Goal: Task Accomplishment & Management: Use online tool/utility

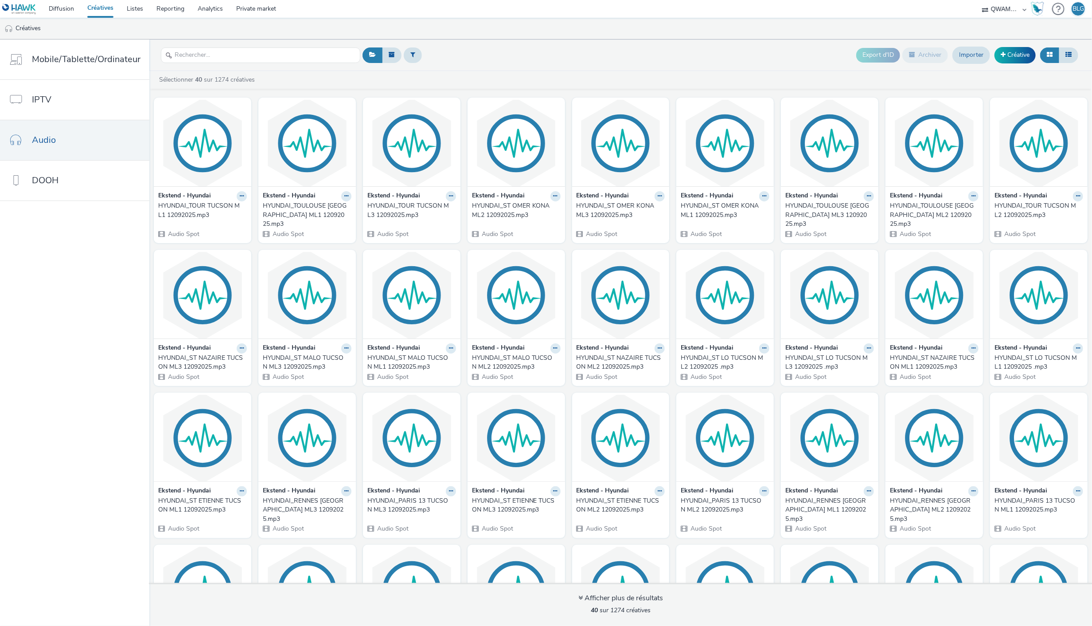
scroll to position [251, 0]
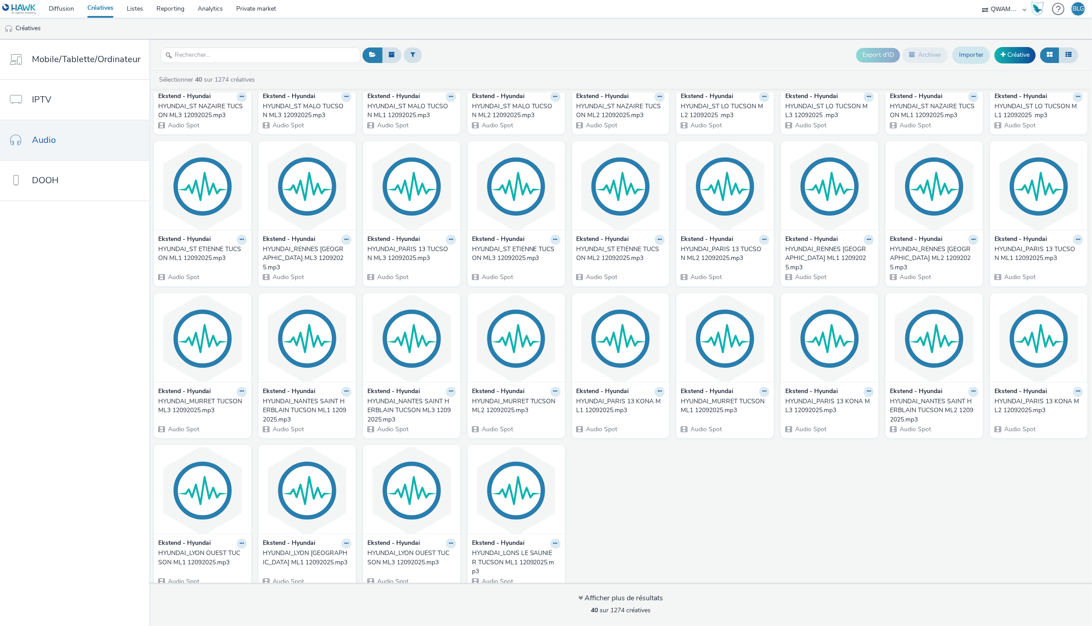
click at [974, 51] on link "Importer" at bounding box center [972, 55] width 38 height 17
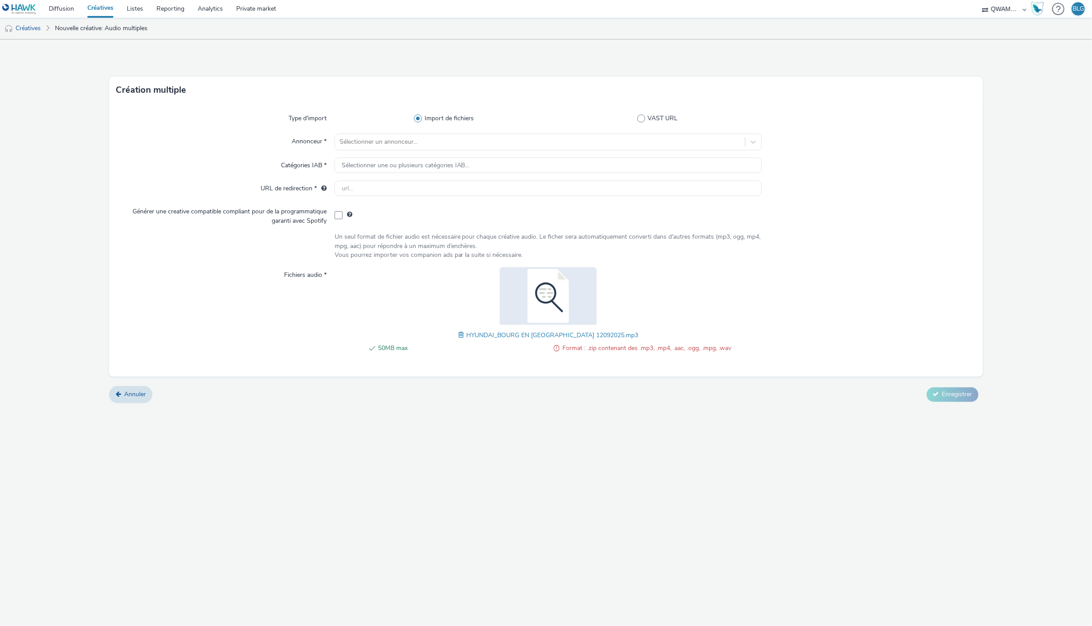
click at [460, 332] on span at bounding box center [462, 335] width 8 height 10
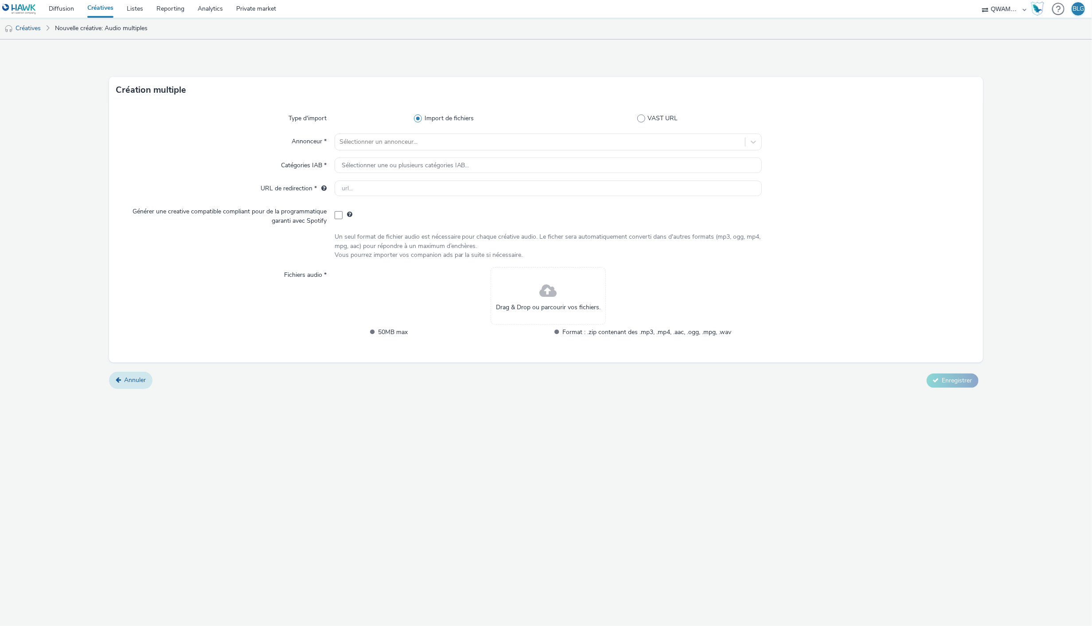
click at [141, 378] on span "Annuler" at bounding box center [135, 379] width 22 height 8
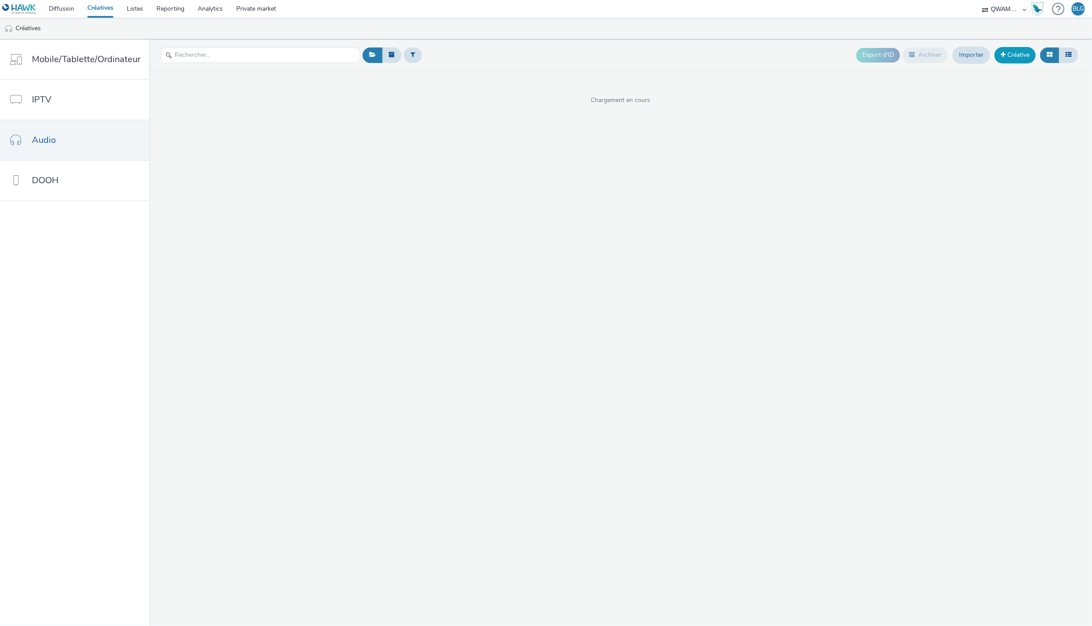
click at [1012, 58] on link "Créative" at bounding box center [1015, 55] width 41 height 16
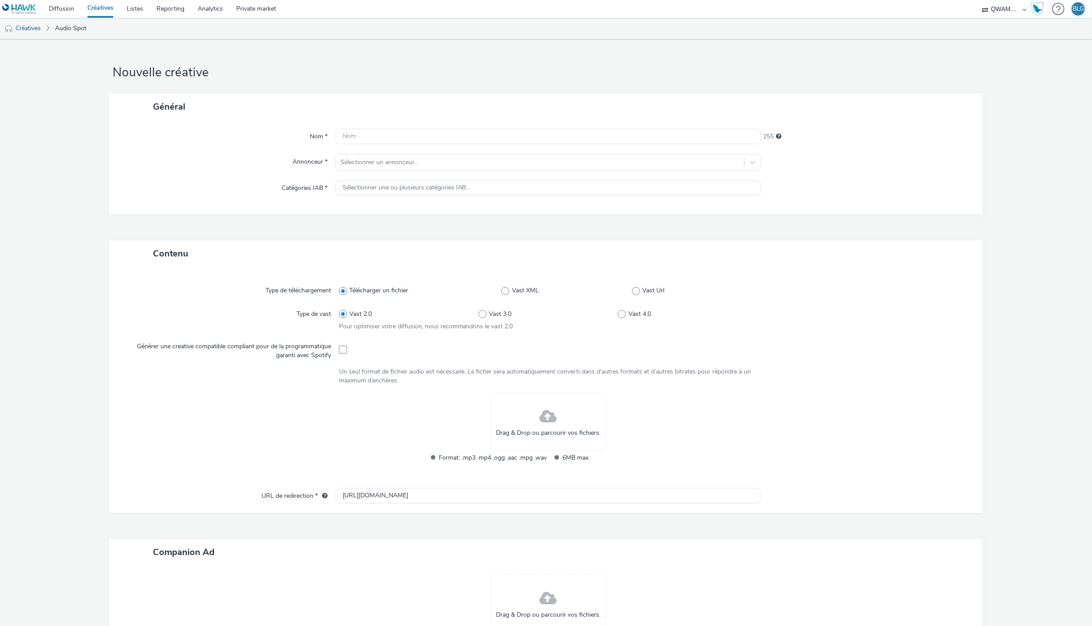
click at [530, 410] on div "Drag & Drop ou parcourir vos fichiers." at bounding box center [548, 421] width 115 height 58
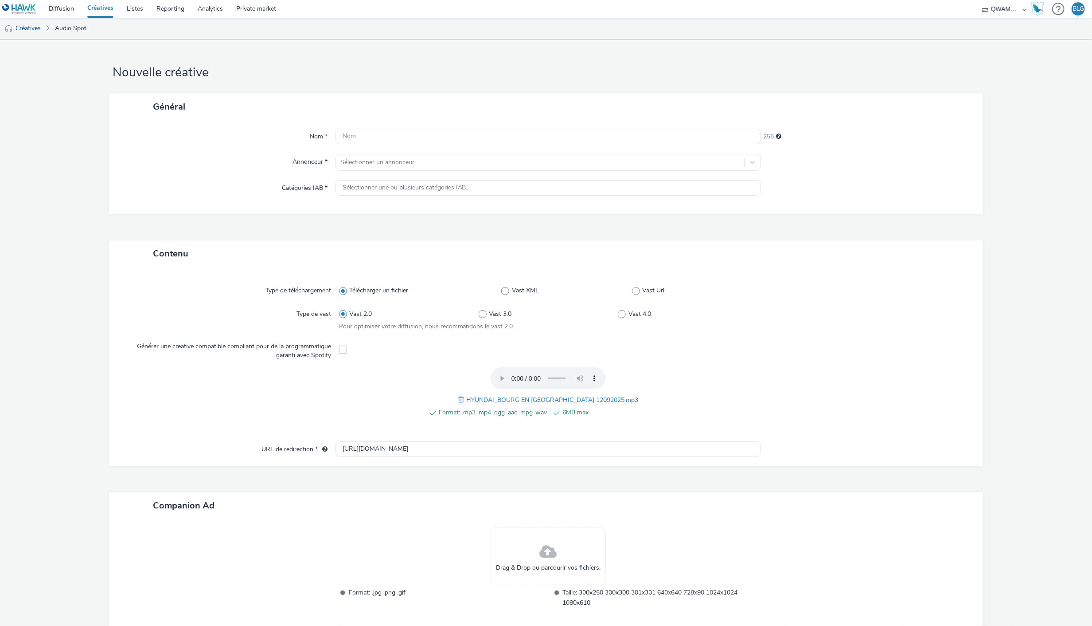
click at [101, 10] on link "Créatives" at bounding box center [100, 9] width 39 height 18
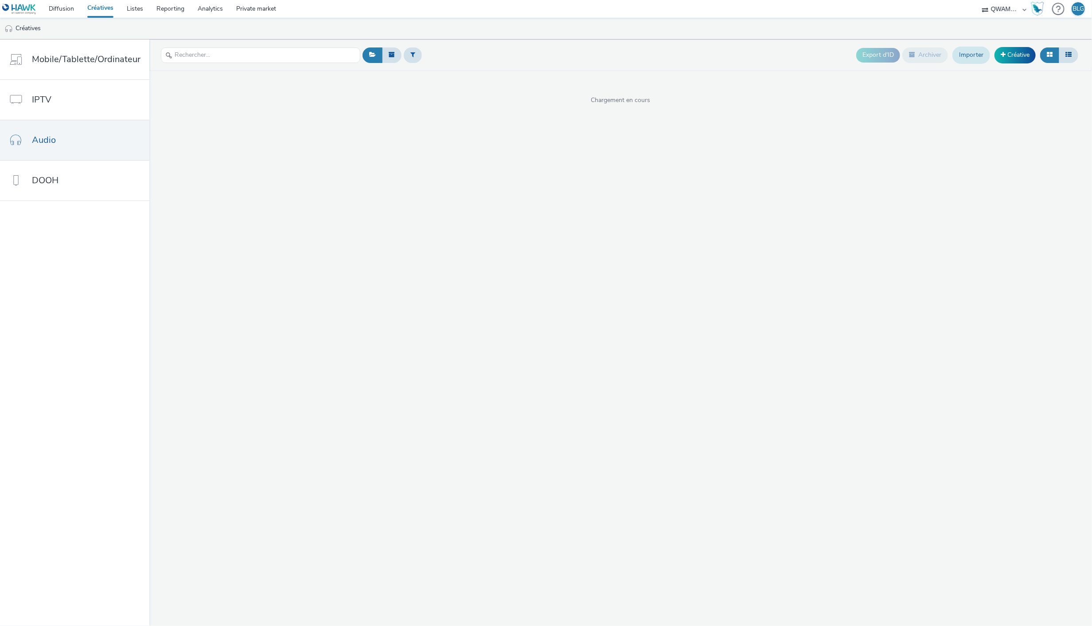
click at [972, 57] on link "Importer" at bounding box center [972, 55] width 38 height 17
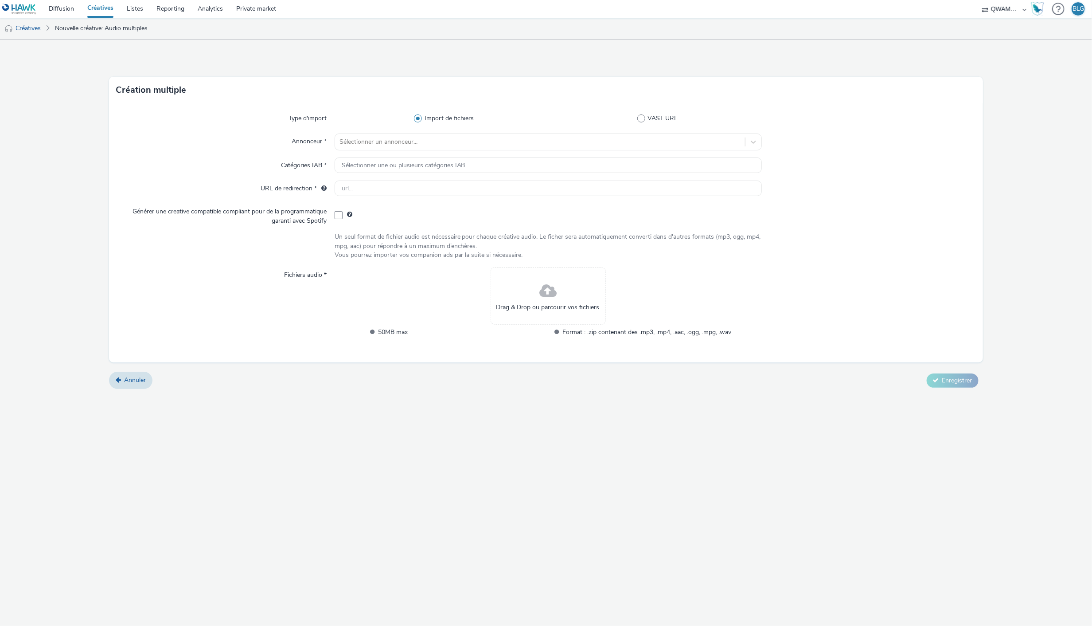
click at [587, 493] on div "Création multiple Type d'import Import de fichiers VAST URL Annonceur * Sélecti…" at bounding box center [546, 332] width 1092 height 586
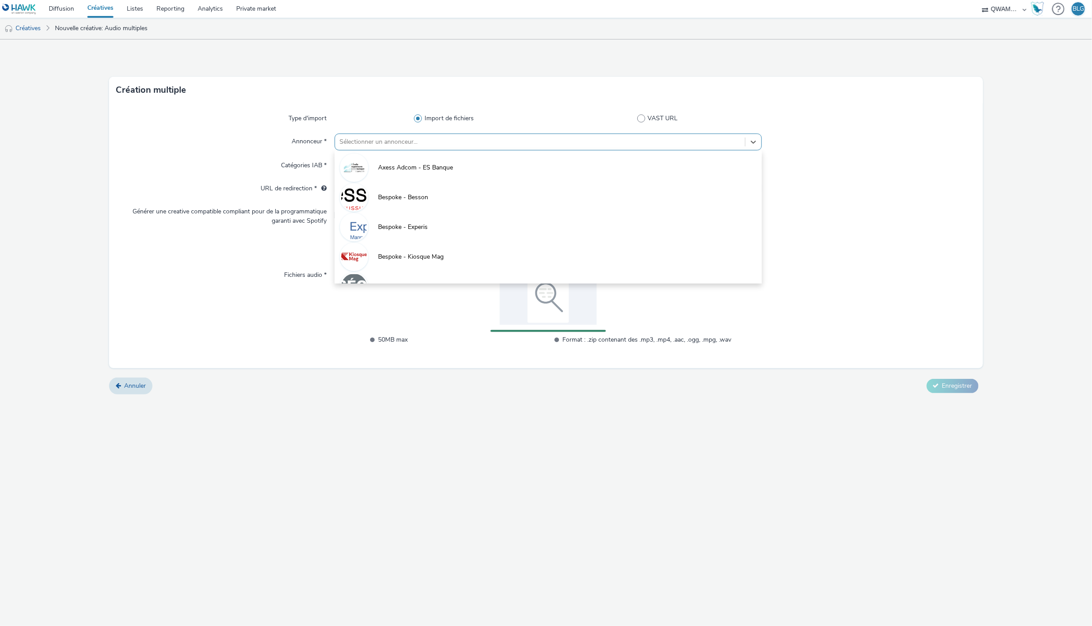
click at [434, 143] on div at bounding box center [541, 142] width 402 height 11
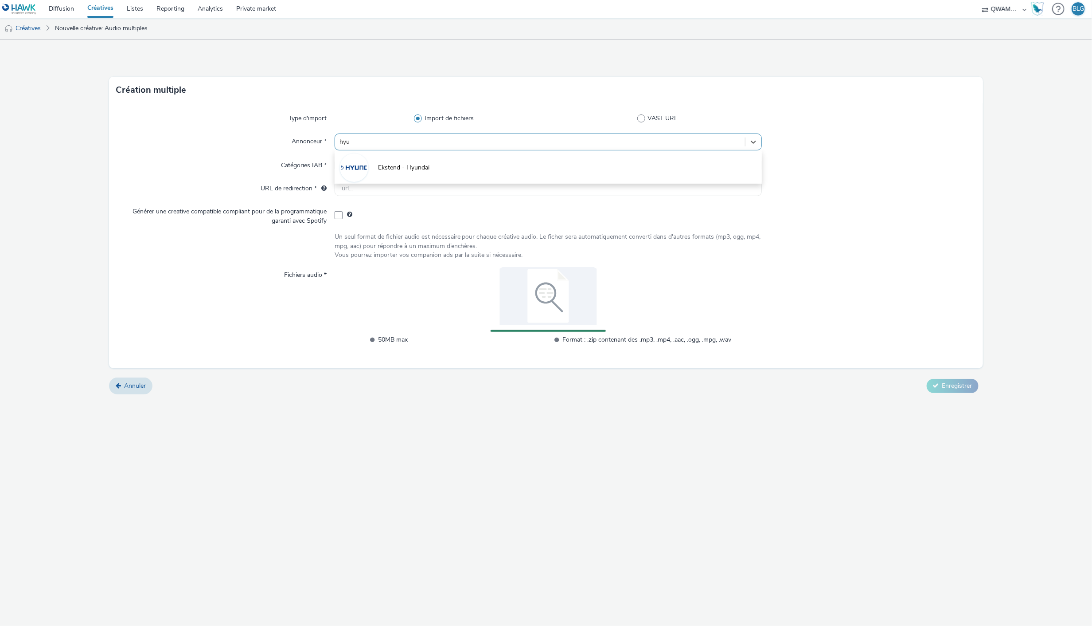
type input "hyun"
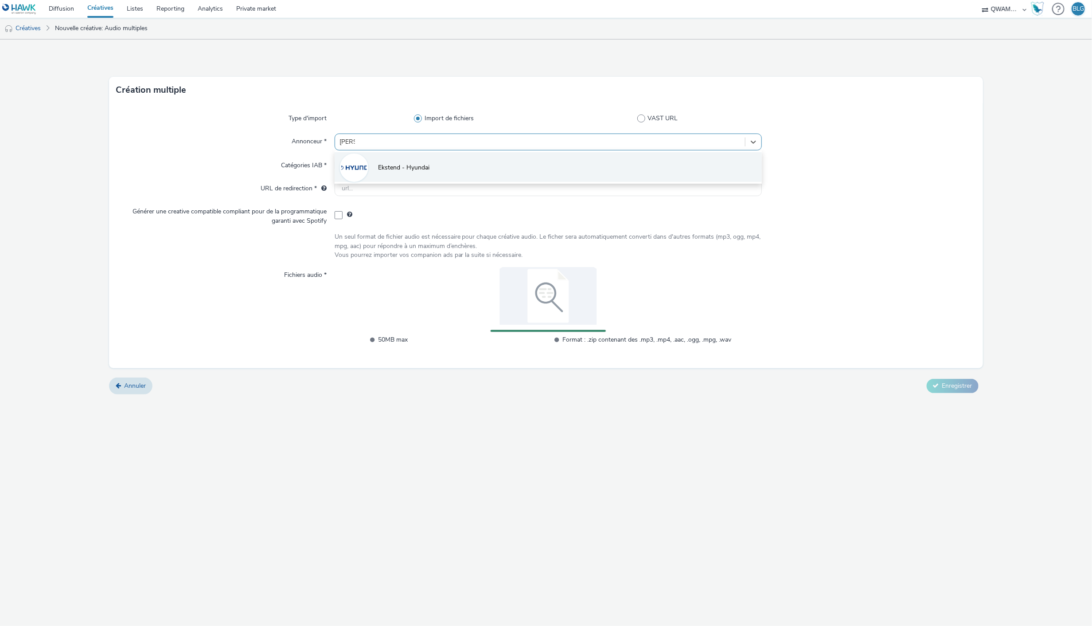
click at [425, 159] on li "Ekstend - Hyundai" at bounding box center [549, 167] width 428 height 30
type input "[URL][DOMAIN_NAME]"
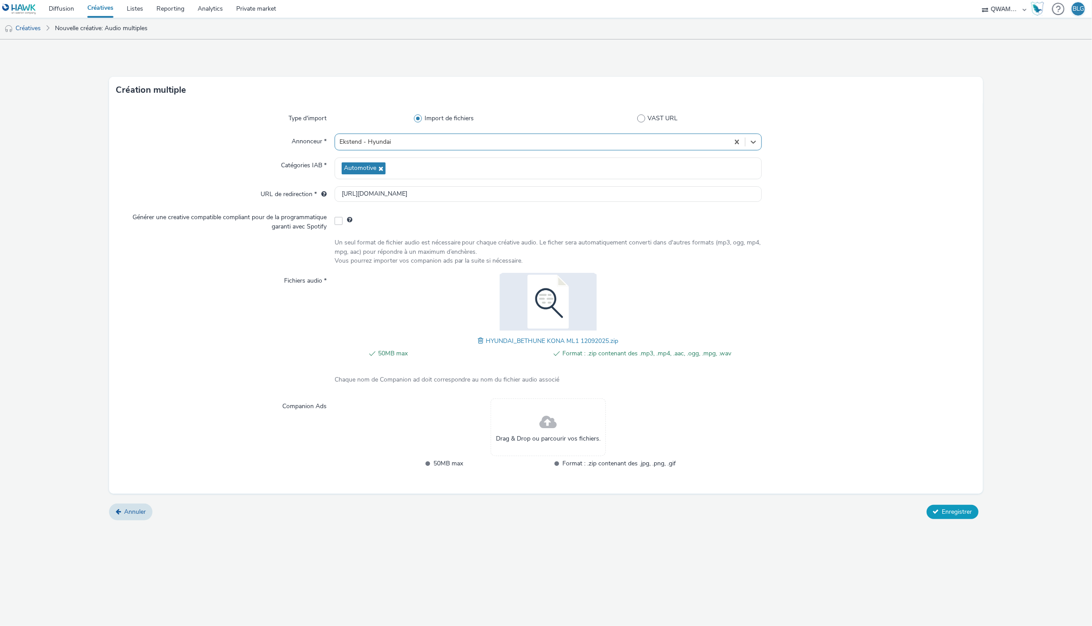
click at [950, 509] on span "Enregistrer" at bounding box center [958, 511] width 30 height 8
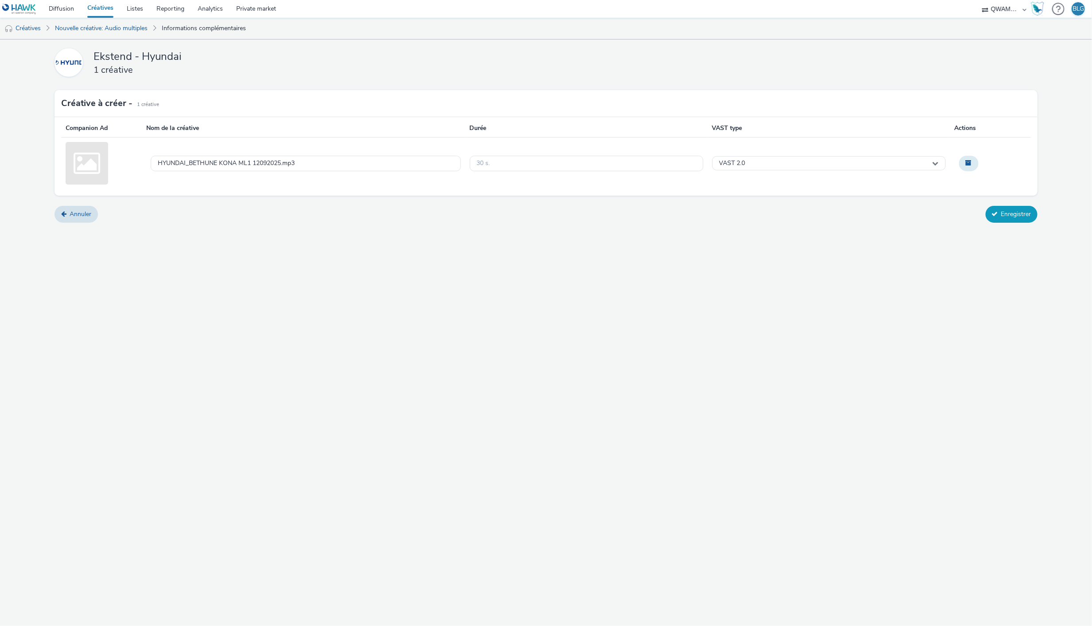
click at [990, 210] on button "Enregistrer" at bounding box center [1012, 214] width 52 height 17
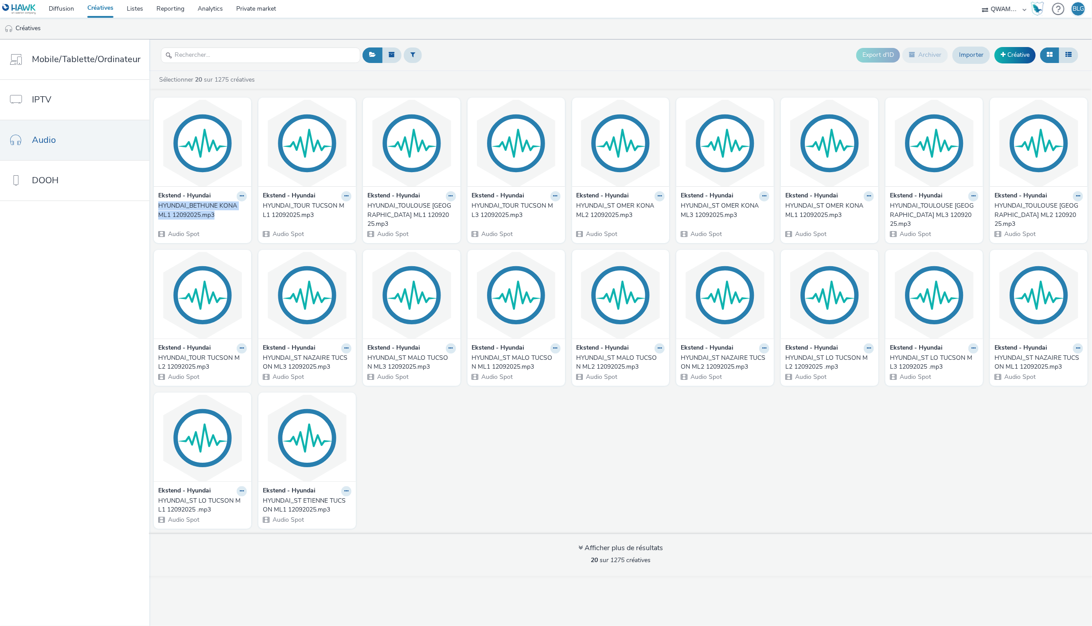
drag, startPoint x: 151, startPoint y: 204, endPoint x: 216, endPoint y: 214, distance: 66.3
click at [216, 214] on div "Ekstend - Hyundai HYUNDAI_BETHUNE KONA ML1 12092025.mp3 Audio Spot Ekstend - Hy…" at bounding box center [620, 312] width 943 height 439
copy div "HYUNDAI_BETHUNE KONA ML1 12092025.mp3"
click at [209, 60] on input "text" at bounding box center [260, 55] width 199 height 16
paste input "HYUNDAI_BETHUNE KONA ML1 12092025.mp3"
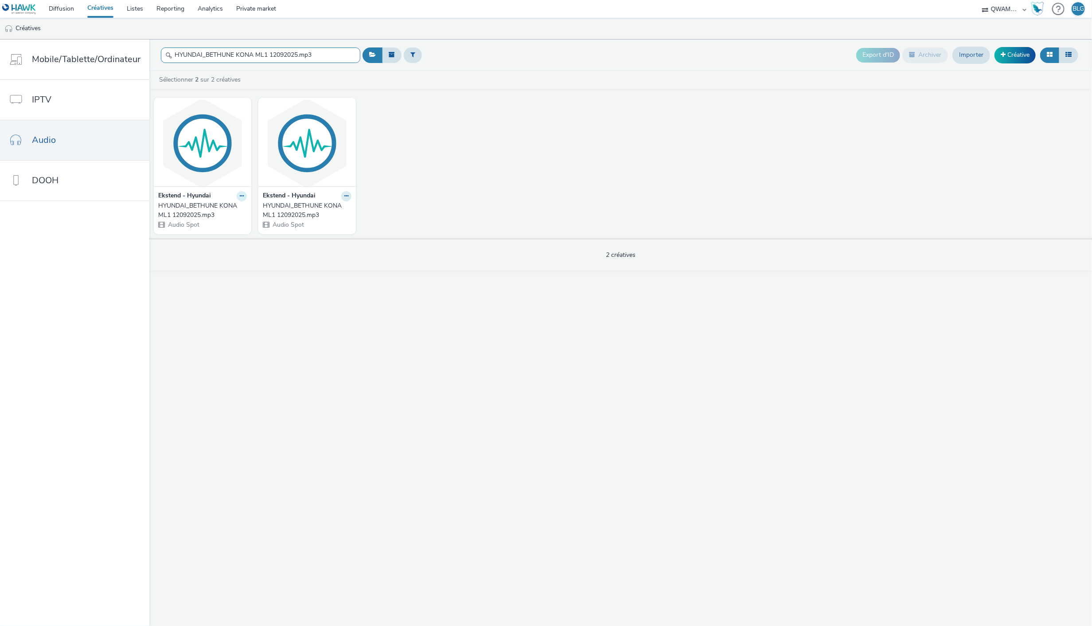
type input "HYUNDAI_BETHUNE KONA ML1 12092025.mp3"
click at [240, 197] on icon at bounding box center [242, 195] width 4 height 5
click at [208, 143] on img at bounding box center [202, 143] width 93 height 86
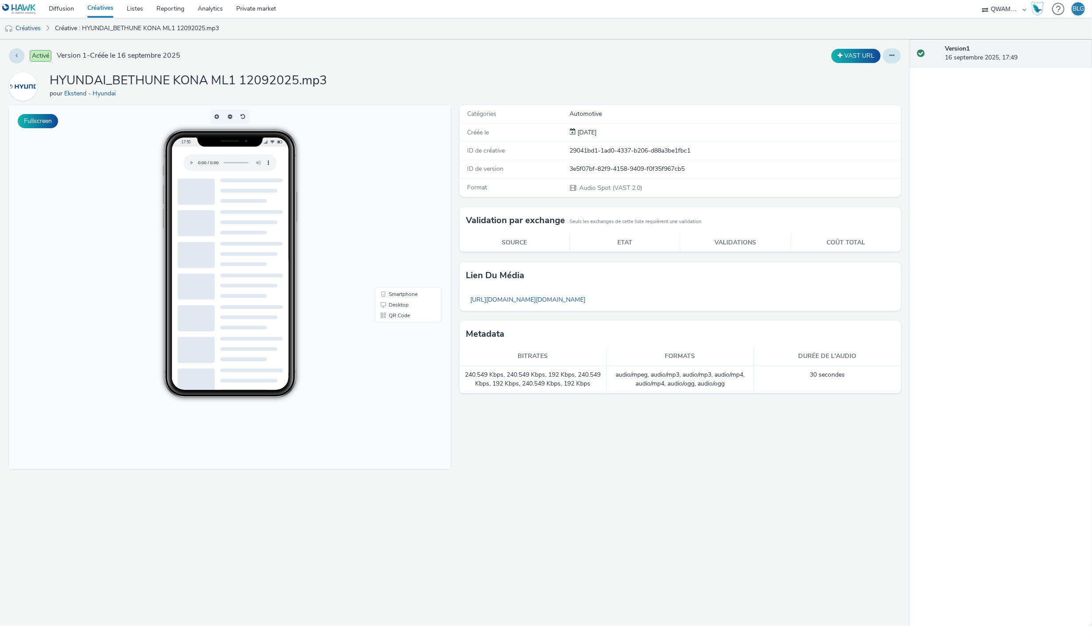
click at [894, 61] on button at bounding box center [892, 55] width 18 height 15
click at [859, 121] on link "Archiver" at bounding box center [868, 127] width 66 height 18
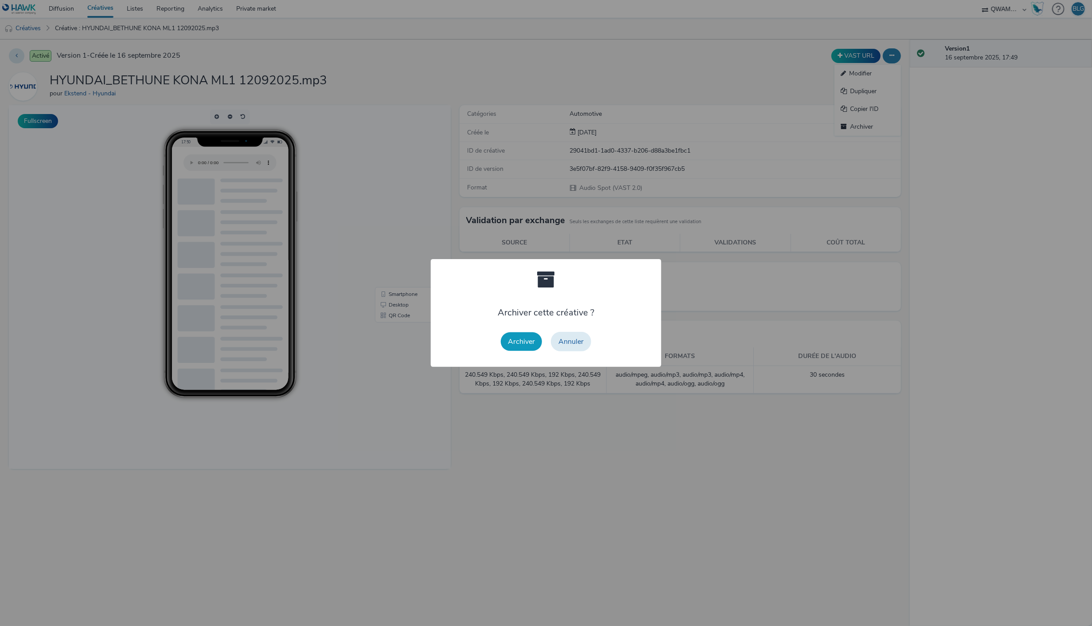
click at [529, 339] on button "Archiver" at bounding box center [521, 341] width 41 height 19
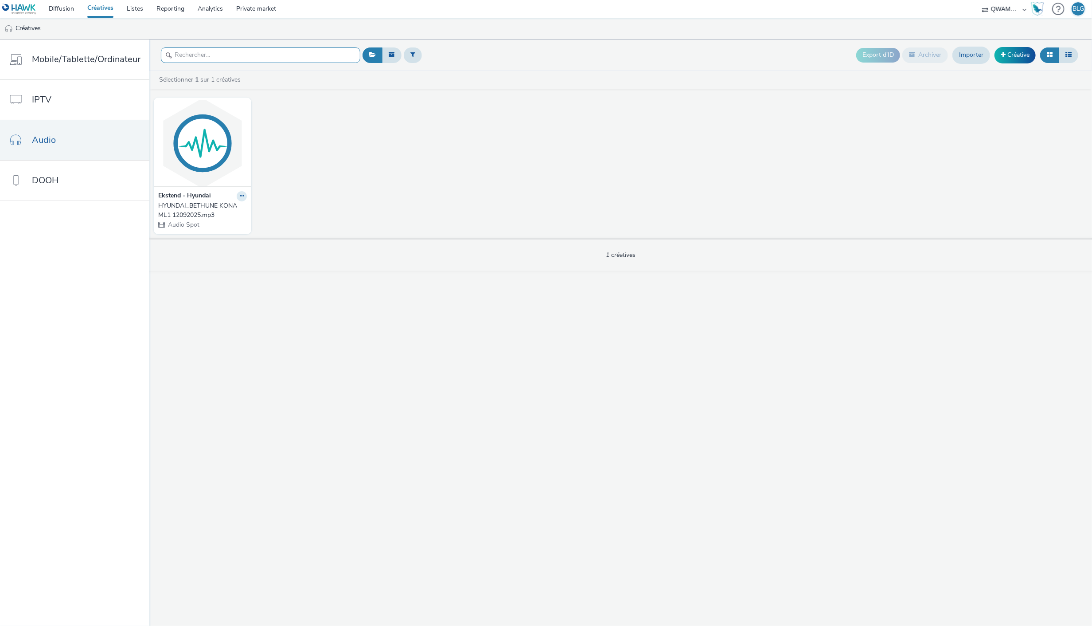
click at [222, 60] on input "text" at bounding box center [260, 55] width 199 height 16
type input "bethune"
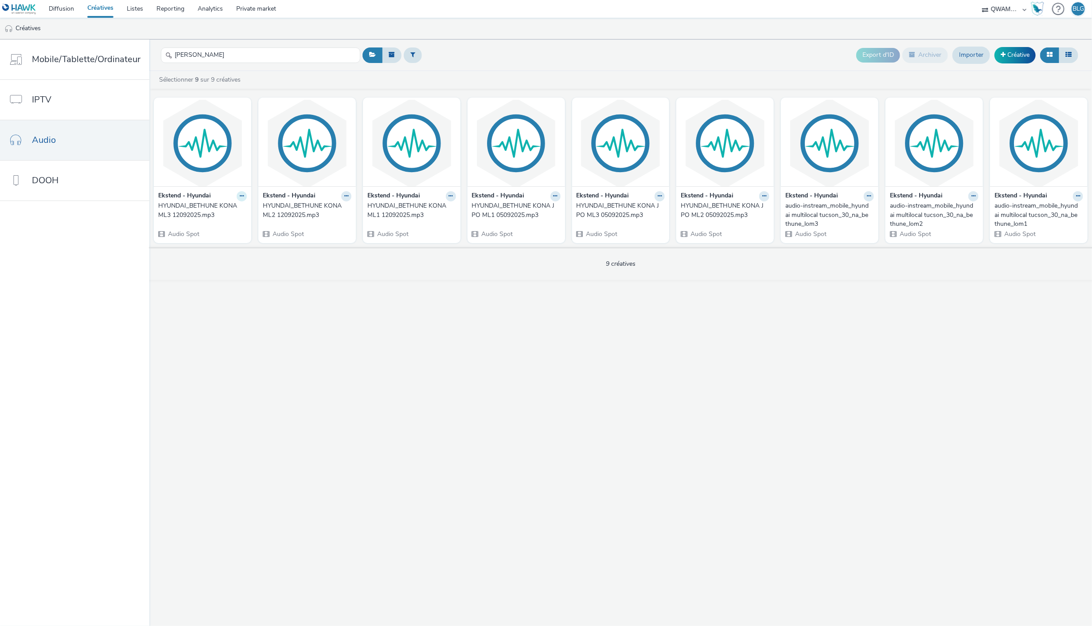
click at [240, 195] on icon at bounding box center [242, 195] width 4 height 5
click at [289, 335] on div "bethune Export d'ID Archiver Importer Créative Sélectionner 9 sur 9 créatives E…" at bounding box center [620, 332] width 943 height 586
click at [214, 152] on img at bounding box center [202, 143] width 93 height 86
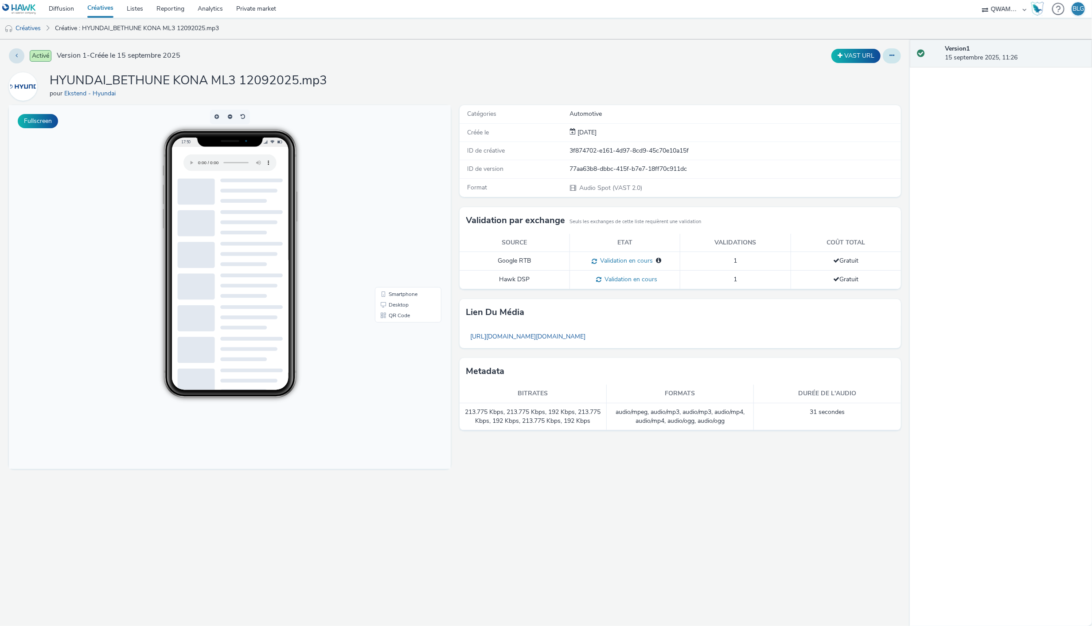
click at [890, 58] on icon at bounding box center [892, 55] width 5 height 6
click at [870, 68] on link "Modifier" at bounding box center [868, 74] width 66 height 18
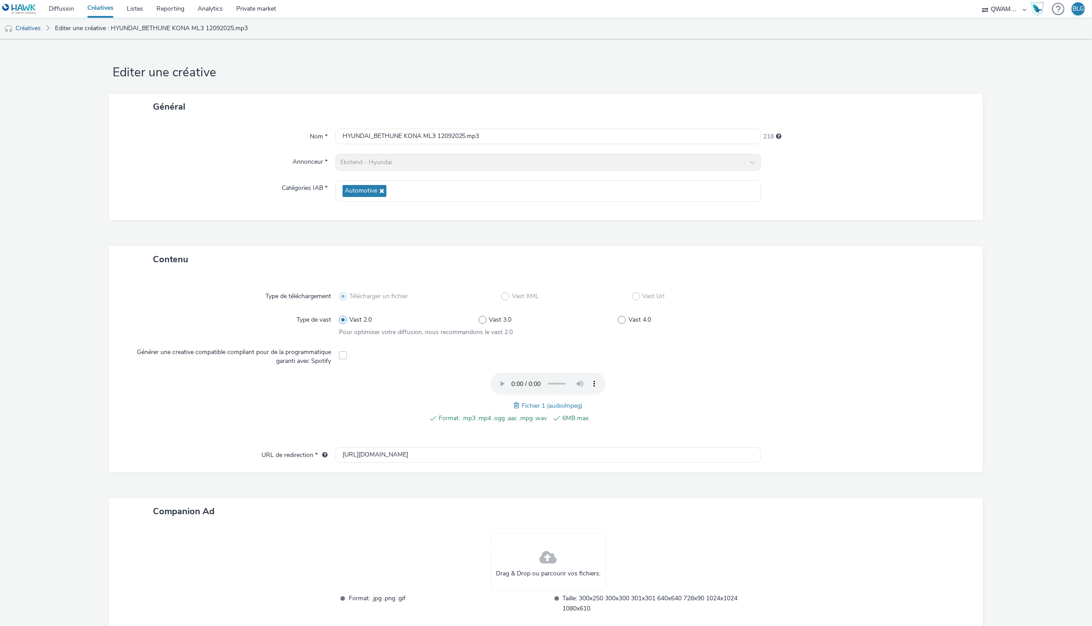
click at [514, 404] on span at bounding box center [518, 405] width 8 height 10
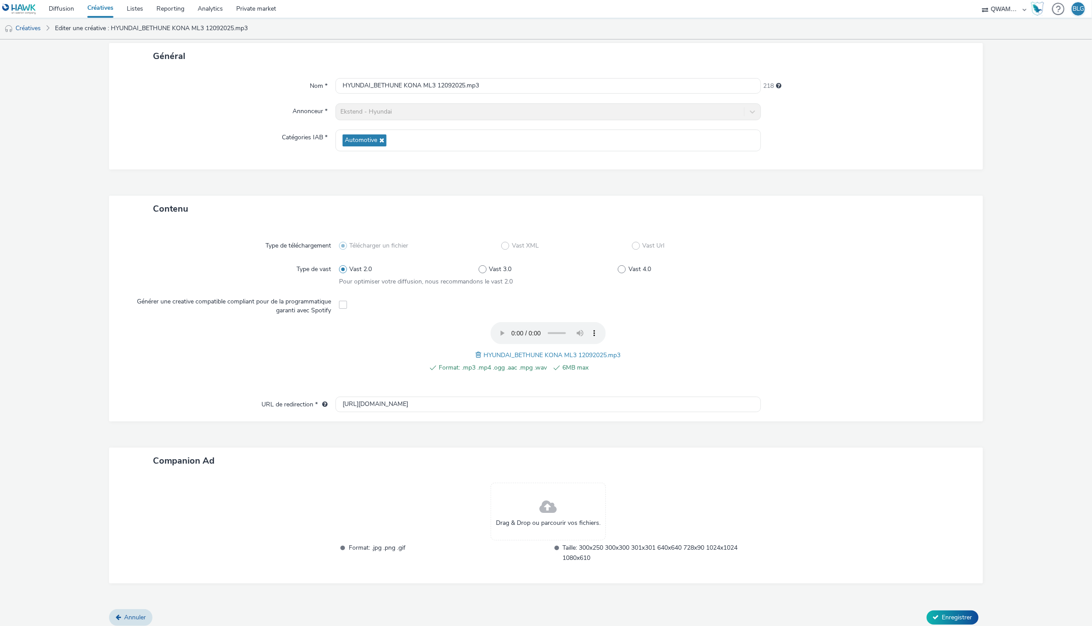
scroll to position [55, 0]
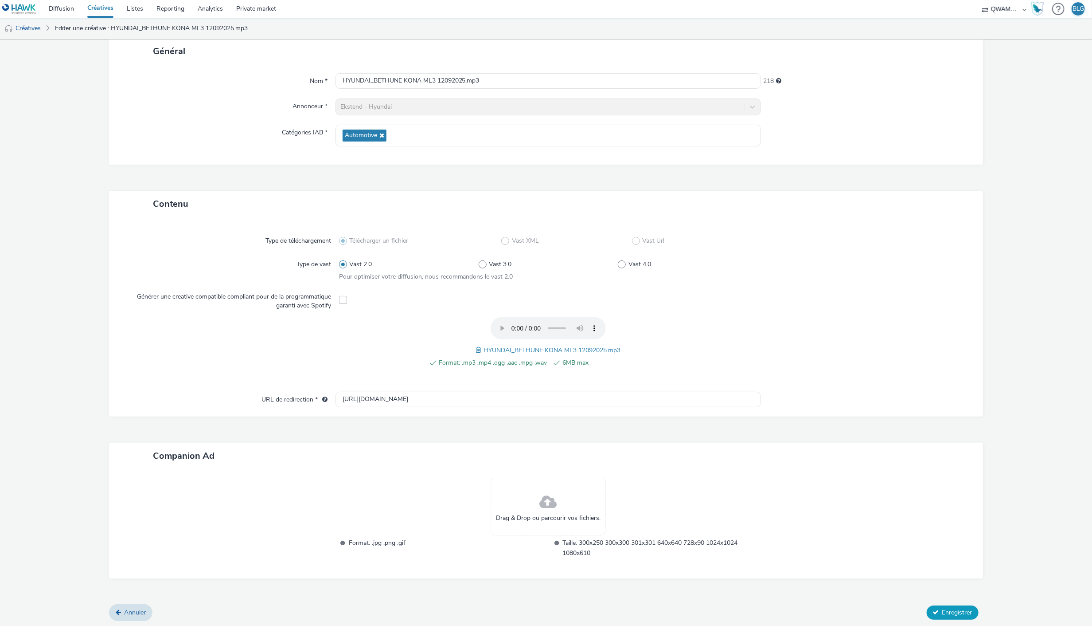
click at [957, 615] on button "Enregistrer" at bounding box center [953, 612] width 52 height 14
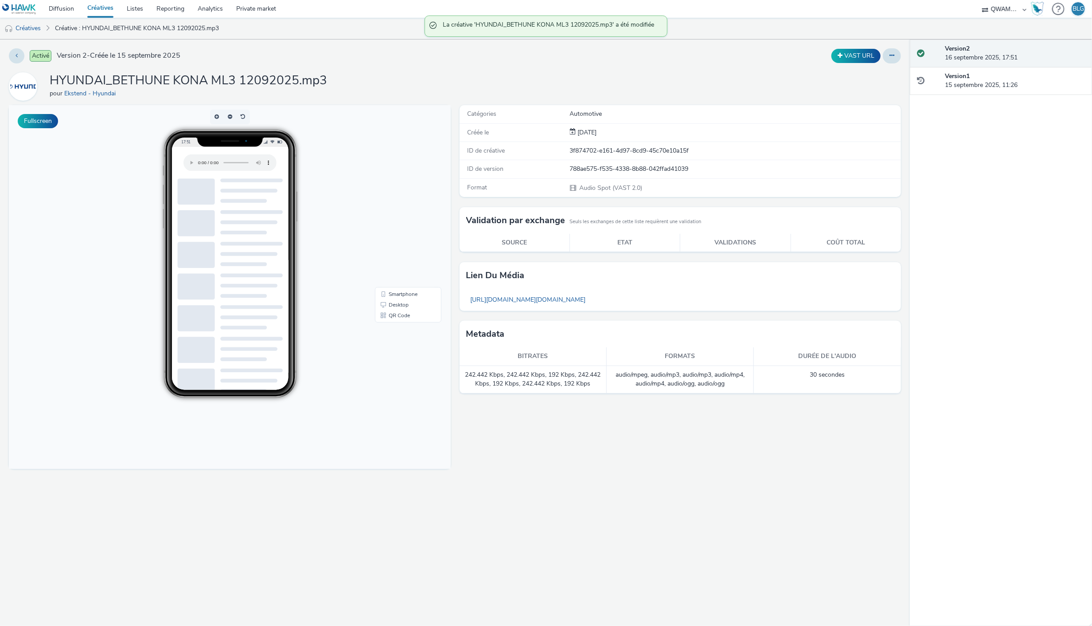
click at [109, 13] on link "Créatives" at bounding box center [100, 9] width 39 height 18
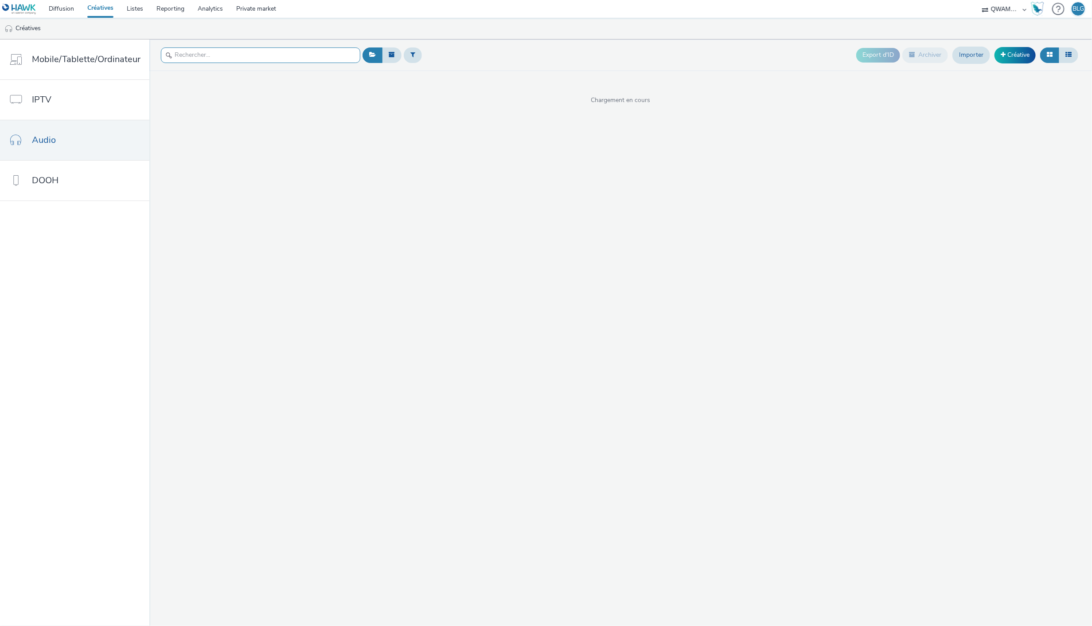
click at [245, 60] on input "text" at bounding box center [260, 55] width 199 height 16
type input "bethune"
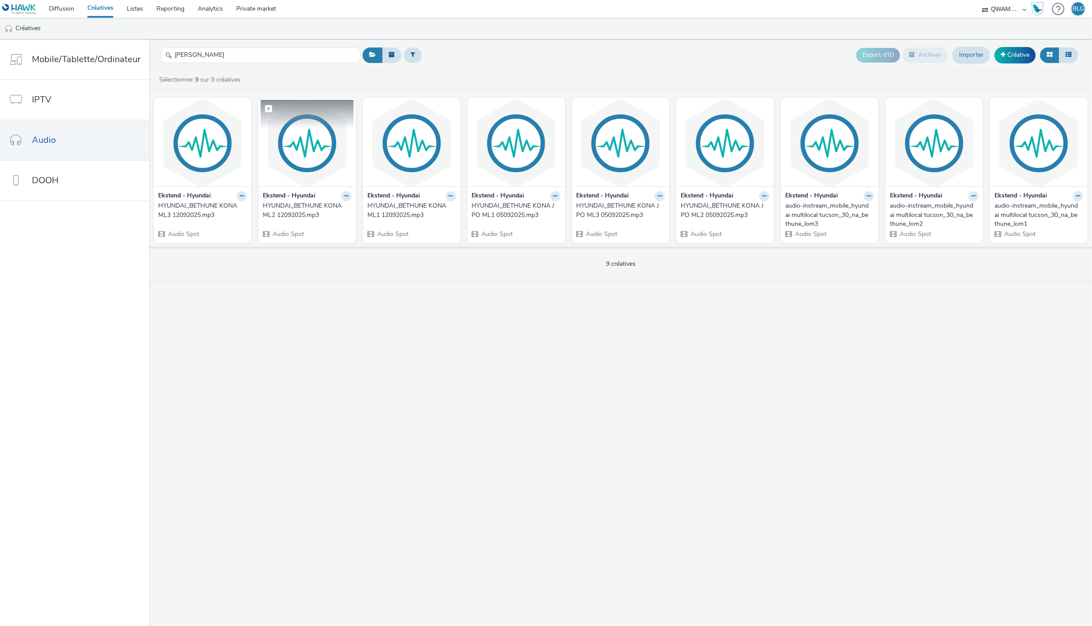
click at [302, 167] on img at bounding box center [307, 143] width 93 height 86
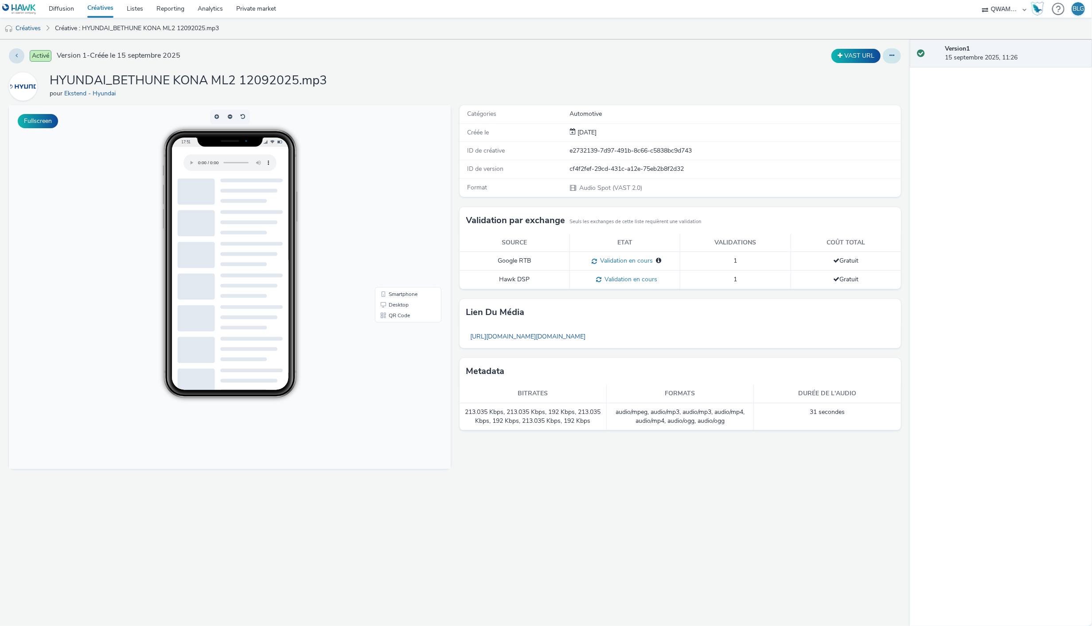
click at [899, 56] on button at bounding box center [892, 55] width 18 height 15
click at [871, 74] on link "Modifier" at bounding box center [868, 74] width 66 height 18
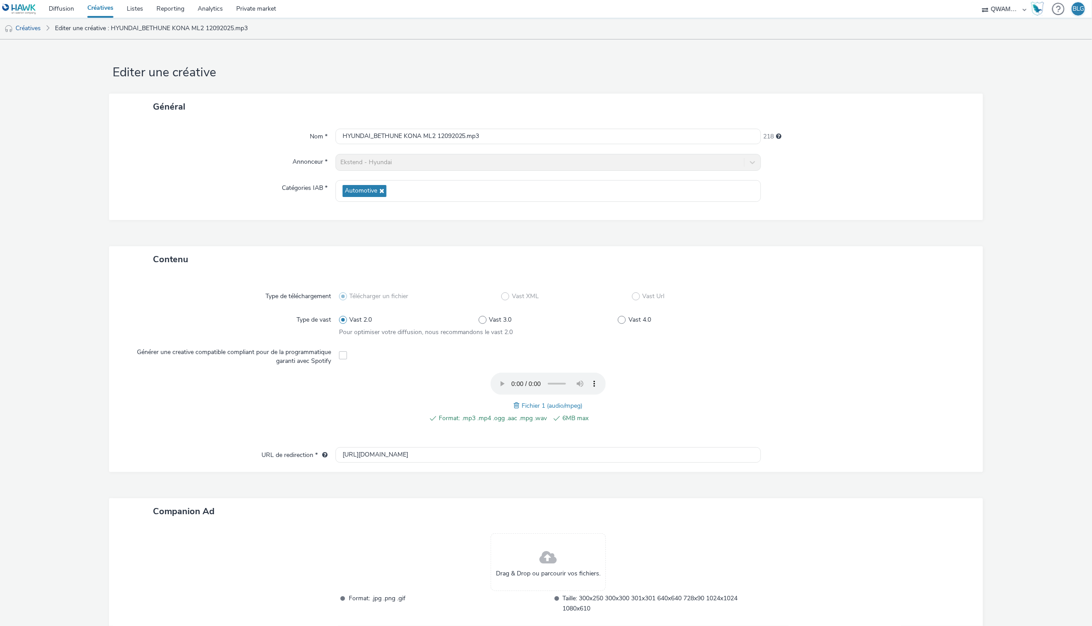
click at [514, 405] on span at bounding box center [518, 405] width 8 height 10
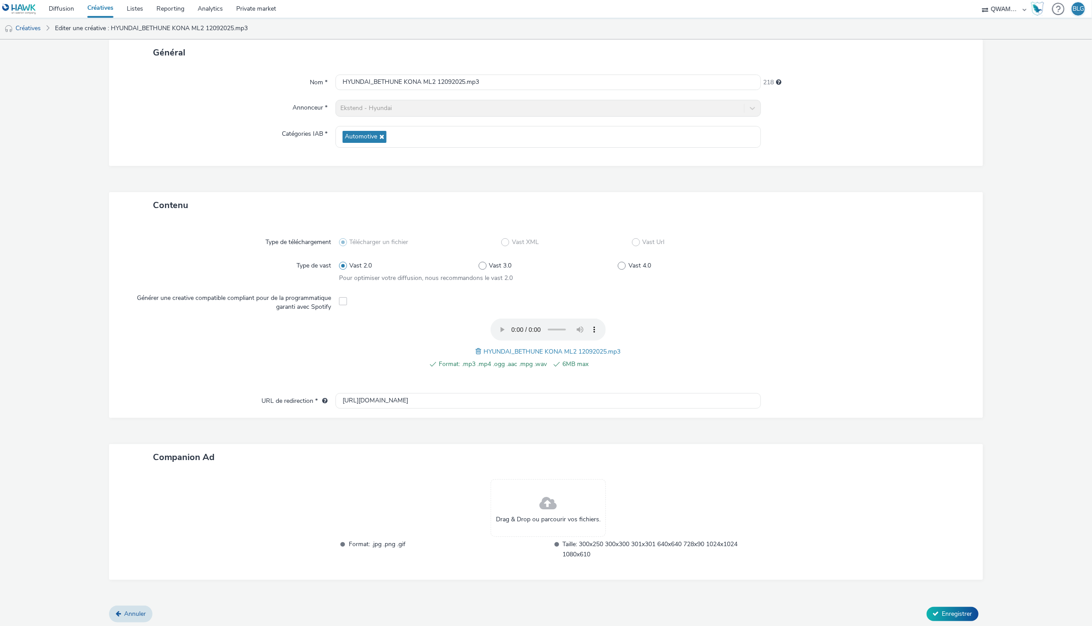
scroll to position [55, 0]
click at [939, 615] on button "Enregistrer" at bounding box center [953, 612] width 52 height 14
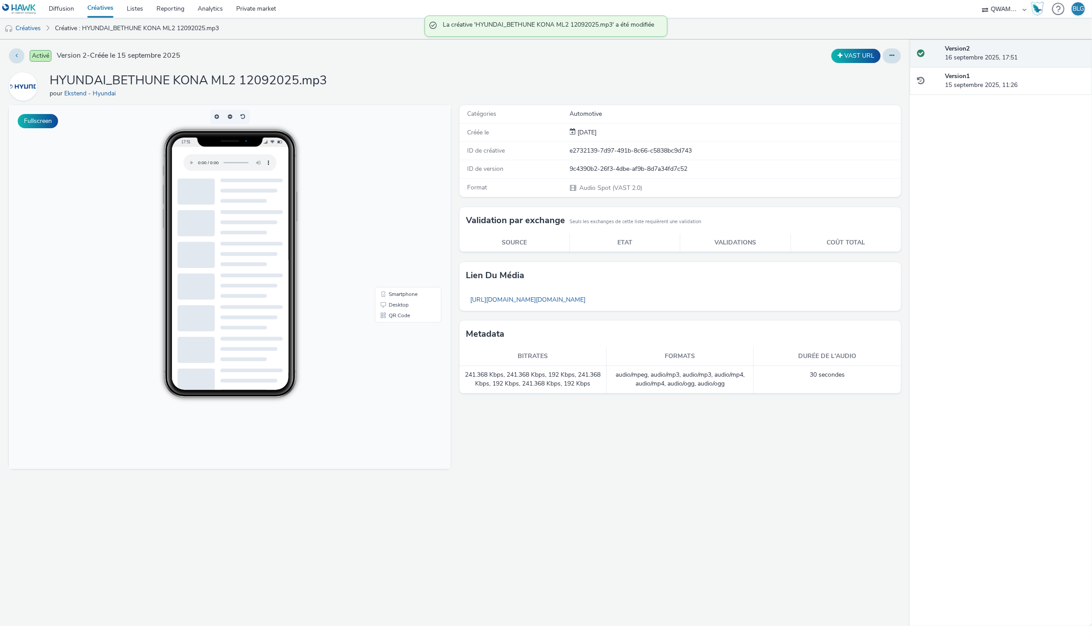
click at [102, 10] on link "Créatives" at bounding box center [100, 9] width 39 height 18
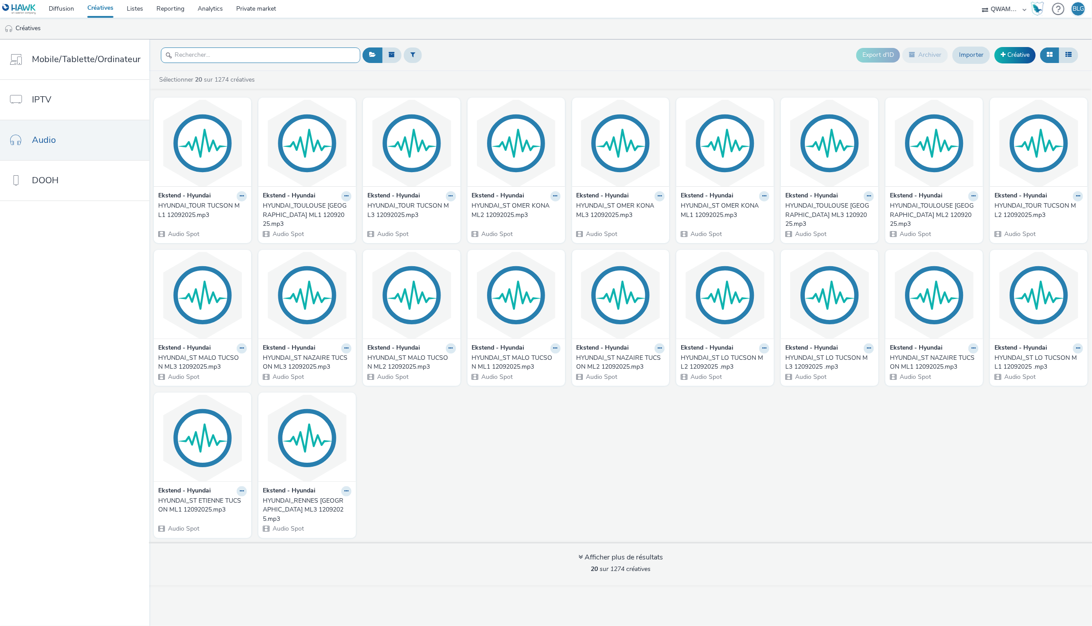
click at [215, 57] on input "text" at bounding box center [260, 55] width 199 height 16
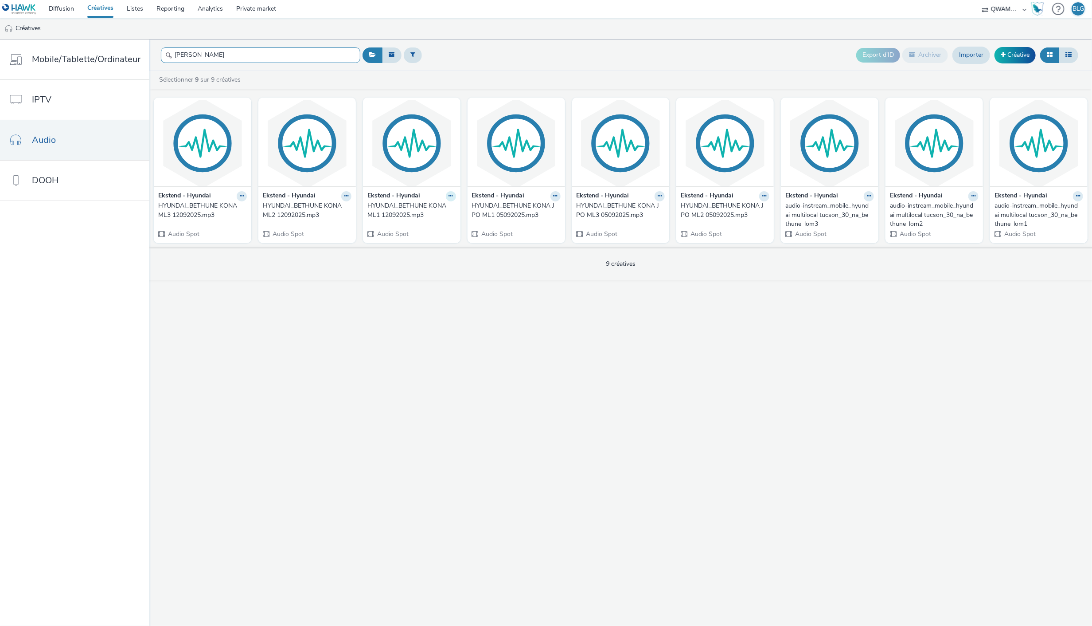
type input "bethune"
click at [450, 193] on button at bounding box center [451, 196] width 10 height 10
click at [428, 207] on link "Modifier" at bounding box center [423, 212] width 66 height 18
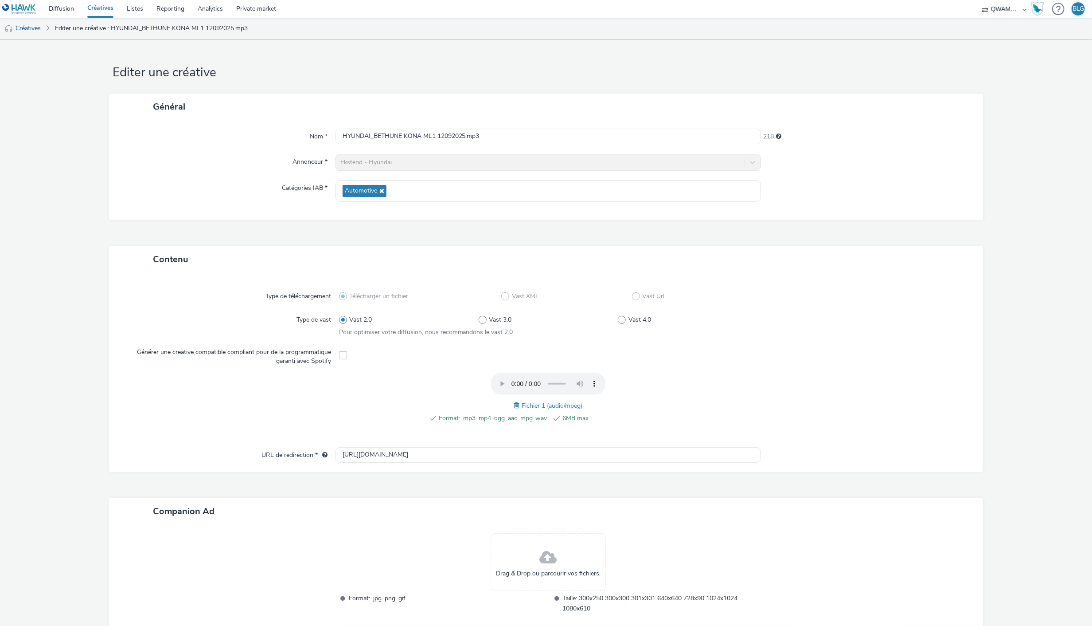
click at [514, 404] on span at bounding box center [518, 405] width 8 height 10
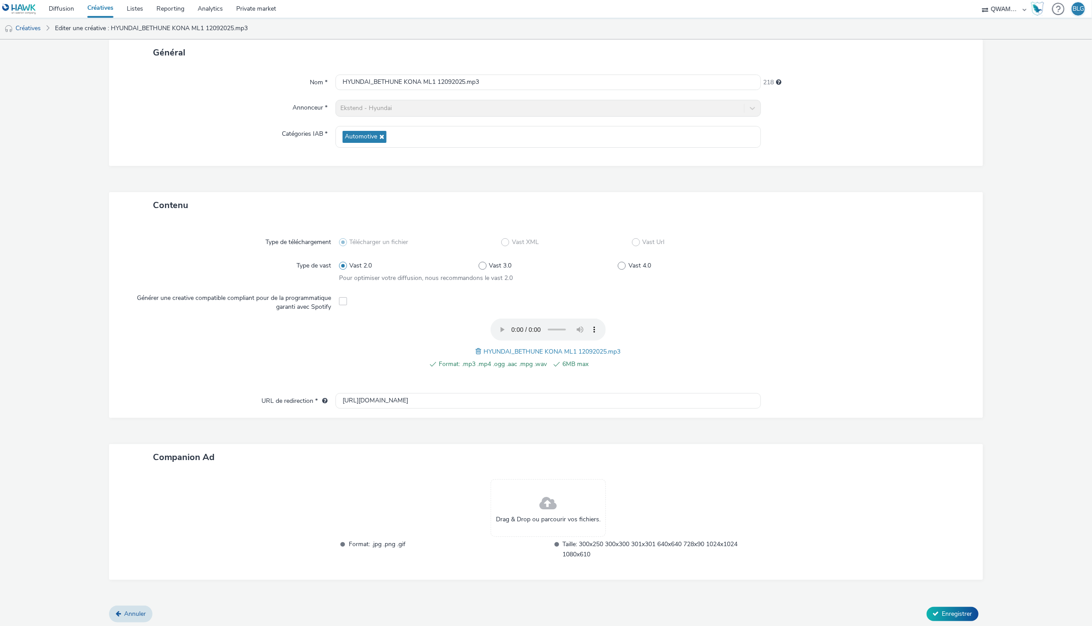
scroll to position [55, 0]
click at [955, 605] on button "Enregistrer" at bounding box center [953, 612] width 52 height 14
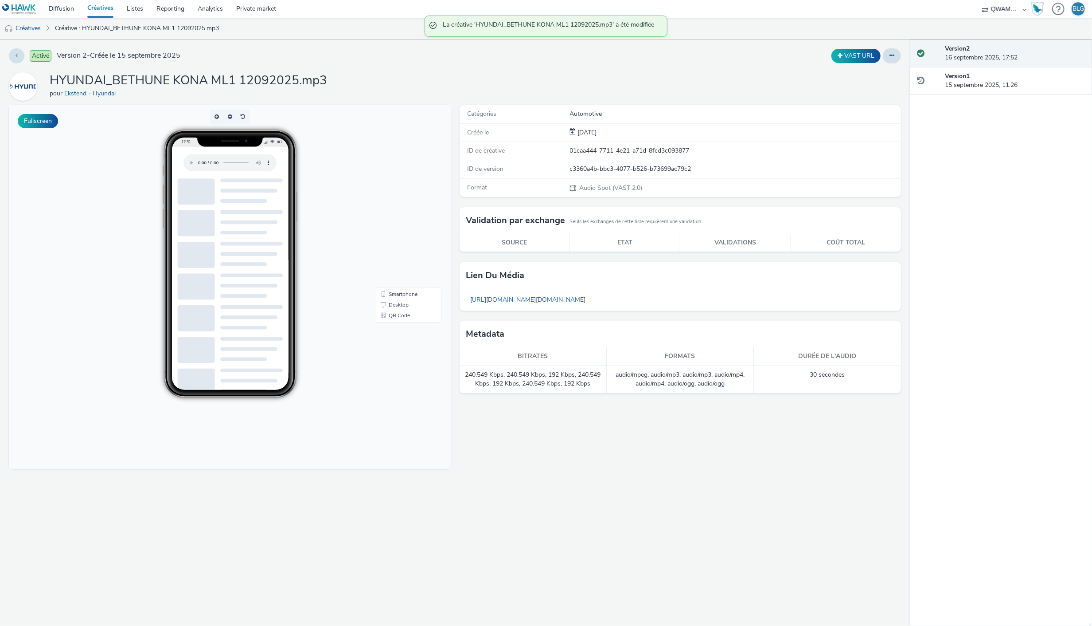
click at [92, 10] on link "Créatives" at bounding box center [100, 9] width 39 height 18
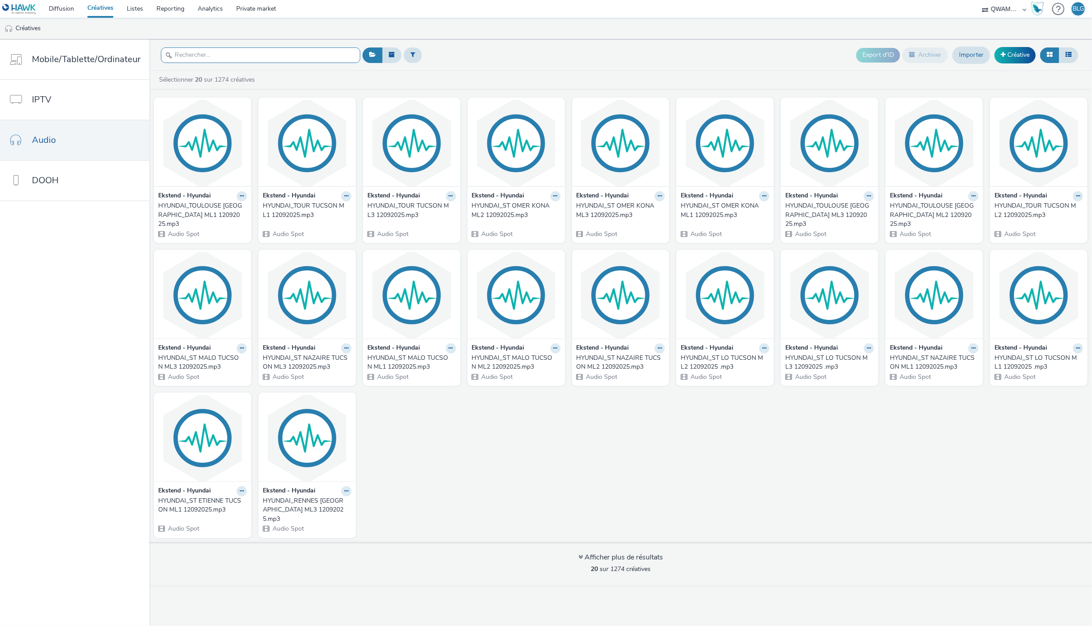
click at [279, 56] on input "text" at bounding box center [260, 55] width 199 height 16
paste input "HYUNDAI_BORDEAUX NORD TUCSON"
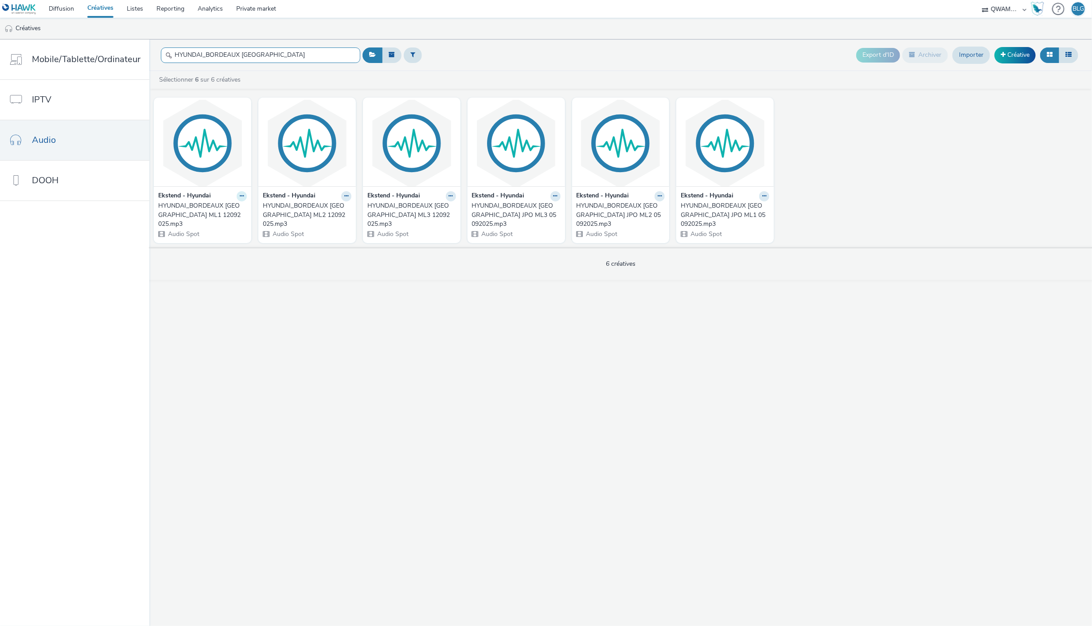
type input "HYUNDAI_BORDEAUX NORD TUCSON"
click at [240, 196] on icon at bounding box center [242, 195] width 4 height 5
click at [212, 209] on link "Modifier" at bounding box center [213, 212] width 66 height 18
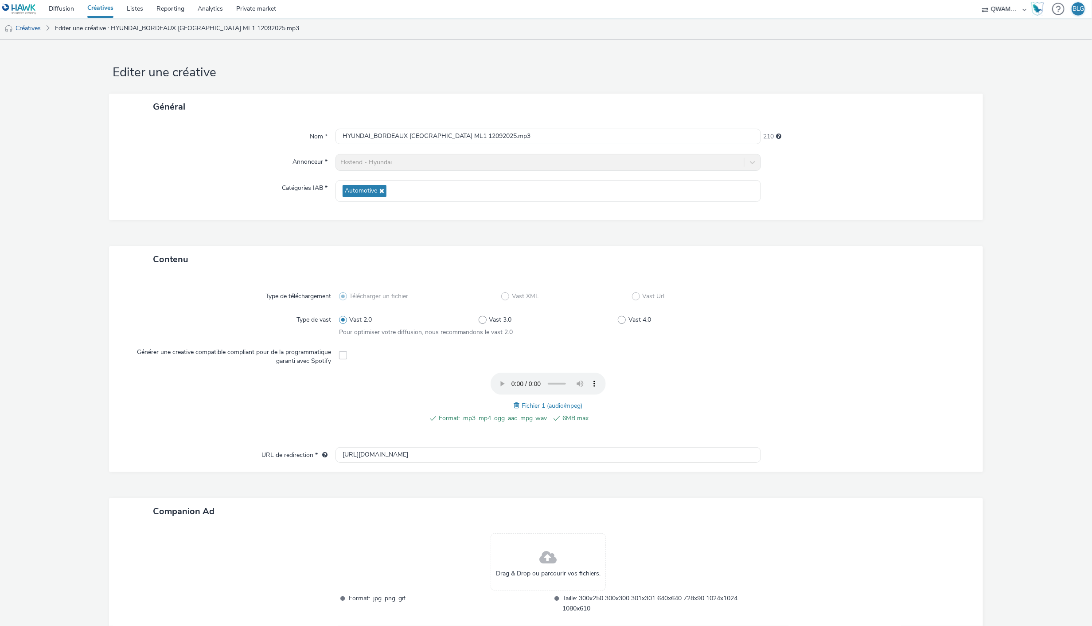
click at [514, 403] on span at bounding box center [518, 405] width 8 height 10
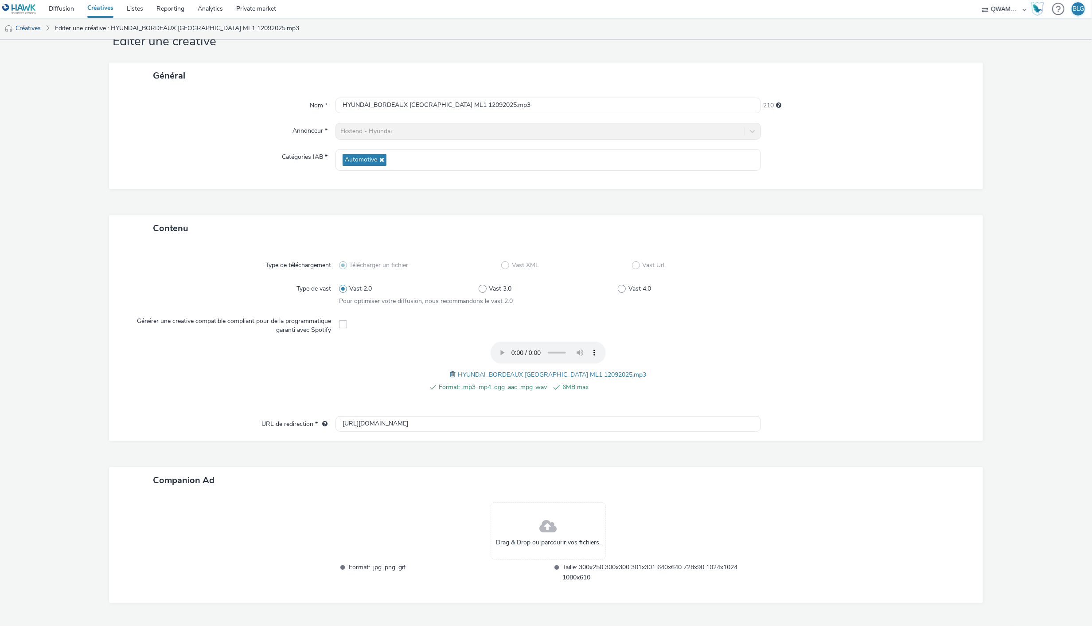
scroll to position [55, 0]
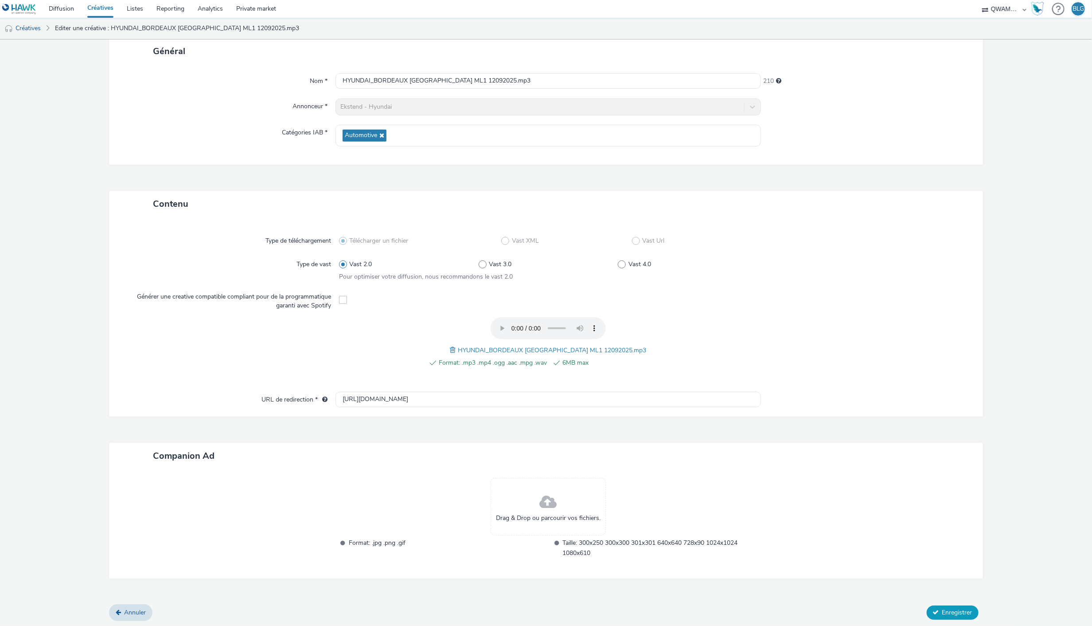
click at [945, 608] on span "Enregistrer" at bounding box center [958, 612] width 30 height 8
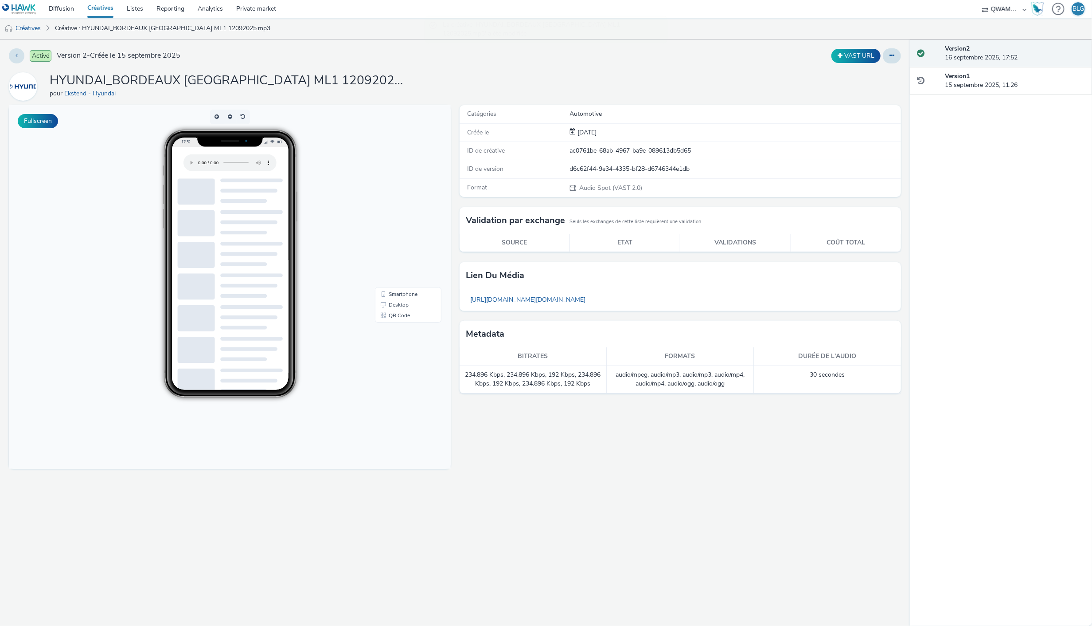
click at [109, 8] on link "Créatives" at bounding box center [100, 9] width 39 height 18
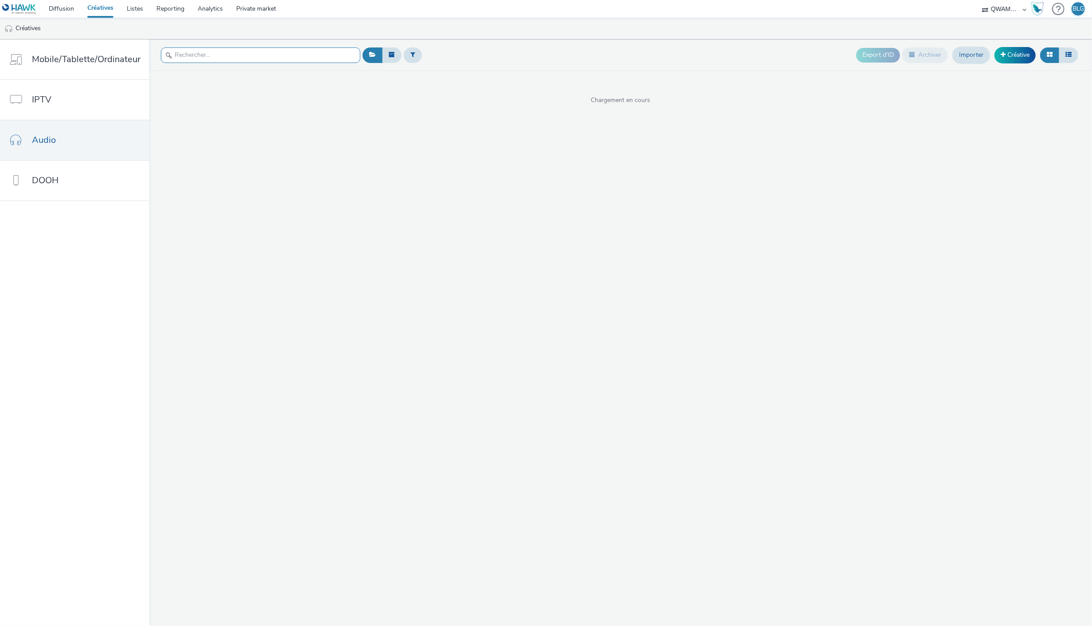
click at [207, 51] on input "text" at bounding box center [260, 55] width 199 height 16
paste input "HYUNDAI_BORDEAUX NORD TUCSON"
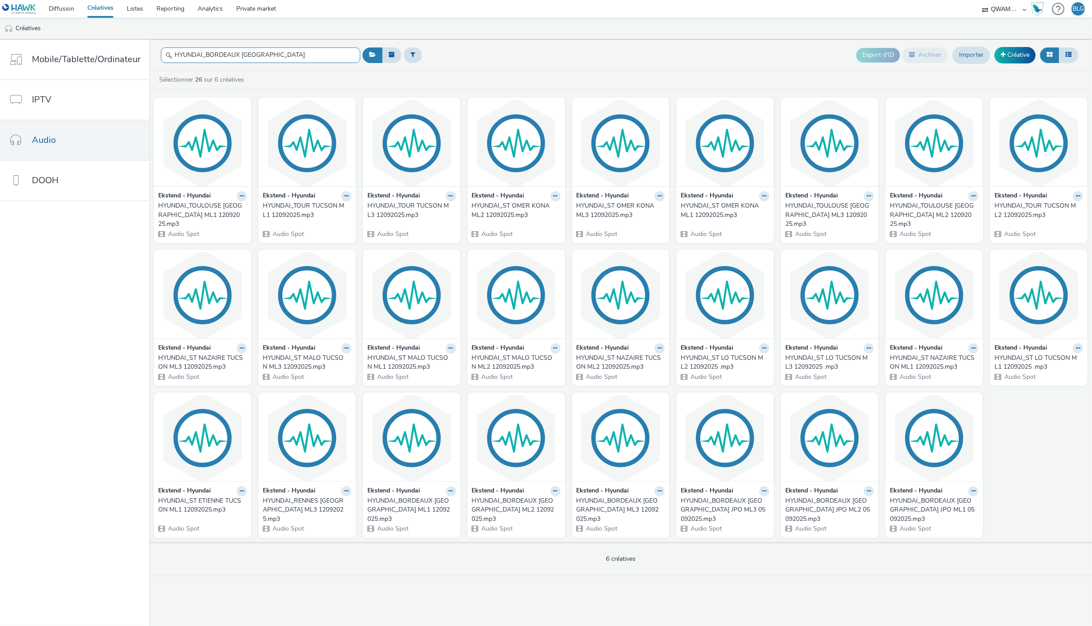
click at [283, 59] on input "HYUNDAI_BORDEAUX NORD TUCSON" at bounding box center [260, 55] width 199 height 16
paste input "ML2 12092025"
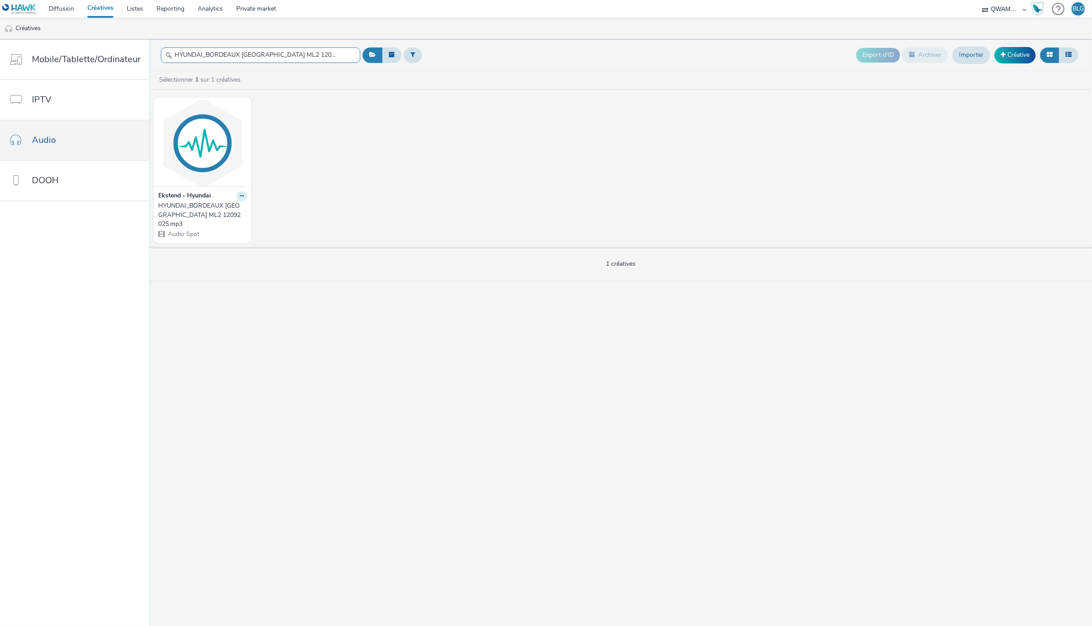
type input "HYUNDAI_BORDEAUX NORD TUCSON ML2 12092025"
click at [240, 194] on icon at bounding box center [242, 195] width 4 height 5
click at [227, 206] on link "Modifier" at bounding box center [213, 212] width 66 height 18
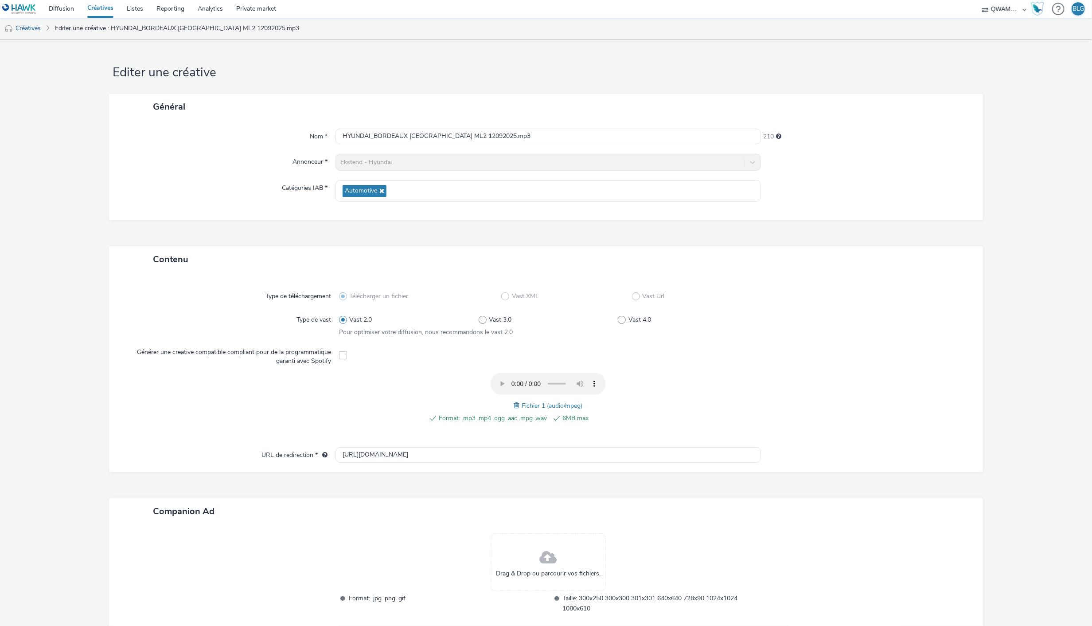
click at [514, 403] on span at bounding box center [518, 405] width 8 height 10
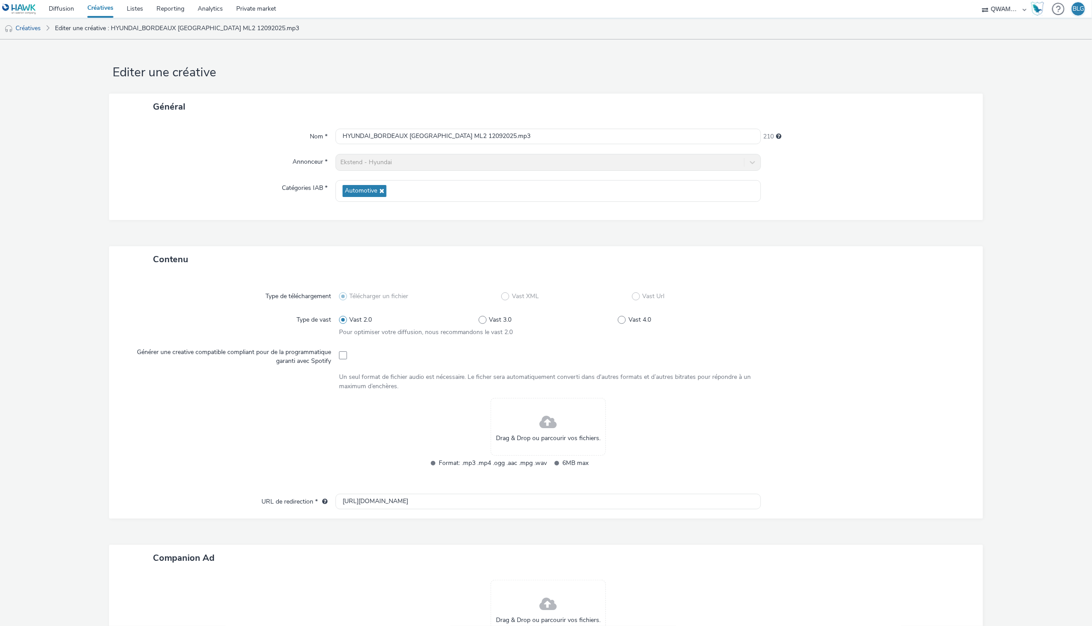
click at [541, 421] on span at bounding box center [548, 422] width 17 height 23
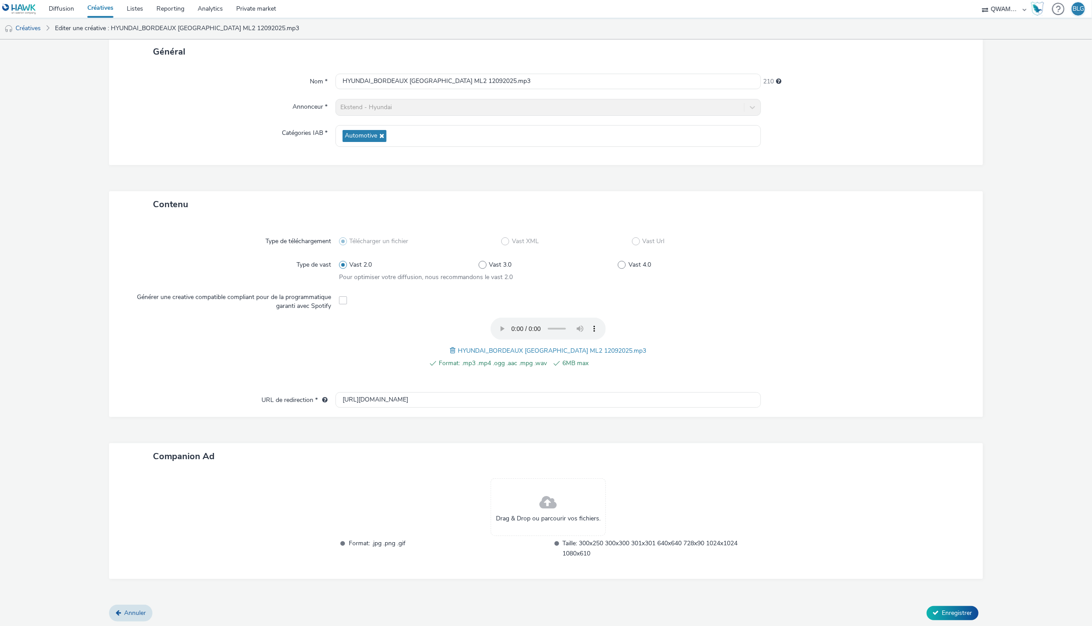
scroll to position [55, 0]
click at [951, 613] on span "Enregistrer" at bounding box center [958, 612] width 30 height 8
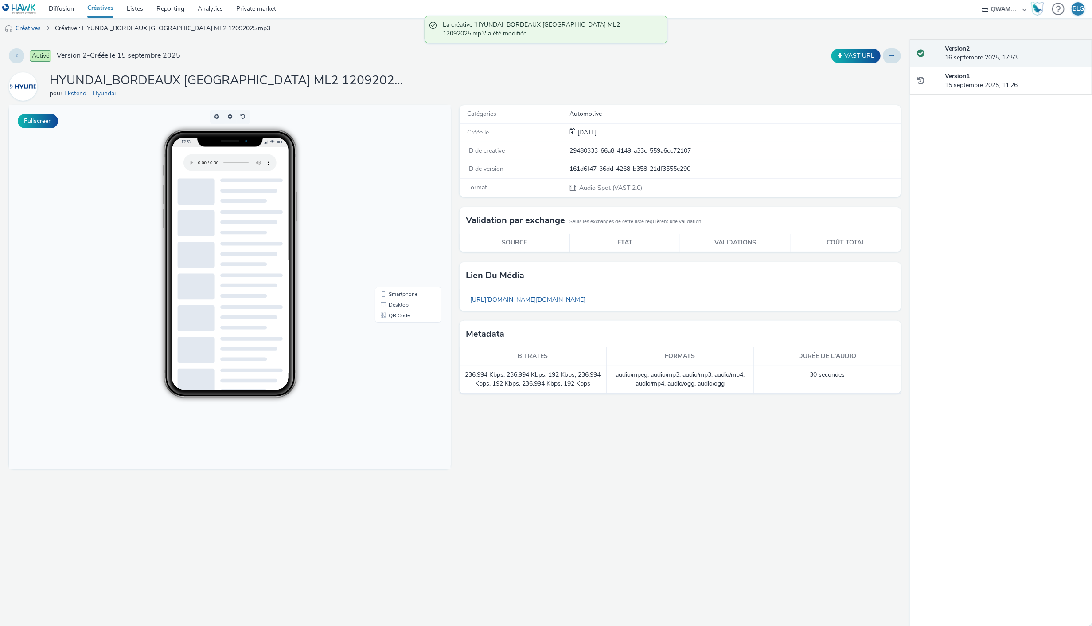
click at [107, 9] on link "Créatives" at bounding box center [100, 9] width 39 height 18
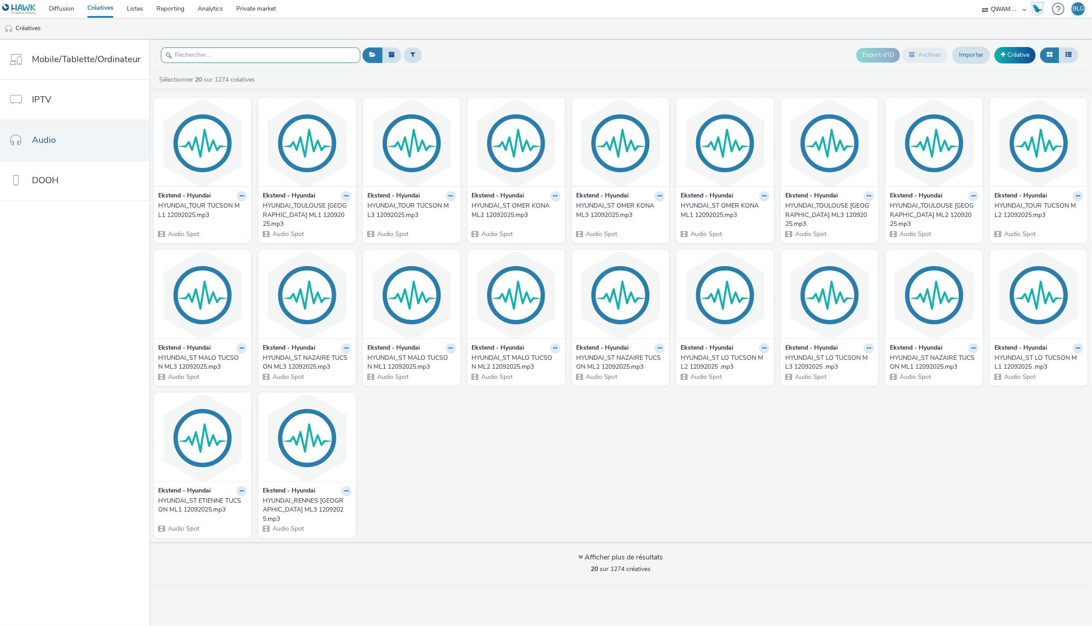
click at [268, 57] on input "text" at bounding box center [260, 55] width 199 height 16
paste input "HYUNDAI_BORDEAUX NORD TUCSON ML3 12092025"
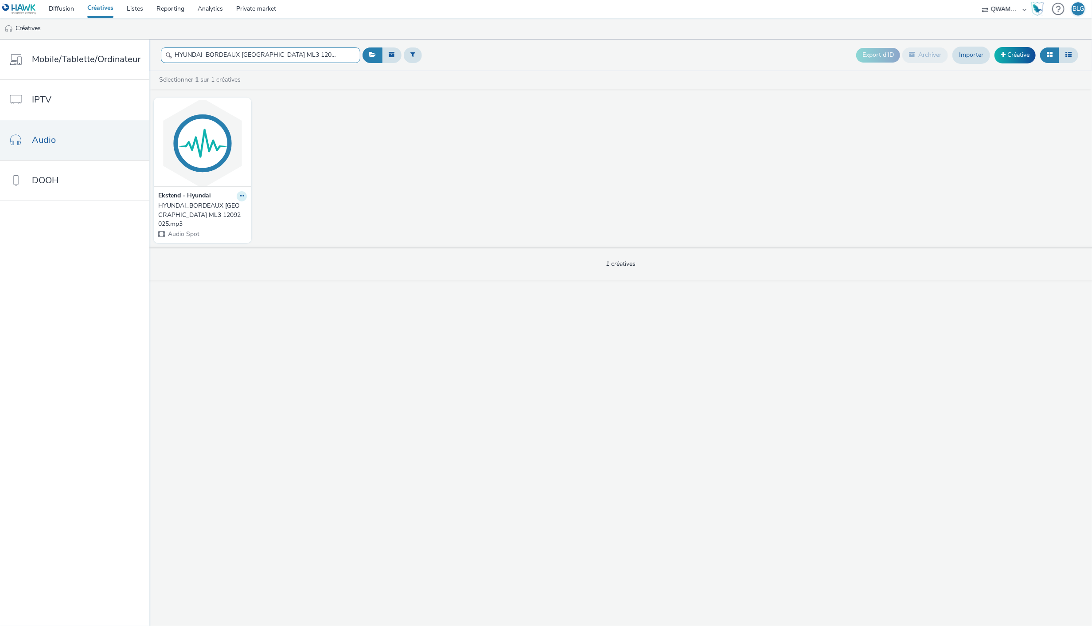
type input "HYUNDAI_BORDEAUX NORD TUCSON ML3 12092025"
click at [243, 195] on button at bounding box center [242, 196] width 10 height 10
click at [225, 208] on link "Modifier" at bounding box center [213, 212] width 66 height 18
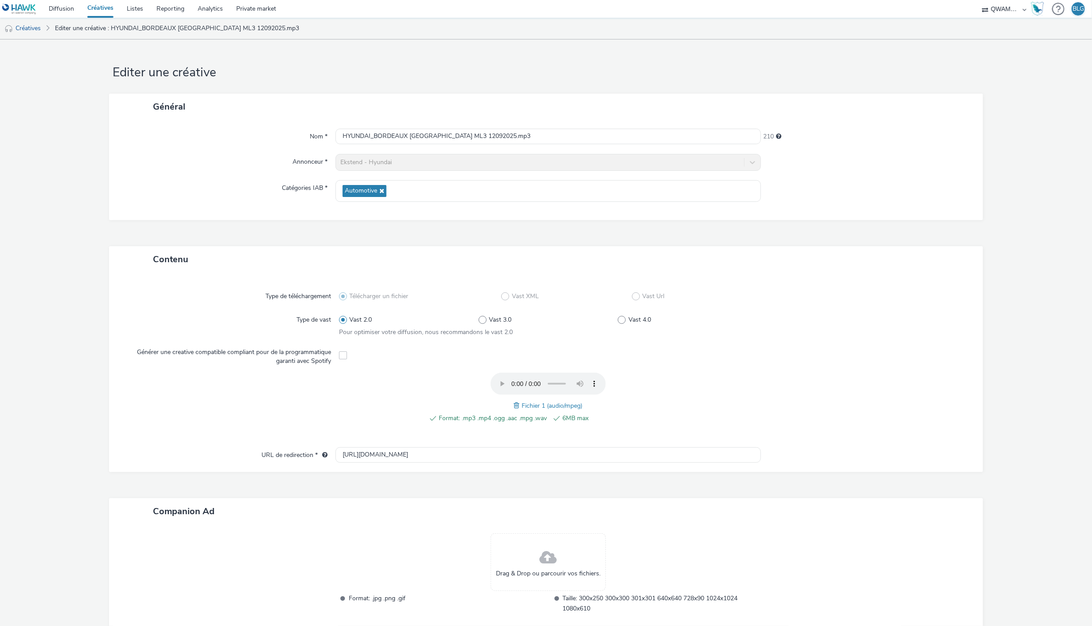
click at [514, 402] on div "Fichier 1 (audio/mpeg)" at bounding box center [548, 405] width 69 height 11
click at [516, 404] on span at bounding box center [518, 405] width 8 height 10
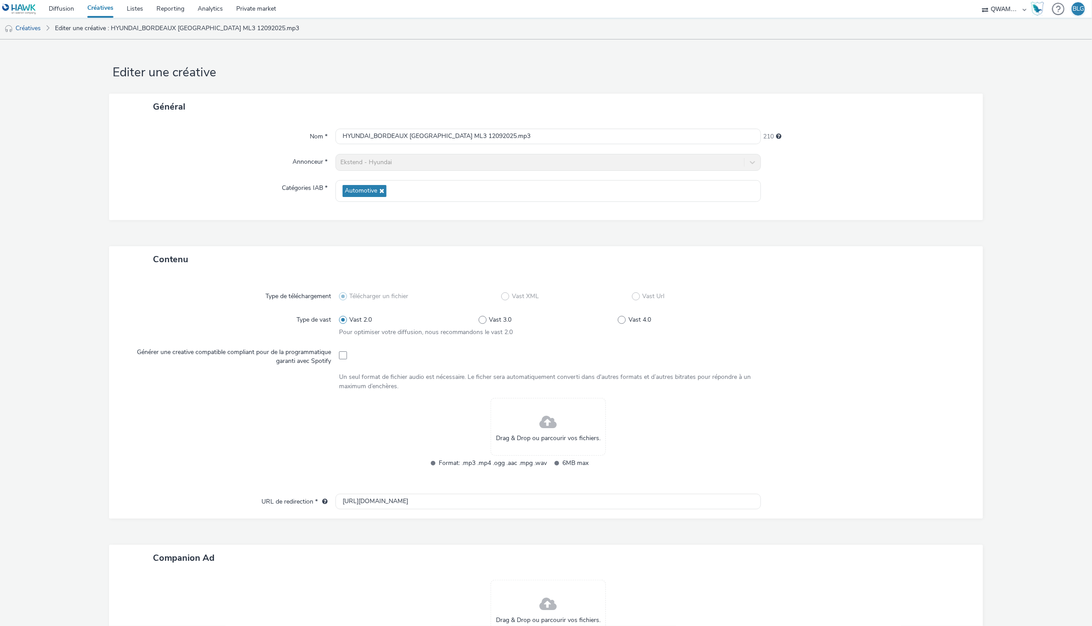
click at [544, 427] on span at bounding box center [548, 422] width 17 height 23
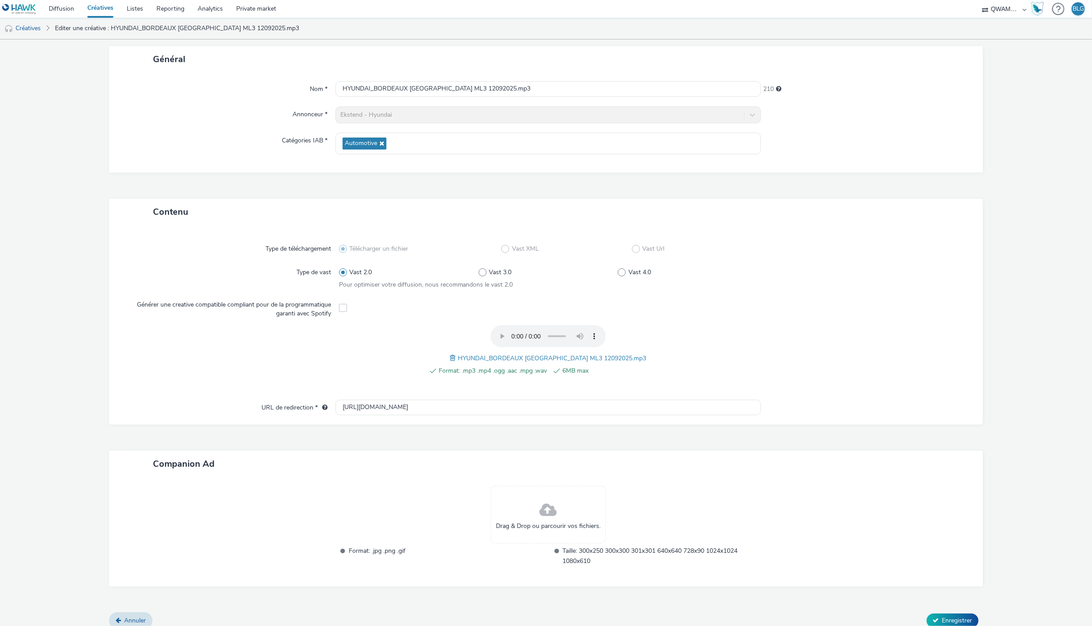
scroll to position [55, 0]
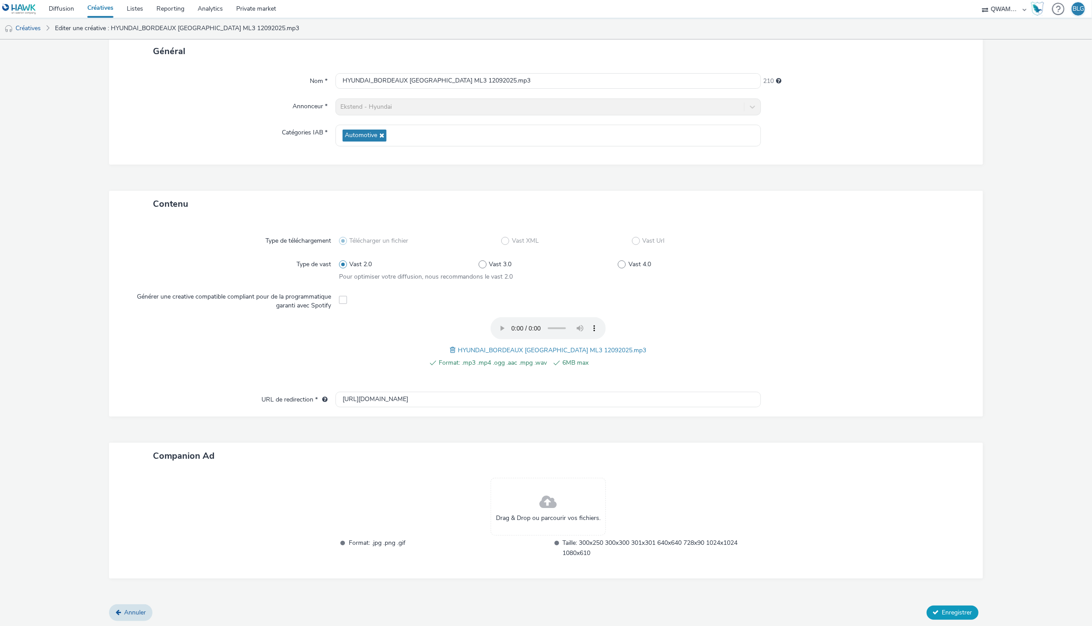
click at [933, 609] on icon at bounding box center [936, 612] width 6 height 6
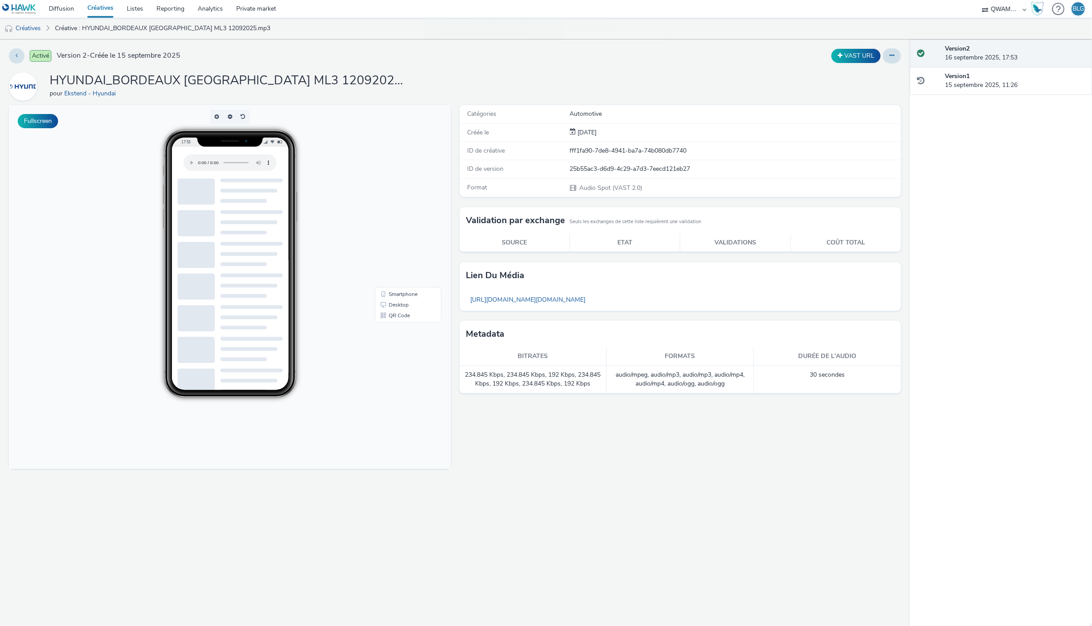
click at [108, 6] on link "Créatives" at bounding box center [100, 9] width 39 height 18
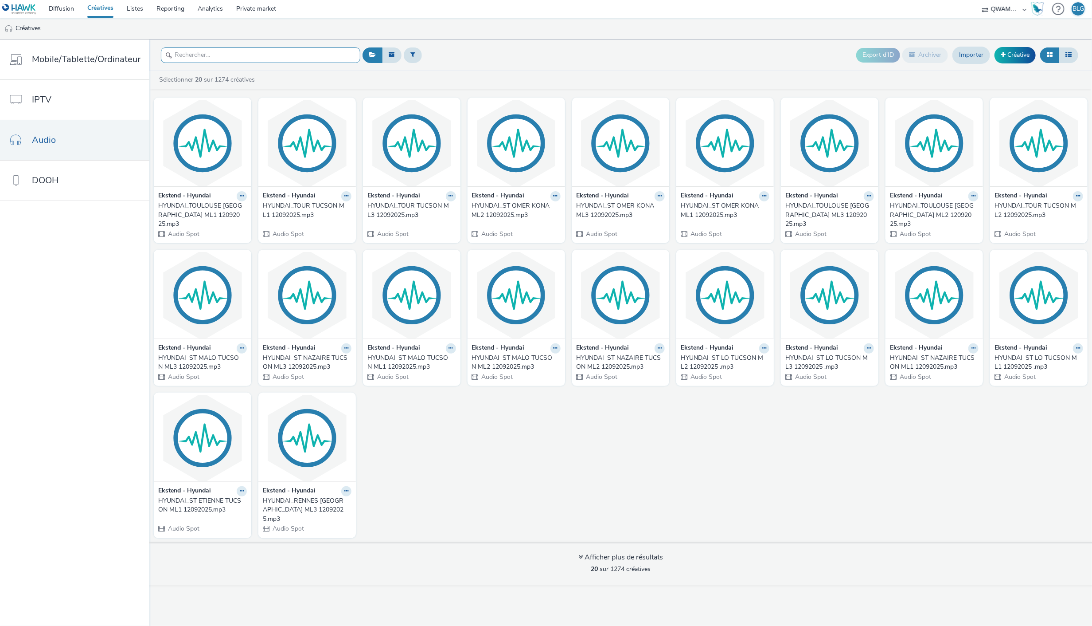
click at [274, 52] on input "text" at bounding box center [260, 55] width 199 height 16
paste input "HYUNDAI_BORDEAUX SUD TUCSON ML1 12092025"
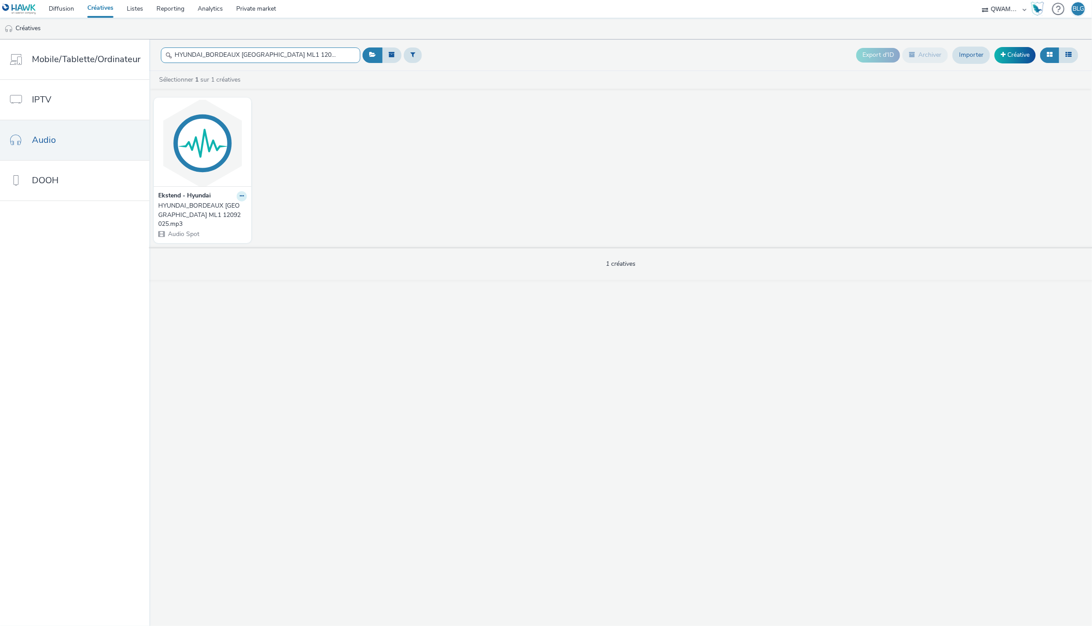
type input "HYUNDAI_BORDEAUX SUD TUCSON ML1 12092025"
click at [240, 197] on icon at bounding box center [242, 195] width 4 height 5
click at [223, 208] on link "Modifier" at bounding box center [213, 212] width 66 height 18
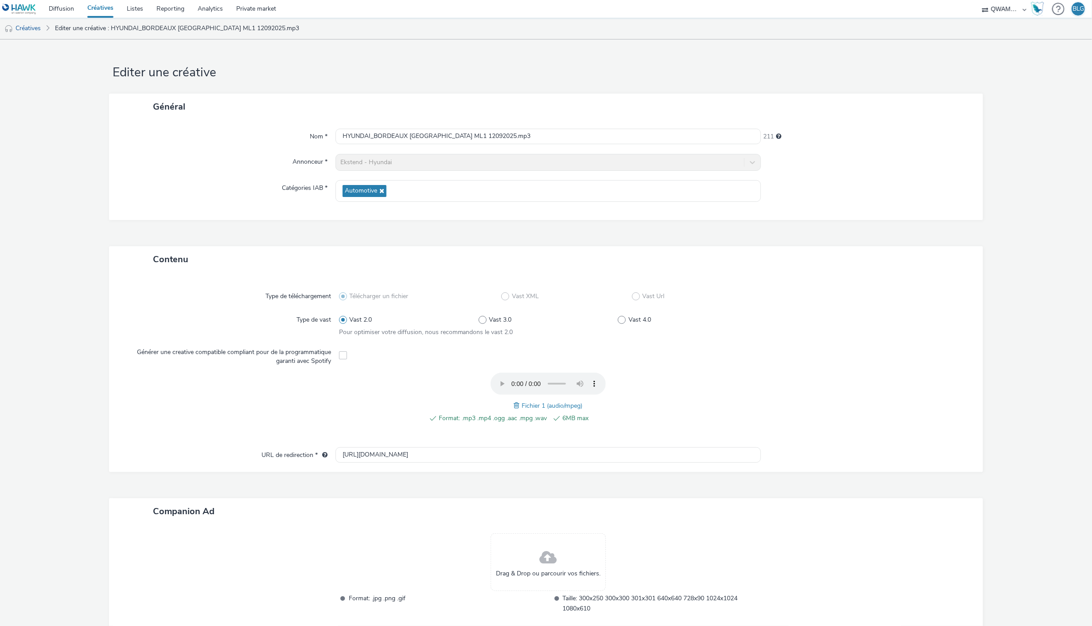
click at [515, 406] on span at bounding box center [518, 405] width 8 height 10
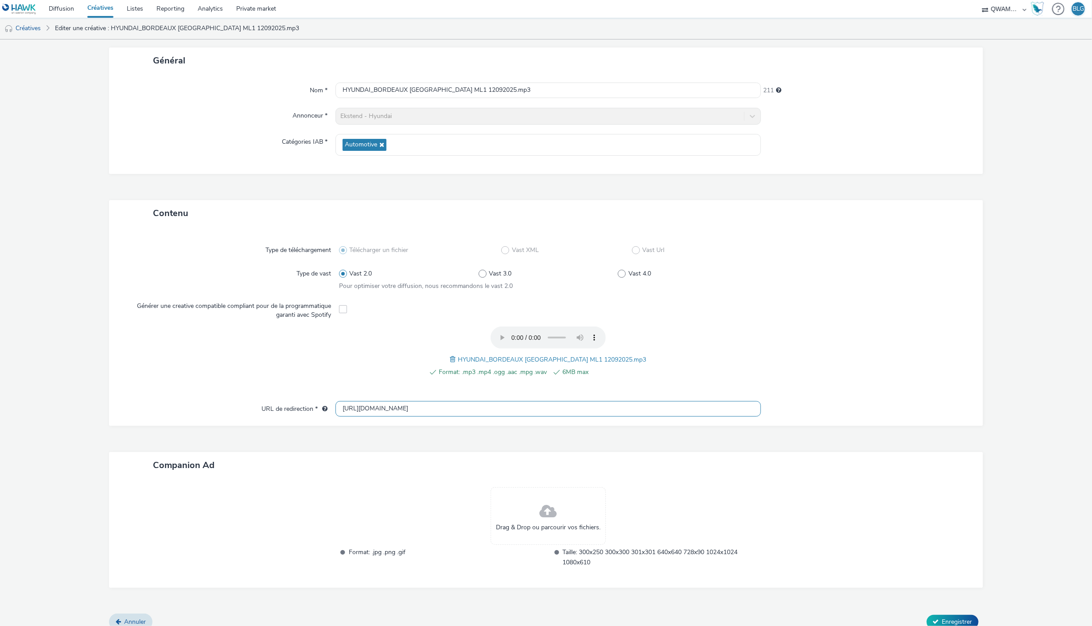
scroll to position [49, 0]
click at [948, 614] on span "Enregistrer" at bounding box center [958, 618] width 30 height 8
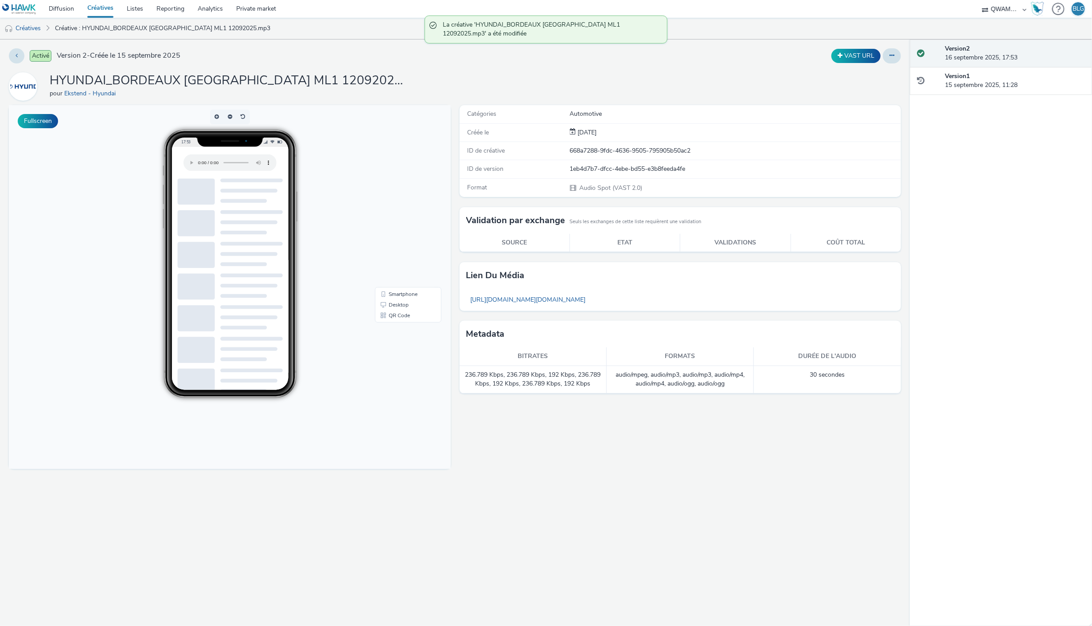
click at [92, 4] on link "Créatives" at bounding box center [100, 9] width 39 height 18
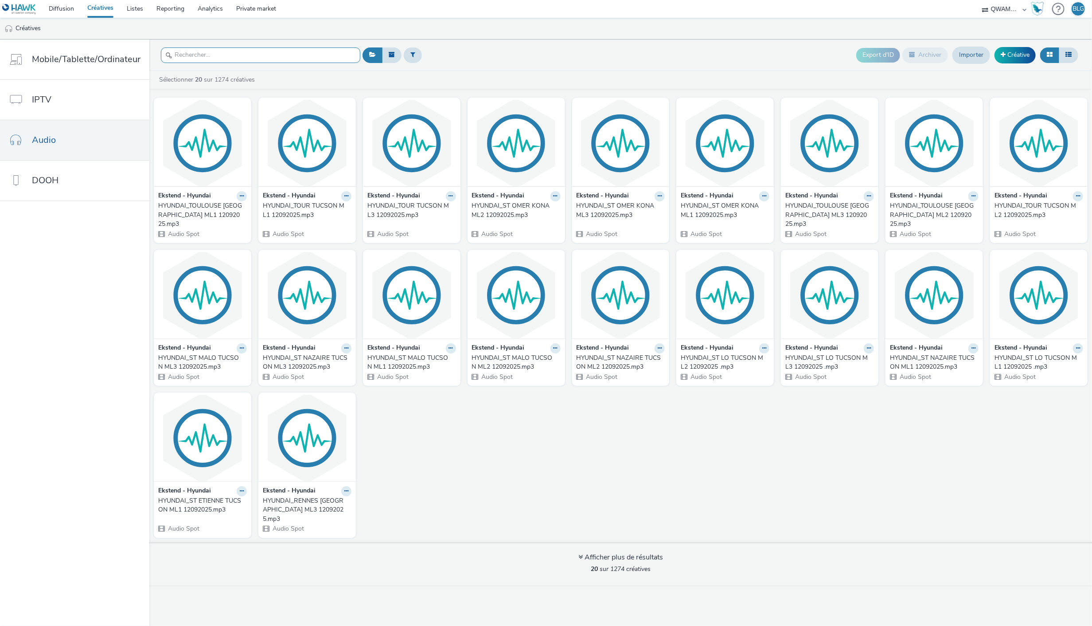
drag, startPoint x: 264, startPoint y: 63, endPoint x: 254, endPoint y: 59, distance: 11.1
click at [258, 60] on div at bounding box center [260, 55] width 199 height 22
click at [253, 59] on input "text" at bounding box center [260, 55] width 199 height 16
paste input "HYUNDAI_BORDEAUX SUD TUCSON ML2 12092025"
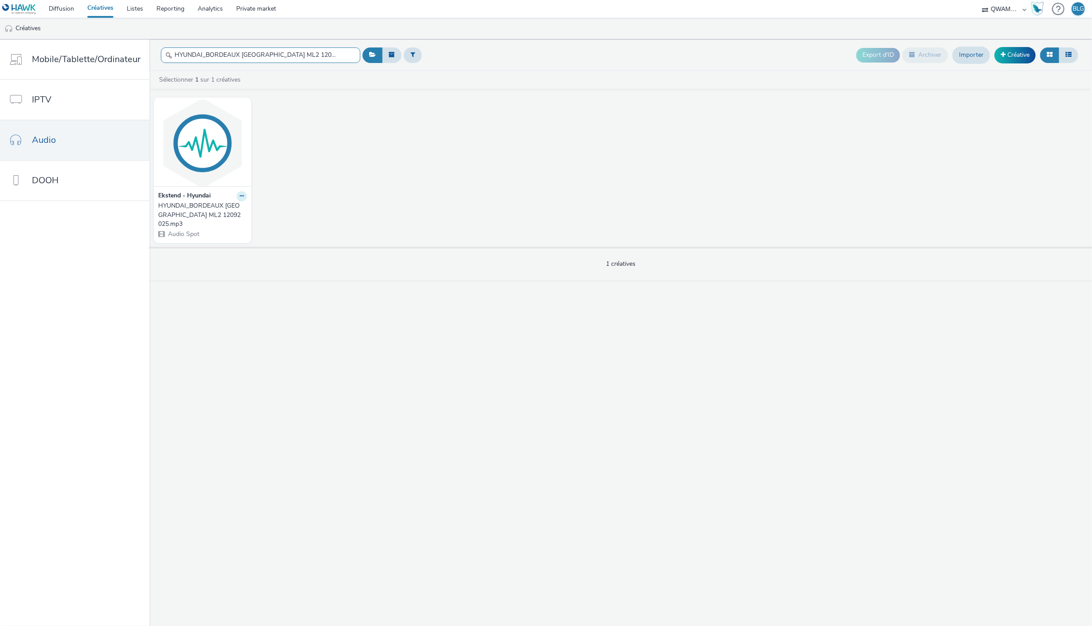
type input "HYUNDAI_BORDEAUX SUD TUCSON ML2 12092025"
click at [237, 199] on button at bounding box center [242, 196] width 10 height 10
click at [226, 207] on link "Modifier" at bounding box center [213, 212] width 66 height 18
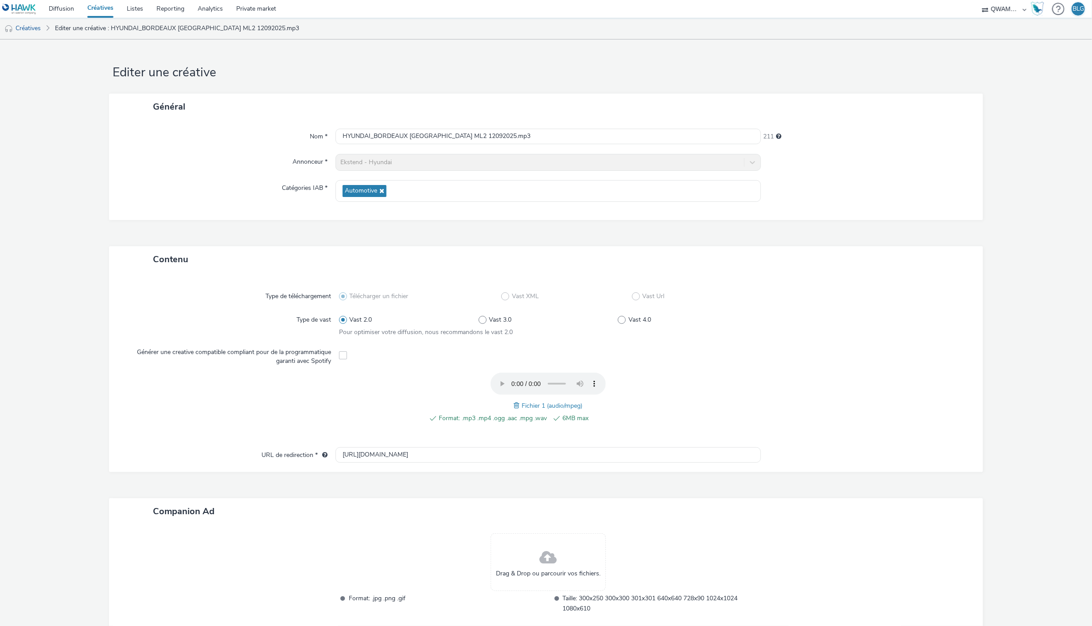
click at [515, 405] on span at bounding box center [518, 405] width 8 height 10
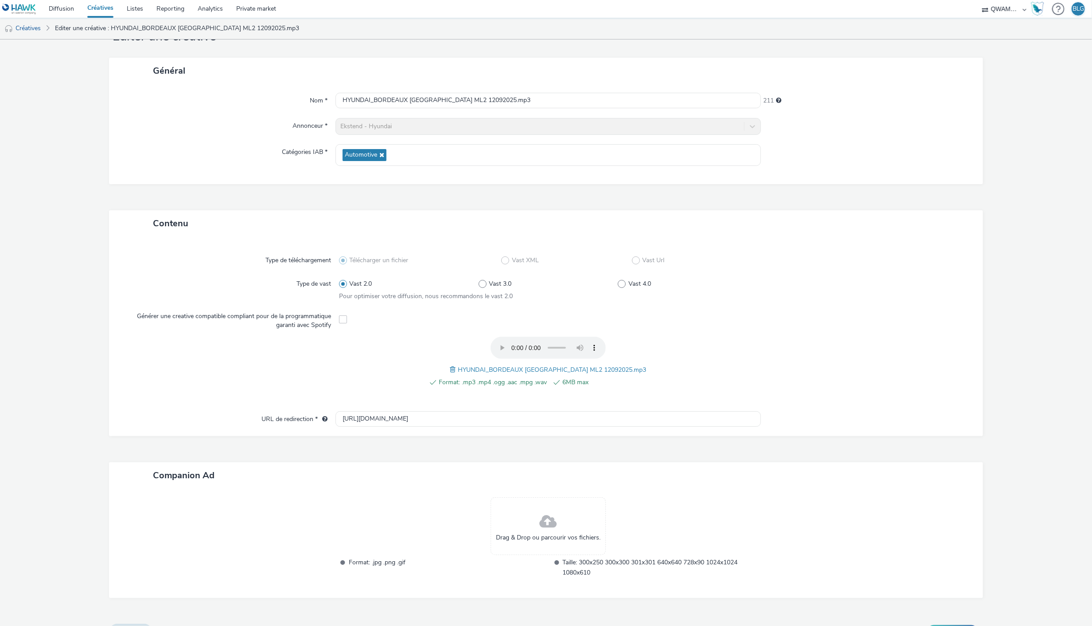
scroll to position [55, 0]
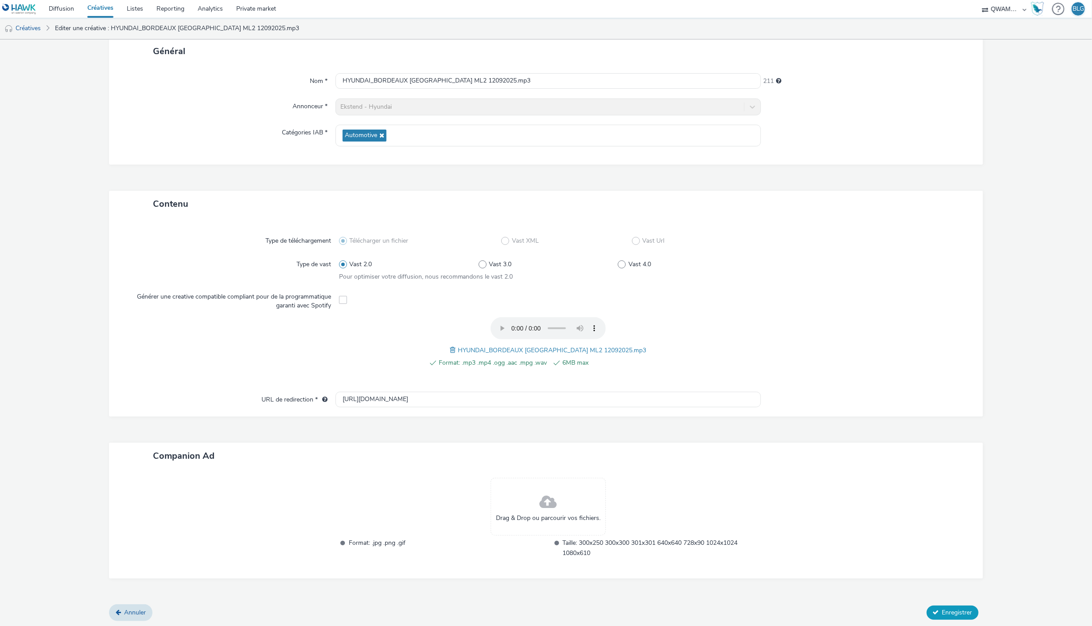
click at [946, 609] on span "Enregistrer" at bounding box center [958, 612] width 30 height 8
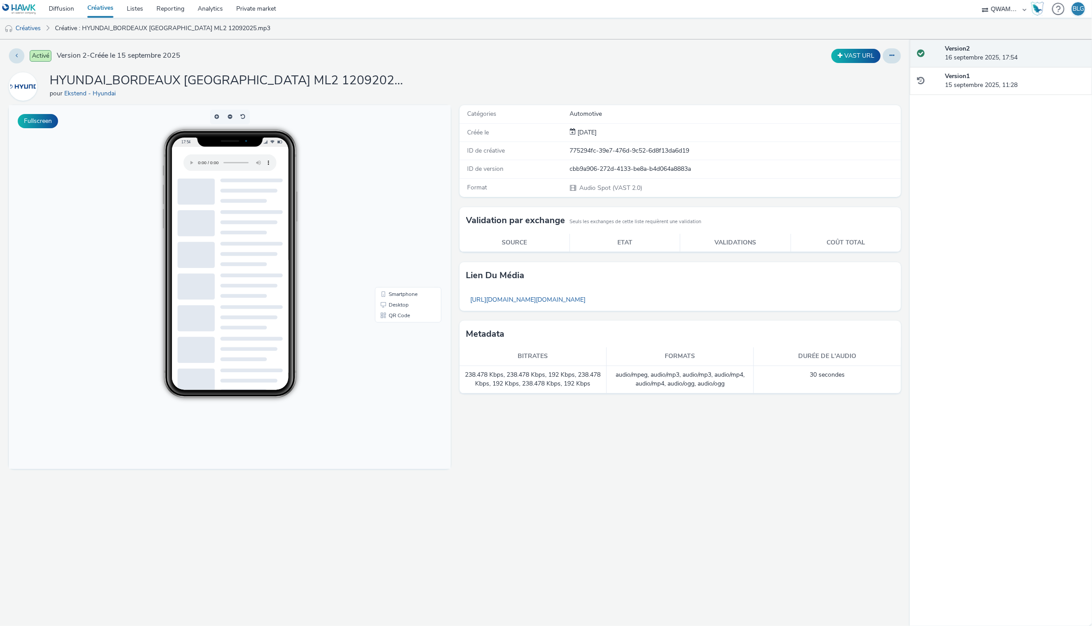
click at [108, 9] on link "Créatives" at bounding box center [100, 9] width 39 height 18
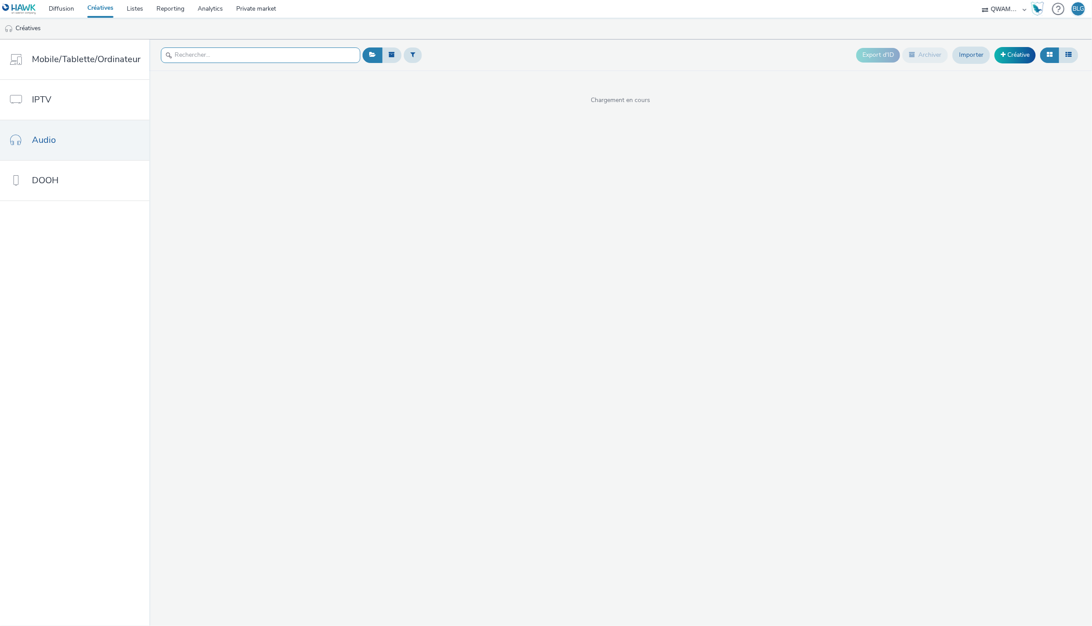
click at [231, 59] on input "text" at bounding box center [260, 55] width 199 height 16
paste input "HYUNDAI_BORDEAUX SUD TUCSON ML3 12092025"
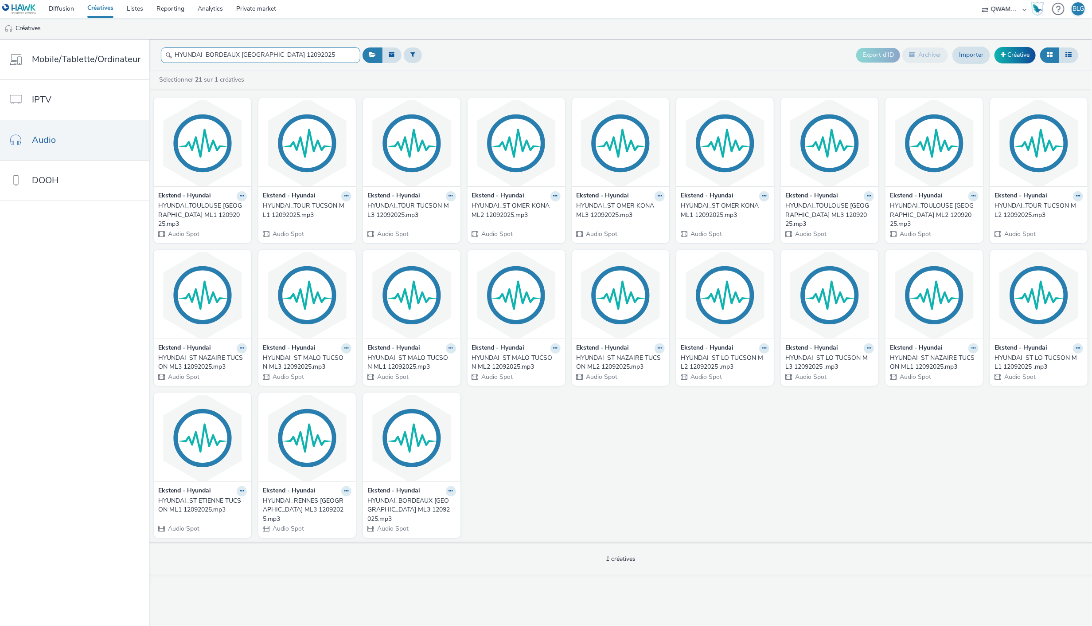
click at [322, 54] on input "HYUNDAI_BORDEAUX SUD TUCSON ML3 12092025" at bounding box center [260, 55] width 199 height 16
paste input "text"
type input "HYUNDAI_BORDEAUX SUD TUCSON ML3 12092025"
click at [103, 3] on link "Créatives" at bounding box center [100, 9] width 39 height 18
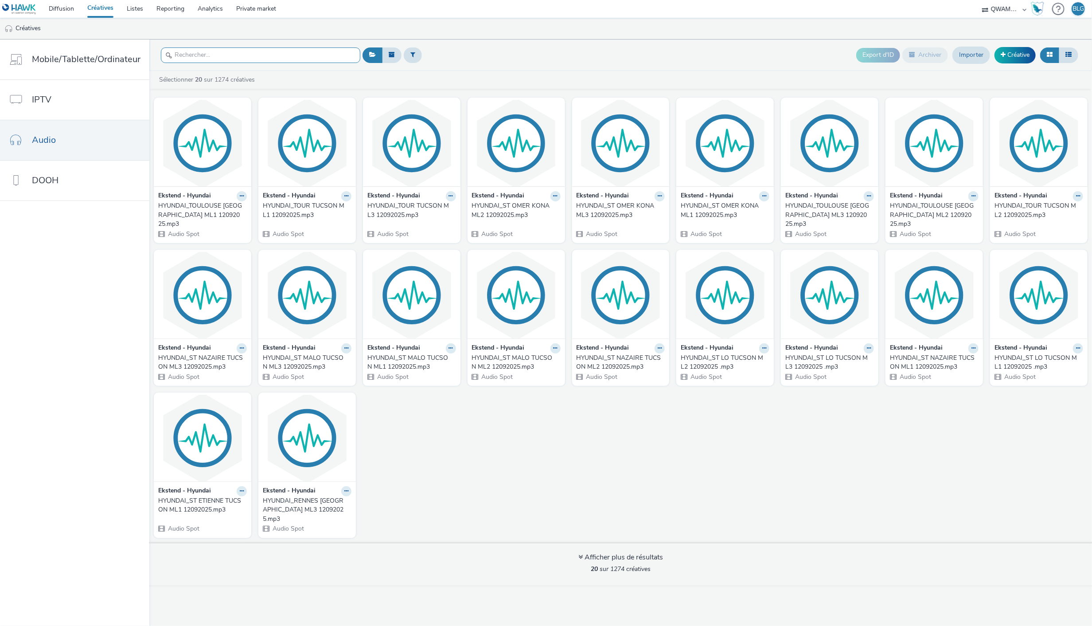
click at [244, 51] on input "text" at bounding box center [260, 55] width 199 height 16
paste input "HYUNDAI_BORDEAUX SUD TUCSON ML3 12092025"
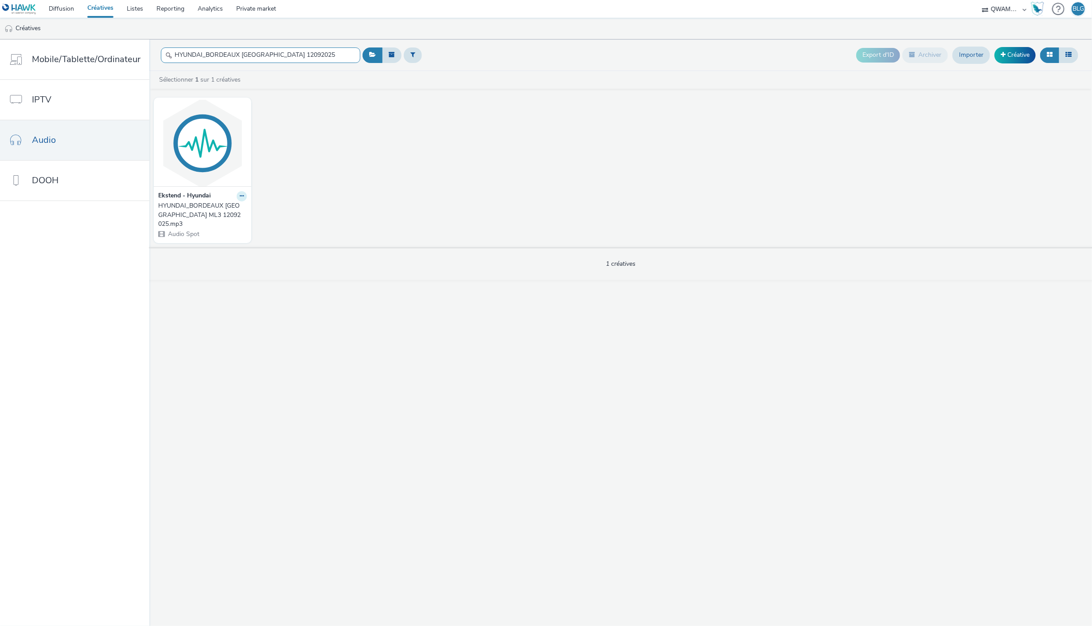
type input "HYUNDAI_BORDEAUX SUD TUCSON ML3 12092025"
click at [240, 198] on icon at bounding box center [242, 195] width 4 height 5
click at [220, 212] on link "Modifier" at bounding box center [213, 212] width 66 height 18
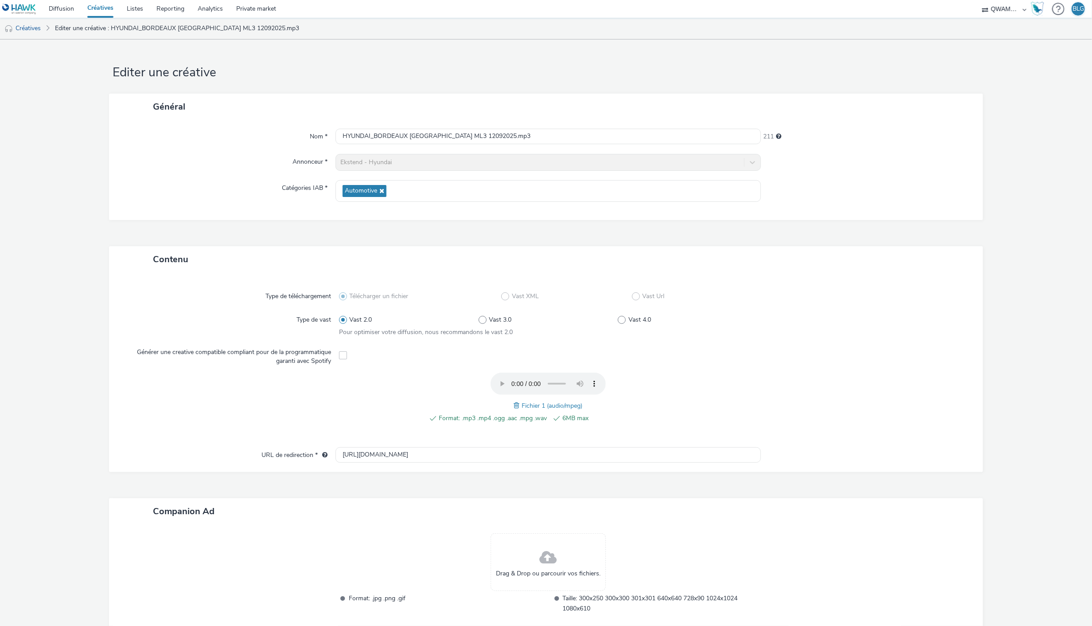
click at [514, 405] on span at bounding box center [518, 405] width 8 height 10
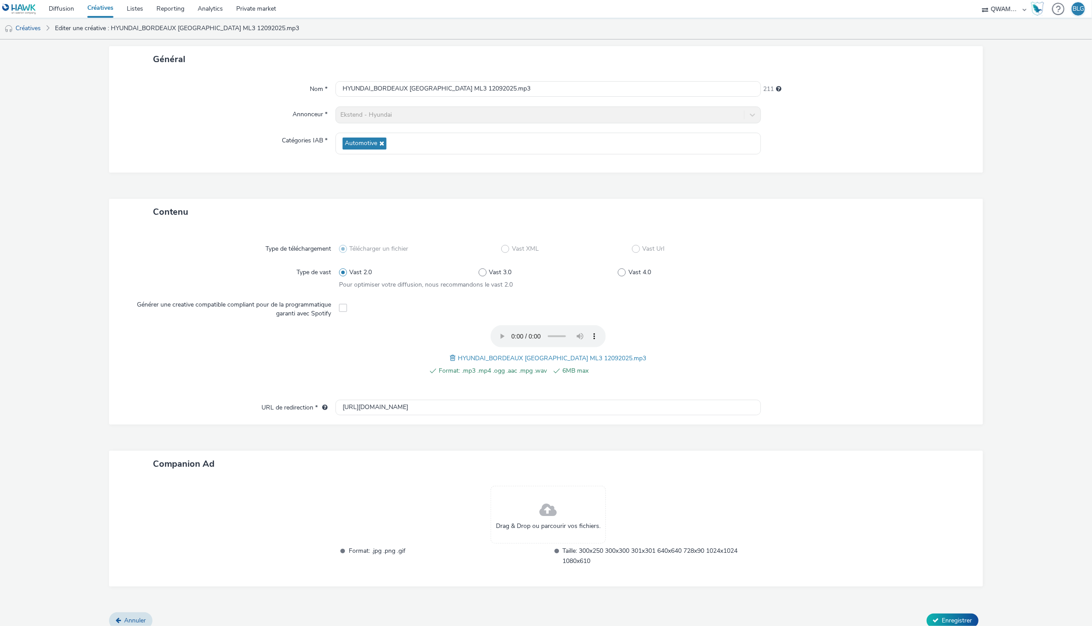
scroll to position [55, 0]
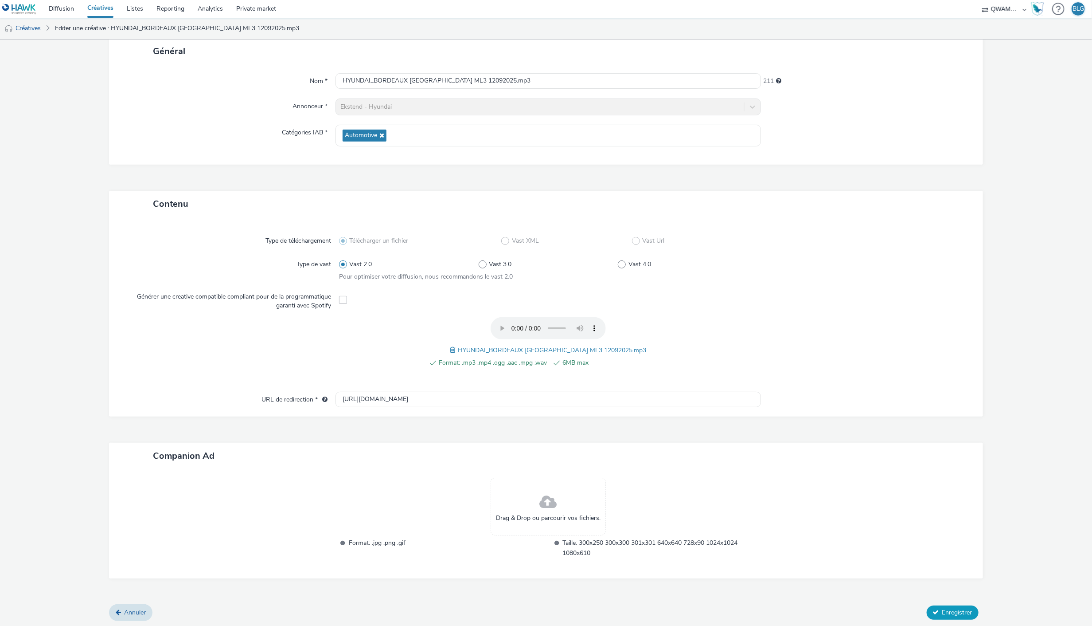
click at [933, 609] on icon at bounding box center [936, 612] width 6 height 6
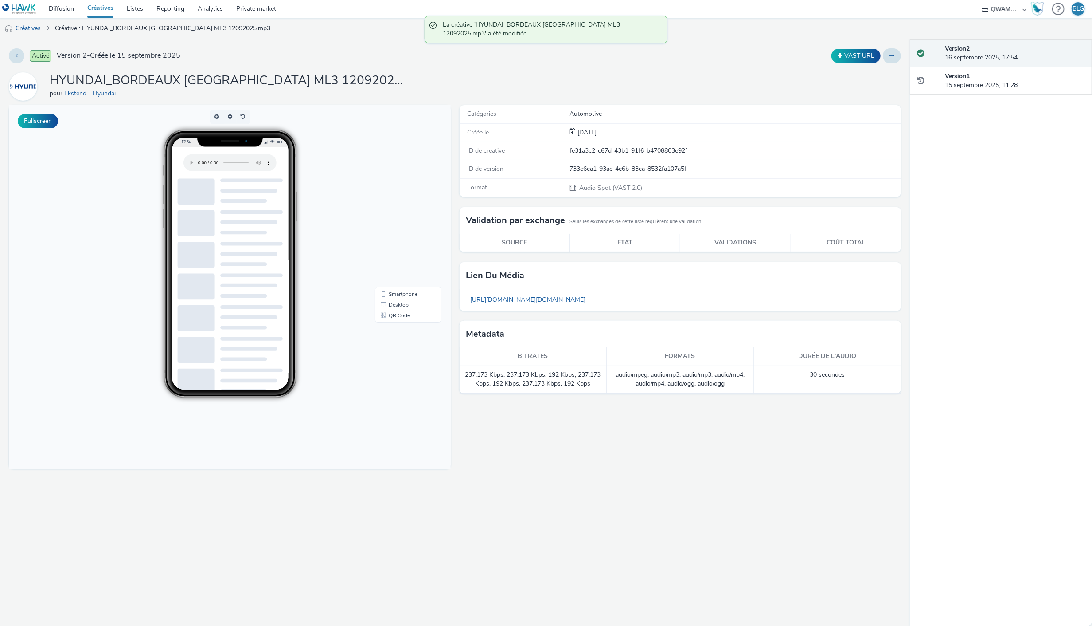
click at [101, 12] on link "Créatives" at bounding box center [100, 9] width 39 height 18
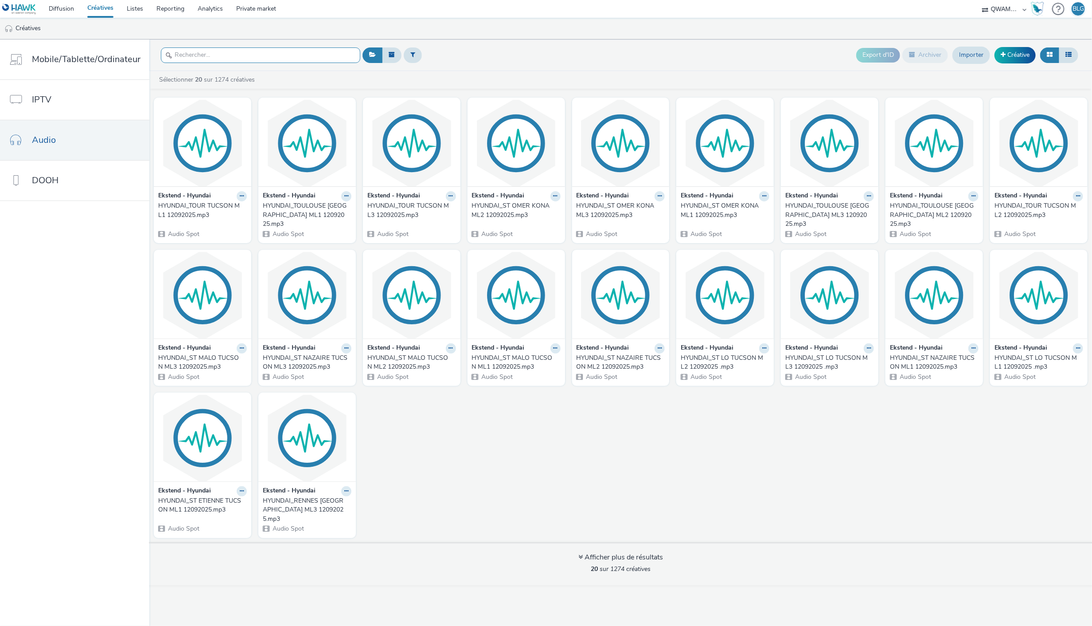
click at [274, 63] on input "text" at bounding box center [260, 55] width 199 height 16
paste input "HYUNDAI_BOURG EN BRESSE TUCSON ML1 12092025"
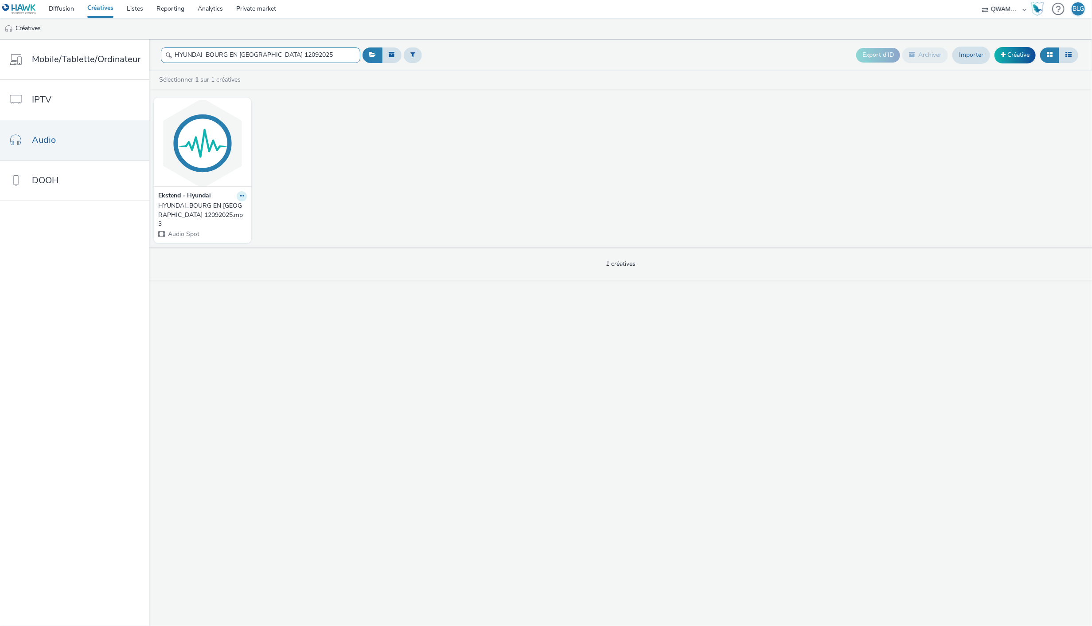
type input "HYUNDAI_BOURG EN BRESSE TUCSON ML1 12092025"
click at [240, 191] on button at bounding box center [242, 196] width 10 height 10
click at [222, 208] on link "Modifier" at bounding box center [213, 212] width 66 height 18
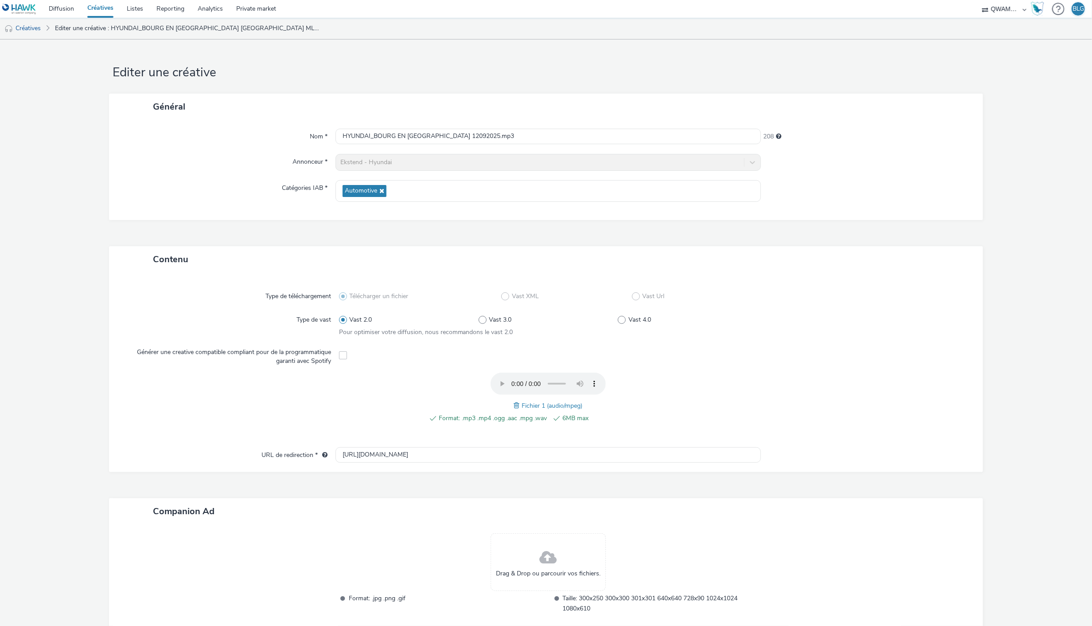
click at [514, 402] on span at bounding box center [518, 405] width 8 height 10
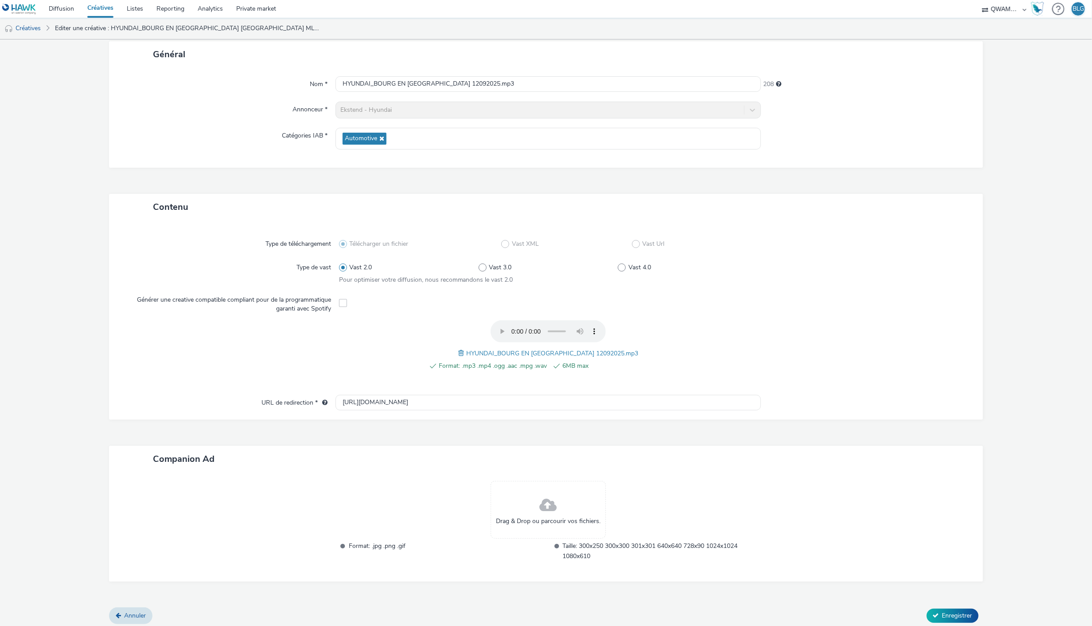
scroll to position [55, 0]
click at [943, 609] on span "Enregistrer" at bounding box center [958, 612] width 30 height 8
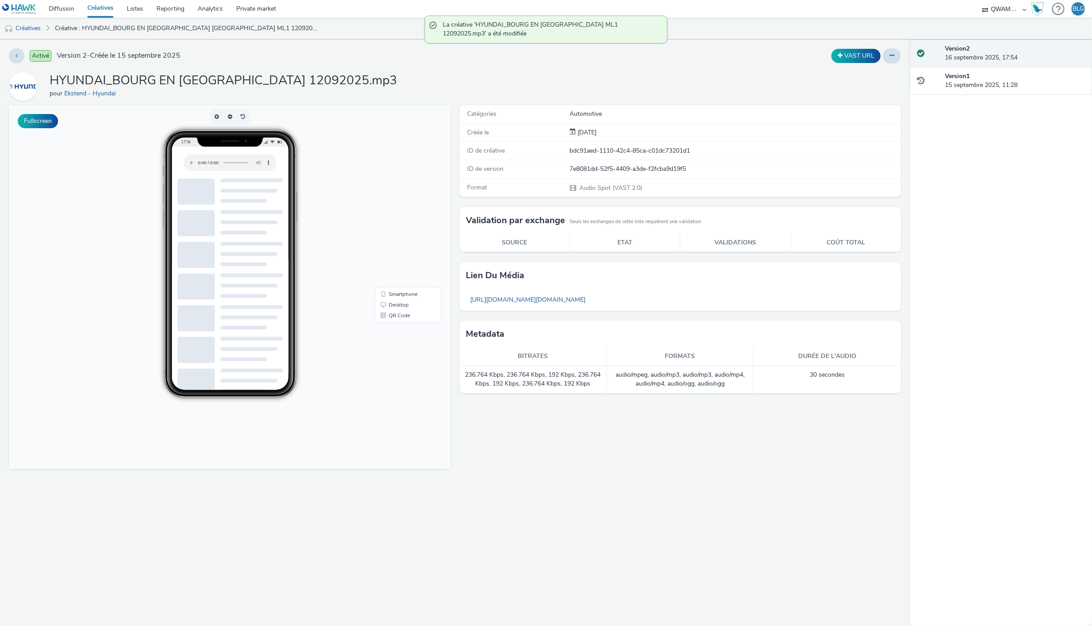
click at [97, 6] on link "Créatives" at bounding box center [100, 9] width 39 height 18
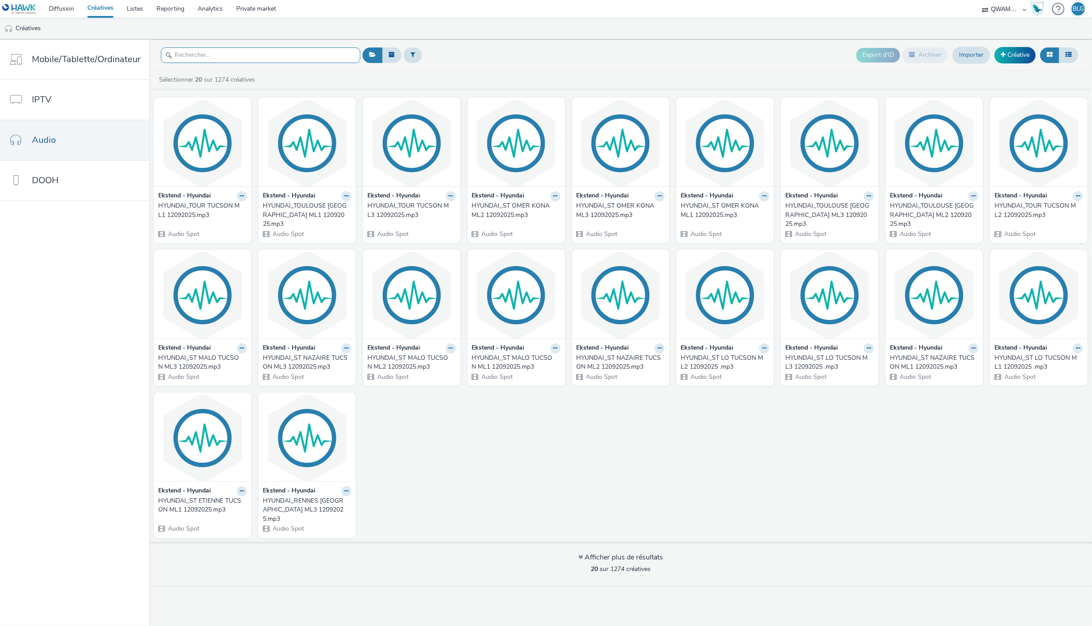
click at [297, 59] on input "text" at bounding box center [260, 55] width 199 height 16
paste input "HYUNDAI_BOURG EN BRESSE TUCSON ML2 12092025"
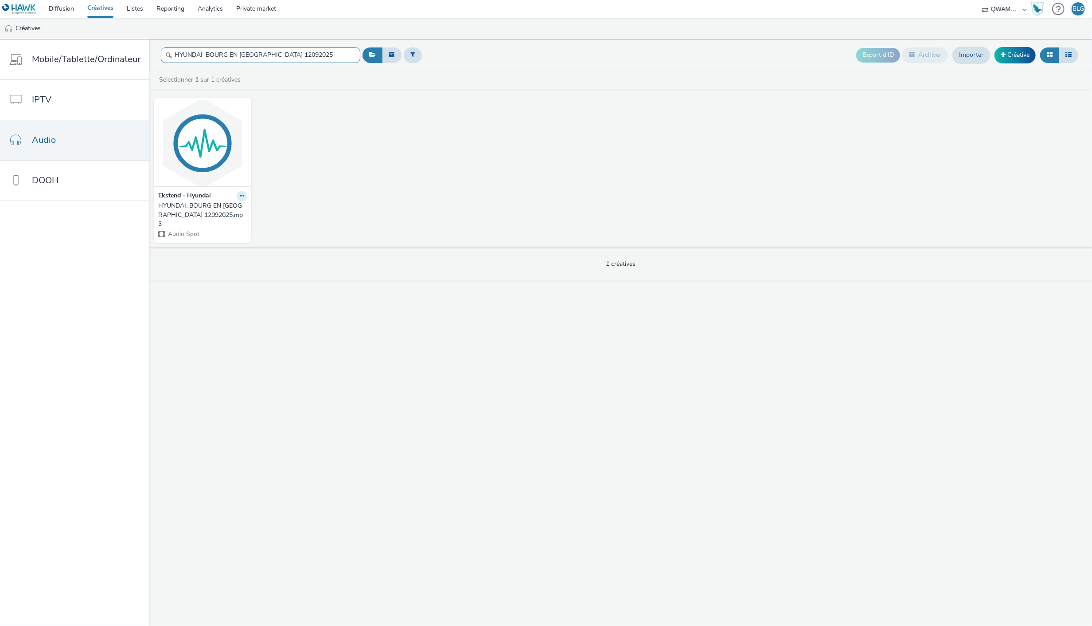
type input "HYUNDAI_BOURG EN BRESSE TUCSON ML2 12092025"
click at [237, 197] on button at bounding box center [242, 196] width 10 height 10
click at [231, 209] on link "Modifier" at bounding box center [213, 212] width 66 height 18
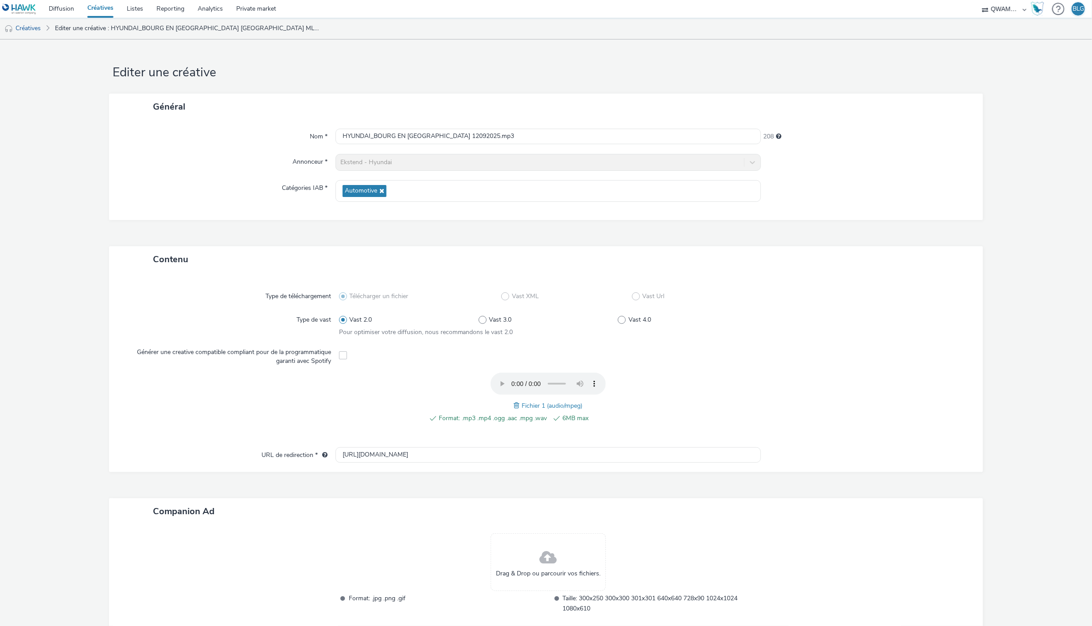
click at [515, 405] on span at bounding box center [518, 405] width 8 height 10
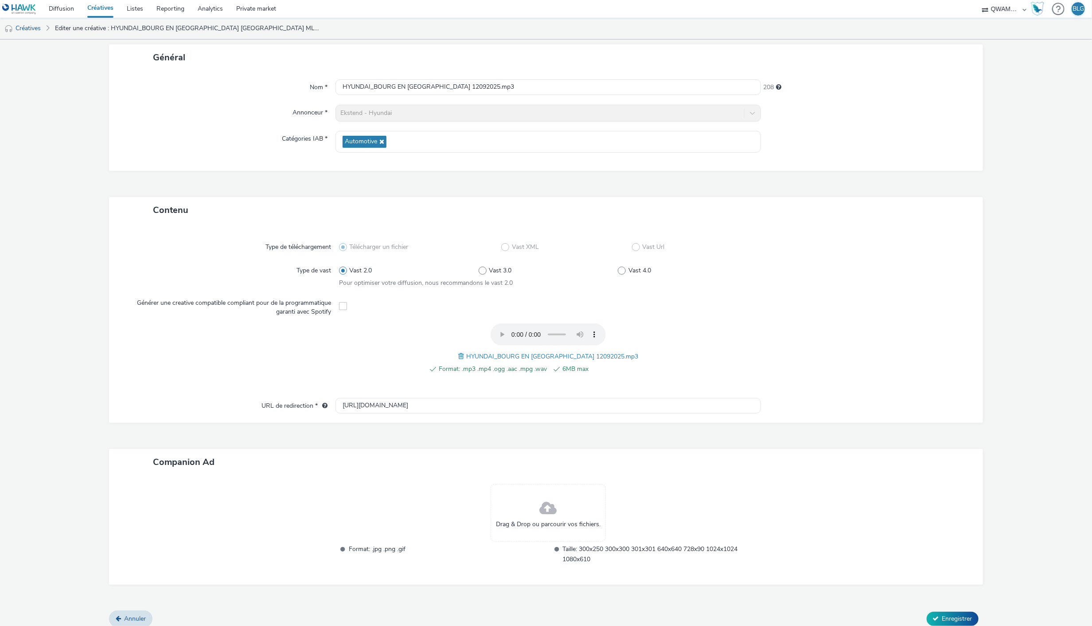
scroll to position [55, 0]
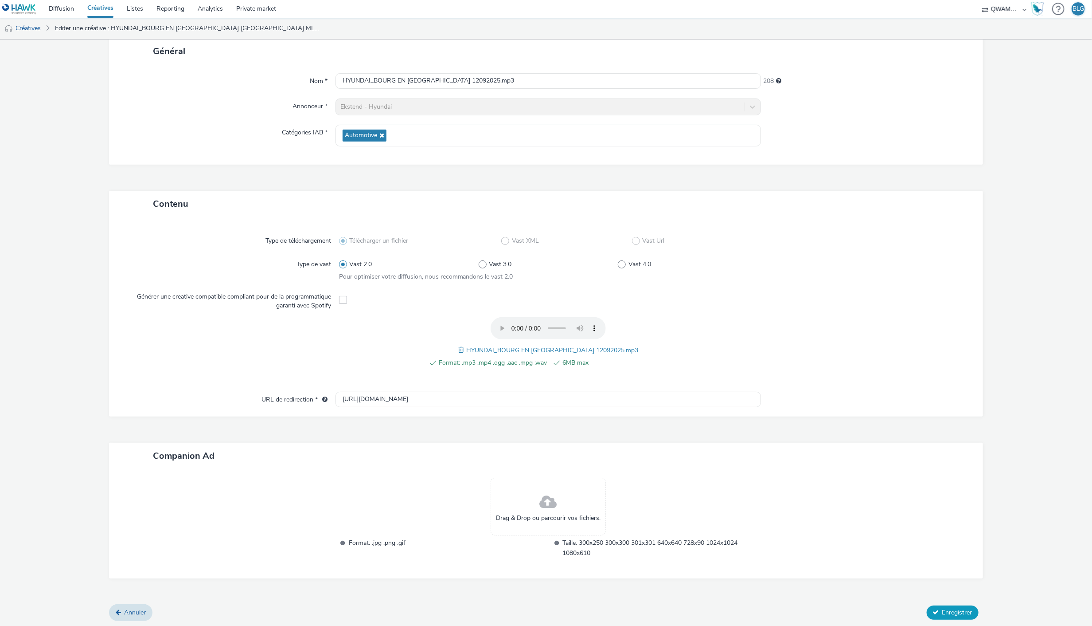
click at [946, 608] on span "Enregistrer" at bounding box center [958, 612] width 30 height 8
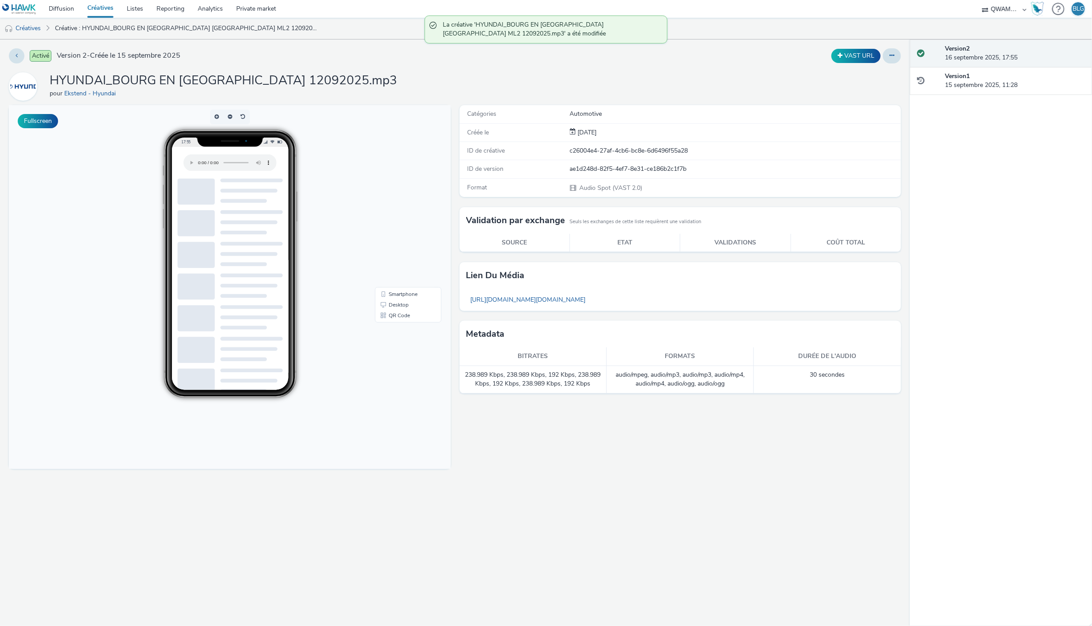
click at [99, 9] on link "Créatives" at bounding box center [100, 9] width 39 height 18
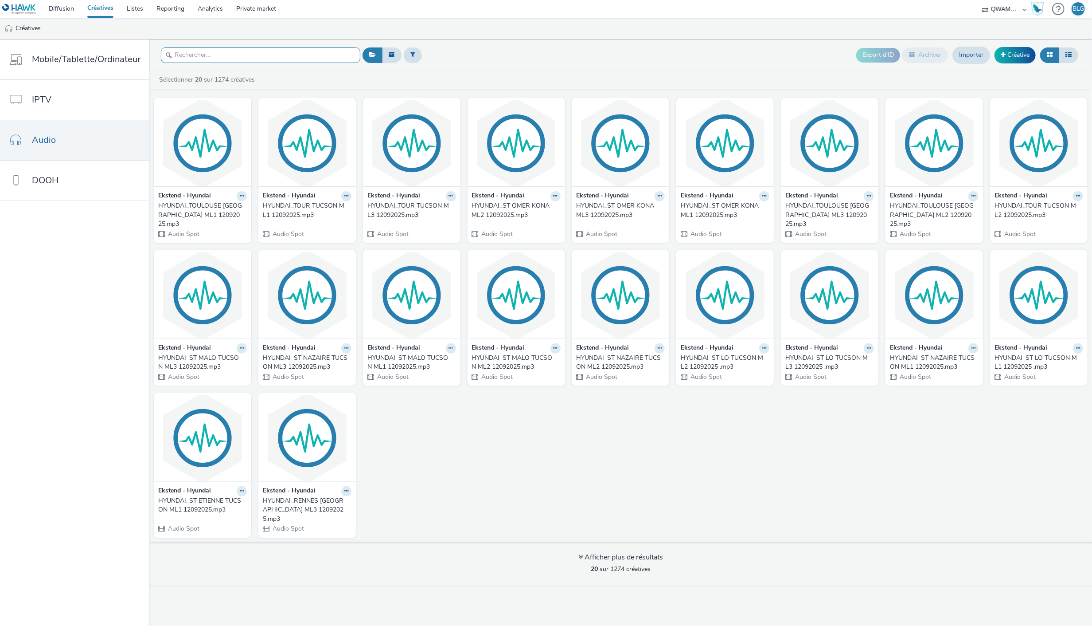
click at [293, 61] on input "text" at bounding box center [260, 55] width 199 height 16
paste input "HYUNDAI_BOURG EN BRESSE TUCSON ML3 12092025"
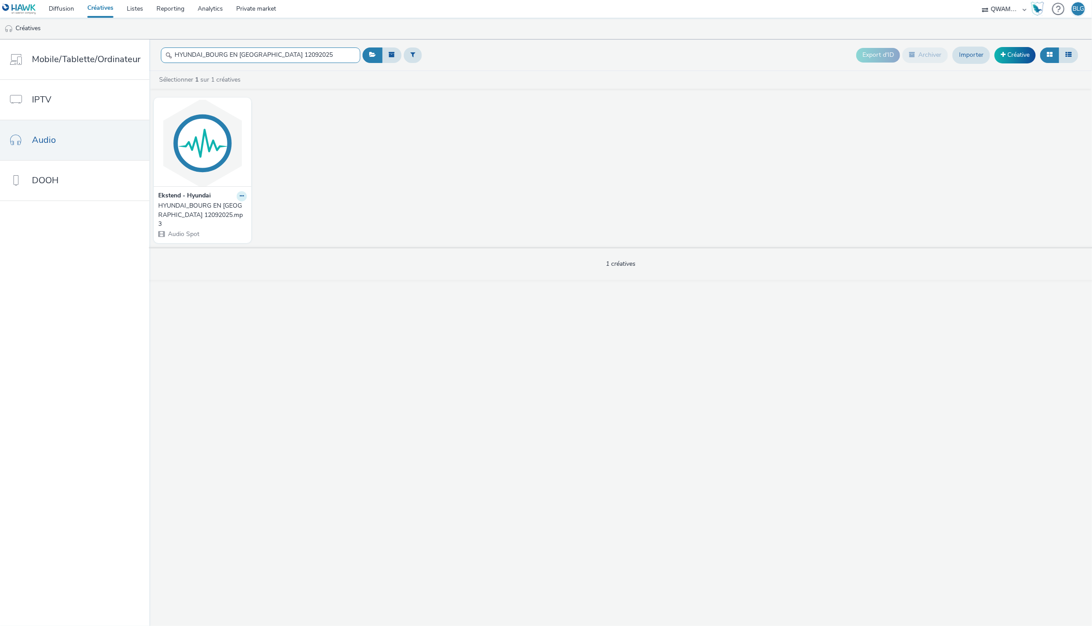
type input "HYUNDAI_BOURG EN BRESSE TUCSON ML3 12092025"
click at [240, 196] on icon at bounding box center [242, 195] width 4 height 5
click at [225, 208] on link "Modifier" at bounding box center [213, 212] width 66 height 18
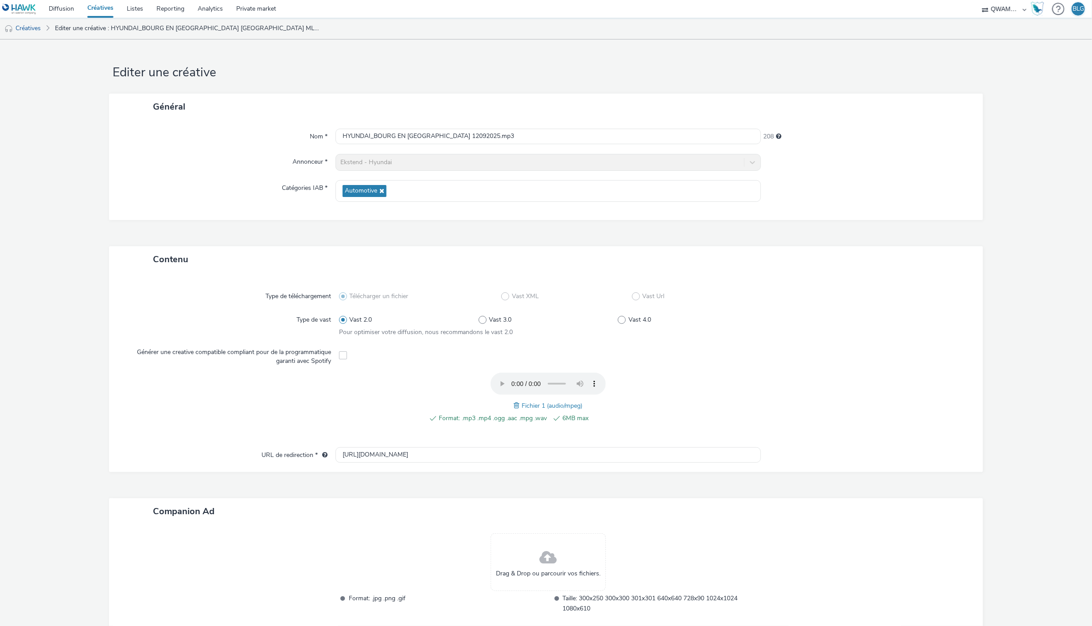
click at [514, 403] on div "Fichier 1 (audio/mpeg)" at bounding box center [548, 405] width 69 height 11
click at [514, 404] on span at bounding box center [518, 405] width 8 height 10
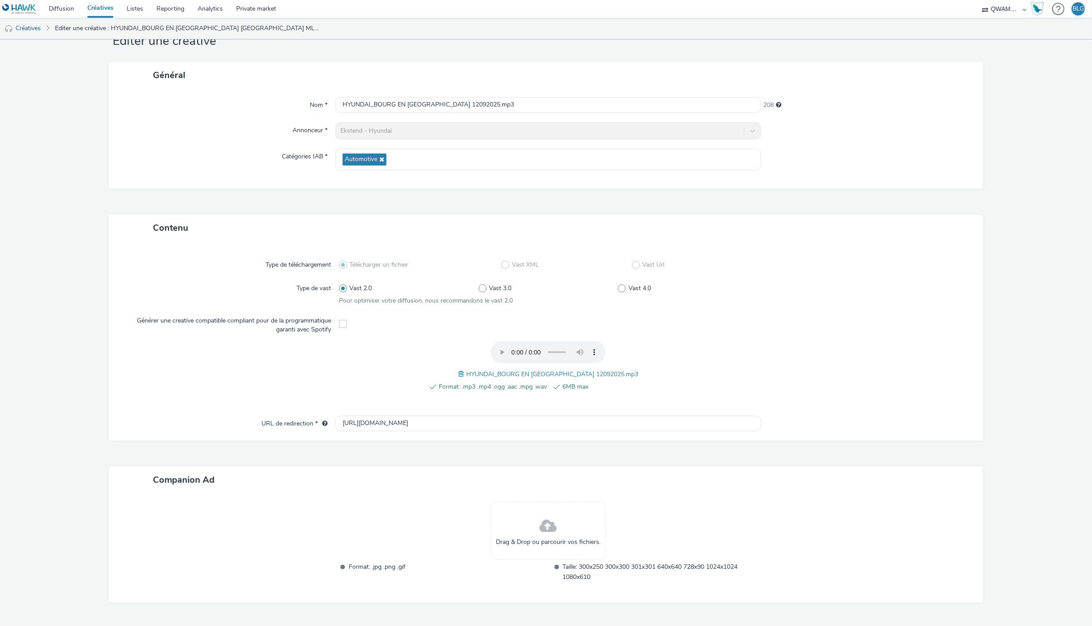
scroll to position [55, 0]
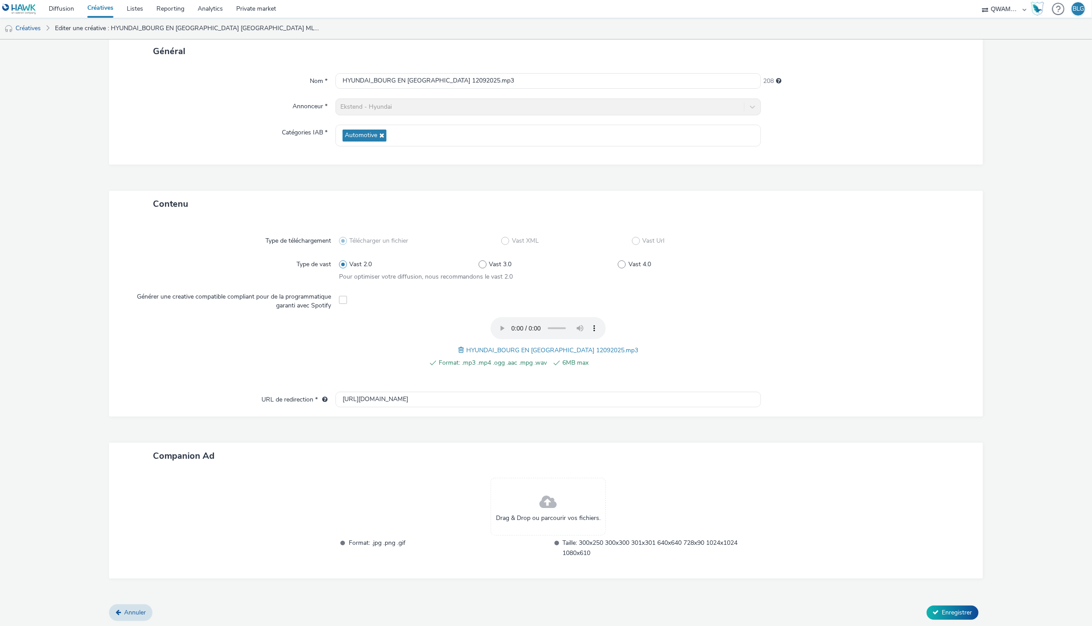
click at [920, 607] on div "Annuler Enregistrer" at bounding box center [546, 612] width 874 height 16
click at [954, 608] on span "Enregistrer" at bounding box center [958, 612] width 30 height 8
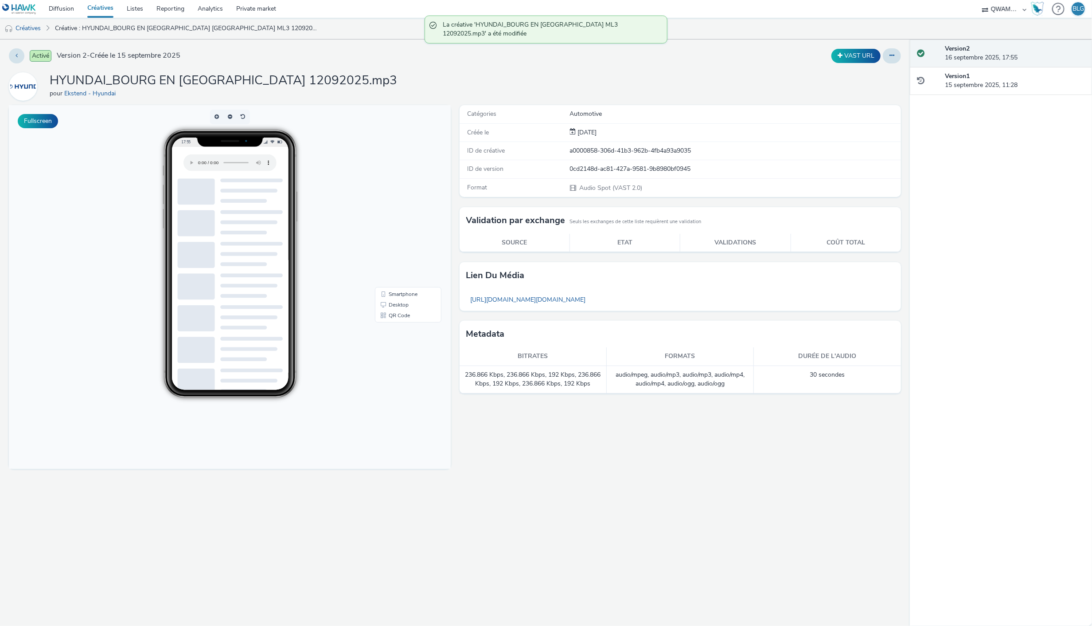
click at [102, 8] on link "Créatives" at bounding box center [100, 9] width 39 height 18
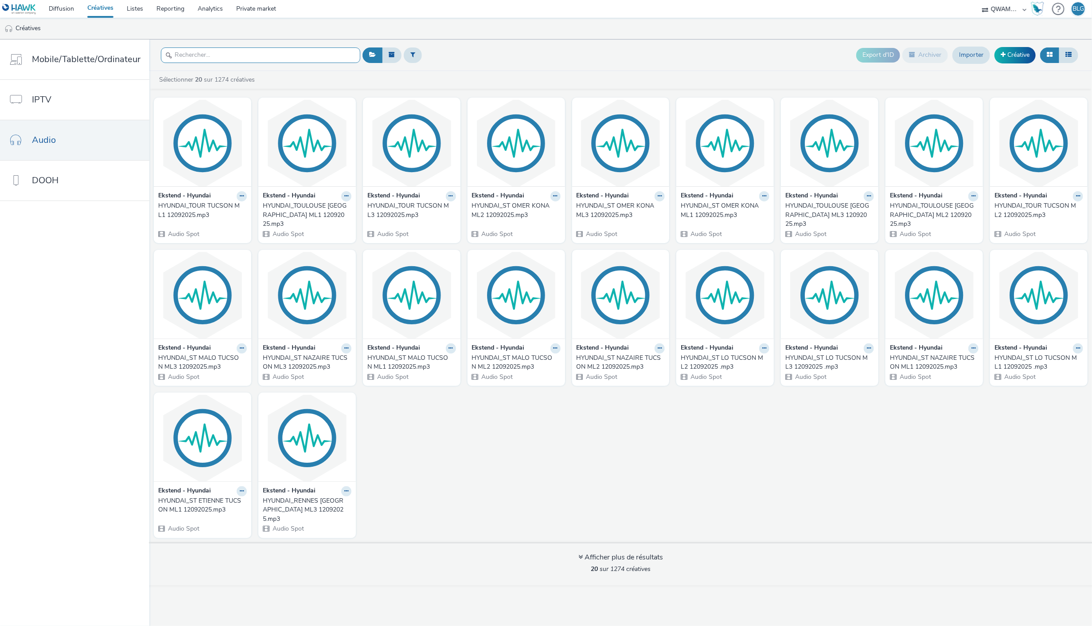
click at [228, 55] on input "text" at bounding box center [260, 55] width 199 height 16
paste input "HYUNDAI_BRIVE LA GAILLARDE TUCSON ML1 12092025"
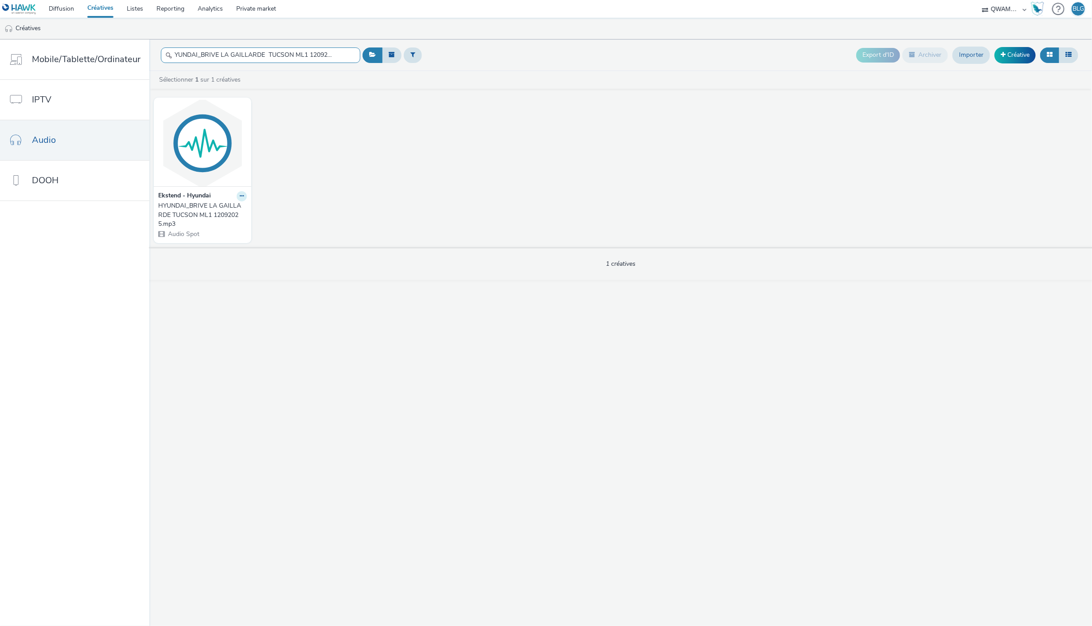
type input "HYUNDAI_BRIVE LA GAILLARDE TUCSON ML1 12092025"
click at [243, 192] on div at bounding box center [242, 196] width 10 height 10
click at [241, 194] on icon at bounding box center [242, 195] width 4 height 5
click at [225, 211] on link "Modifier" at bounding box center [213, 212] width 66 height 18
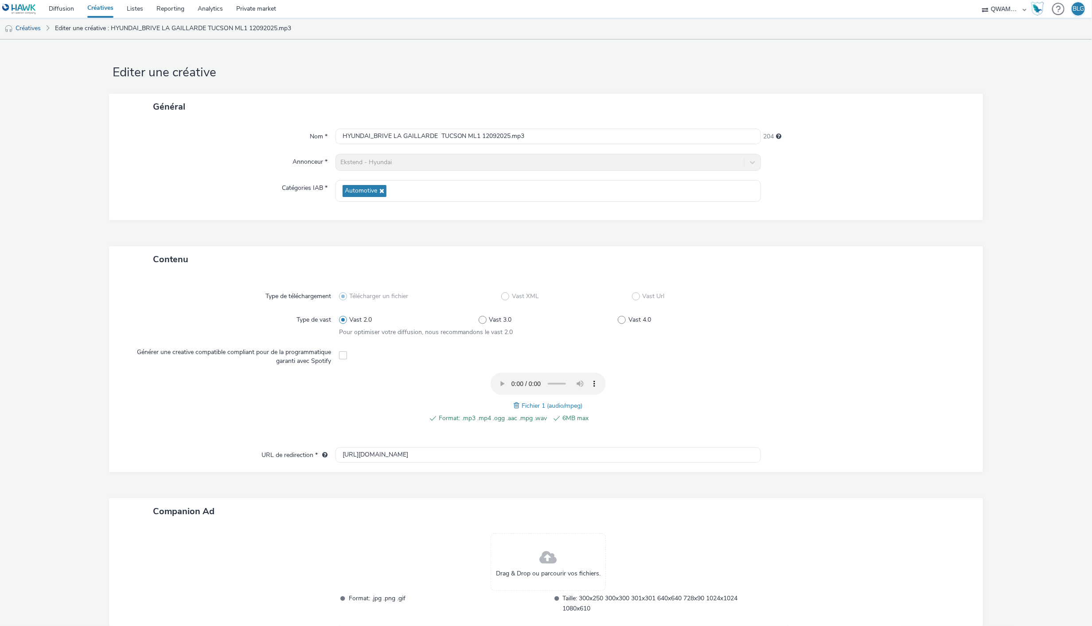
click at [514, 402] on span at bounding box center [518, 405] width 8 height 10
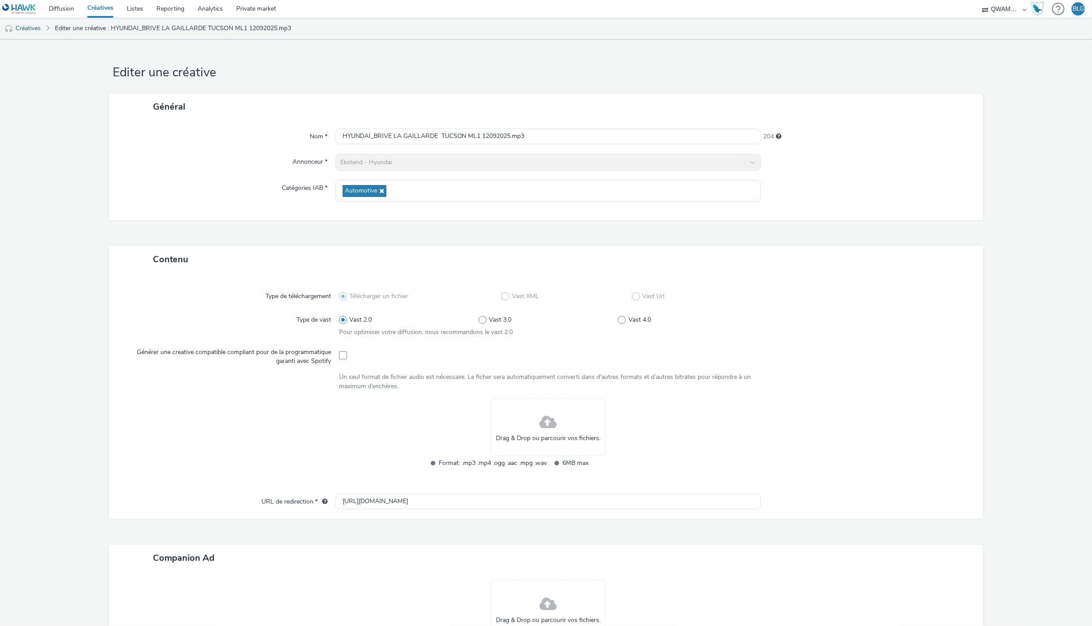
click at [549, 421] on span at bounding box center [548, 422] width 17 height 23
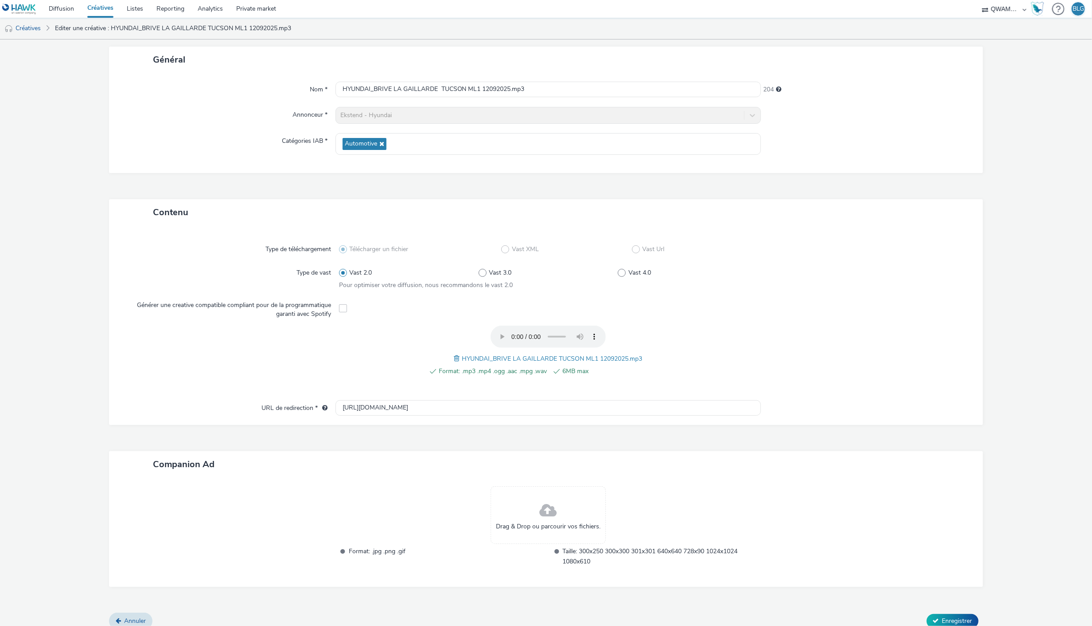
scroll to position [55, 0]
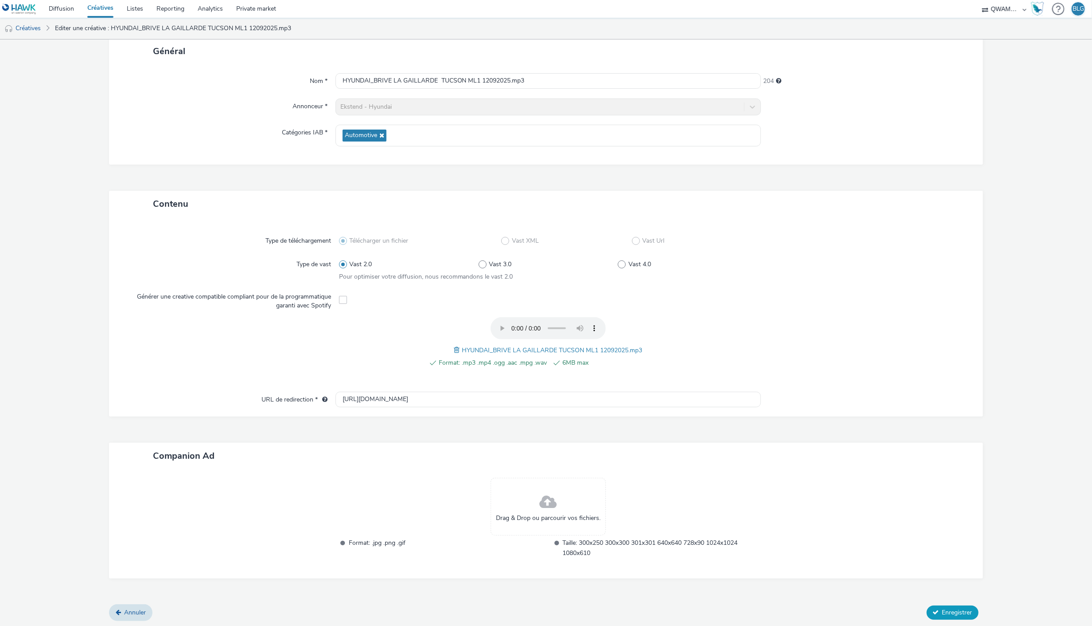
click at [950, 608] on span "Enregistrer" at bounding box center [958, 612] width 30 height 8
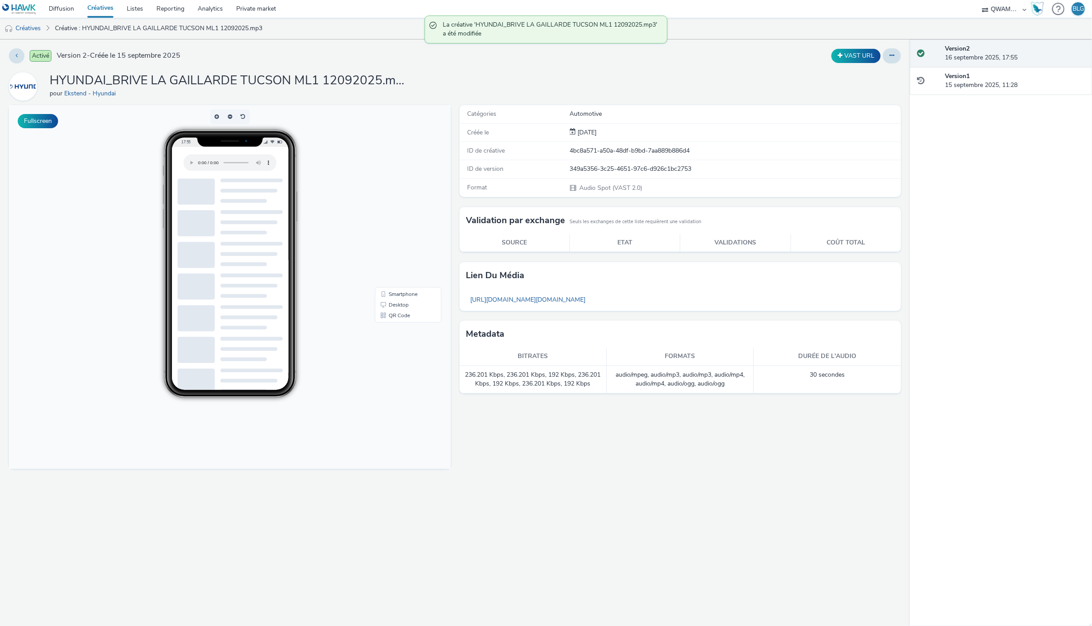
click at [103, 8] on link "Créatives" at bounding box center [100, 9] width 39 height 18
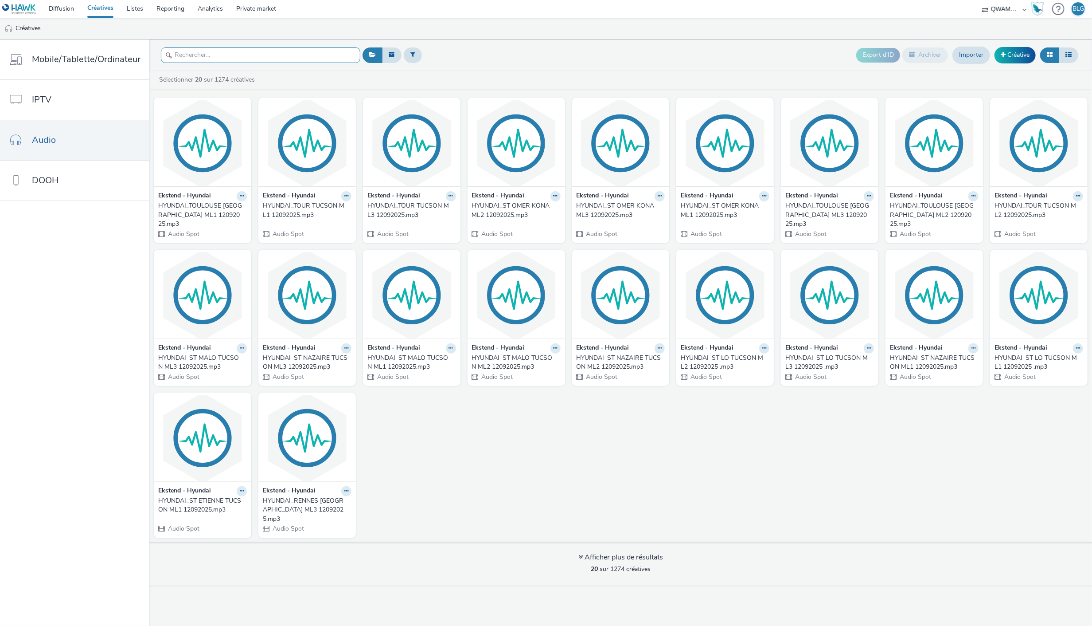
click at [263, 55] on input "text" at bounding box center [260, 55] width 199 height 16
paste input "HYUNDAI_BRIVE LA GAILLARDE TUCSON ML2 12092025"
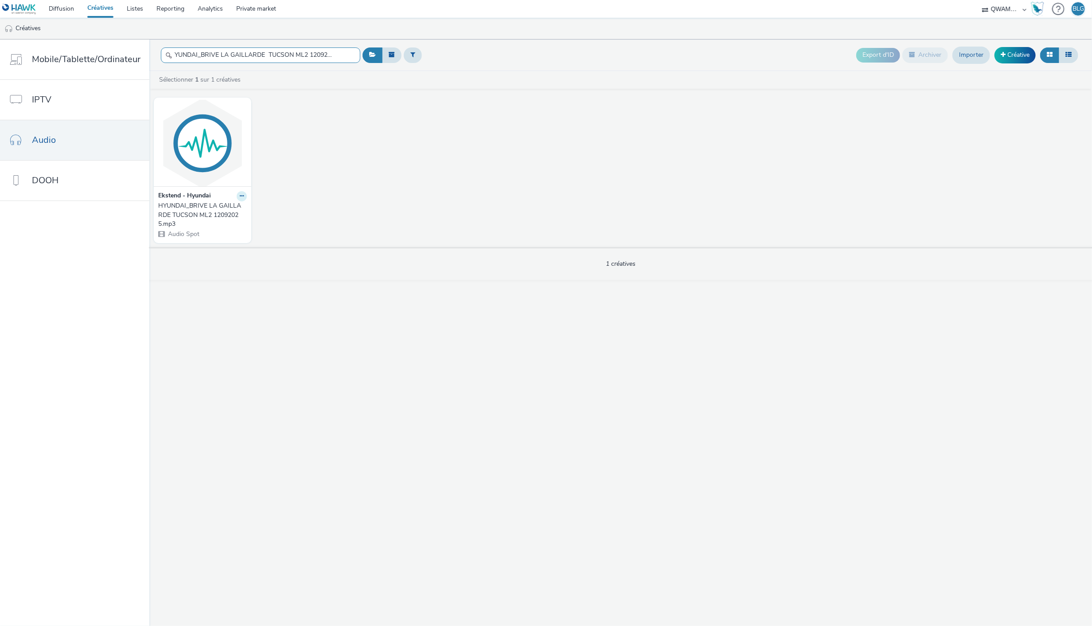
type input "HYUNDAI_BRIVE LA GAILLARDE TUCSON ML2 12092025"
click at [242, 196] on button at bounding box center [242, 196] width 10 height 10
click at [237, 209] on link "Modifier" at bounding box center [213, 212] width 66 height 18
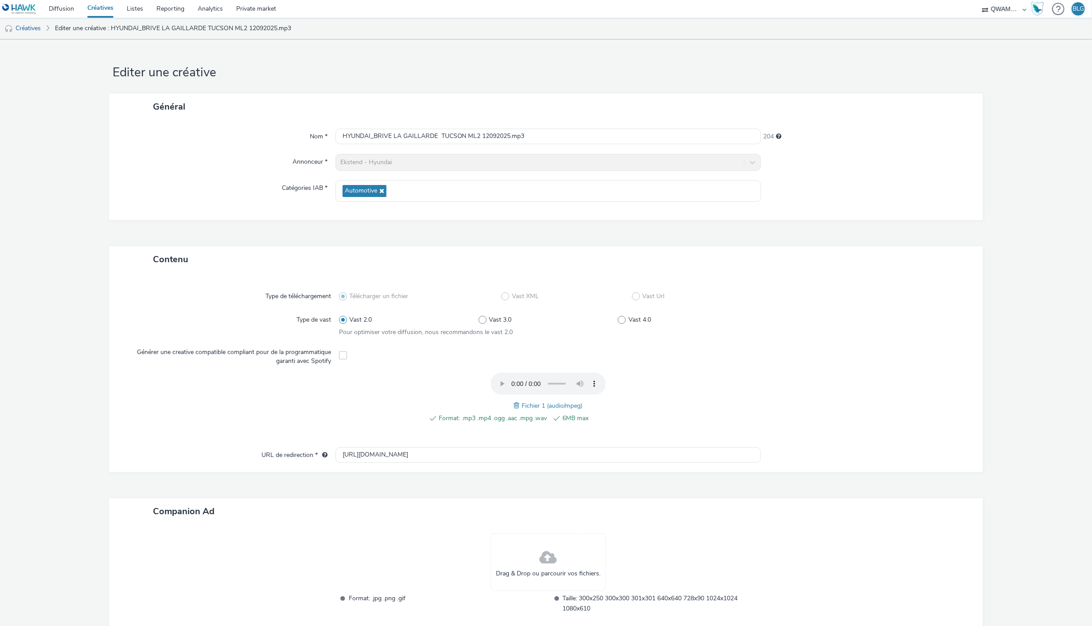
click at [515, 404] on span at bounding box center [518, 405] width 8 height 10
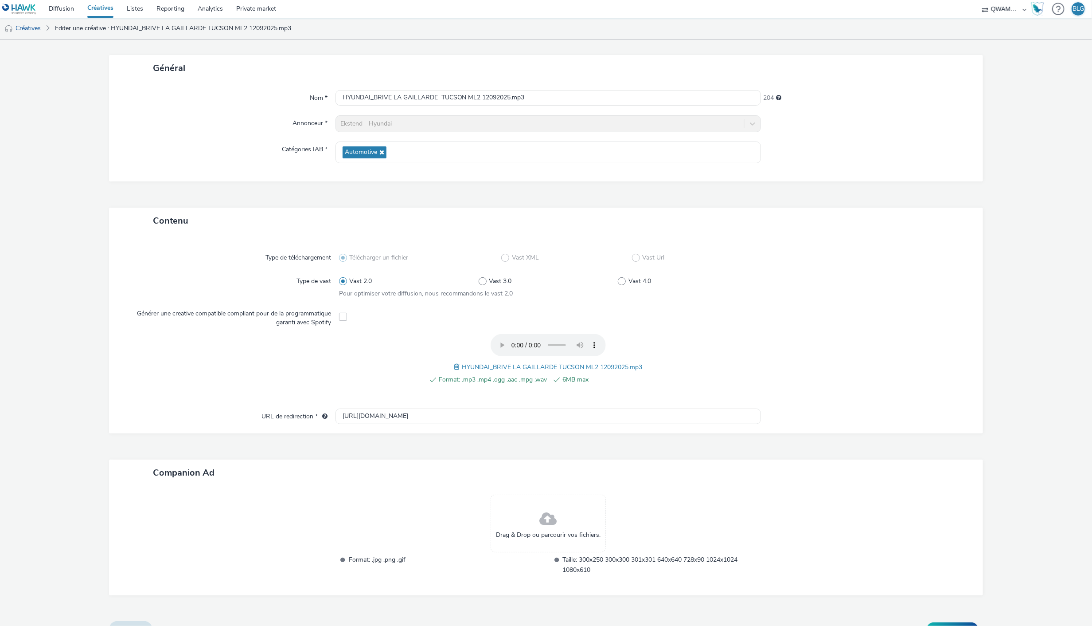
scroll to position [55, 0]
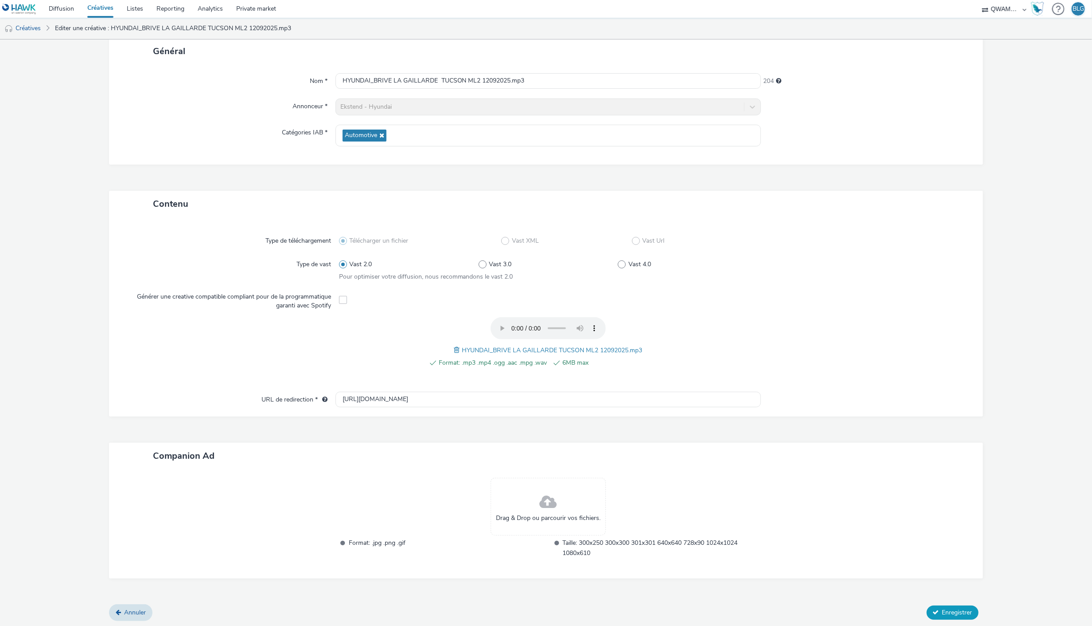
click at [941, 617] on button "Enregistrer" at bounding box center [953, 612] width 52 height 14
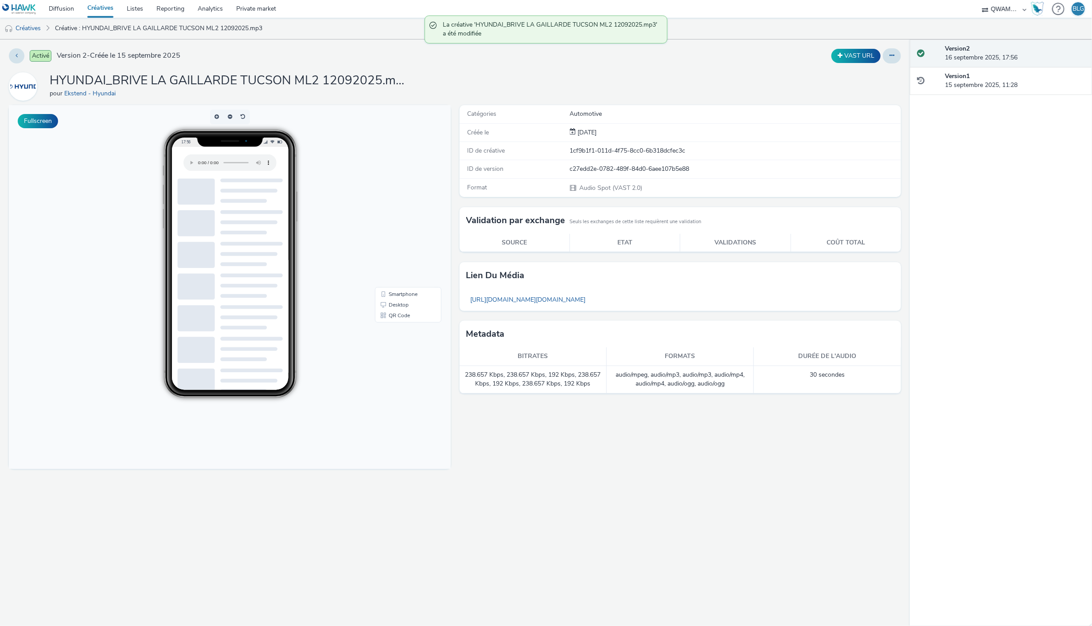
click at [94, 5] on link "Créatives" at bounding box center [100, 9] width 39 height 18
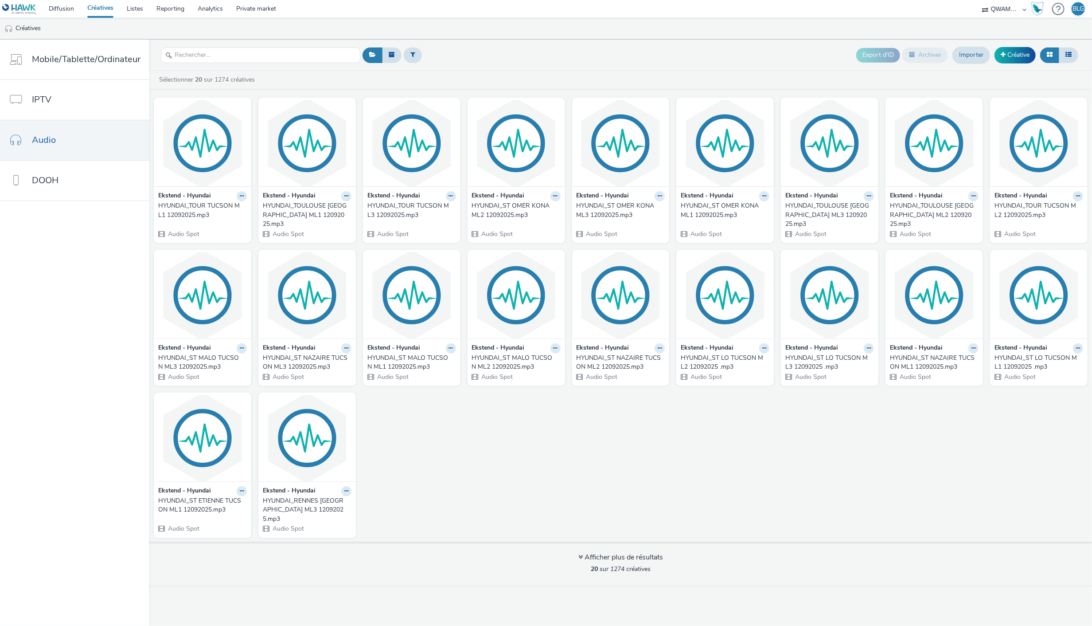
click at [249, 46] on div at bounding box center [260, 55] width 199 height 22
click at [251, 52] on input "text" at bounding box center [260, 55] width 199 height 16
paste input "HYUNDAI_BRIVE LA GAILLARDE TUCSON ML3 12092025"
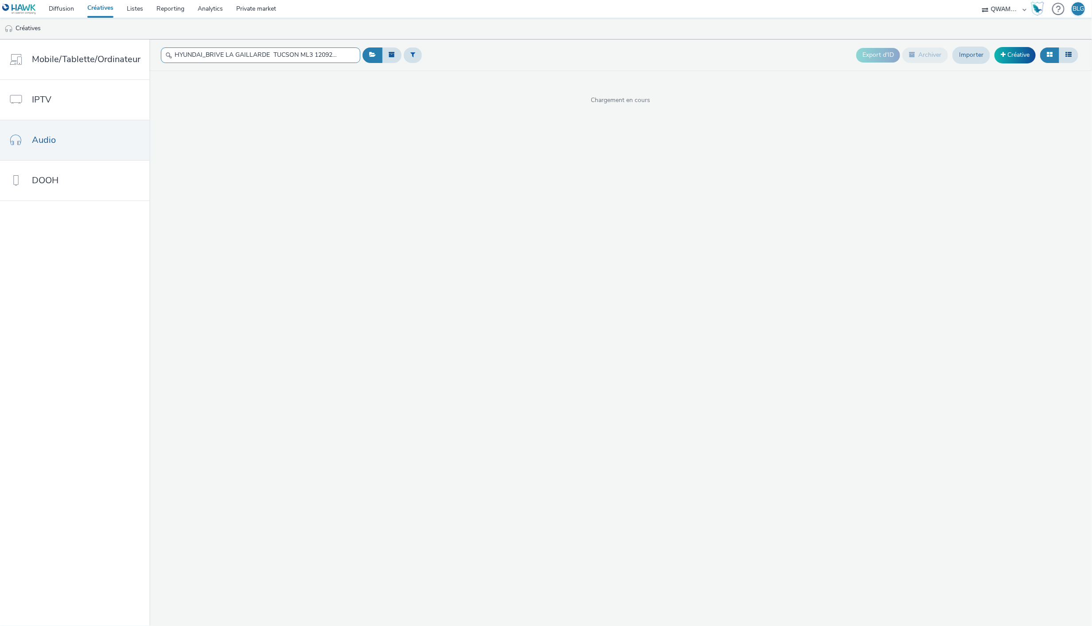
scroll to position [0, 5]
type input "HYUNDAI_BRIVE LA GAILLARDE TUCSON ML3 12092025"
click at [240, 196] on icon at bounding box center [242, 195] width 4 height 5
click at [225, 207] on link "Modifier" at bounding box center [213, 212] width 66 height 18
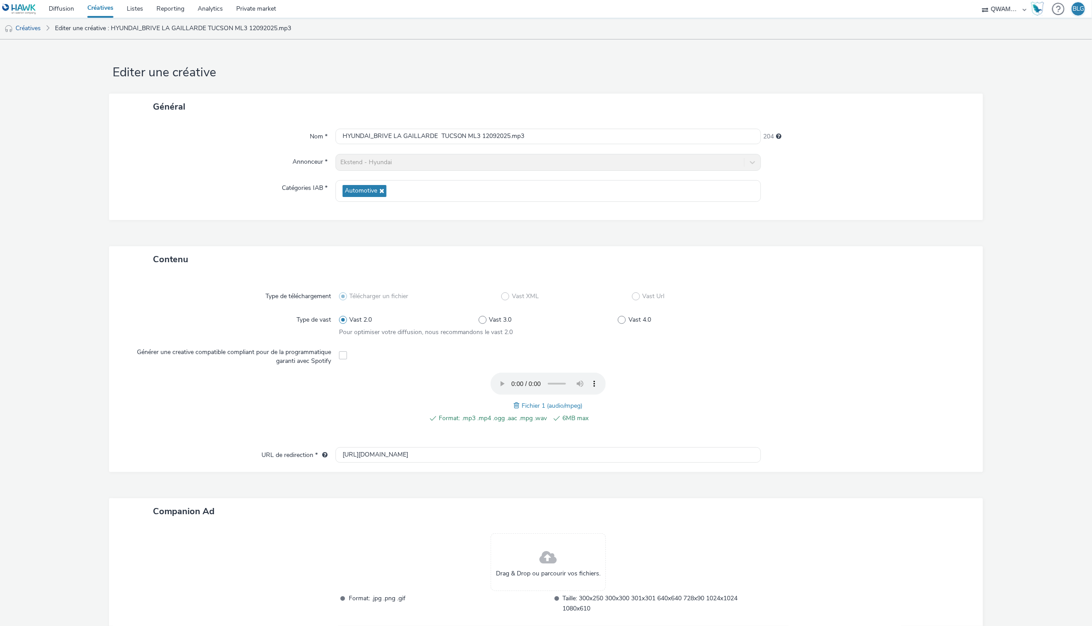
click at [514, 404] on span at bounding box center [518, 405] width 8 height 10
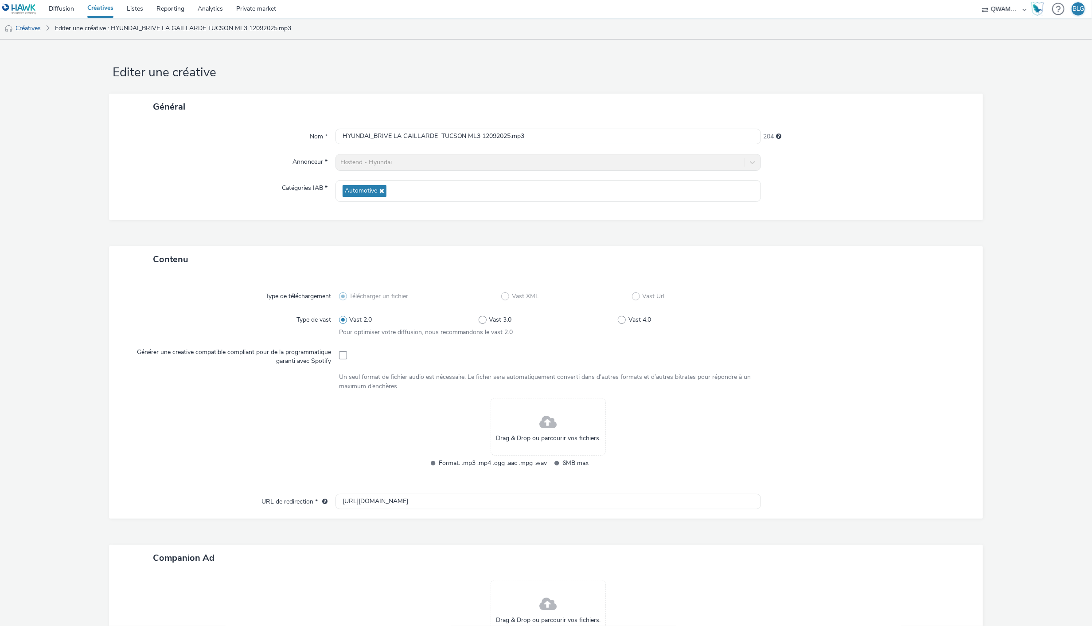
click at [553, 419] on span at bounding box center [548, 422] width 17 height 23
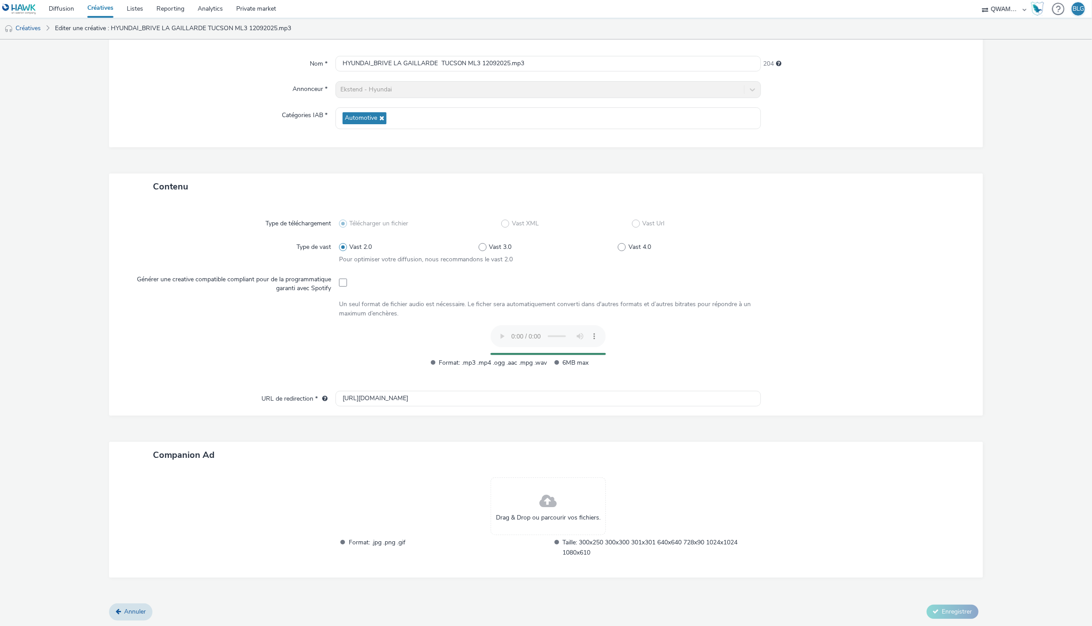
scroll to position [55, 0]
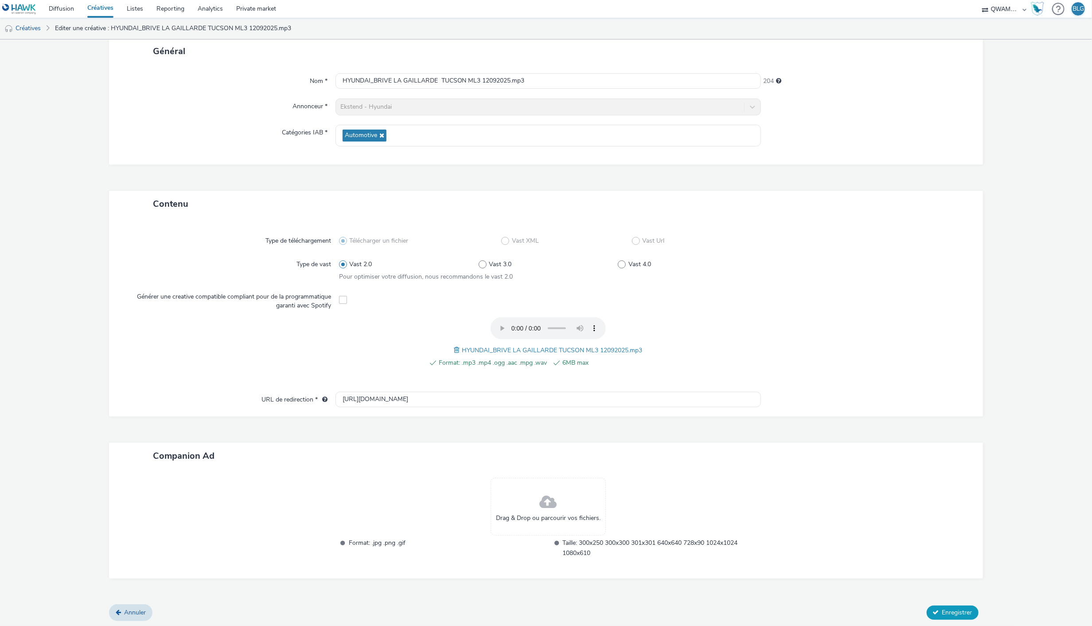
click at [943, 608] on span "Enregistrer" at bounding box center [958, 612] width 30 height 8
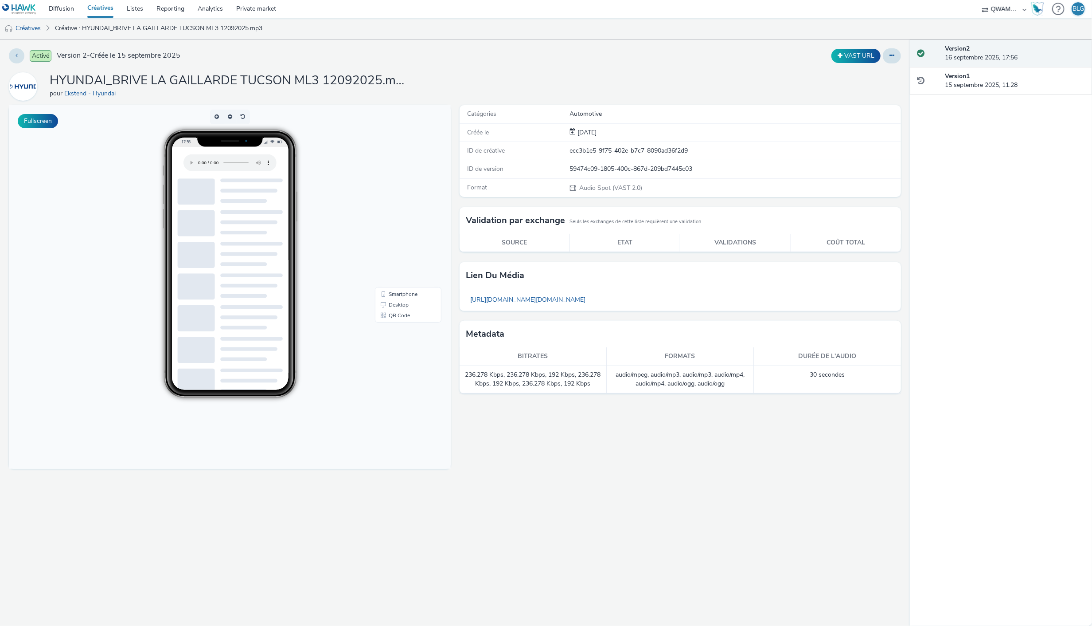
click at [107, 4] on link "Créatives" at bounding box center [100, 9] width 39 height 18
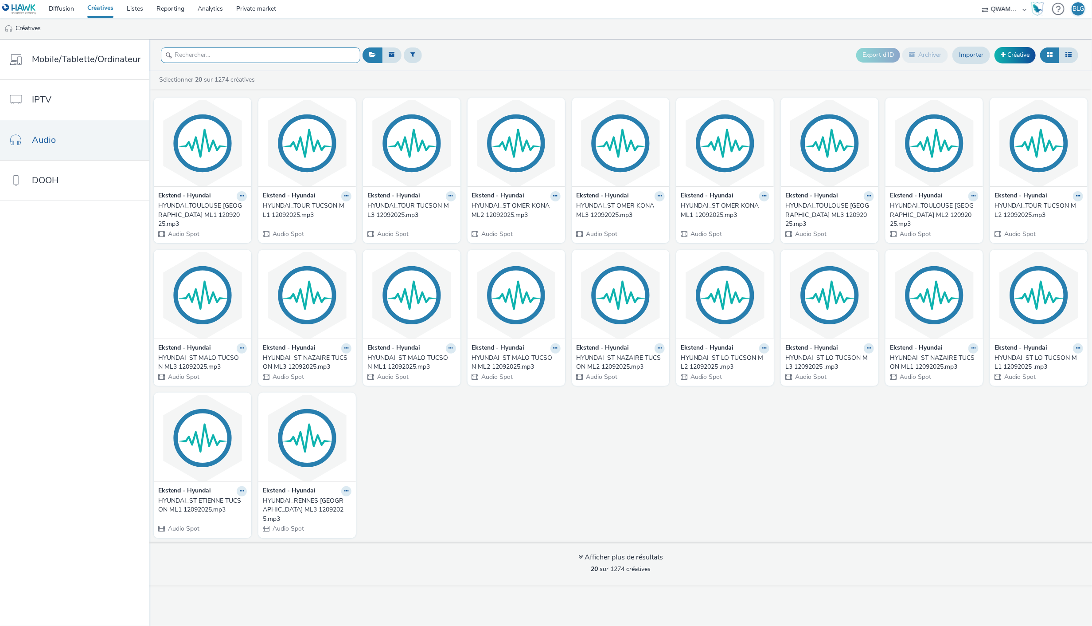
click at [258, 54] on input "text" at bounding box center [260, 55] width 199 height 16
paste input "HYUNDAI_CANNES TUCSON ML1 12092025"
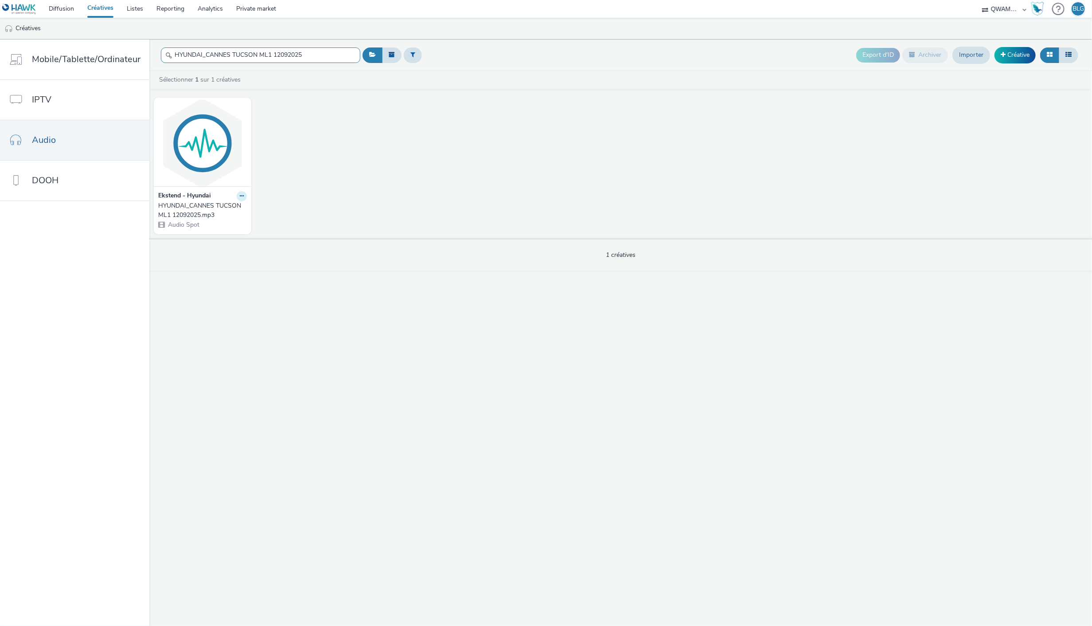
type input "HYUNDAI_CANNES TUCSON ML1 12092025"
click at [240, 196] on icon at bounding box center [242, 195] width 4 height 5
click at [222, 207] on link "Modifier" at bounding box center [213, 212] width 66 height 18
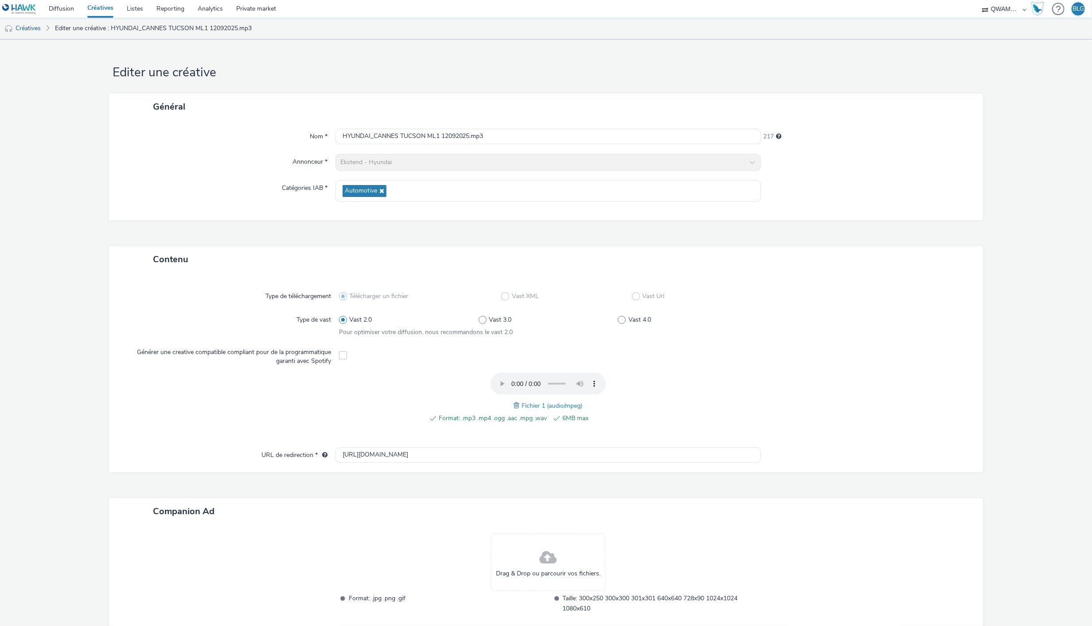
click at [515, 405] on span at bounding box center [518, 405] width 8 height 10
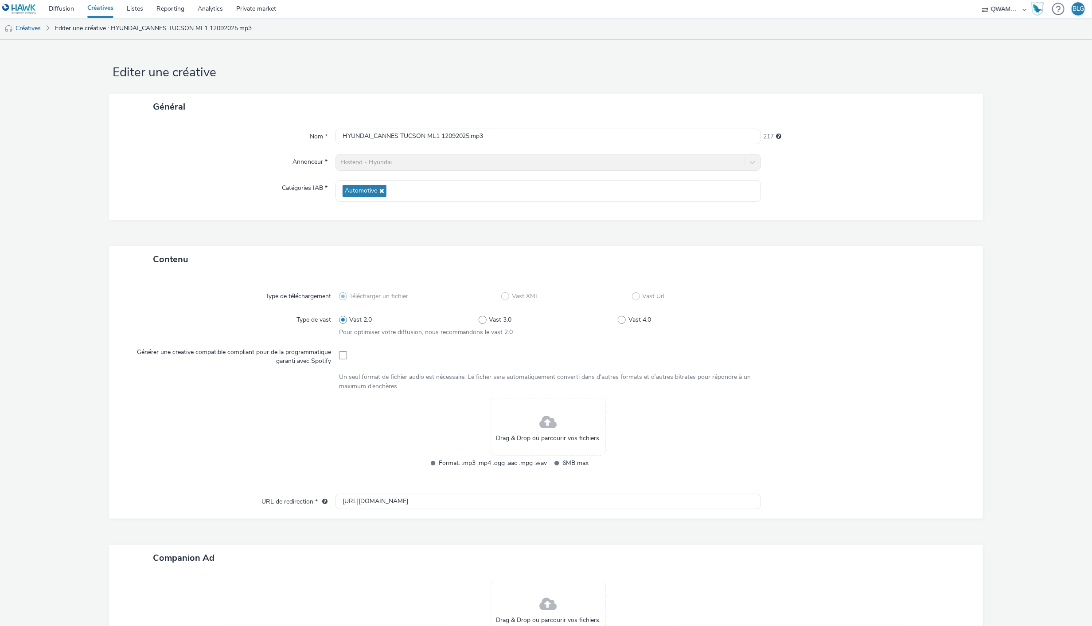
click at [547, 415] on span at bounding box center [548, 422] width 17 height 23
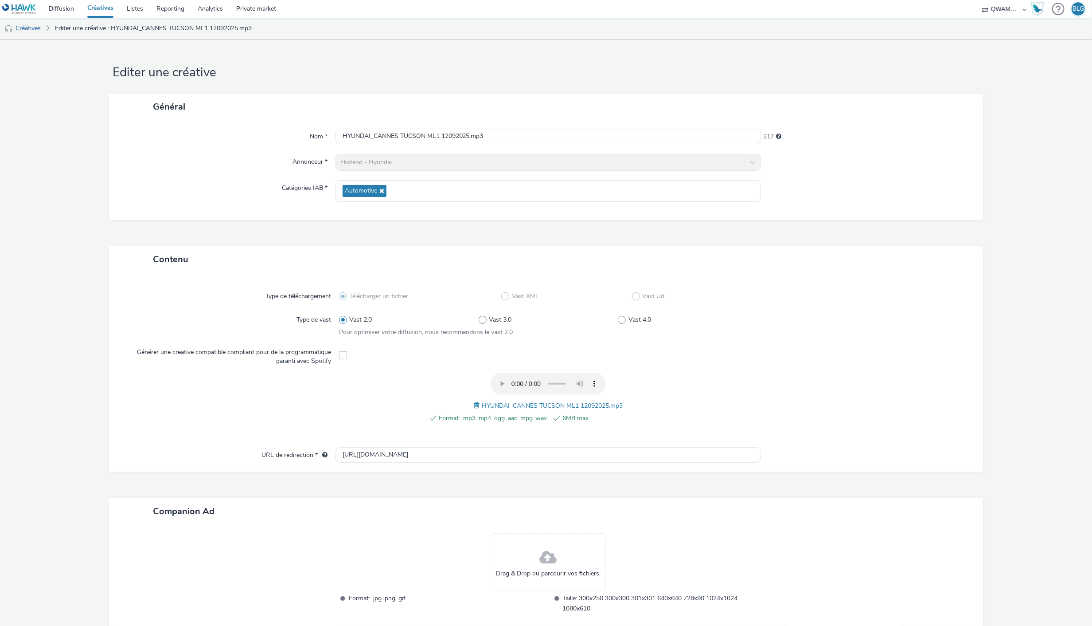
click at [719, 419] on div "Format: .mp3 .mp4 .ogg .aac .mpg .wav 6MB max HYUNDAI_CANNES TUCSON ML1 1209202…" at bounding box center [548, 402] width 419 height 60
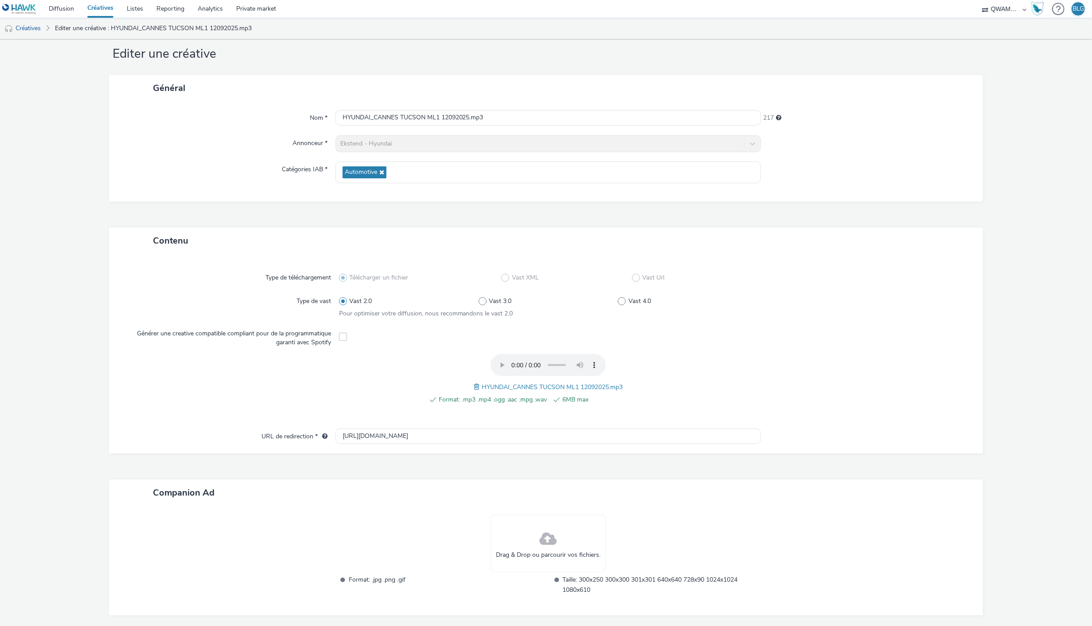
scroll to position [55, 0]
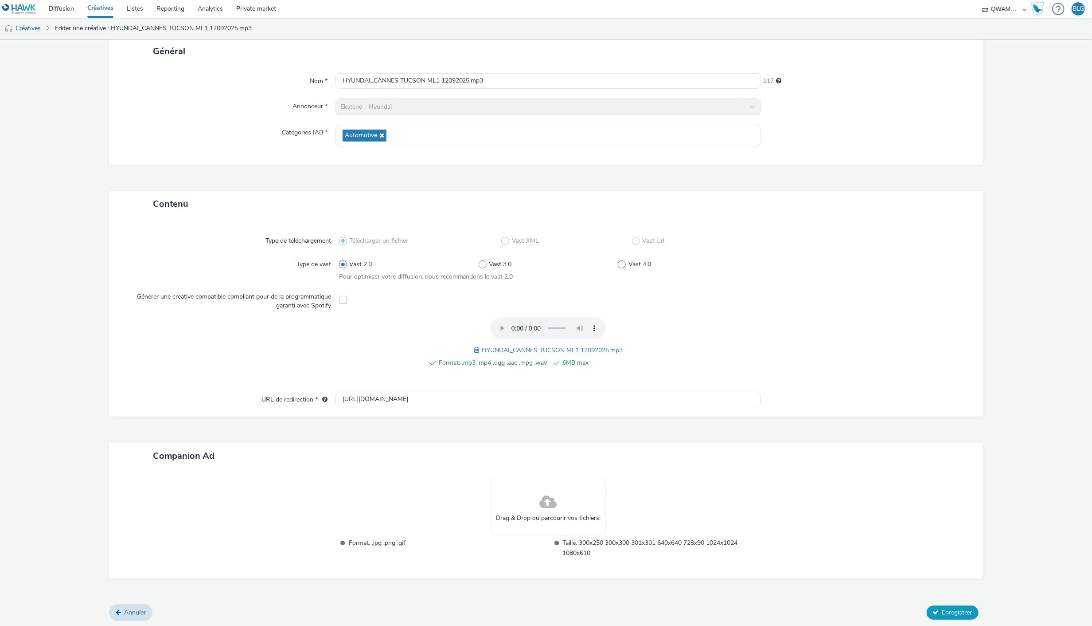
click at [943, 612] on span "Enregistrer" at bounding box center [958, 612] width 30 height 8
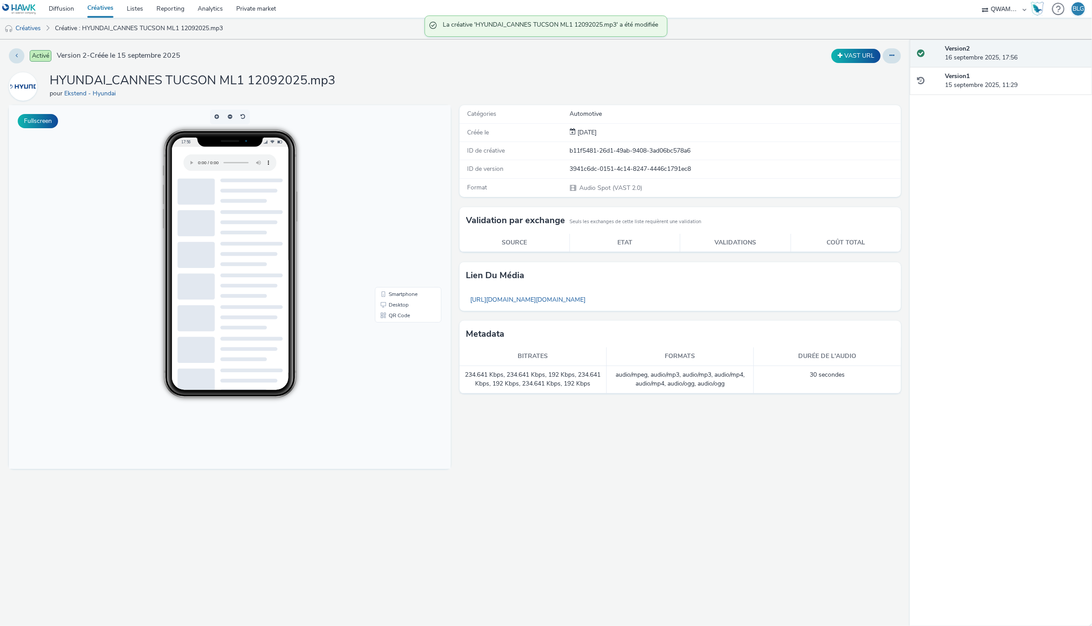
click at [102, 7] on link "Créatives" at bounding box center [100, 9] width 39 height 18
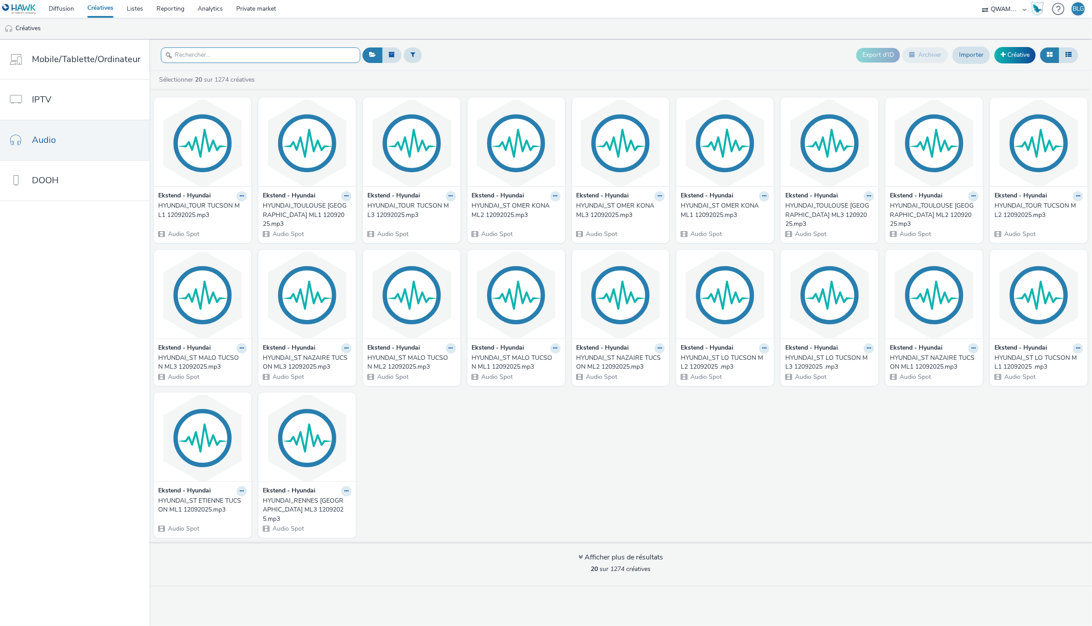
click at [226, 59] on input "text" at bounding box center [260, 55] width 199 height 16
paste input "HYUNDAI_CANNES TUCSON ML2 12092025"
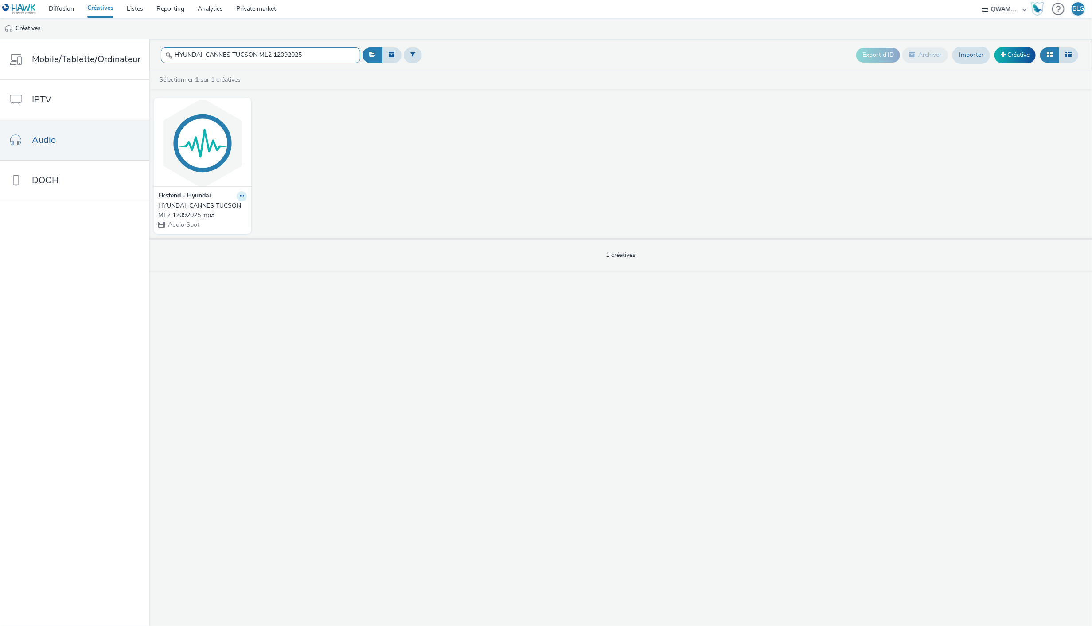
type input "HYUNDAI_CANNES TUCSON ML2 12092025"
click at [243, 196] on button at bounding box center [242, 196] width 10 height 10
click at [232, 211] on link "Modifier" at bounding box center [213, 212] width 66 height 18
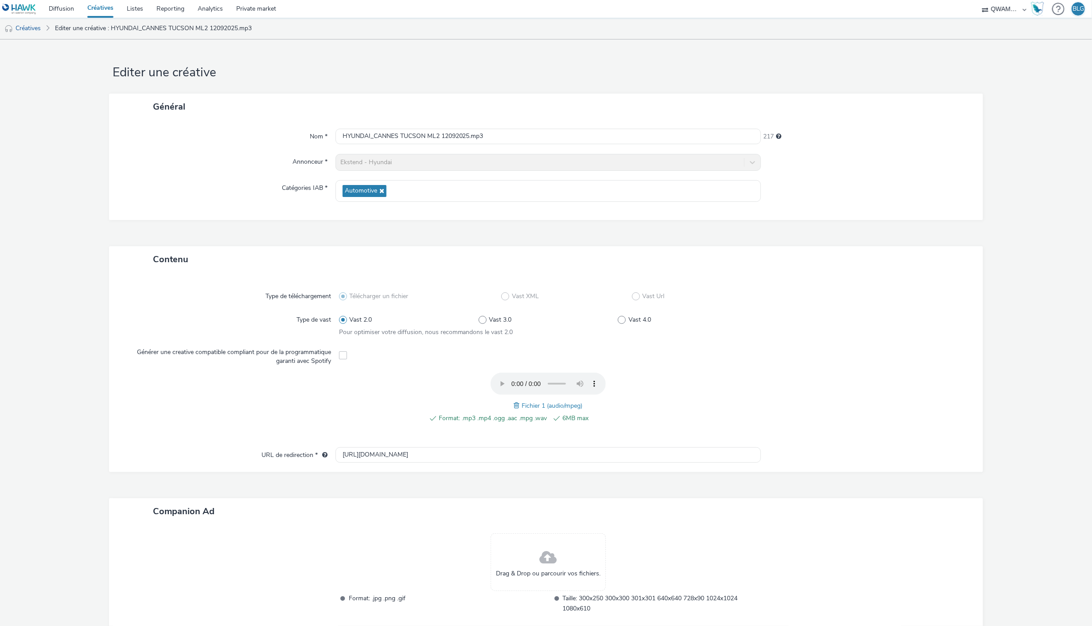
click at [514, 405] on span at bounding box center [518, 405] width 8 height 10
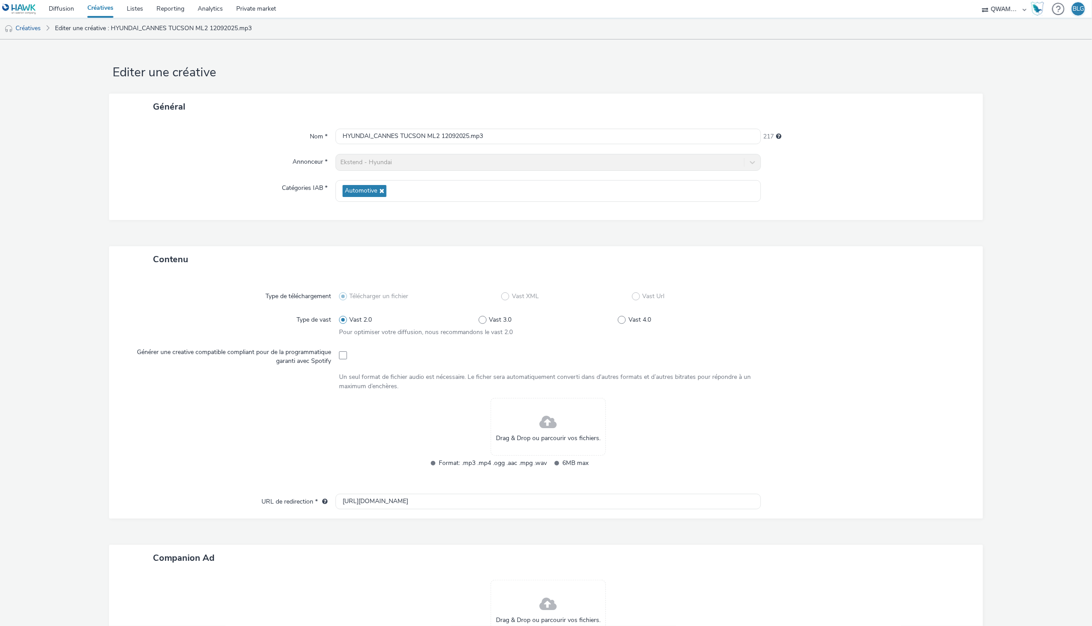
click at [577, 409] on div "Drag & Drop ou parcourir vos fichiers." at bounding box center [548, 427] width 115 height 58
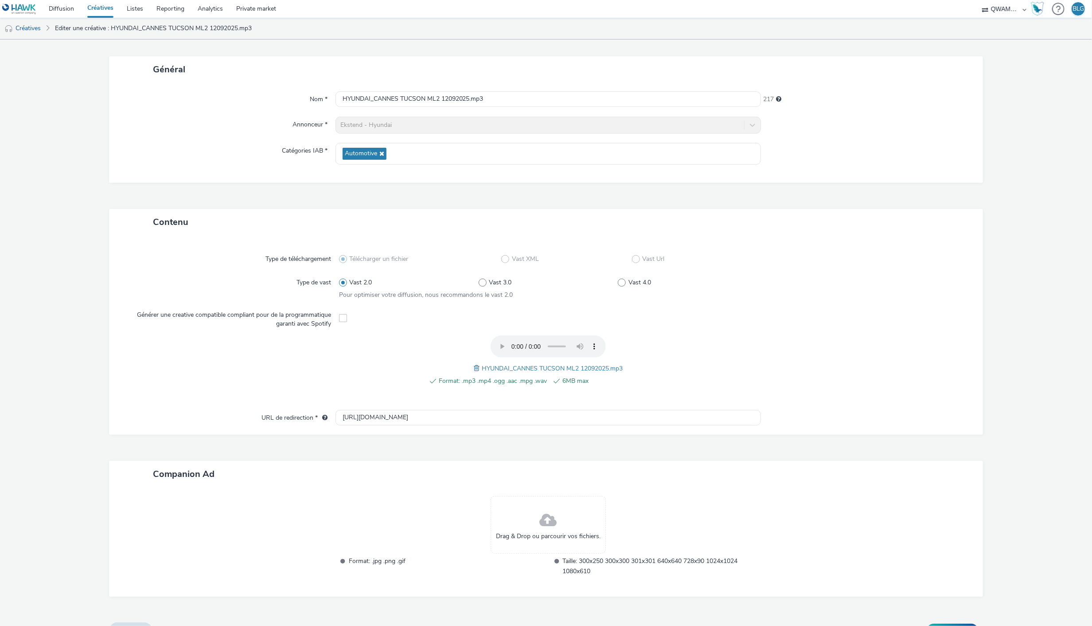
scroll to position [55, 0]
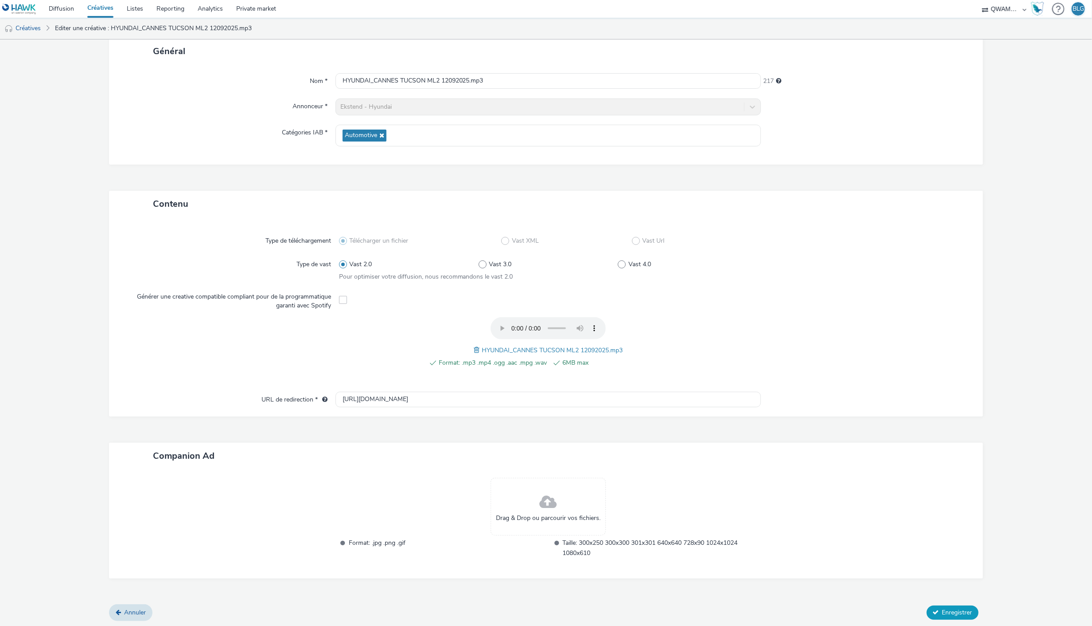
click at [934, 605] on button "Enregistrer" at bounding box center [953, 612] width 52 height 14
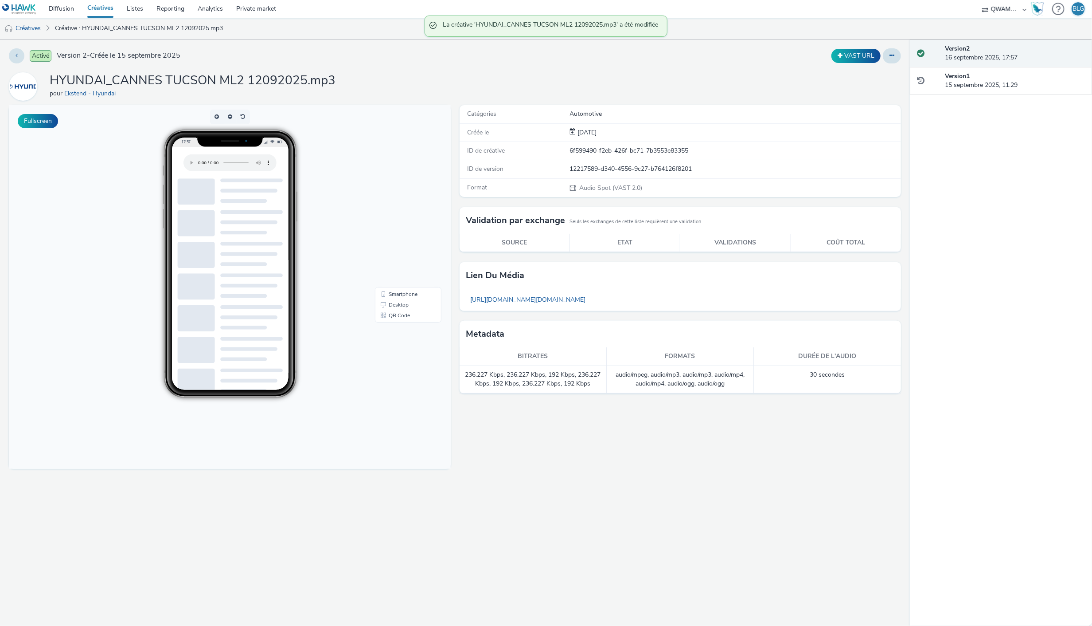
click at [103, 8] on link "Créatives" at bounding box center [100, 9] width 39 height 18
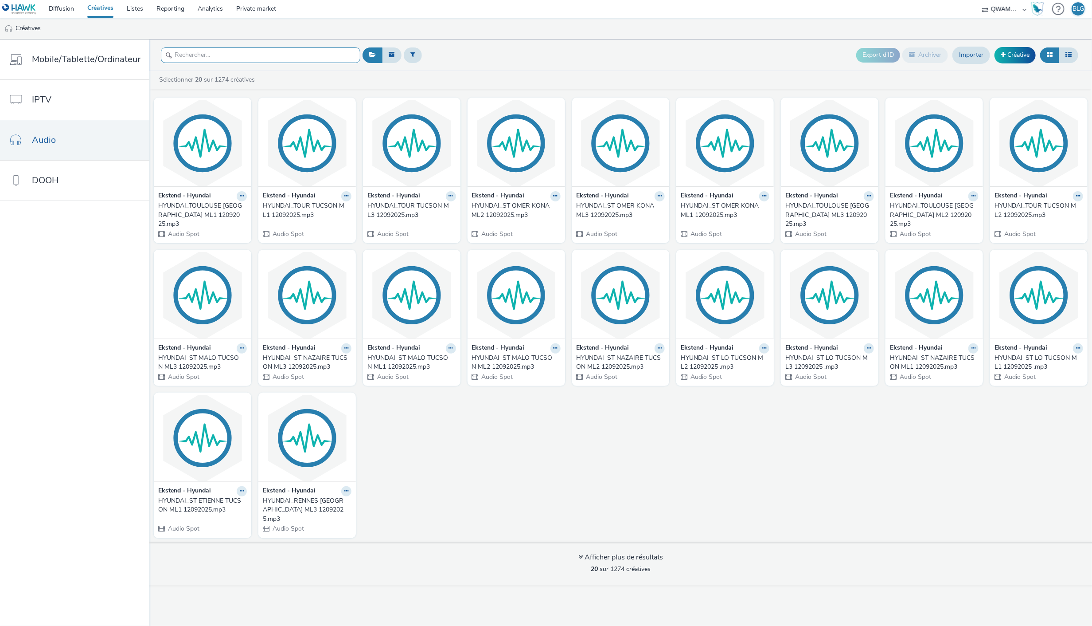
click at [234, 55] on input "text" at bounding box center [260, 55] width 199 height 16
paste input "HYUNDAI_CANNES TUCSON ML3 12092025"
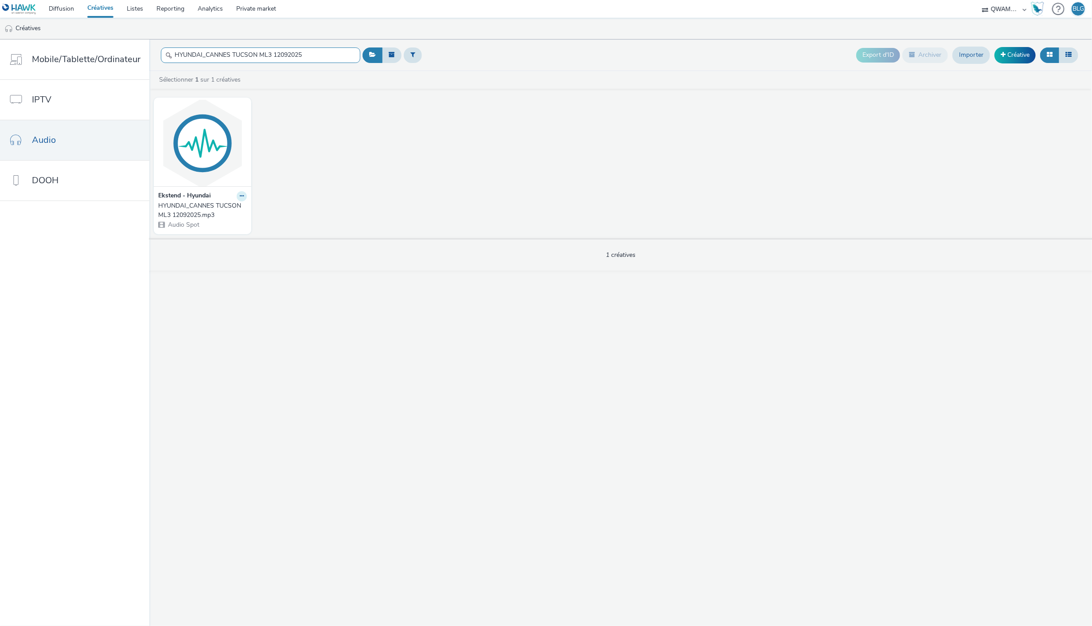
type input "HYUNDAI_CANNES TUCSON ML3 12092025"
click at [240, 197] on icon at bounding box center [242, 195] width 4 height 5
click at [233, 207] on link "Modifier" at bounding box center [213, 212] width 66 height 18
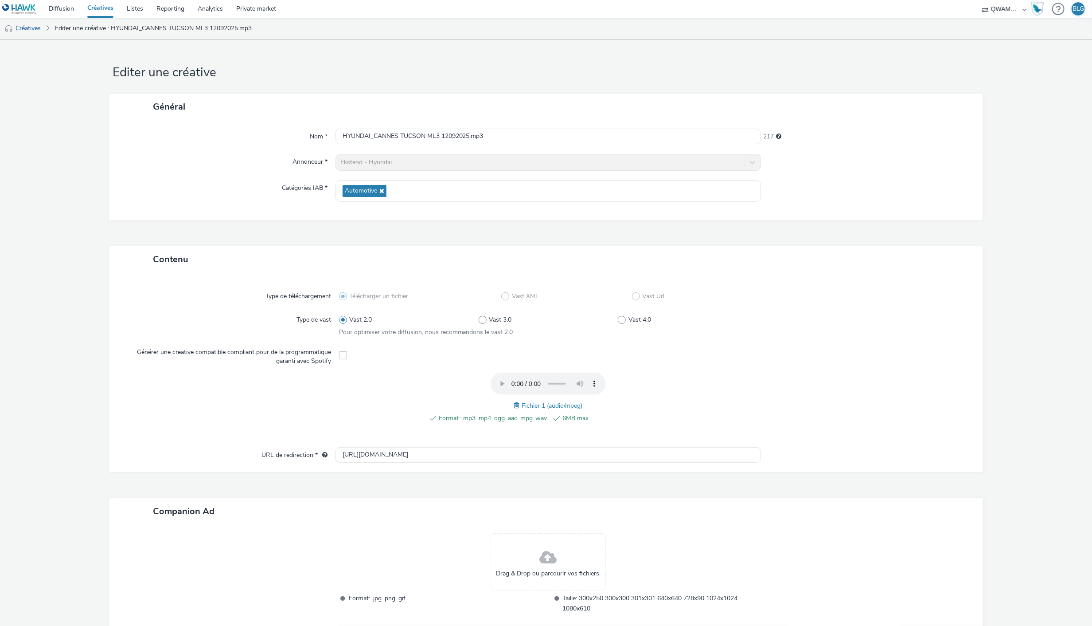
click at [514, 401] on span at bounding box center [518, 405] width 8 height 10
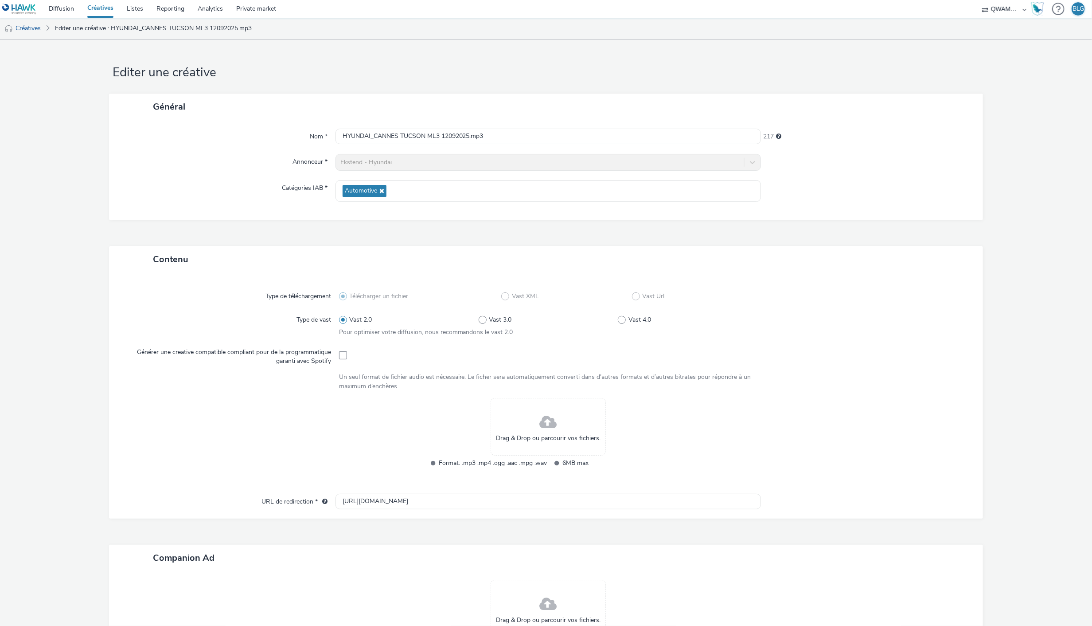
click at [554, 423] on div "Drag & Drop ou parcourir vos fichiers." at bounding box center [548, 427] width 115 height 58
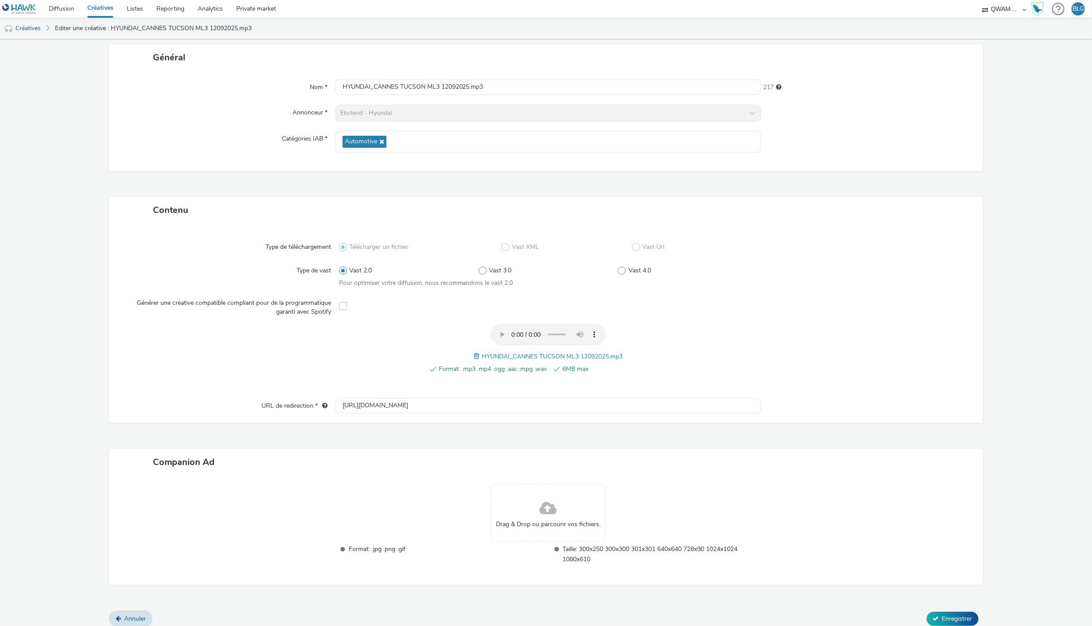
scroll to position [55, 0]
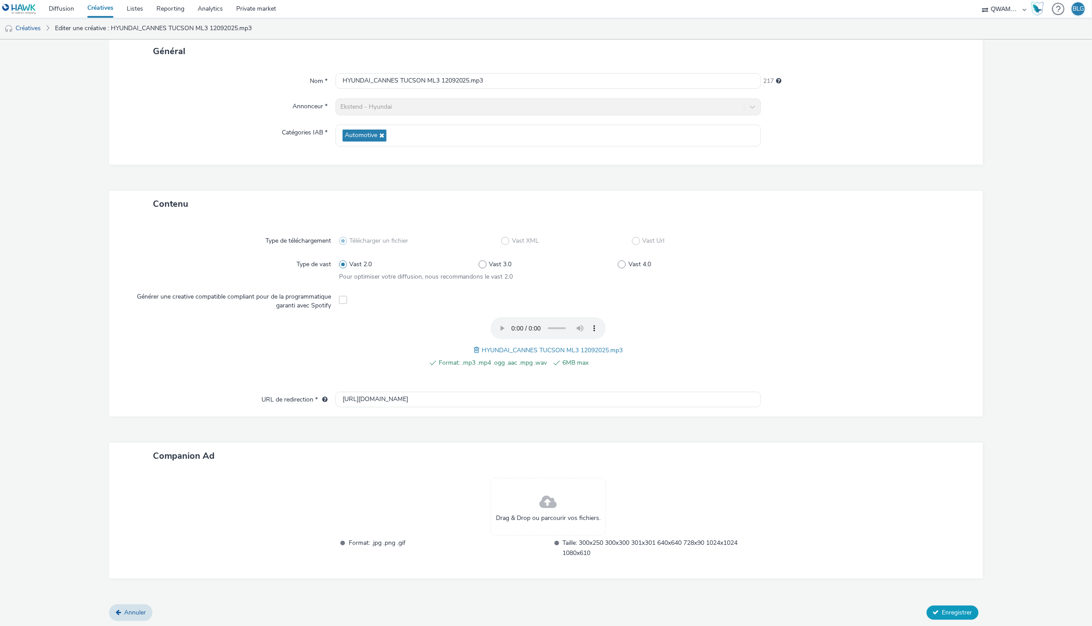
click at [946, 608] on span "Enregistrer" at bounding box center [958, 612] width 30 height 8
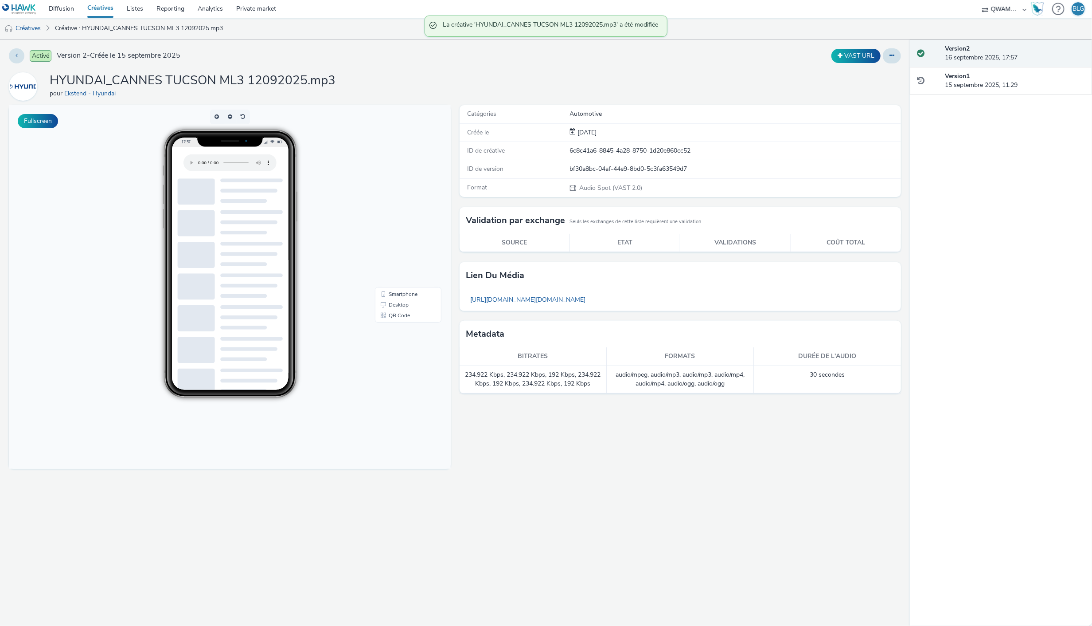
click at [98, 3] on link "Créatives" at bounding box center [100, 9] width 39 height 18
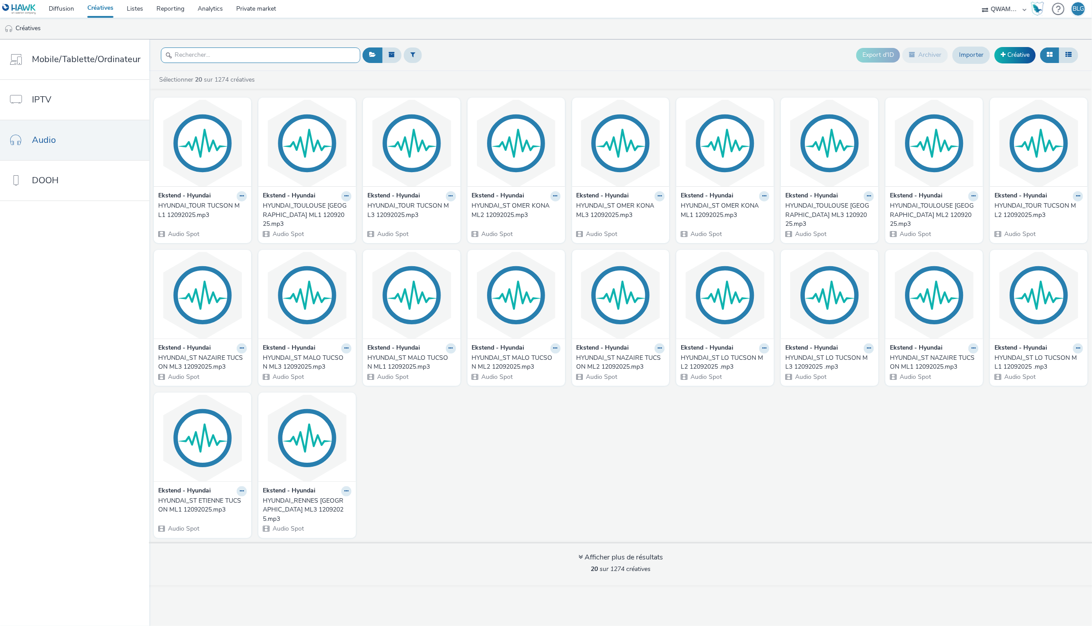
click at [233, 49] on input "text" at bounding box center [260, 55] width 199 height 16
paste input "HYUNDAI_CHERBOURG TUCSON ML1 12092025"
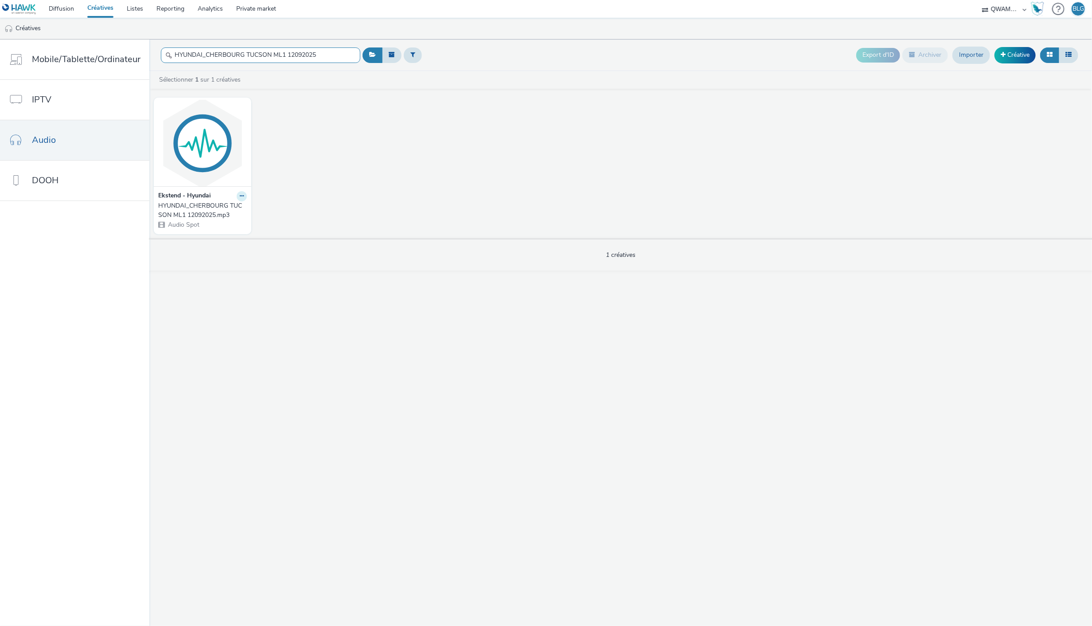
type input "HYUNDAI_CHERBOURG TUCSON ML1 12092025"
click at [240, 197] on icon at bounding box center [242, 195] width 4 height 5
click at [218, 207] on link "Modifier" at bounding box center [213, 212] width 66 height 18
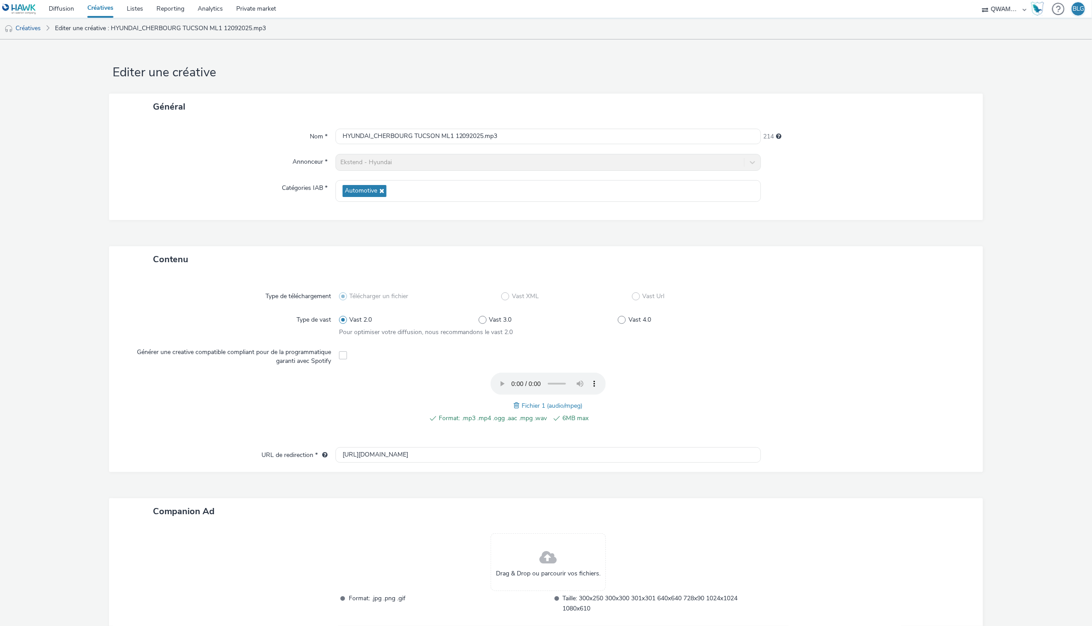
click at [514, 405] on span at bounding box center [518, 405] width 8 height 10
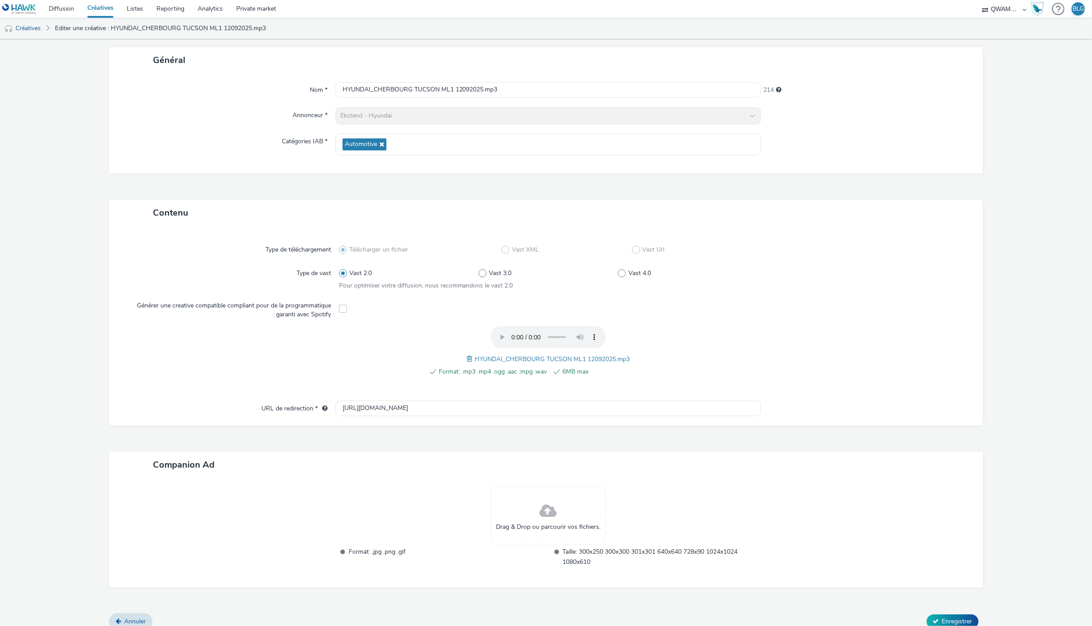
scroll to position [55, 0]
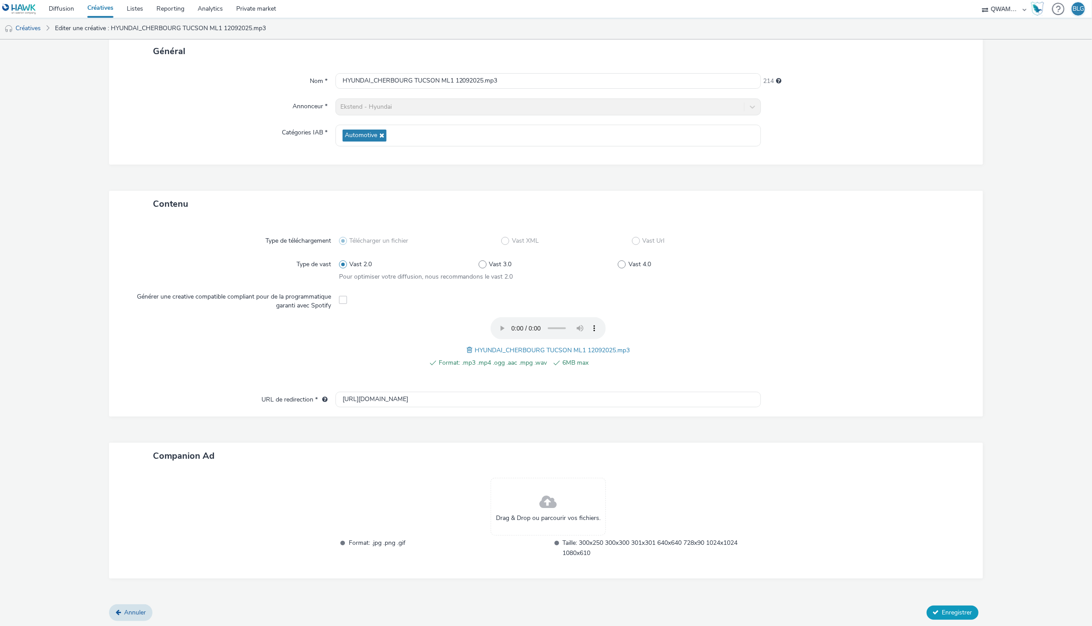
click at [933, 609] on icon at bounding box center [936, 612] width 6 height 6
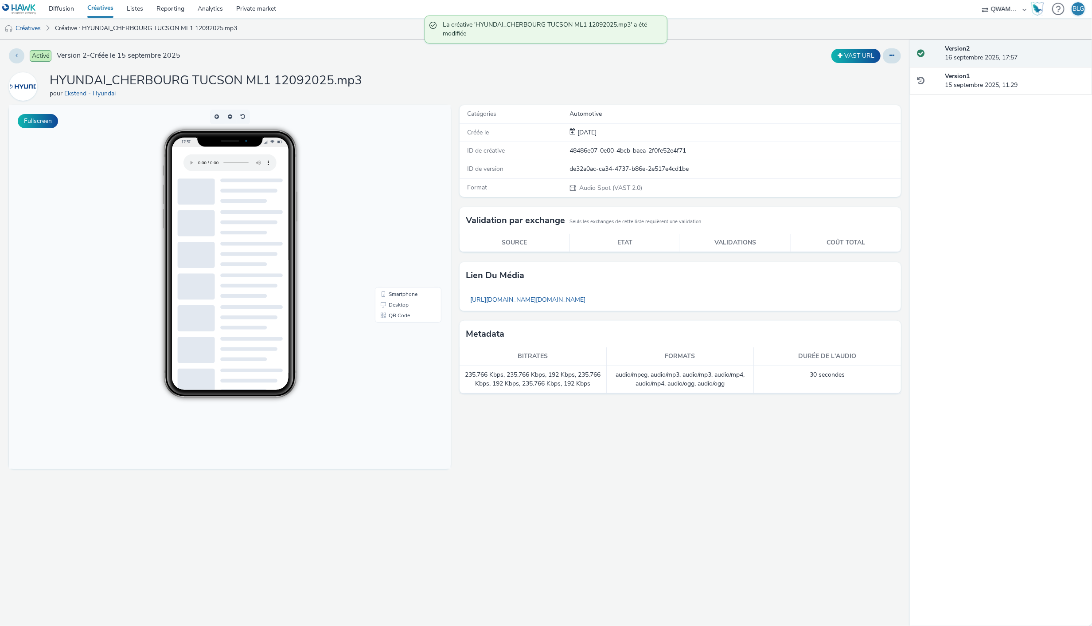
click at [104, 8] on link "Créatives" at bounding box center [100, 9] width 39 height 18
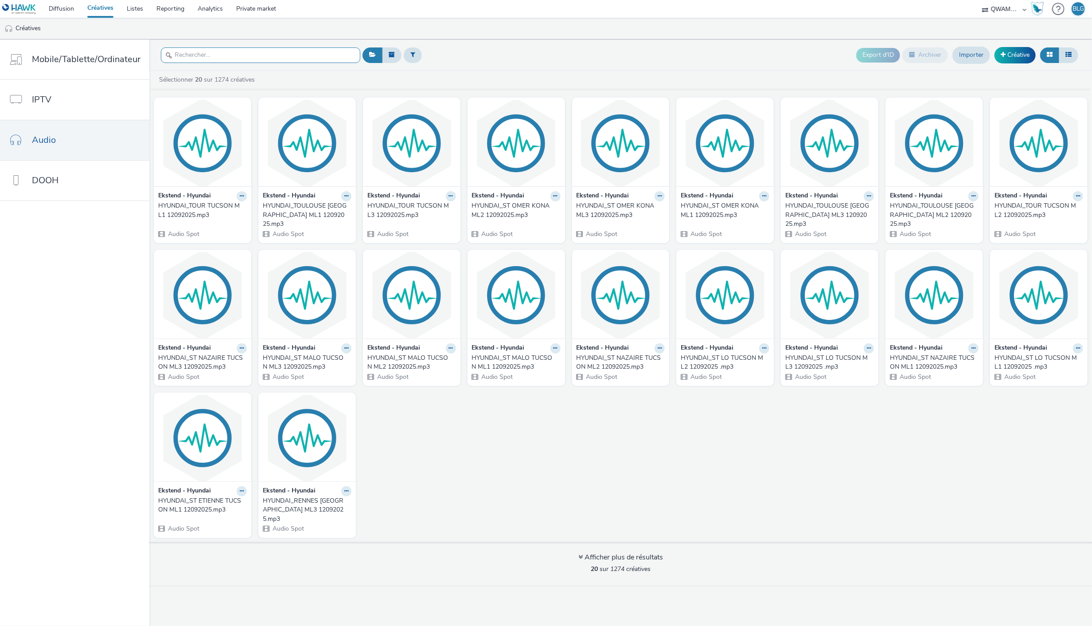
click at [245, 59] on input "text" at bounding box center [260, 55] width 199 height 16
paste input "HYUNDAI_CHERBOURG TUCSON ML2 12092025"
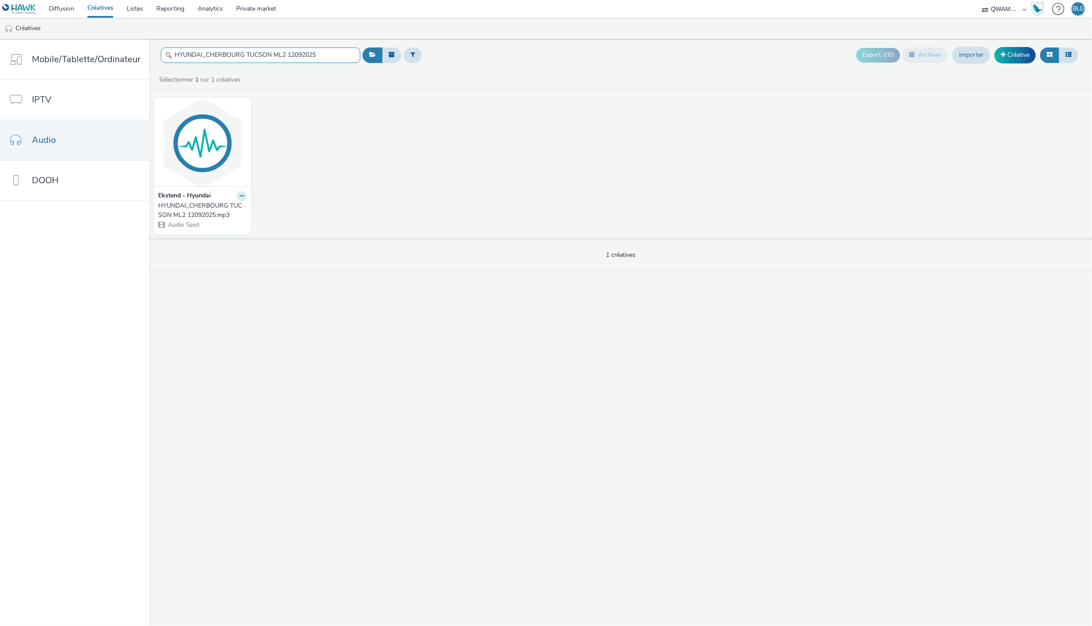
type input "HYUNDAI_CHERBOURG TUCSON ML2 12092025"
click at [240, 198] on icon at bounding box center [242, 195] width 4 height 5
click at [223, 209] on link "Modifier" at bounding box center [213, 212] width 66 height 18
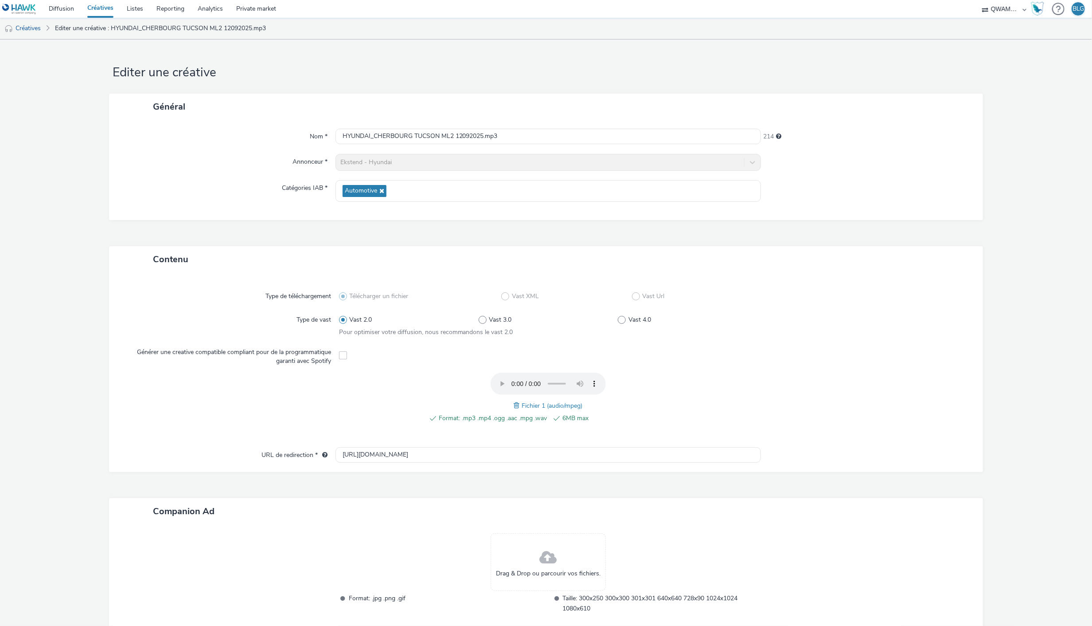
click at [514, 406] on span at bounding box center [518, 405] width 8 height 10
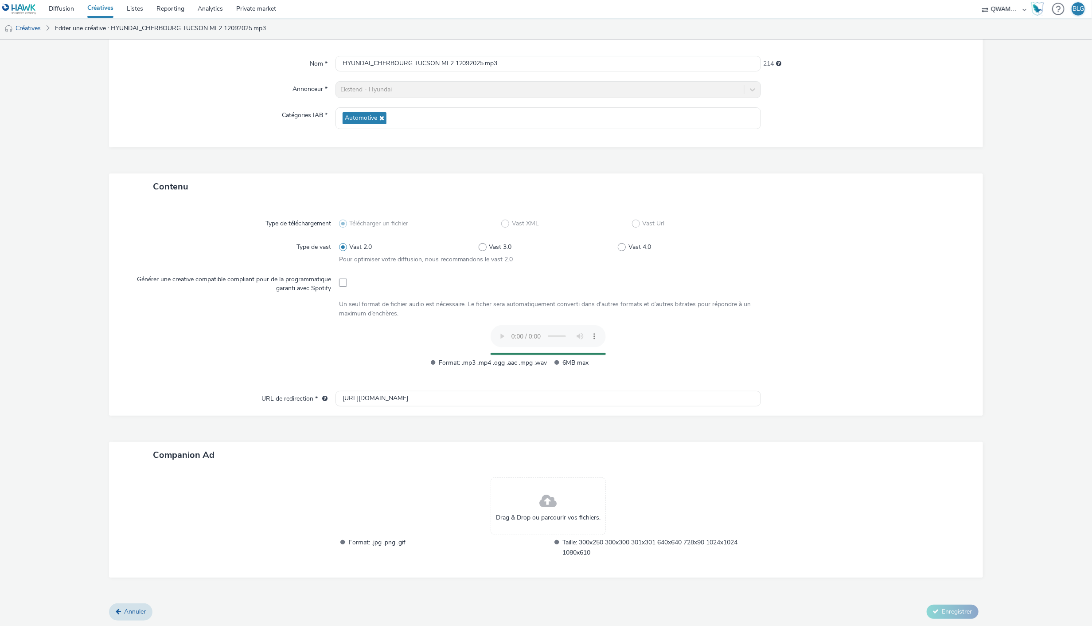
scroll to position [55, 0]
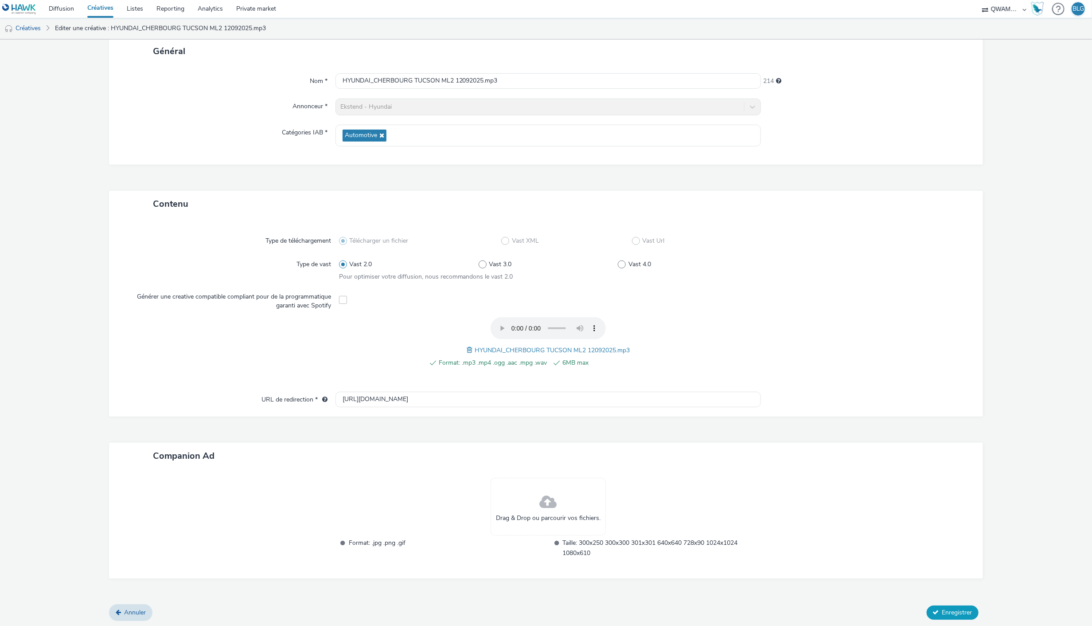
click at [946, 610] on span "Enregistrer" at bounding box center [958, 612] width 30 height 8
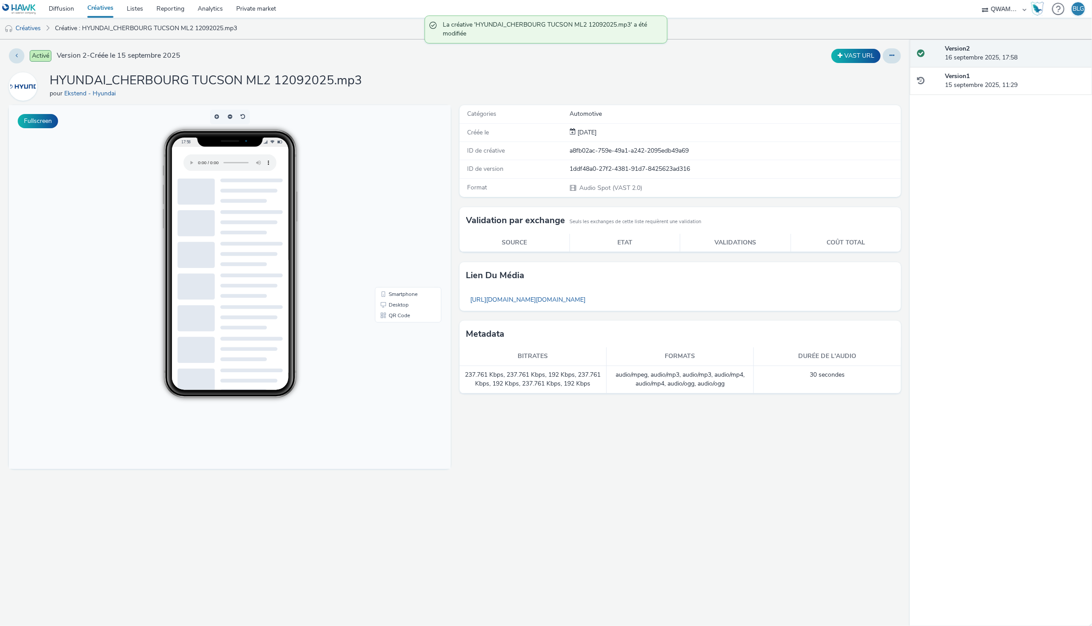
click at [103, 11] on link "Créatives" at bounding box center [100, 9] width 39 height 18
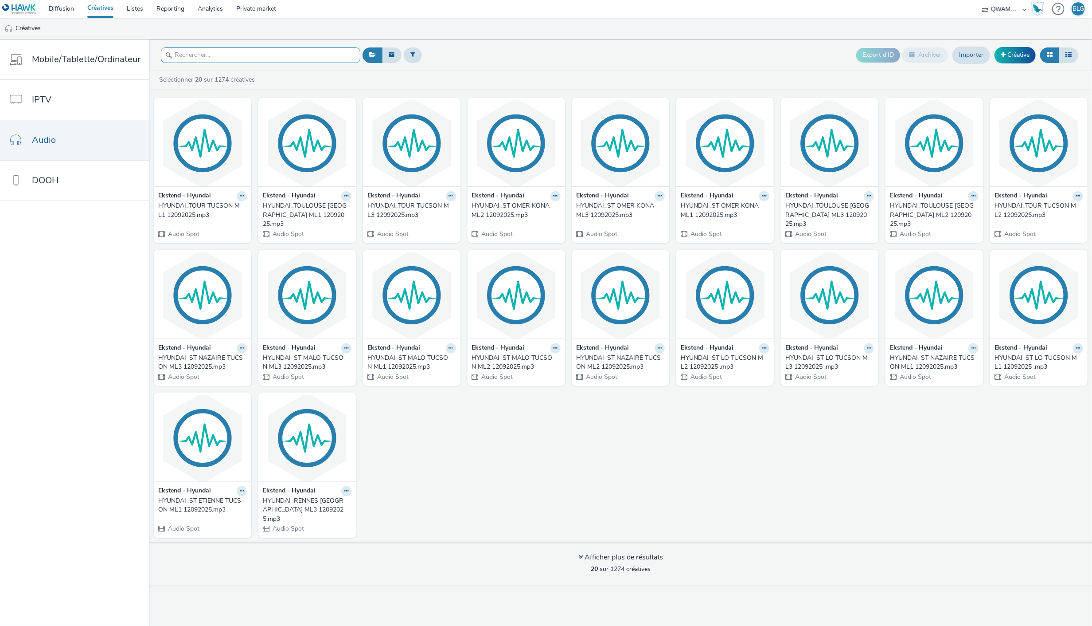
click at [266, 55] on input "text" at bounding box center [260, 55] width 199 height 16
paste input "HYUNDAI_CHERBOURG TUCSON ML3 12092025"
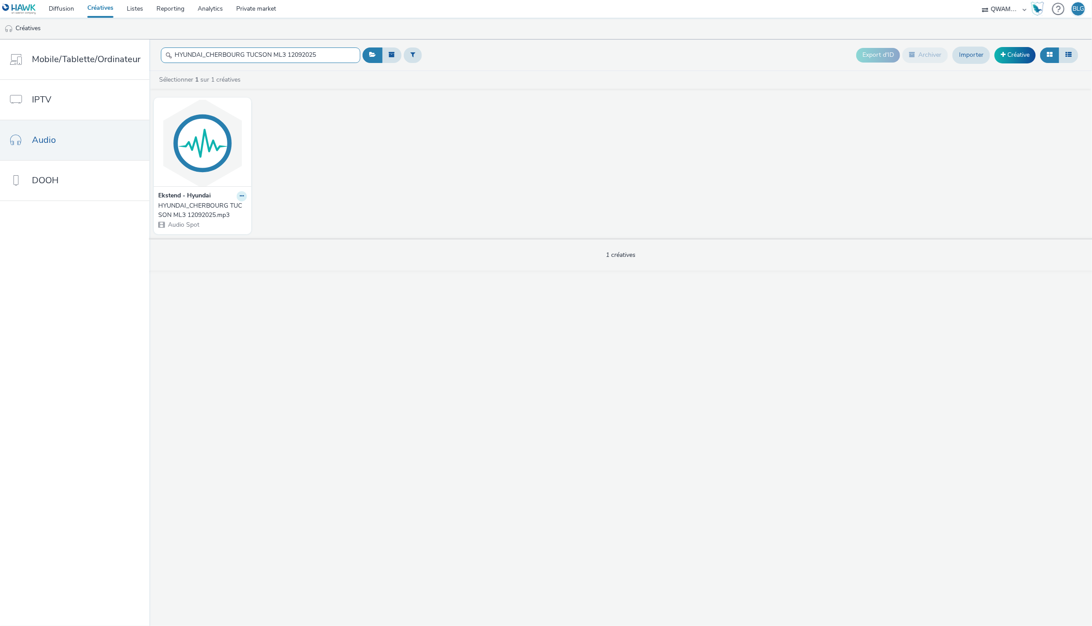
type input "HYUNDAI_CHERBOURG TUCSON ML3 12092025"
click at [241, 196] on icon at bounding box center [242, 195] width 4 height 5
click at [229, 207] on link "Modifier" at bounding box center [213, 212] width 66 height 18
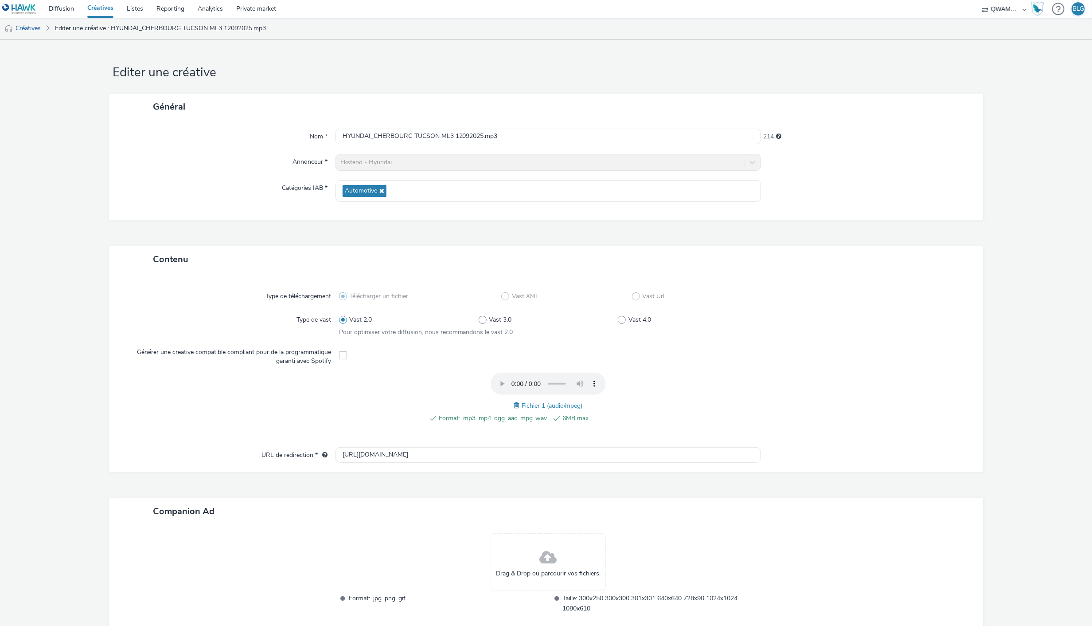
click at [514, 404] on span at bounding box center [518, 405] width 8 height 10
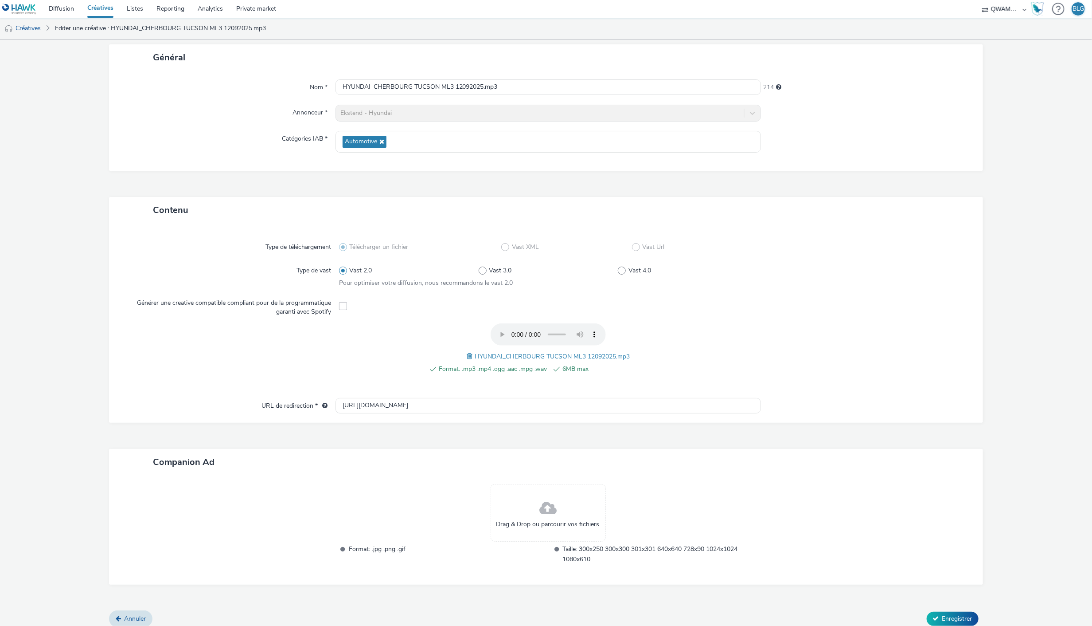
scroll to position [55, 0]
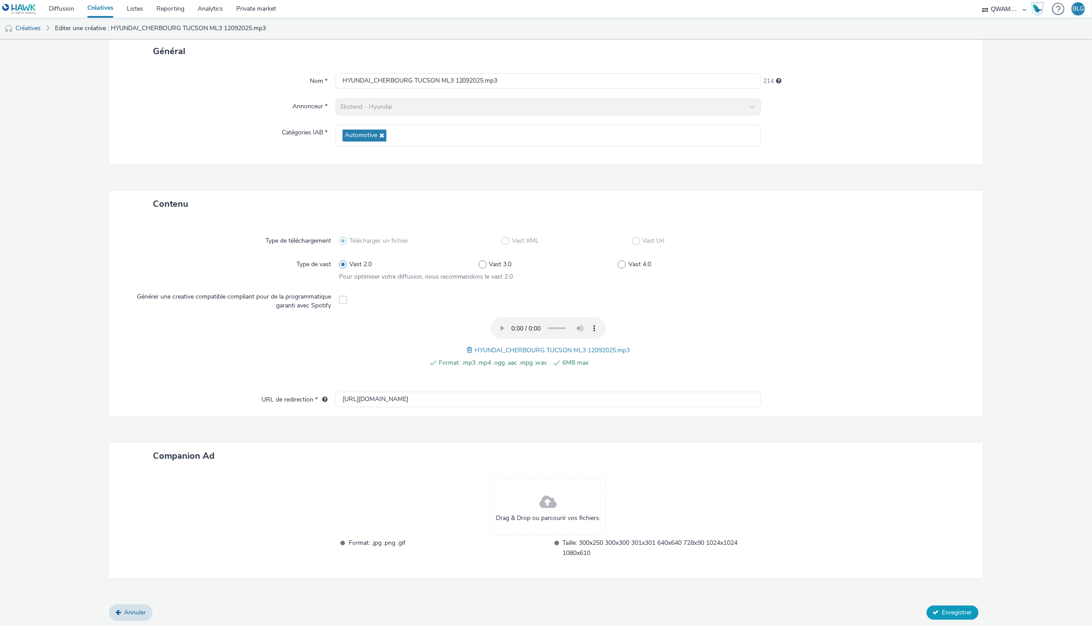
click at [943, 608] on span "Enregistrer" at bounding box center [958, 612] width 30 height 8
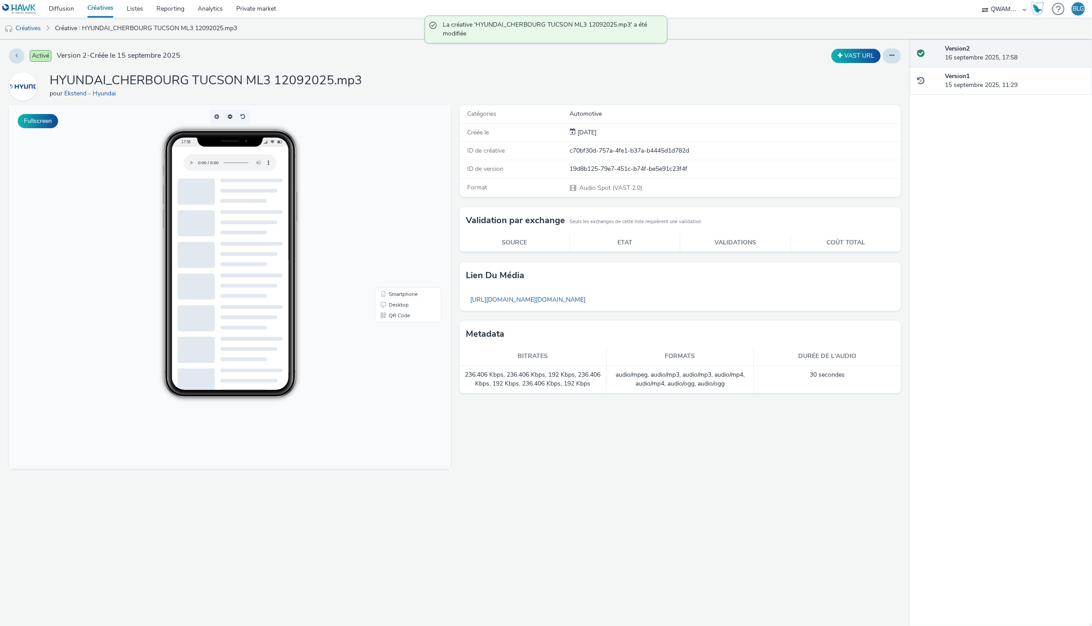
click at [104, 6] on link "Créatives" at bounding box center [100, 9] width 39 height 18
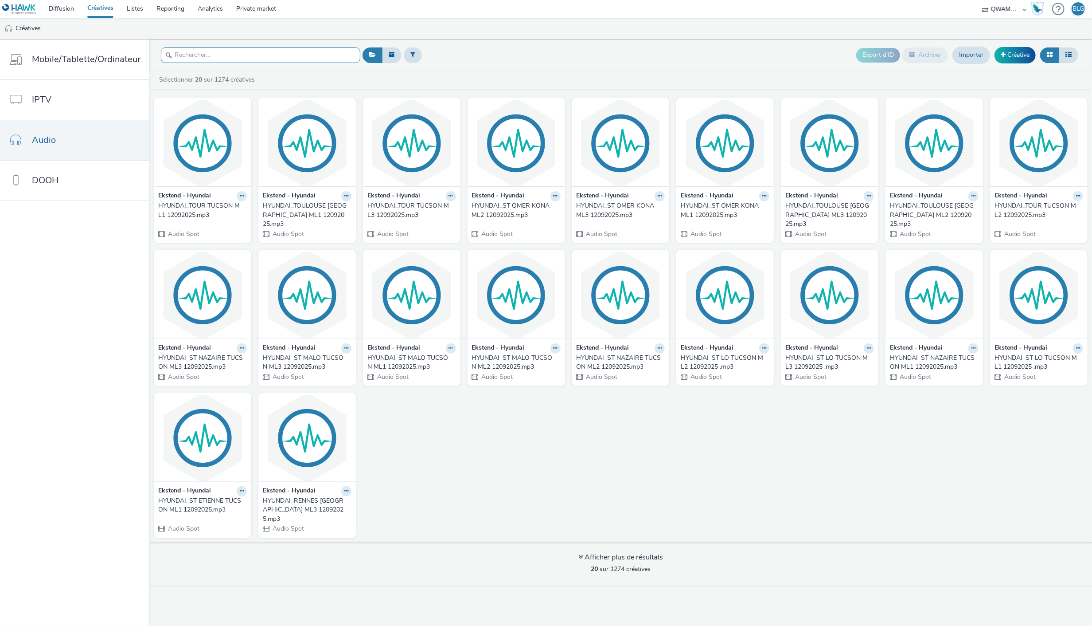
click at [269, 55] on input "text" at bounding box center [260, 55] width 199 height 16
paste input "HYUNDAI_DOUAI KONA ML1 12092025"
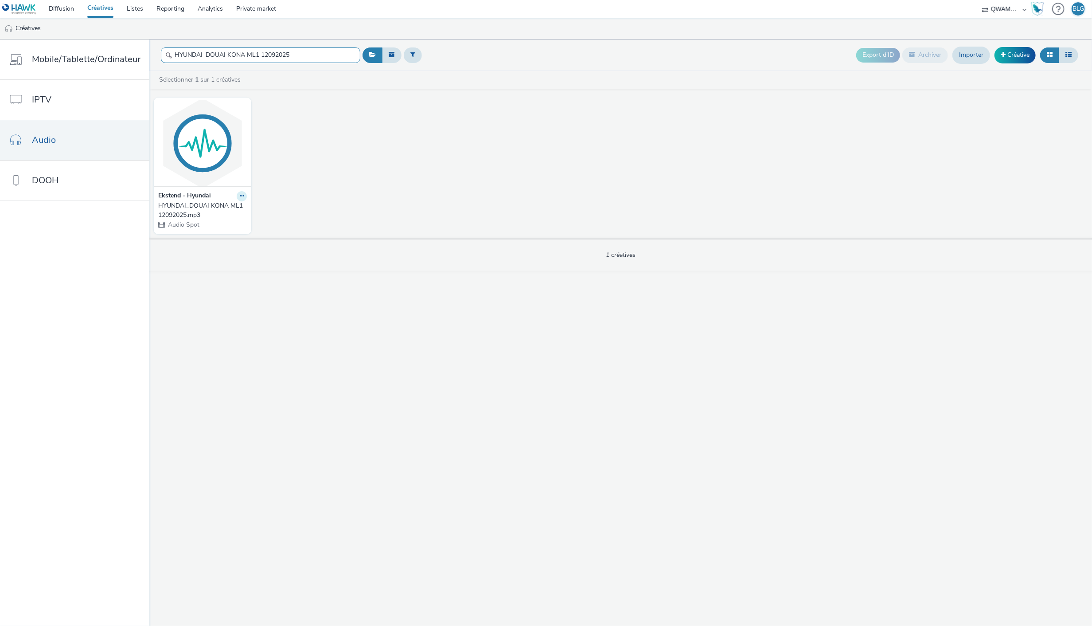
type input "HYUNDAI_DOUAI KONA ML1 12092025"
click at [240, 194] on icon at bounding box center [242, 195] width 4 height 5
click at [229, 215] on link "Modifier" at bounding box center [213, 212] width 66 height 18
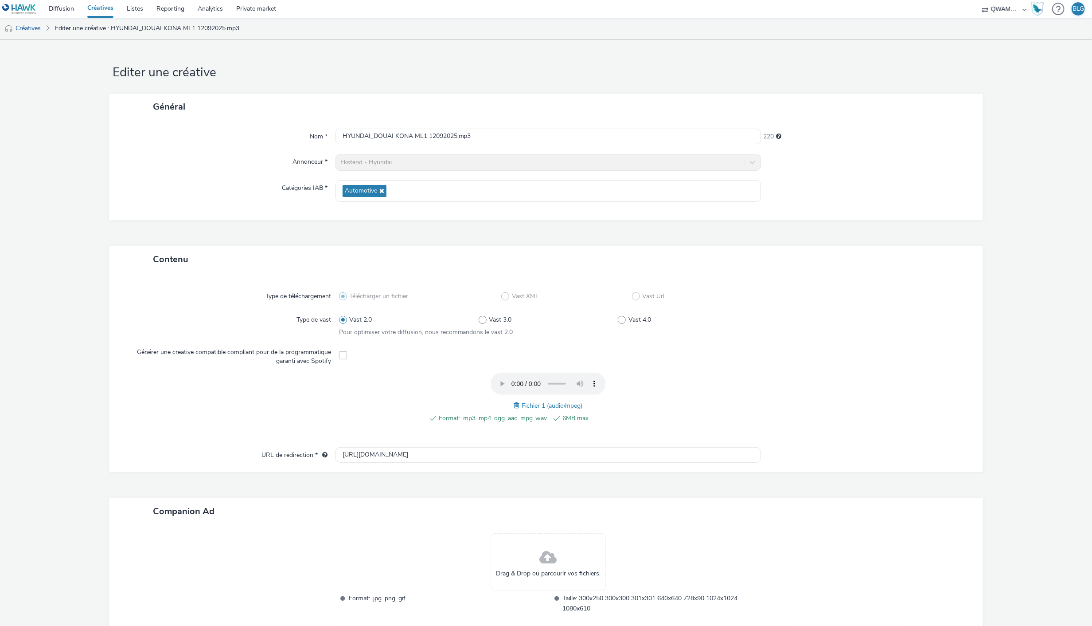
click at [514, 405] on div "Fichier 1 (audio/mpeg)" at bounding box center [548, 405] width 69 height 11
click at [516, 401] on span at bounding box center [518, 405] width 8 height 10
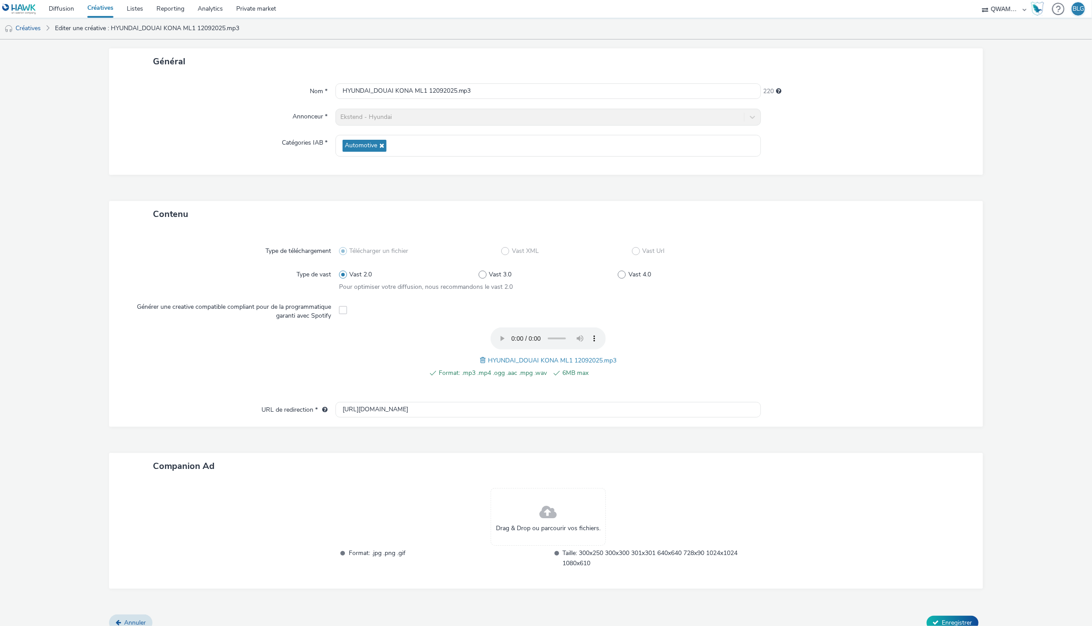
scroll to position [49, 0]
click at [943, 617] on span "Enregistrer" at bounding box center [958, 618] width 30 height 8
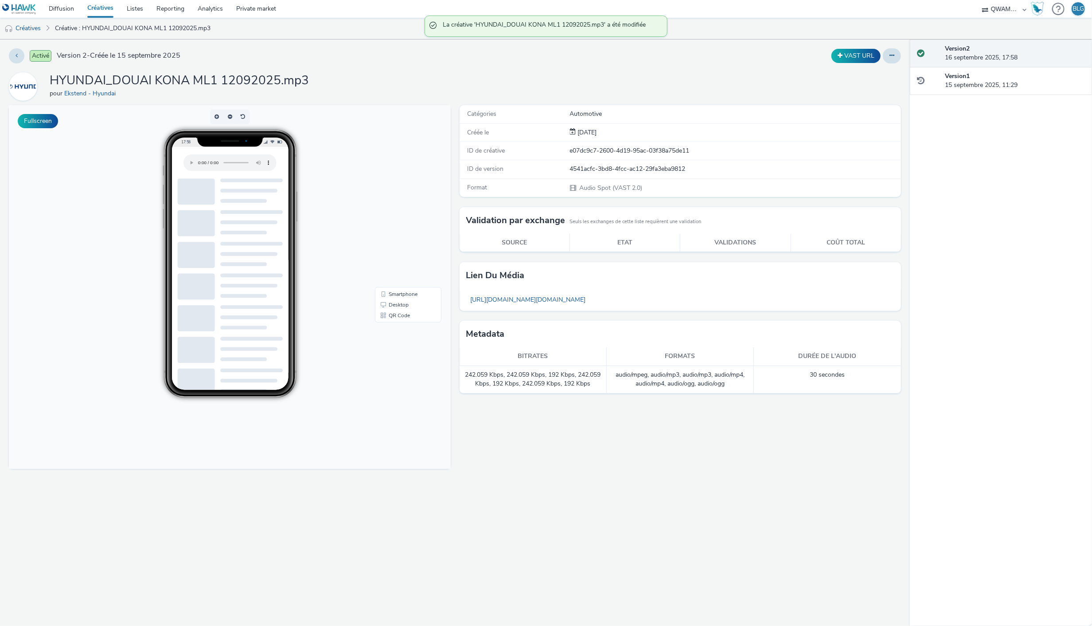
click at [106, 11] on link "Créatives" at bounding box center [100, 9] width 39 height 18
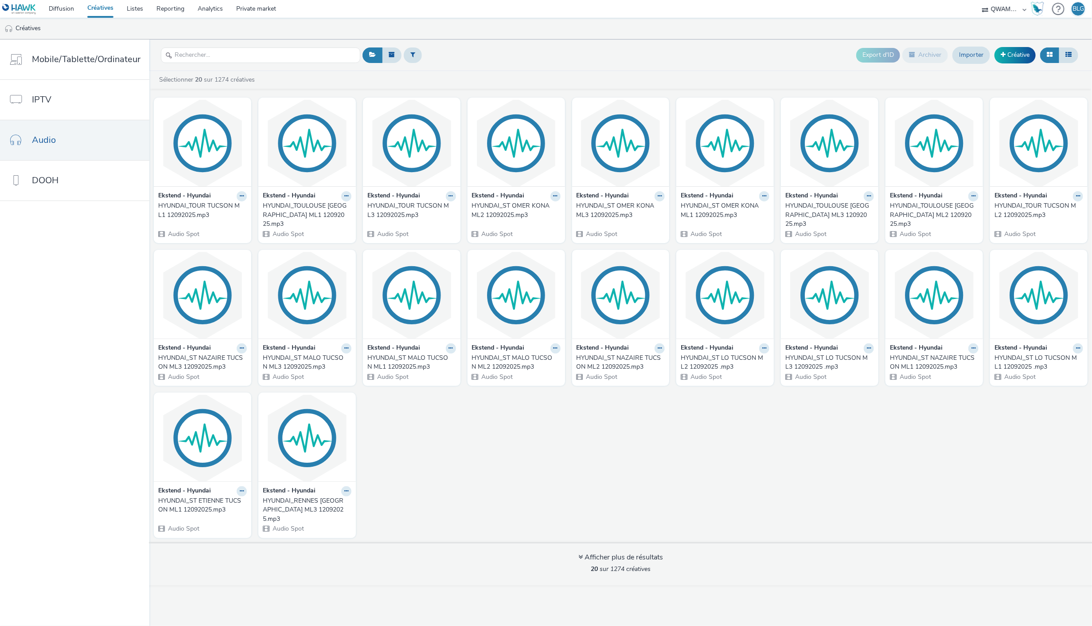
click at [254, 46] on div at bounding box center [260, 55] width 199 height 22
click at [254, 55] on input "text" at bounding box center [260, 55] width 199 height 16
paste input "HYUNDAI_DOUAI KONA ML2 12092025"
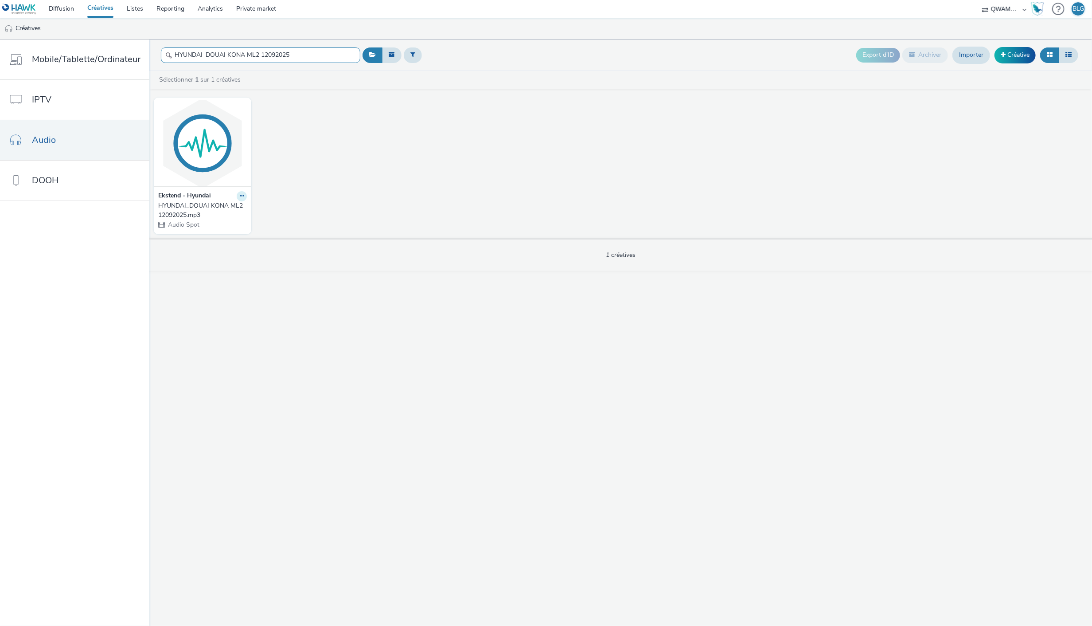
type input "HYUNDAI_DOUAI KONA ML2 12092025"
click at [241, 193] on icon at bounding box center [242, 195] width 4 height 5
click at [222, 210] on link "Modifier" at bounding box center [213, 212] width 66 height 18
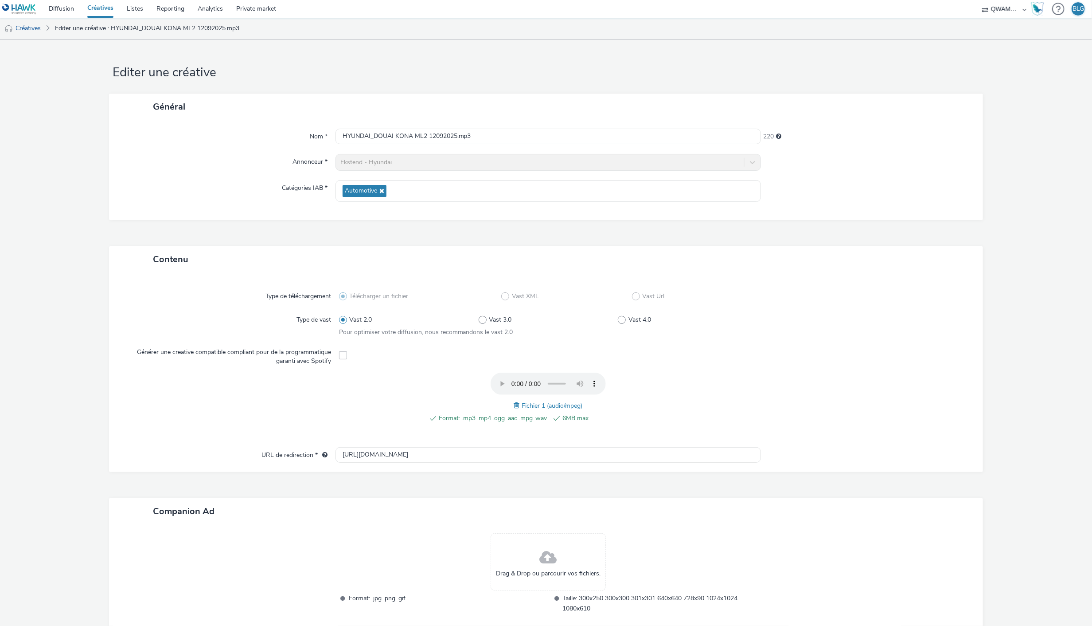
click at [517, 402] on span at bounding box center [518, 405] width 8 height 10
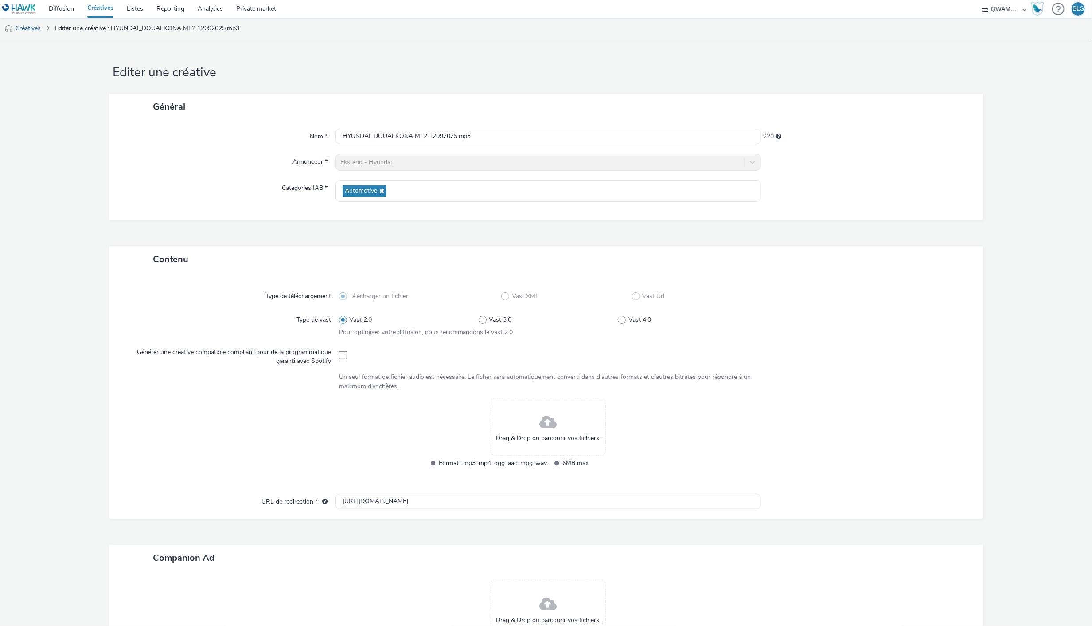
click at [542, 423] on span at bounding box center [548, 422] width 17 height 23
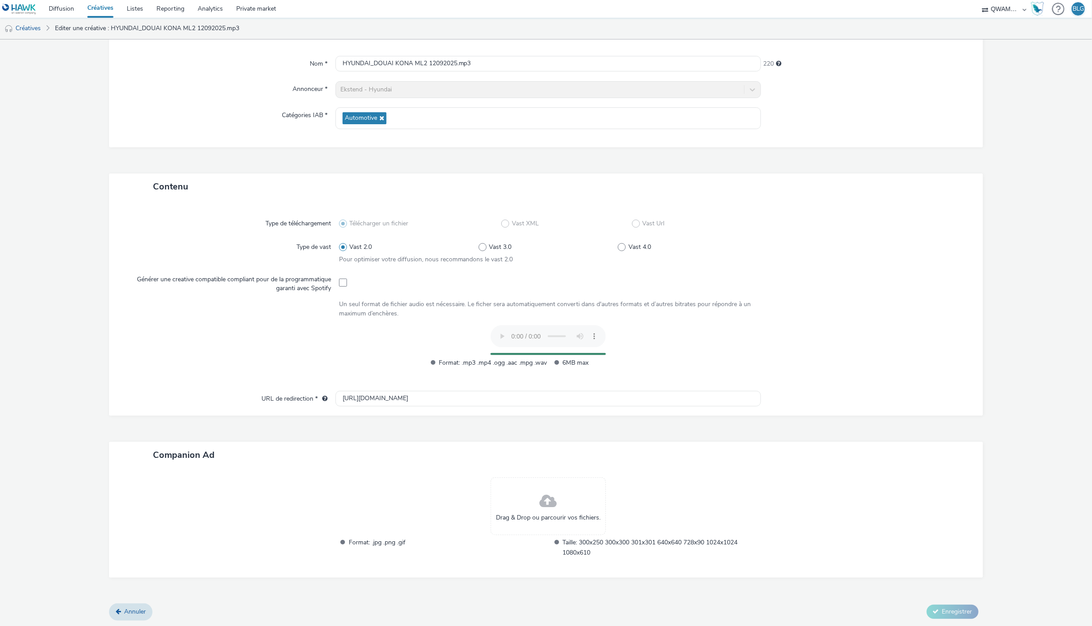
scroll to position [55, 0]
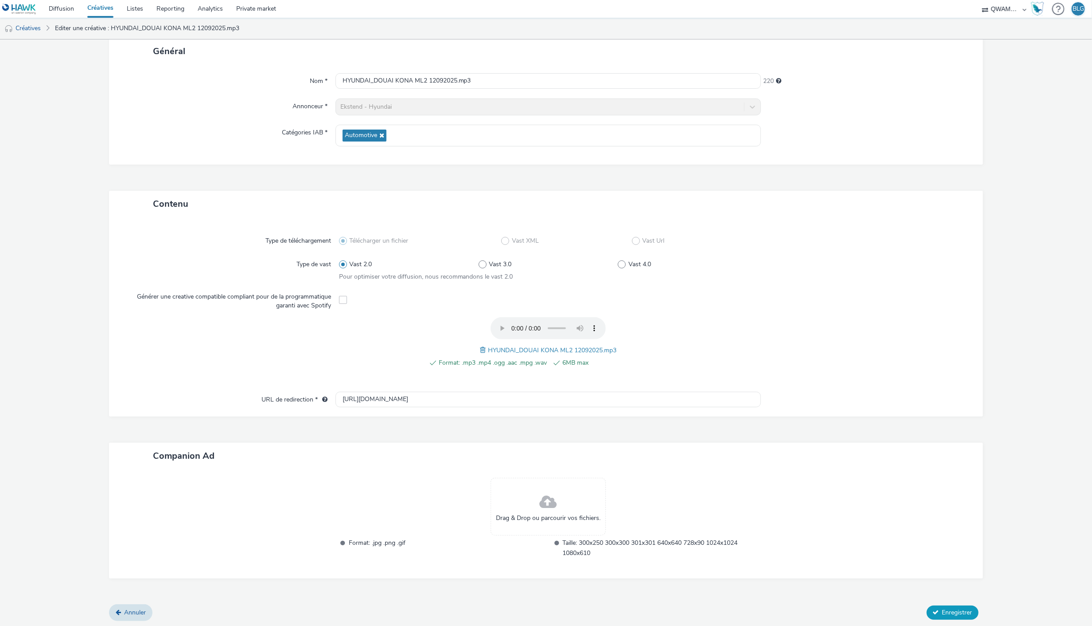
click at [950, 608] on span "Enregistrer" at bounding box center [958, 612] width 30 height 8
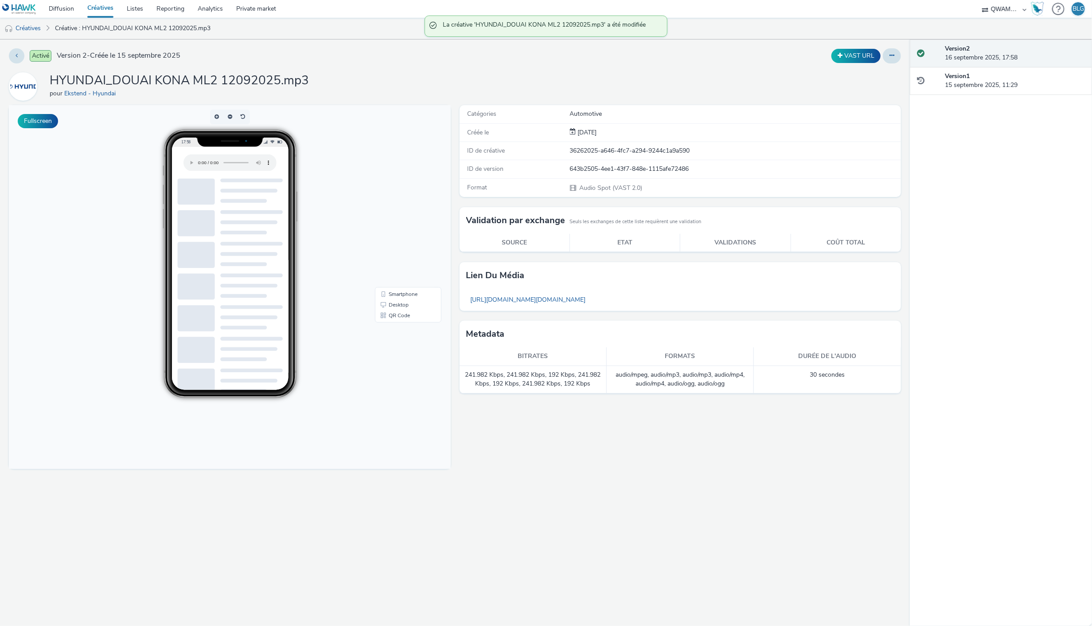
click at [108, 8] on link "Créatives" at bounding box center [100, 9] width 39 height 18
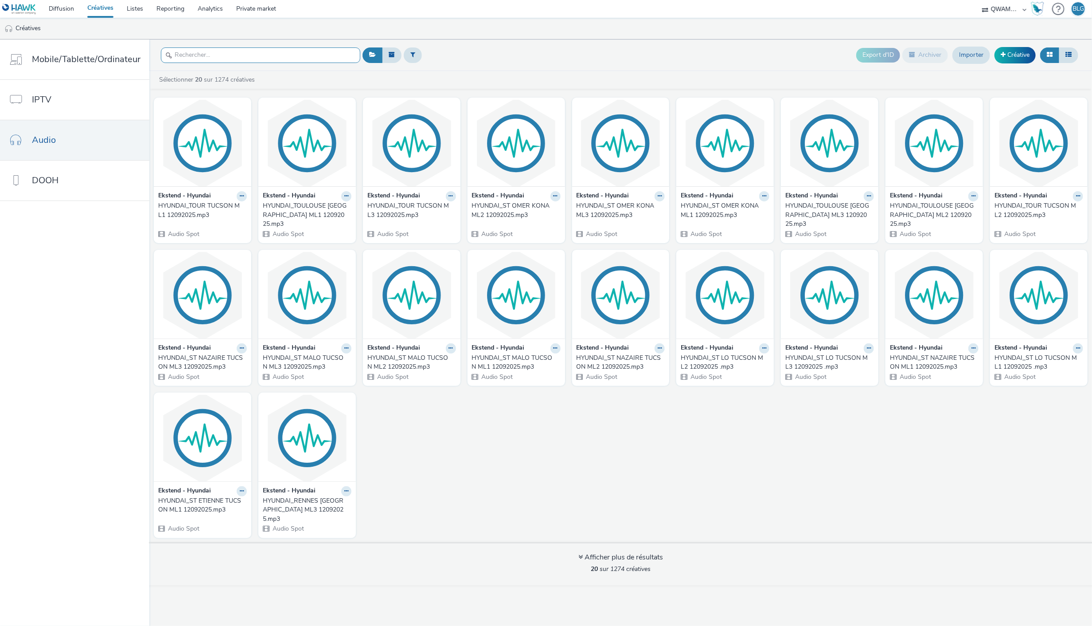
click at [228, 56] on input "text" at bounding box center [260, 55] width 199 height 16
paste input "HYUNDAI_DOUAI KONA ML3 12092025"
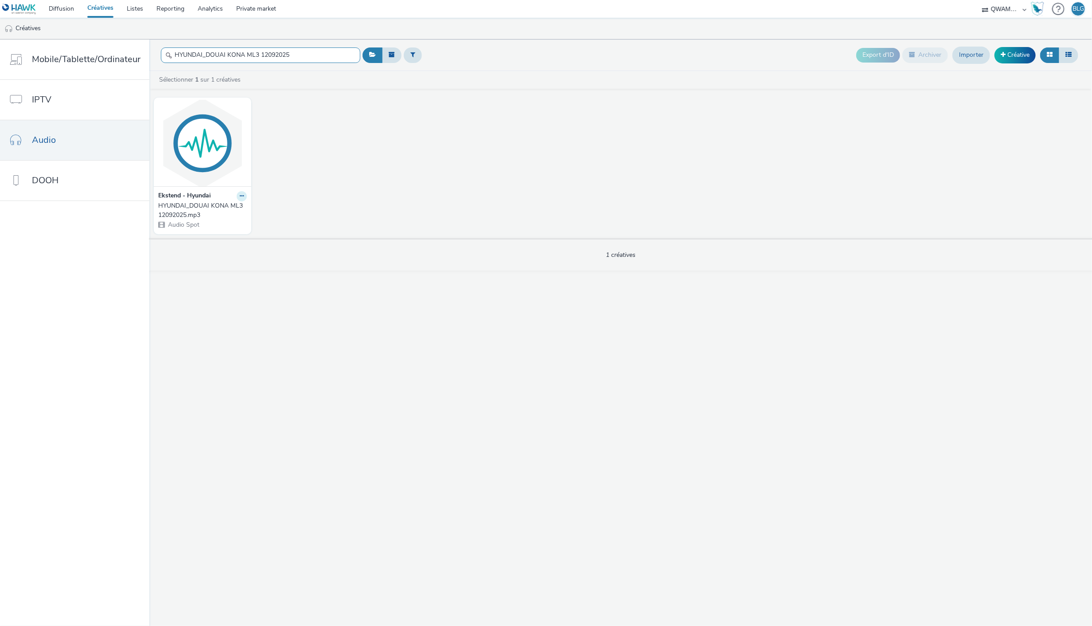
type input "HYUNDAI_DOUAI KONA ML3 12092025"
click at [241, 194] on icon at bounding box center [242, 195] width 4 height 5
click at [226, 209] on link "Modifier" at bounding box center [213, 212] width 66 height 18
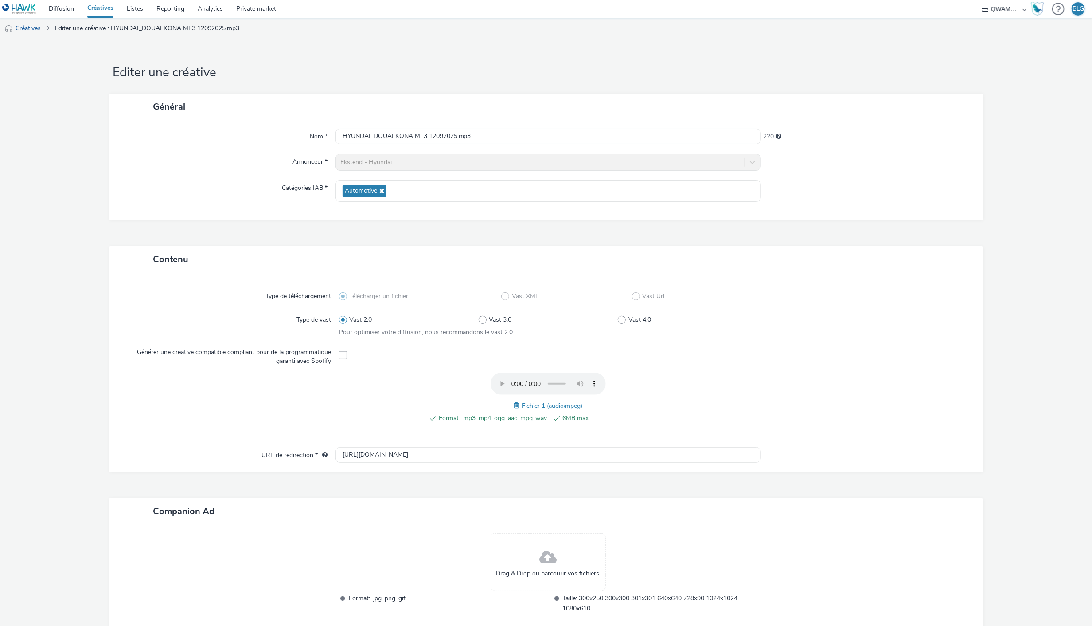
click at [514, 403] on span at bounding box center [518, 405] width 8 height 10
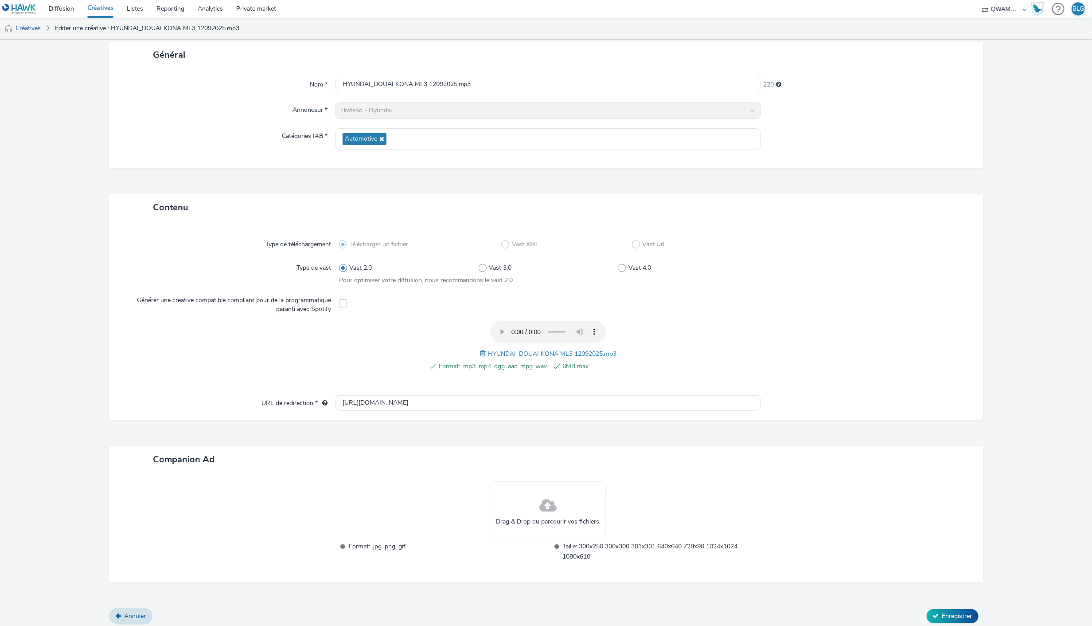
scroll to position [55, 0]
click at [943, 608] on span "Enregistrer" at bounding box center [958, 612] width 30 height 8
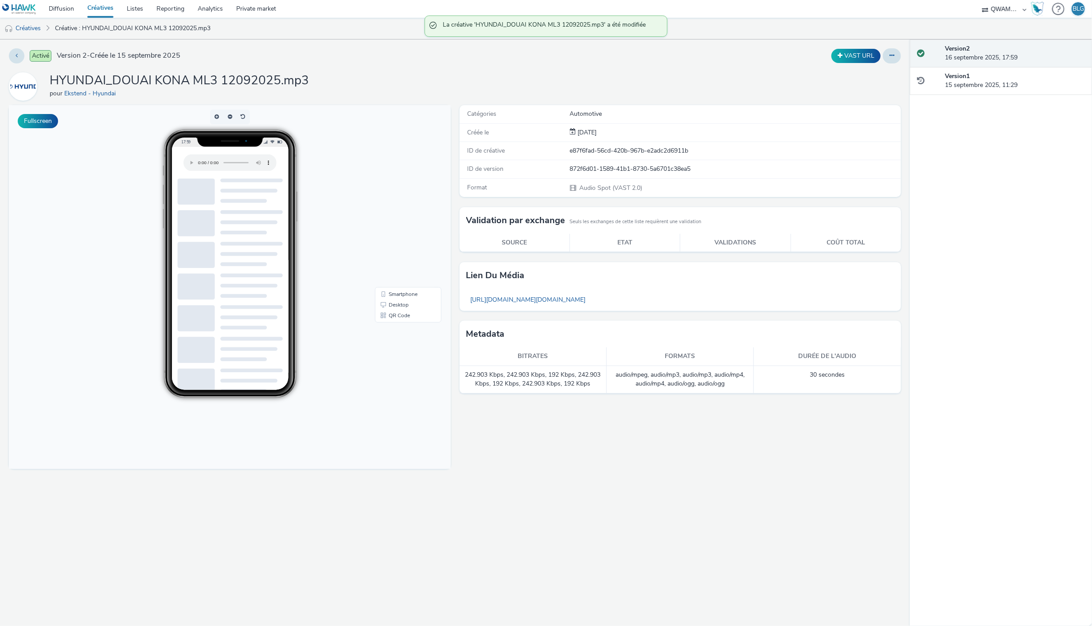
click at [98, 2] on link "Créatives" at bounding box center [100, 9] width 39 height 18
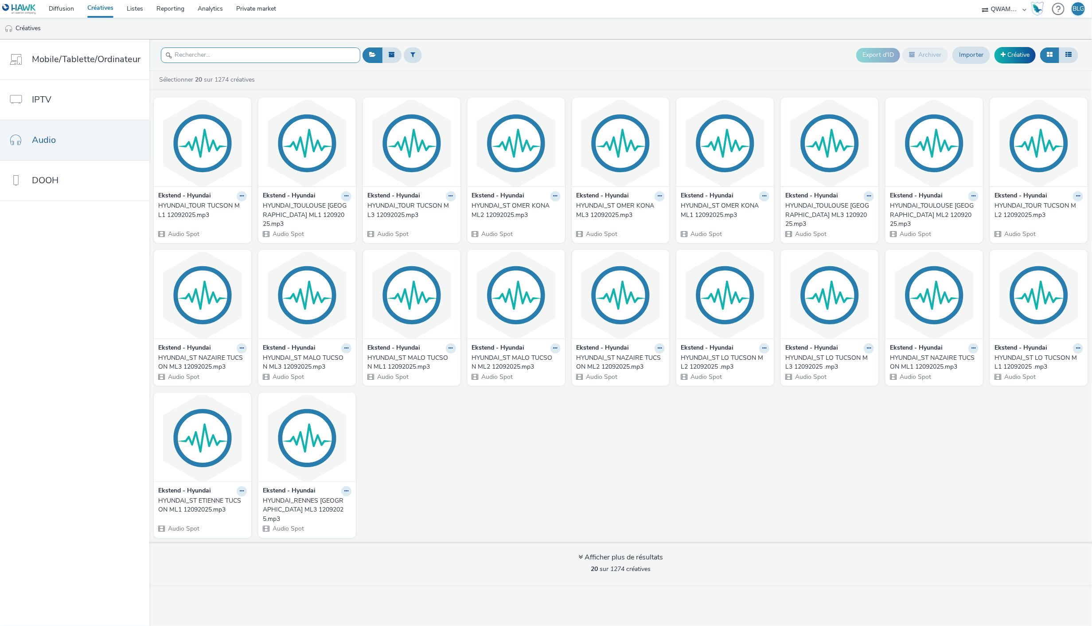
click at [265, 51] on input "text" at bounding box center [260, 55] width 199 height 16
paste input "HYUNDAI_EPINAL TUCSON ML1 12092025"
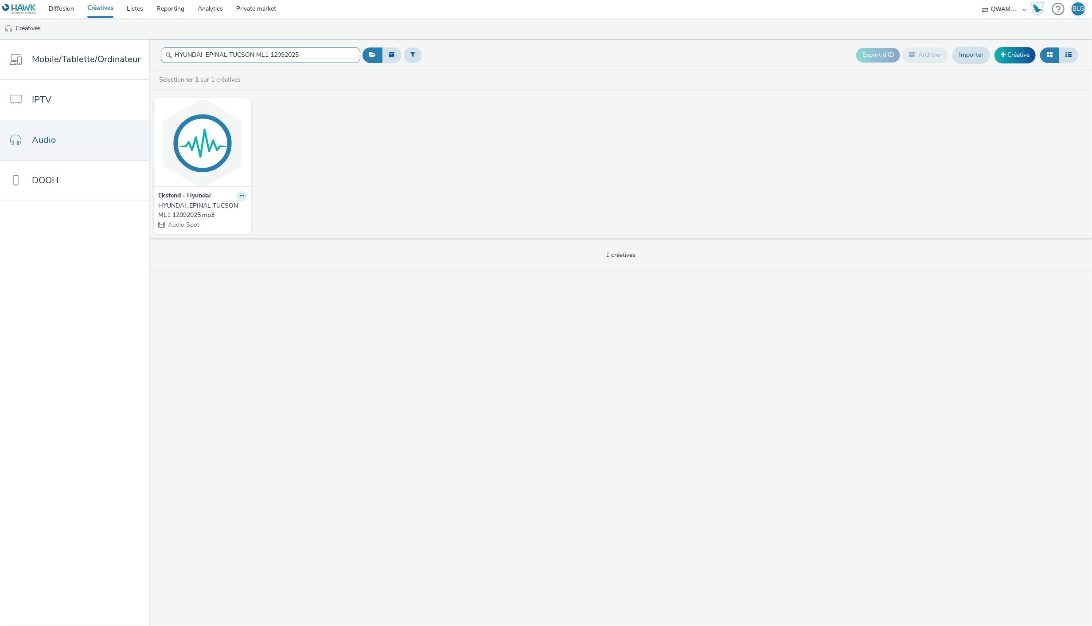
type input "HYUNDAI_EPINAL TUCSON ML1 12092025"
click at [240, 198] on icon at bounding box center [242, 195] width 4 height 5
click at [234, 210] on link "Modifier" at bounding box center [213, 212] width 66 height 18
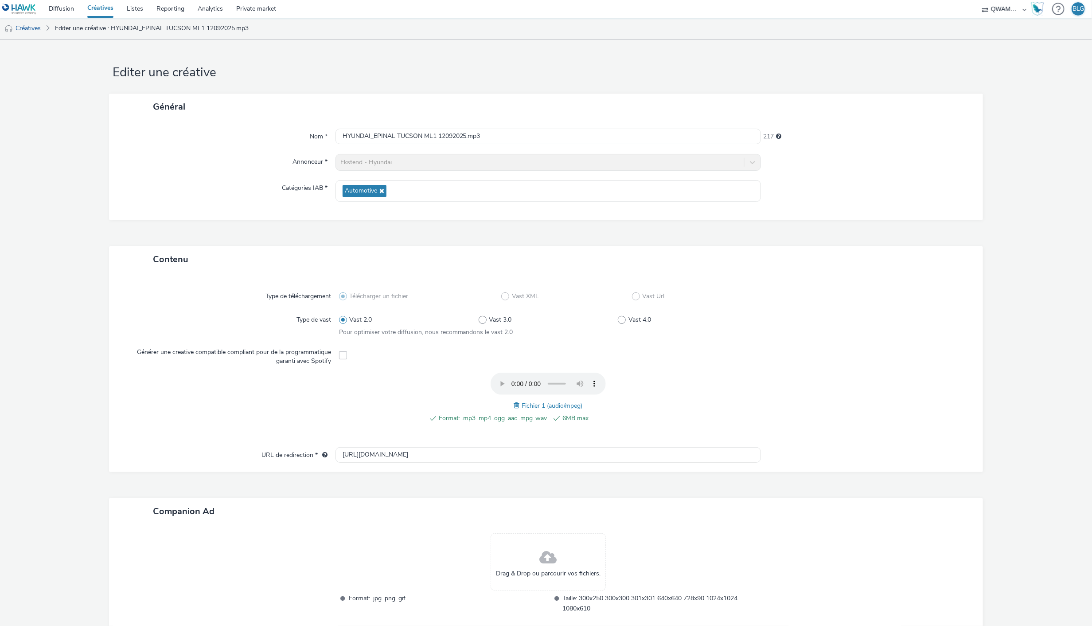
click at [514, 403] on span at bounding box center [518, 405] width 8 height 10
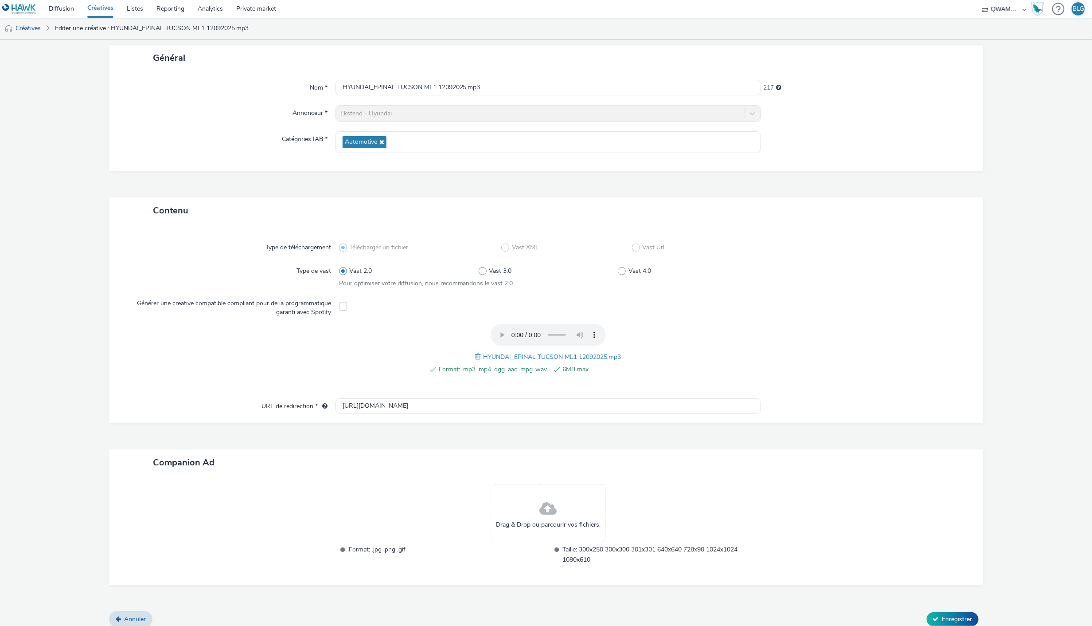
scroll to position [55, 0]
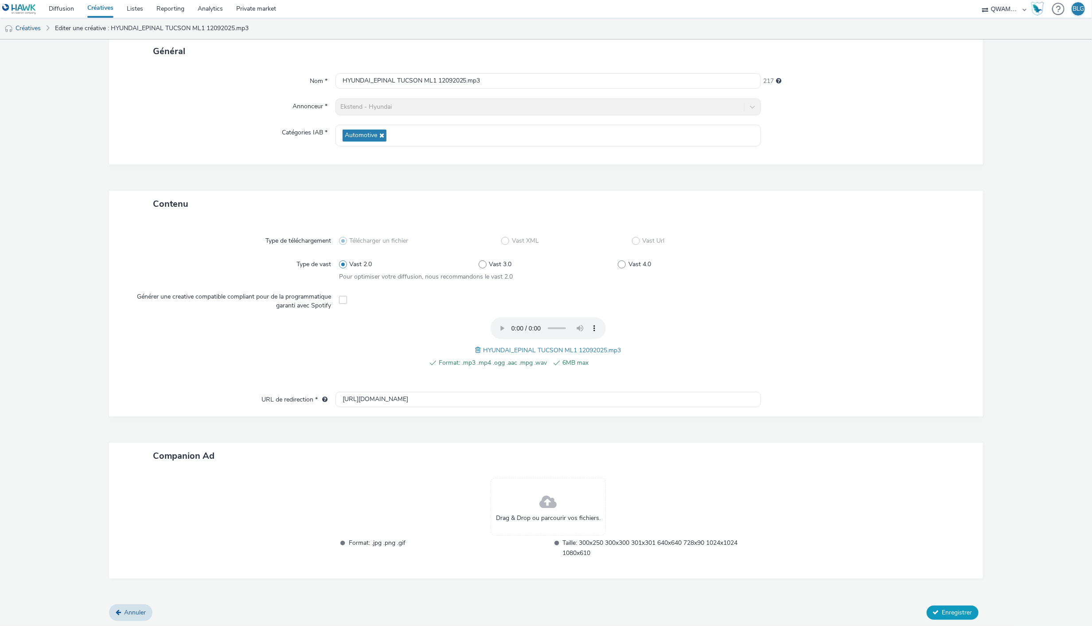
click at [949, 608] on span "Enregistrer" at bounding box center [958, 612] width 30 height 8
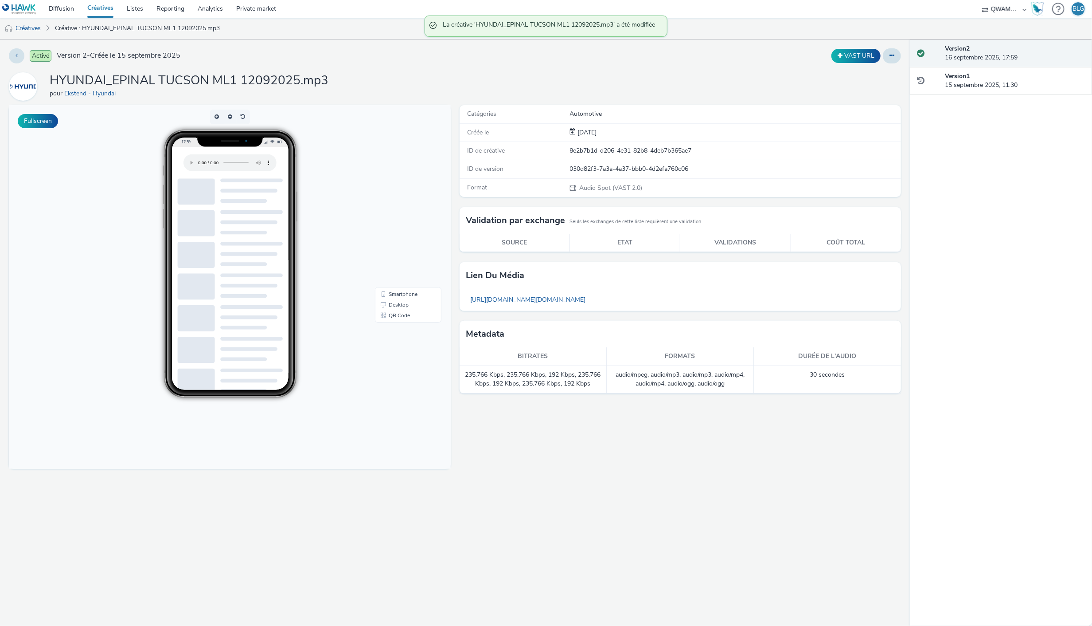
click at [103, 7] on link "Créatives" at bounding box center [100, 9] width 39 height 18
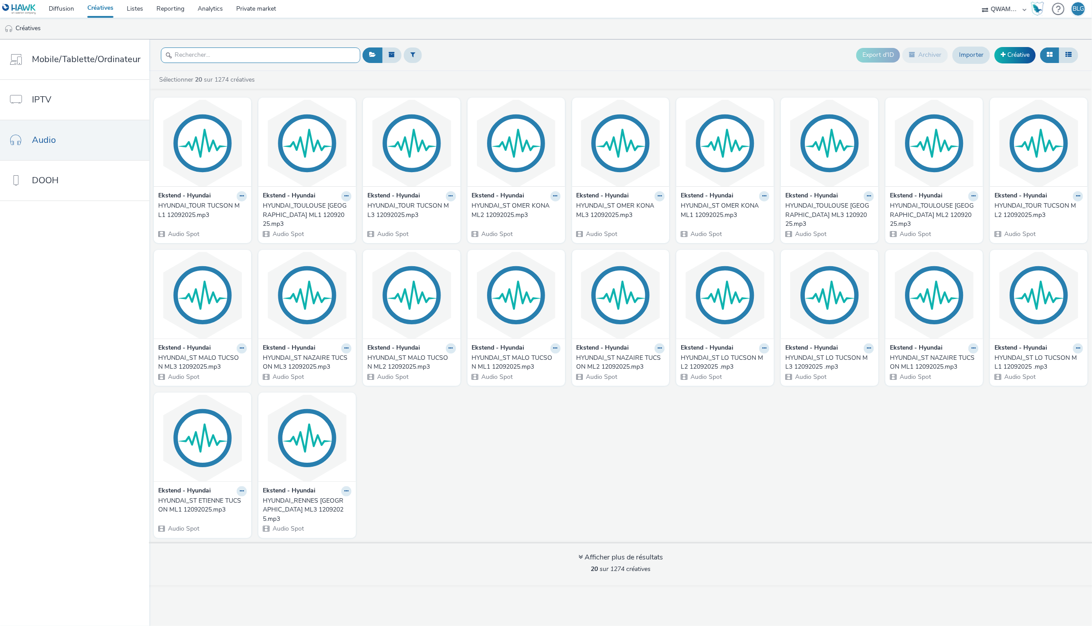
click at [261, 59] on input "text" at bounding box center [260, 55] width 199 height 16
paste input "HYUNDAI_EPINAL TUCSON ML2 12092025"
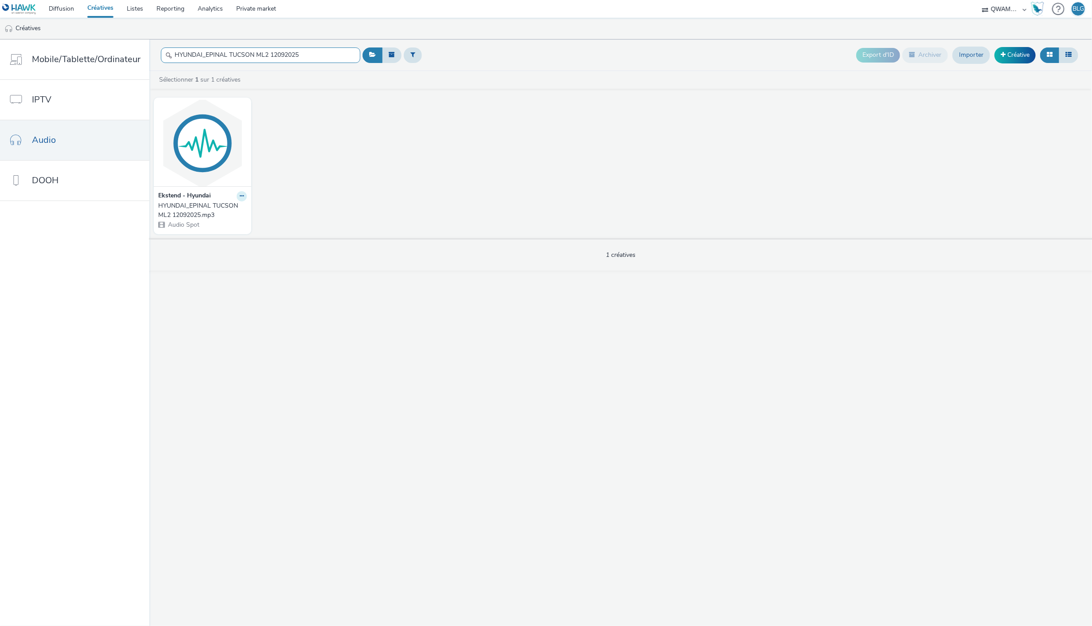
type input "HYUNDAI_EPINAL TUCSON ML2 12092025"
click at [239, 197] on div at bounding box center [242, 196] width 10 height 10
click at [242, 198] on button at bounding box center [242, 196] width 10 height 10
click at [225, 208] on link "Modifier" at bounding box center [213, 212] width 66 height 18
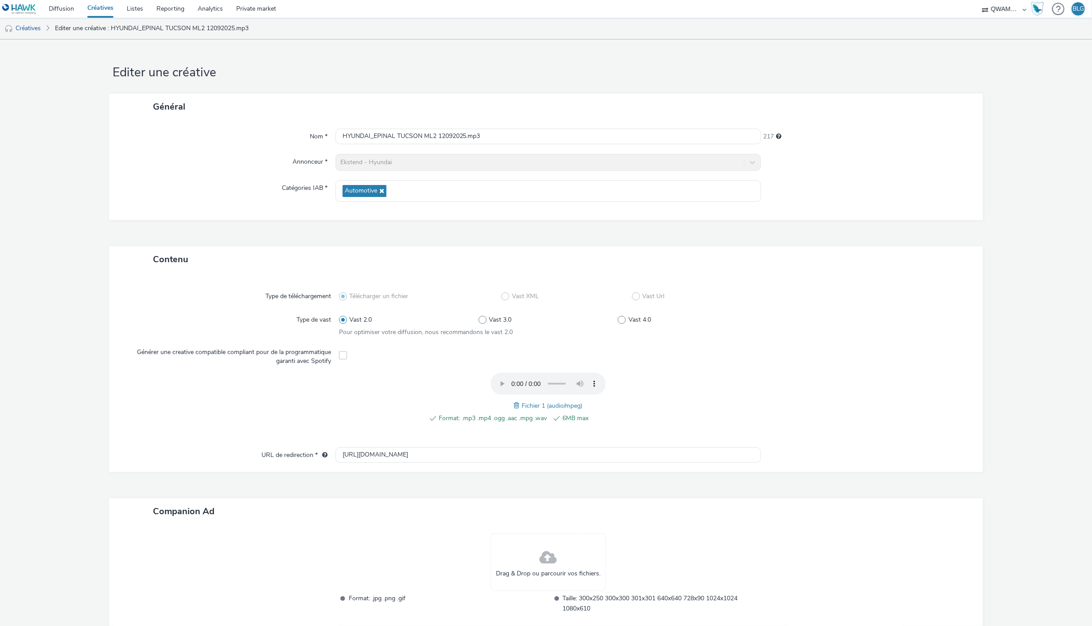
click at [514, 405] on div "Fichier 1 (audio/mpeg)" at bounding box center [548, 405] width 69 height 11
click at [515, 405] on span at bounding box center [518, 405] width 8 height 10
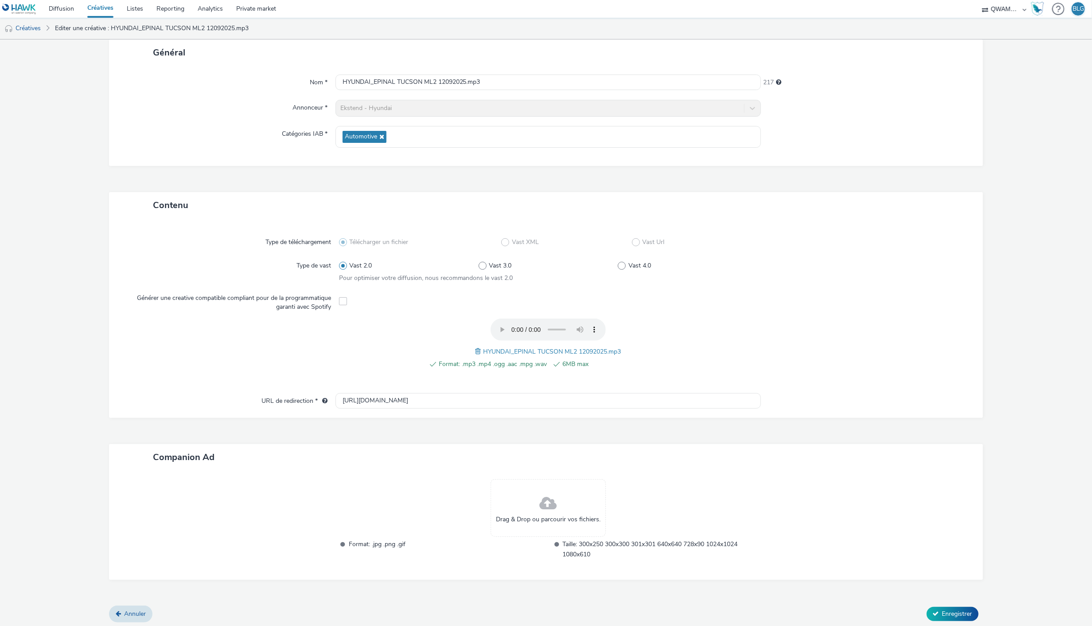
scroll to position [55, 0]
click at [943, 608] on span "Enregistrer" at bounding box center [958, 612] width 30 height 8
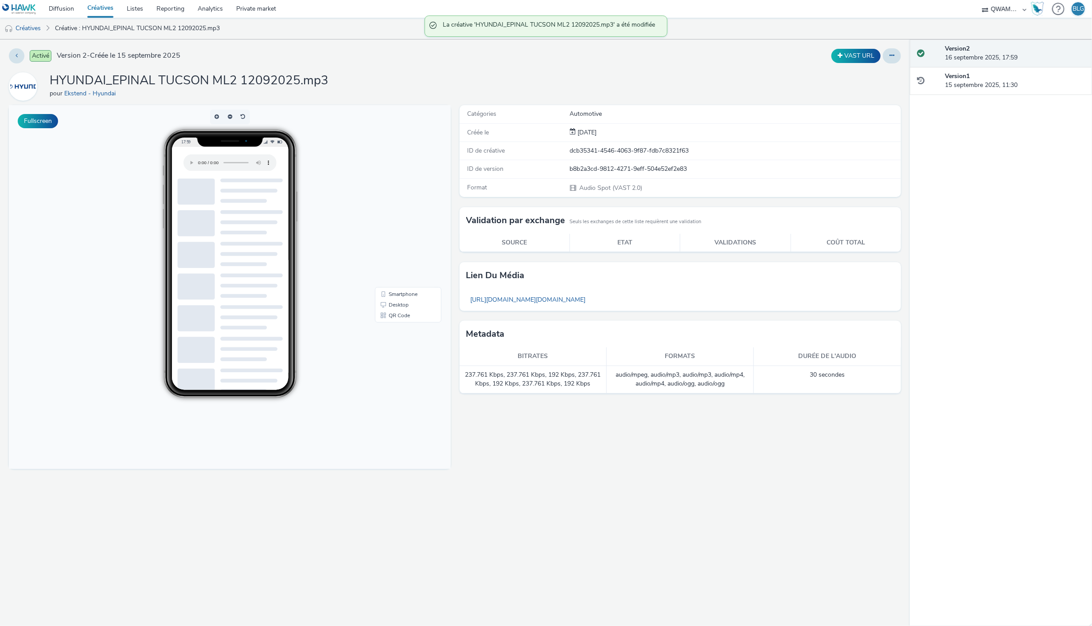
click at [105, 11] on link "Créatives" at bounding box center [100, 9] width 39 height 18
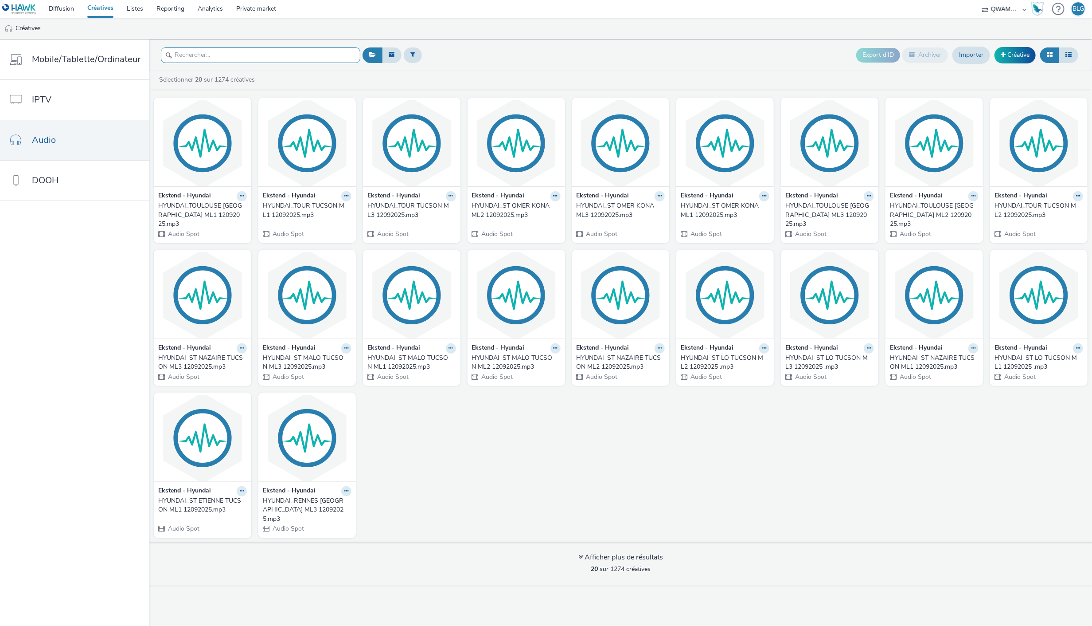
click at [227, 52] on input "text" at bounding box center [260, 55] width 199 height 16
paste input "HYUNDAI_EPINAL TUCSON ML3 12092025"
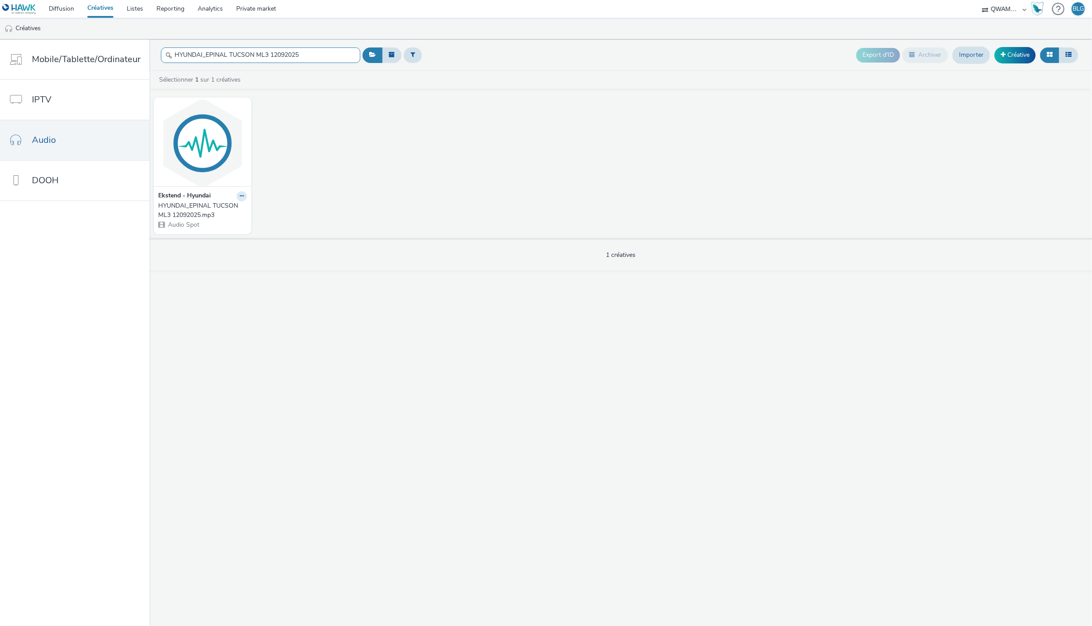
type input "HYUNDAI_EPINAL TUCSON ML3 12092025"
click at [233, 199] on div "Ekstend - Hyundai" at bounding box center [202, 196] width 89 height 10
click at [240, 196] on icon at bounding box center [242, 195] width 4 height 5
click at [226, 205] on link "Modifier" at bounding box center [213, 212] width 66 height 18
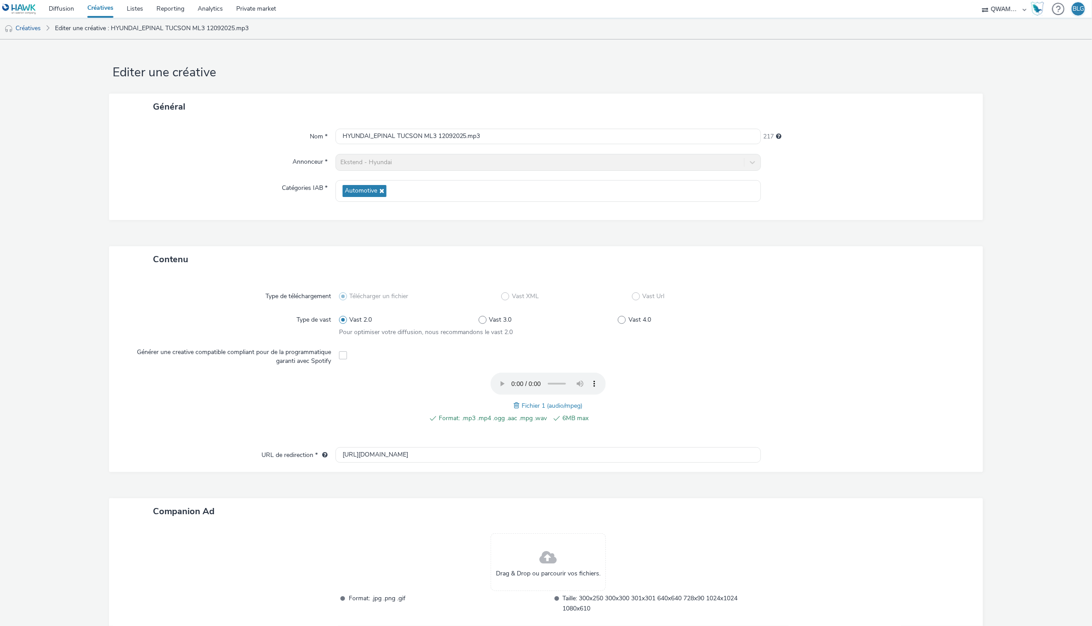
click at [515, 406] on span at bounding box center [518, 405] width 8 height 10
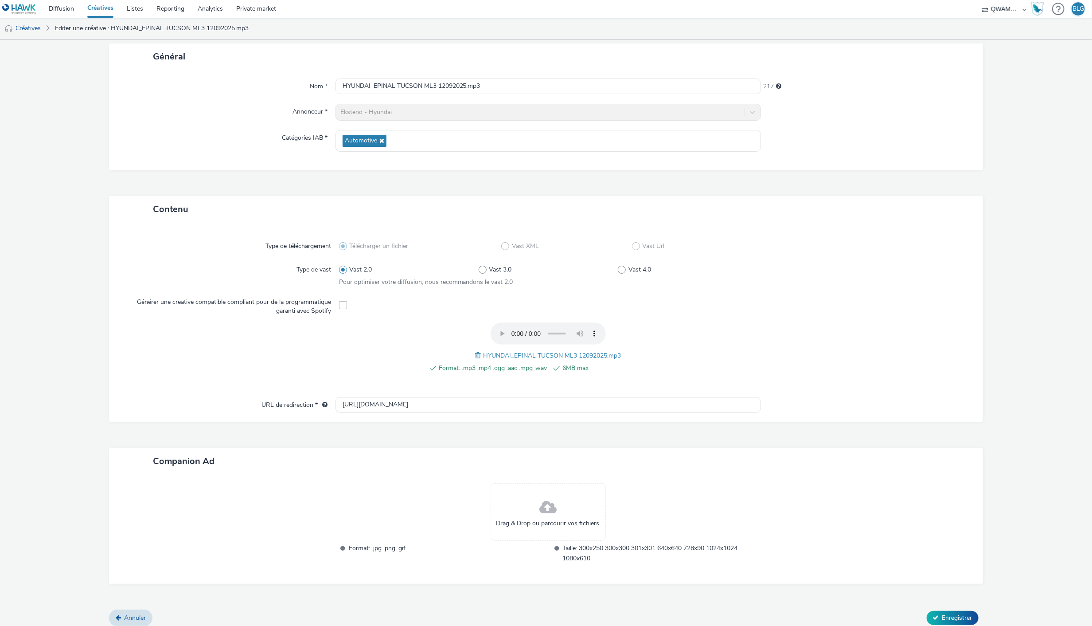
scroll to position [55, 0]
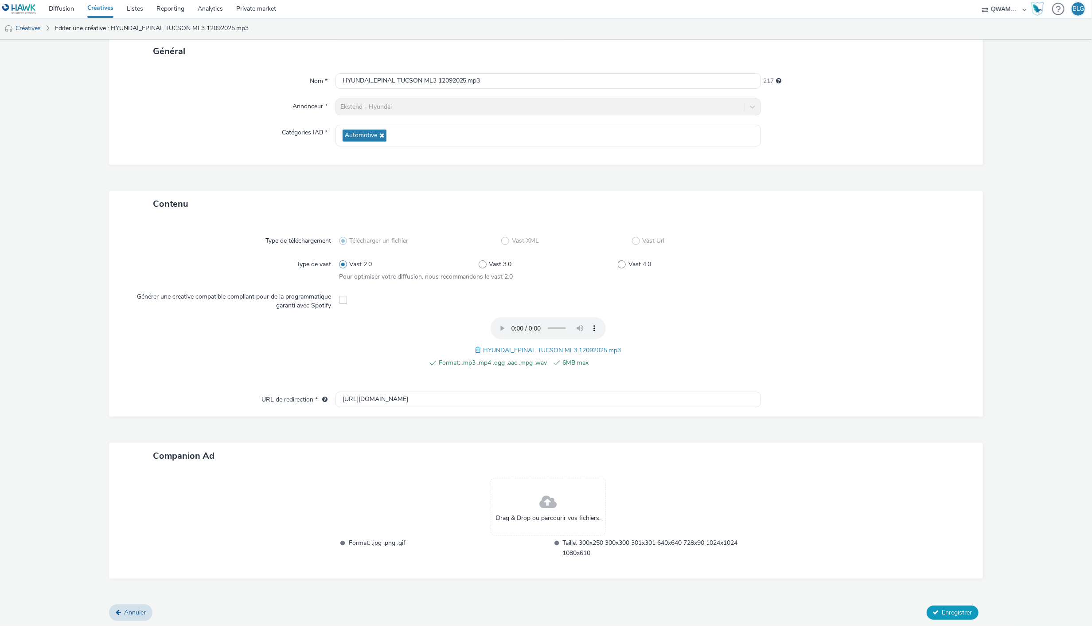
click at [935, 608] on button "Enregistrer" at bounding box center [953, 612] width 52 height 14
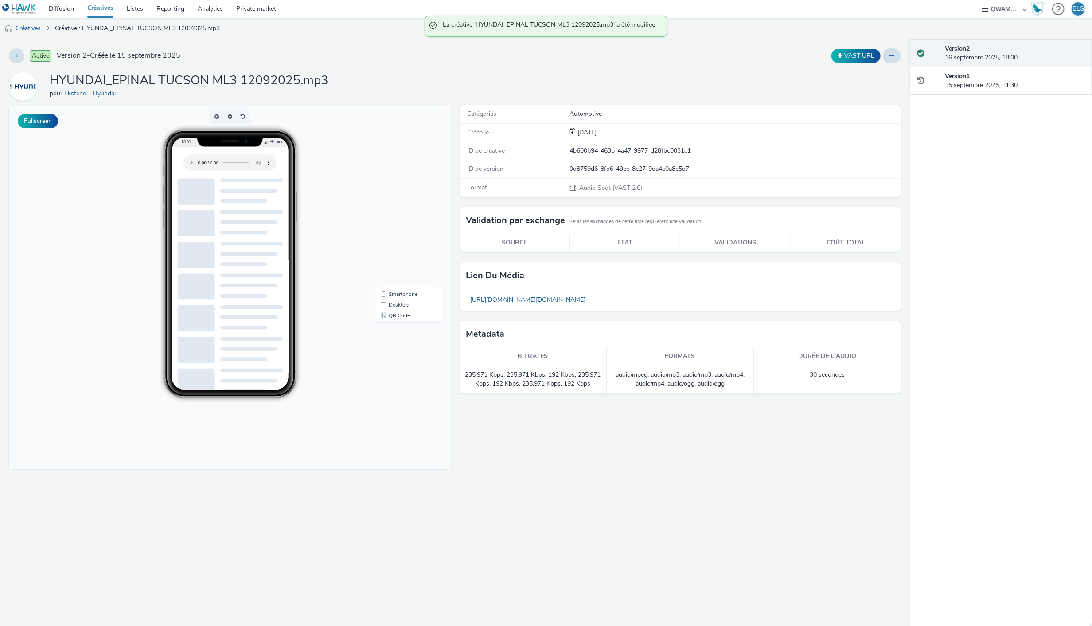
click at [94, 3] on link "Créatives" at bounding box center [100, 9] width 39 height 18
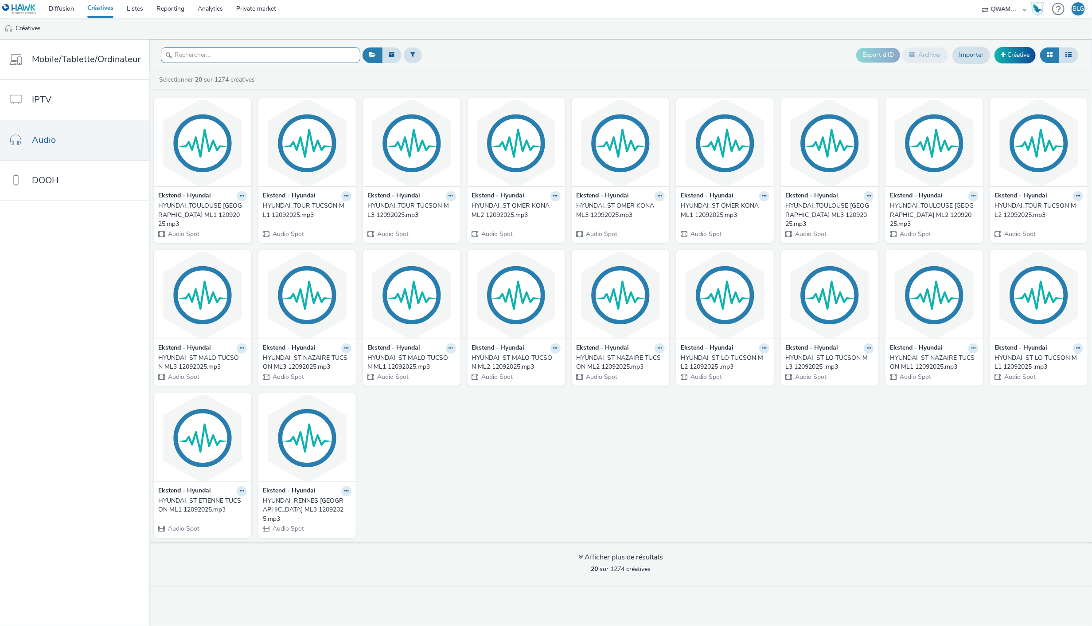
click at [238, 52] on input "text" at bounding box center [260, 55] width 199 height 16
paste input "HYUNDAI_GRASSE TUCSON ML1 12092025"
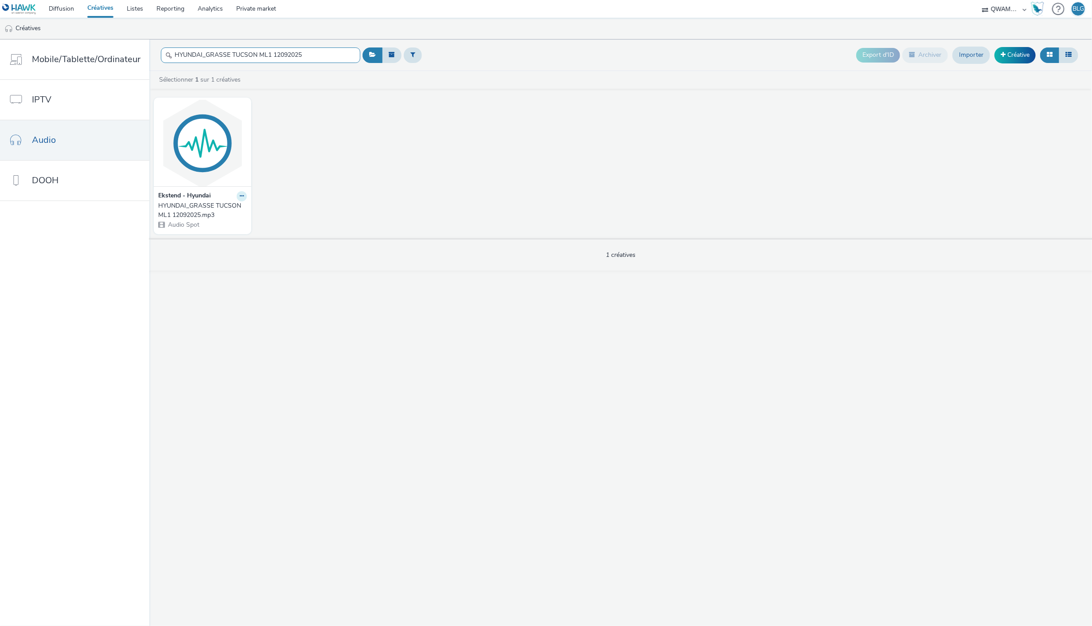
type input "HYUNDAI_GRASSE TUCSON ML1 12092025"
click at [240, 195] on icon at bounding box center [242, 195] width 4 height 5
click at [213, 209] on link "Modifier" at bounding box center [213, 212] width 66 height 18
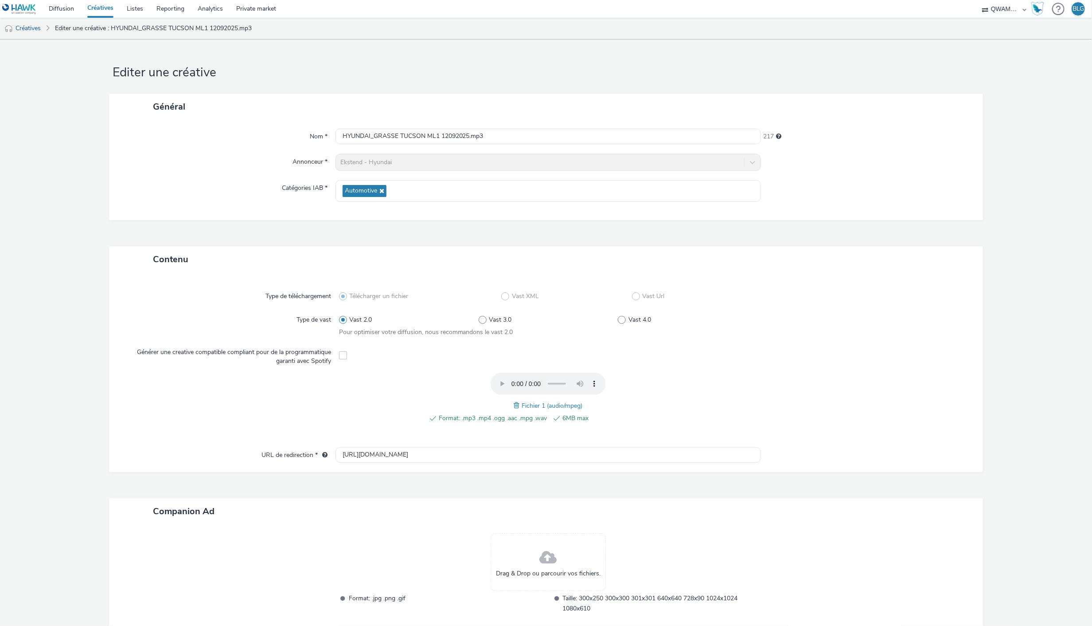
click at [516, 401] on span at bounding box center [518, 405] width 8 height 10
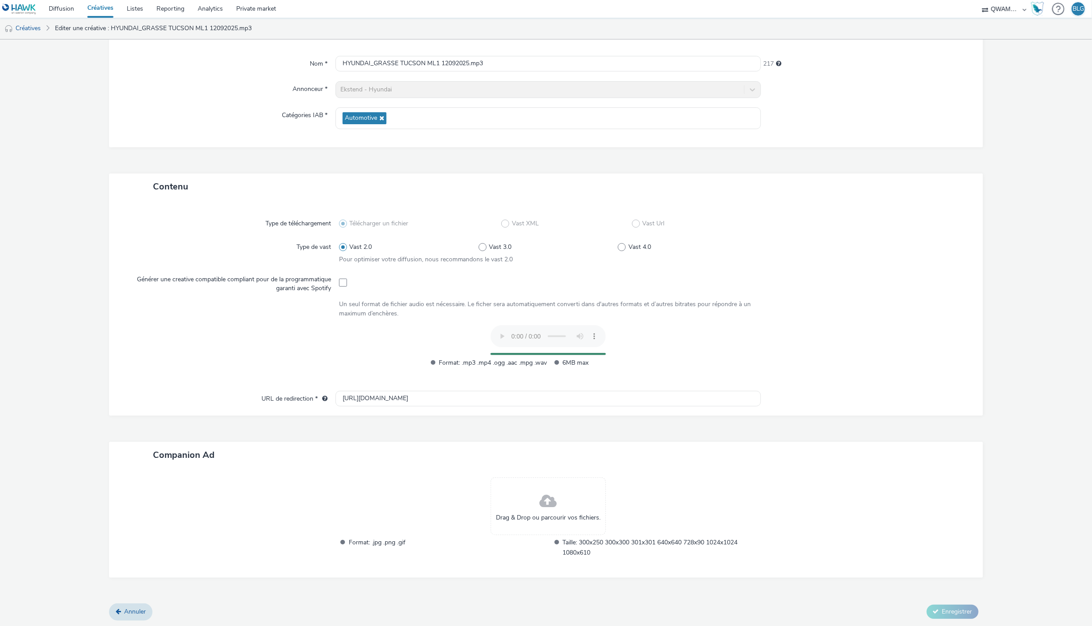
scroll to position [55, 0]
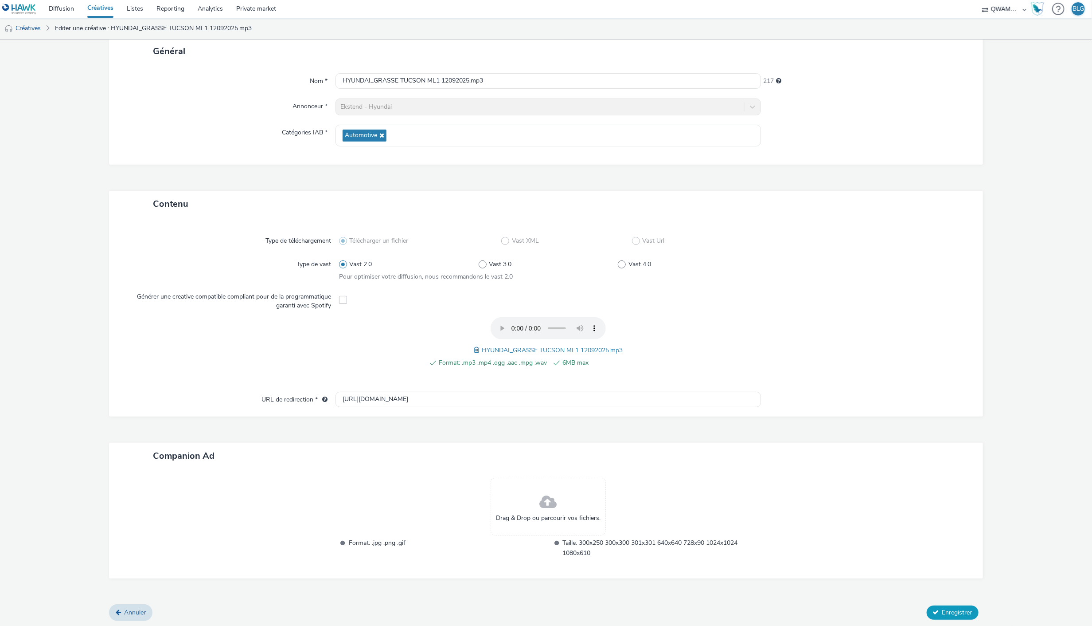
click at [950, 608] on span "Enregistrer" at bounding box center [958, 612] width 30 height 8
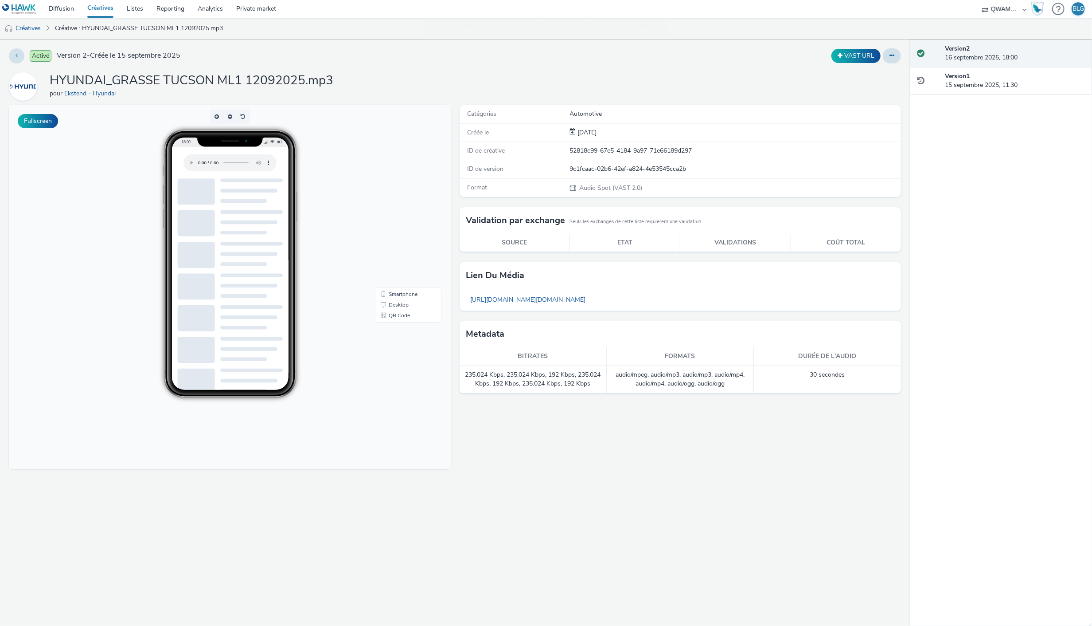
click at [103, 10] on link "Créatives" at bounding box center [100, 9] width 39 height 18
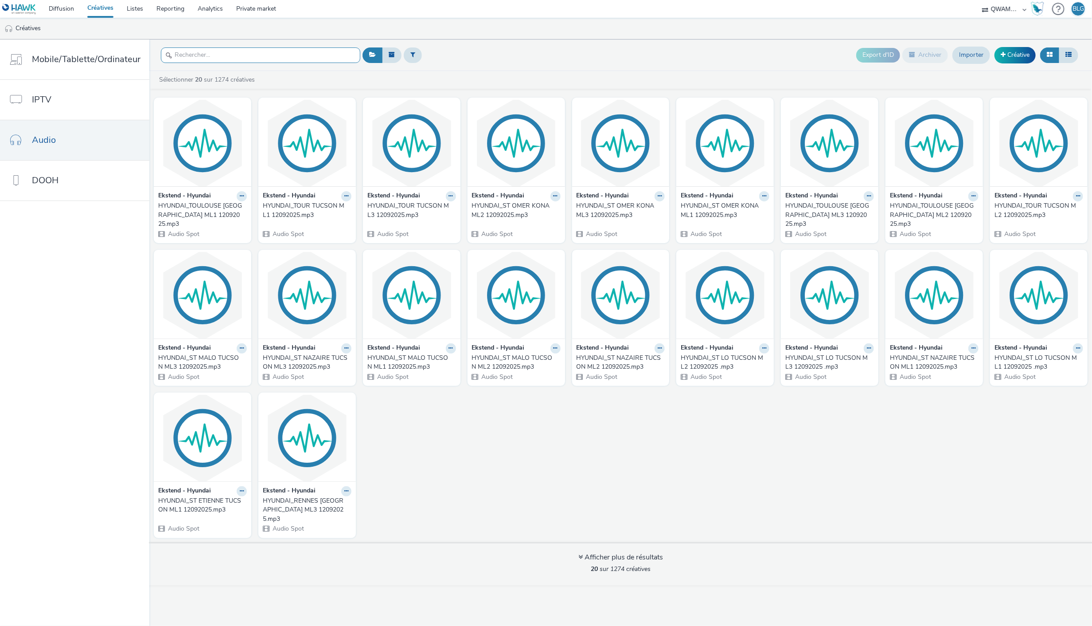
click at [226, 54] on input "text" at bounding box center [260, 55] width 199 height 16
paste input "HYUNDAI_GRASSE TUCSON ML2 12092025"
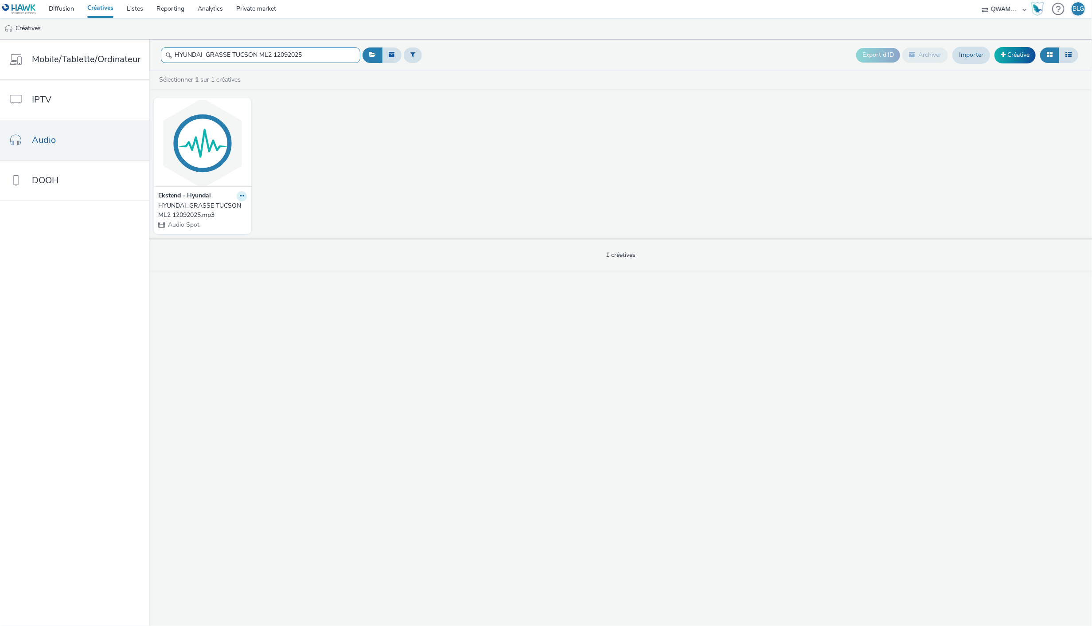
type input "HYUNDAI_GRASSE TUCSON ML2 12092025"
click at [240, 196] on icon at bounding box center [242, 195] width 4 height 5
click at [215, 211] on link "Modifier" at bounding box center [213, 212] width 66 height 18
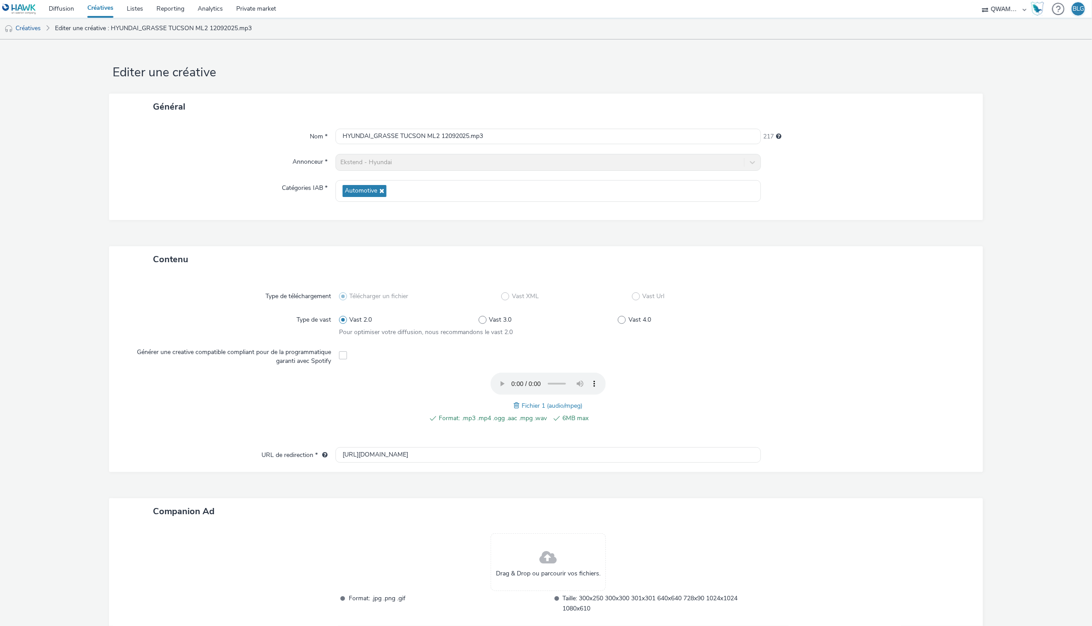
click at [514, 406] on span at bounding box center [518, 405] width 8 height 10
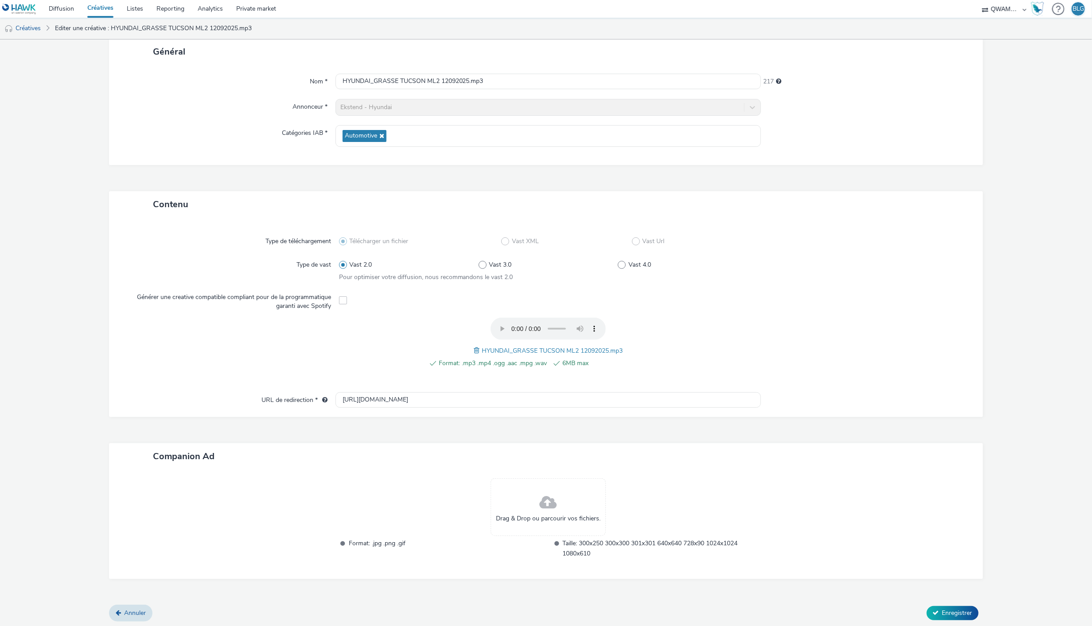
scroll to position [55, 0]
click at [943, 608] on span "Enregistrer" at bounding box center [958, 612] width 30 height 8
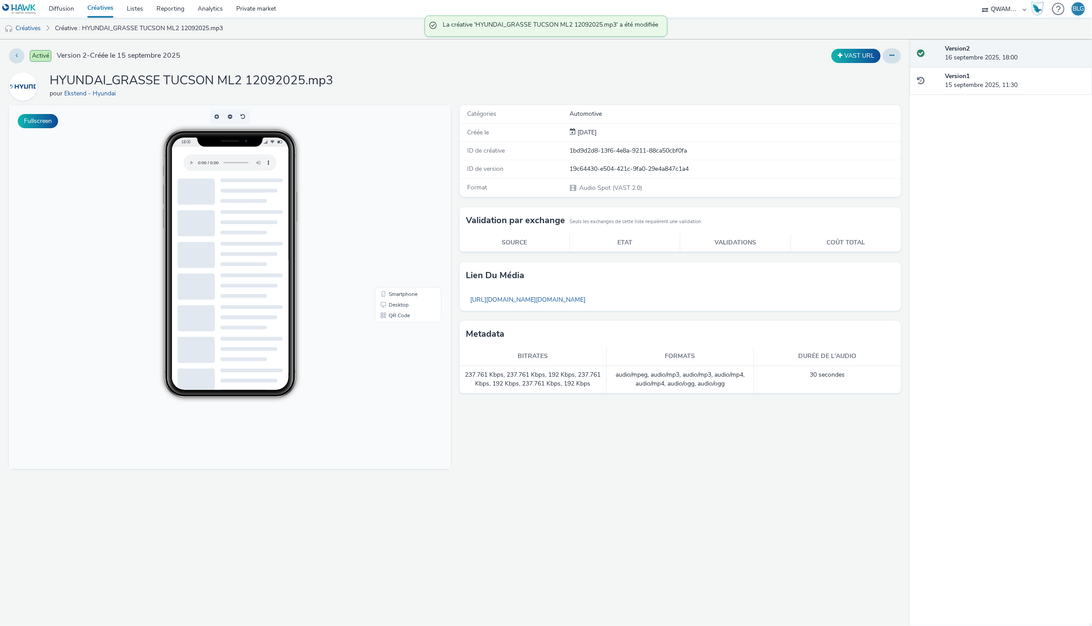
click at [110, 8] on link "Créatives" at bounding box center [100, 9] width 39 height 18
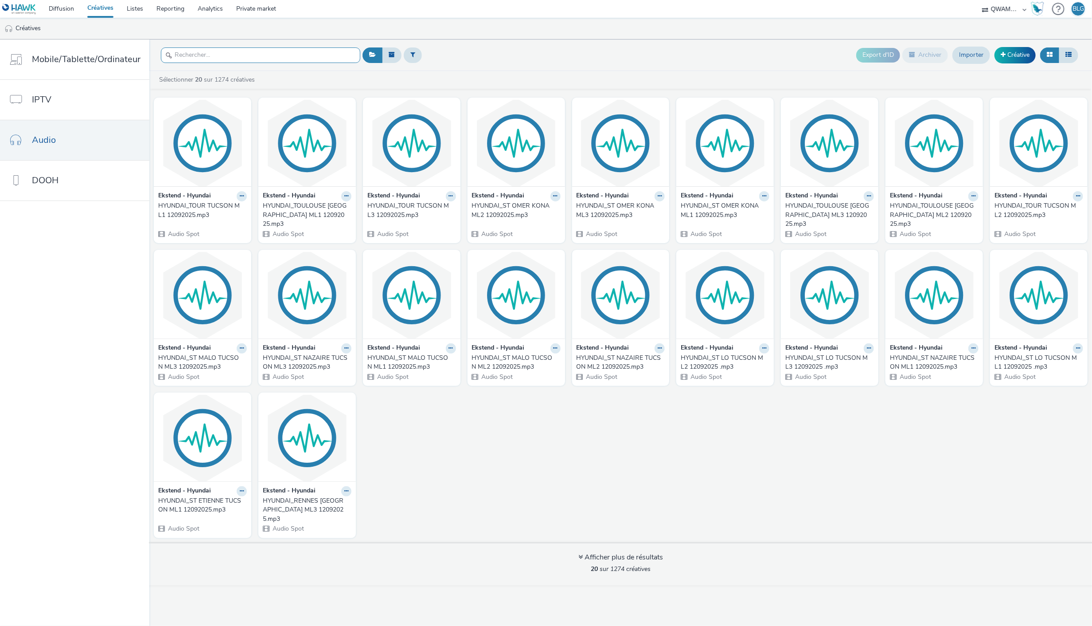
click at [225, 59] on input "text" at bounding box center [260, 55] width 199 height 16
paste input "HYUNDAI_GRASSE TUCSON ML3 12092025"
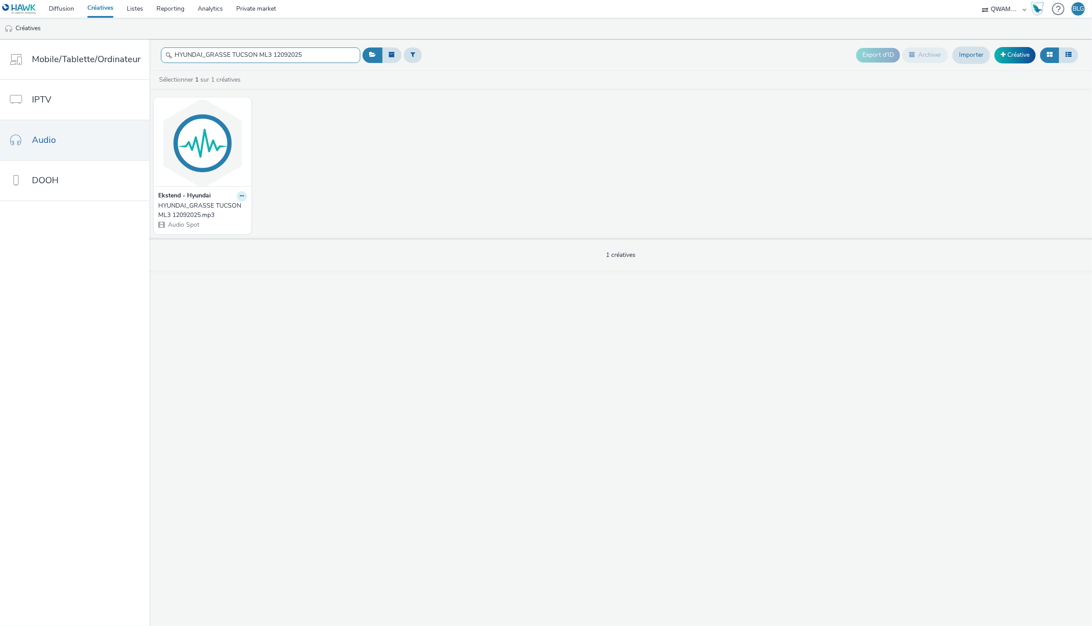
type input "HYUNDAI_GRASSE TUCSON ML3 12092025"
click at [237, 198] on button at bounding box center [242, 196] width 10 height 10
click at [215, 213] on link "Modifier" at bounding box center [213, 212] width 66 height 18
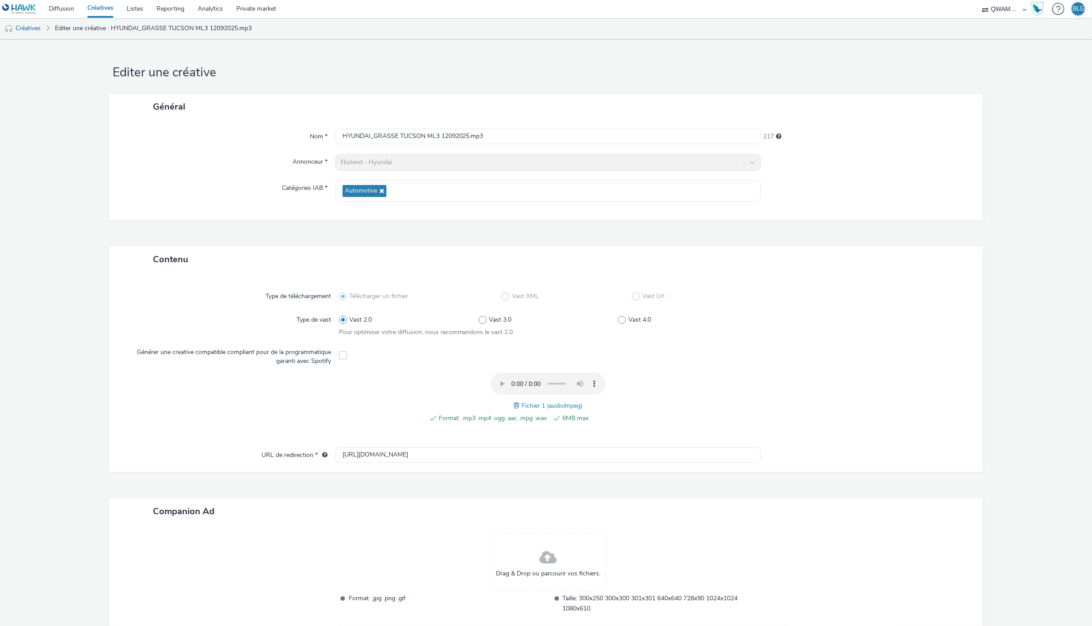
click at [515, 403] on span at bounding box center [518, 405] width 8 height 10
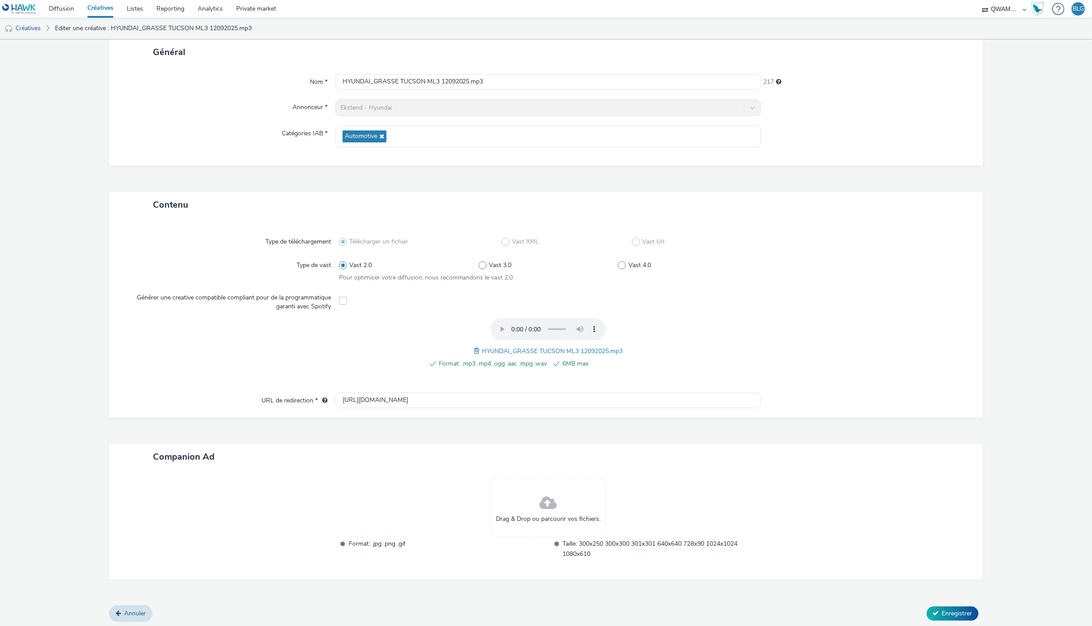
scroll to position [55, 0]
click at [954, 608] on span "Enregistrer" at bounding box center [958, 612] width 30 height 8
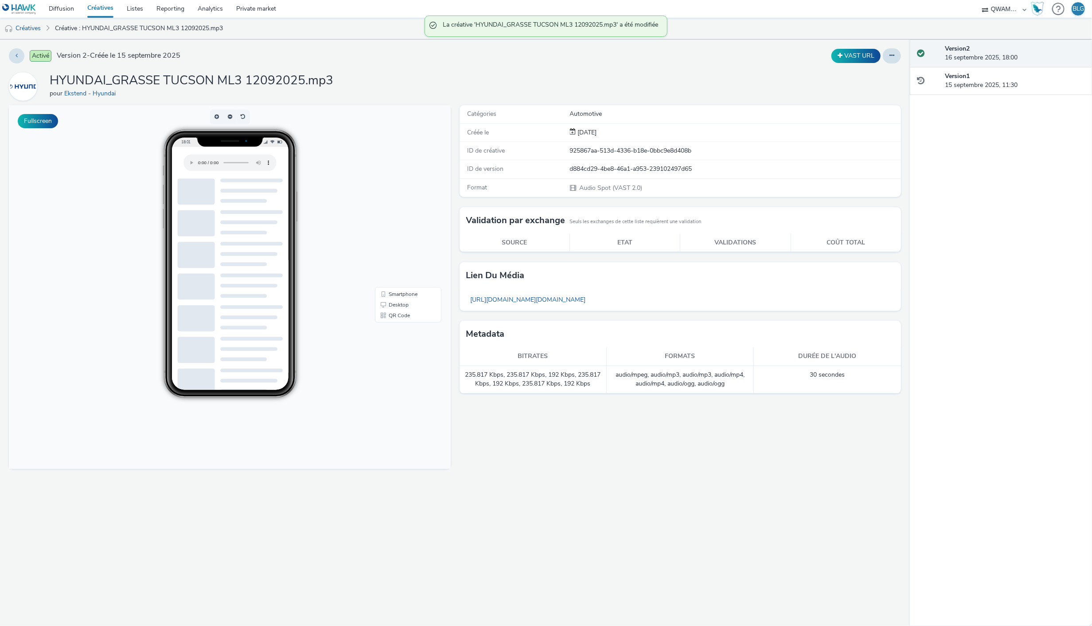
click at [110, 11] on link "Créatives" at bounding box center [100, 9] width 39 height 18
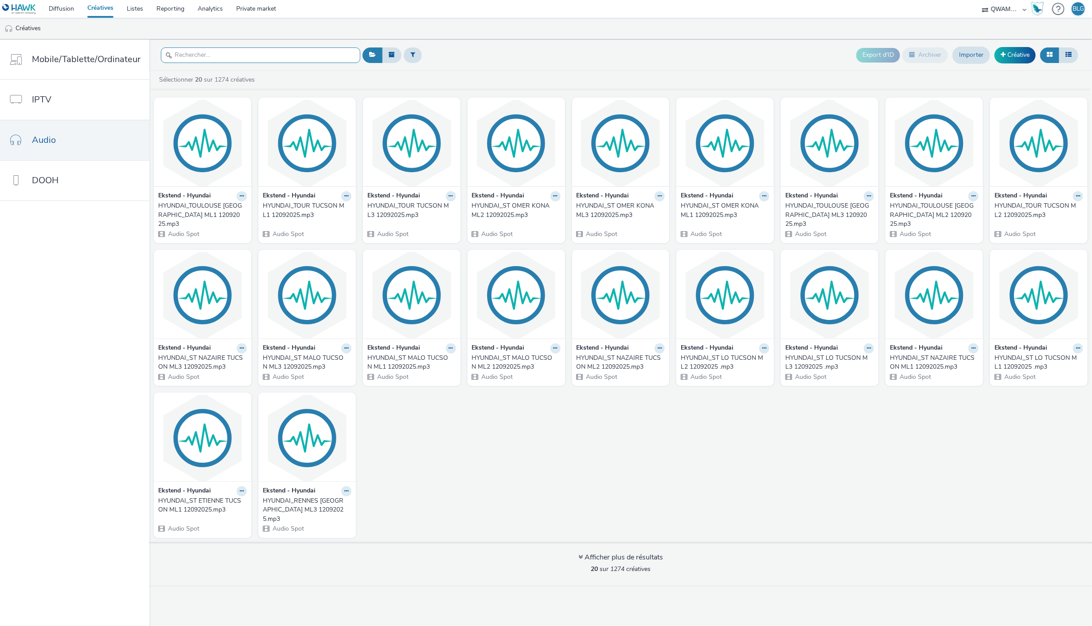
click at [222, 58] on input "text" at bounding box center [260, 55] width 199 height 16
paste input "HYUNDAI_ISSY-LES-MOULINEAUX TUCSON ML1 12092025"
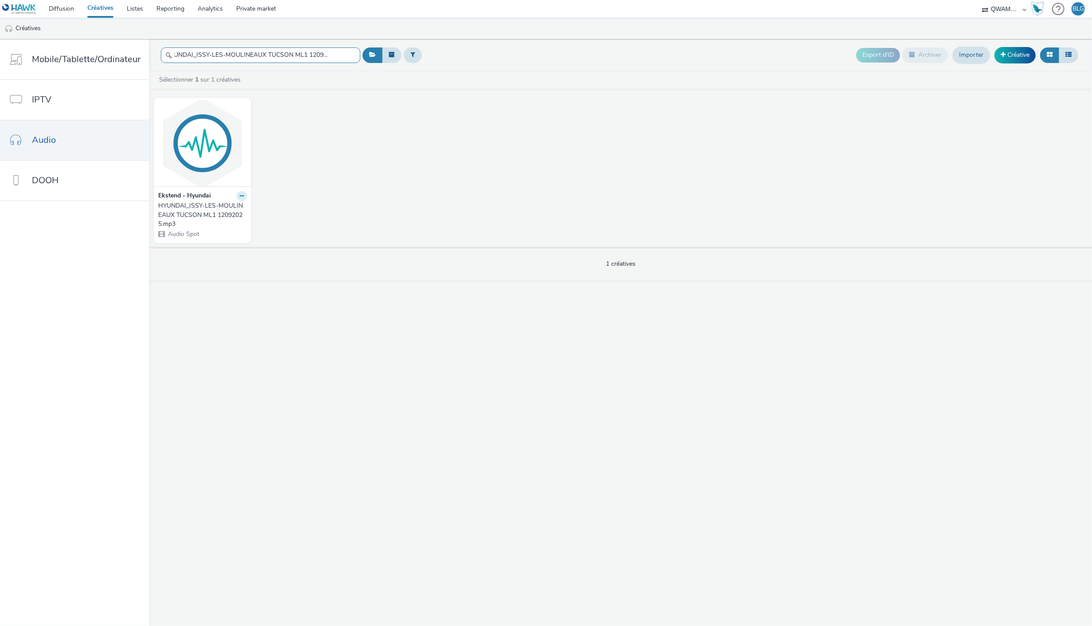
type input "HYUNDAI_ISSY-LES-MOULINEAUX TUCSON ML1 12092025"
click at [241, 196] on icon at bounding box center [242, 195] width 4 height 5
click at [220, 211] on link "Modifier" at bounding box center [213, 212] width 66 height 18
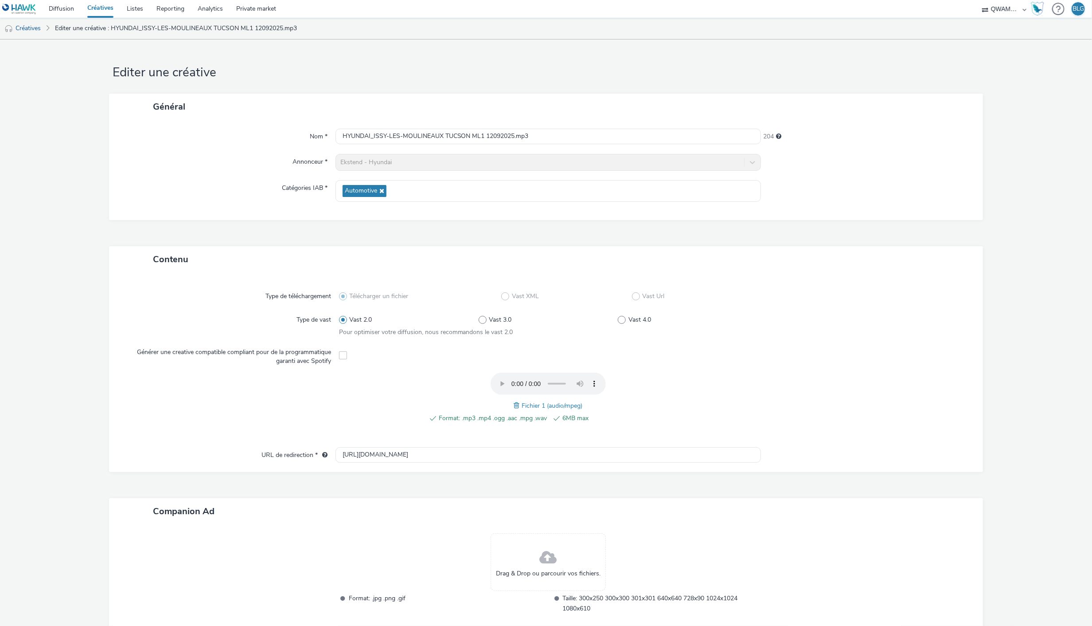
click at [514, 398] on div "Format: .mp3 .mp4 .ogg .aac .mpg .wav 6MB max Fichier 1 (audio/mpeg)" at bounding box center [548, 402] width 419 height 60
click at [514, 402] on span at bounding box center [518, 405] width 8 height 10
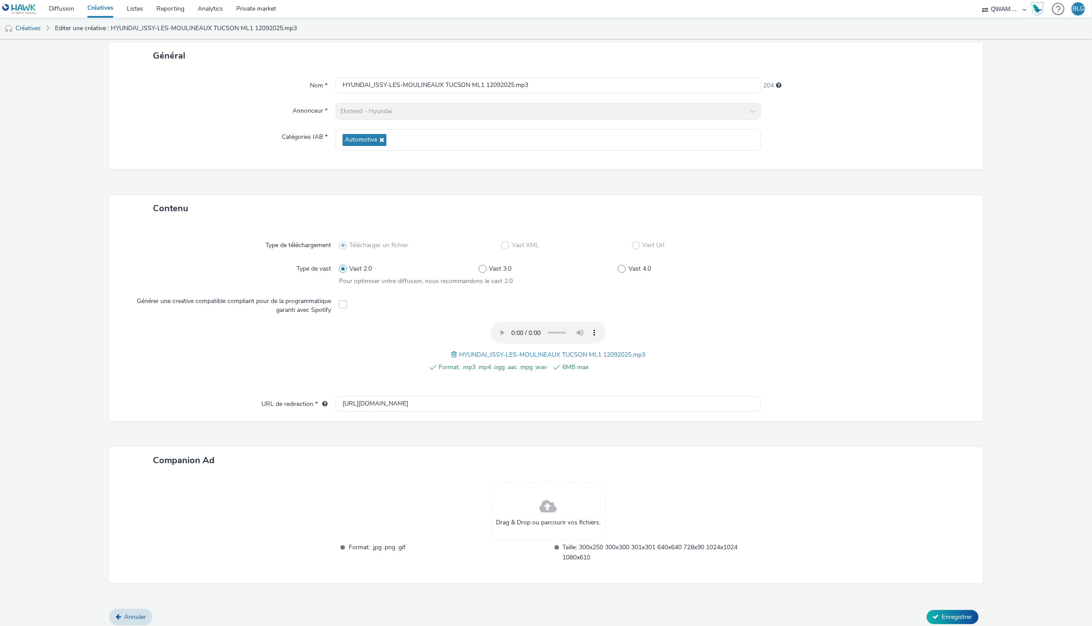
scroll to position [55, 0]
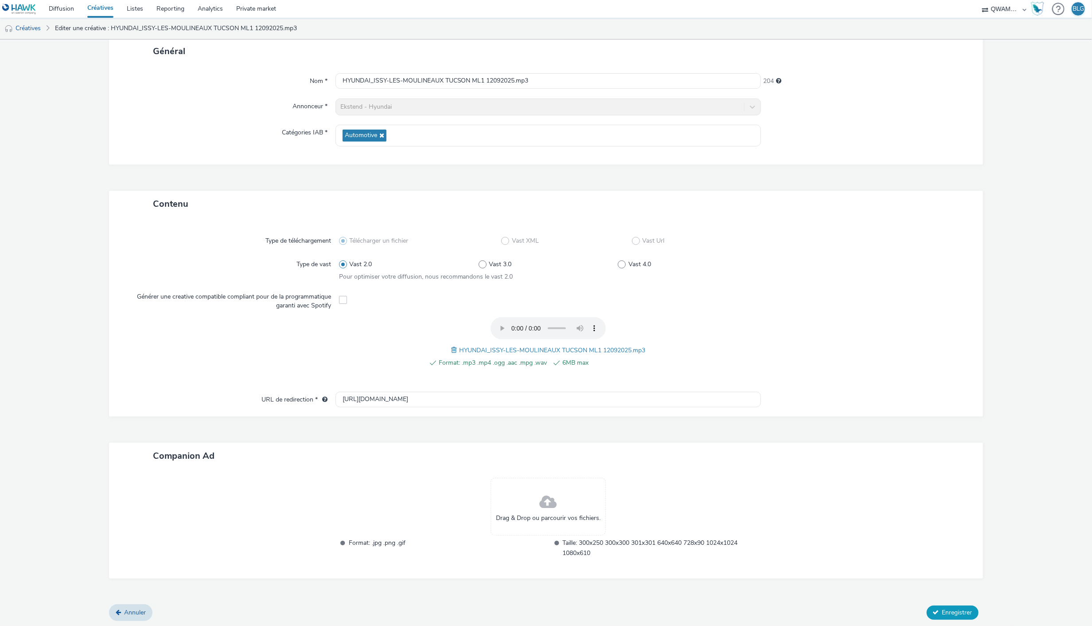
click at [943, 608] on span "Enregistrer" at bounding box center [958, 612] width 30 height 8
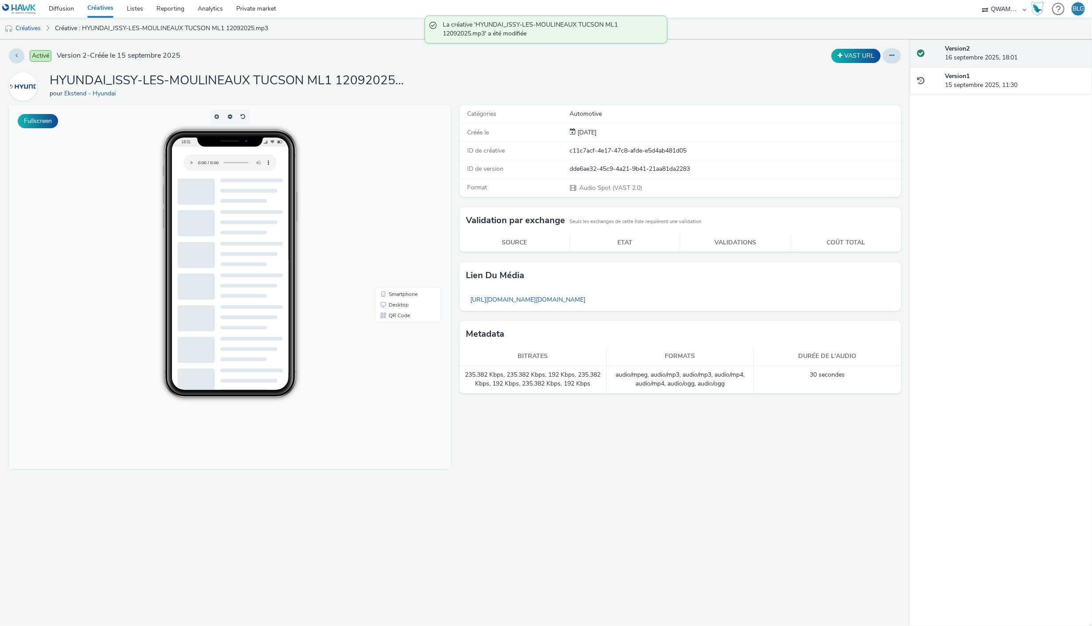
click at [101, 6] on link "Créatives" at bounding box center [100, 9] width 39 height 18
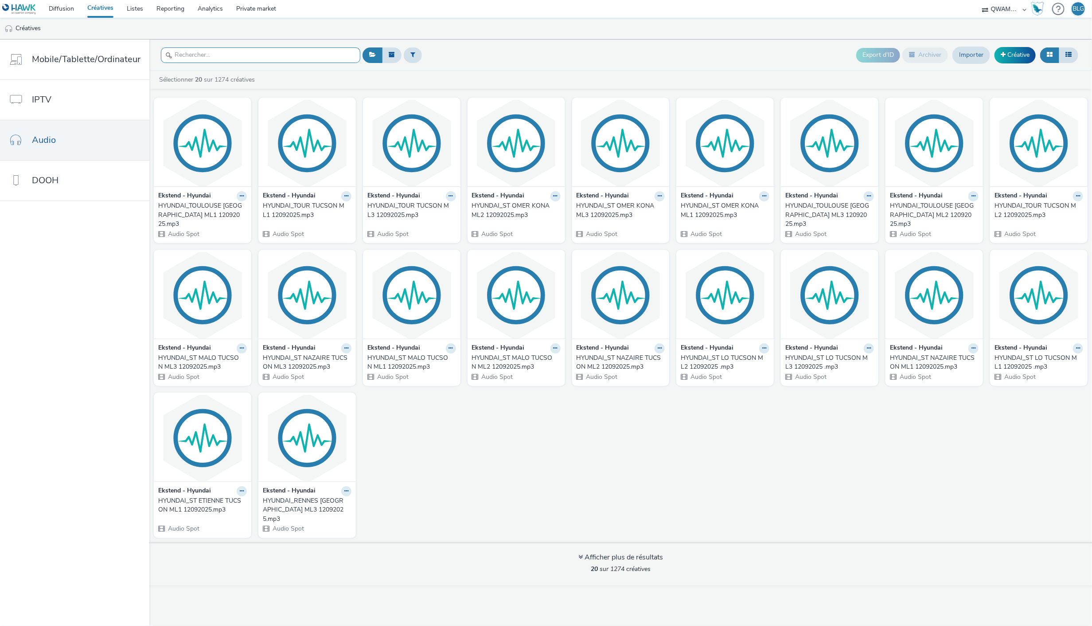
click at [274, 55] on input "text" at bounding box center [260, 55] width 199 height 16
paste input "HYUNDAI_ISSY-LES-MOULINEAUX TUCSON ML2 12092025"
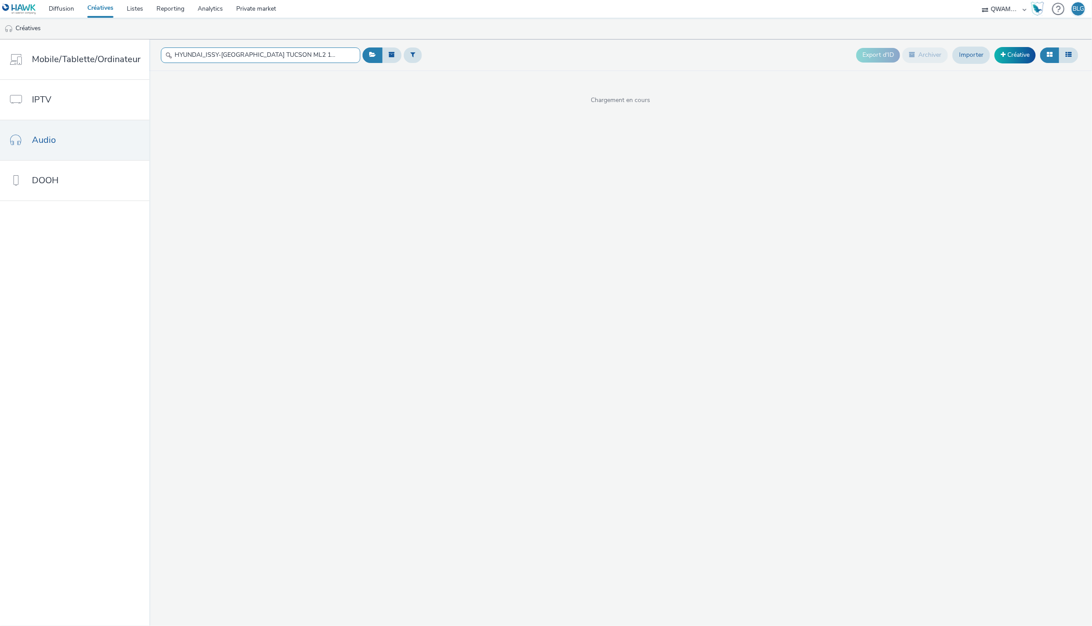
scroll to position [0, 9]
type input "HYUNDAI_ISSY-LES-MOULINEAUX TUCSON ML2 12092025"
click at [240, 197] on icon at bounding box center [242, 195] width 4 height 5
click at [223, 212] on link "Modifier" at bounding box center [213, 212] width 66 height 18
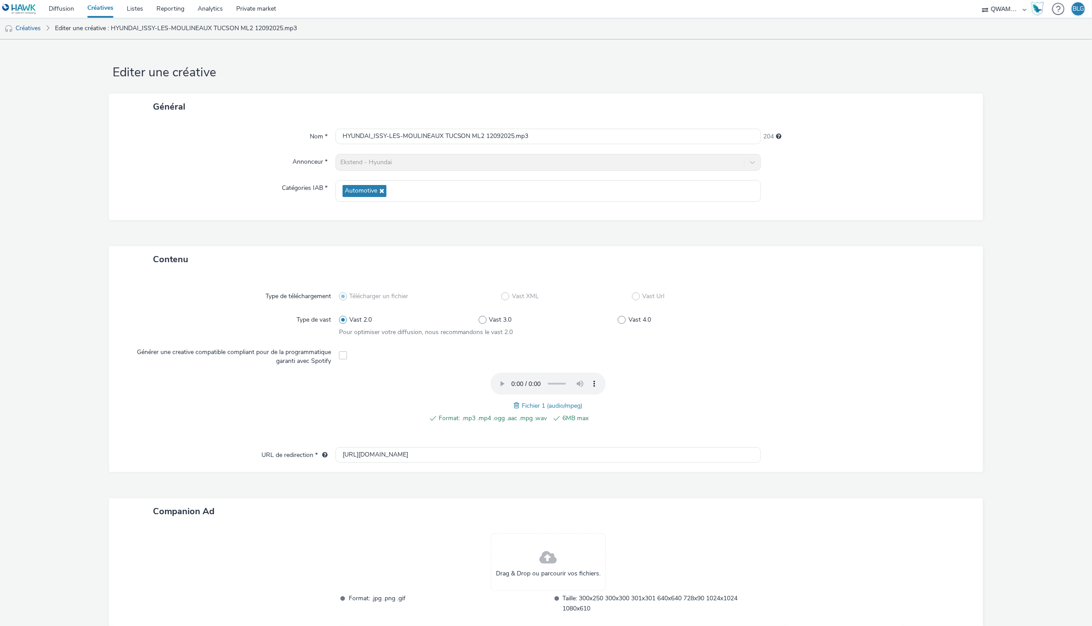
click at [514, 403] on span at bounding box center [518, 405] width 8 height 10
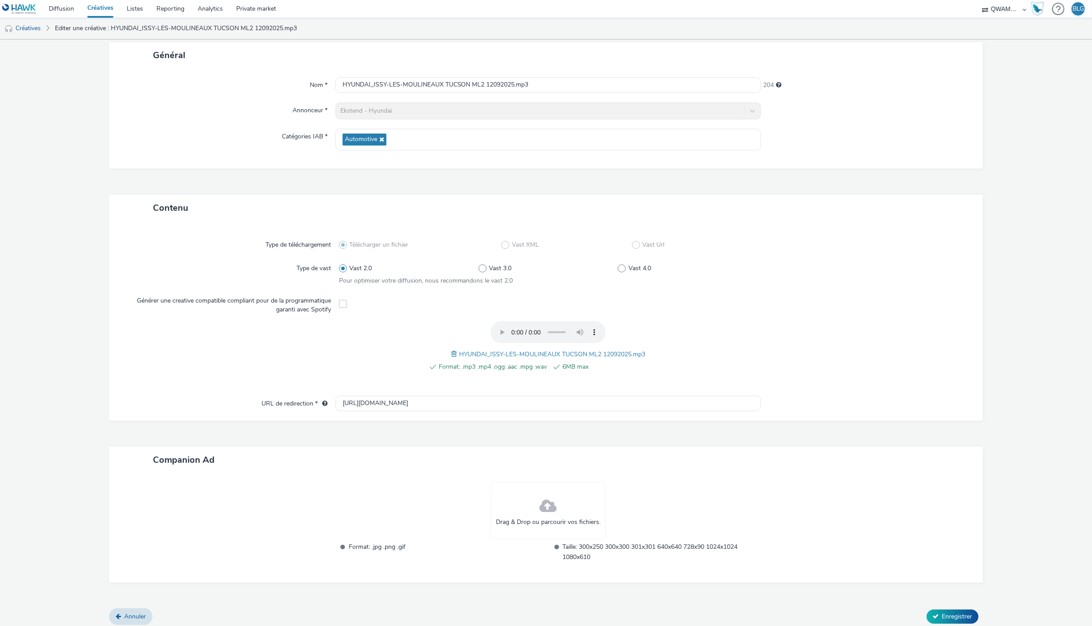
scroll to position [55, 0]
click at [949, 609] on span "Enregistrer" at bounding box center [958, 612] width 30 height 8
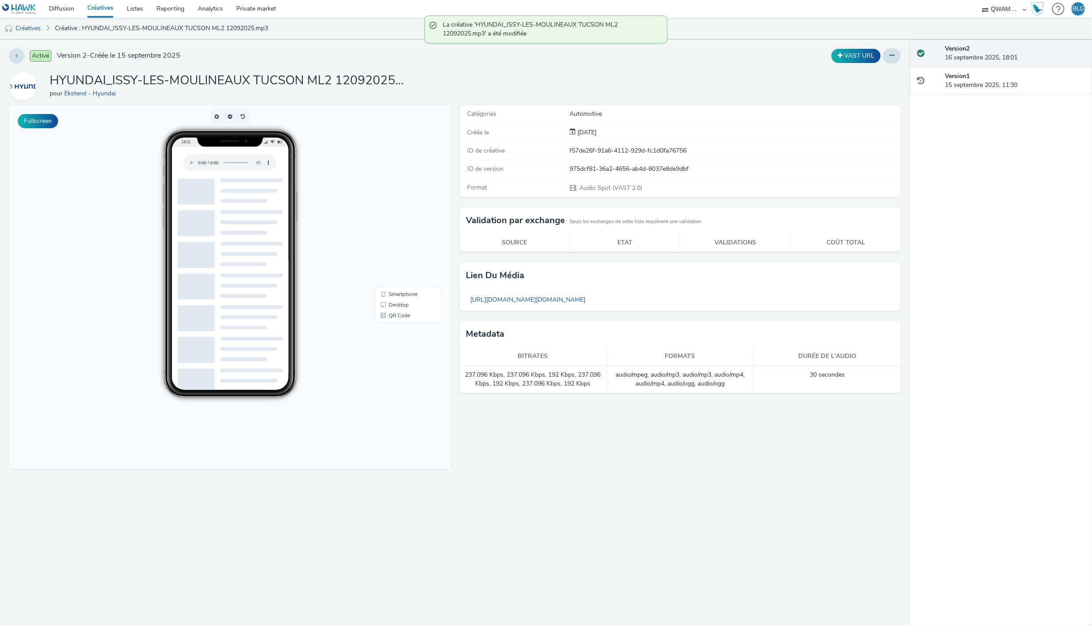
click at [102, 7] on link "Créatives" at bounding box center [100, 9] width 39 height 18
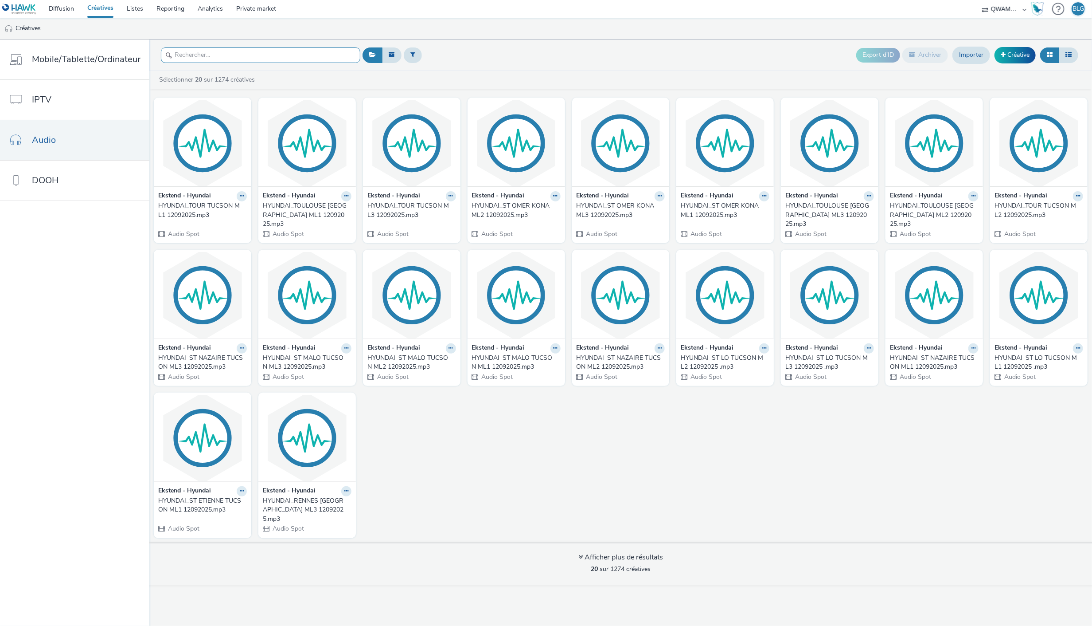
click at [293, 59] on input "text" at bounding box center [260, 55] width 199 height 16
paste input "HYUNDAI_ISSY-LES-MOULINEAUX TUCSON ML3 12092025"
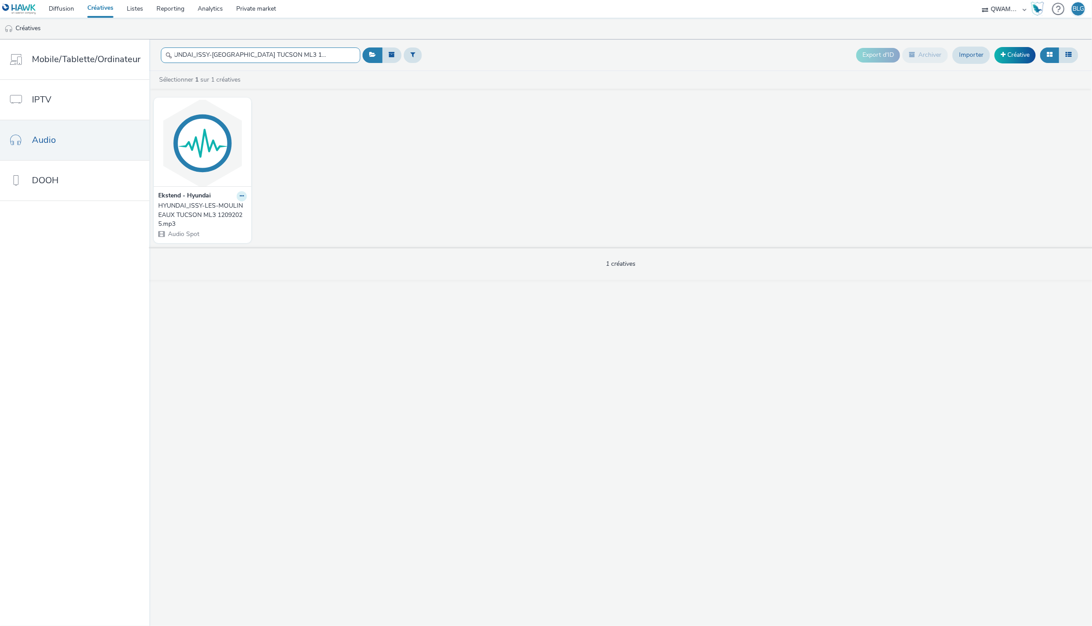
type input "HYUNDAI_ISSY-LES-MOULINEAUX TUCSON ML3 12092025"
click at [241, 197] on icon at bounding box center [242, 195] width 4 height 5
click at [223, 209] on link "Modifier" at bounding box center [213, 212] width 66 height 18
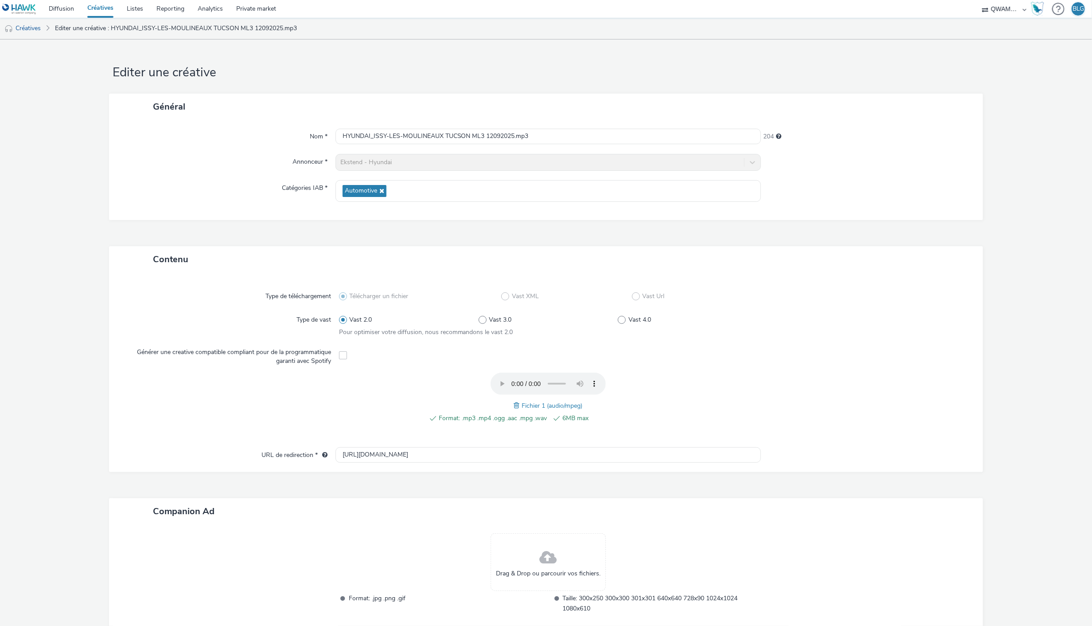
click at [514, 404] on span at bounding box center [518, 405] width 8 height 10
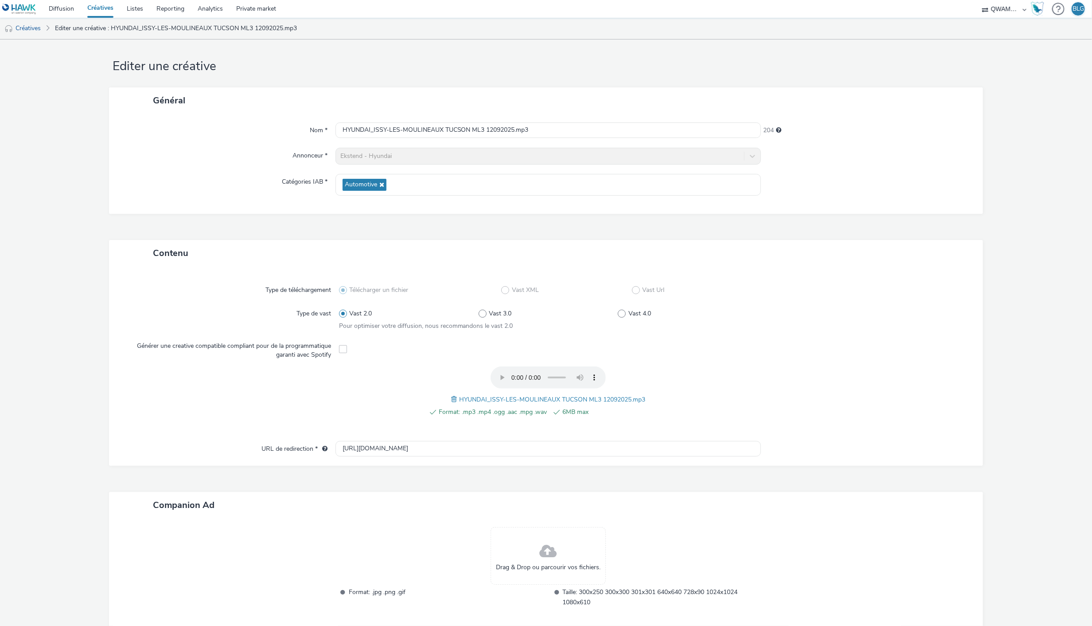
scroll to position [55, 0]
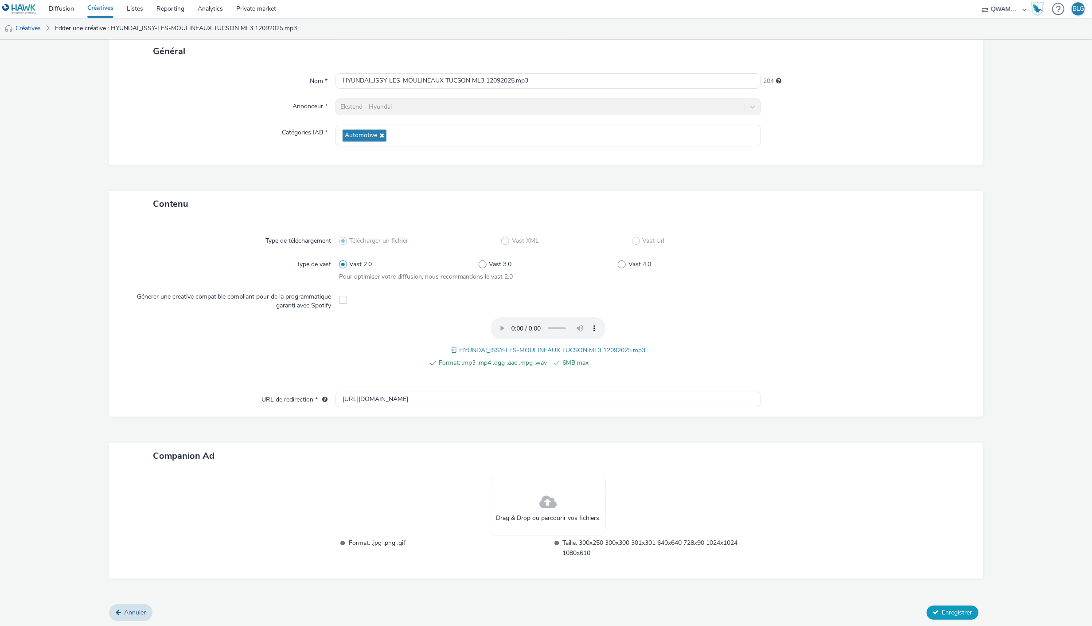
click at [943, 614] on span "Enregistrer" at bounding box center [958, 612] width 30 height 8
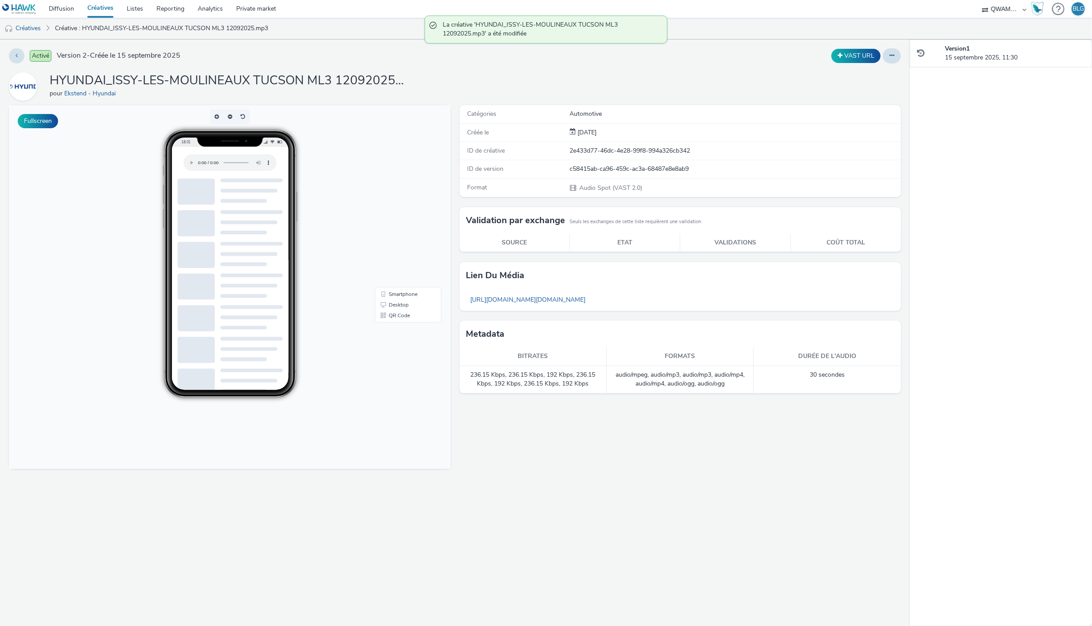
click at [91, 5] on link "Créatives" at bounding box center [100, 9] width 39 height 18
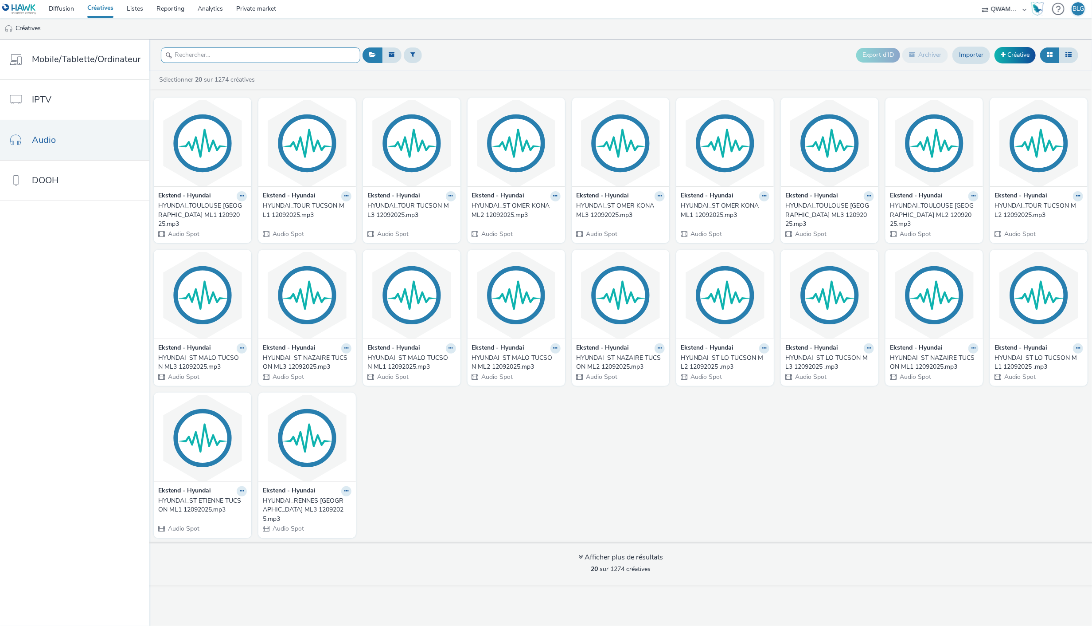
click at [254, 56] on input "text" at bounding box center [260, 55] width 199 height 16
paste input "HYUNDAI_LAVAL TUCSON ML1 12092025"
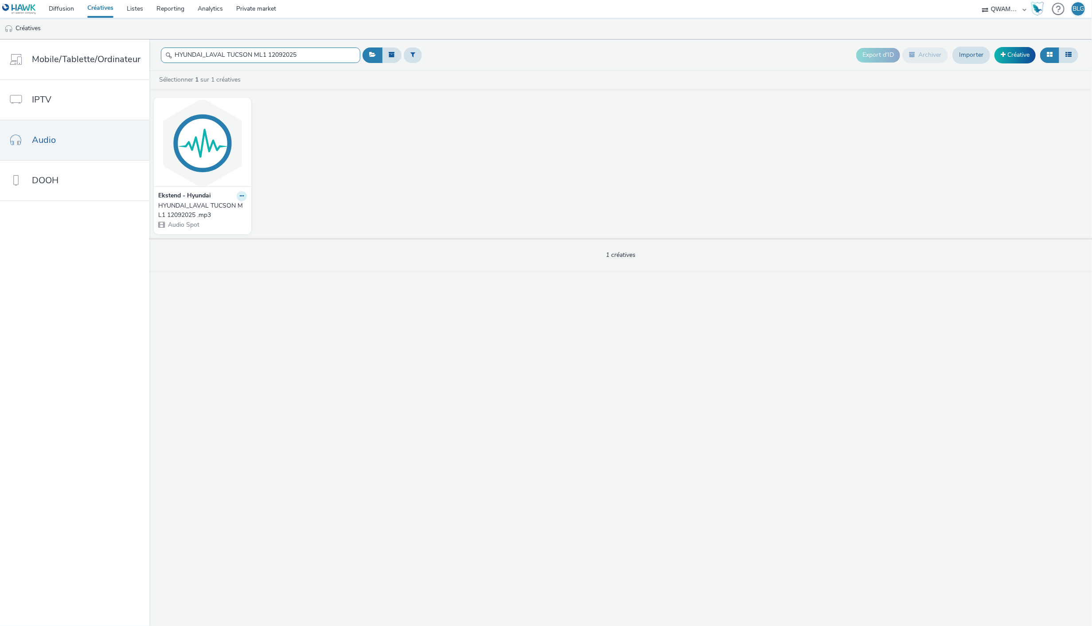
type input "HYUNDAI_LAVAL TUCSON ML1 12092025"
click at [237, 196] on button at bounding box center [242, 196] width 10 height 10
click at [231, 207] on link "Modifier" at bounding box center [213, 212] width 66 height 18
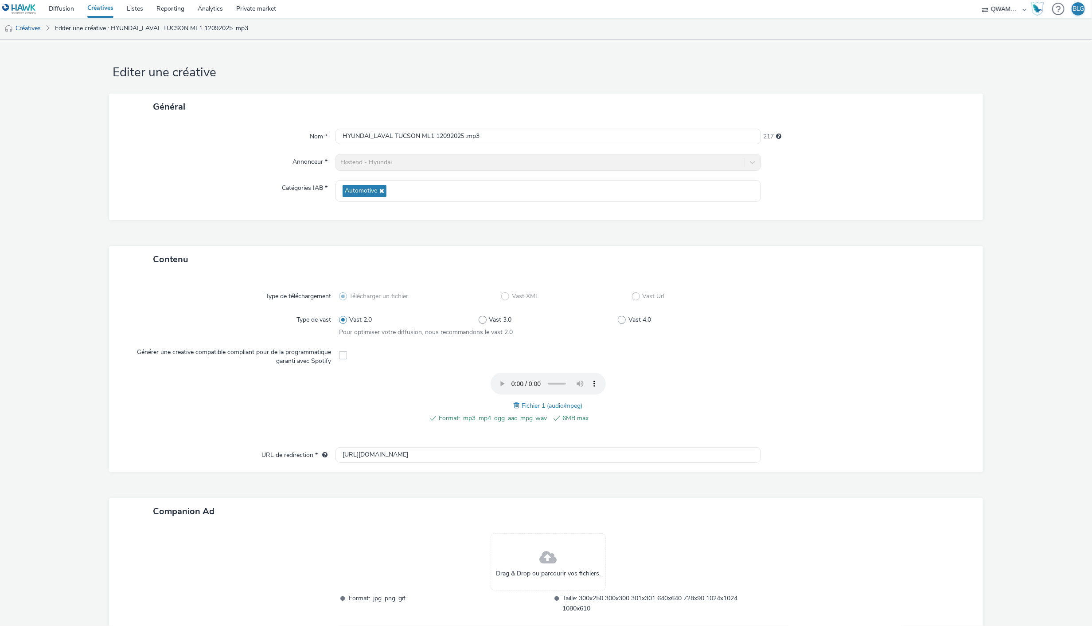
click at [515, 403] on span at bounding box center [518, 405] width 8 height 10
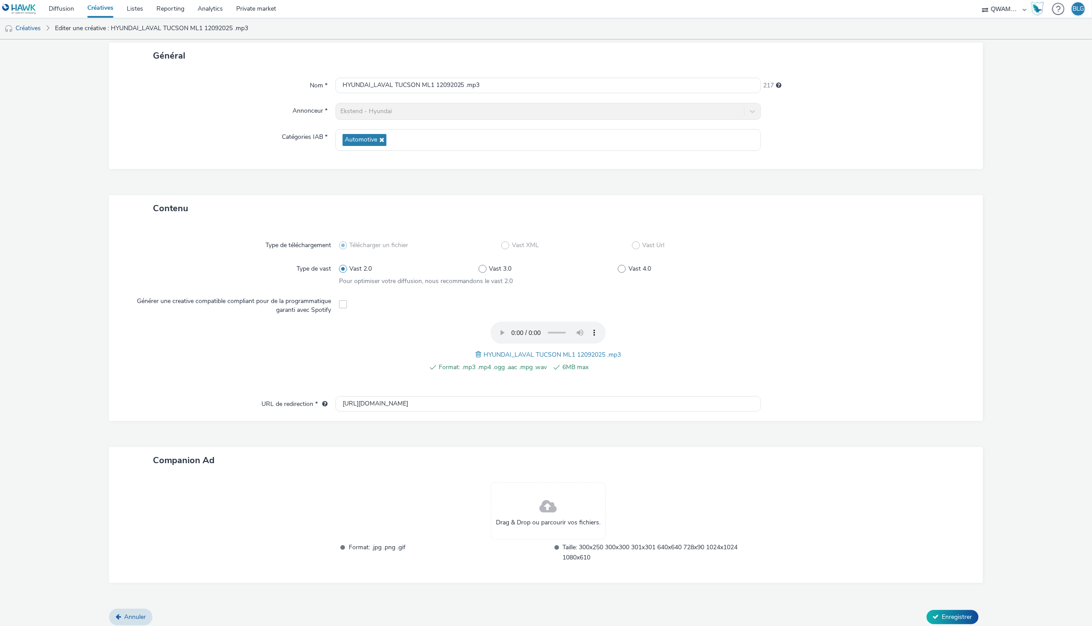
scroll to position [55, 0]
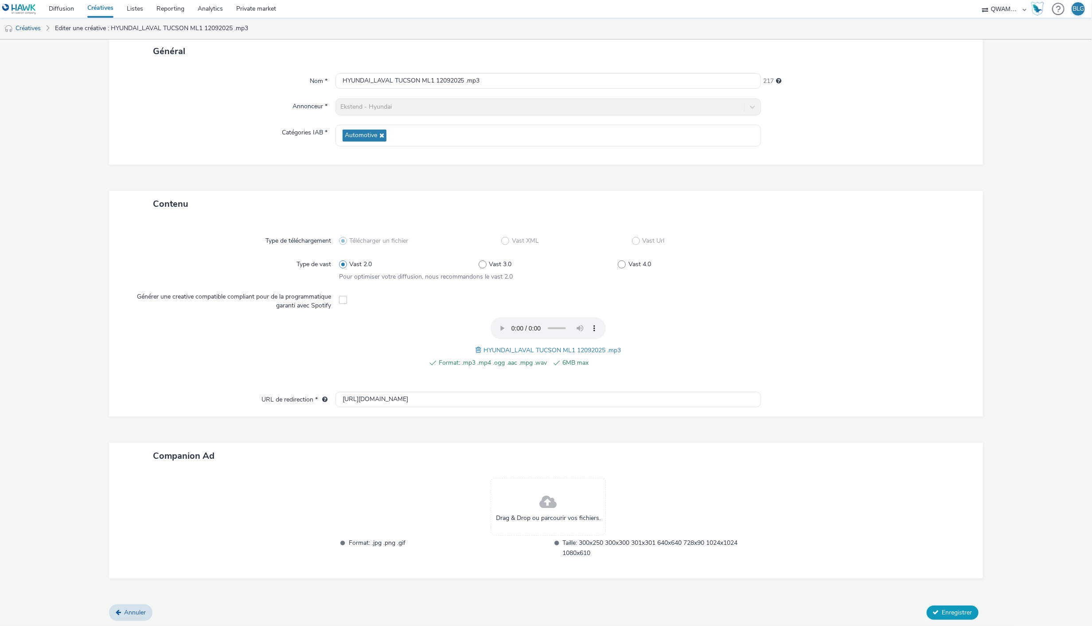
click at [945, 608] on span "Enregistrer" at bounding box center [958, 612] width 30 height 8
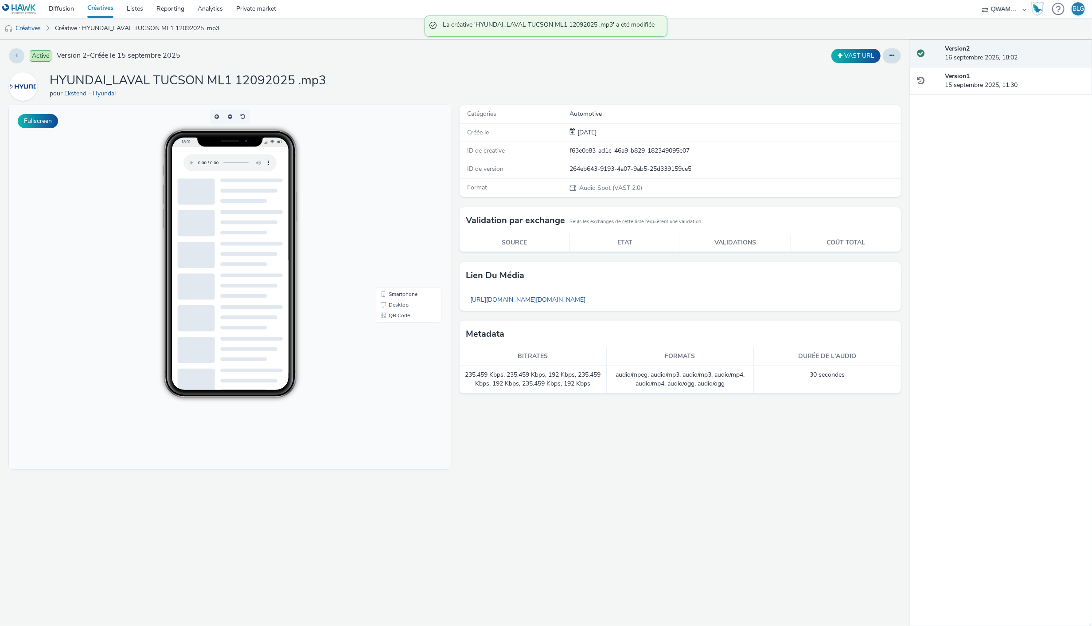
click at [94, 5] on link "Créatives" at bounding box center [100, 9] width 39 height 18
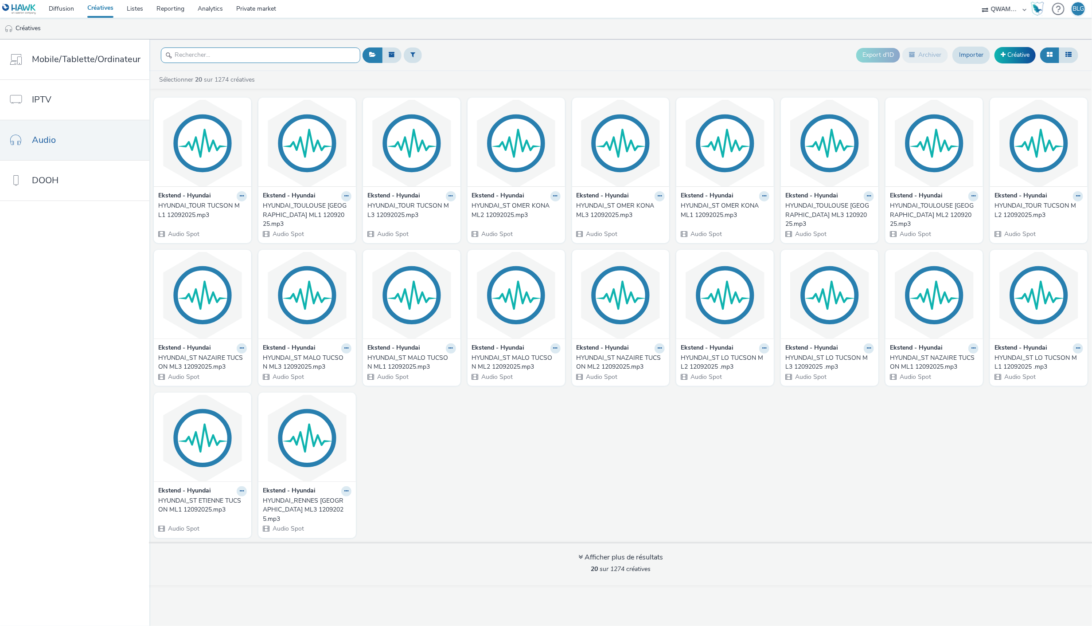
click at [247, 50] on input "text" at bounding box center [260, 55] width 199 height 16
paste input "HYUNDAI_LAVAL TUCSON ML2 12092025"
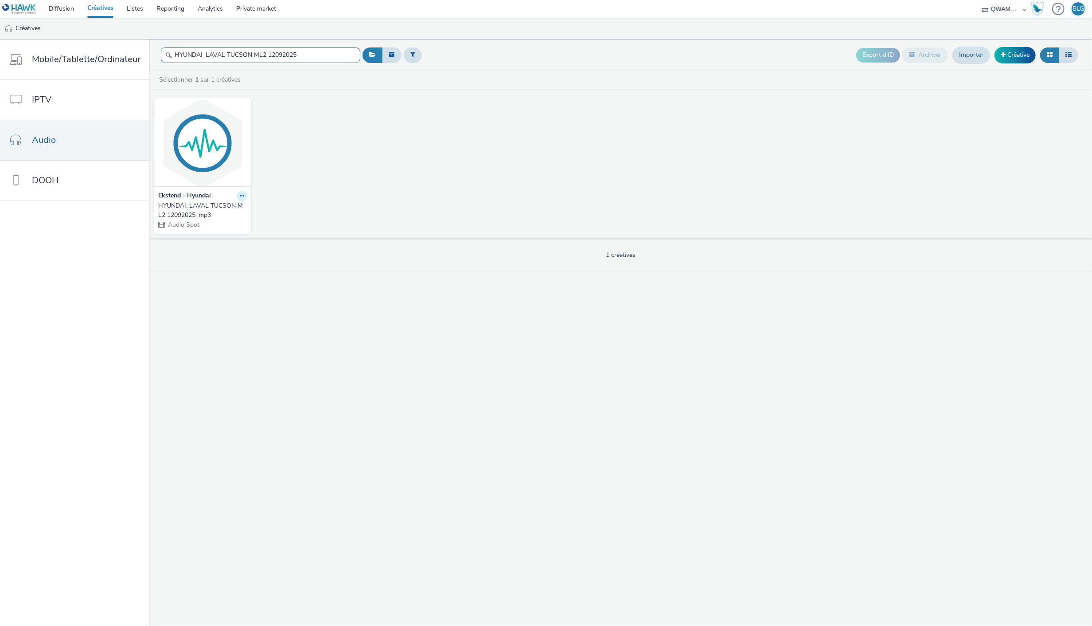
type input "HYUNDAI_LAVAL TUCSON ML2 12092025"
click at [240, 196] on icon at bounding box center [242, 195] width 4 height 5
click at [204, 209] on link "Modifier" at bounding box center [213, 212] width 66 height 18
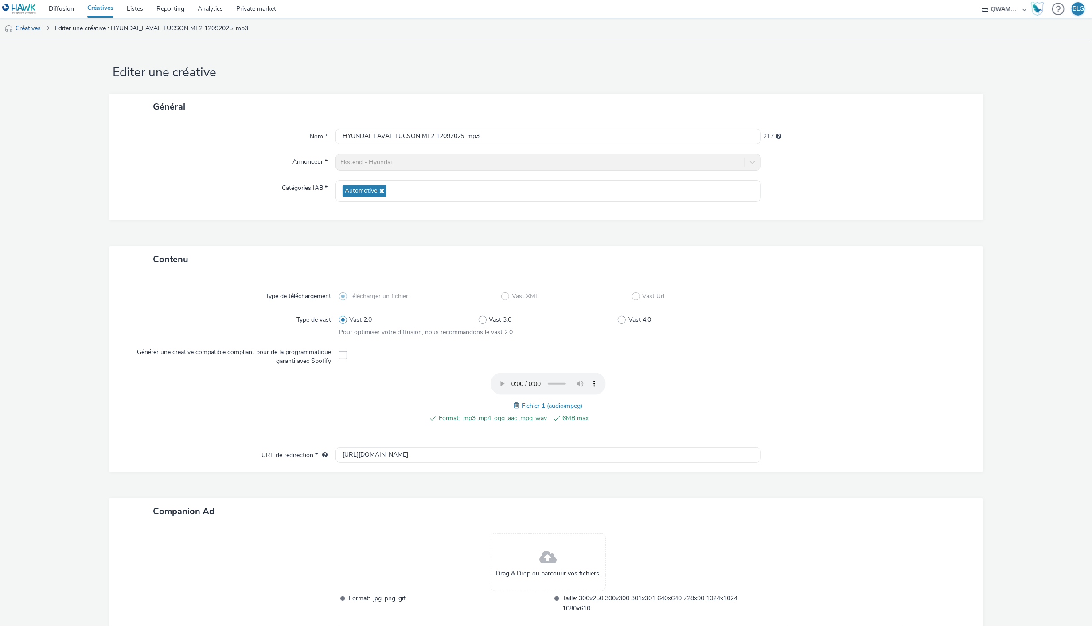
click at [510, 404] on div "Format: .mp3 .mp4 .ogg .aac .mpg .wav 6MB max Fichier 1 (audio/mpeg)" at bounding box center [548, 402] width 419 height 60
click at [514, 404] on span at bounding box center [518, 405] width 8 height 10
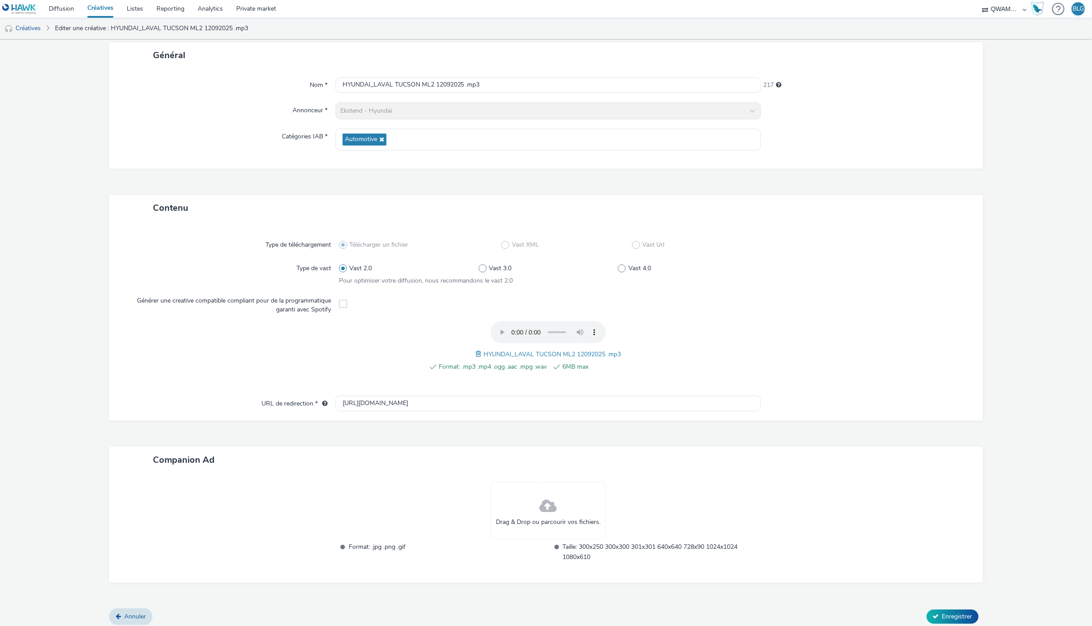
scroll to position [55, 0]
click at [947, 612] on span "Enregistrer" at bounding box center [958, 612] width 30 height 8
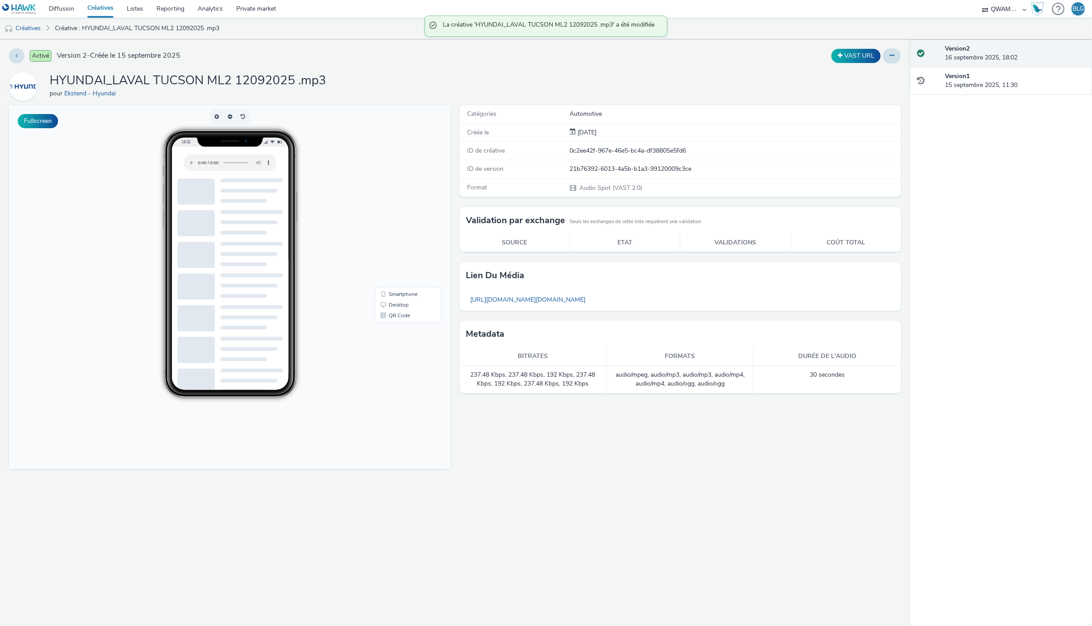
click at [108, 10] on link "Créatives" at bounding box center [100, 9] width 39 height 18
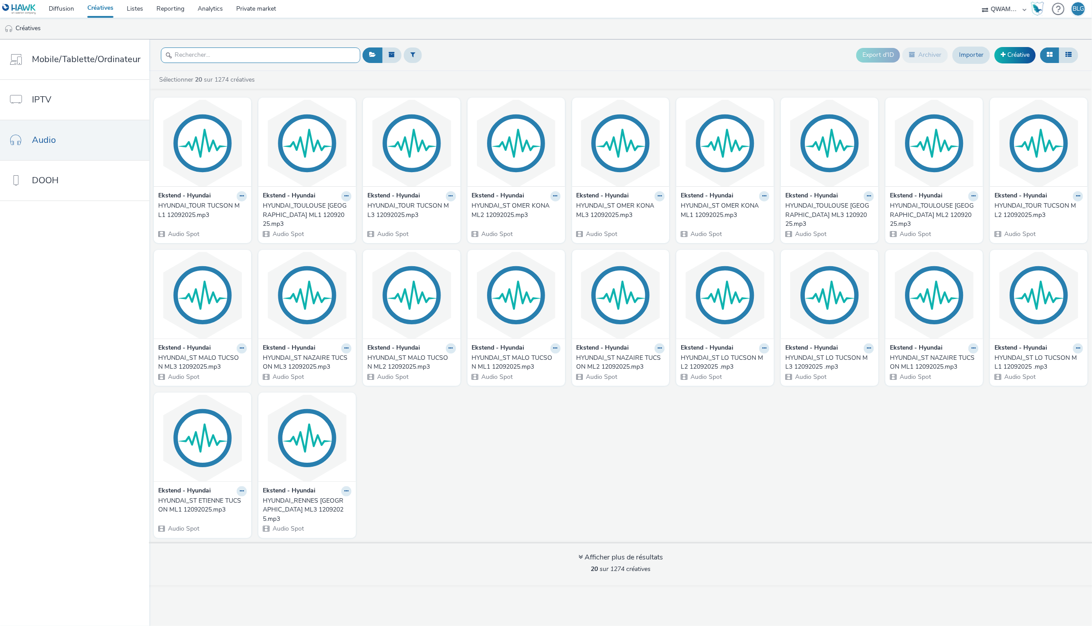
click at [245, 52] on input "text" at bounding box center [260, 55] width 199 height 16
paste input "HYUNDAI_LAVAL TUCSON ML3 12092025"
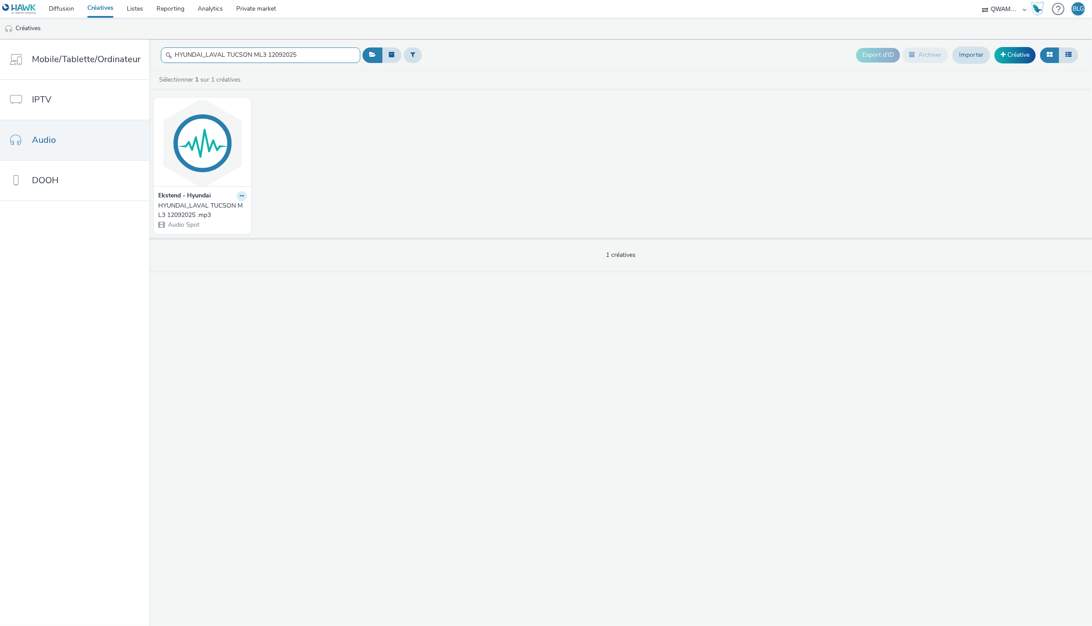
type input "HYUNDAI_LAVAL TUCSON ML3 12092025"
click at [240, 196] on icon at bounding box center [242, 195] width 4 height 5
click at [223, 210] on link "Modifier" at bounding box center [213, 212] width 66 height 18
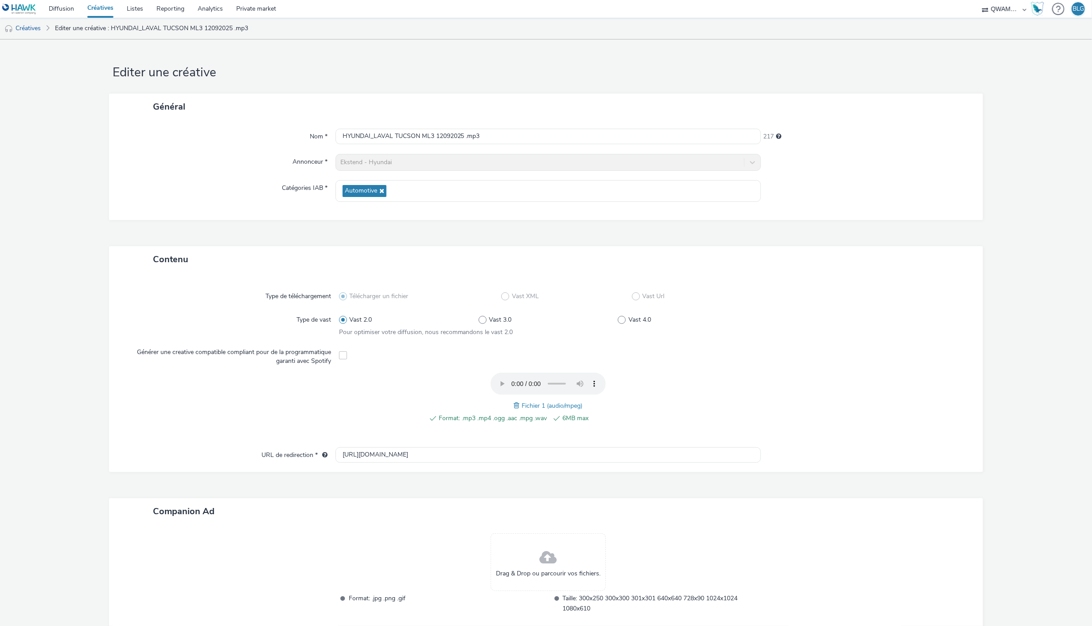
click at [514, 404] on span at bounding box center [518, 405] width 8 height 10
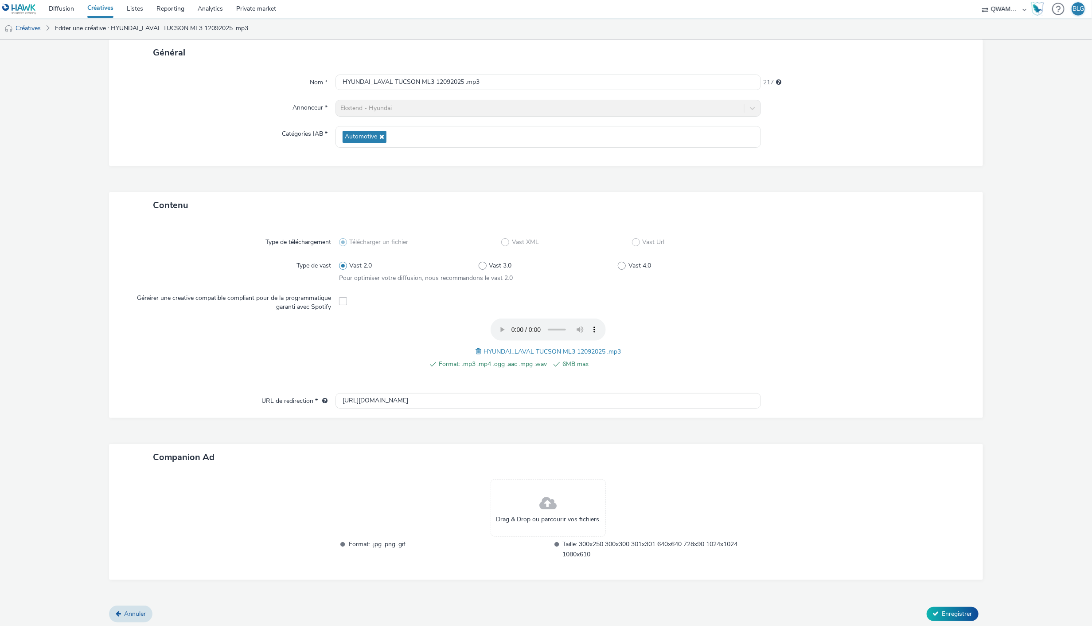
scroll to position [55, 0]
click at [955, 613] on span "Enregistrer" at bounding box center [958, 612] width 30 height 8
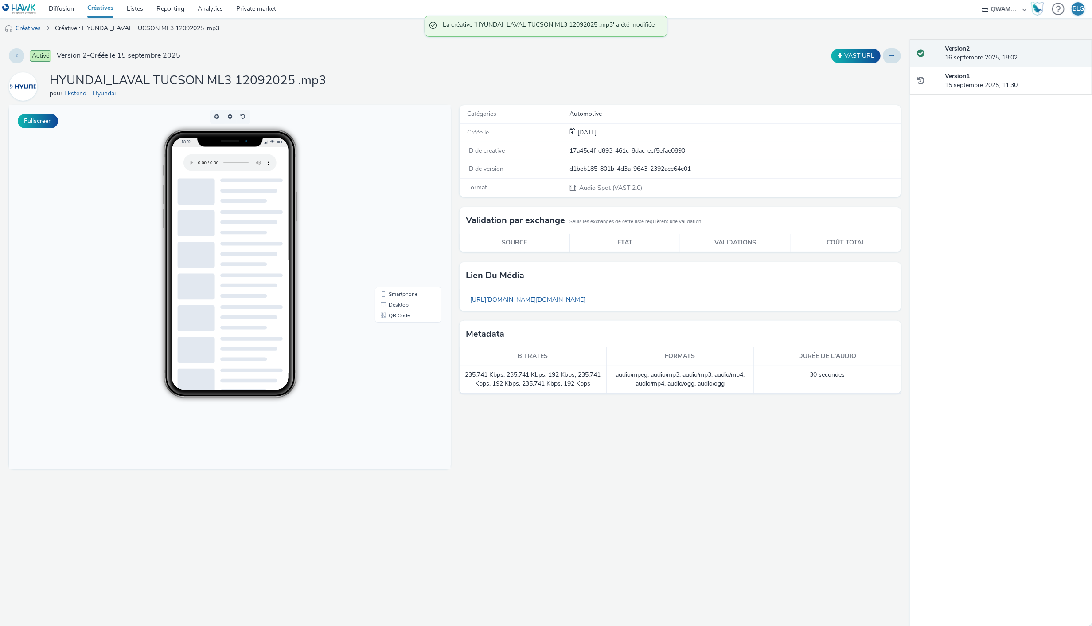
click at [104, 1] on link "Créatives" at bounding box center [100, 9] width 39 height 18
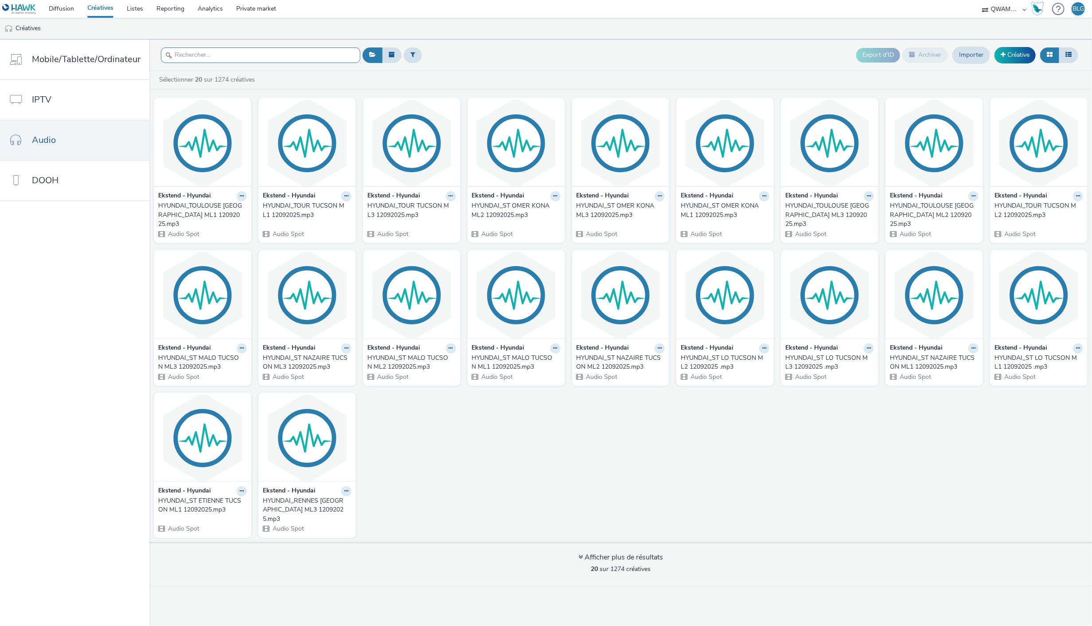
click at [293, 60] on input "text" at bounding box center [260, 55] width 199 height 16
click at [259, 57] on input "text" at bounding box center [260, 55] width 199 height 16
click at [226, 55] on input "text" at bounding box center [260, 55] width 199 height 16
click at [278, 58] on input "text" at bounding box center [260, 55] width 199 height 16
paste input "HYUNDAI_LE HAVRE TUCSON ML1 12092025"
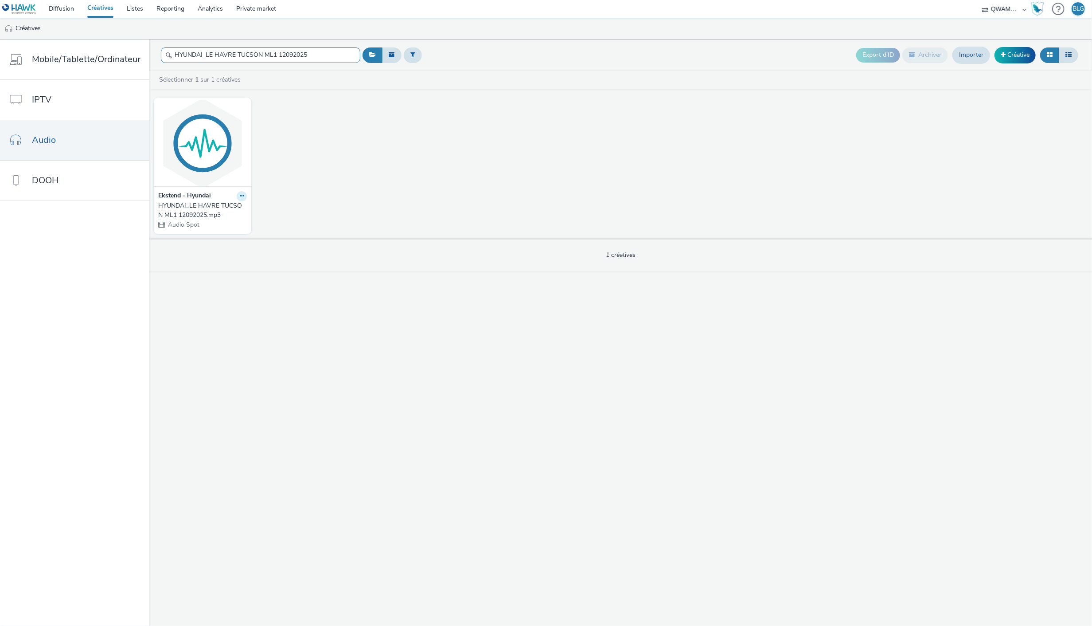
type input "HYUNDAI_LE HAVRE TUCSON ML1 12092025"
click at [240, 196] on icon at bounding box center [242, 195] width 4 height 5
click at [228, 208] on link "Modifier" at bounding box center [213, 212] width 66 height 18
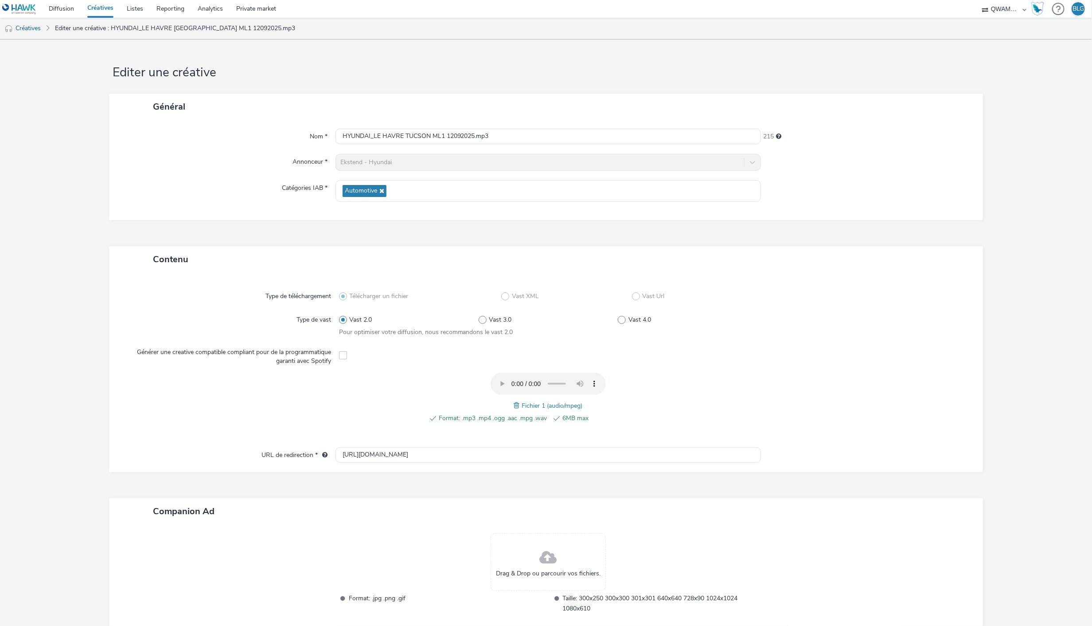
click at [514, 406] on span at bounding box center [518, 405] width 8 height 10
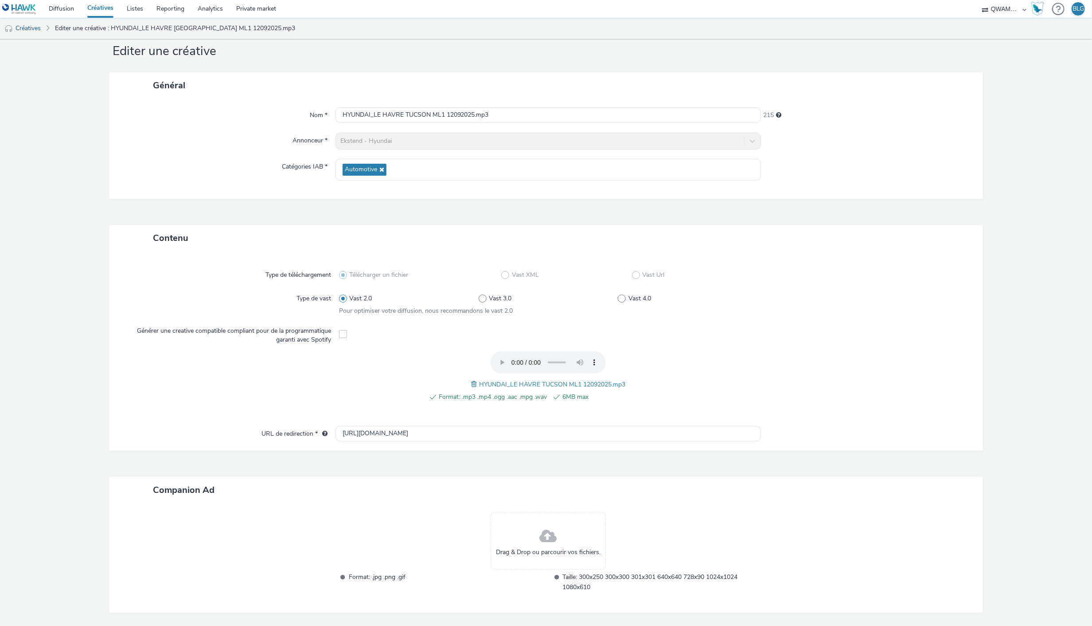
scroll to position [55, 0]
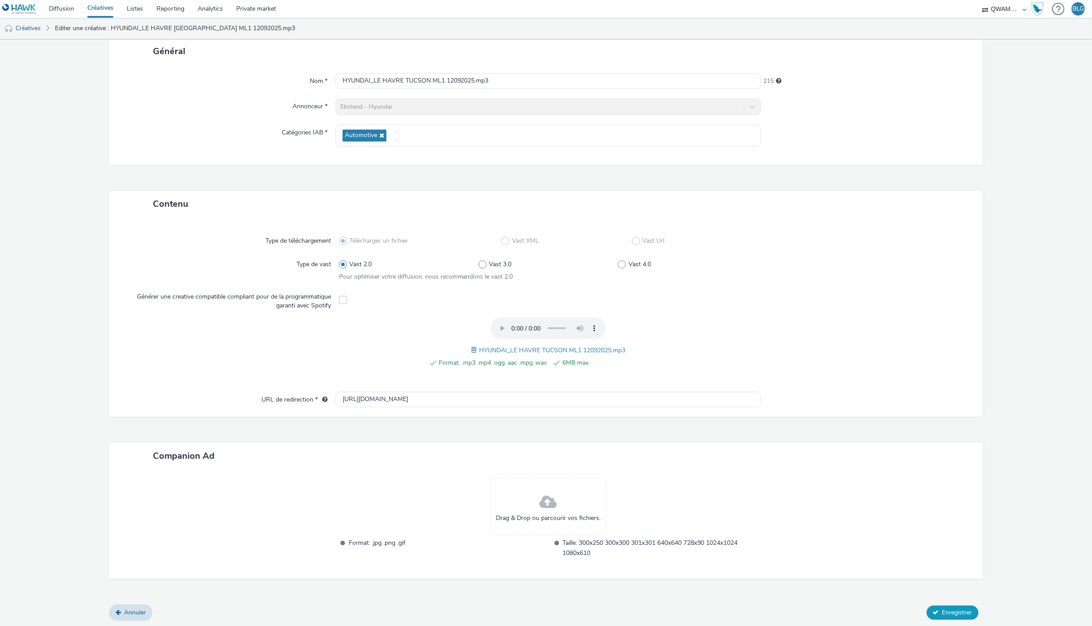
click at [947, 608] on span "Enregistrer" at bounding box center [958, 612] width 30 height 8
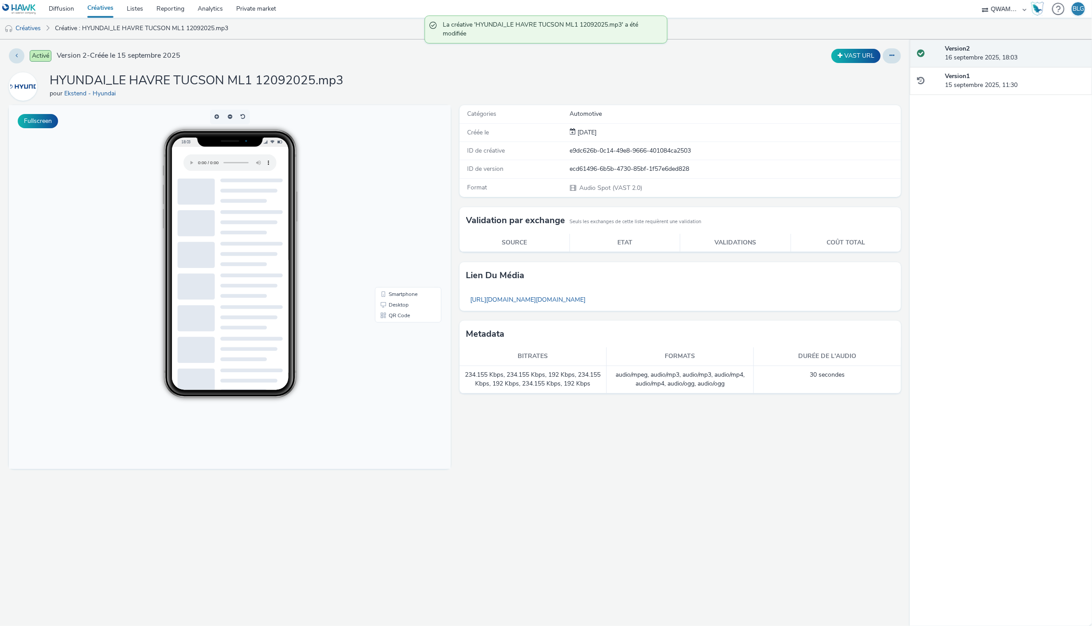
click at [102, 10] on link "Créatives" at bounding box center [100, 9] width 39 height 18
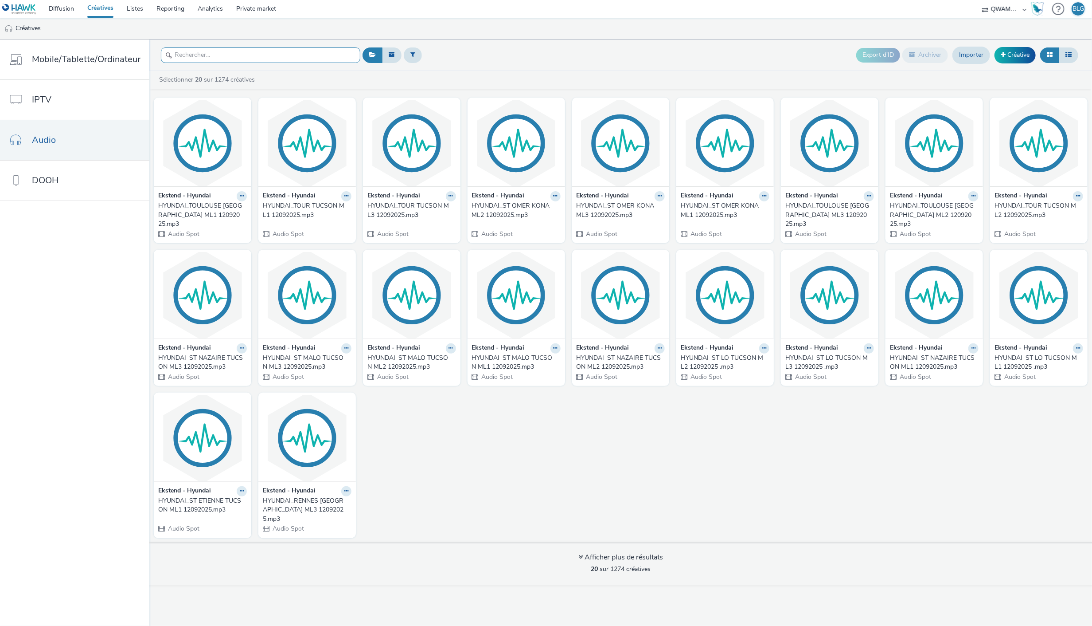
click at [235, 58] on input "text" at bounding box center [260, 55] width 199 height 16
paste input "HYUNDAI_LE HAVRE TUCSON ML2 12092025"
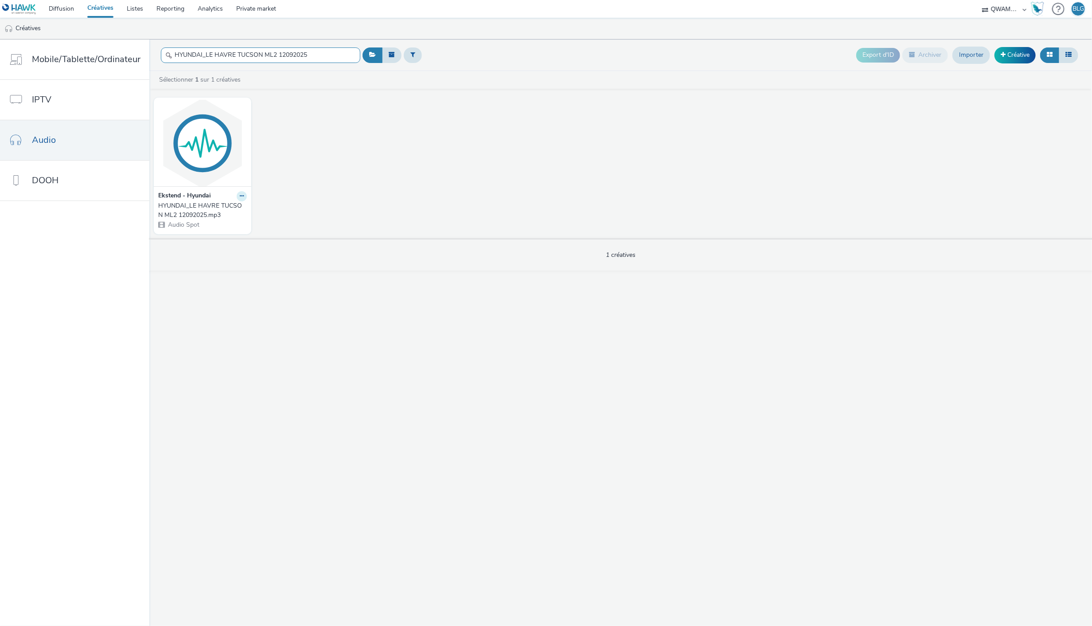
type input "HYUNDAI_LE HAVRE TUCSON ML2 12092025"
click at [240, 199] on icon at bounding box center [242, 195] width 4 height 5
click at [220, 211] on link "Modifier" at bounding box center [213, 212] width 66 height 18
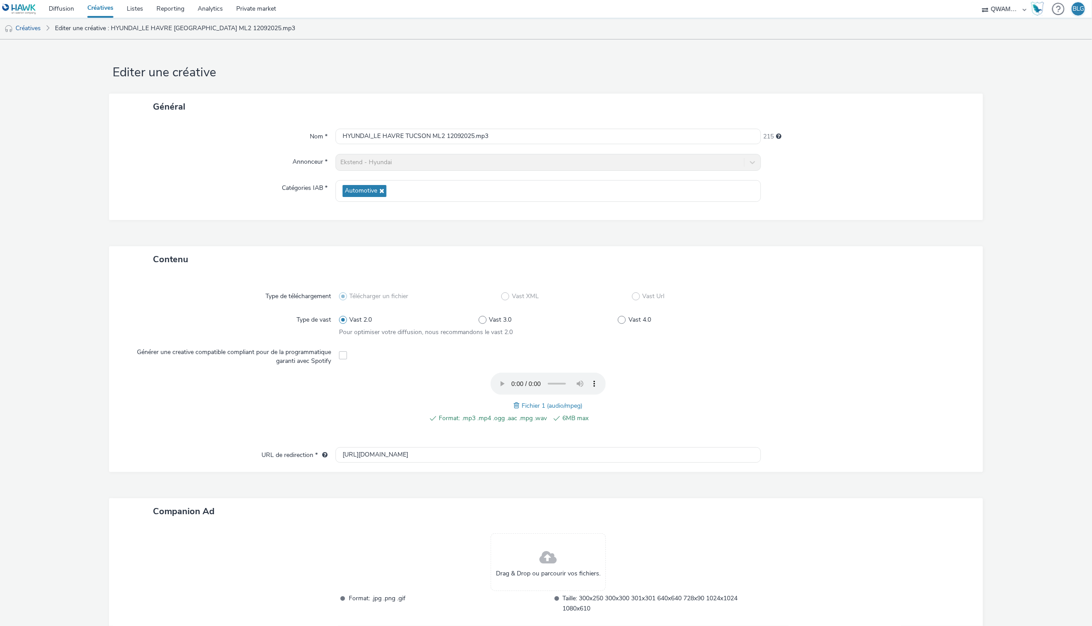
click at [514, 402] on span at bounding box center [518, 405] width 8 height 10
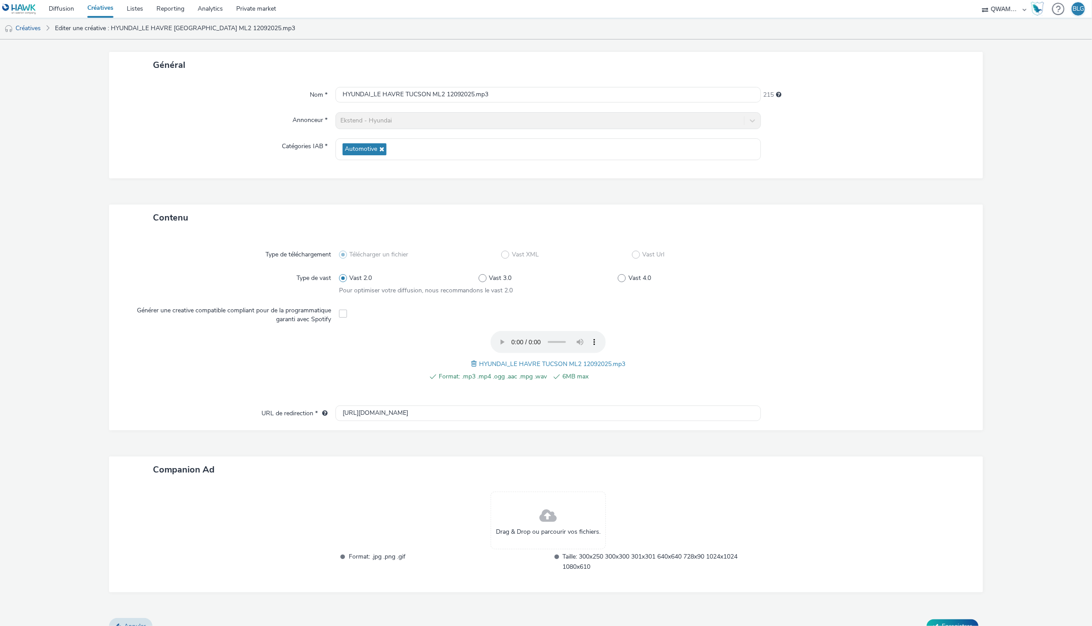
scroll to position [55, 0]
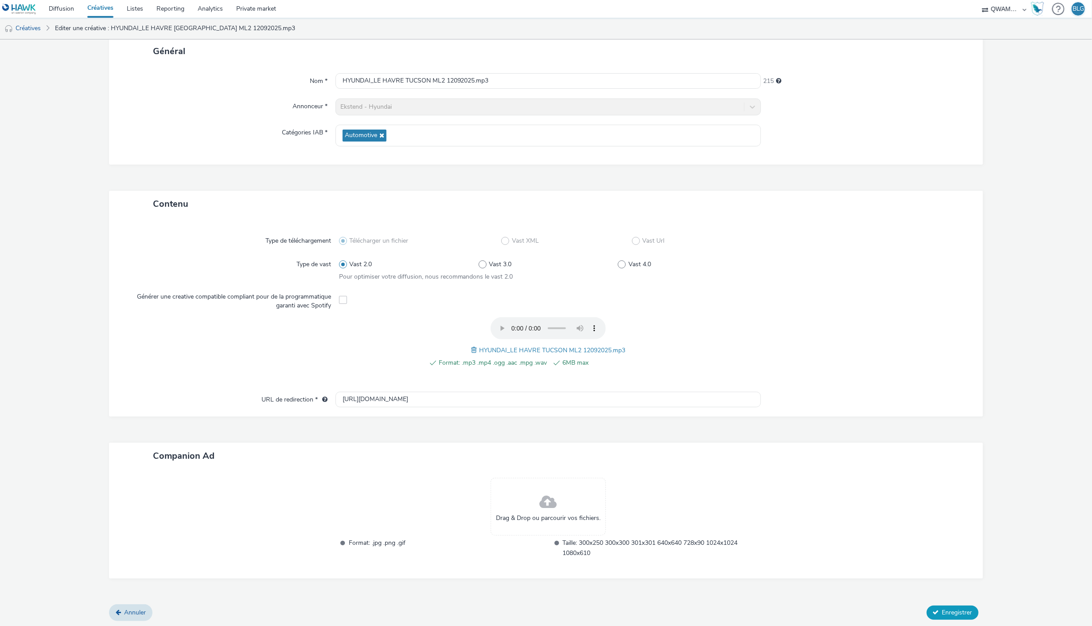
click at [950, 605] on button "Enregistrer" at bounding box center [953, 612] width 52 height 14
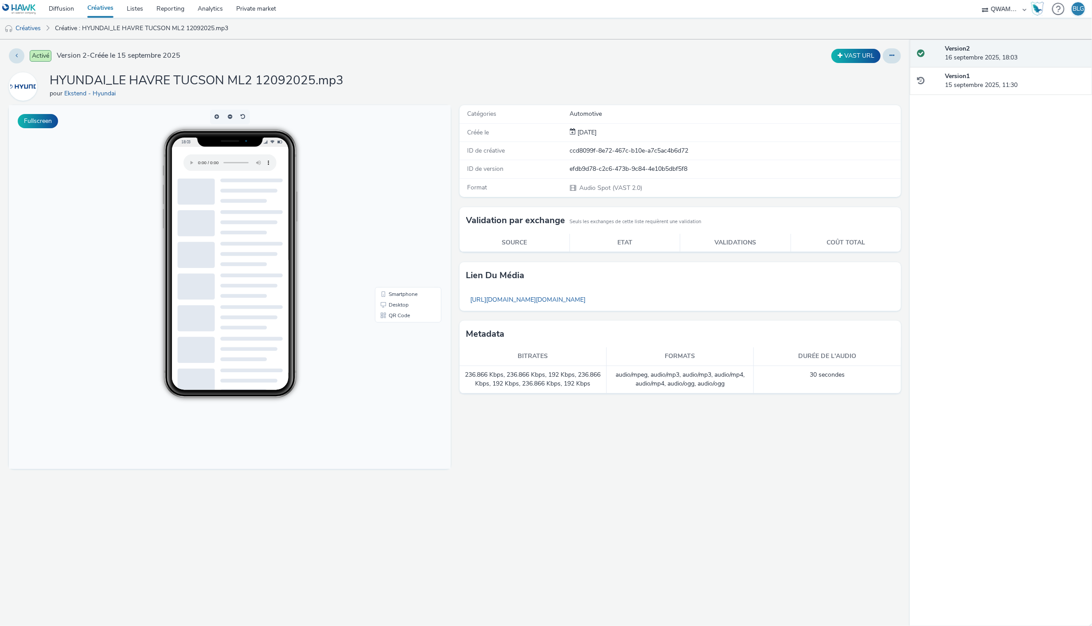
click at [104, 13] on link "Créatives" at bounding box center [100, 9] width 39 height 18
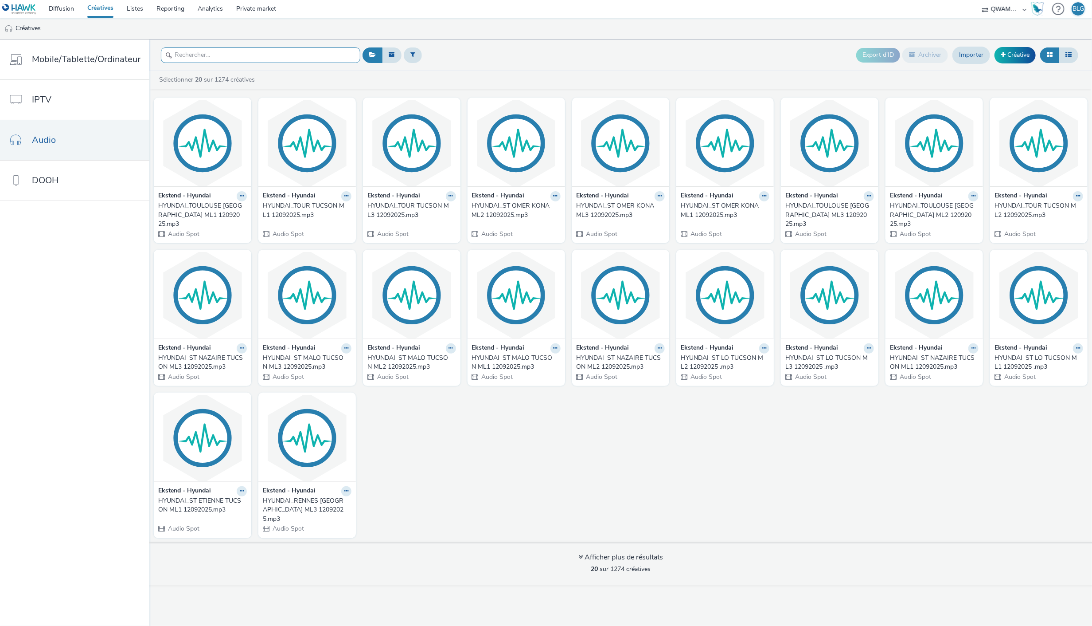
click at [234, 54] on input "text" at bounding box center [260, 55] width 199 height 16
paste input "HYUNDAI_LE HAVRE TUCSON ML3 12092025"
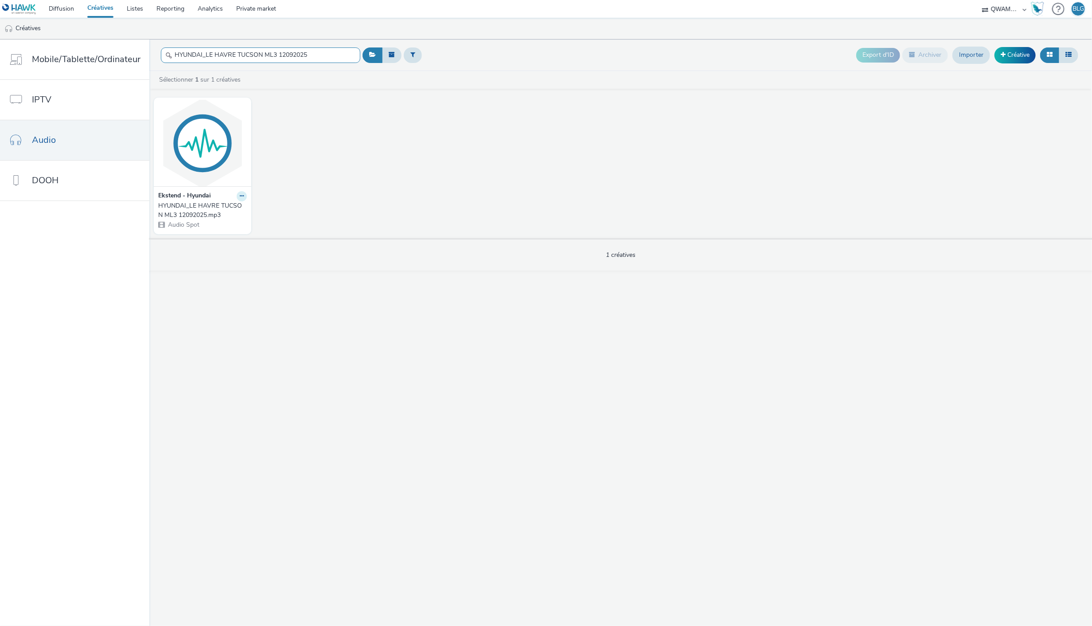
type input "HYUNDAI_LE HAVRE TUCSON ML3 12092025"
click at [240, 199] on icon at bounding box center [242, 195] width 4 height 5
click at [224, 207] on link "Modifier" at bounding box center [213, 212] width 66 height 18
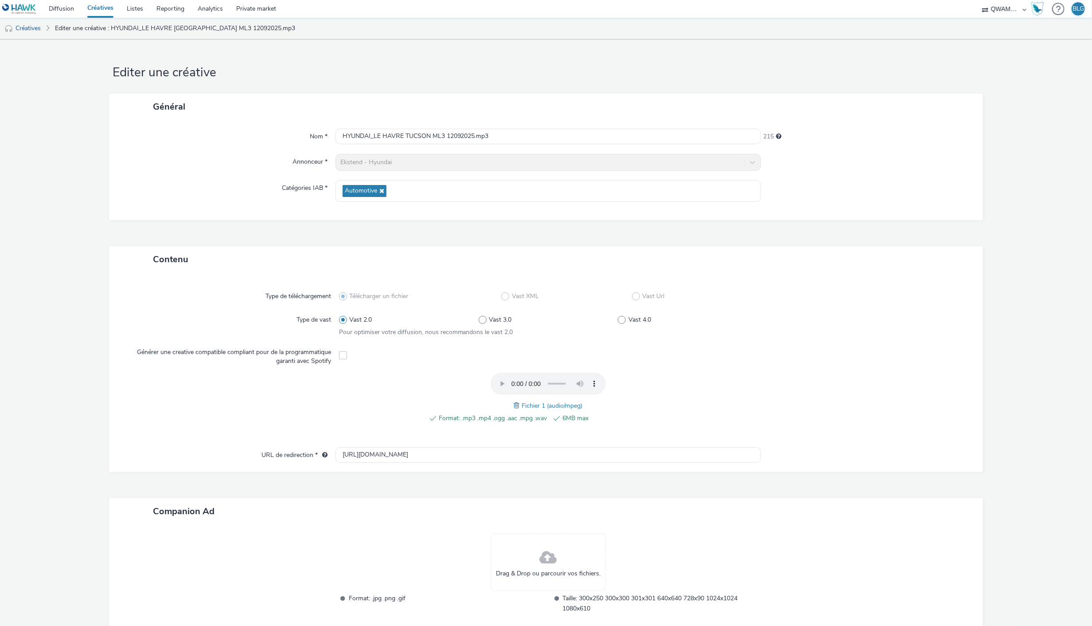
click at [515, 407] on span at bounding box center [518, 405] width 8 height 10
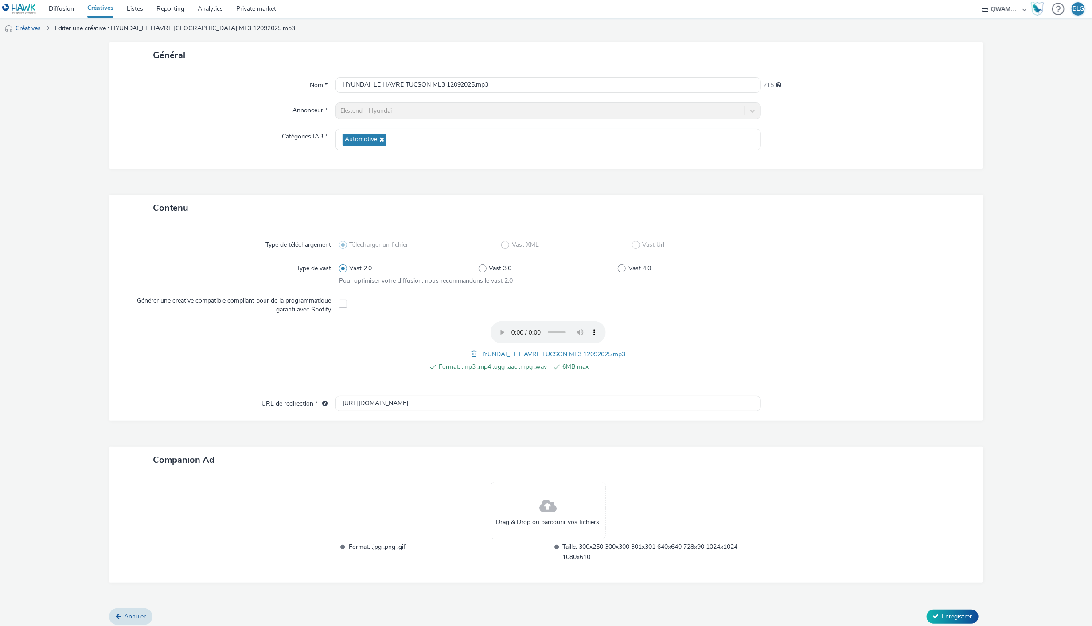
scroll to position [55, 0]
click at [943, 608] on span "Enregistrer" at bounding box center [958, 612] width 30 height 8
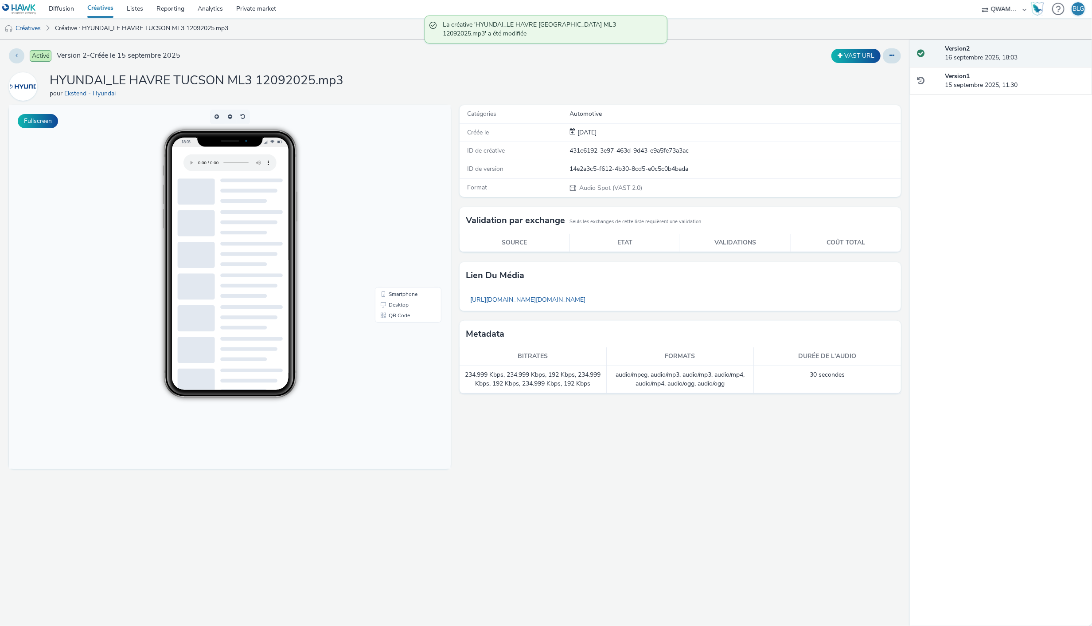
click at [99, 8] on link "Créatives" at bounding box center [100, 9] width 39 height 18
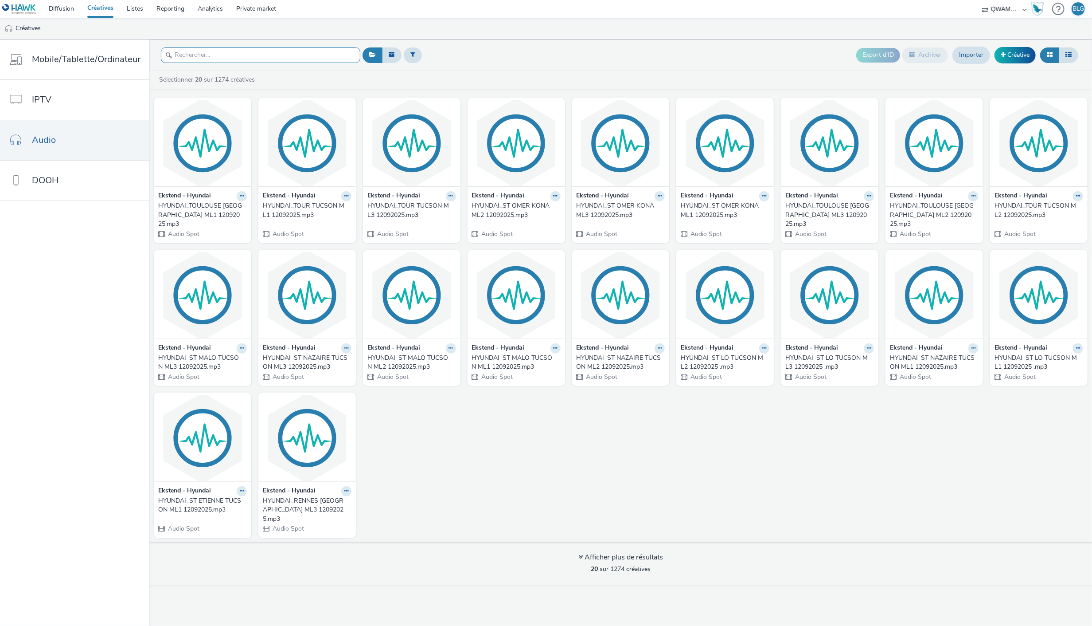
click at [249, 58] on input "text" at bounding box center [260, 55] width 199 height 16
paste input "HYUNDAI_LENS KONA ML1 12092025"
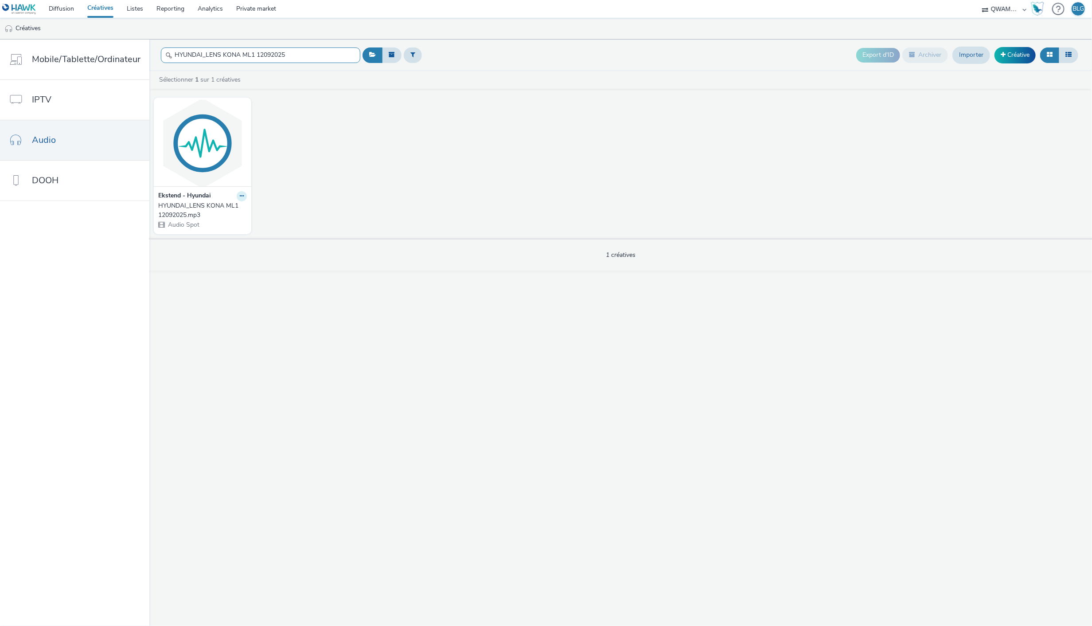
type input "HYUNDAI_LENS KONA ML1 12092025"
click at [240, 194] on icon at bounding box center [242, 195] width 4 height 5
click at [216, 211] on link "Modifier" at bounding box center [213, 212] width 66 height 18
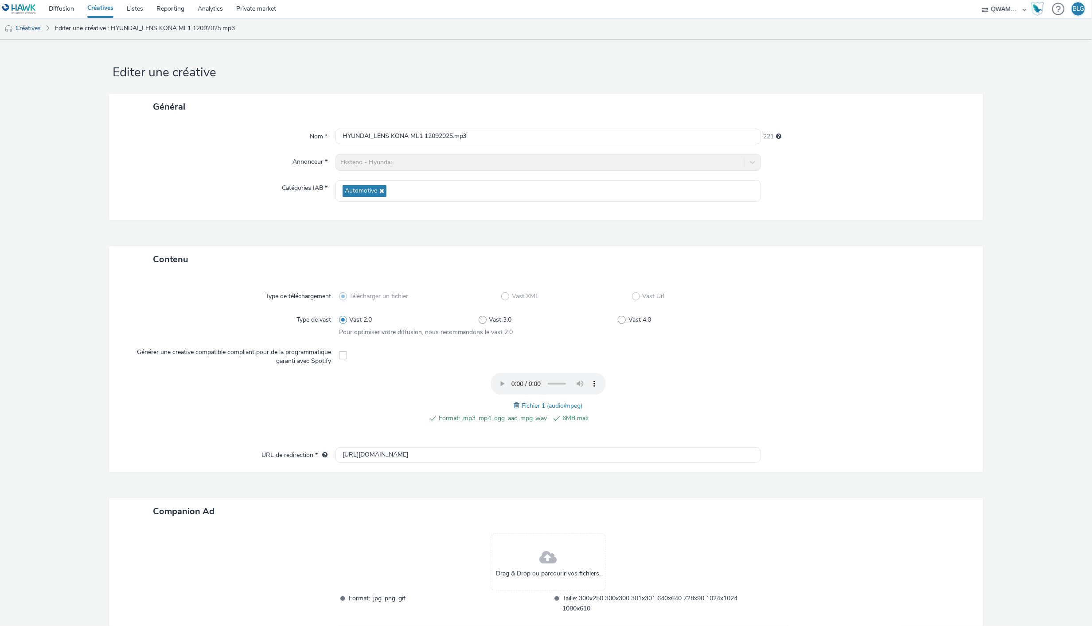
click at [514, 406] on span at bounding box center [518, 405] width 8 height 10
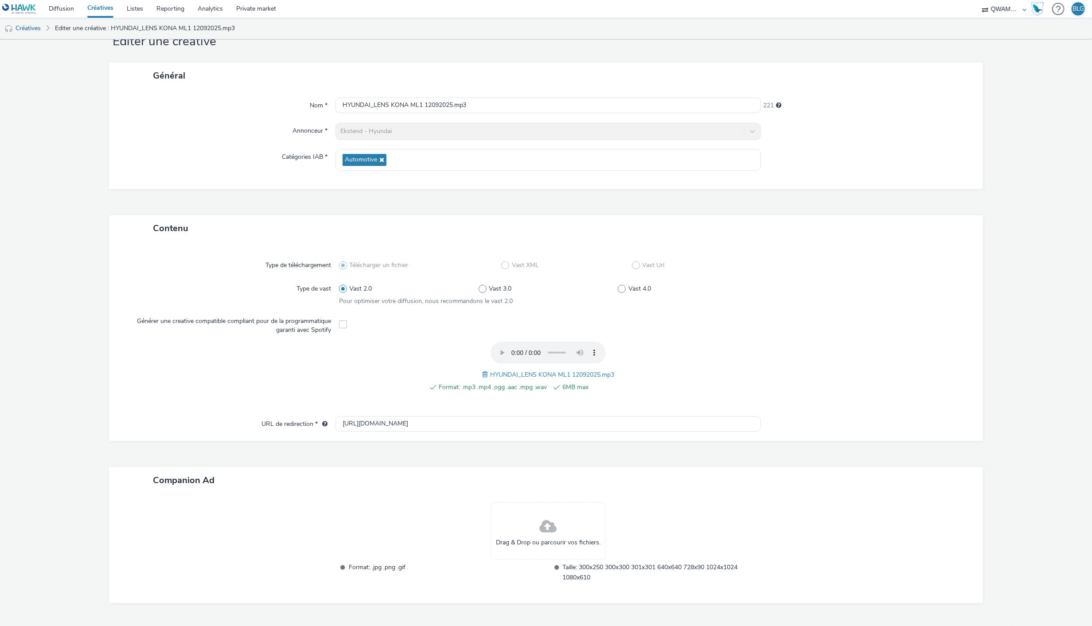
scroll to position [55, 0]
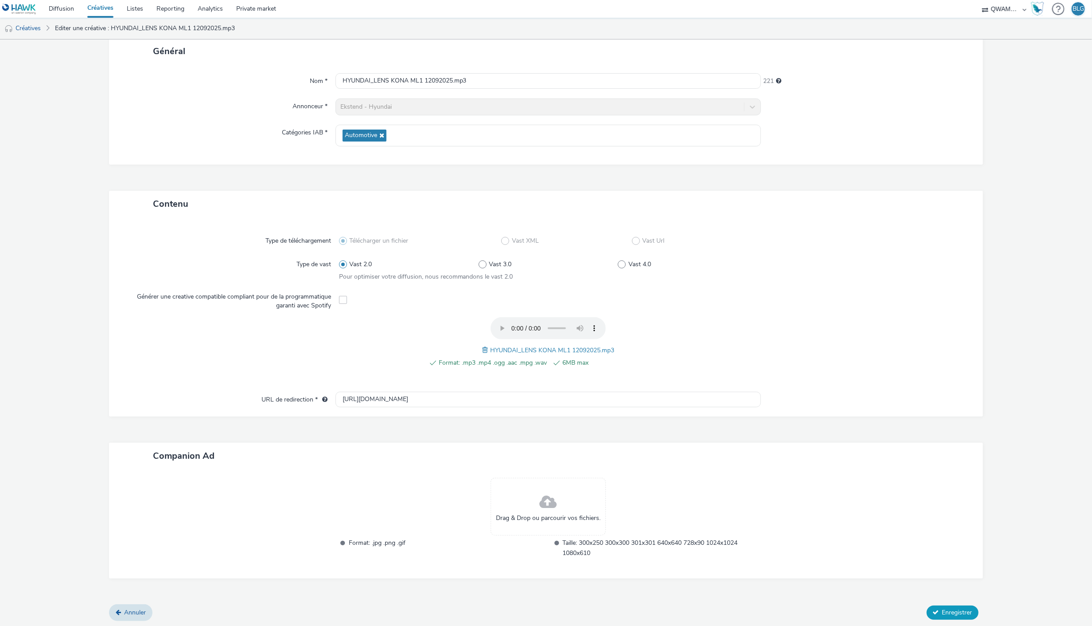
click at [943, 610] on span "Enregistrer" at bounding box center [958, 612] width 30 height 8
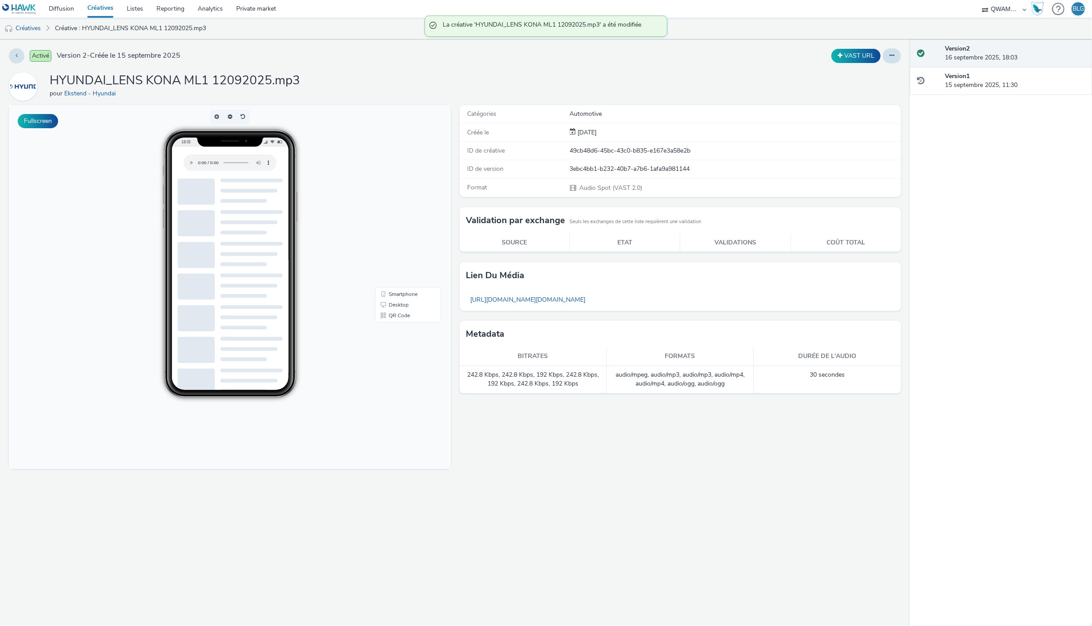
click at [98, 5] on link "Créatives" at bounding box center [100, 9] width 39 height 18
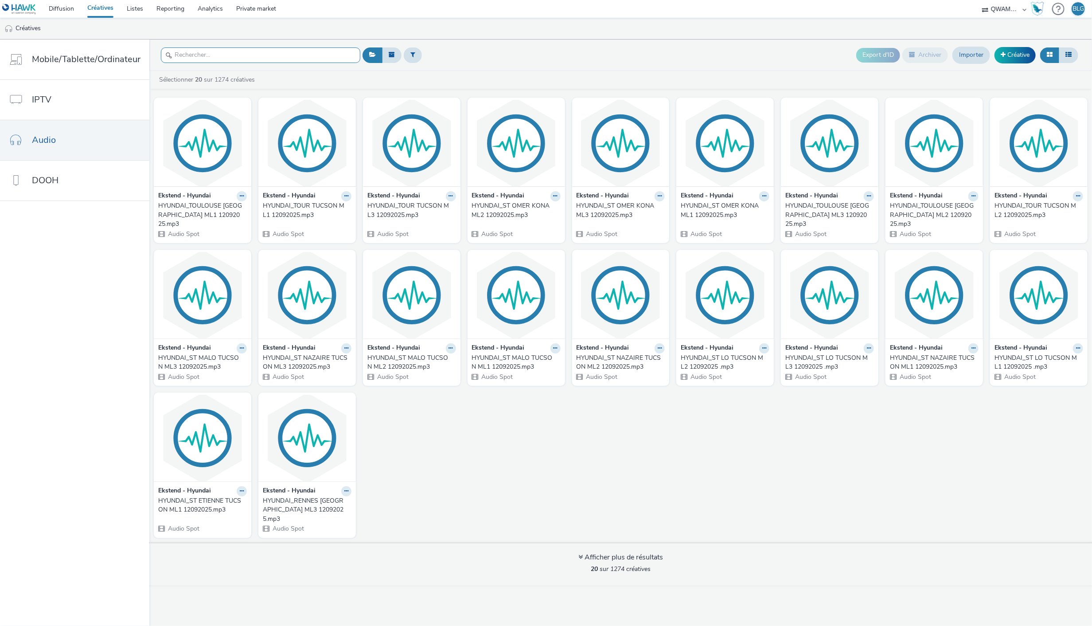
click at [278, 54] on input "text" at bounding box center [260, 55] width 199 height 16
paste input "HYUNDAI_LENS KONA ML2 12092025"
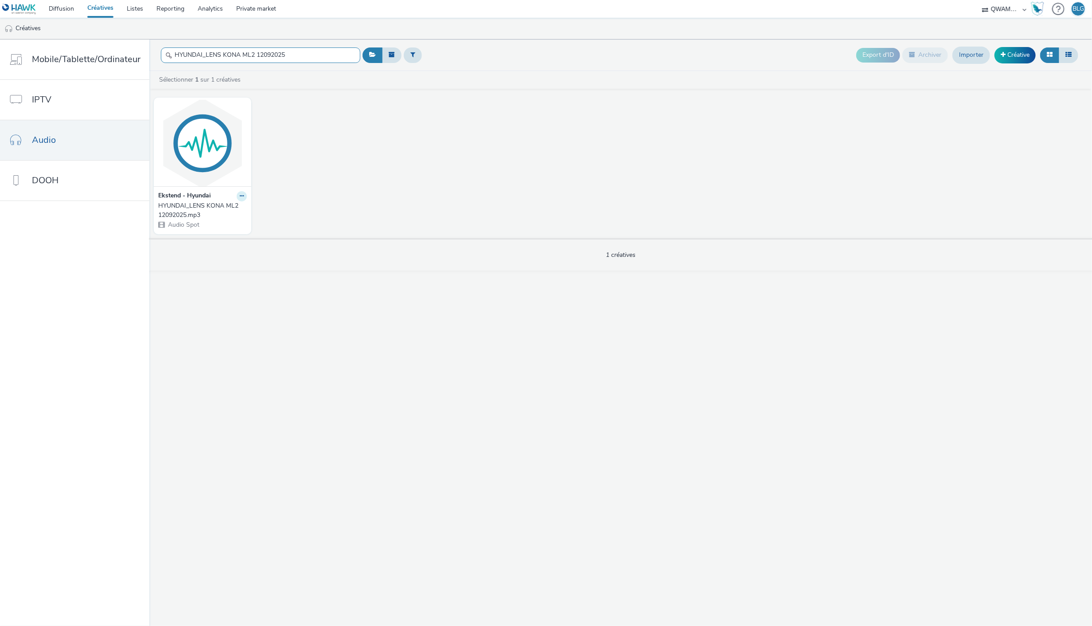
type input "HYUNDAI_LENS KONA ML2 12092025"
click at [244, 196] on button at bounding box center [242, 196] width 10 height 10
click at [225, 213] on link "Modifier" at bounding box center [213, 212] width 66 height 18
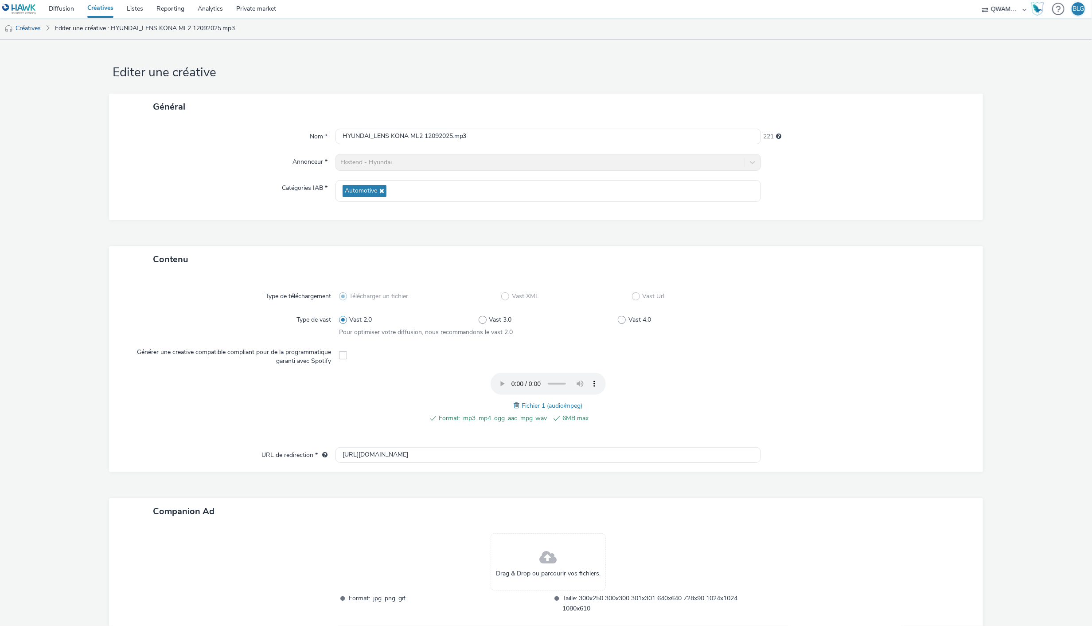
click at [514, 401] on span at bounding box center [518, 405] width 8 height 10
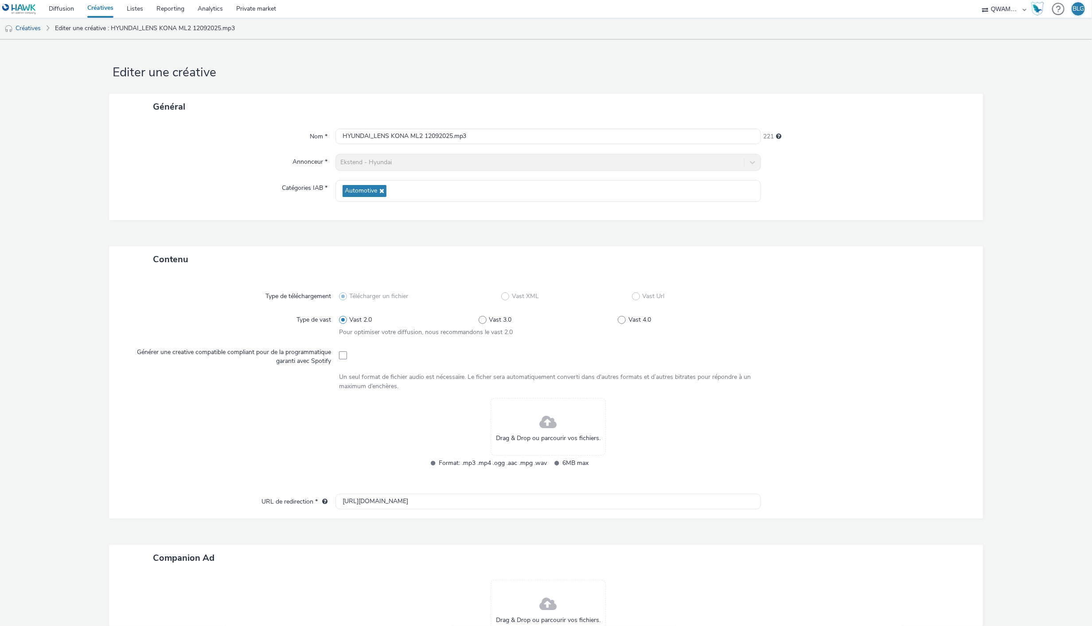
click at [570, 427] on div "Drag & Drop ou parcourir vos fichiers." at bounding box center [548, 427] width 115 height 58
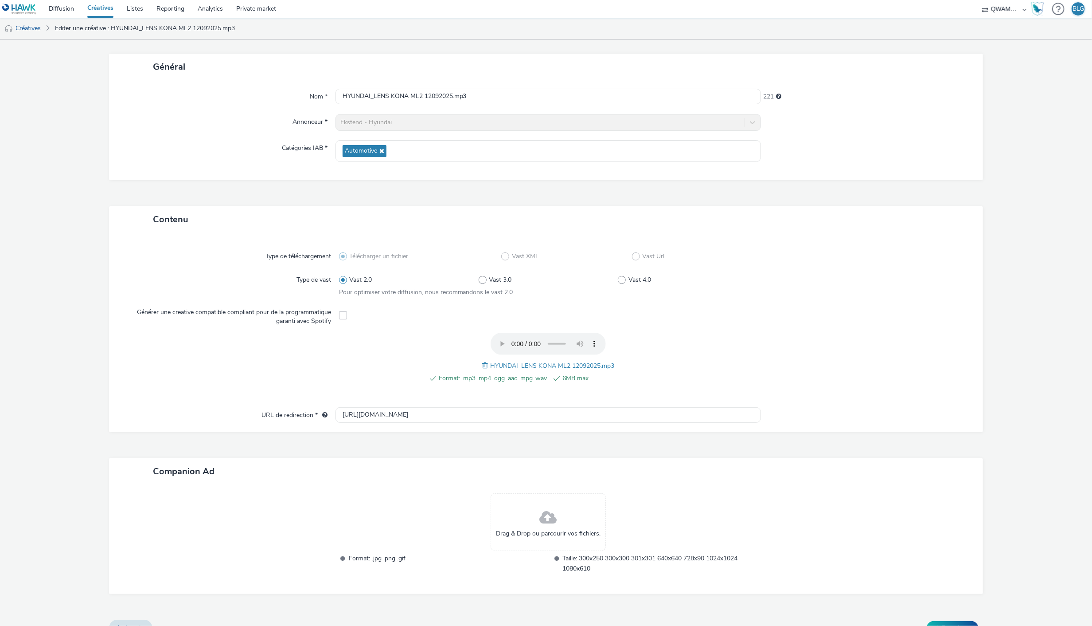
scroll to position [55, 0]
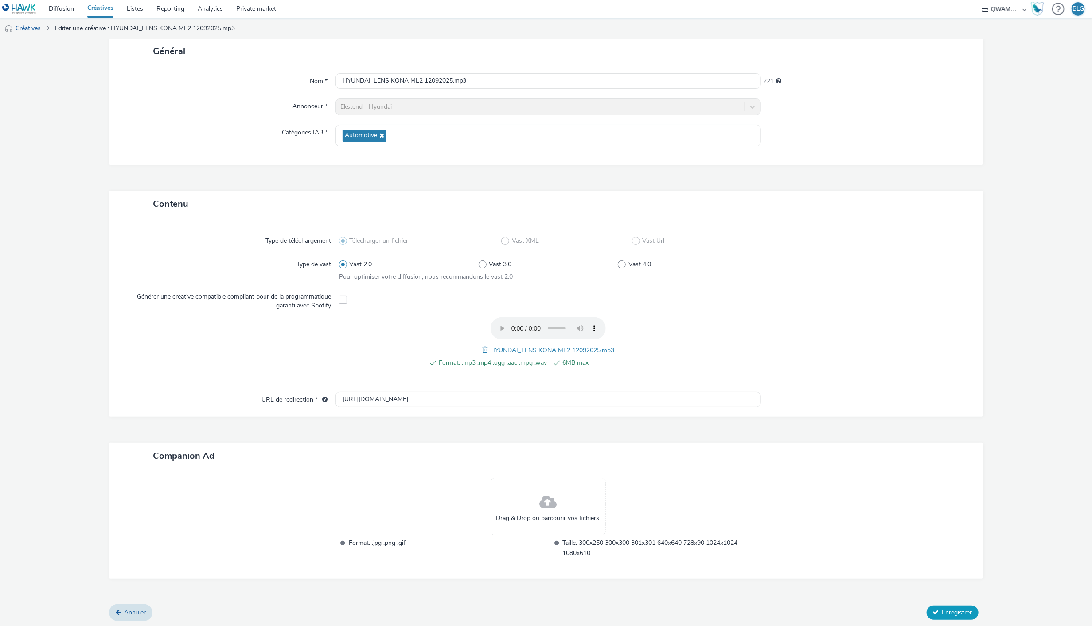
click at [943, 608] on span "Enregistrer" at bounding box center [958, 612] width 30 height 8
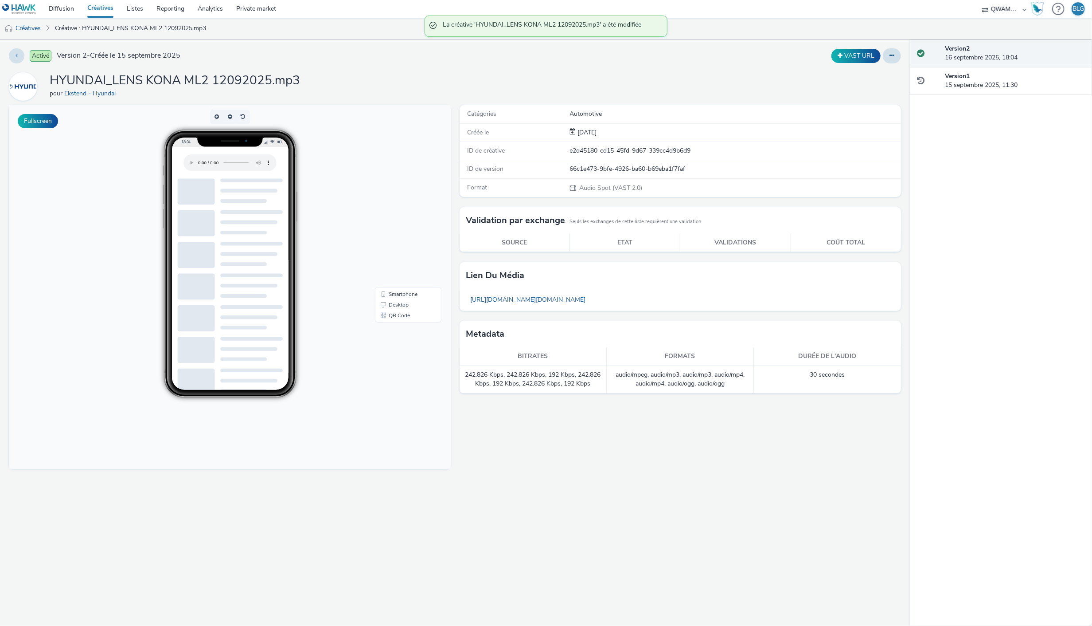
click at [100, 10] on link "Créatives" at bounding box center [100, 9] width 39 height 18
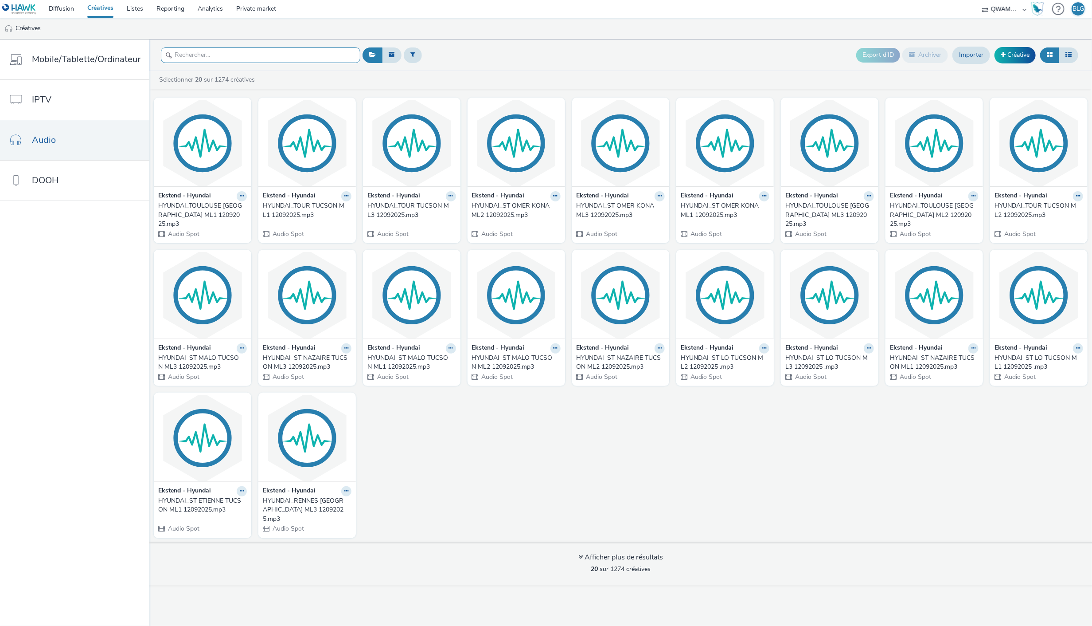
click at [223, 48] on input "text" at bounding box center [260, 55] width 199 height 16
paste input "HYUNDAI_LENS KONA ML3 12092025"
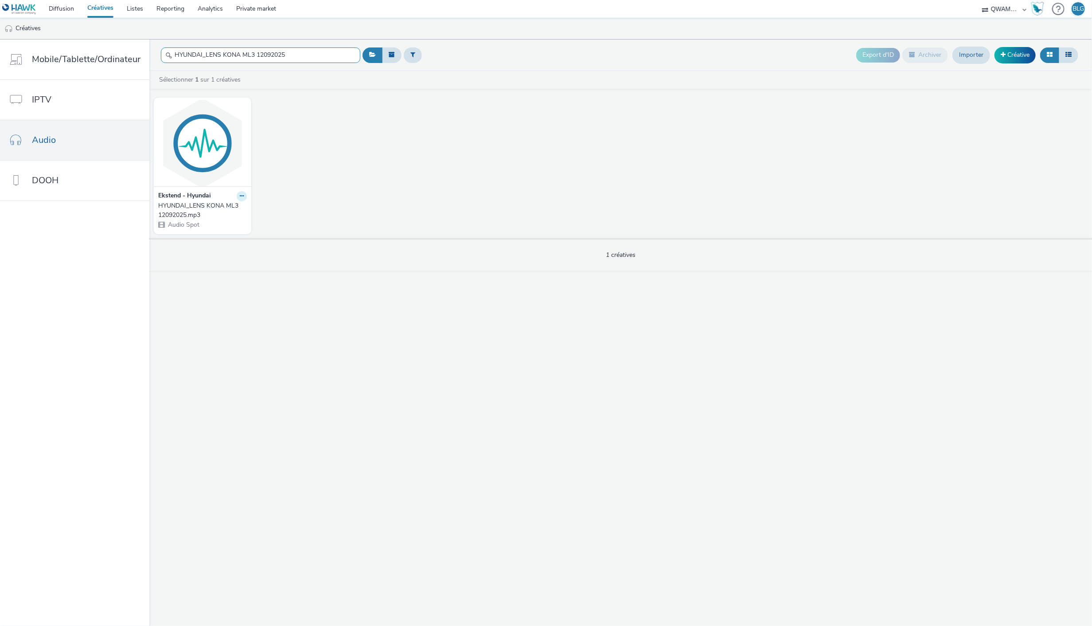
type input "HYUNDAI_LENS KONA ML3 12092025"
click at [242, 201] on button at bounding box center [242, 196] width 10 height 10
click at [226, 211] on link "Modifier" at bounding box center [213, 212] width 66 height 18
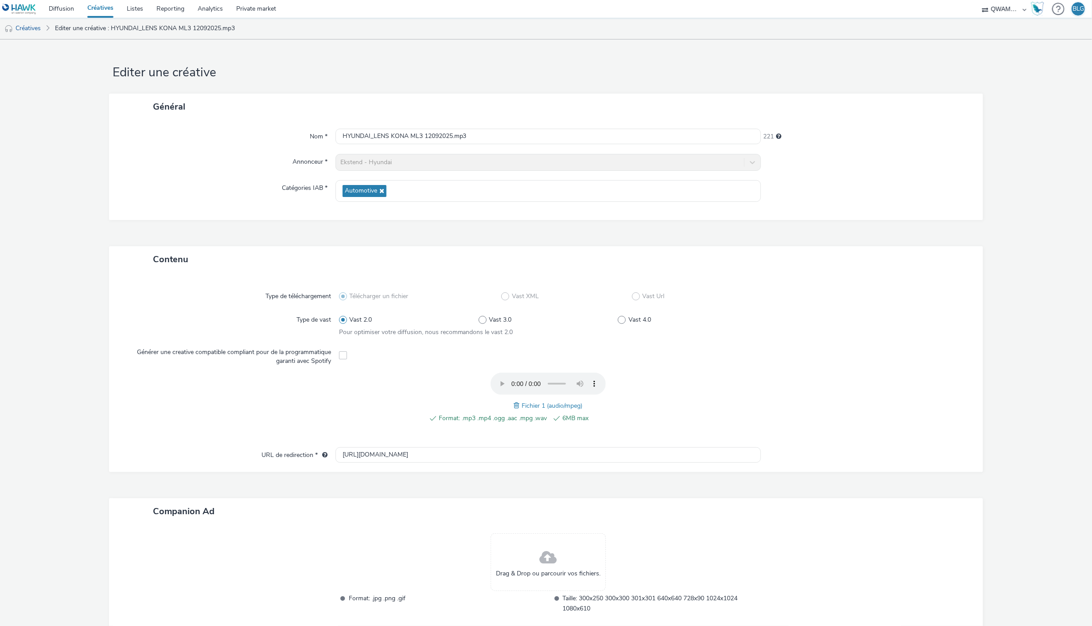
click at [515, 404] on span at bounding box center [518, 405] width 8 height 10
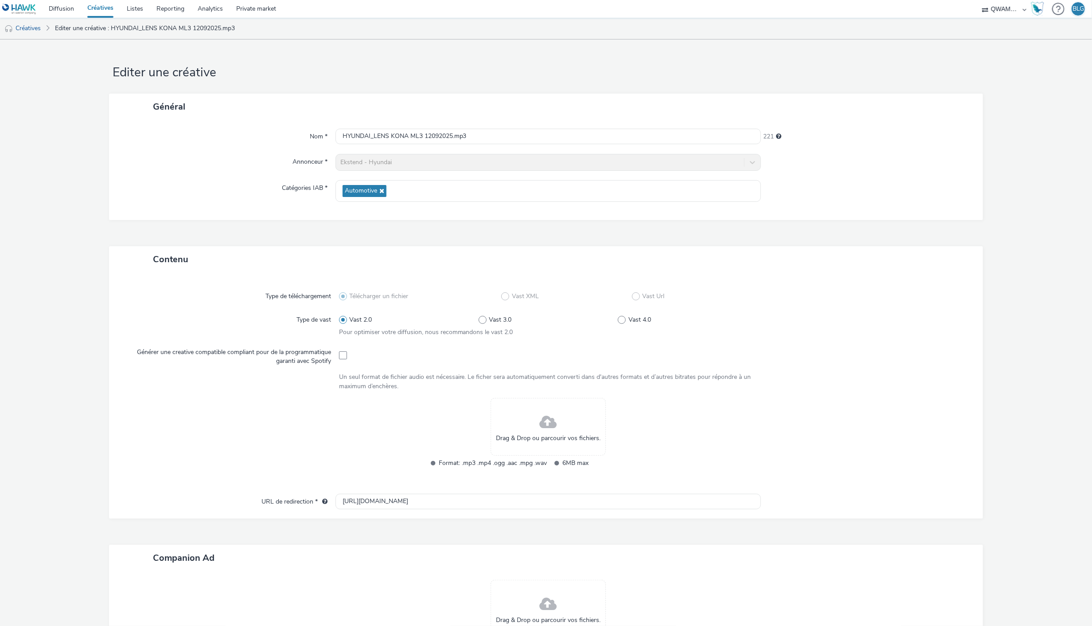
click at [586, 402] on div "Drag & Drop ou parcourir vos fichiers." at bounding box center [548, 427] width 115 height 58
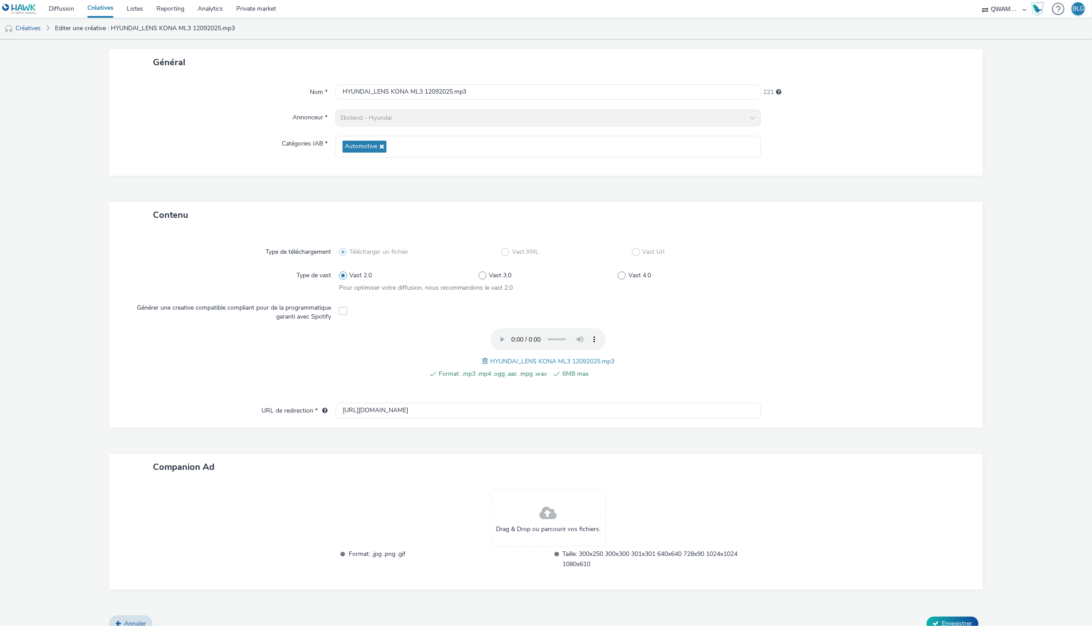
scroll to position [55, 0]
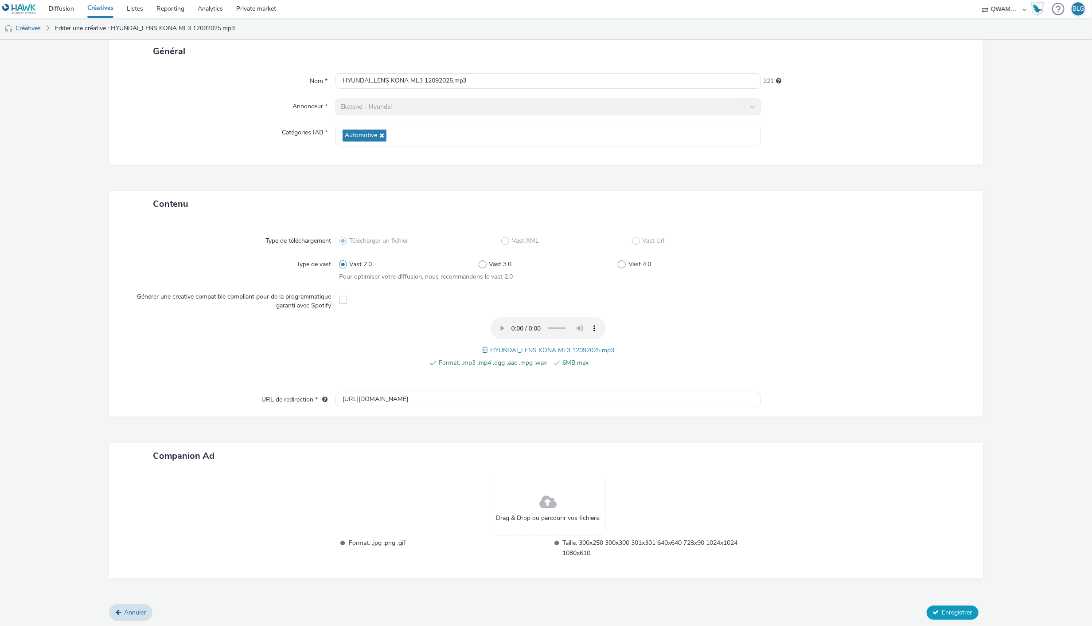
click at [938, 605] on button "Enregistrer" at bounding box center [953, 612] width 52 height 14
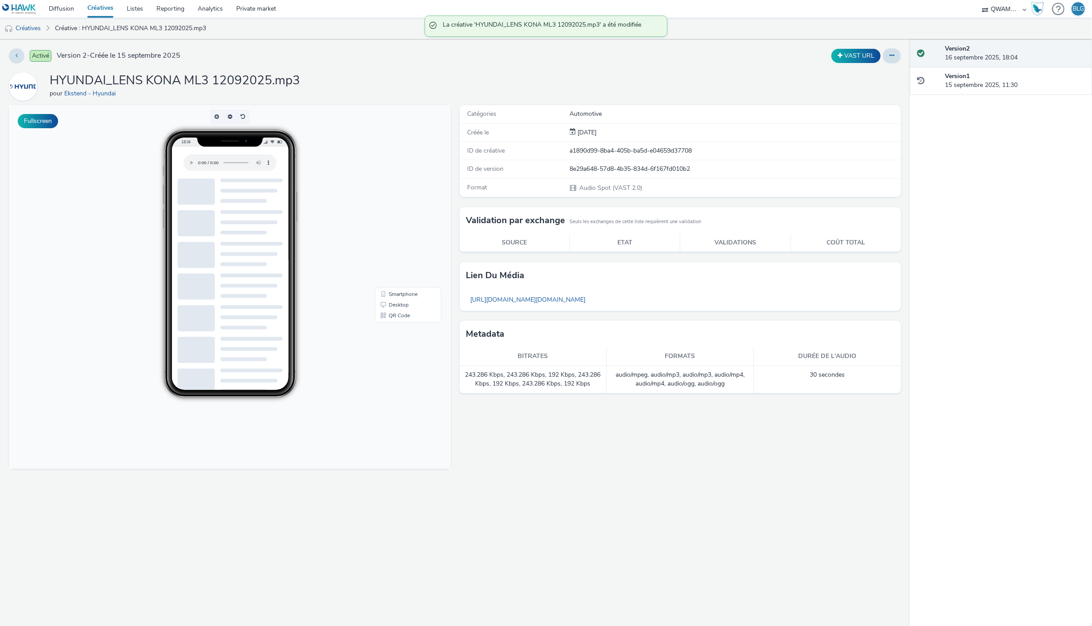
click at [95, 7] on link "Créatives" at bounding box center [100, 9] width 39 height 18
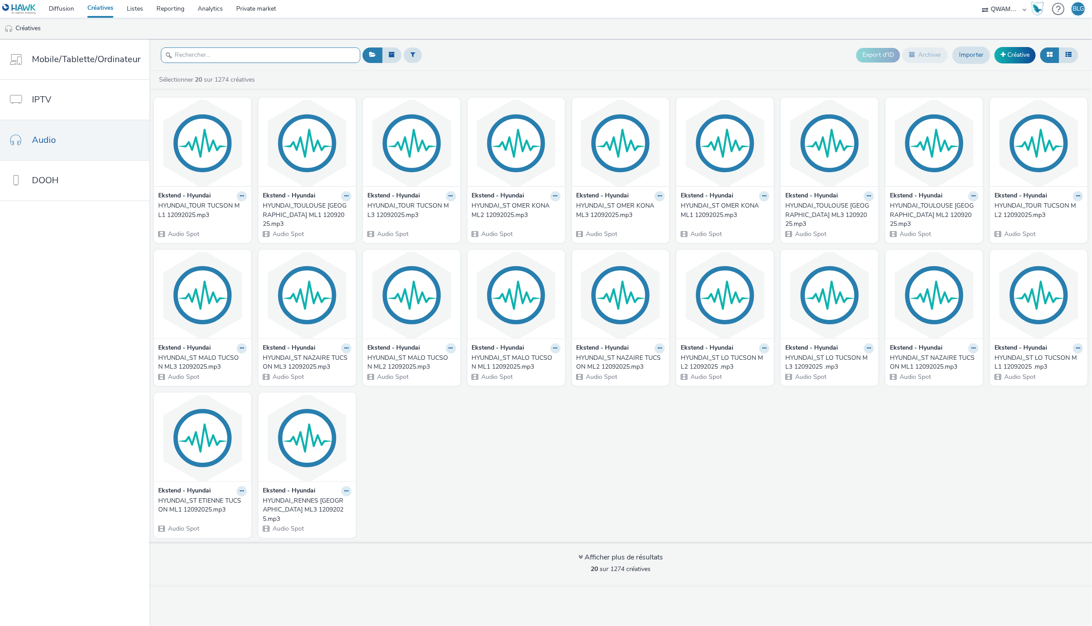
click at [229, 54] on input "text" at bounding box center [260, 55] width 199 height 16
paste input "HYUNDAI_LONS LE SAUNIER TUCSON ML1 12092025"
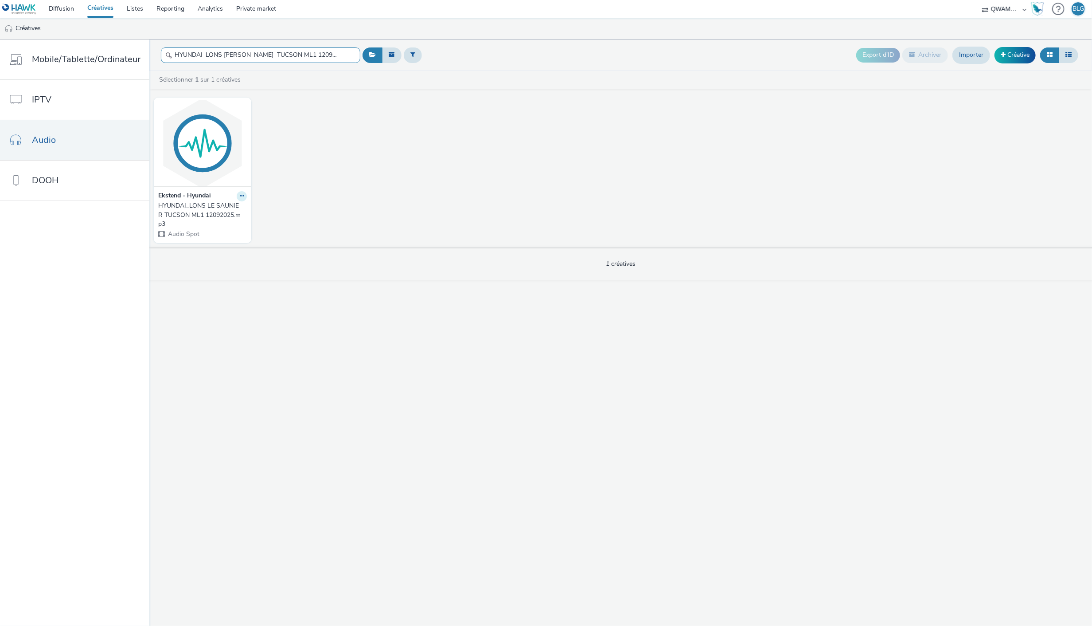
type input "HYUNDAI_LONS LE SAUNIER TUCSON ML1 12092025"
click at [241, 192] on button at bounding box center [242, 196] width 10 height 10
click at [225, 209] on link "Modifier" at bounding box center [213, 212] width 66 height 18
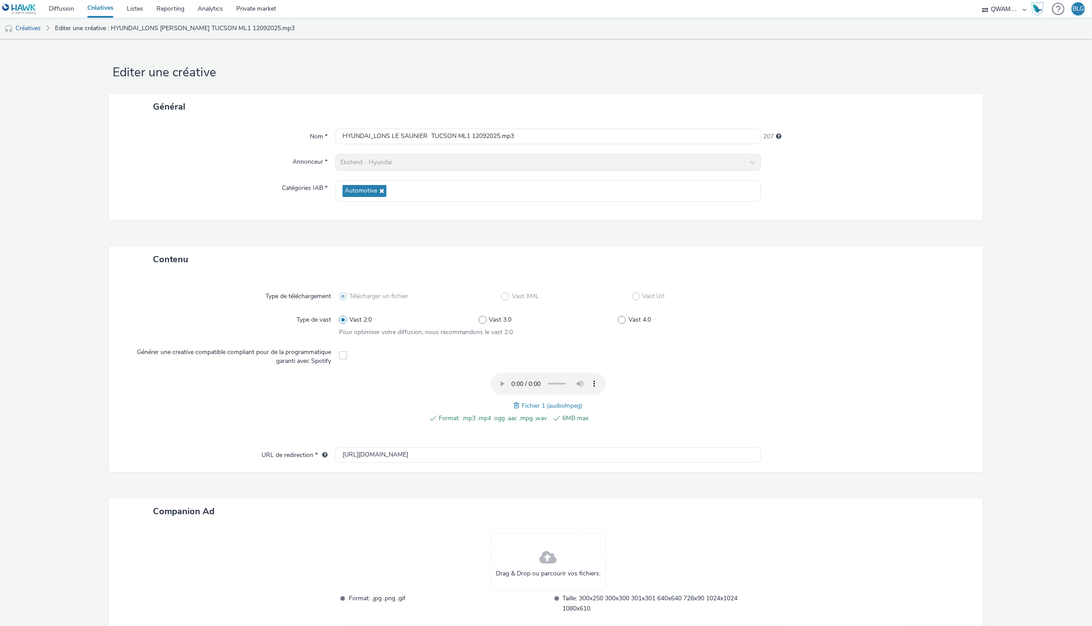
click at [514, 402] on div "Fichier 1 (audio/mpeg)" at bounding box center [548, 405] width 69 height 11
click at [516, 406] on span at bounding box center [518, 405] width 8 height 10
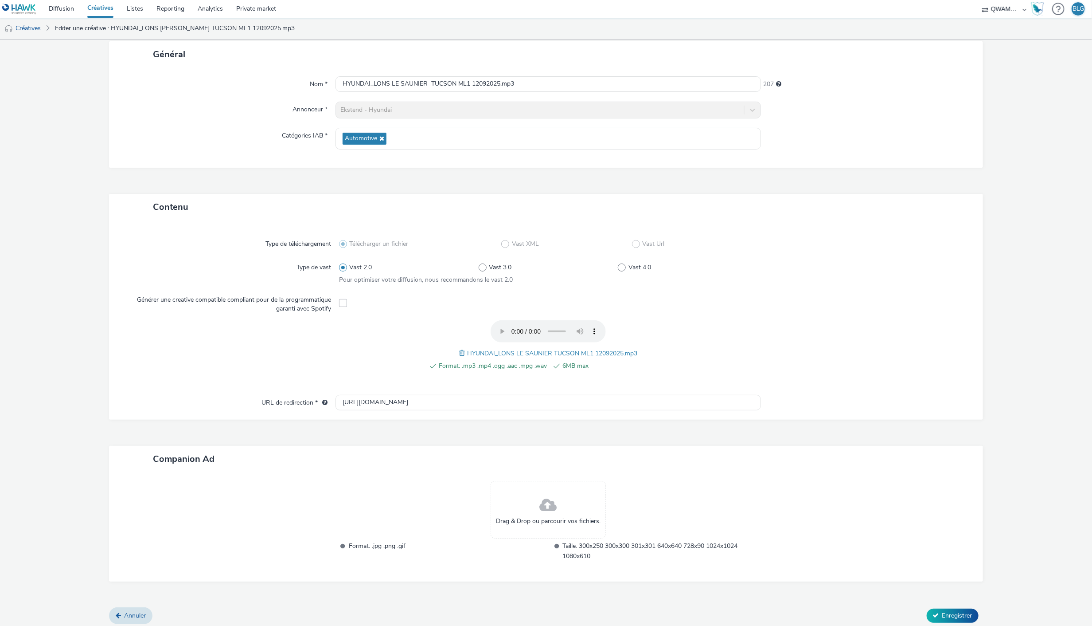
scroll to position [55, 0]
click at [943, 608] on span "Enregistrer" at bounding box center [958, 612] width 30 height 8
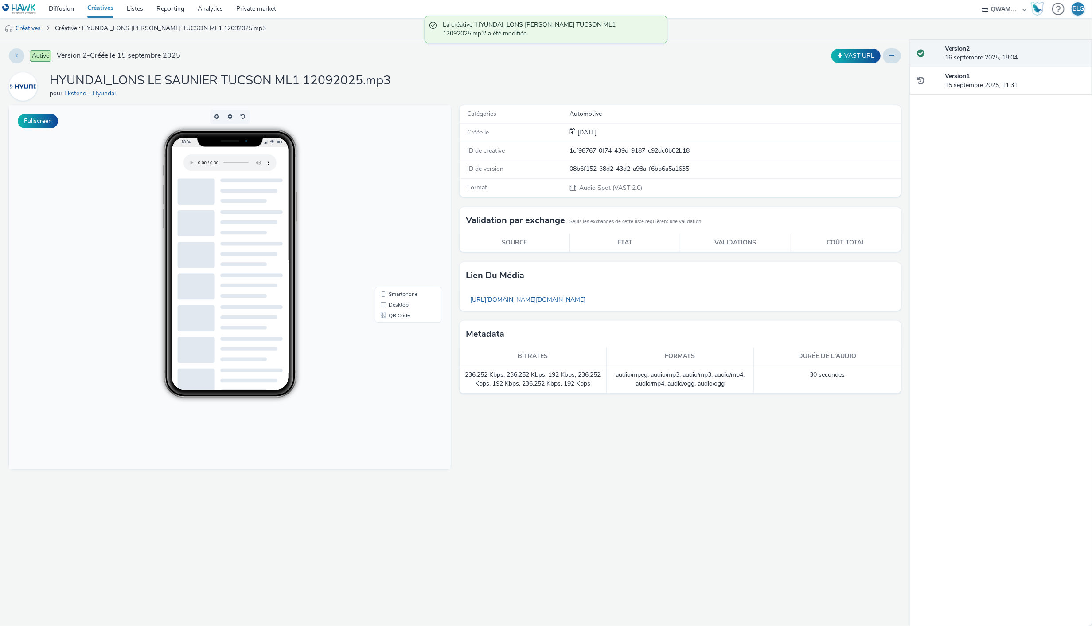
click at [103, 11] on link "Créatives" at bounding box center [100, 9] width 39 height 18
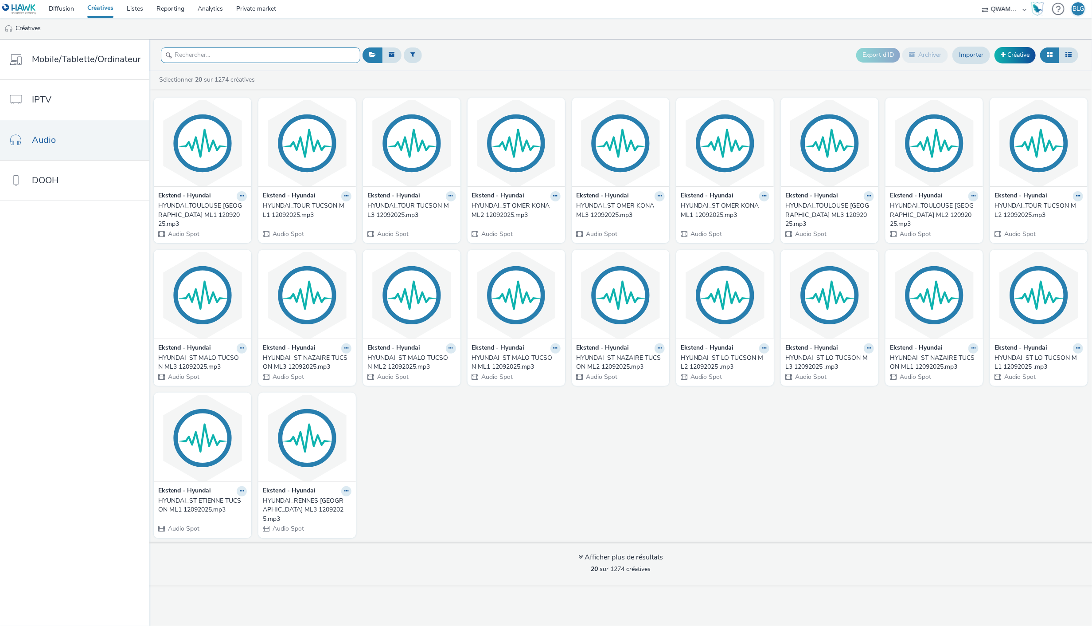
click at [282, 58] on input "text" at bounding box center [260, 55] width 199 height 16
paste input "HYUNDAI_LONS LE SAUNIER TUCSON ML2 12092025"
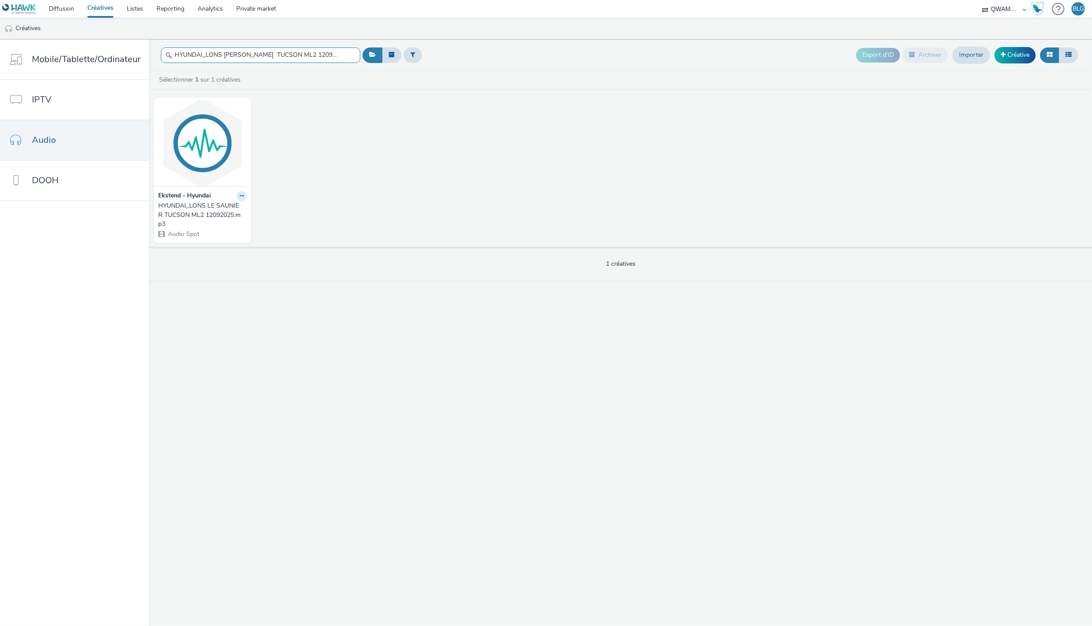
type input "HYUNDAI_LONS LE SAUNIER TUCSON ML2 12092025"
click at [237, 196] on button at bounding box center [242, 196] width 10 height 10
click at [223, 209] on link "Modifier" at bounding box center [213, 212] width 66 height 18
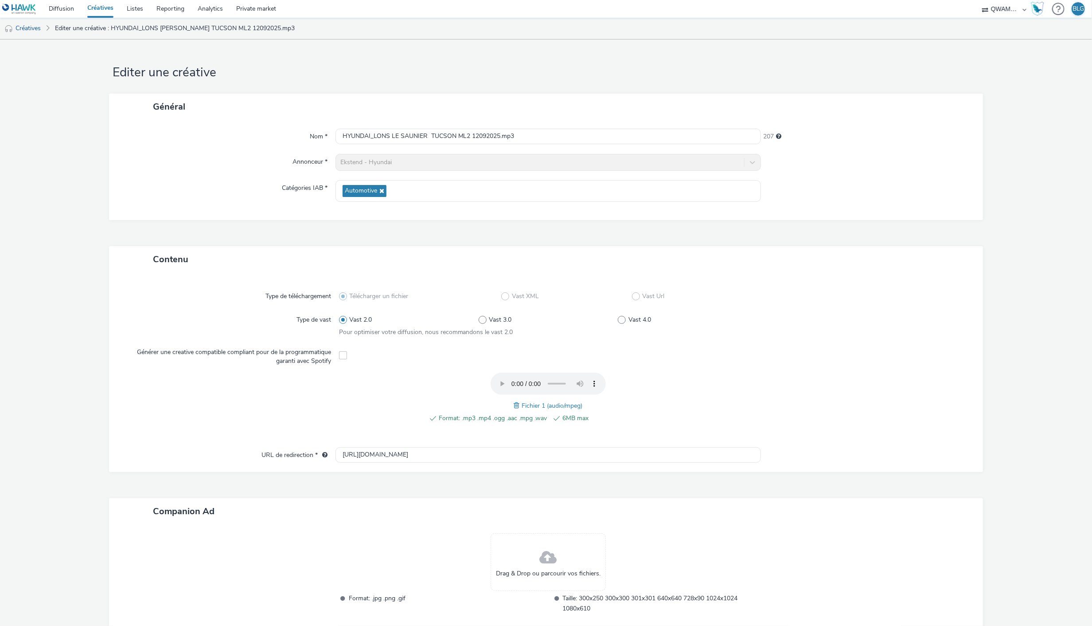
click at [520, 399] on div "Format: .mp3 .mp4 .ogg .aac .mpg .wav 6MB max Fichier 1 (audio/mpeg)" at bounding box center [548, 402] width 419 height 60
click at [514, 404] on span at bounding box center [518, 405] width 8 height 10
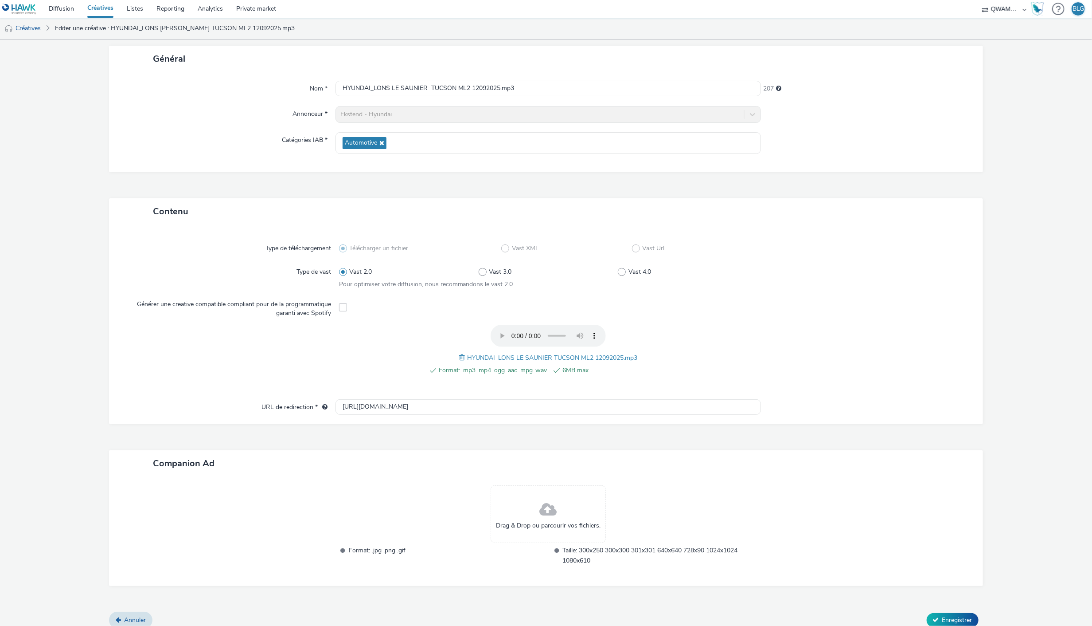
scroll to position [55, 0]
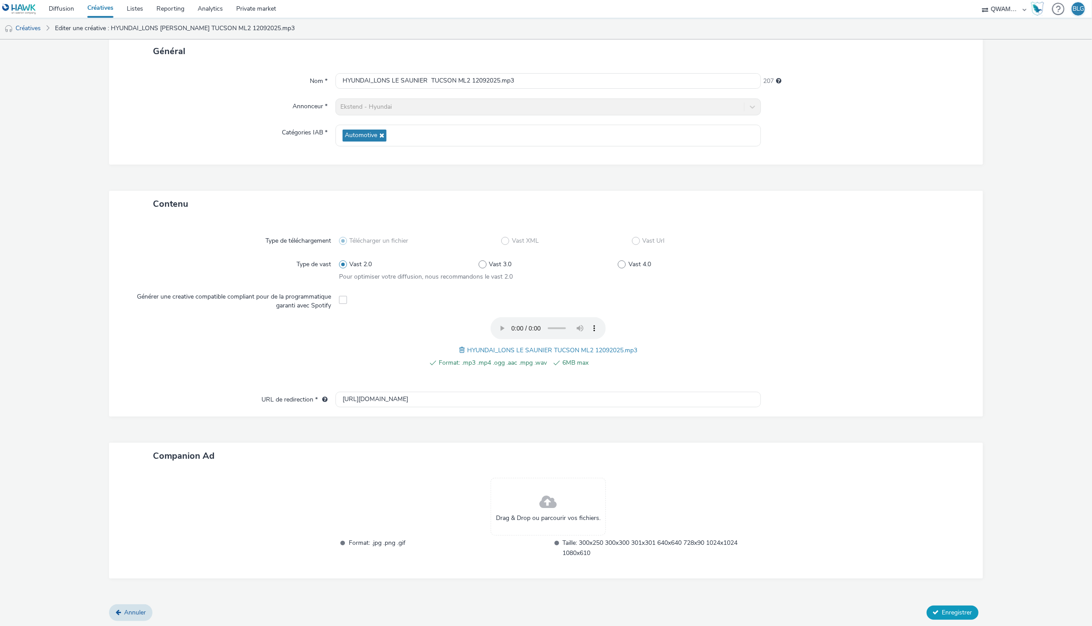
click at [943, 608] on span "Enregistrer" at bounding box center [958, 612] width 30 height 8
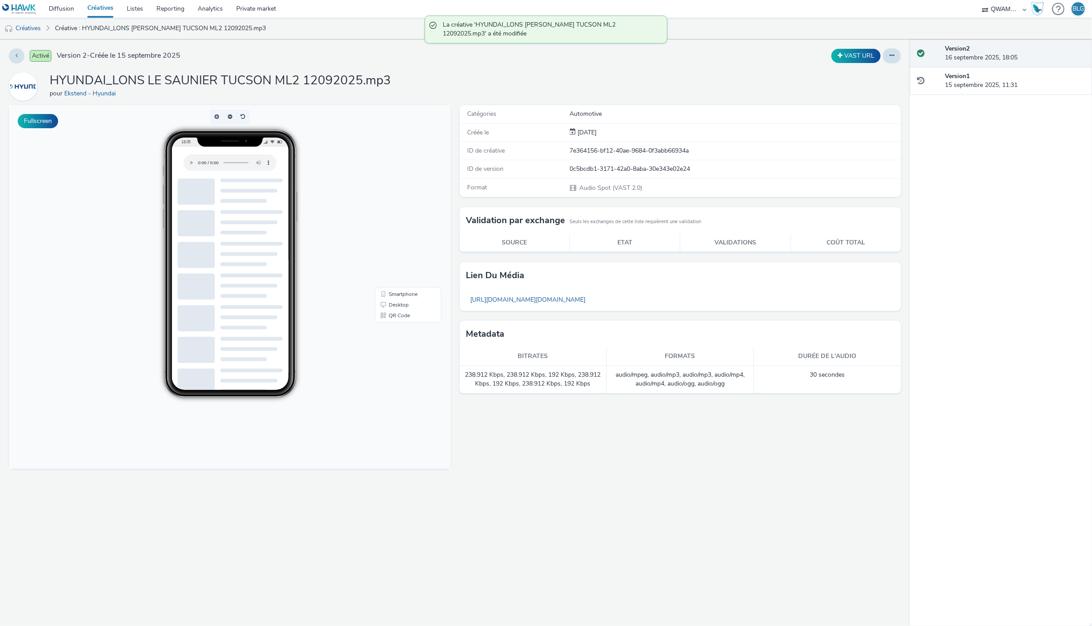
click at [100, 6] on link "Créatives" at bounding box center [100, 9] width 39 height 18
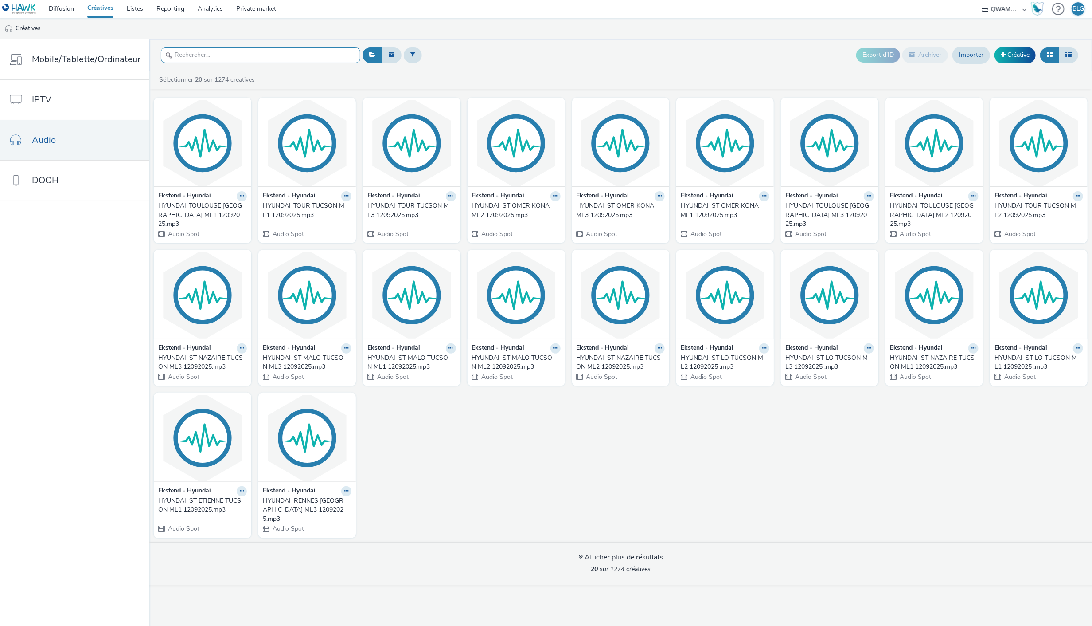
click at [254, 54] on input "text" at bounding box center [260, 55] width 199 height 16
paste input "HYUNDAI_LONS LE SAUNIER TUCSON ML3 12092025"
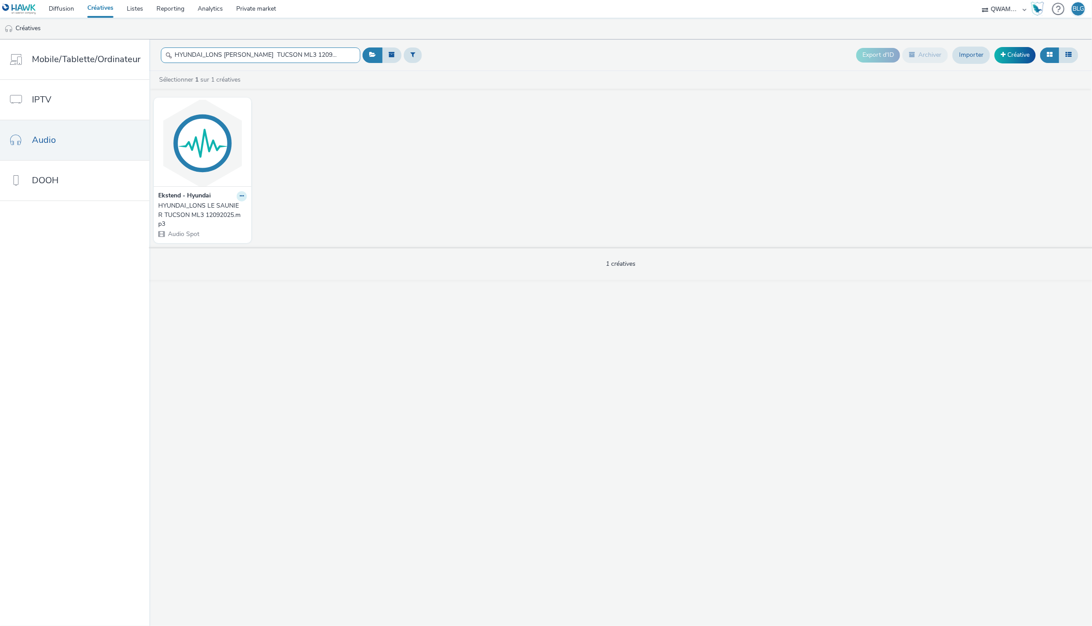
type input "HYUNDAI_LONS LE SAUNIER TUCSON ML3 12092025"
click at [242, 199] on button at bounding box center [242, 196] width 10 height 10
click at [227, 209] on link "Modifier" at bounding box center [213, 212] width 66 height 18
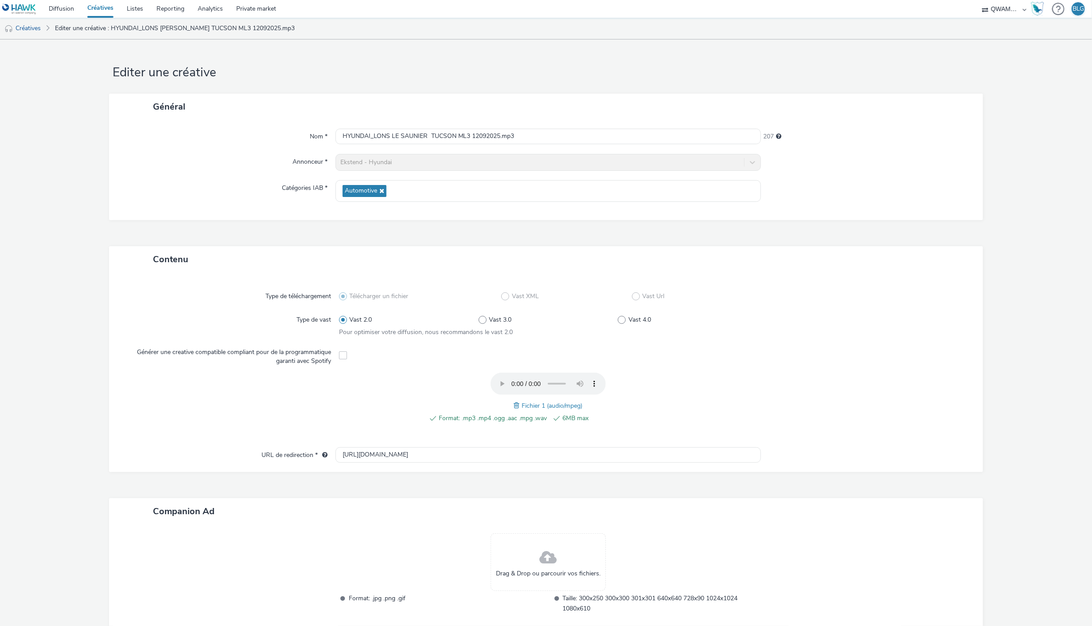
click at [514, 405] on span at bounding box center [518, 405] width 8 height 10
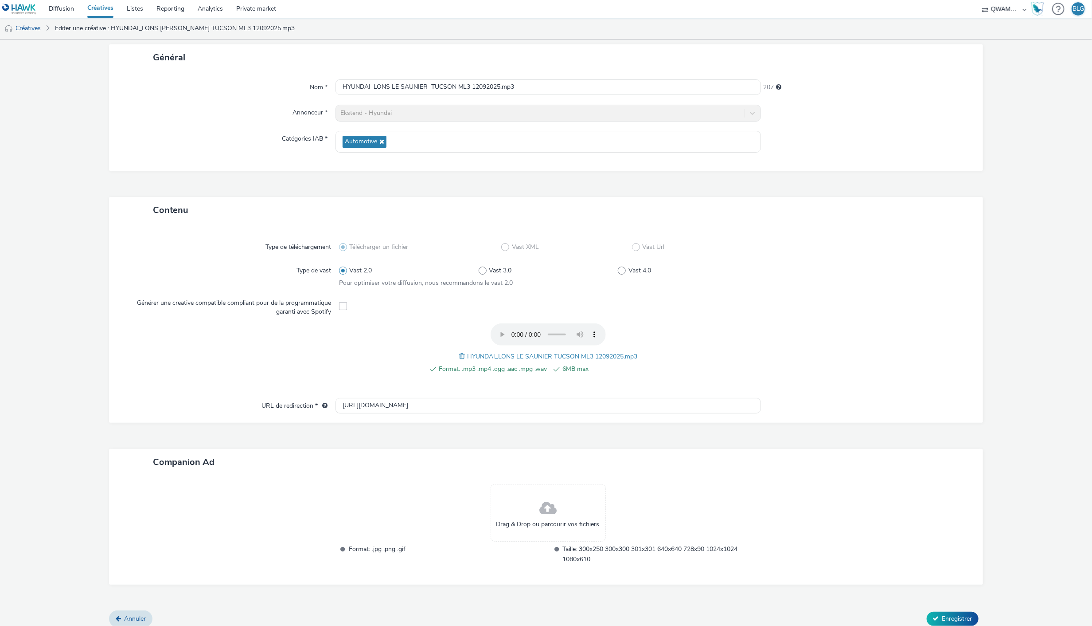
scroll to position [55, 0]
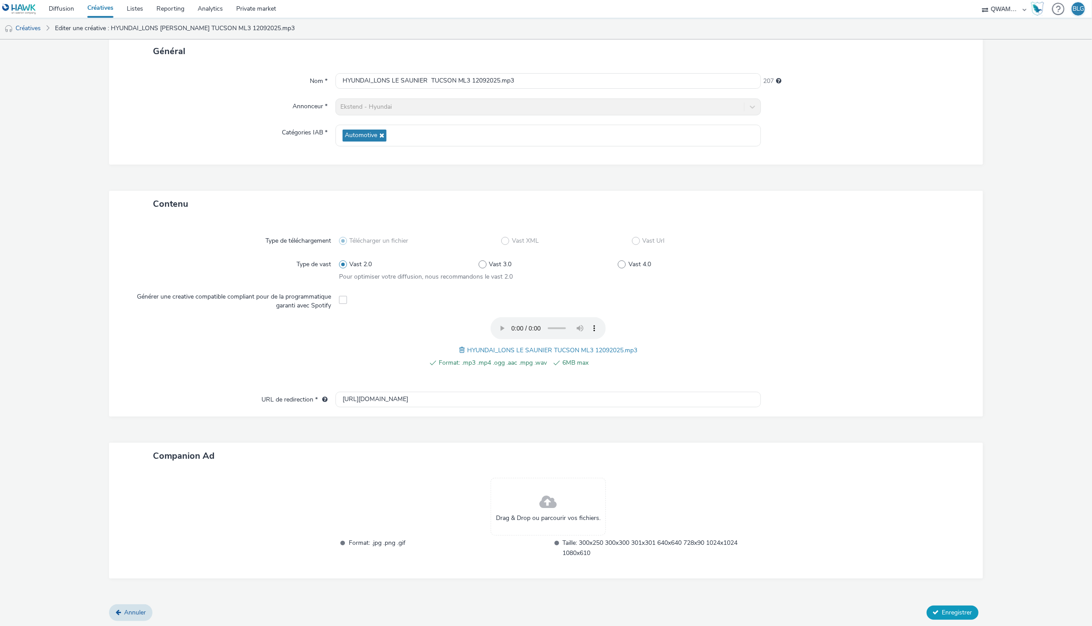
click at [943, 610] on span "Enregistrer" at bounding box center [958, 612] width 30 height 8
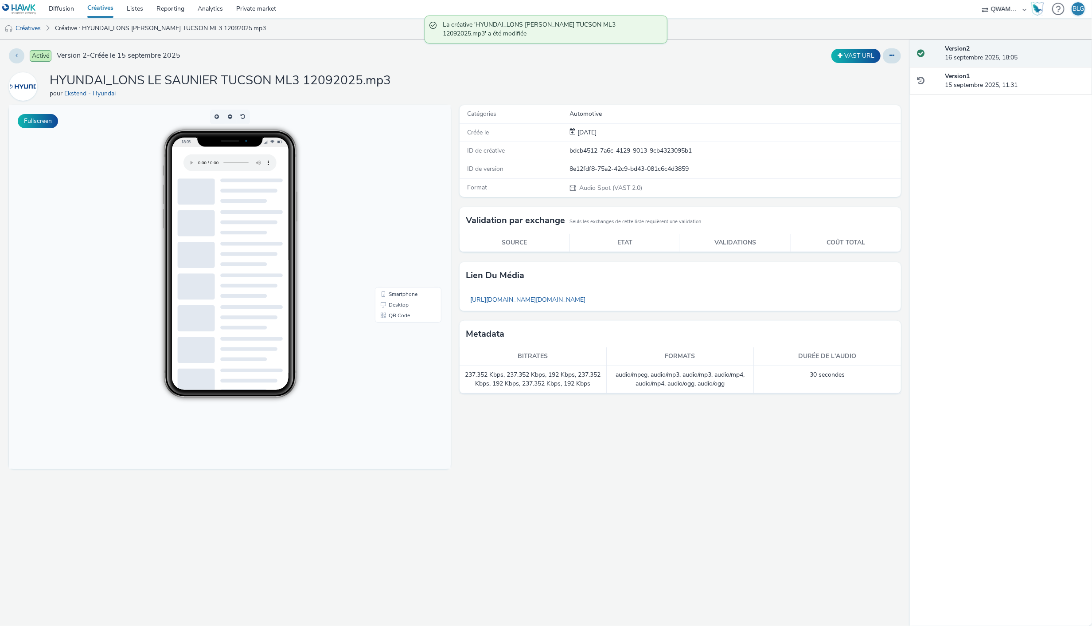
click at [103, 2] on link "Créatives" at bounding box center [100, 9] width 39 height 18
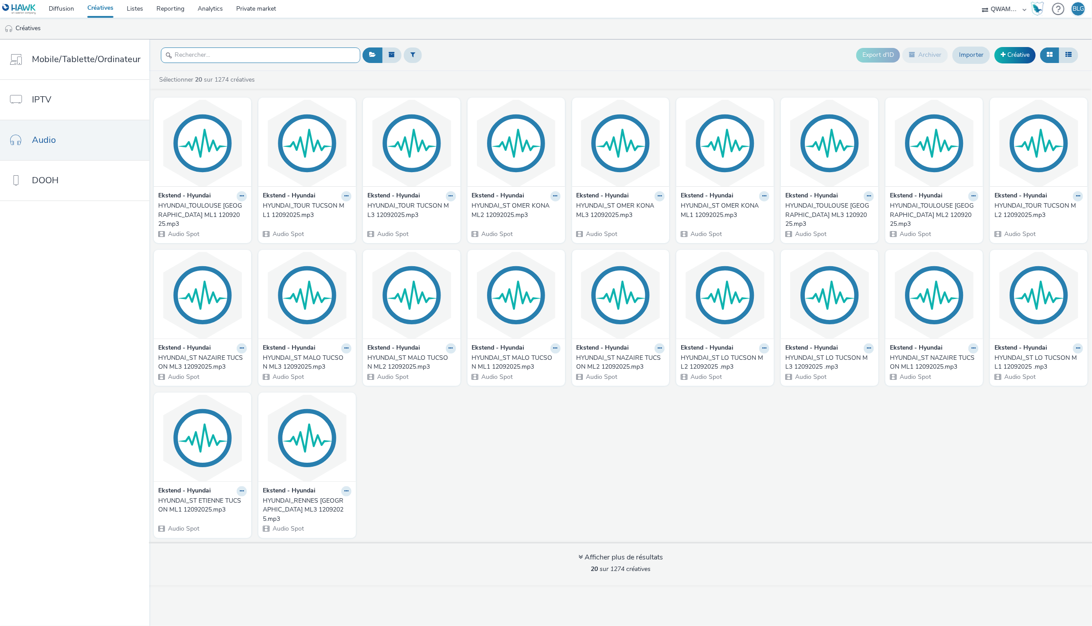
click at [261, 56] on input "text" at bounding box center [260, 55] width 199 height 16
paste input "HYUNDAI_LYON OUEST TUCSON ML1 12092025"
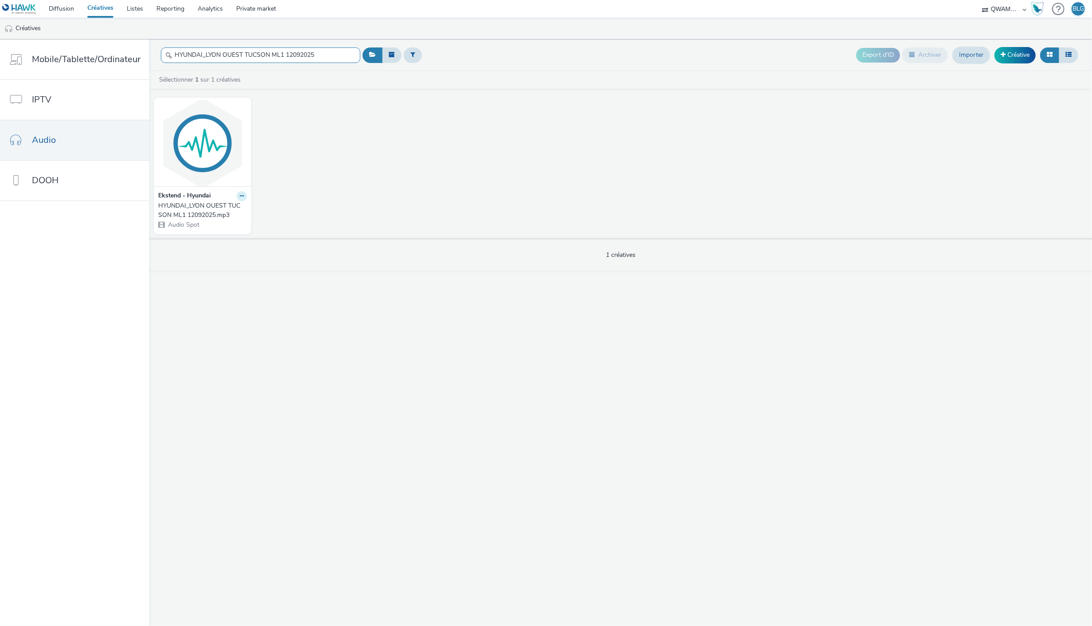
type input "HYUNDAI_LYON OUEST TUCSON ML1 12092025"
click at [241, 198] on icon at bounding box center [242, 195] width 4 height 5
click at [230, 205] on link "Modifier" at bounding box center [213, 212] width 66 height 18
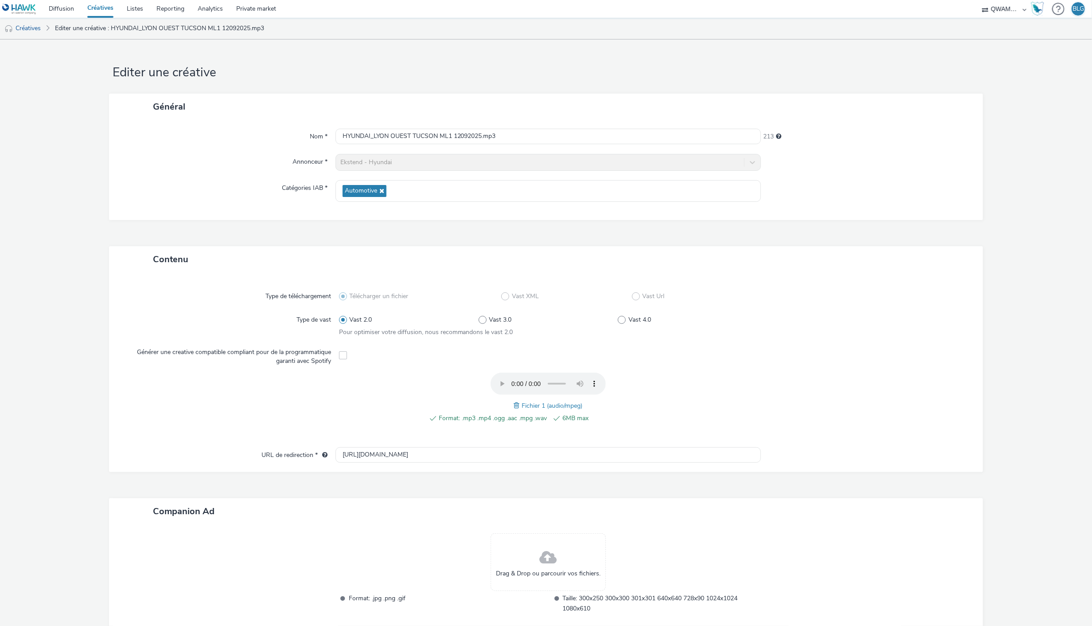
click at [514, 407] on span at bounding box center [518, 405] width 8 height 10
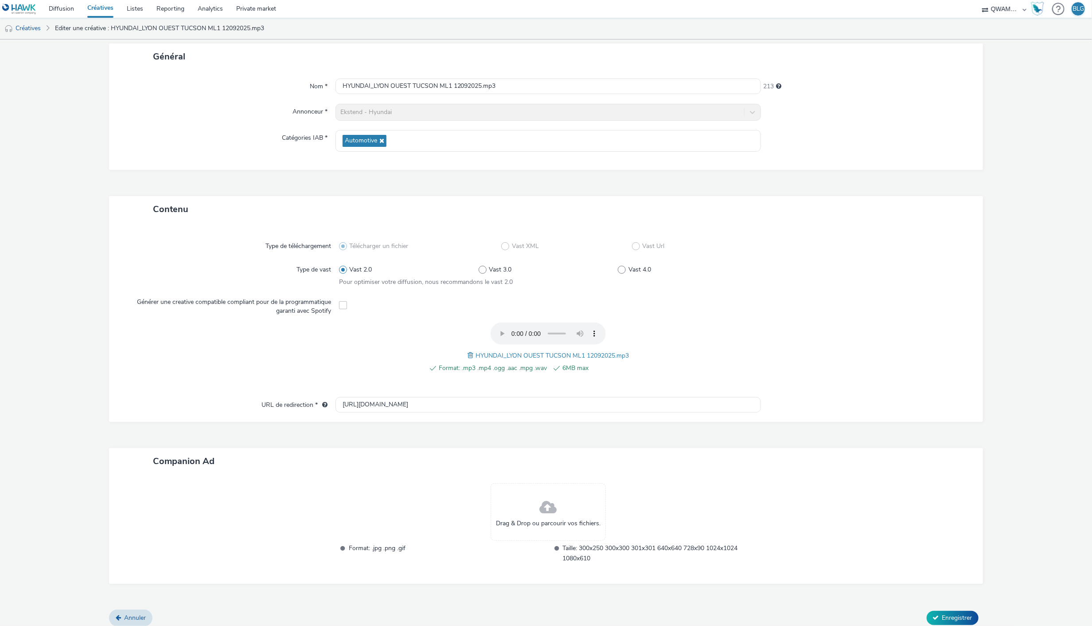
scroll to position [55, 0]
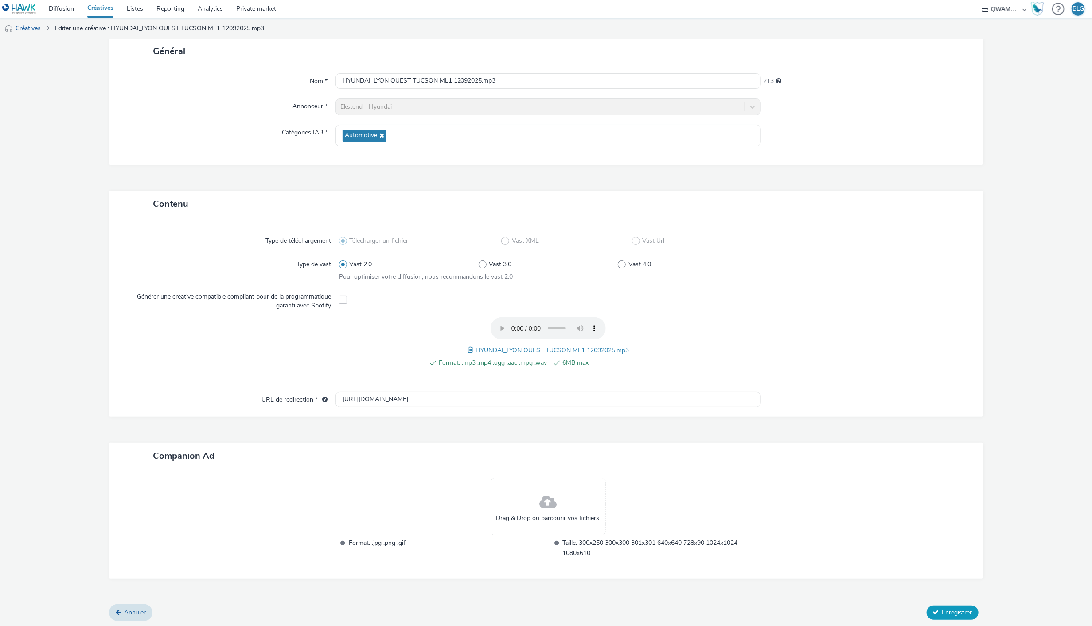
click at [943, 612] on span "Enregistrer" at bounding box center [958, 612] width 30 height 8
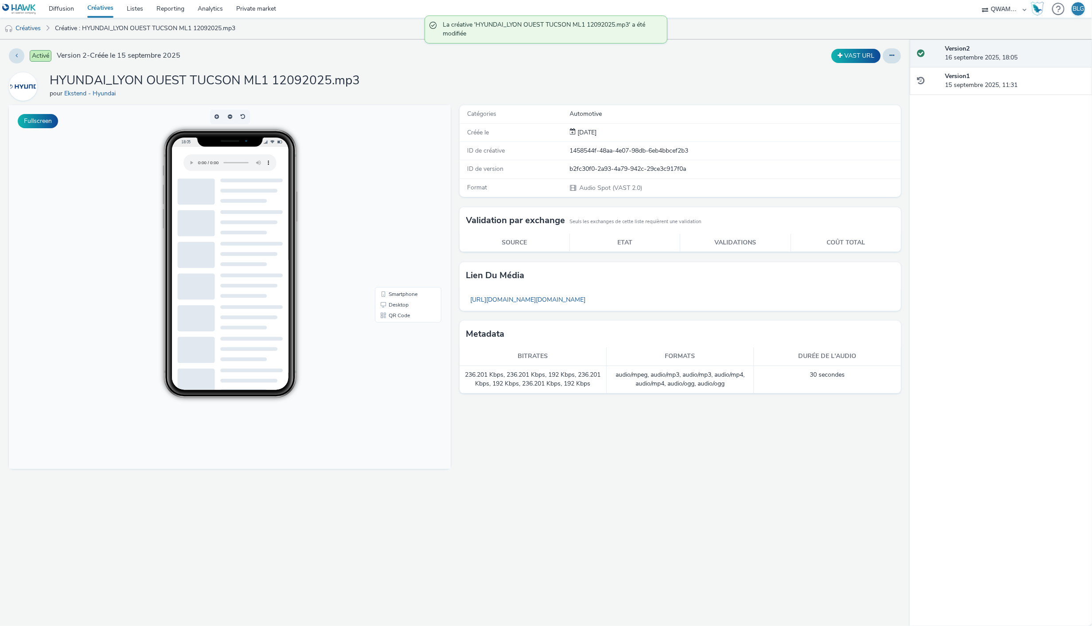
click at [106, 5] on link "Créatives" at bounding box center [100, 9] width 39 height 18
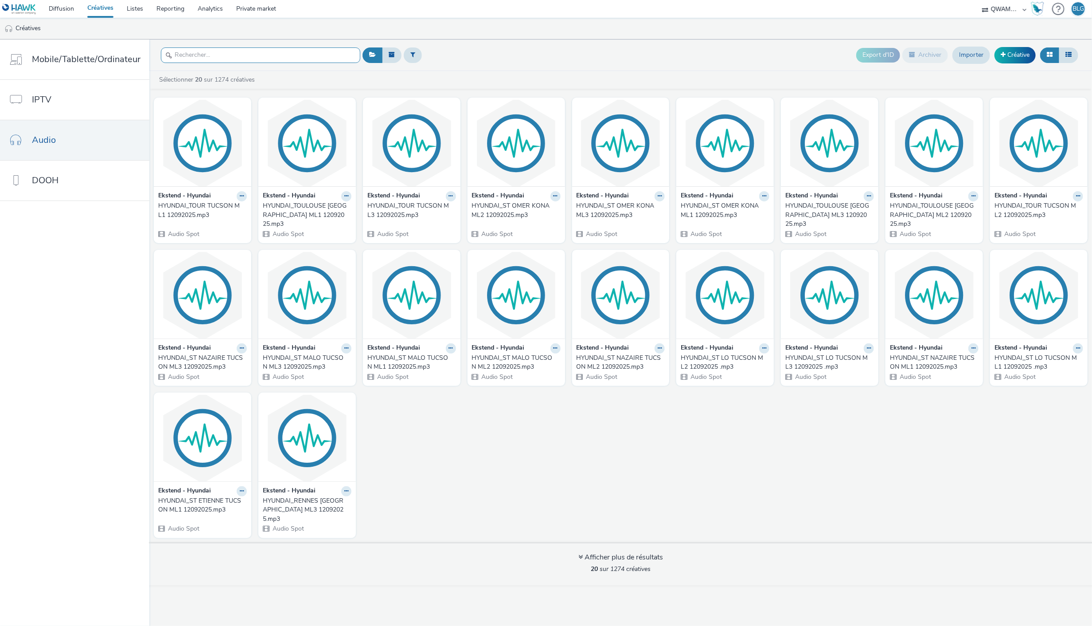
click at [250, 50] on input "text" at bounding box center [260, 55] width 199 height 16
paste input "HYUNDAI_LYON OUEST TUCSON ML2 12092025"
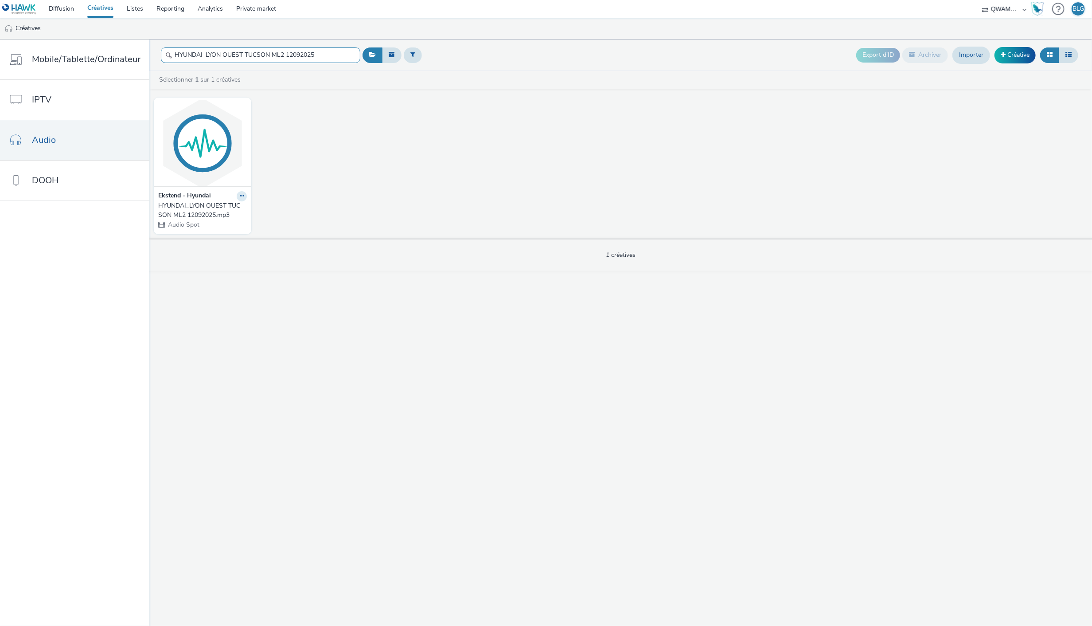
type input "HYUNDAI_LYON OUEST TUCSON ML2 12092025"
click at [243, 191] on div "Ekstend - Hyundai HYUNDAI_LYON OUEST TUCSON ML2 12092025.mp3 Audio Spot" at bounding box center [203, 209] width 98 height 47
click at [238, 193] on button at bounding box center [242, 196] width 10 height 10
click at [231, 209] on link "Modifier" at bounding box center [213, 212] width 66 height 18
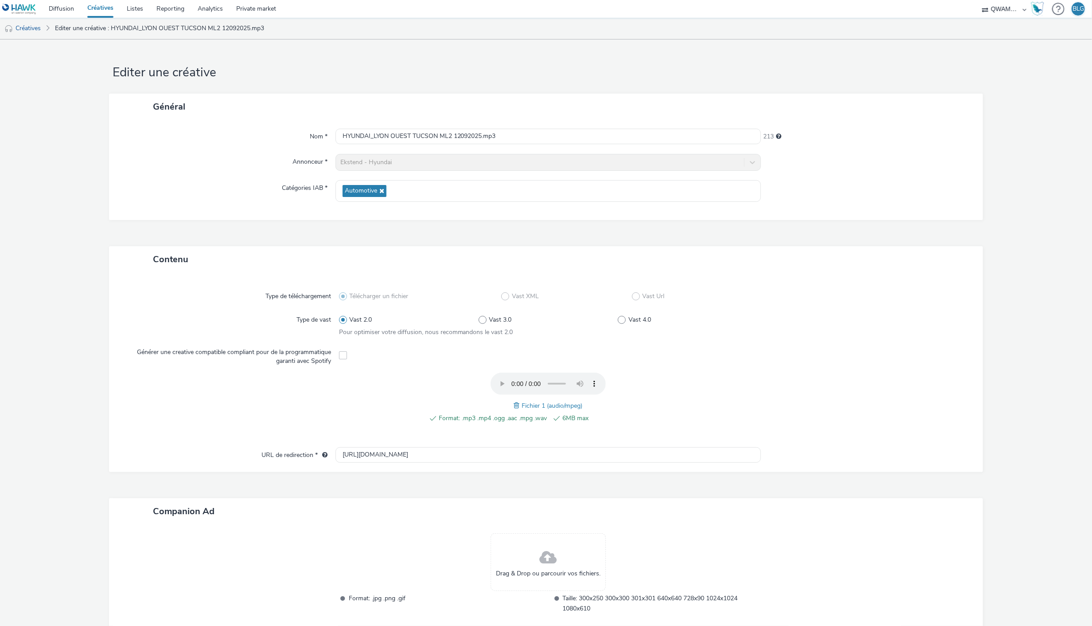
click at [514, 406] on span at bounding box center [518, 405] width 8 height 10
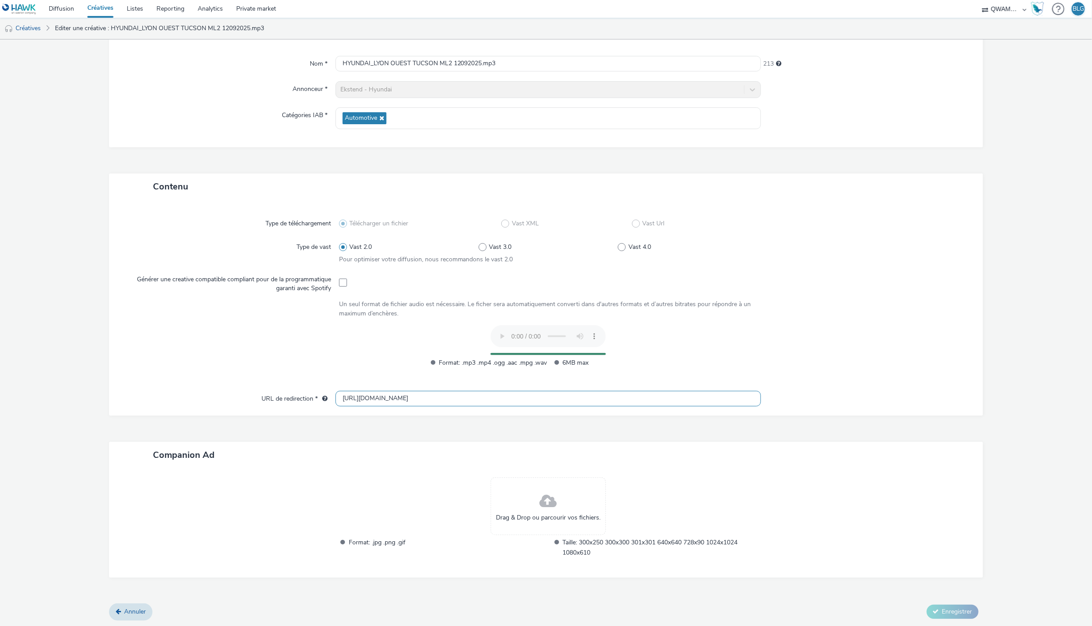
scroll to position [55, 0]
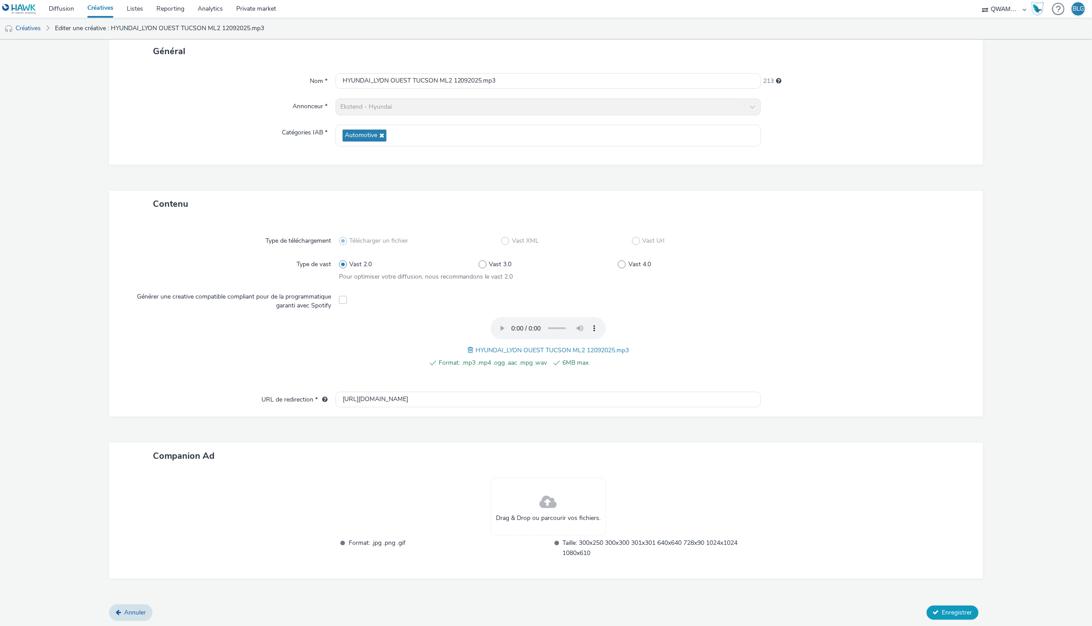
click at [934, 608] on button "Enregistrer" at bounding box center [953, 612] width 52 height 14
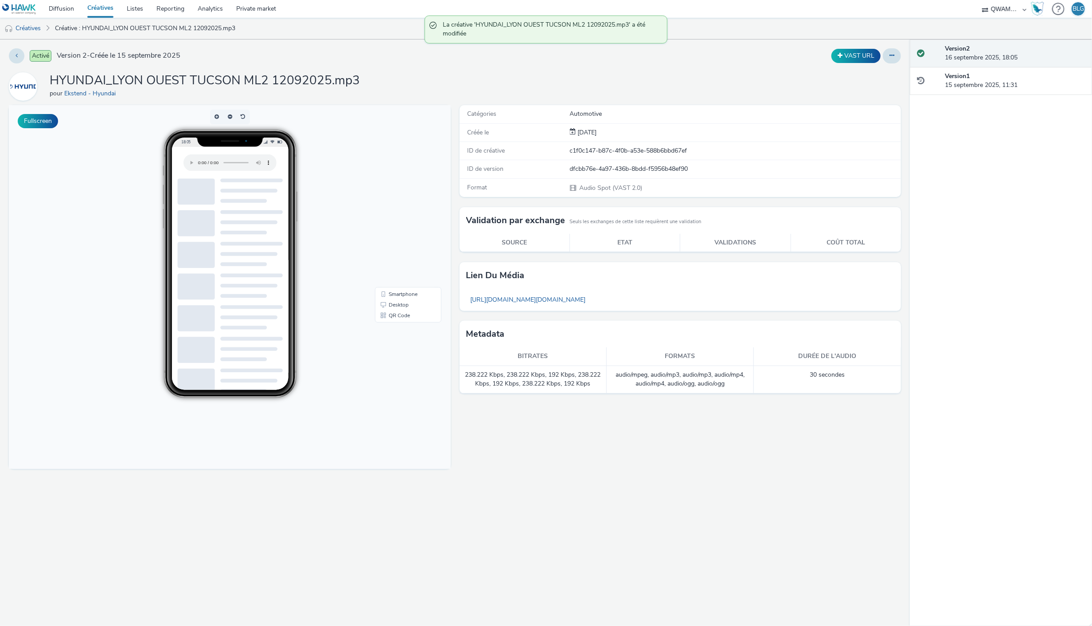
click at [100, 6] on link "Créatives" at bounding box center [100, 9] width 39 height 18
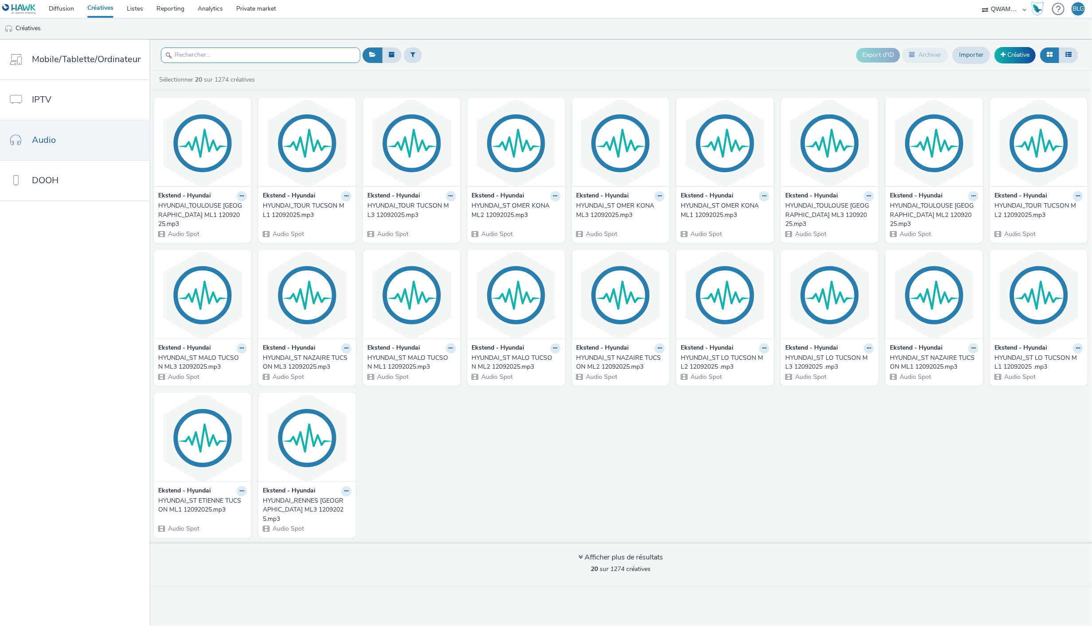
click at [256, 56] on input "text" at bounding box center [260, 55] width 199 height 16
paste input "HYUNDAI_LYON OUEST TUCSON ML3 12092025"
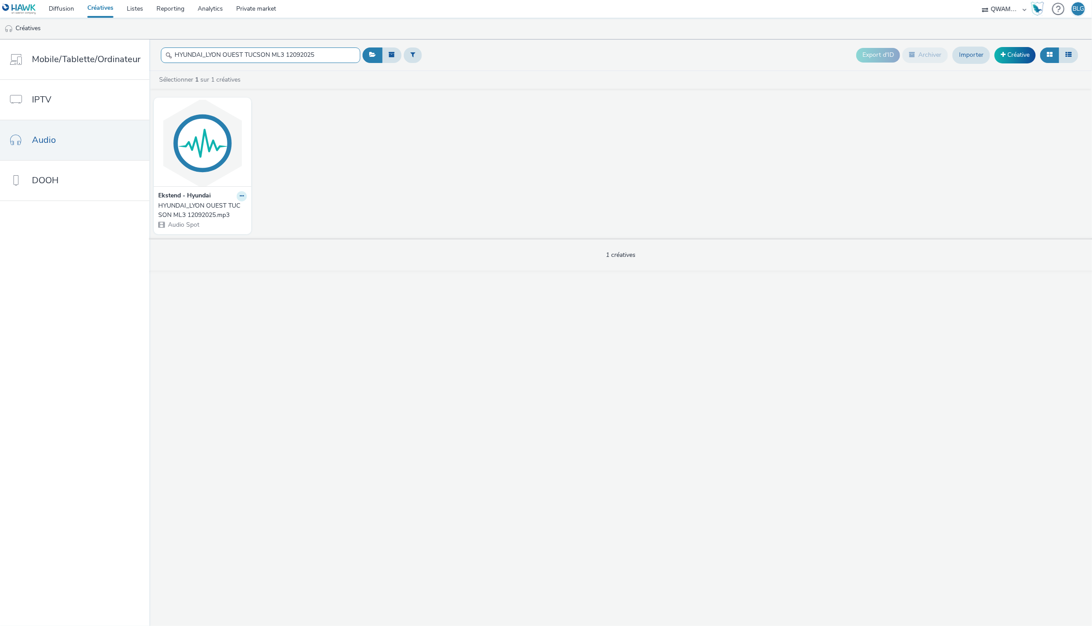
type input "HYUNDAI_LYON OUEST TUCSON ML3 12092025"
click at [240, 197] on icon at bounding box center [242, 195] width 4 height 5
click at [224, 213] on link "Modifier" at bounding box center [213, 212] width 66 height 18
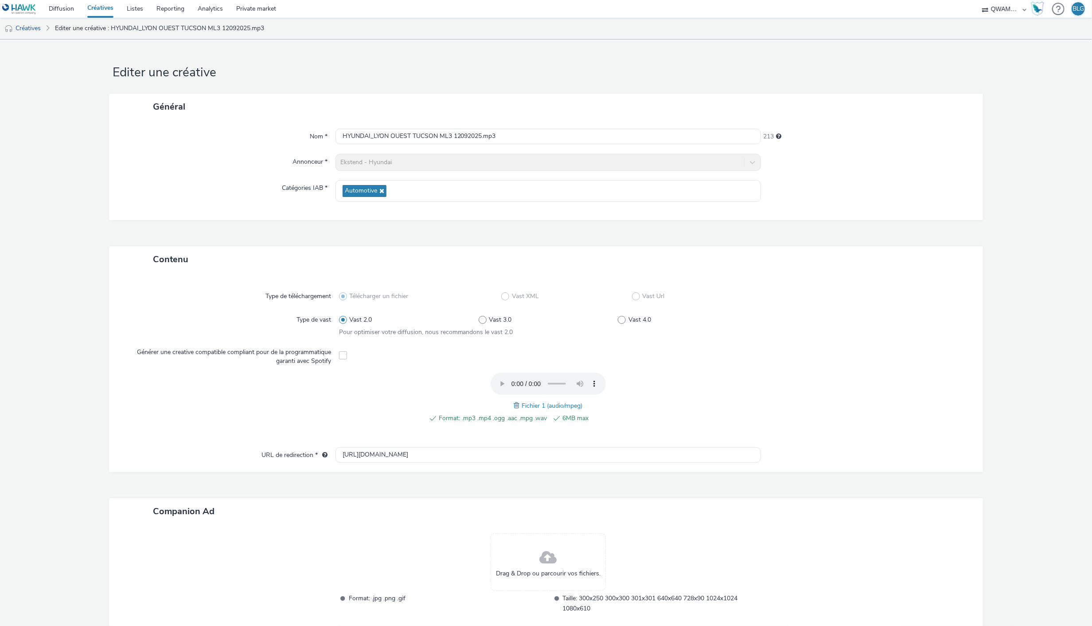
click at [514, 400] on span at bounding box center [518, 405] width 8 height 10
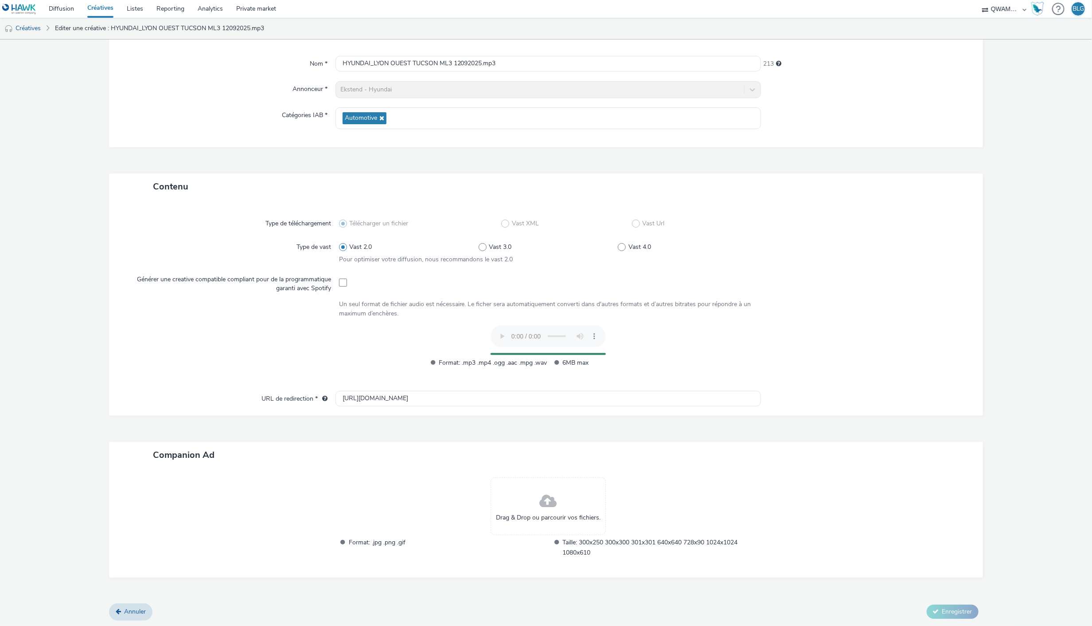
scroll to position [55, 0]
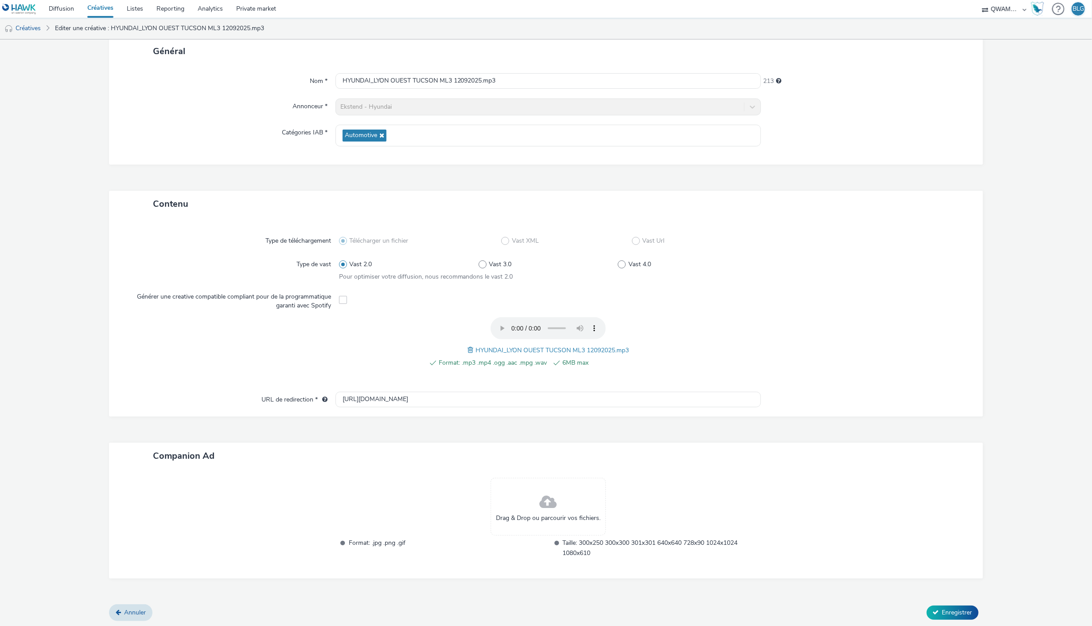
click at [955, 619] on form "Editer une créative Général Nom * HYUNDAI_LYON OUEST TUCSON ML3 12092025.mp3 21…" at bounding box center [546, 305] width 1092 height 643
click at [962, 612] on span "Enregistrer" at bounding box center [958, 612] width 30 height 8
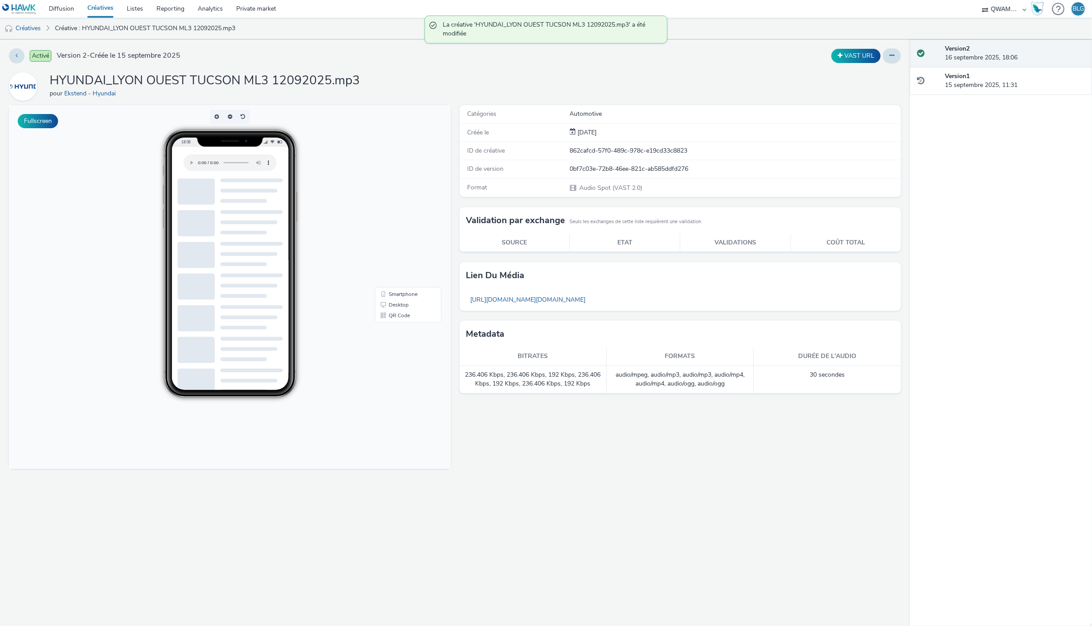
click at [105, 10] on link "Créatives" at bounding box center [100, 9] width 39 height 18
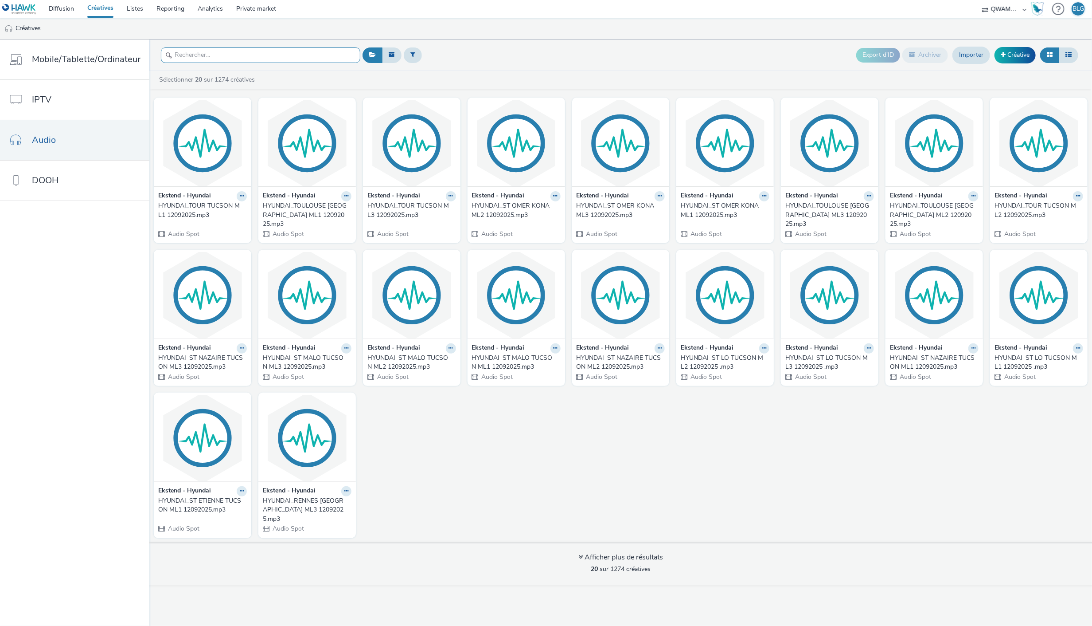
click at [262, 57] on input "text" at bounding box center [260, 55] width 199 height 16
paste input "HYUNDAI_LYON SUD TUCSON ML1 12092025"
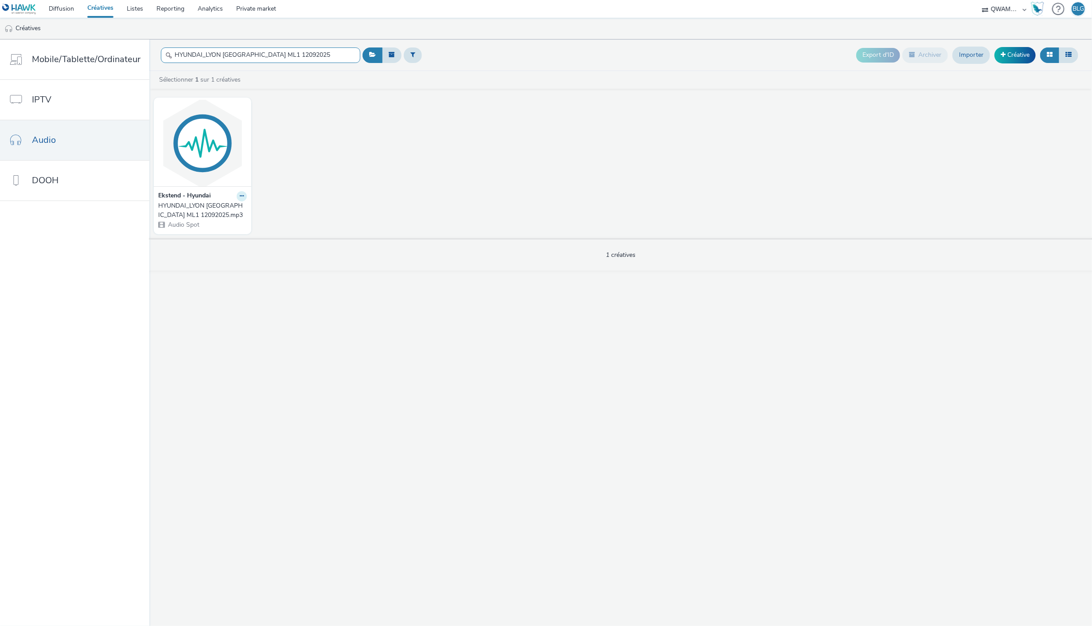
type input "HYUNDAI_LYON SUD TUCSON ML1 12092025"
click at [241, 196] on icon at bounding box center [242, 195] width 4 height 5
click at [231, 209] on link "Modifier" at bounding box center [213, 212] width 66 height 18
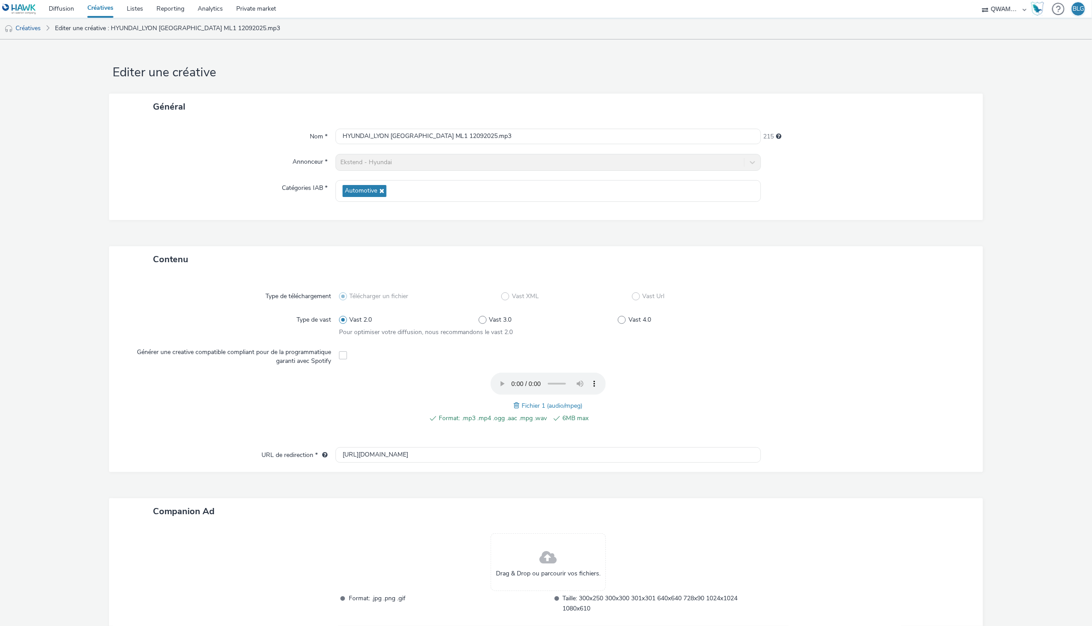
click at [514, 403] on span at bounding box center [518, 405] width 8 height 10
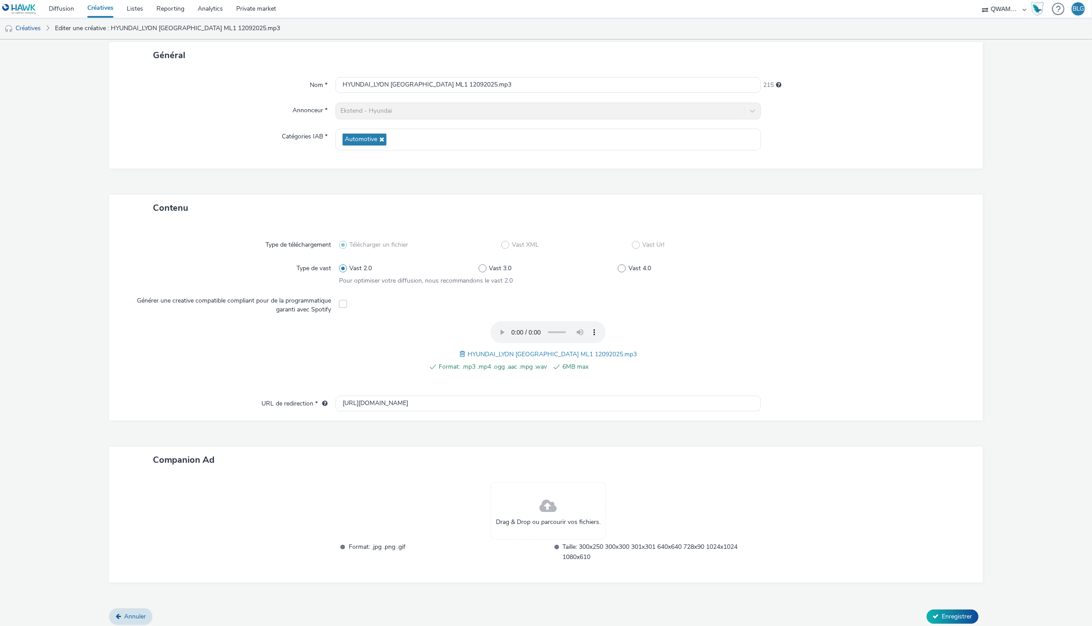
scroll to position [55, 0]
click at [943, 609] on span "Enregistrer" at bounding box center [958, 612] width 30 height 8
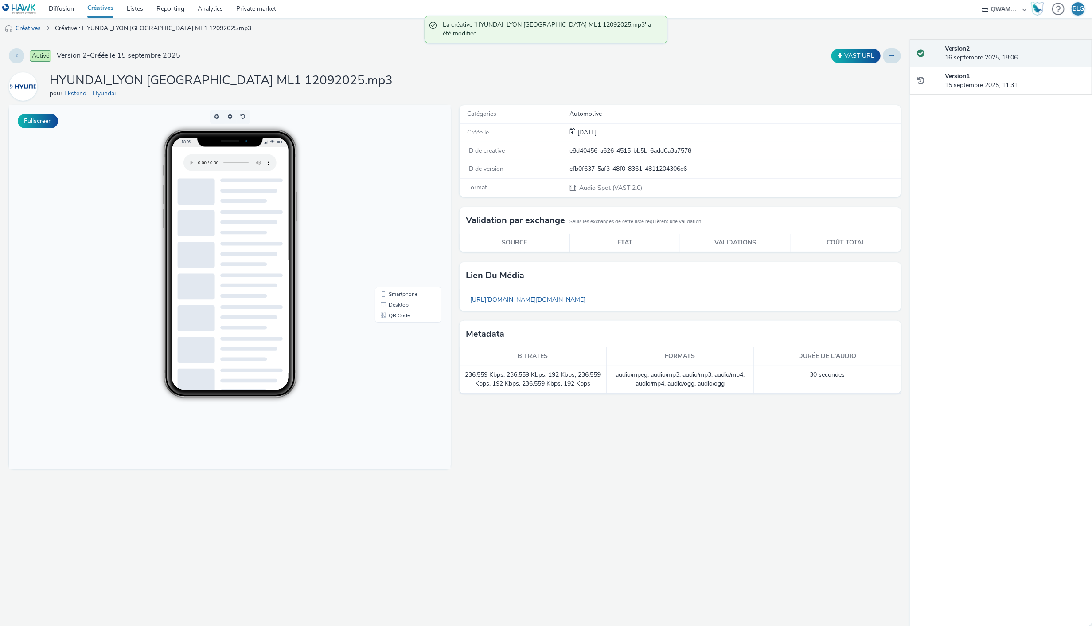
click at [98, 8] on link "Créatives" at bounding box center [100, 9] width 39 height 18
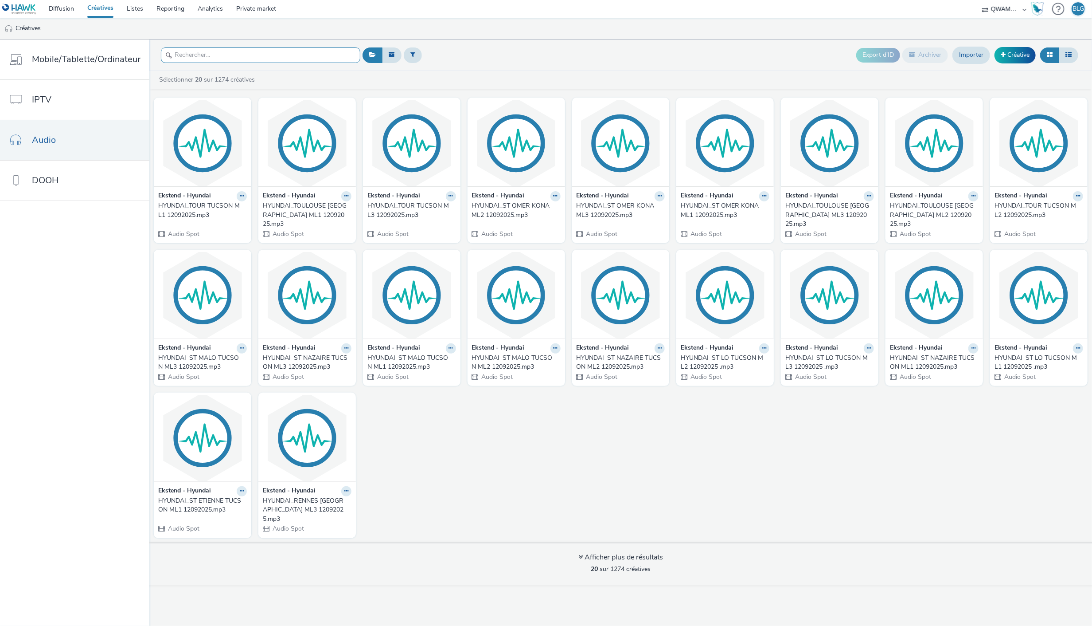
click at [261, 51] on input "text" at bounding box center [260, 55] width 199 height 16
paste input "HYUNDAI_LYON SUD TUCSON ML2 12092025"
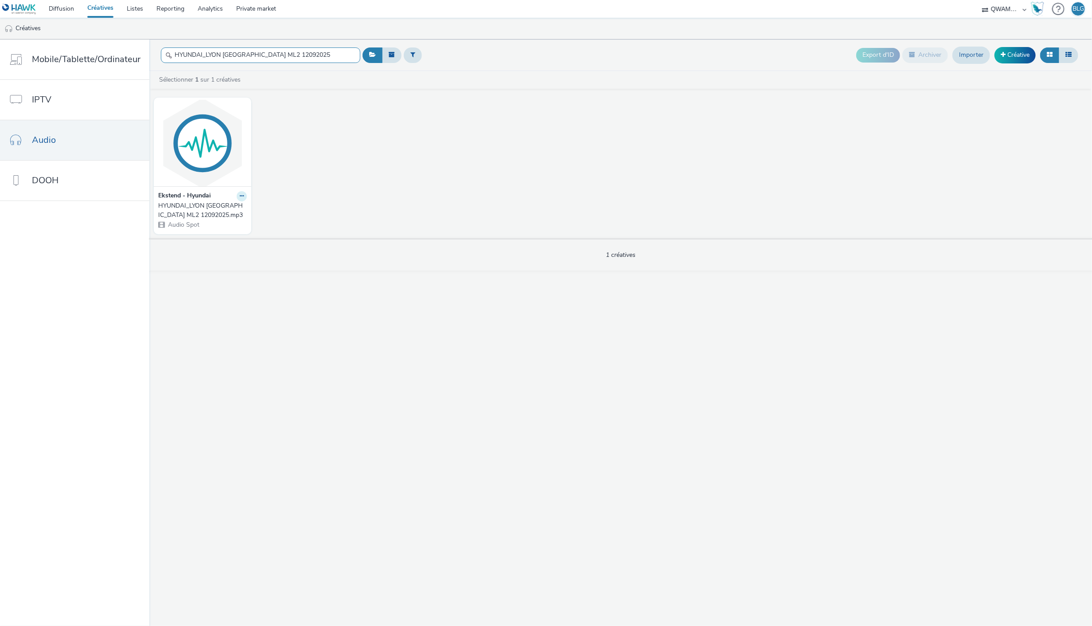
type input "HYUNDAI_LYON SUD TUCSON ML2 12092025"
click at [243, 196] on button at bounding box center [242, 196] width 10 height 10
click at [235, 207] on link "Modifier" at bounding box center [213, 212] width 66 height 18
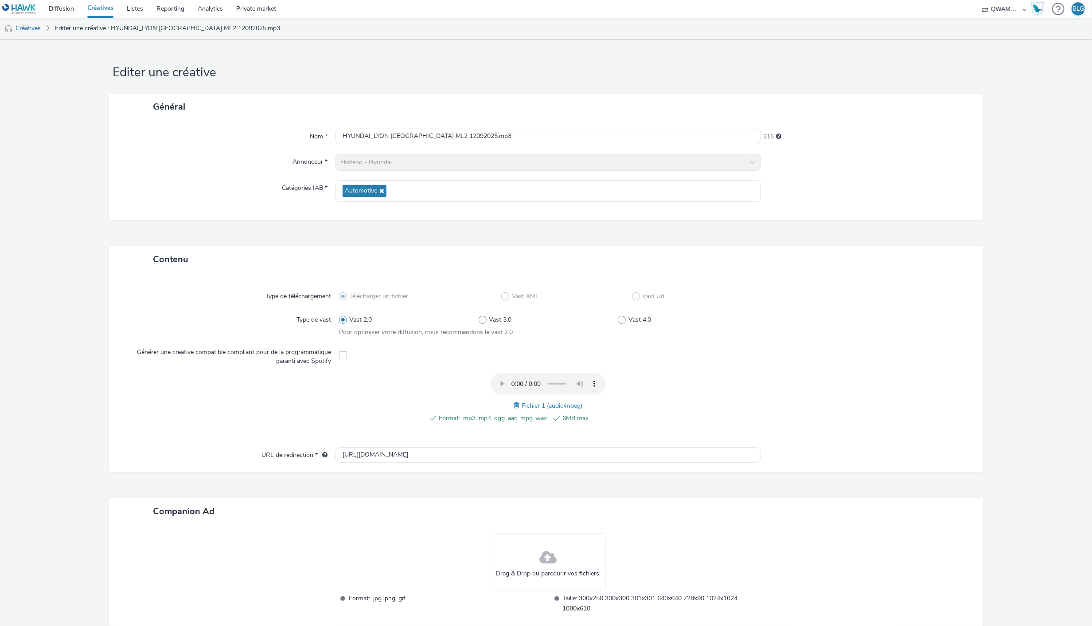
click at [514, 401] on span at bounding box center [518, 405] width 8 height 10
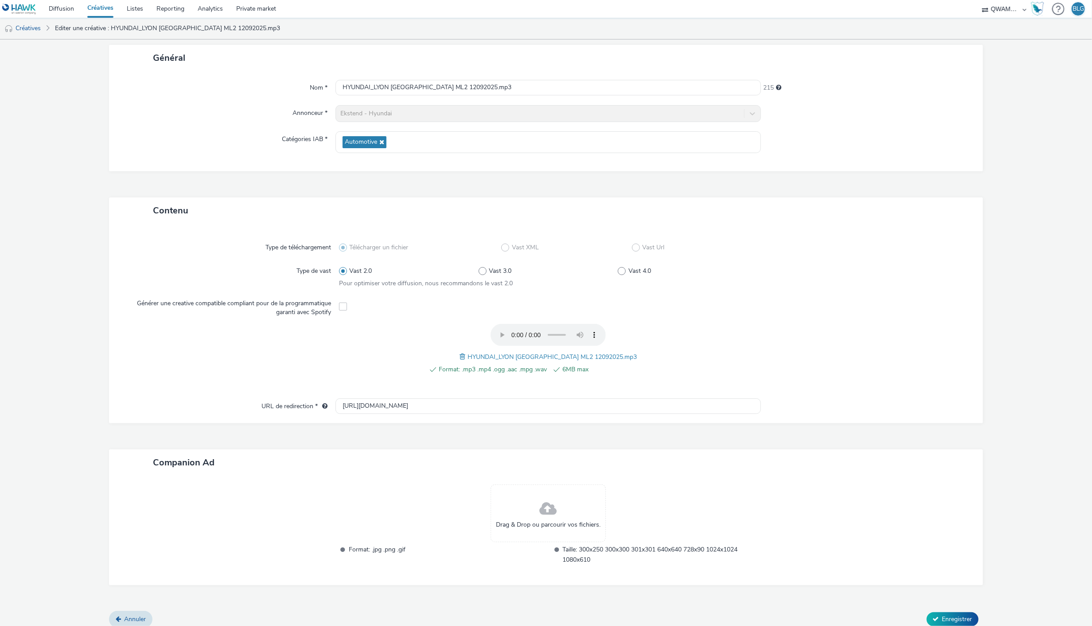
scroll to position [55, 0]
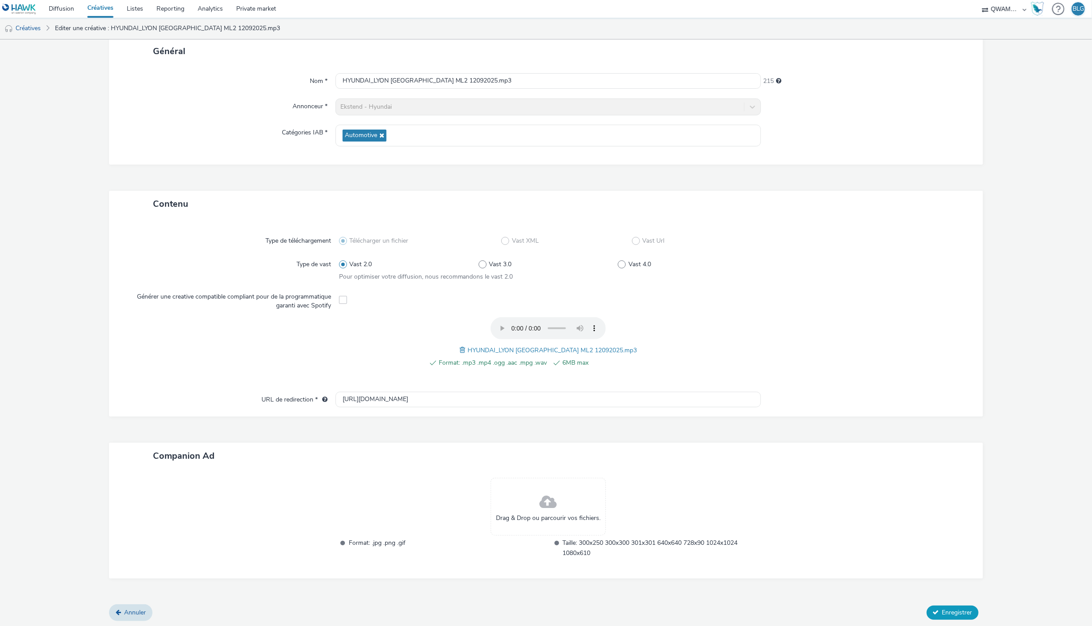
click at [933, 609] on icon at bounding box center [936, 612] width 6 height 6
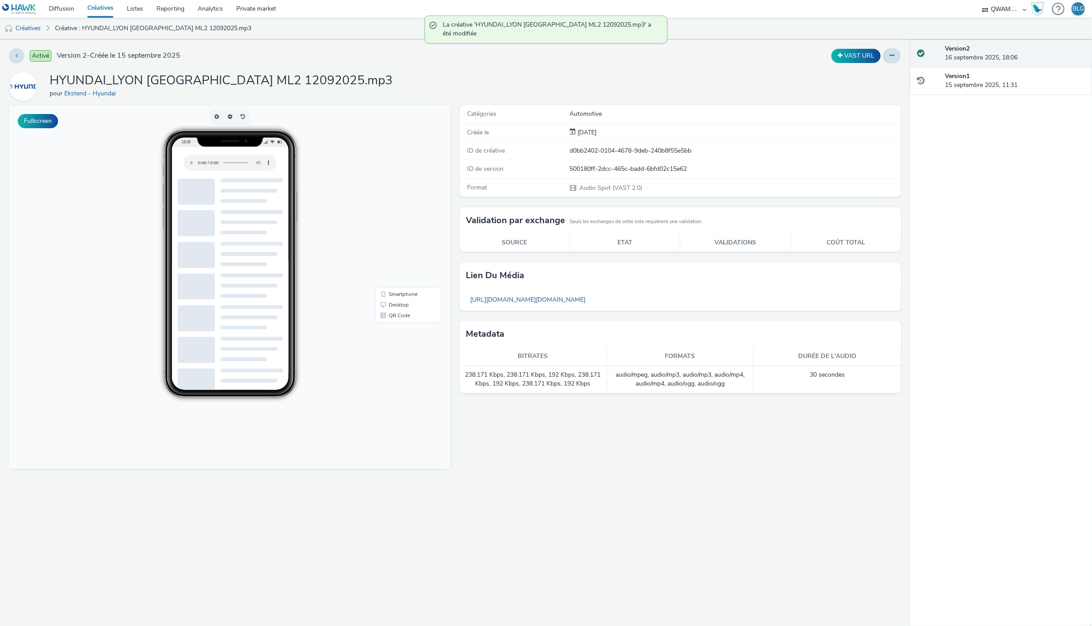
click at [101, 9] on link "Créatives" at bounding box center [100, 9] width 39 height 18
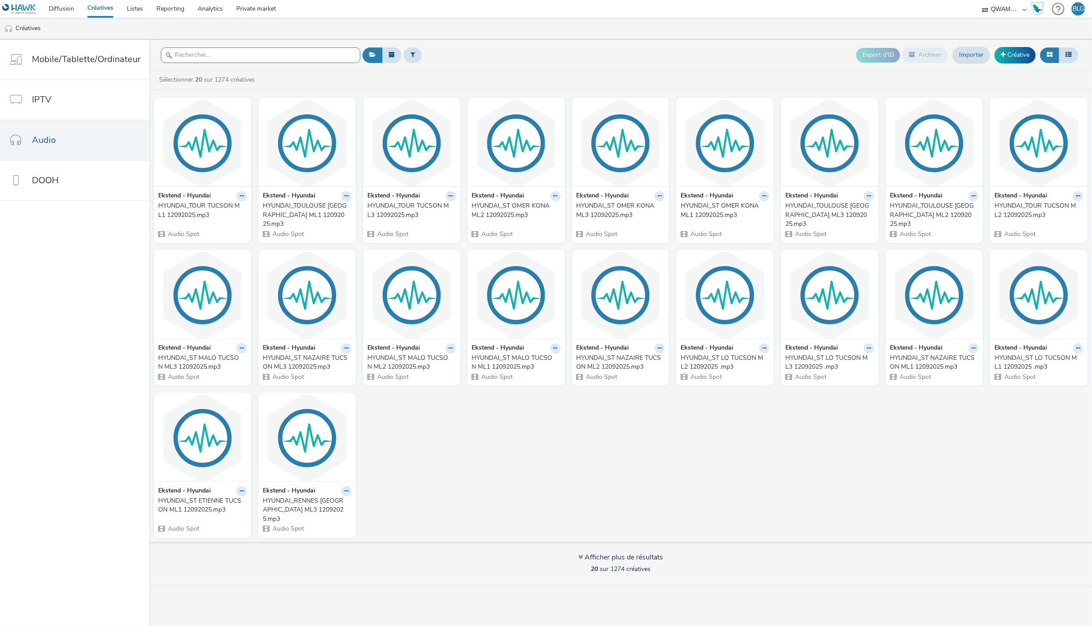
click at [283, 55] on input "text" at bounding box center [260, 55] width 199 height 16
paste input "HYUNDAI_LYON SUD TUCSON ML3 12092025"
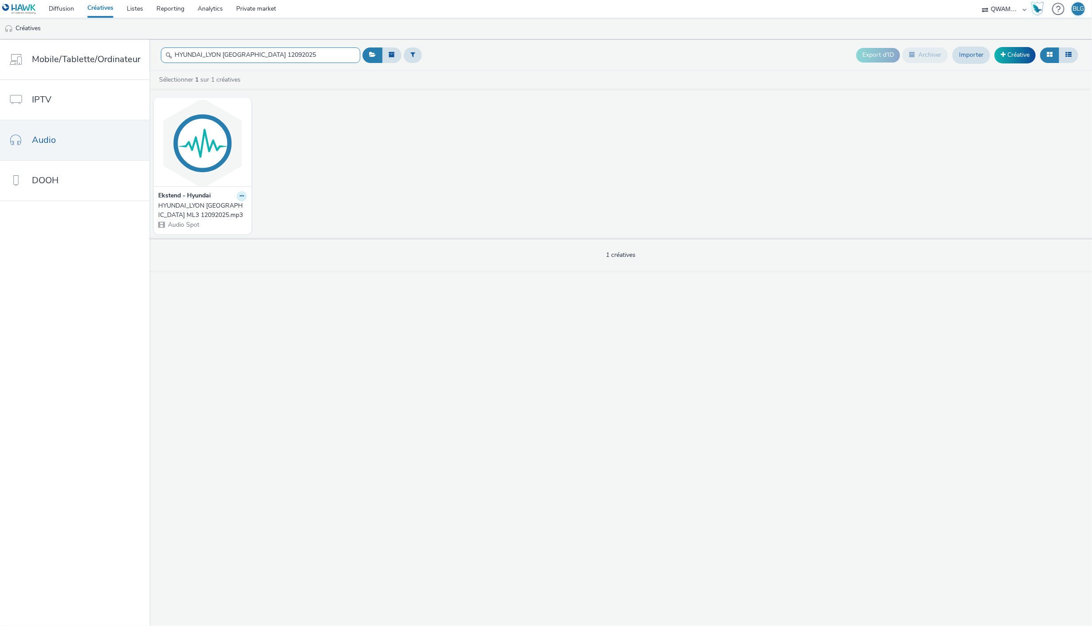
type input "HYUNDAI_LYON SUD TUCSON ML3 12092025"
click at [238, 193] on button at bounding box center [242, 196] width 10 height 10
click at [228, 206] on link "Modifier" at bounding box center [213, 212] width 66 height 18
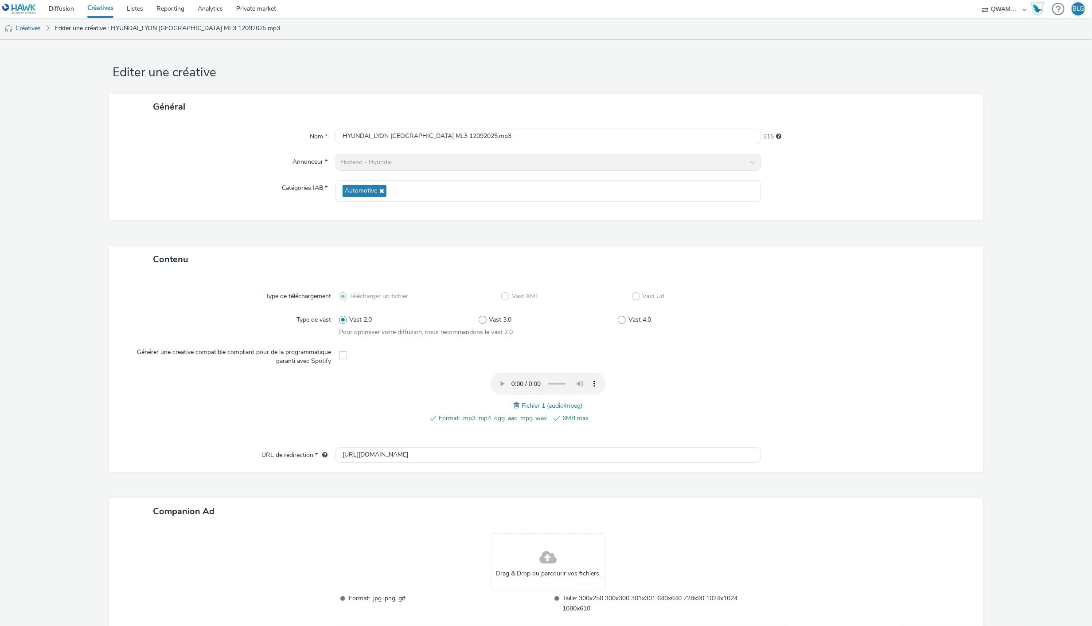
click at [514, 404] on span at bounding box center [518, 405] width 8 height 10
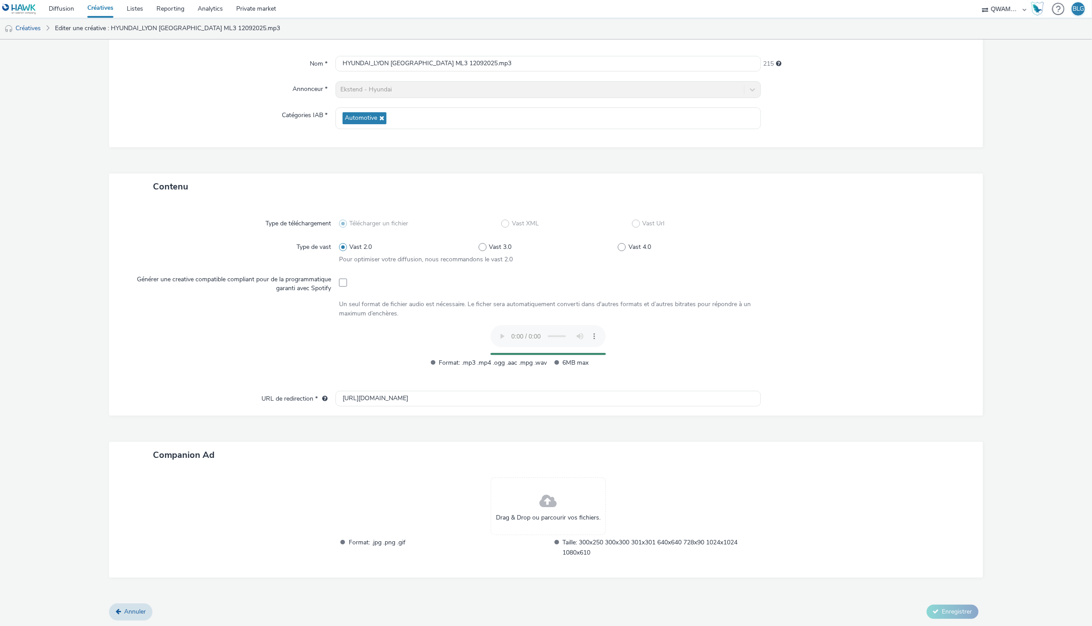
scroll to position [55, 0]
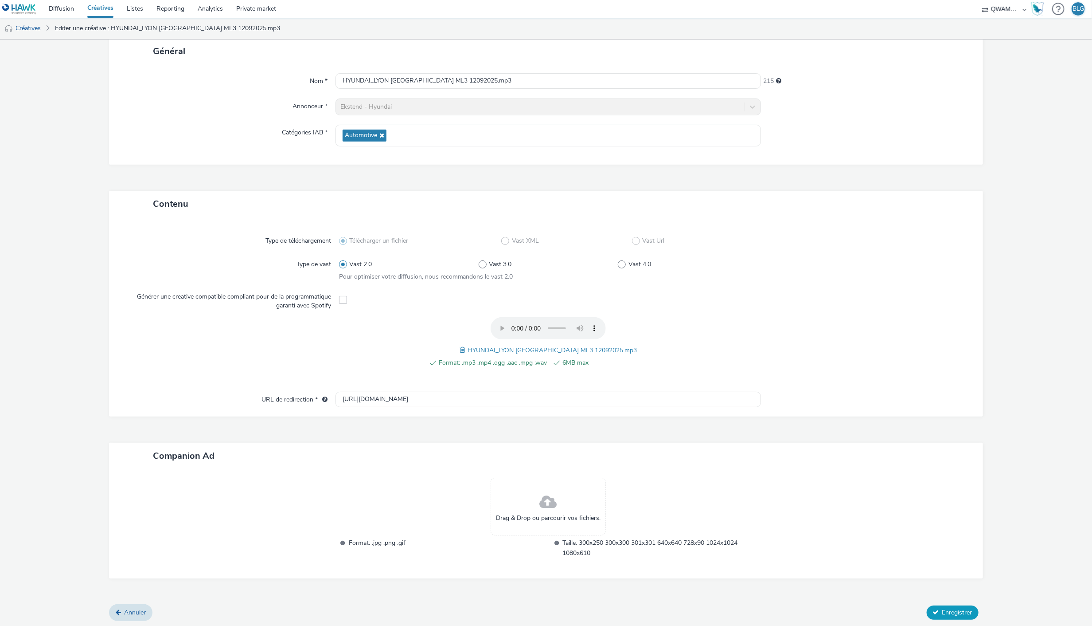
click at [947, 608] on span "Enregistrer" at bounding box center [958, 612] width 30 height 8
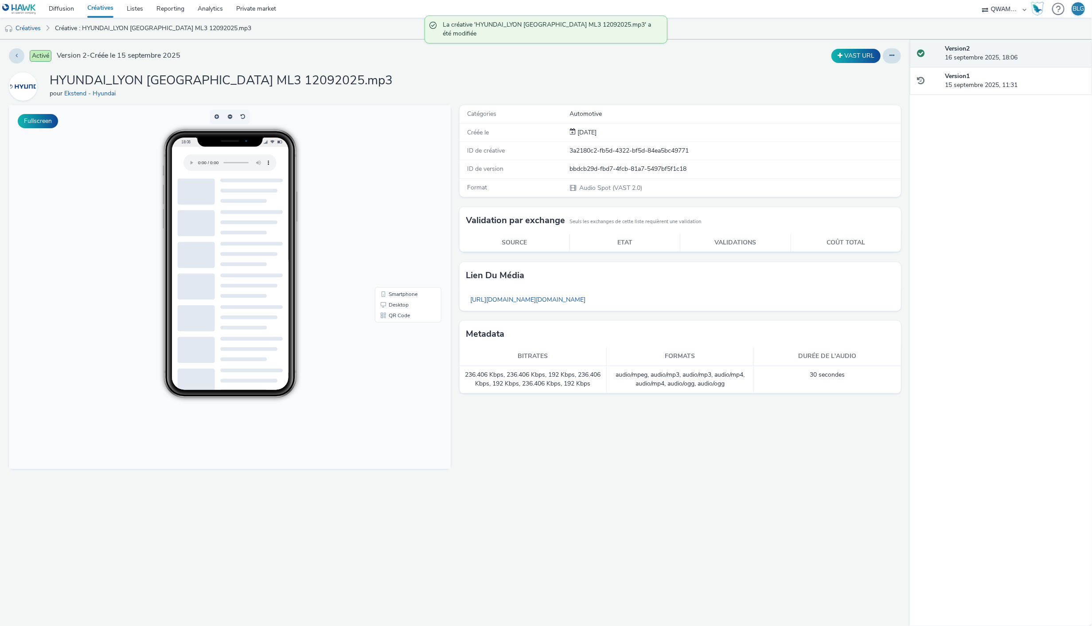
click at [100, 5] on link "Créatives" at bounding box center [100, 9] width 39 height 18
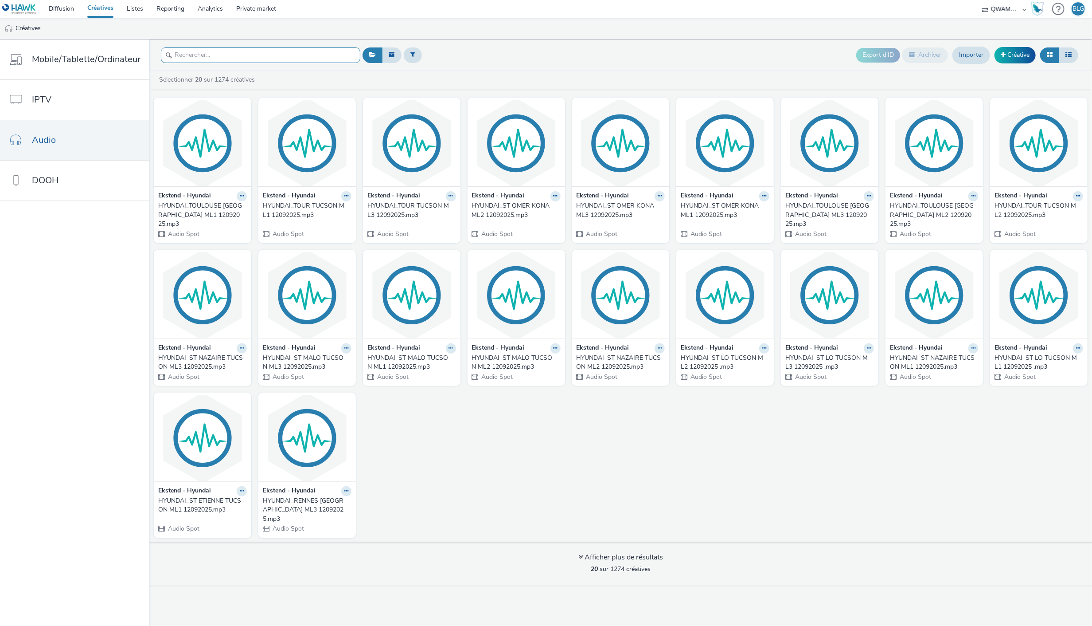
click at [313, 55] on input "text" at bounding box center [260, 55] width 199 height 16
paste input "HYUNDAI_MURRET TUCSON ML1 12092025"
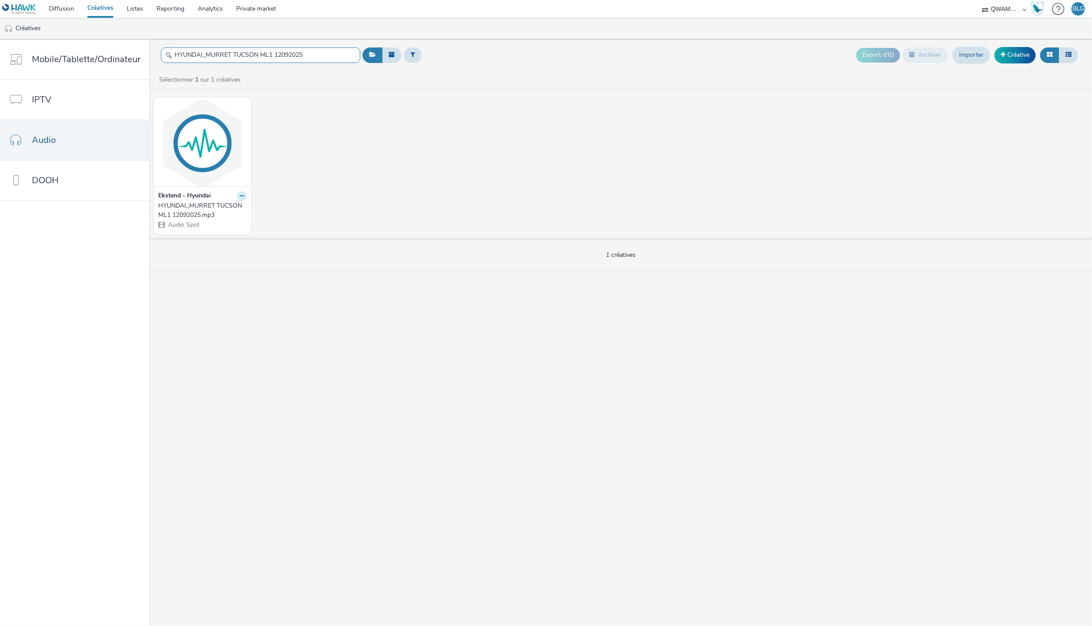
type input "HYUNDAI_MURRET TUCSON ML1 12092025"
click at [240, 199] on icon at bounding box center [242, 195] width 4 height 5
click at [238, 209] on link "Modifier" at bounding box center [213, 212] width 66 height 18
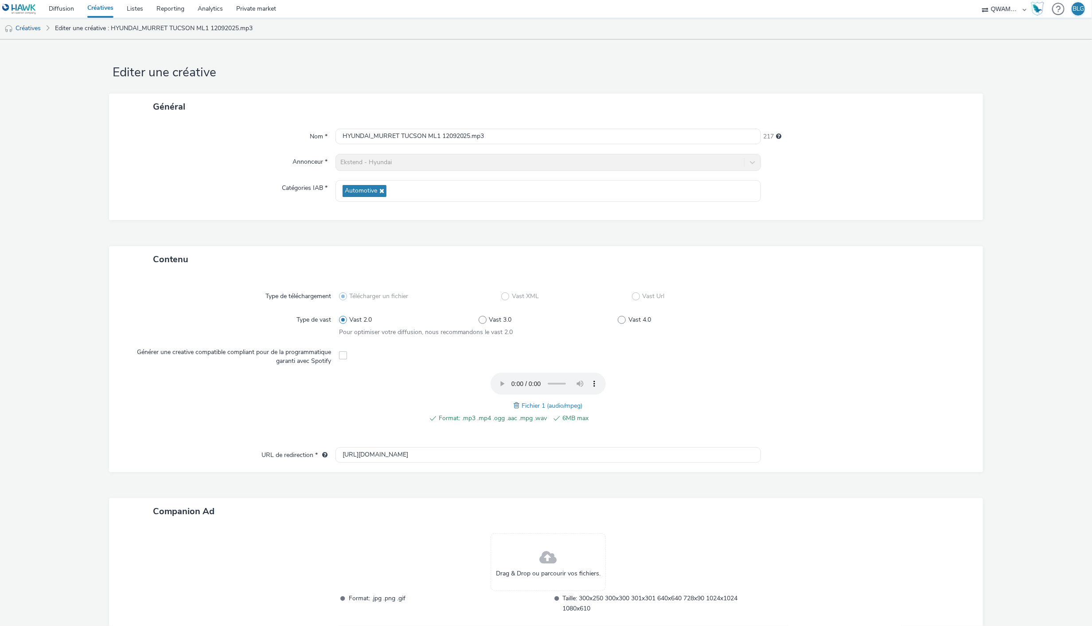
click at [514, 405] on span at bounding box center [518, 405] width 8 height 10
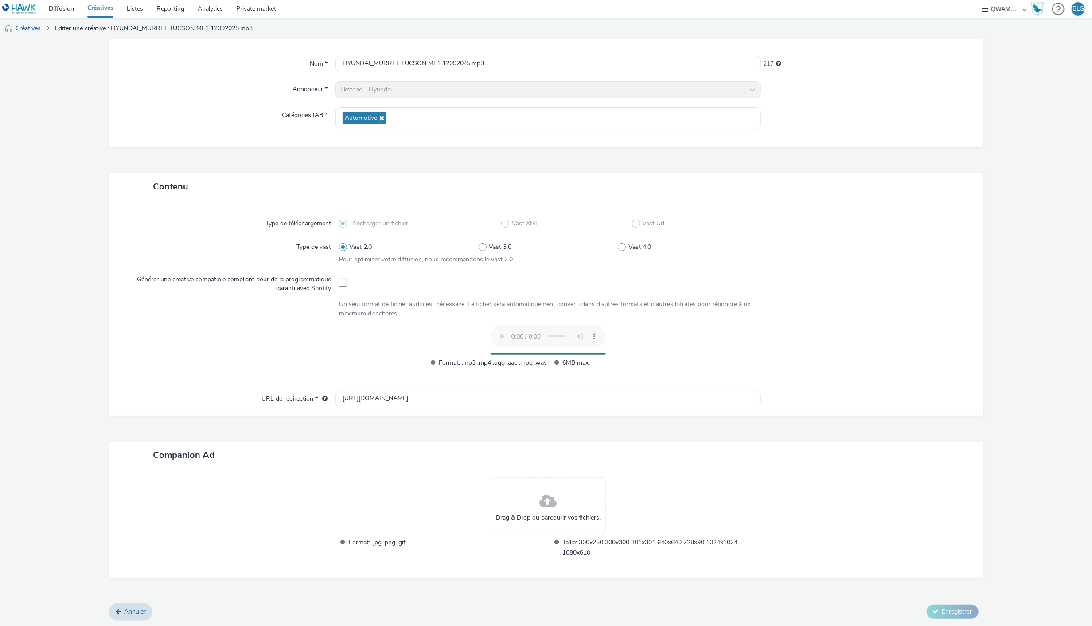
scroll to position [55, 0]
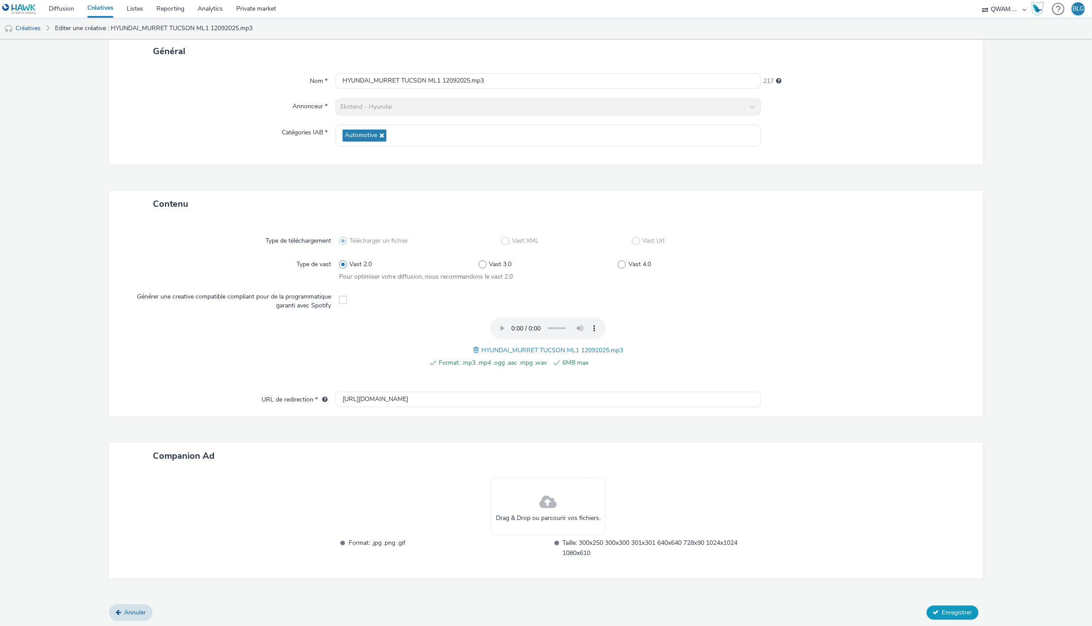
click at [943, 613] on span "Enregistrer" at bounding box center [958, 612] width 30 height 8
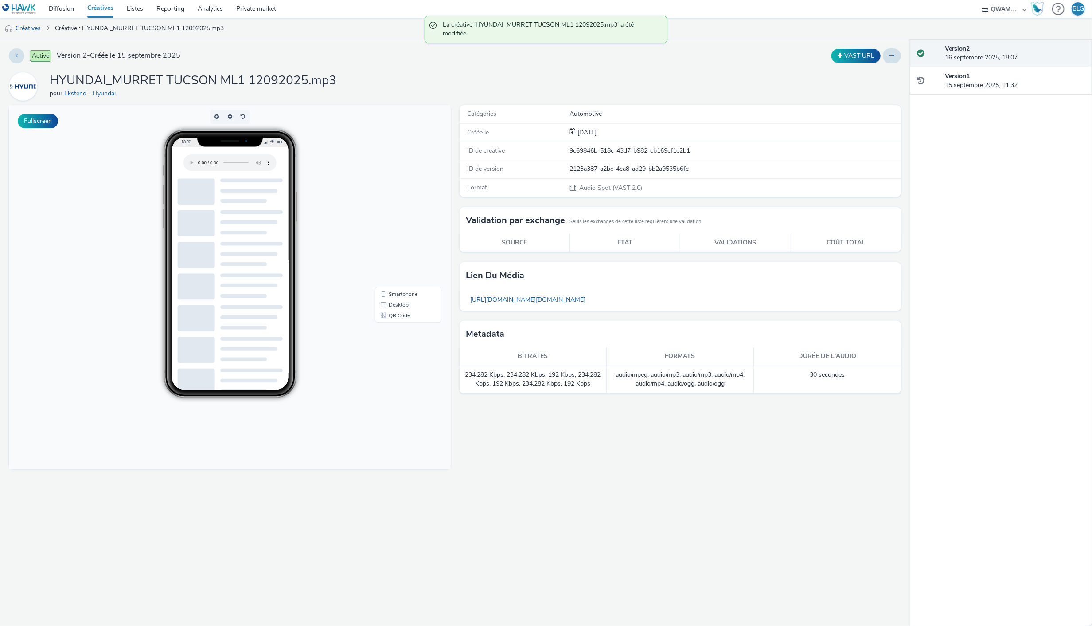
click at [101, 13] on link "Créatives" at bounding box center [100, 9] width 39 height 18
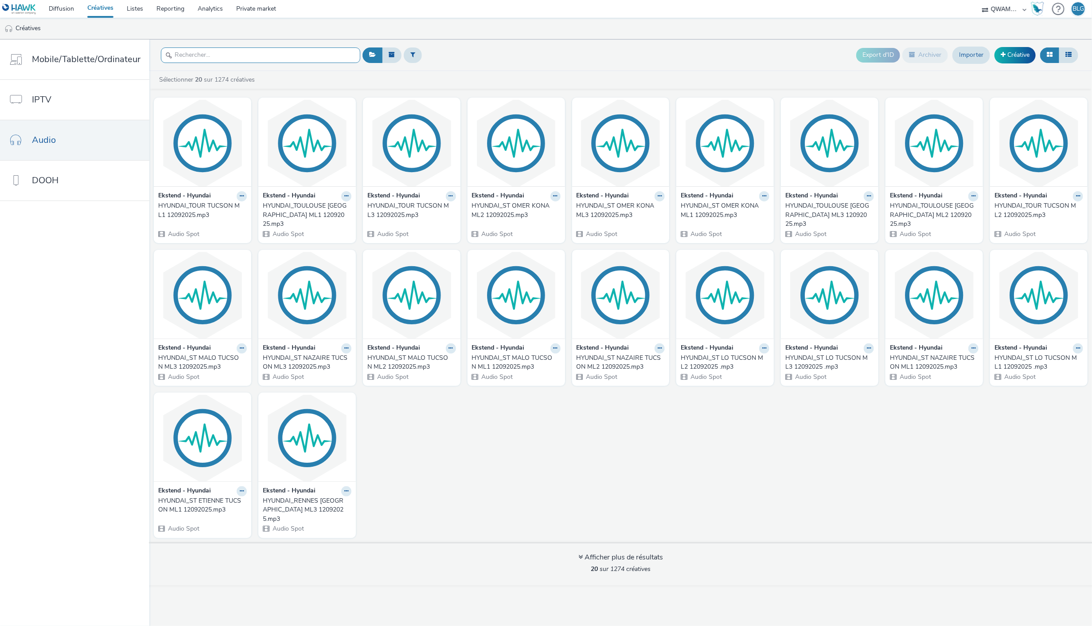
click at [254, 58] on input "text" at bounding box center [260, 55] width 199 height 16
paste input "HYUNDAI_MURRET TUCSON ML2 12092025"
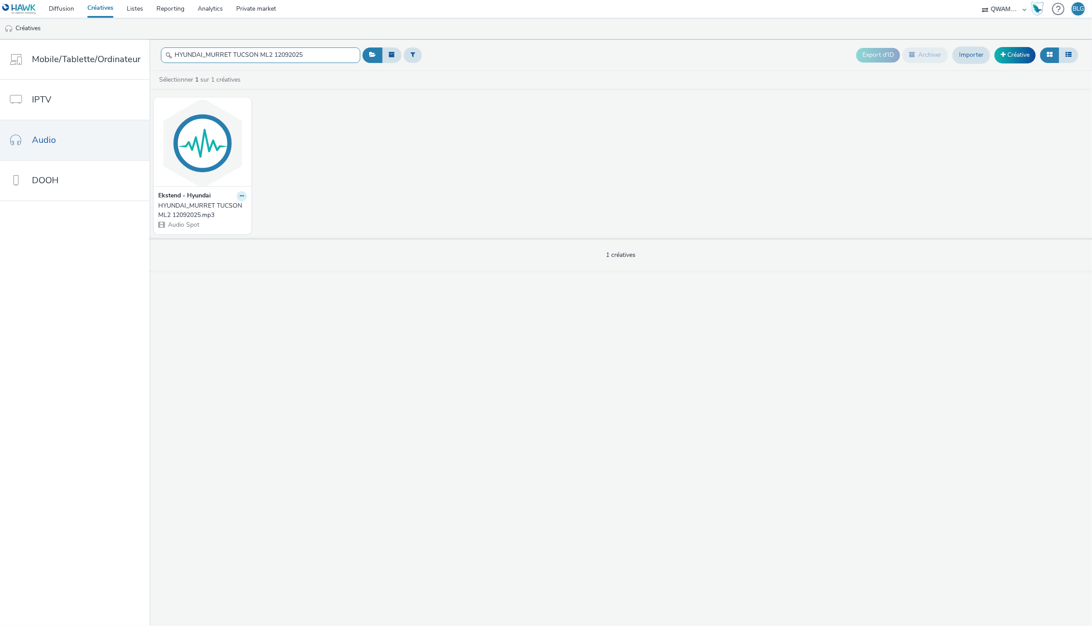
type input "HYUNDAI_MURRET TUCSON ML2 12092025"
click at [240, 197] on icon at bounding box center [242, 195] width 4 height 5
drag, startPoint x: 238, startPoint y: 202, endPoint x: 227, endPoint y: 211, distance: 14.8
click at [227, 211] on link "Modifier" at bounding box center [213, 212] width 66 height 18
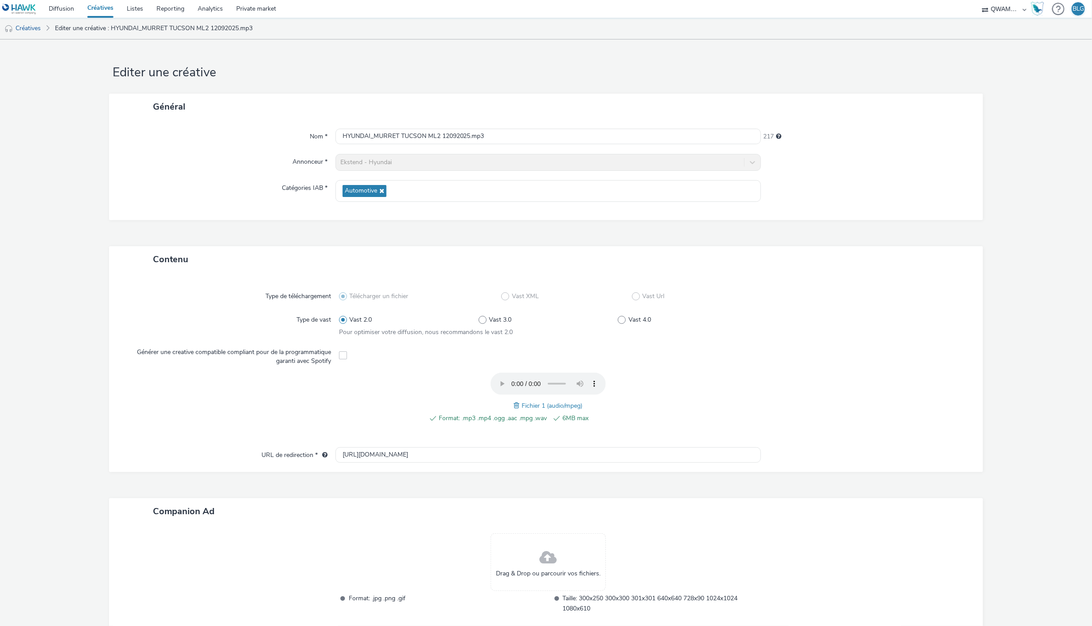
click at [514, 405] on span at bounding box center [518, 405] width 8 height 10
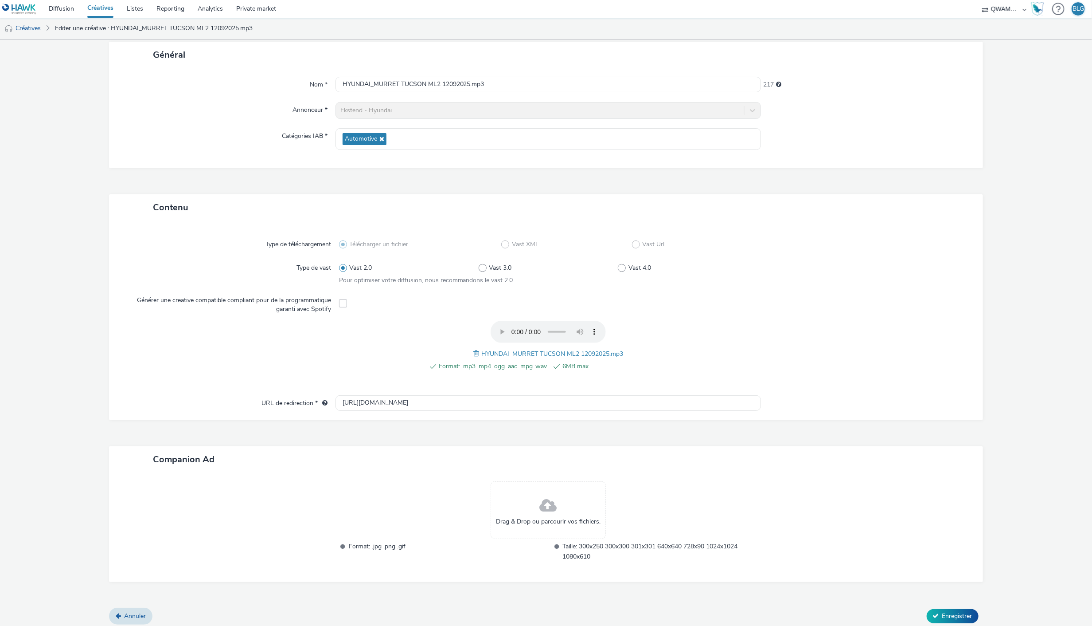
scroll to position [55, 0]
click at [945, 604] on div "Annuler Enregistrer" at bounding box center [546, 612] width 874 height 16
click at [949, 608] on span "Enregistrer" at bounding box center [958, 612] width 30 height 8
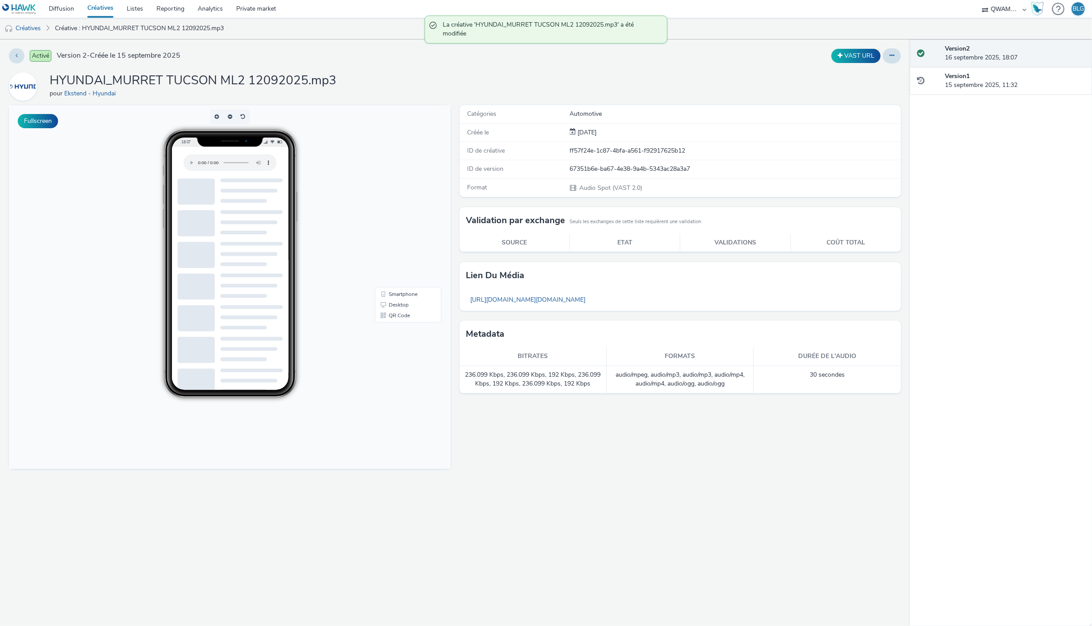
click at [113, 12] on link "Créatives" at bounding box center [100, 9] width 39 height 18
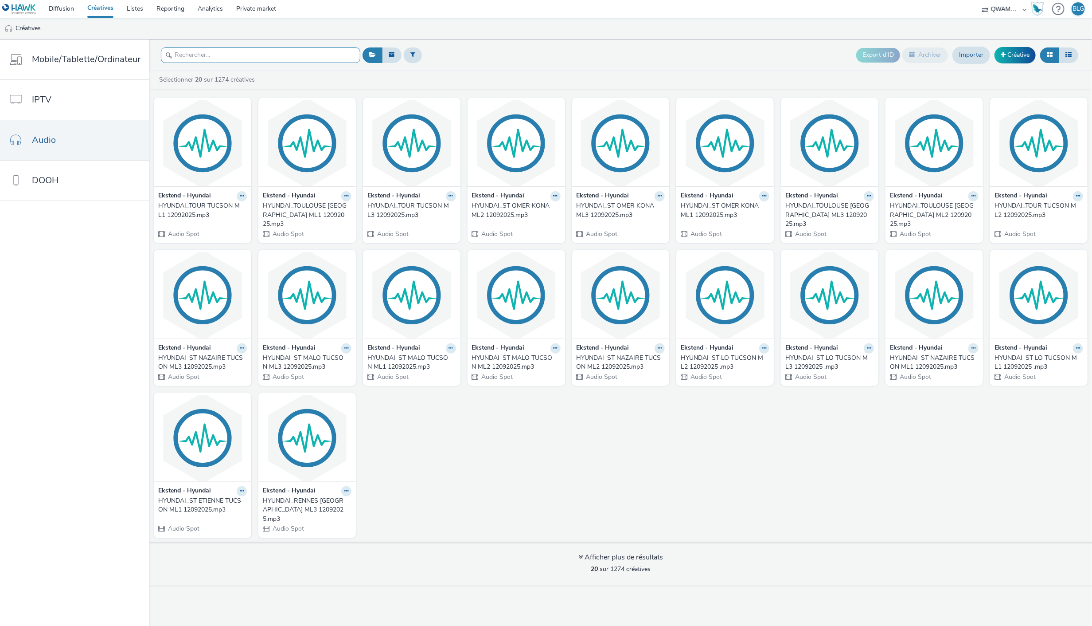
paste input "HYUNDAI_MURRET TUCSON ML3 12092025"
click at [280, 54] on input "text" at bounding box center [260, 55] width 199 height 16
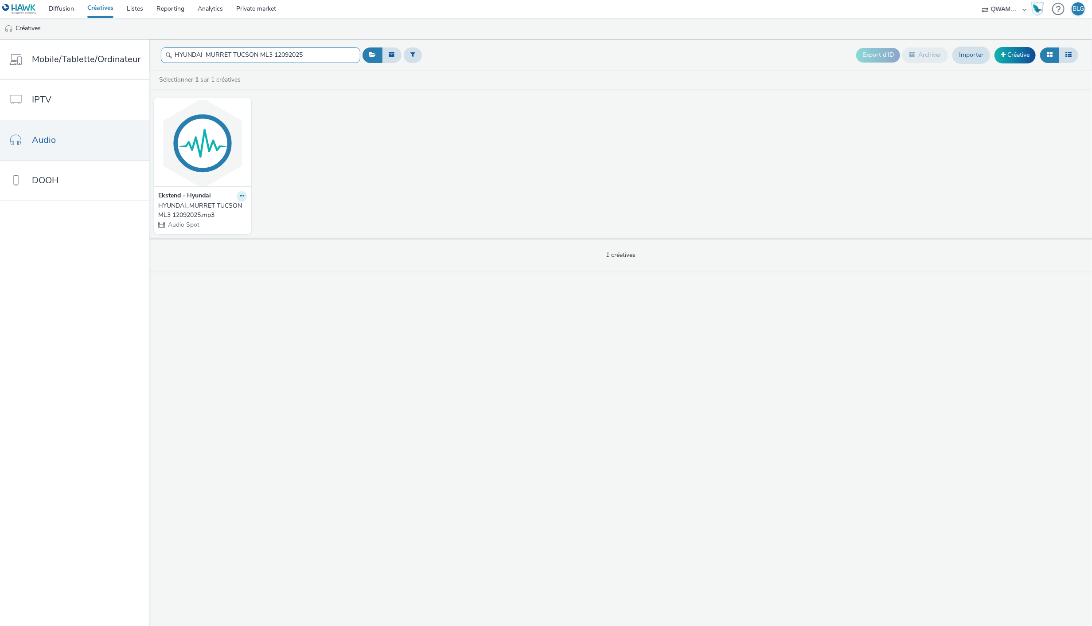
type input "HYUNDAI_MURRET TUCSON ML3 12092025"
click at [242, 193] on div at bounding box center [242, 196] width 10 height 10
click at [241, 194] on icon at bounding box center [242, 195] width 4 height 5
click at [229, 209] on link "Modifier" at bounding box center [213, 212] width 66 height 18
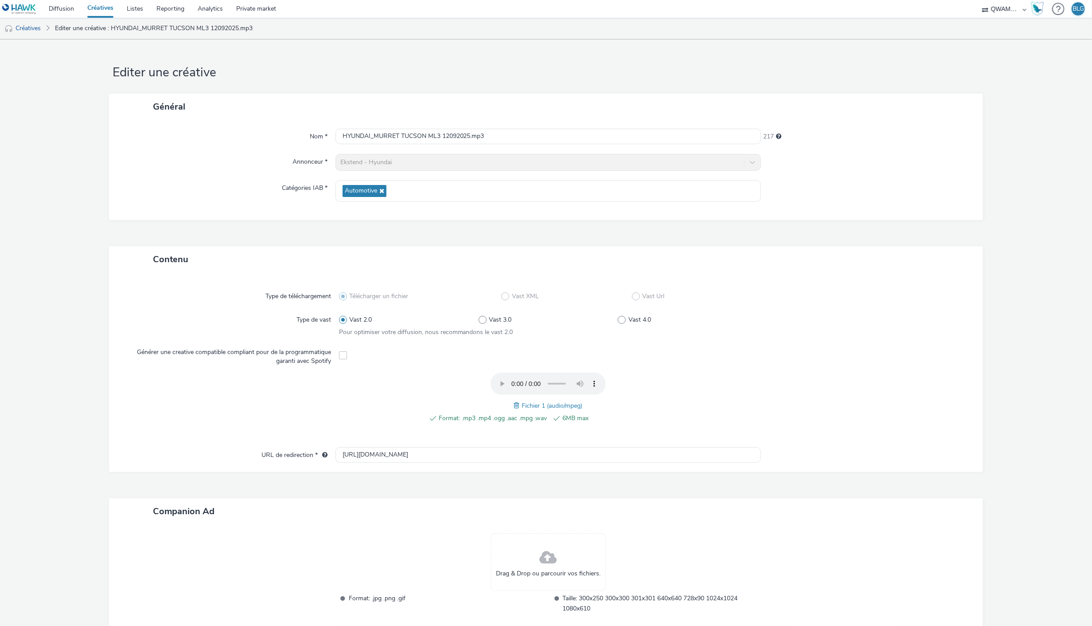
click at [514, 402] on div "Fichier 1 (audio/mpeg)" at bounding box center [548, 405] width 69 height 11
click at [514, 405] on span at bounding box center [518, 405] width 8 height 10
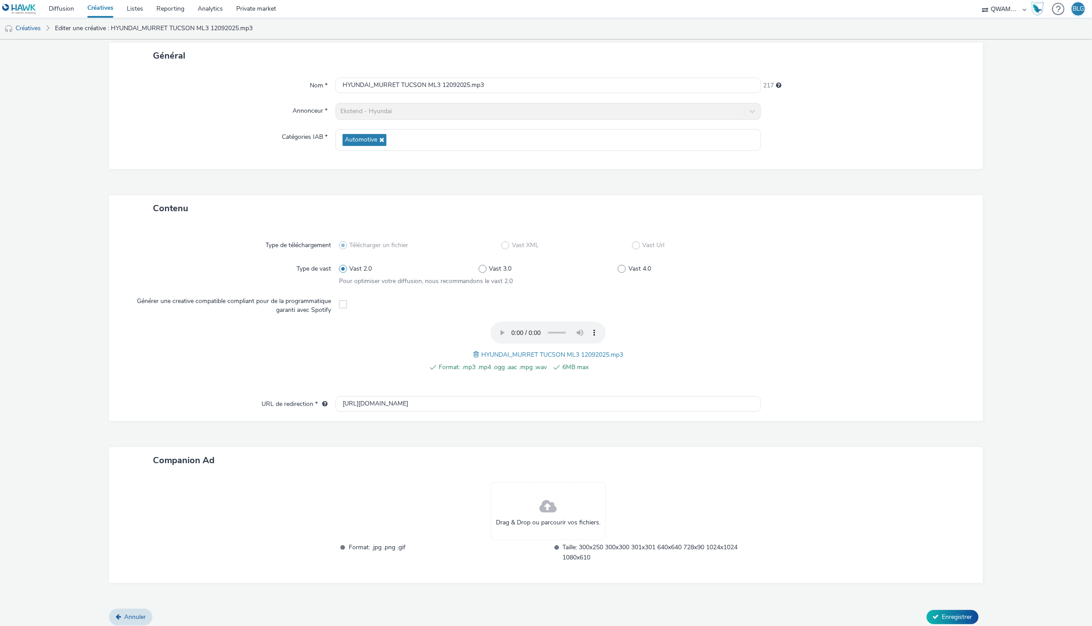
scroll to position [55, 0]
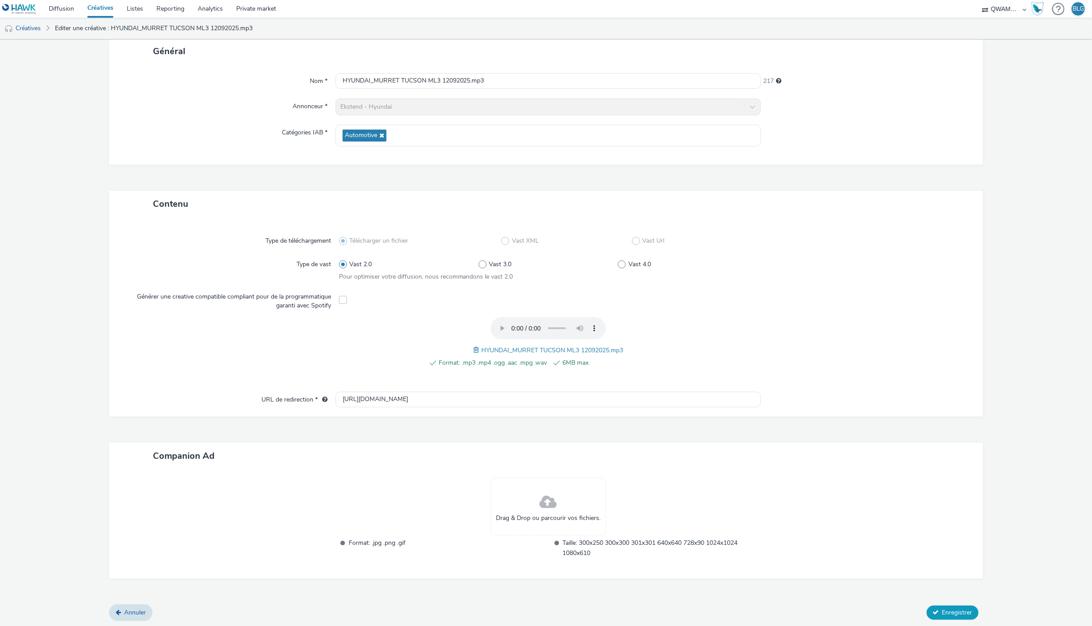
click at [943, 608] on span "Enregistrer" at bounding box center [958, 612] width 30 height 8
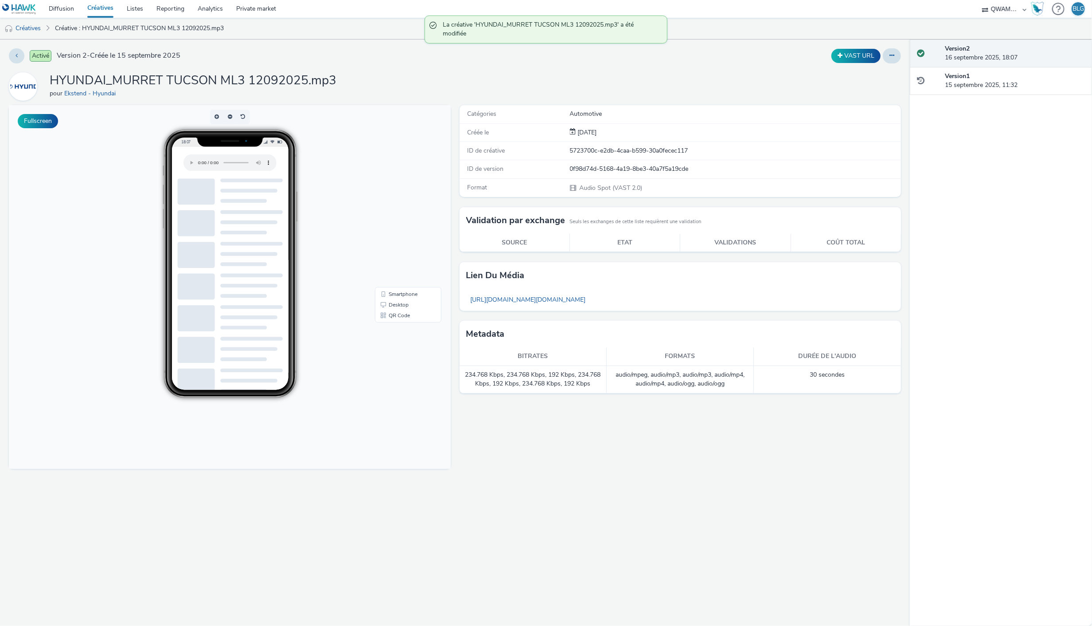
click at [97, 10] on link "Créatives" at bounding box center [100, 9] width 39 height 18
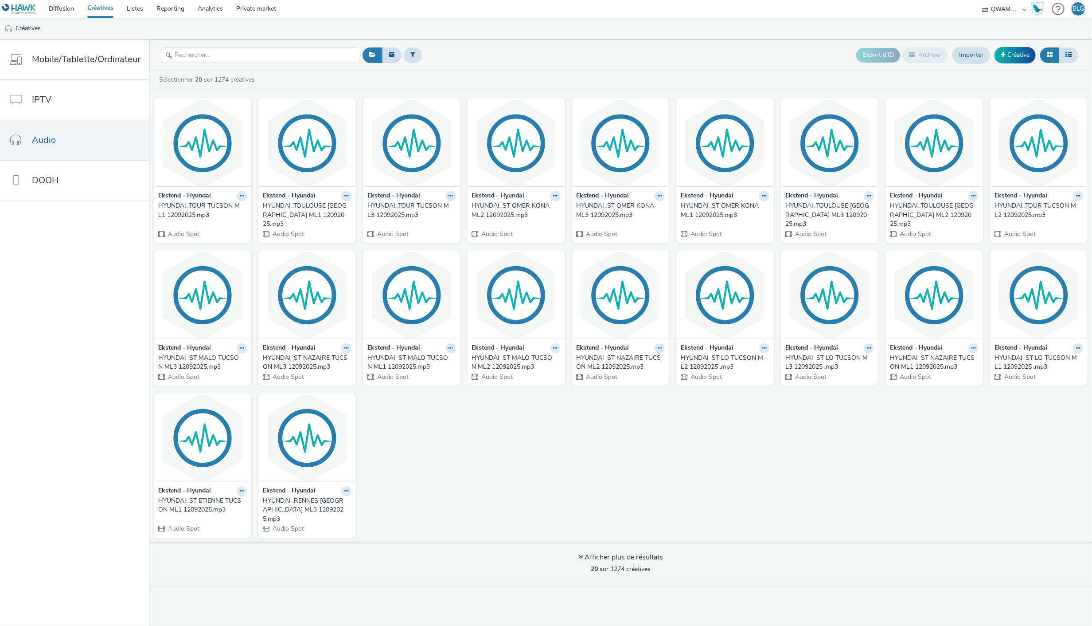
click at [231, 63] on div at bounding box center [260, 55] width 199 height 22
click at [231, 58] on input "text" at bounding box center [260, 55] width 199 height 16
paste input "HYUNDAI_NANTES SAINT HERBLAIN TUCSON ML1 12092025"
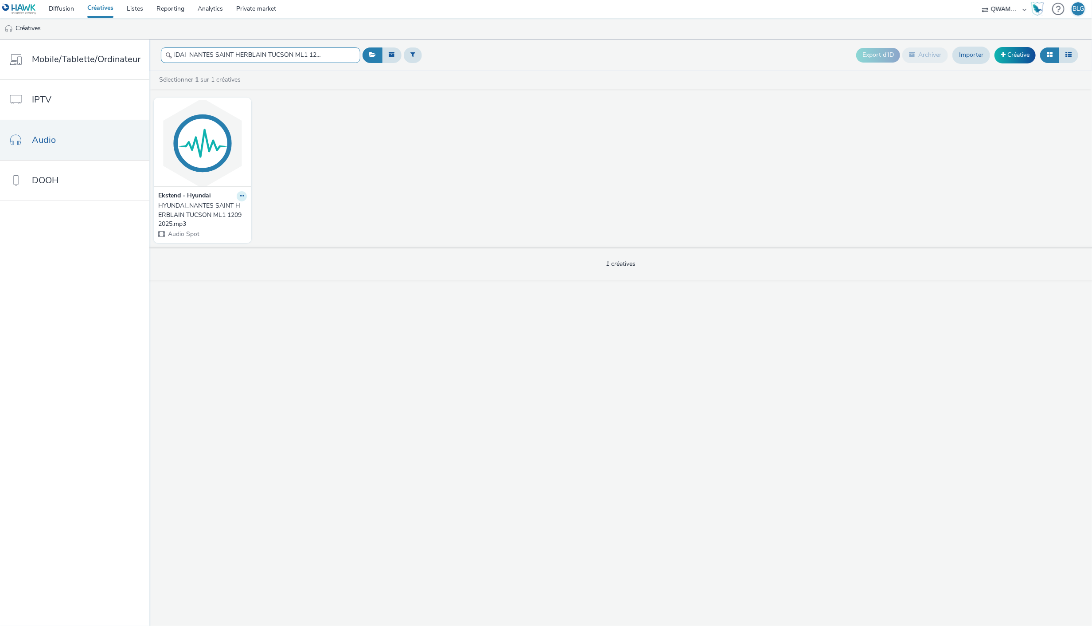
type input "HYUNDAI_NANTES SAINT HERBLAIN TUCSON ML1 12092025"
click at [240, 194] on icon at bounding box center [242, 195] width 4 height 5
click at [225, 209] on link "Modifier" at bounding box center [213, 212] width 66 height 18
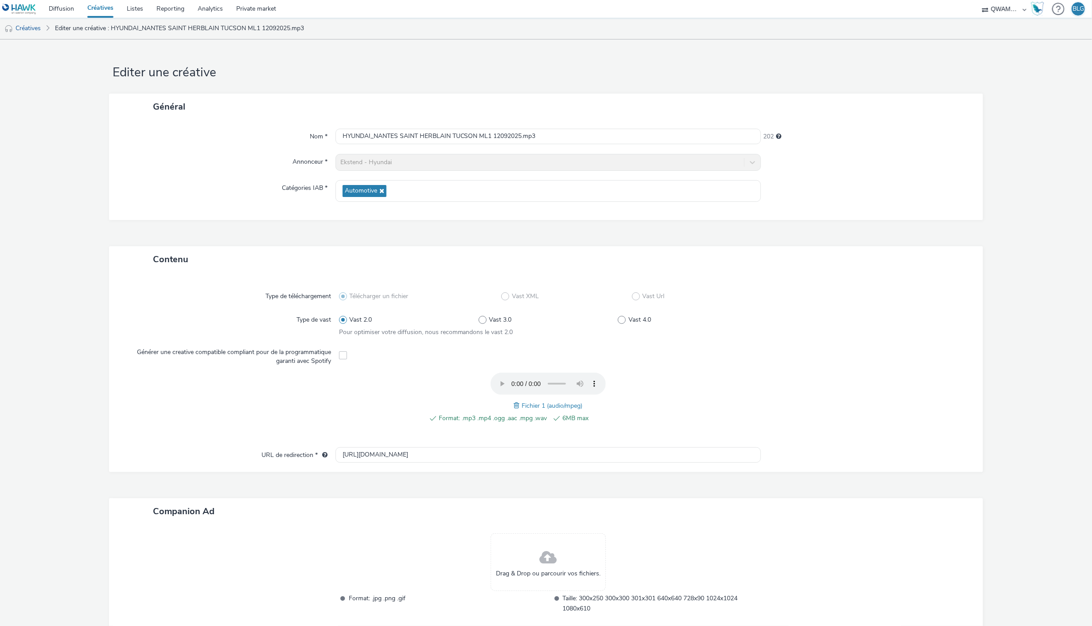
click at [514, 403] on span at bounding box center [518, 405] width 8 height 10
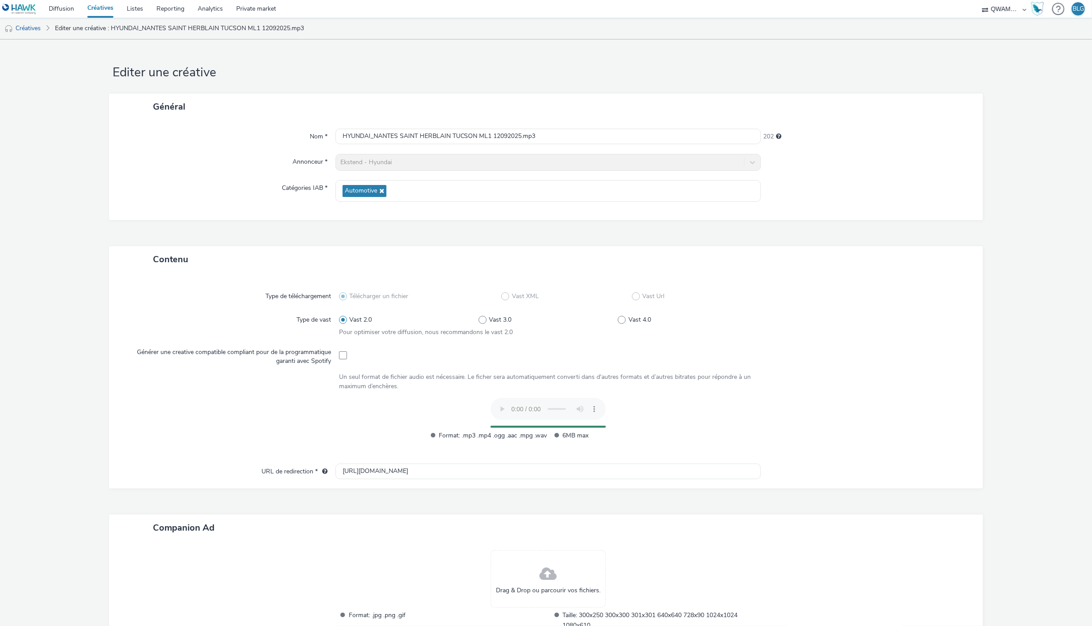
click at [869, 373] on div at bounding box center [862, 381] width 209 height 18
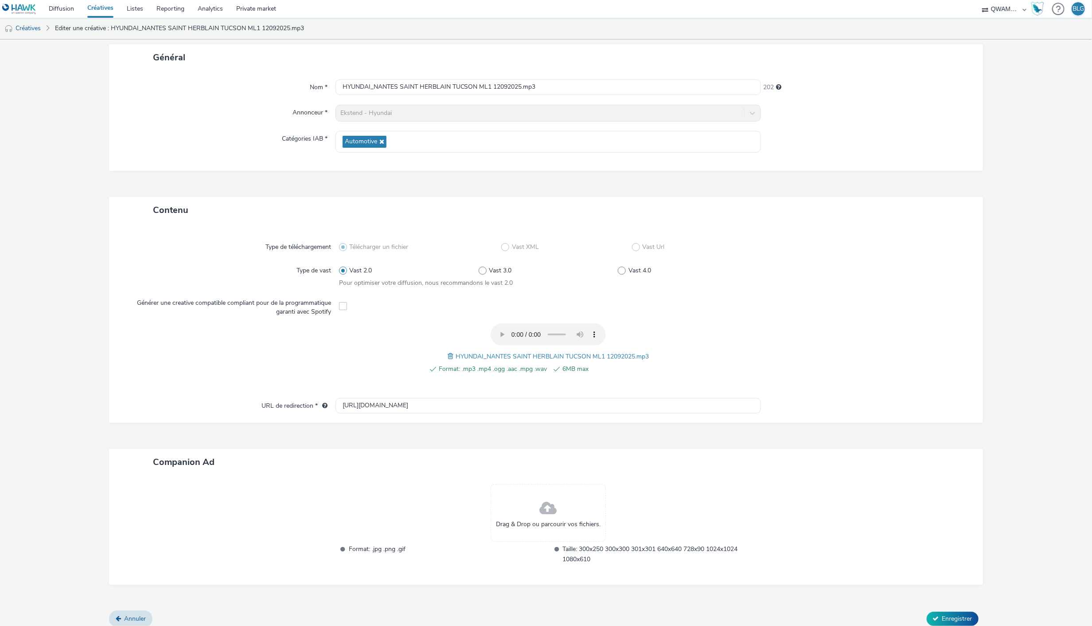
scroll to position [55, 0]
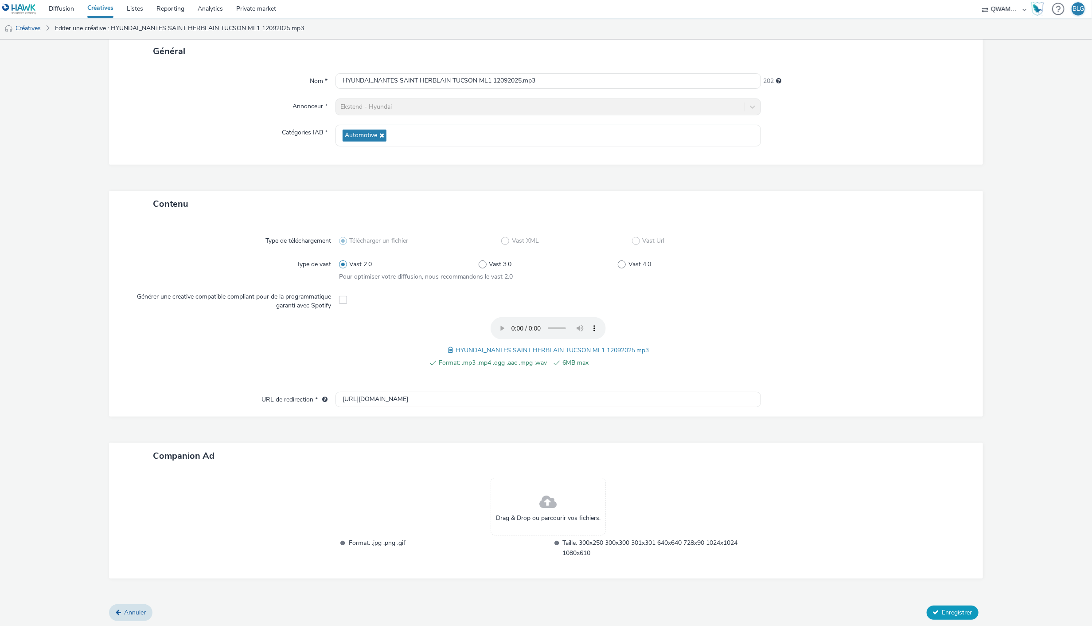
click at [955, 610] on span "Enregistrer" at bounding box center [958, 612] width 30 height 8
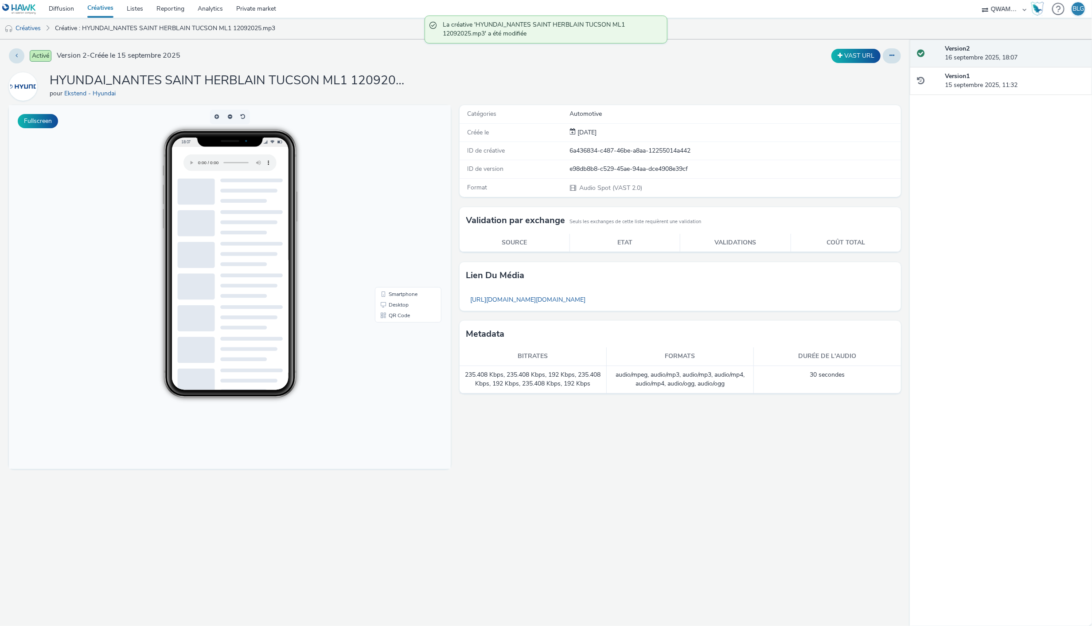
click at [111, 7] on link "Créatives" at bounding box center [100, 9] width 39 height 18
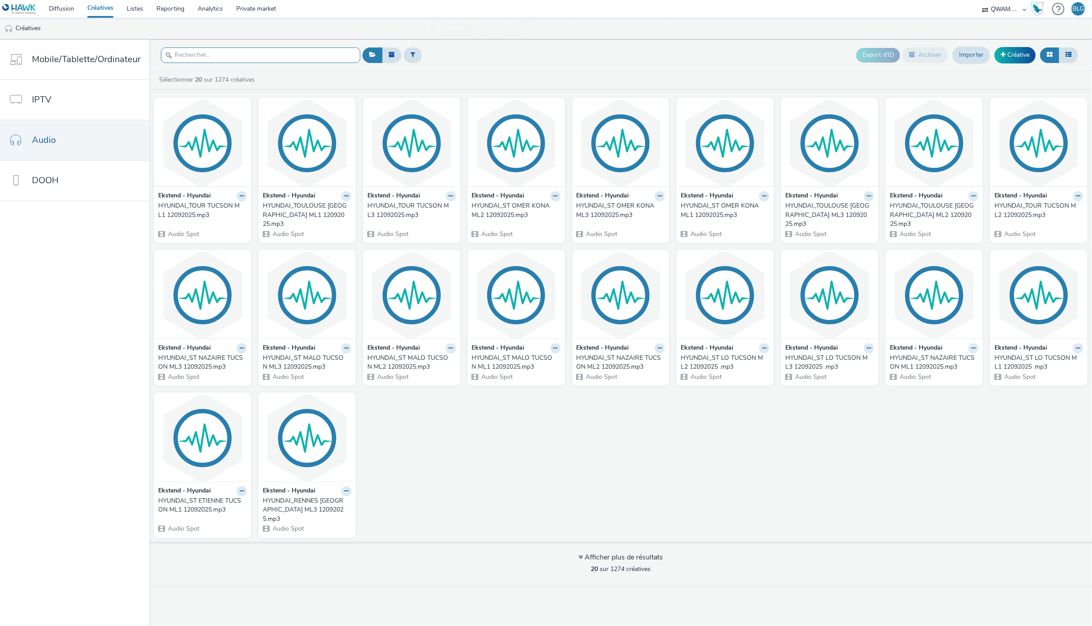
click at [237, 54] on input "text" at bounding box center [260, 55] width 199 height 16
paste input "HYUNDAI_NANTES SAINT HERBLAIN TUCSON ML2 12092025"
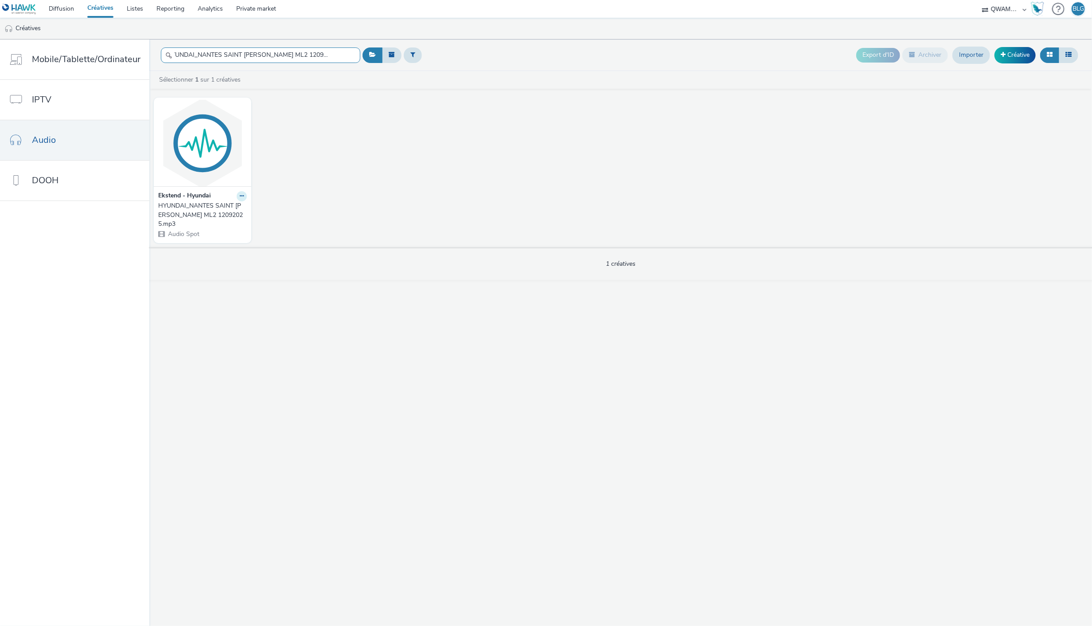
type input "HYUNDAI_NANTES SAINT HERBLAIN TUCSON ML2 12092025"
click at [237, 197] on button at bounding box center [242, 196] width 10 height 10
click at [209, 210] on link "Modifier" at bounding box center [213, 212] width 66 height 18
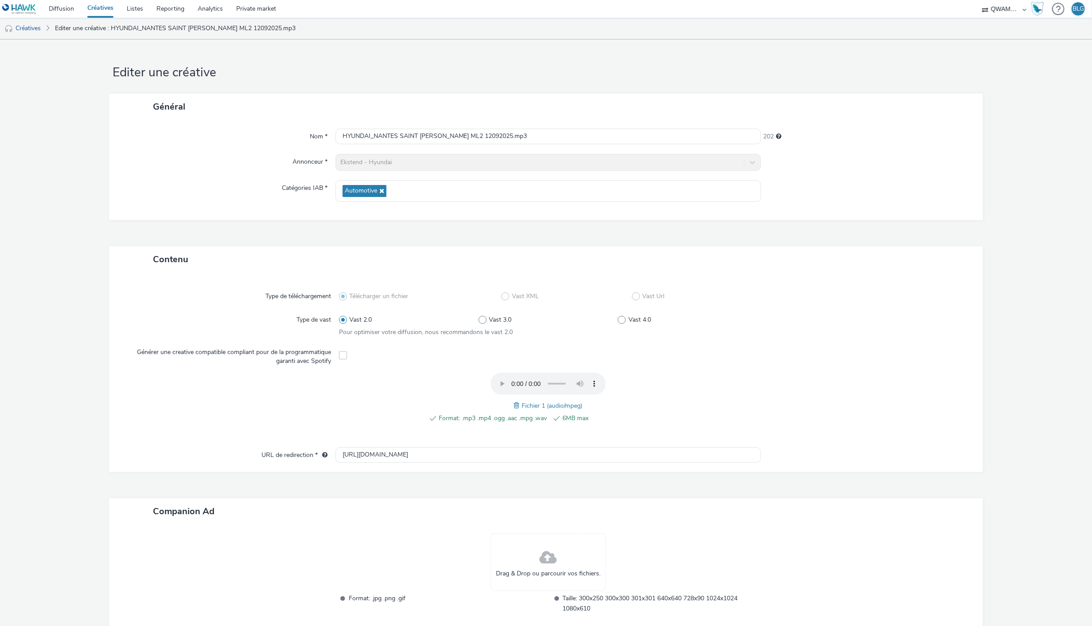
click at [514, 406] on span at bounding box center [518, 405] width 8 height 10
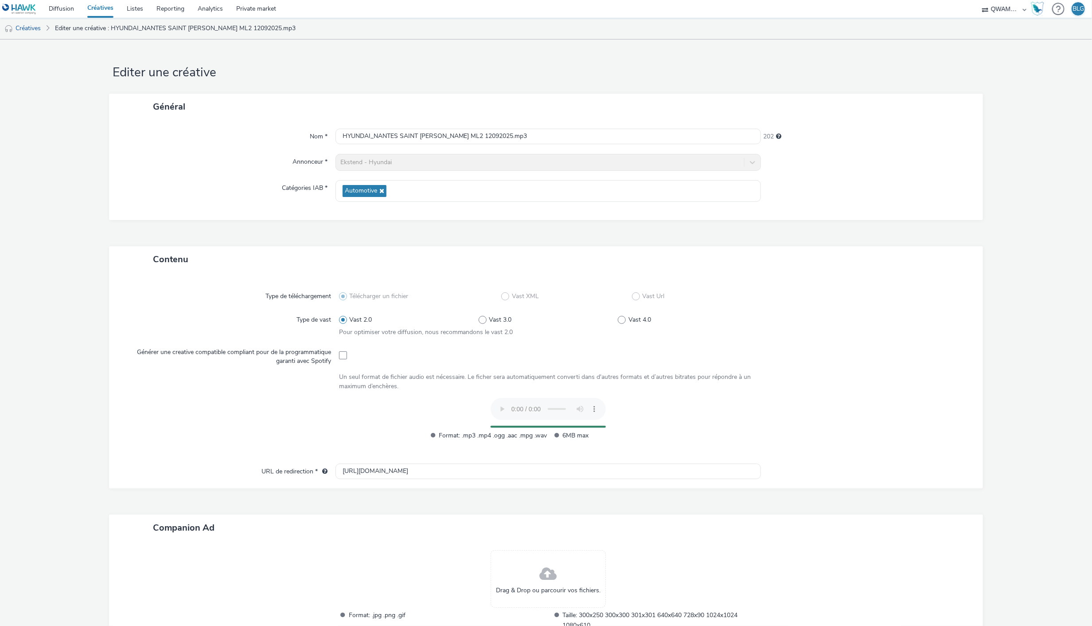
click at [894, 231] on div "Général Nom * HYUNDAI_NANTES SAINT HERBLAIN TUCSON ML2 12092025.mp3 202 Annonce…" at bounding box center [546, 170] width 874 height 153
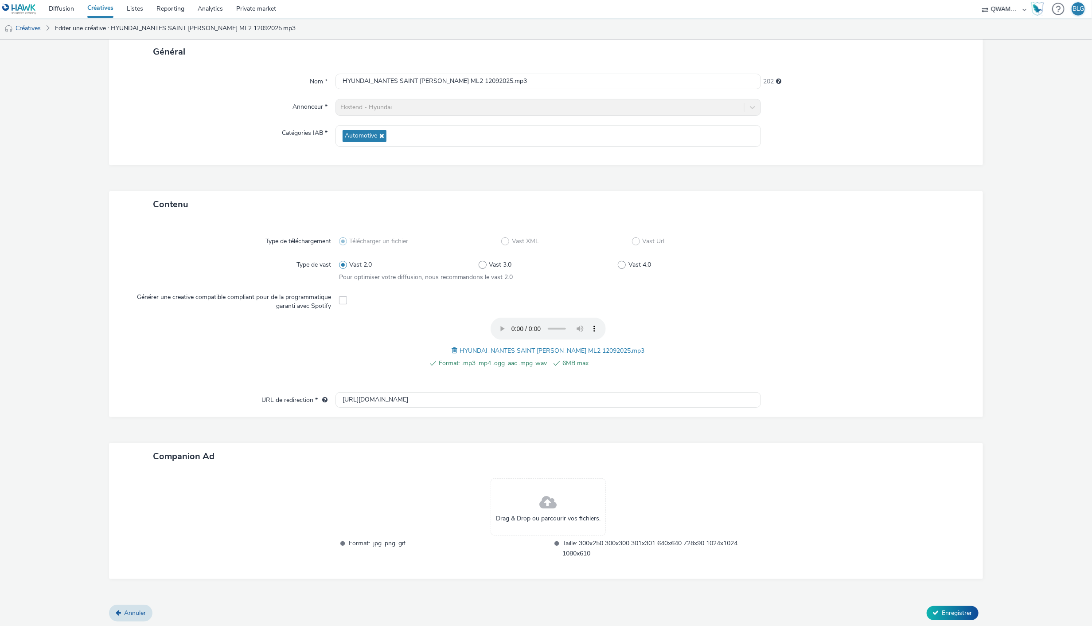
scroll to position [55, 0]
click at [943, 612] on span "Enregistrer" at bounding box center [958, 612] width 30 height 8
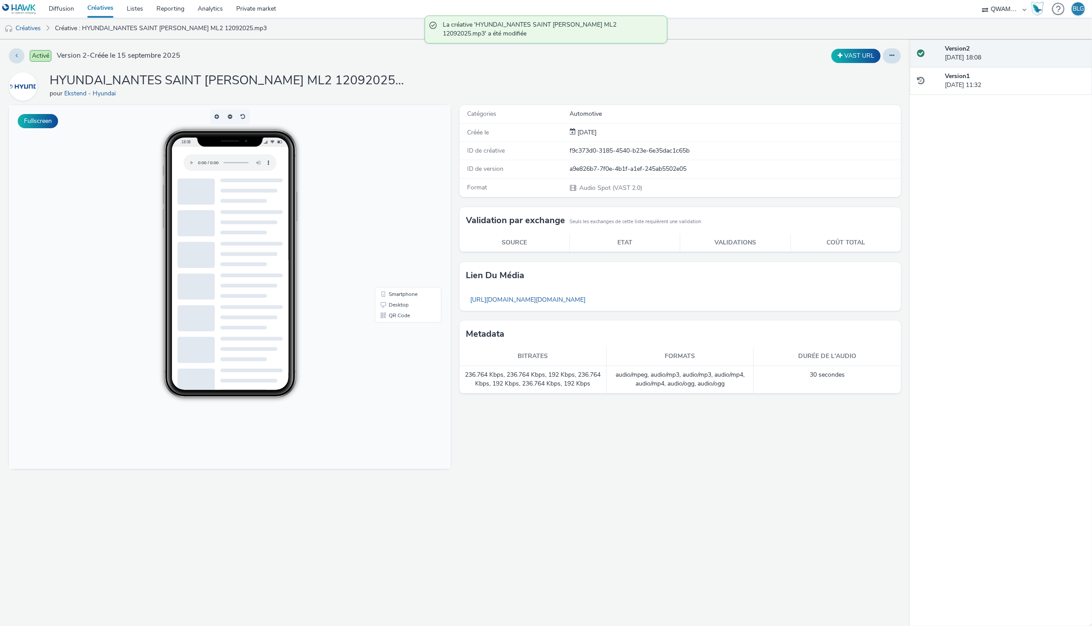
click at [100, 11] on link "Créatives" at bounding box center [100, 9] width 39 height 18
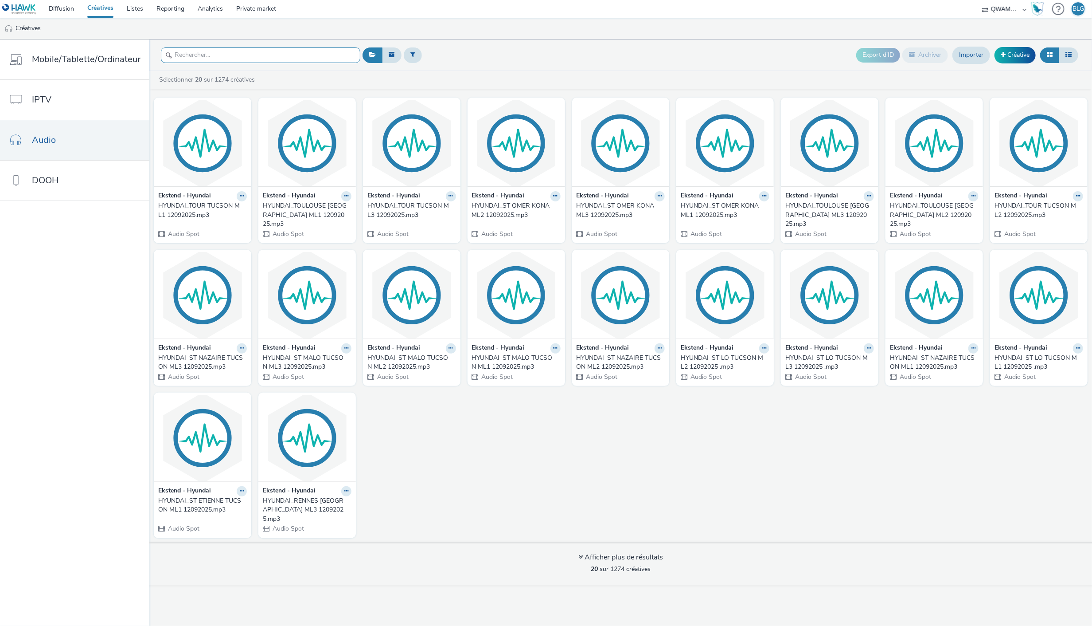
click at [274, 54] on input "text" at bounding box center [260, 55] width 199 height 16
paste input "HYUNDAI_NANTES SAINT HERBLAIN TUCSON ML3 12092025"
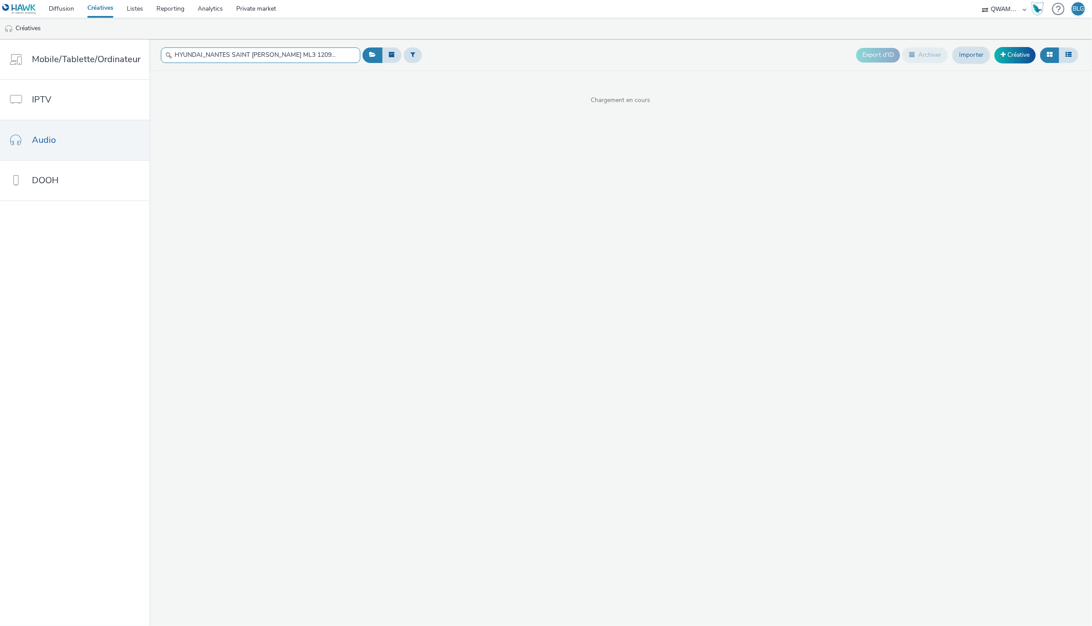
scroll to position [0, 17]
type input "HYUNDAI_NANTES SAINT HERBLAIN TUCSON ML3 12092025"
click at [240, 194] on icon at bounding box center [242, 195] width 4 height 5
click at [218, 212] on link "Modifier" at bounding box center [213, 212] width 66 height 18
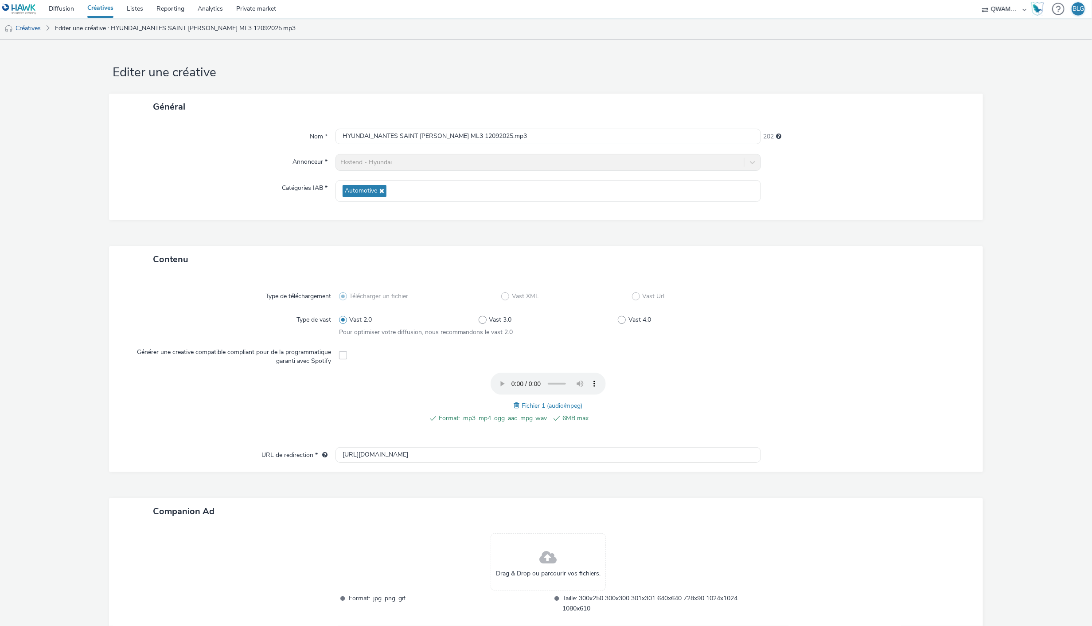
click at [514, 402] on span at bounding box center [518, 405] width 8 height 10
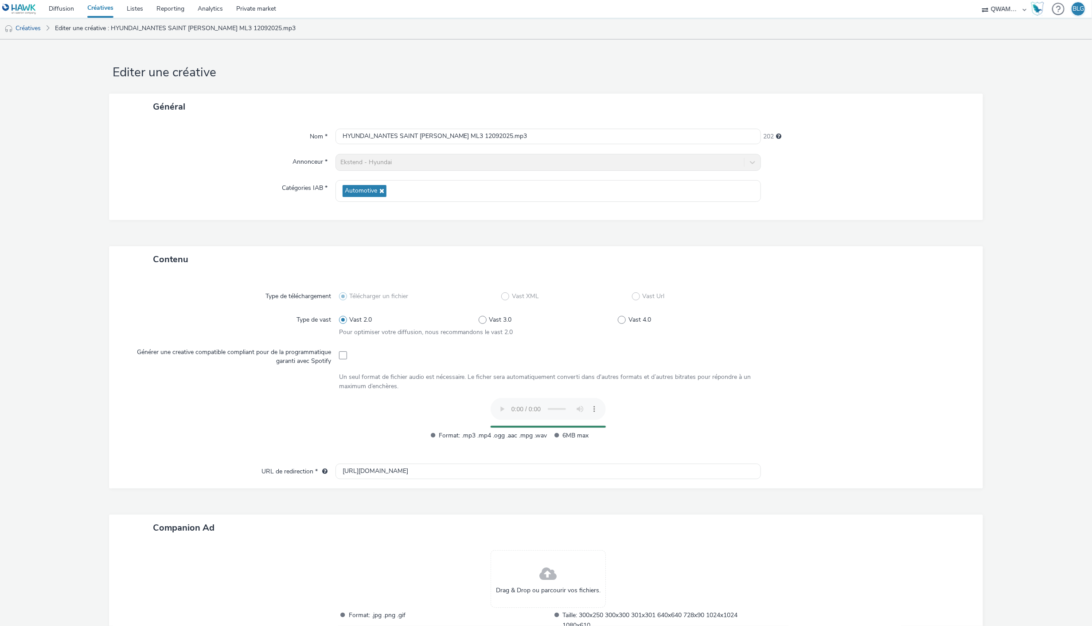
click at [861, 348] on div at bounding box center [862, 355] width 209 height 22
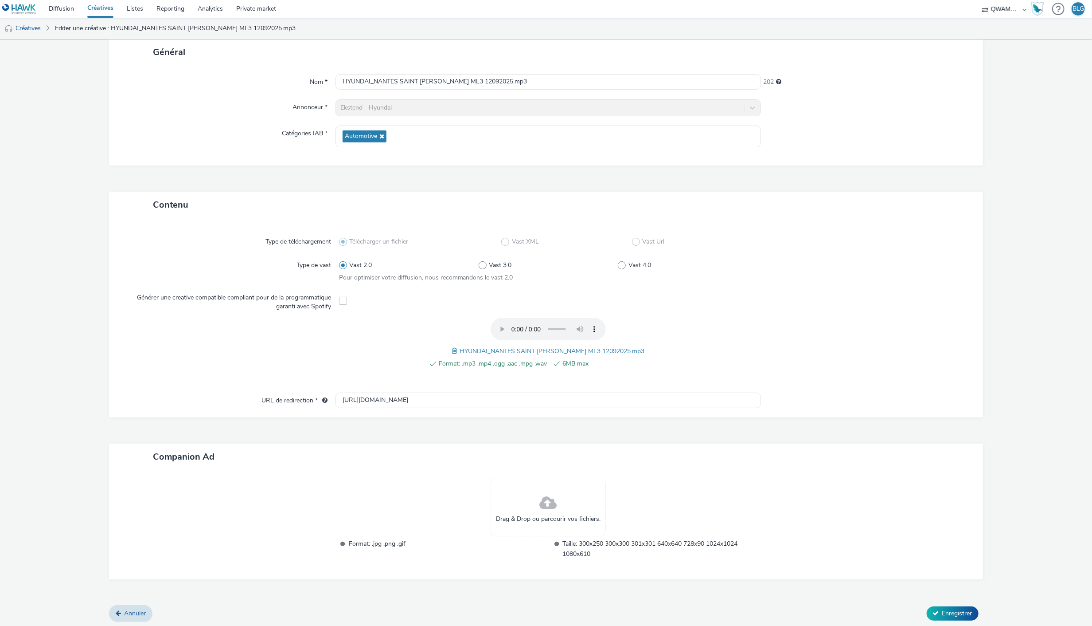
scroll to position [55, 0]
click at [950, 608] on span "Enregistrer" at bounding box center [958, 612] width 30 height 8
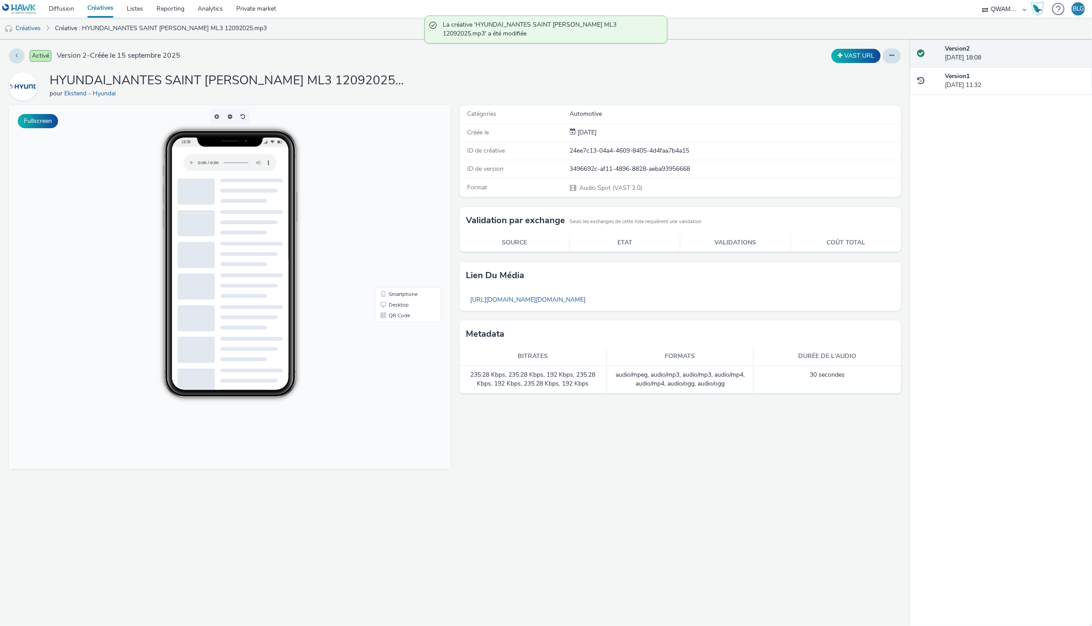
click at [86, 6] on link "Créatives" at bounding box center [100, 9] width 39 height 18
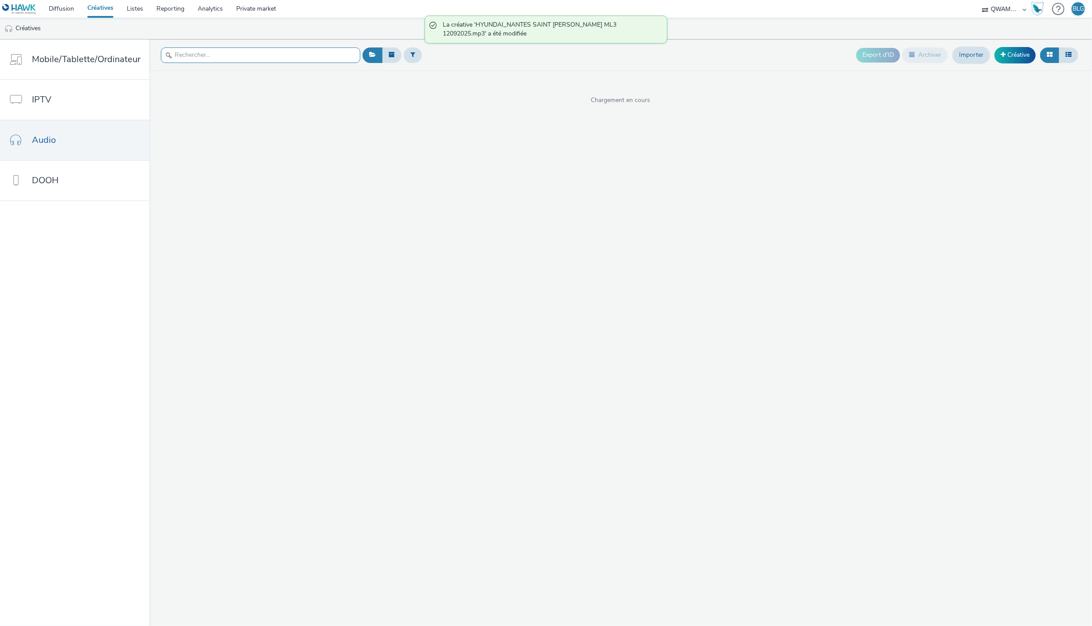
click at [197, 55] on input "text" at bounding box center [260, 55] width 199 height 16
paste input "HYUNDAI_PARIS 13 KONA ML1 12092025"
type input "HYUNDAI_PARIS 13 KONA ML1 12092025"
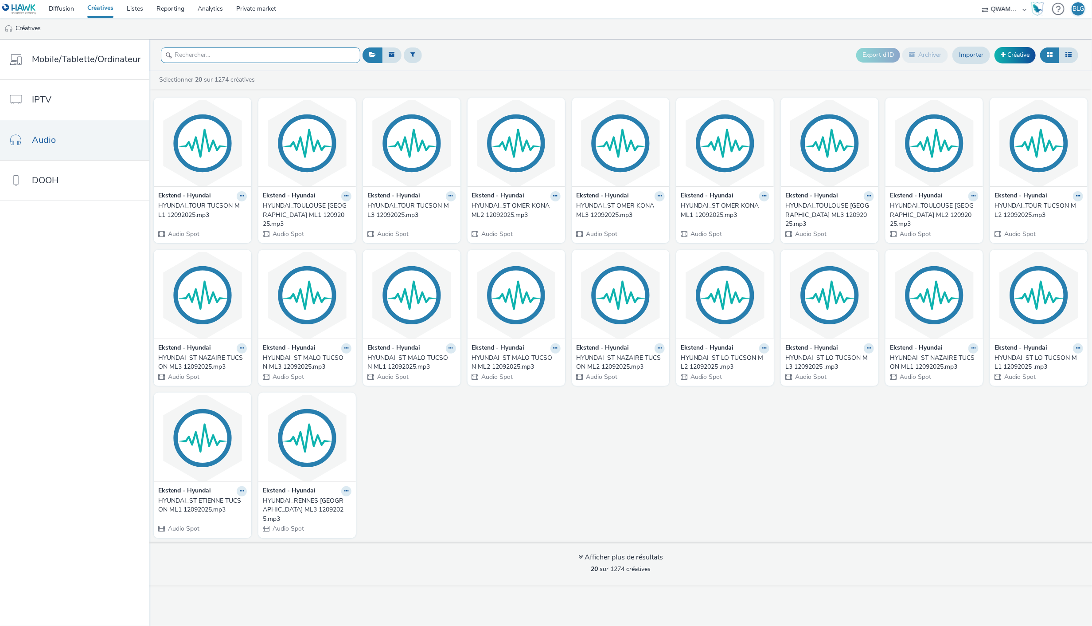
click at [217, 54] on input "text" at bounding box center [260, 55] width 199 height 16
paste input "HYUNDAI_PARIS 13 KONA ML1 12092025"
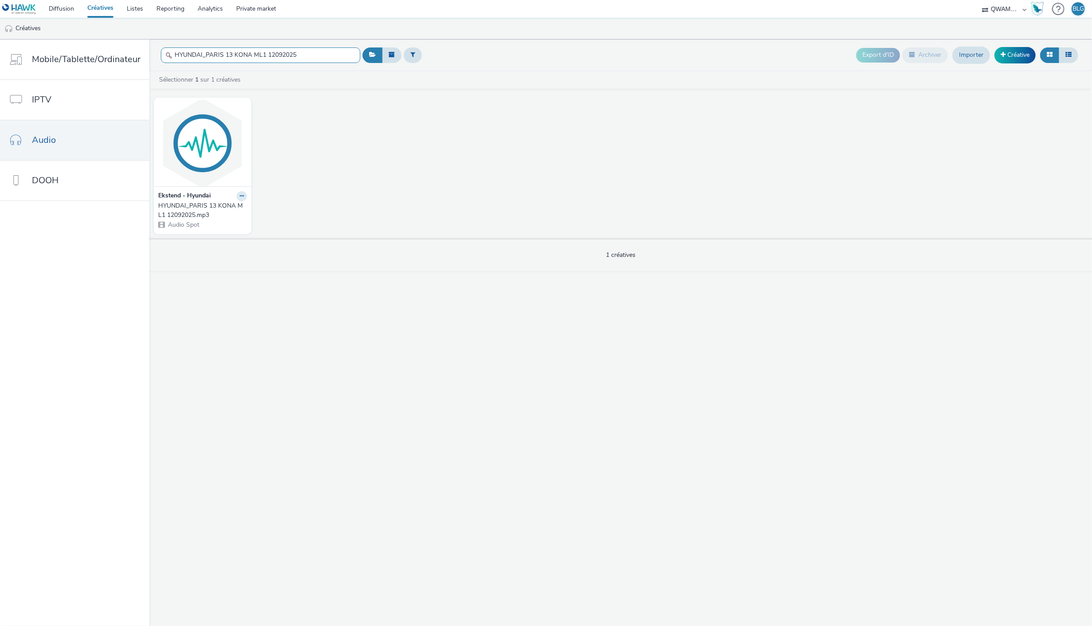
type input "HYUNDAI_PARIS 13 KONA ML1 12092025"
click at [243, 191] on div at bounding box center [242, 196] width 10 height 10
click at [240, 196] on icon at bounding box center [242, 195] width 4 height 5
click at [228, 207] on link "Modifier" at bounding box center [213, 212] width 66 height 18
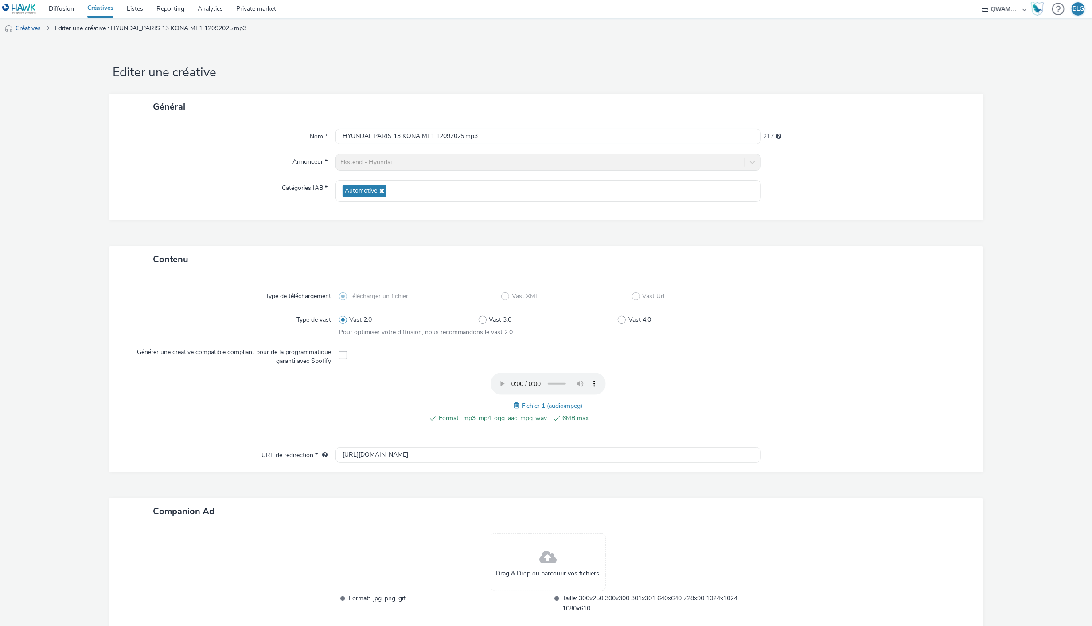
click at [514, 405] on span at bounding box center [518, 405] width 8 height 10
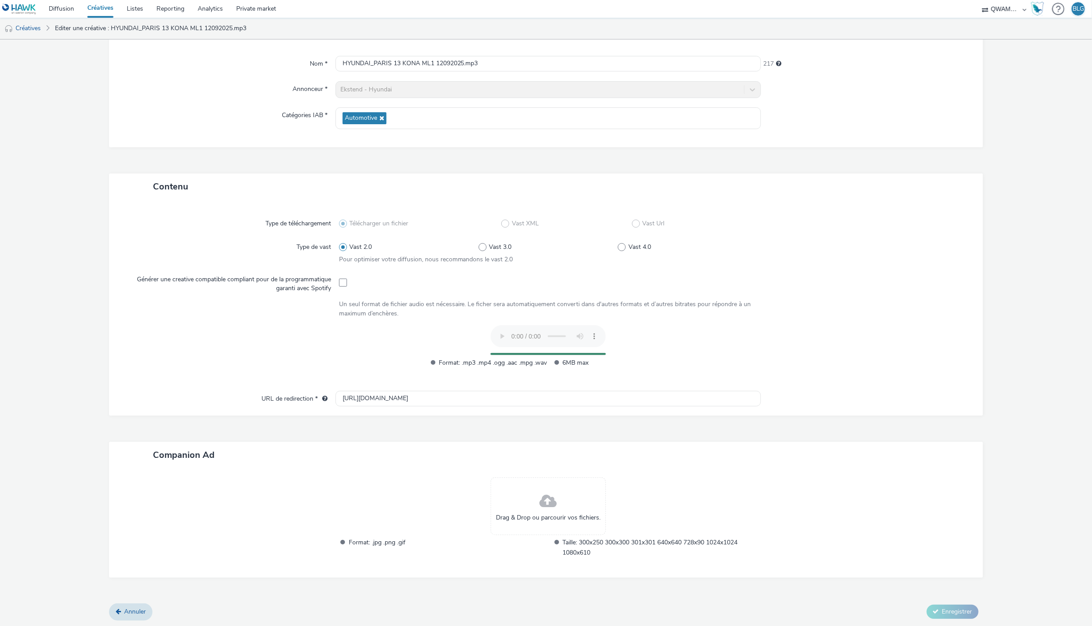
scroll to position [55, 0]
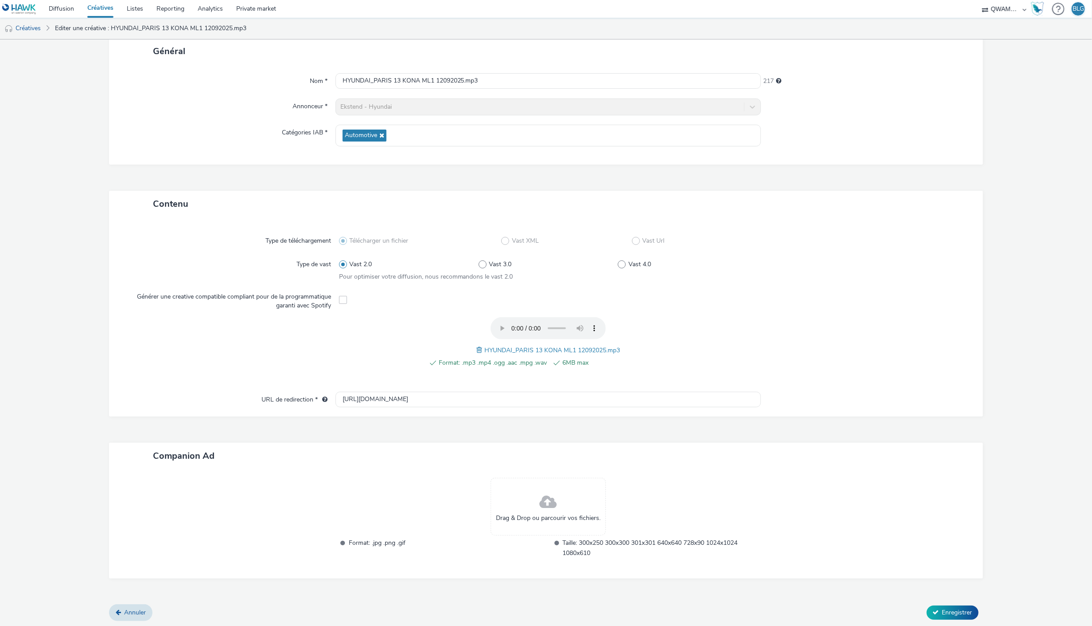
click at [901, 334] on div at bounding box center [862, 347] width 209 height 60
click at [944, 605] on button "Enregistrer" at bounding box center [953, 612] width 52 height 14
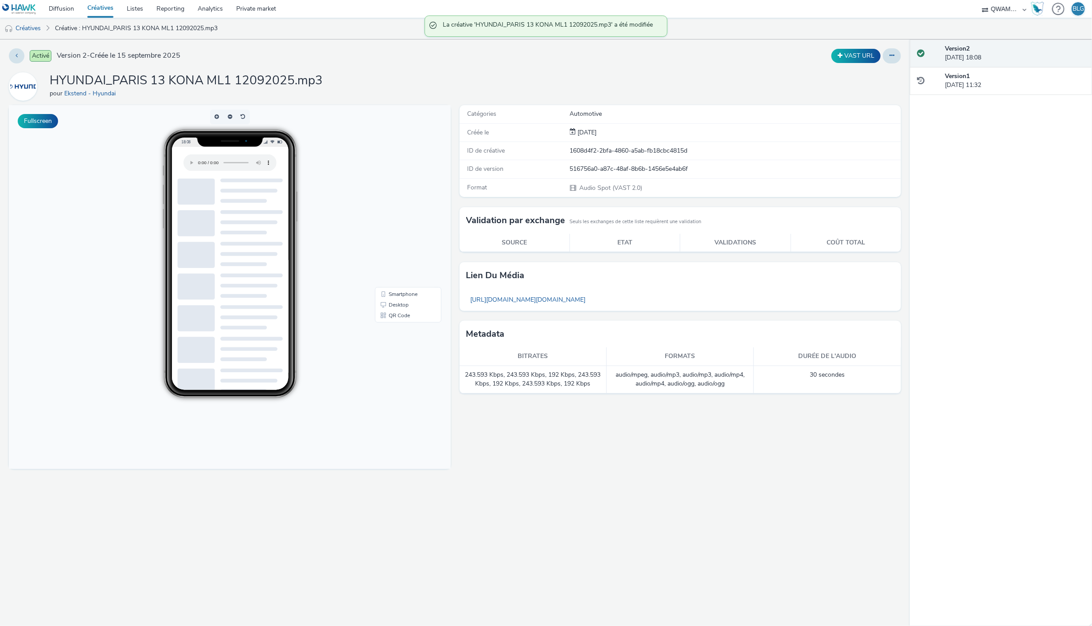
click at [102, 7] on link "Créatives" at bounding box center [100, 9] width 39 height 18
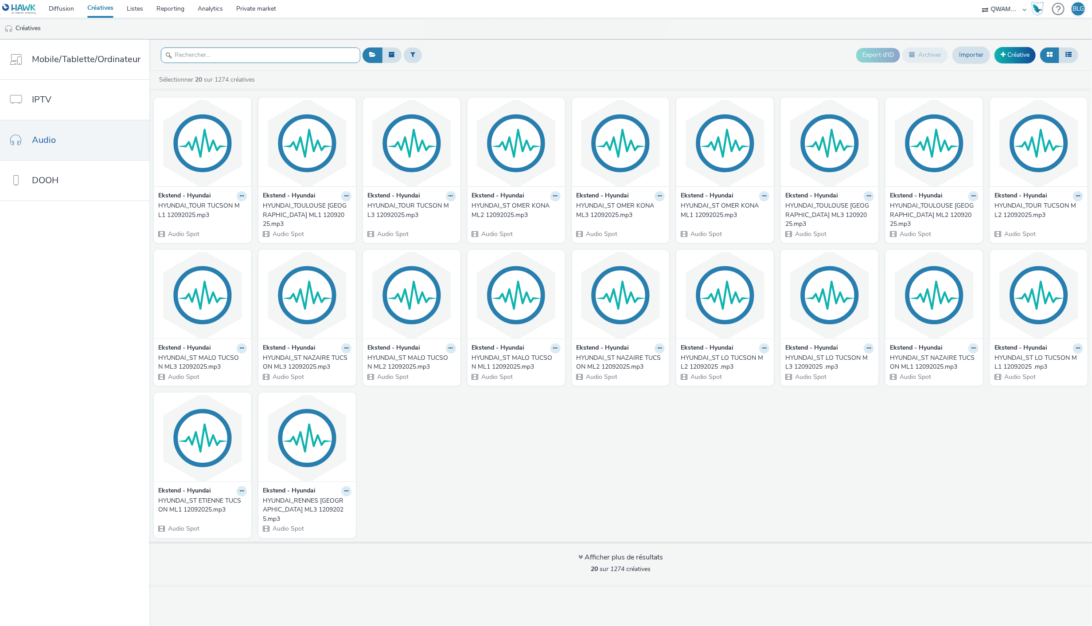
click at [233, 54] on input "text" at bounding box center [260, 55] width 199 height 16
paste input "HYUNDAI_PARIS 13 KONA ML2 12092025"
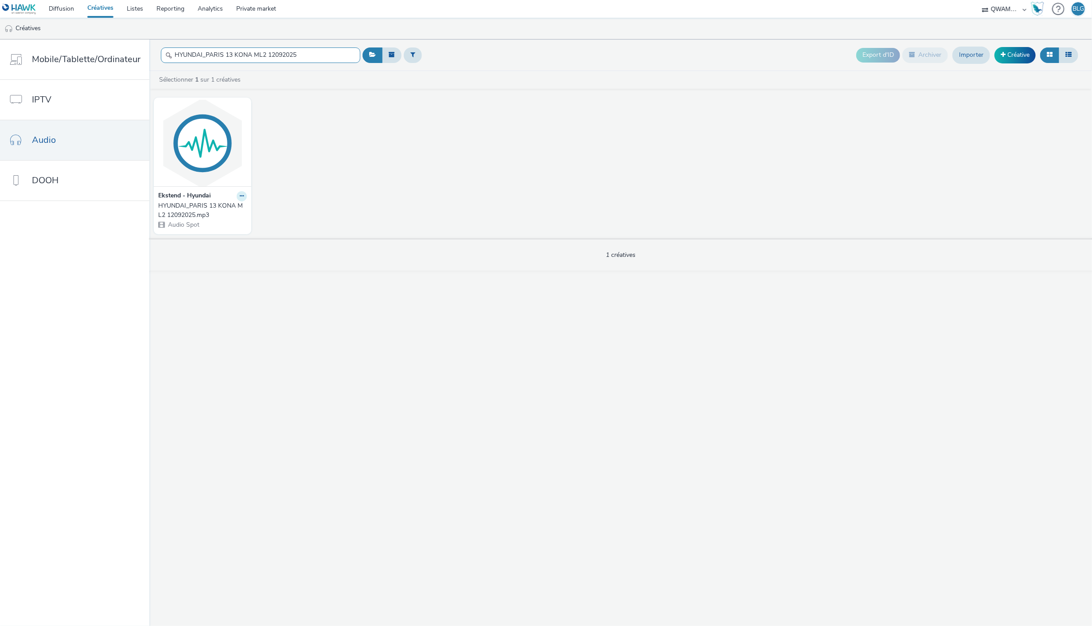
type input "HYUNDAI_PARIS 13 KONA ML2 12092025"
click at [241, 200] on button at bounding box center [242, 196] width 10 height 10
click at [223, 214] on link "Modifier" at bounding box center [213, 212] width 66 height 18
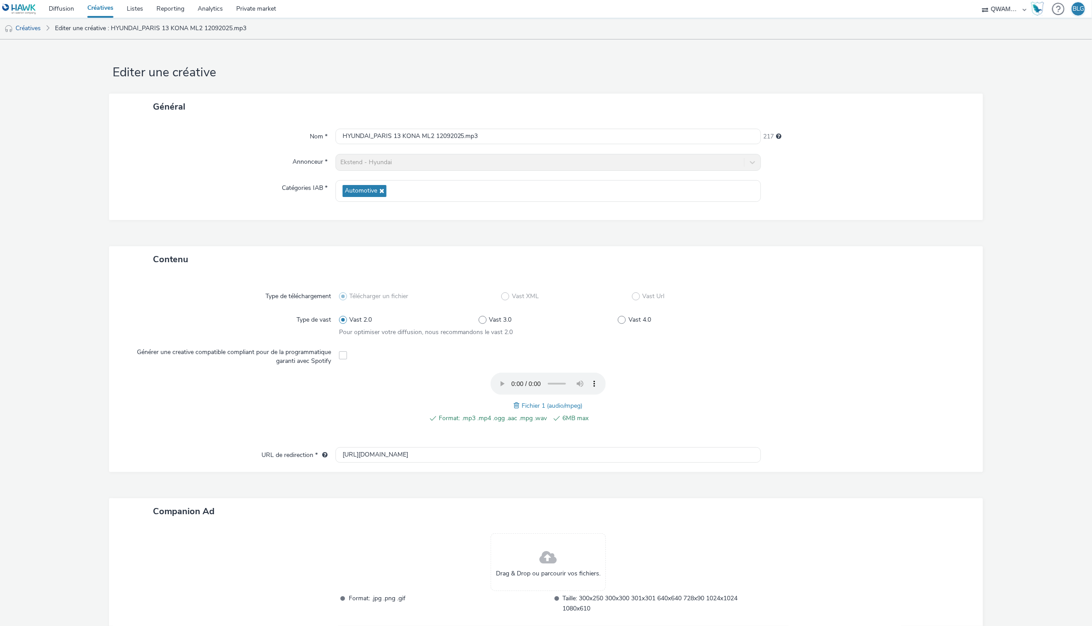
click at [508, 404] on div "Format: .mp3 .mp4 .ogg .aac .mpg .wav 6MB max Fichier 1 (audio/mpeg)" at bounding box center [548, 402] width 419 height 60
click at [514, 404] on span at bounding box center [518, 405] width 8 height 10
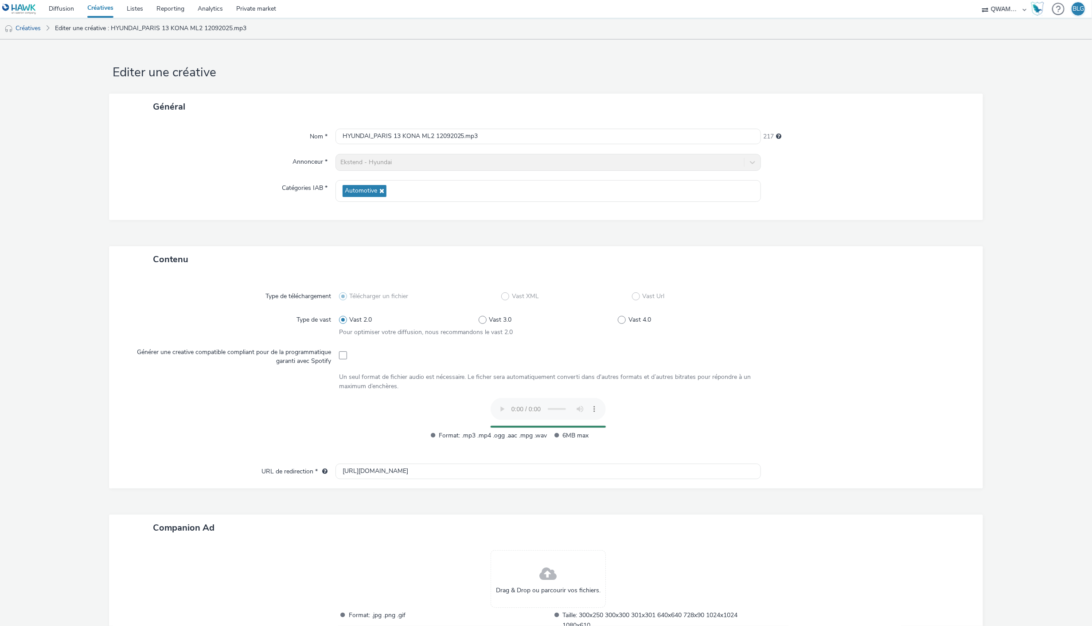
click at [905, 369] on div "Type de téléchargement Télécharger un fichier Vast XML Vast Url Type de vast Va…" at bounding box center [546, 372] width 856 height 182
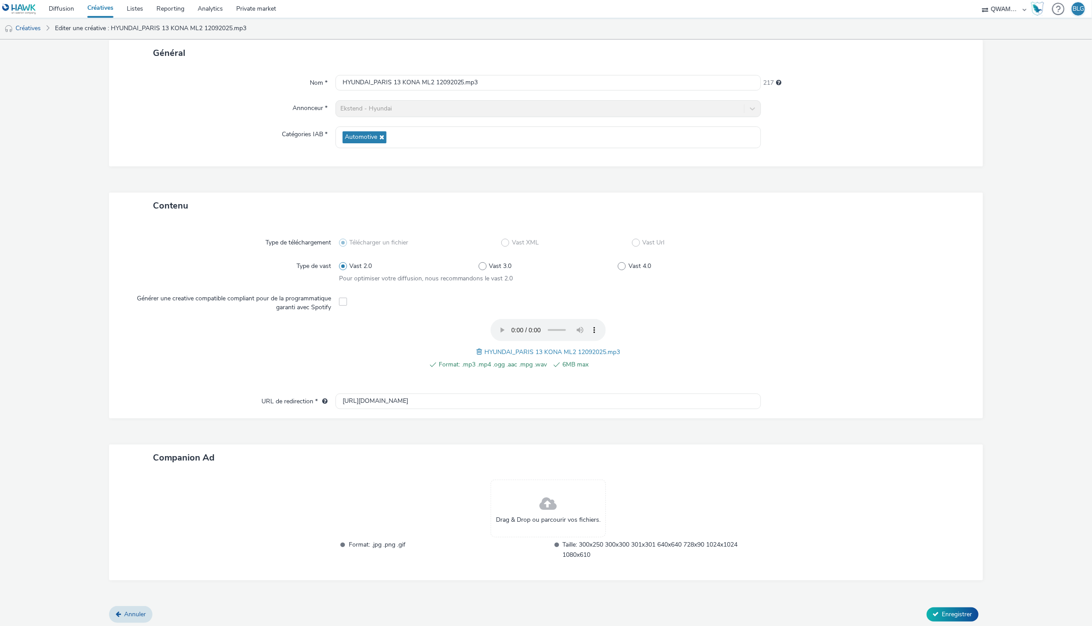
scroll to position [55, 0]
click at [961, 608] on span "Enregistrer" at bounding box center [958, 612] width 30 height 8
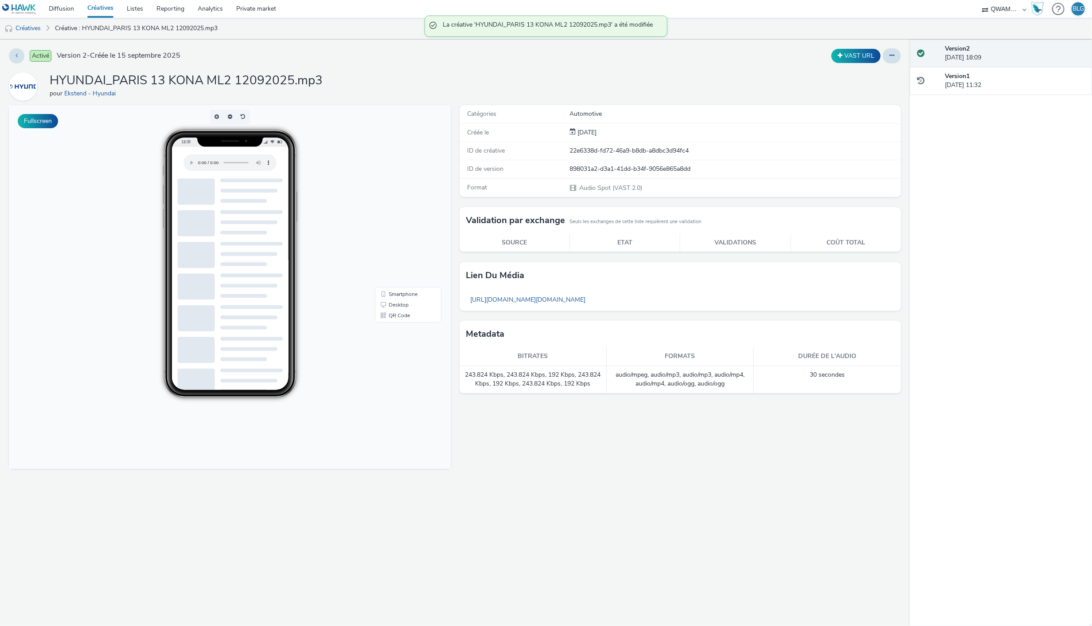
click at [101, 7] on link "Créatives" at bounding box center [100, 9] width 39 height 18
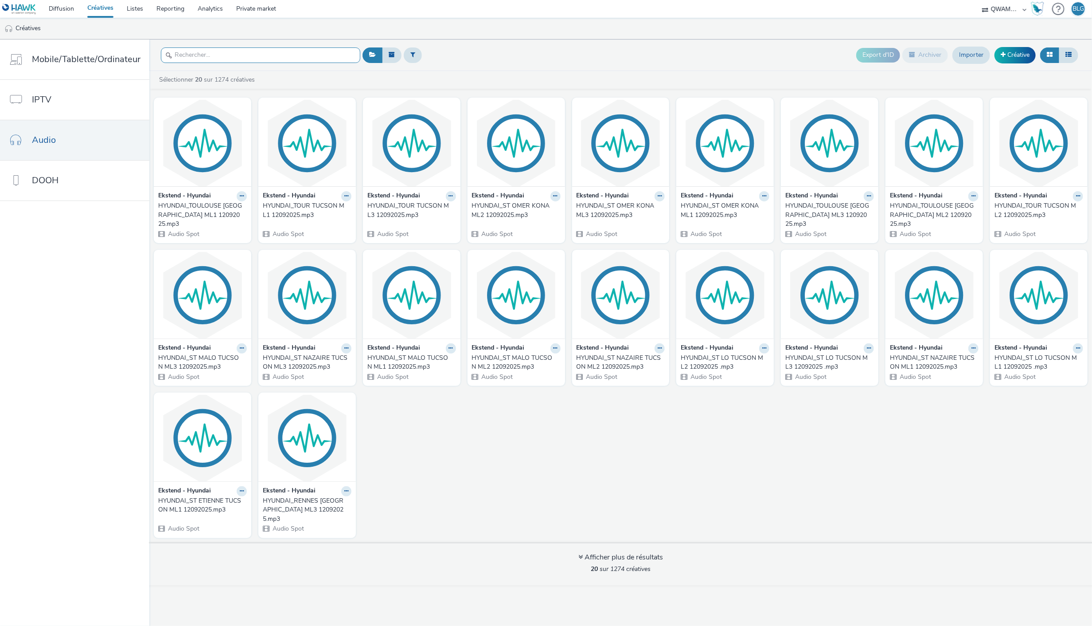
click at [264, 57] on input "text" at bounding box center [260, 55] width 199 height 16
paste input "HYUNDAI_PARIS 13 KONA ML3 12092025"
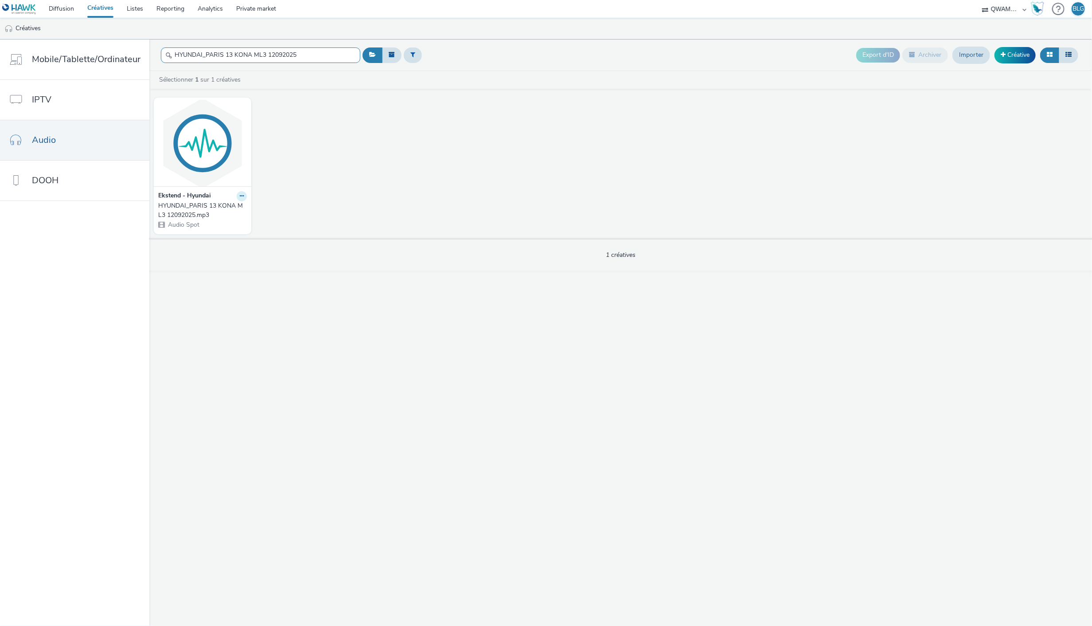
type input "HYUNDAI_PARIS 13 KONA ML3 12092025"
click at [237, 197] on button at bounding box center [242, 196] width 10 height 10
click at [213, 209] on link "Modifier" at bounding box center [213, 212] width 66 height 18
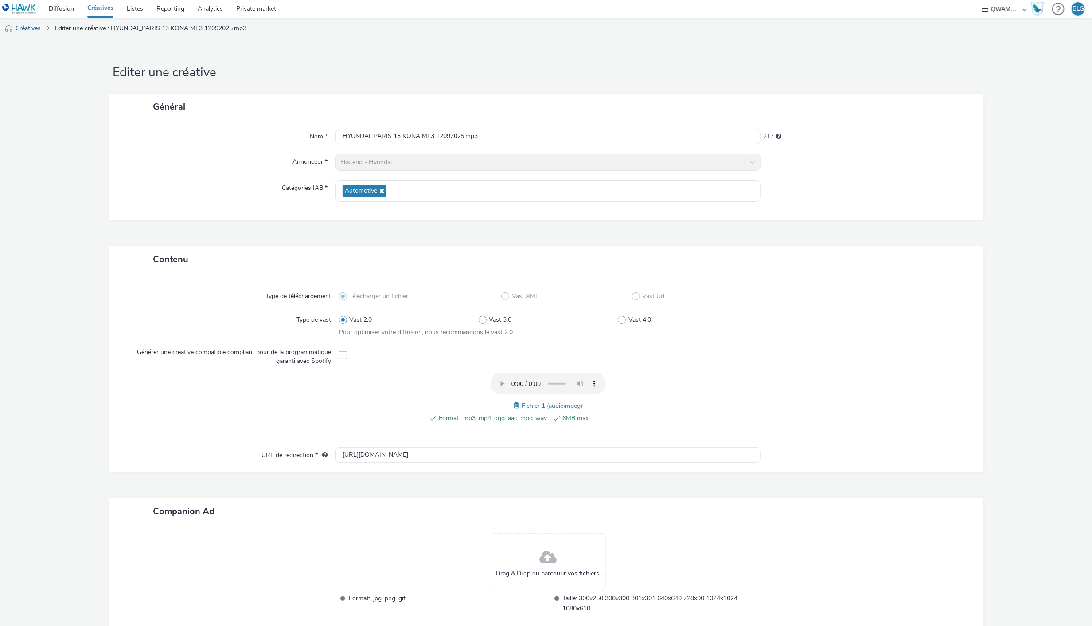
click at [514, 404] on span at bounding box center [518, 405] width 8 height 10
click at [826, 418] on div at bounding box center [862, 402] width 209 height 60
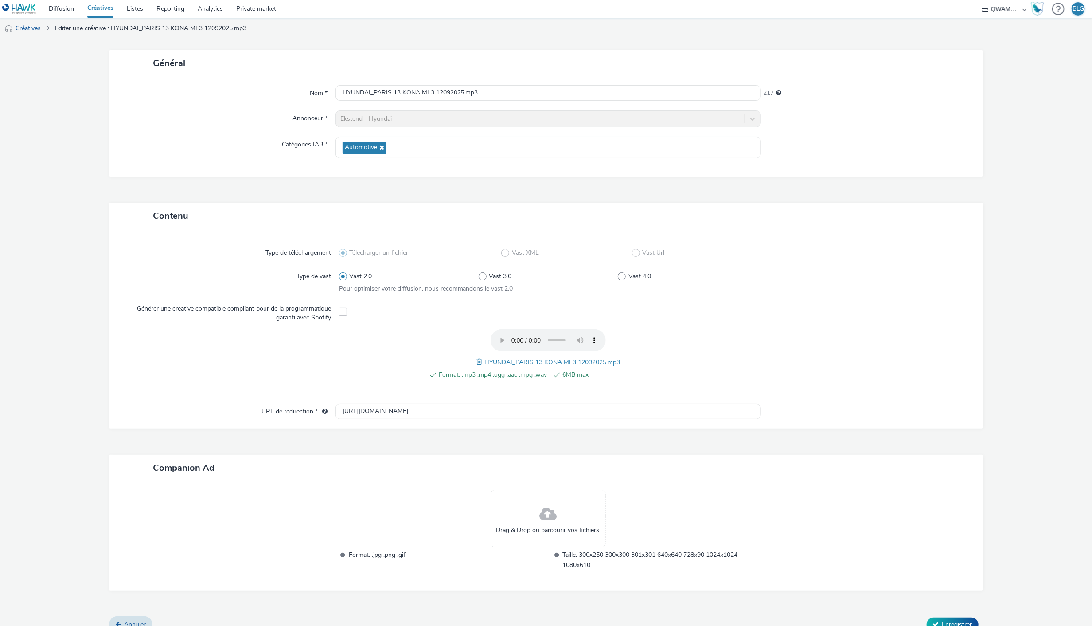
scroll to position [55, 0]
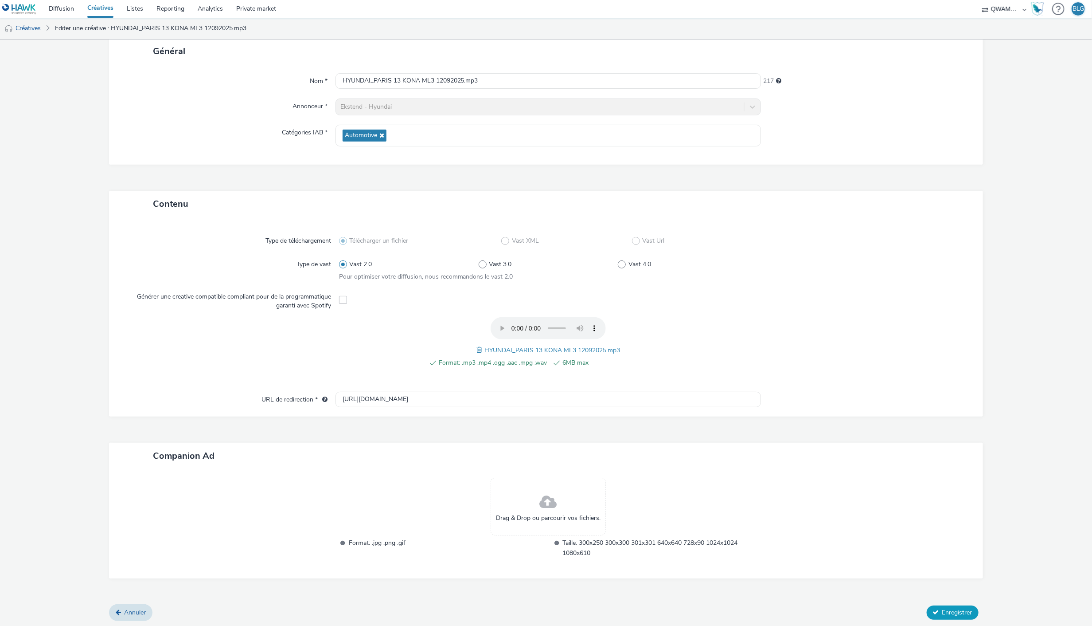
click at [943, 608] on span "Enregistrer" at bounding box center [958, 612] width 30 height 8
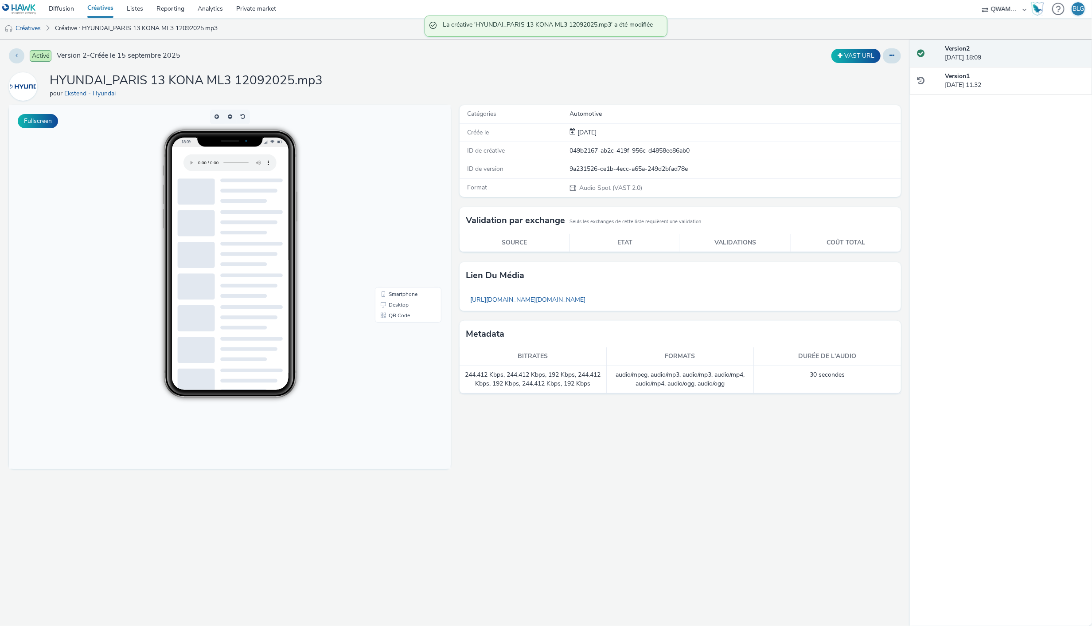
drag, startPoint x: 103, startPoint y: 11, endPoint x: 110, endPoint y: 11, distance: 6.6
click at [103, 11] on link "Créatives" at bounding box center [100, 9] width 39 height 18
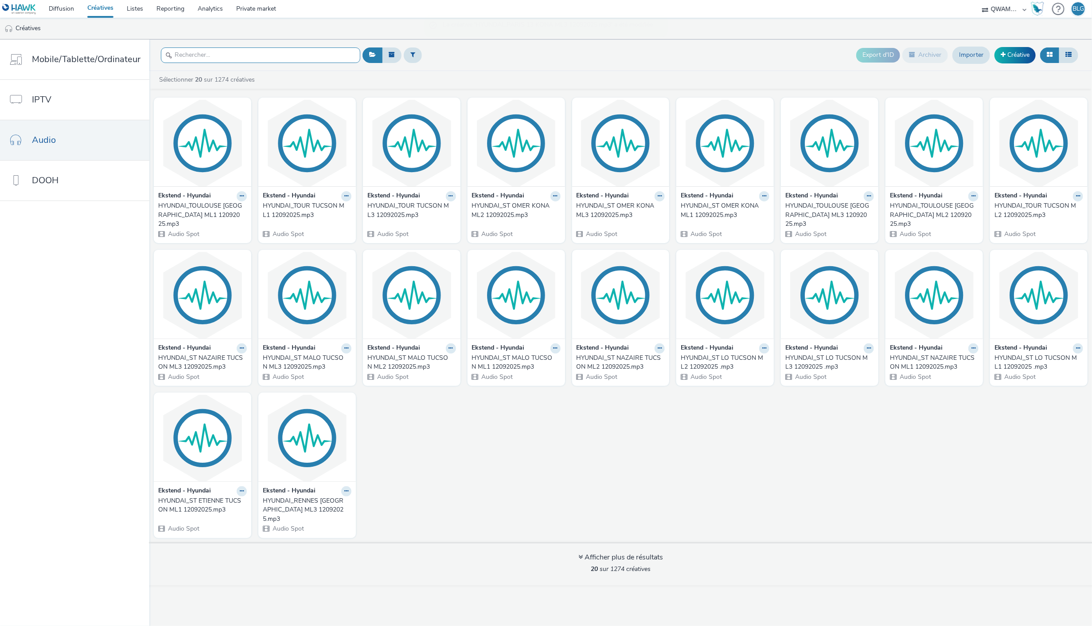
click at [251, 54] on input "text" at bounding box center [260, 55] width 199 height 16
paste input "HYUNDAI_PARIS 13 TUCSON ML1 12092025"
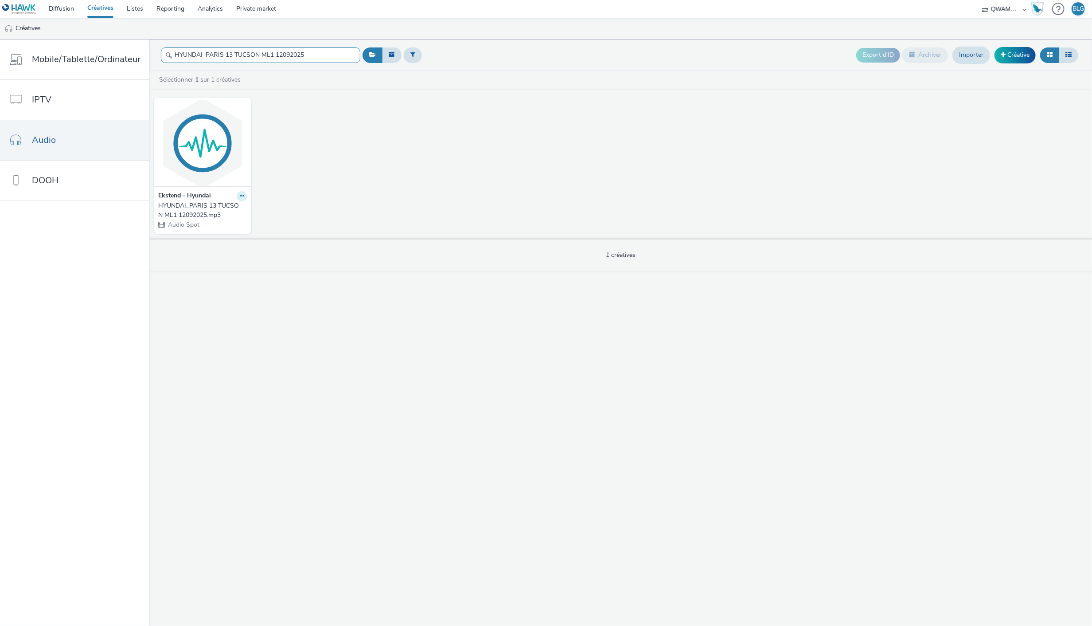
type input "HYUNDAI_PARIS 13 TUCSON ML1 12092025"
click at [240, 198] on icon at bounding box center [242, 195] width 4 height 5
click at [221, 212] on link "Modifier" at bounding box center [213, 212] width 66 height 18
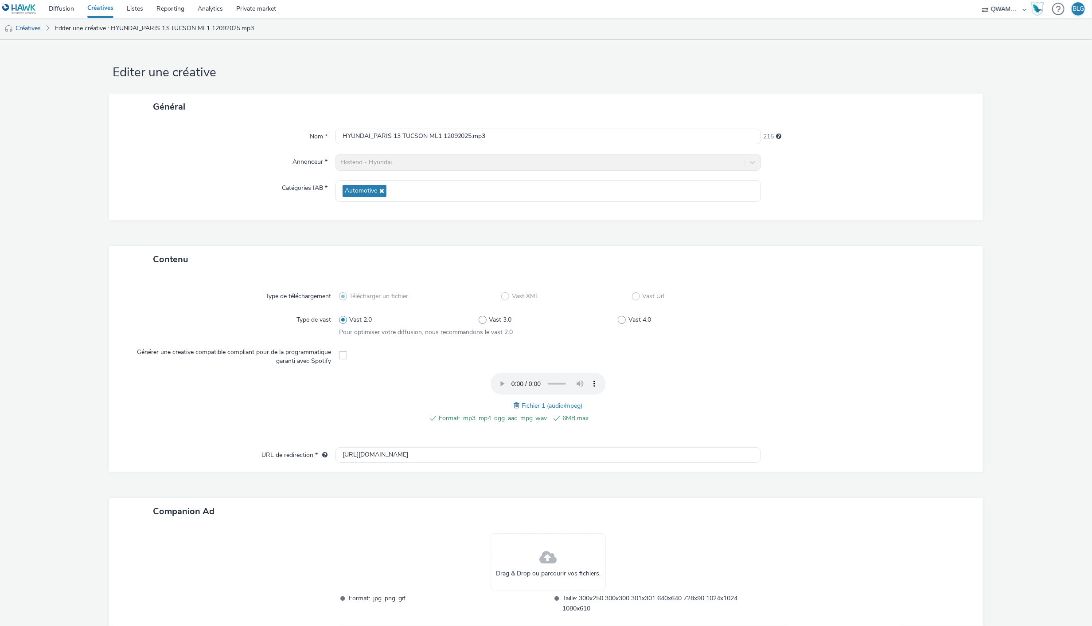
click at [514, 403] on span at bounding box center [518, 405] width 8 height 10
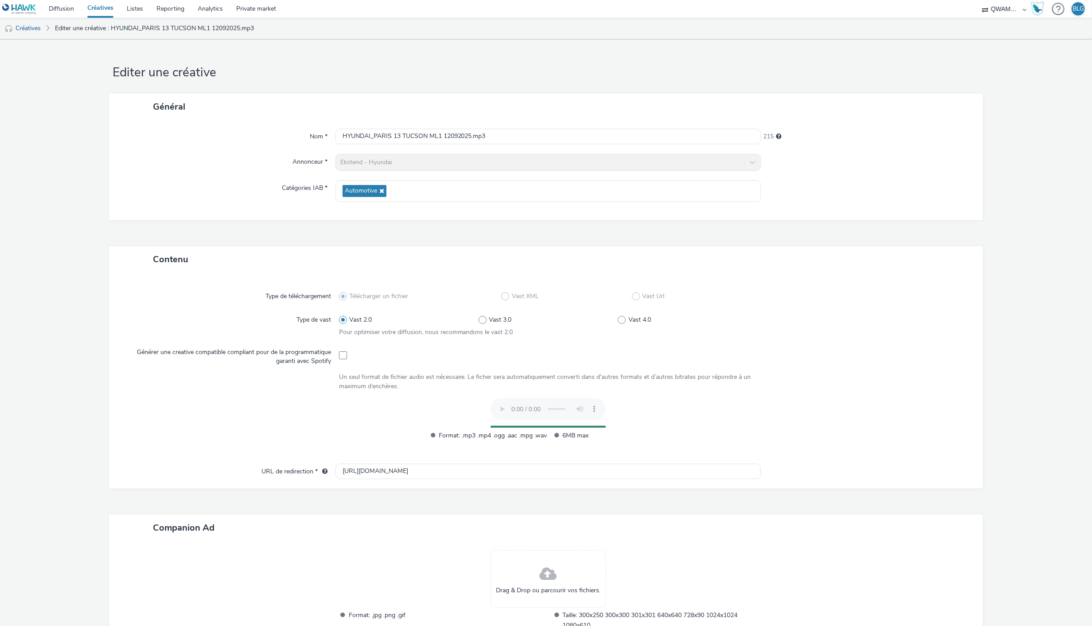
click at [890, 377] on div at bounding box center [862, 381] width 209 height 18
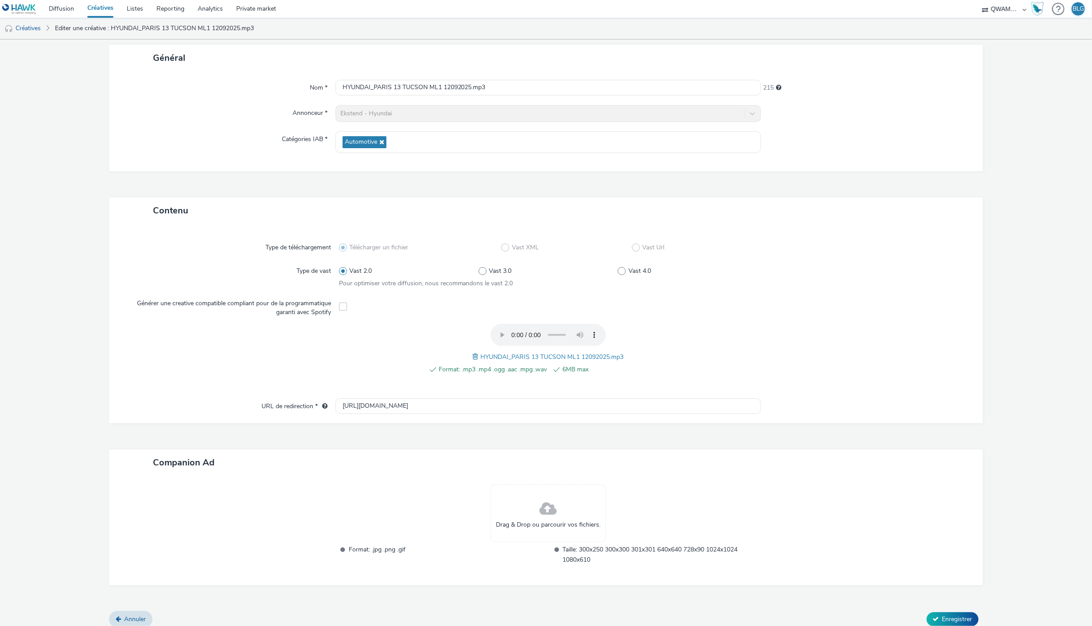
scroll to position [55, 0]
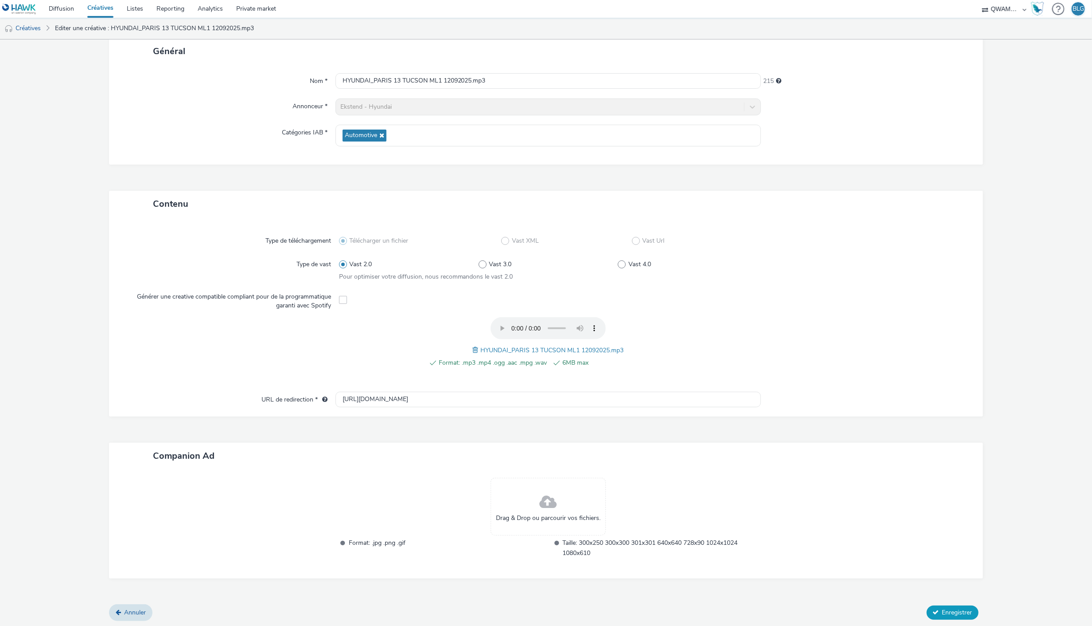
click at [945, 608] on span "Enregistrer" at bounding box center [958, 612] width 30 height 8
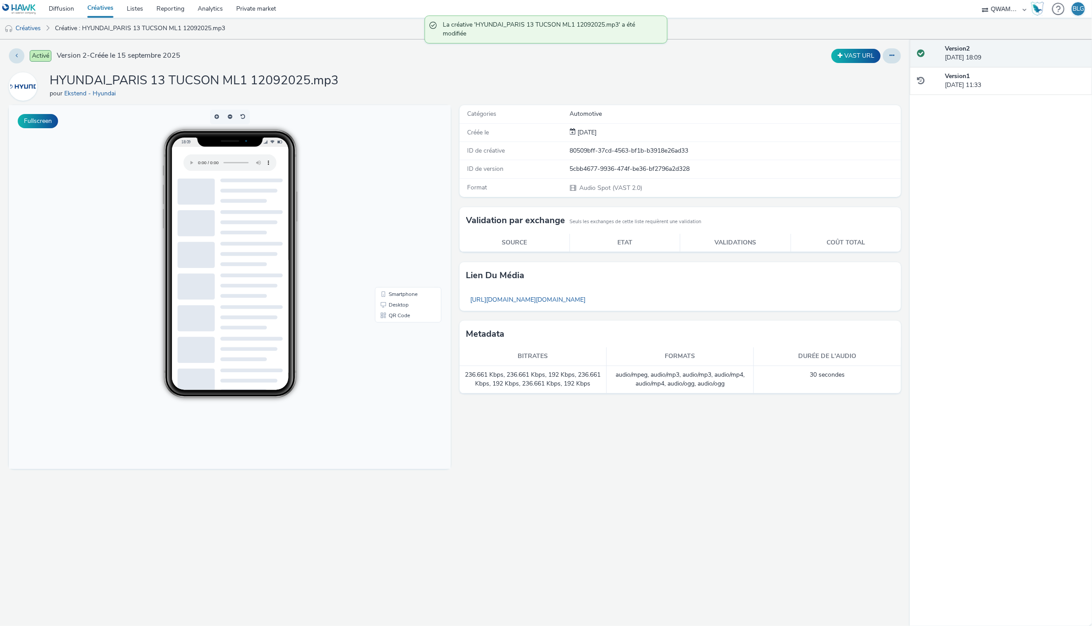
click at [97, 4] on link "Créatives" at bounding box center [100, 9] width 39 height 18
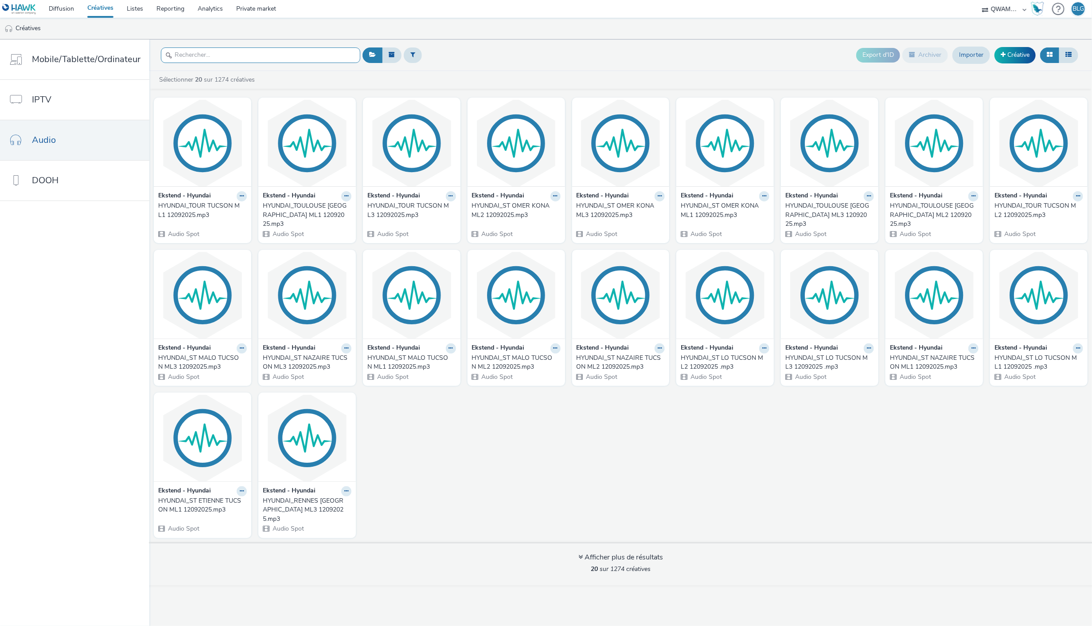
click at [211, 49] on input "text" at bounding box center [260, 55] width 199 height 16
paste input "HYUNDAI_PARIS 13 TUCSON ML2 12092025"
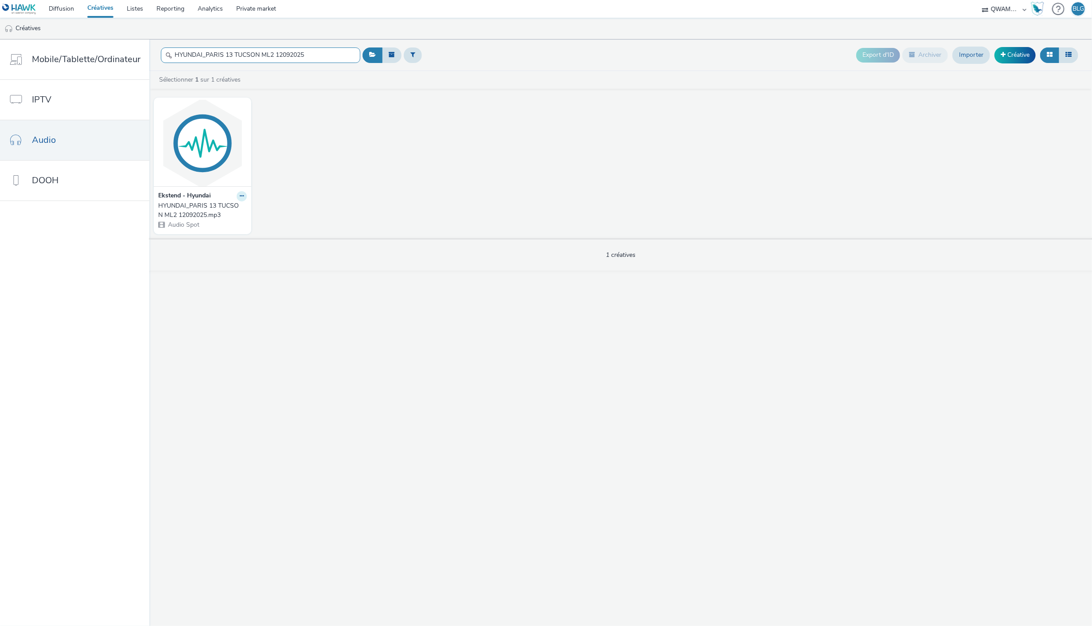
type input "HYUNDAI_PARIS 13 TUCSON ML2 12092025"
click at [240, 194] on icon at bounding box center [242, 195] width 4 height 5
click at [223, 207] on link "Modifier" at bounding box center [213, 212] width 66 height 18
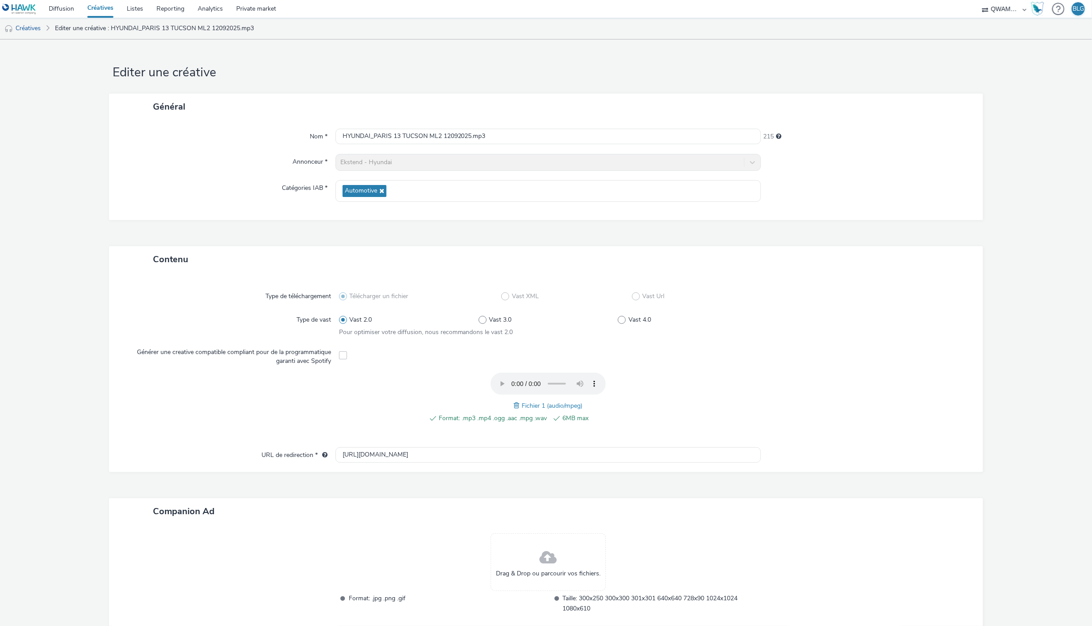
click at [522, 406] on span "Fichier 1 (audio/mpeg)" at bounding box center [552, 405] width 61 height 8
click at [514, 403] on div "Fichier 1 (audio/mpeg)" at bounding box center [548, 405] width 69 height 11
click at [515, 403] on span at bounding box center [518, 405] width 8 height 10
click at [867, 393] on div at bounding box center [862, 402] width 209 height 60
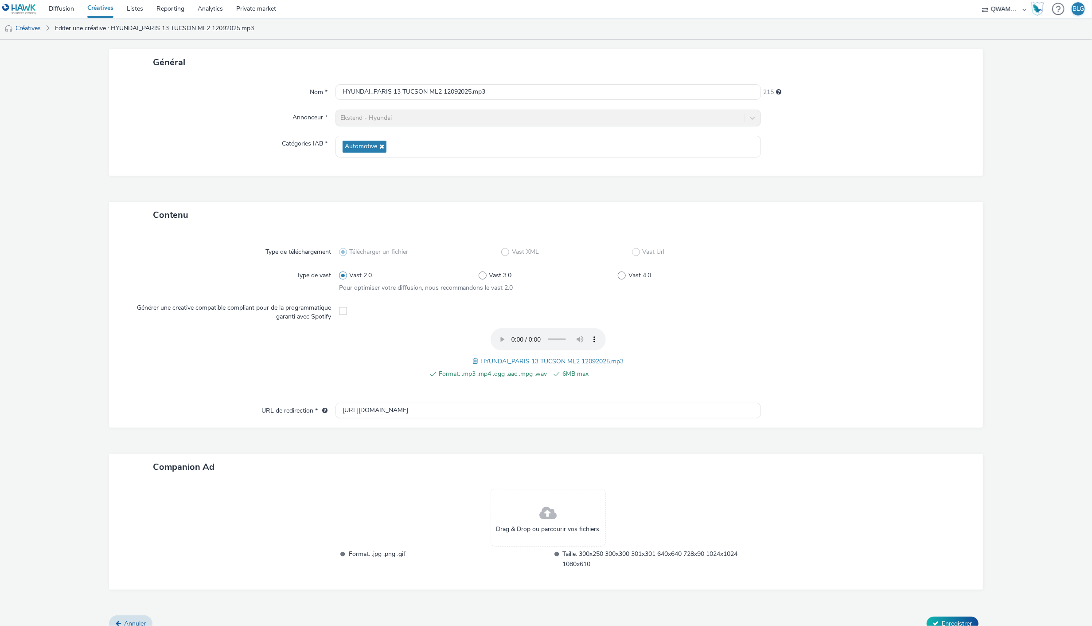
scroll to position [55, 0]
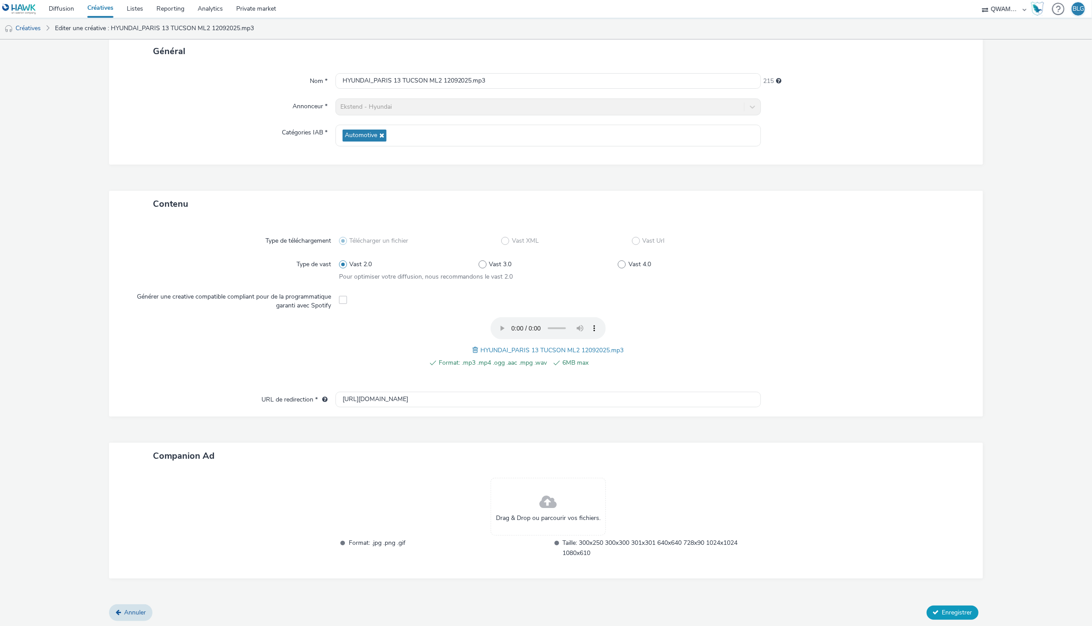
click at [943, 608] on span "Enregistrer" at bounding box center [958, 612] width 30 height 8
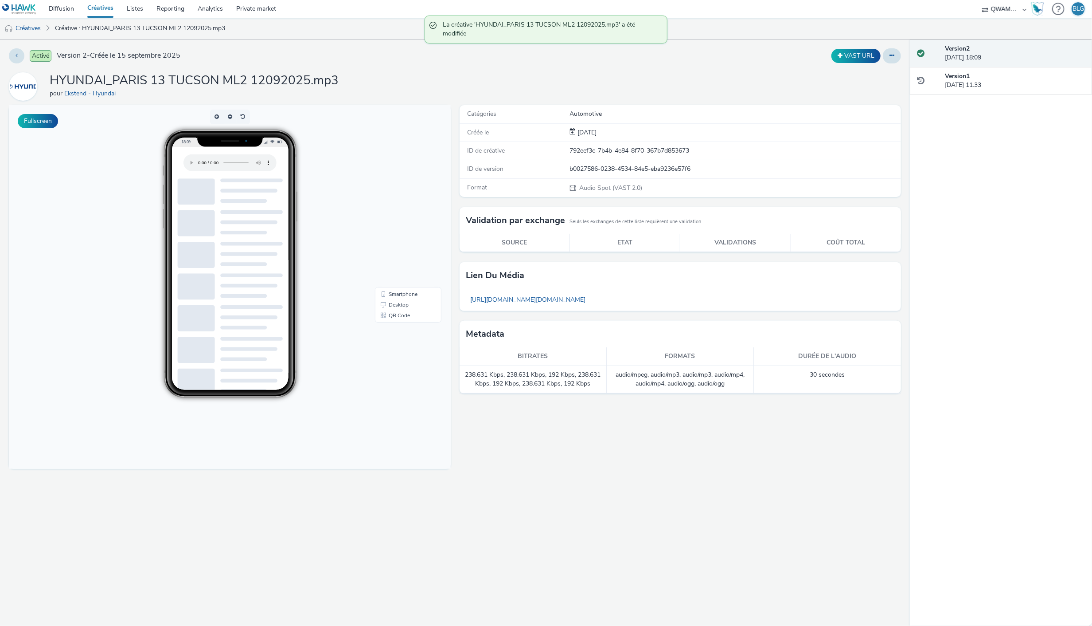
click at [95, 9] on link "Créatives" at bounding box center [100, 9] width 39 height 18
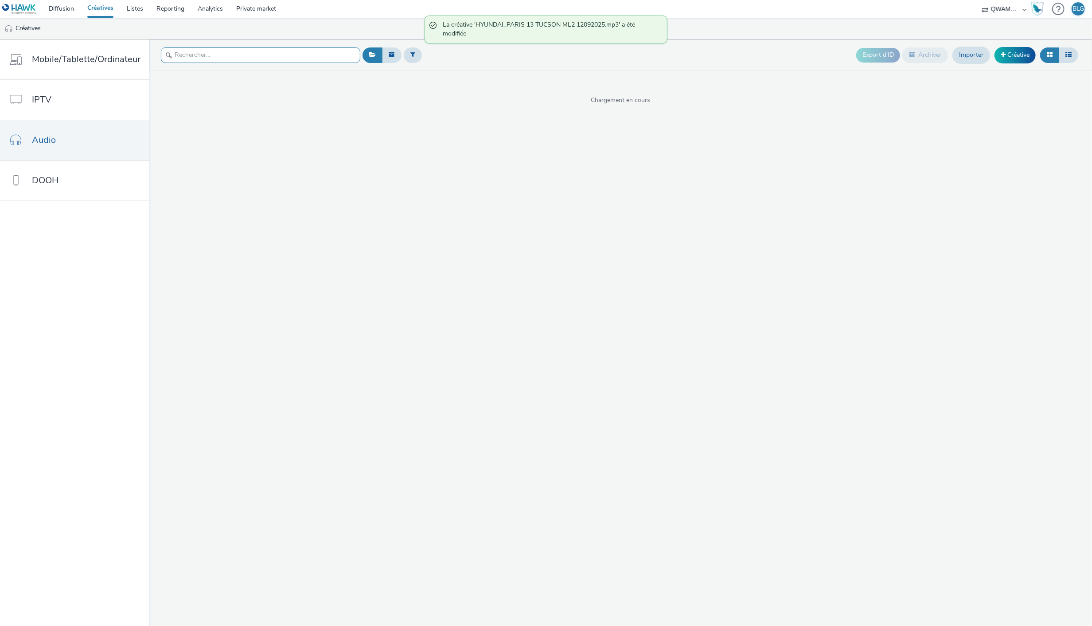
click at [230, 59] on input "text" at bounding box center [260, 55] width 199 height 16
paste input "HYUNDAI_PARIS 13 TUCSON ML3 12092025"
type input "HYUNDAI_PARIS 13 TUCSON ML3 12092025"
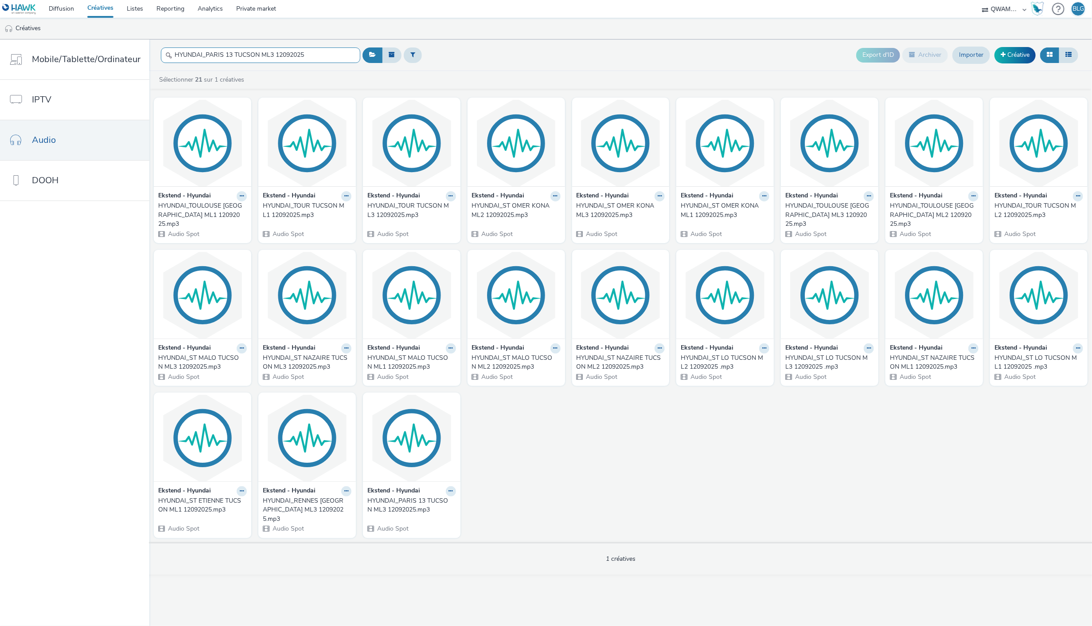
click at [241, 58] on input "HYUNDAI_PARIS 13 TUCSON ML3 12092025" at bounding box center [260, 55] width 199 height 16
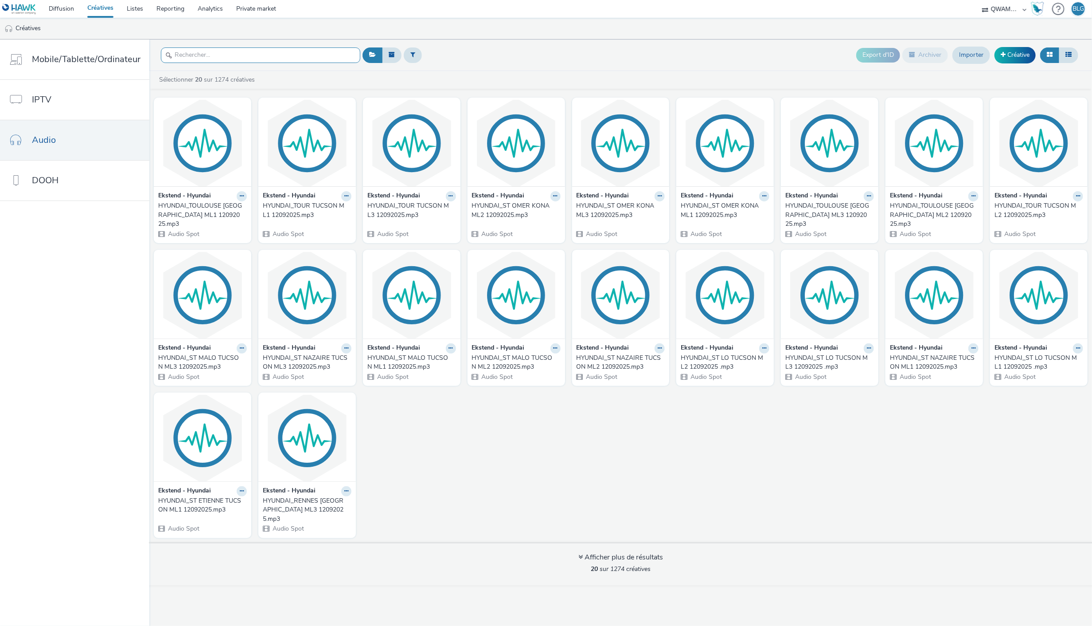
click at [236, 56] on input "text" at bounding box center [260, 55] width 199 height 16
paste input "HYUNDAI_PARIS 13 TUCSON ML3 12092025"
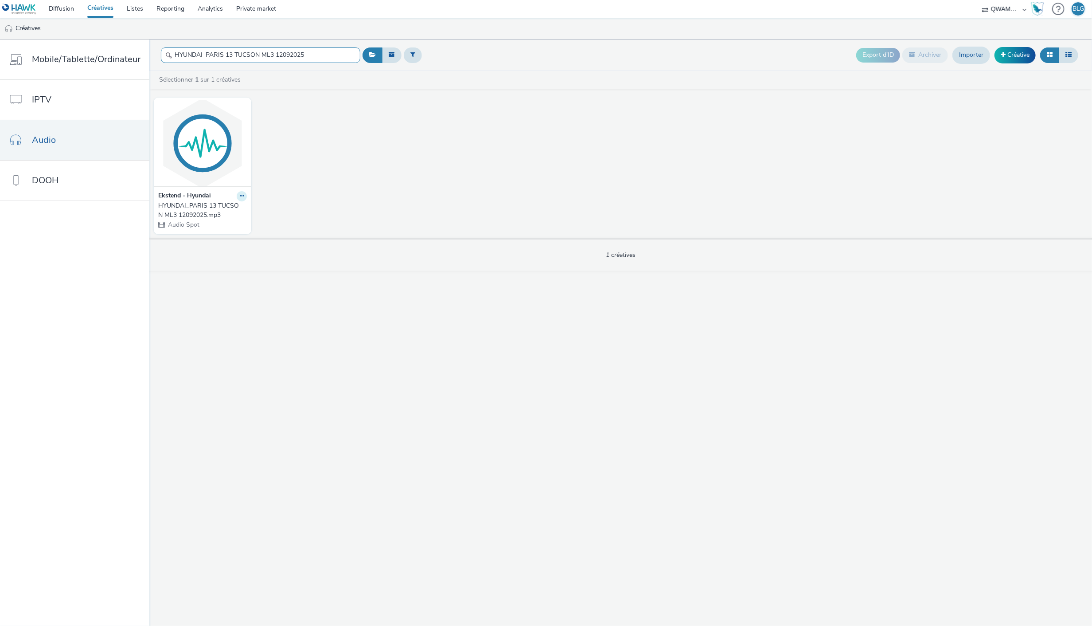
type input "HYUNDAI_PARIS 13 TUCSON ML3 12092025"
click at [238, 199] on button at bounding box center [242, 196] width 10 height 10
click at [209, 209] on link "Modifier" at bounding box center [213, 212] width 66 height 18
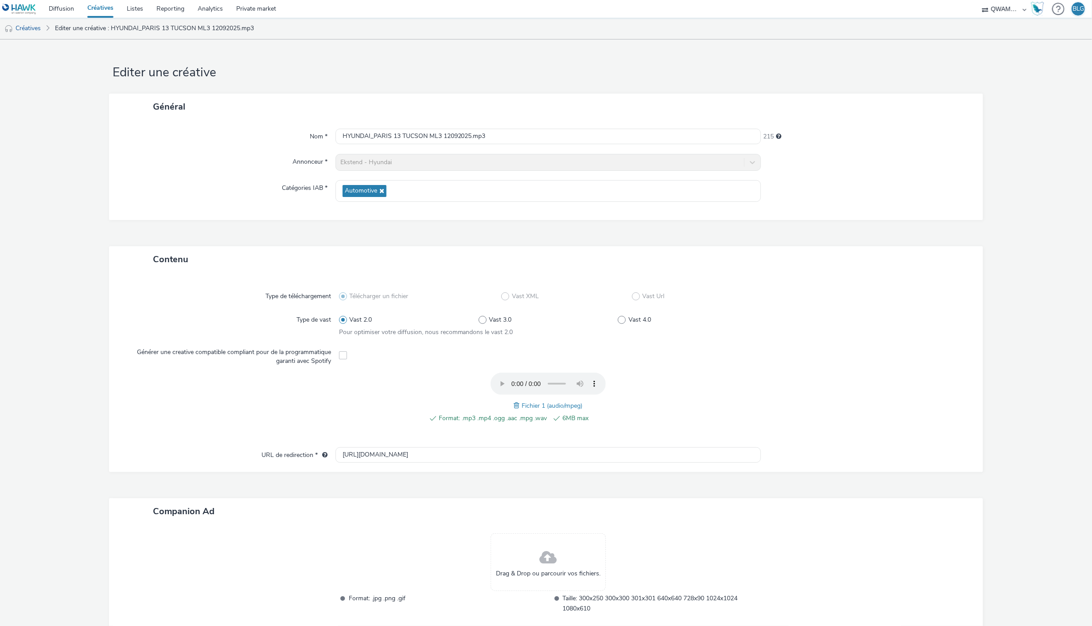
click at [514, 406] on span at bounding box center [518, 405] width 8 height 10
click at [814, 427] on div at bounding box center [862, 402] width 209 height 60
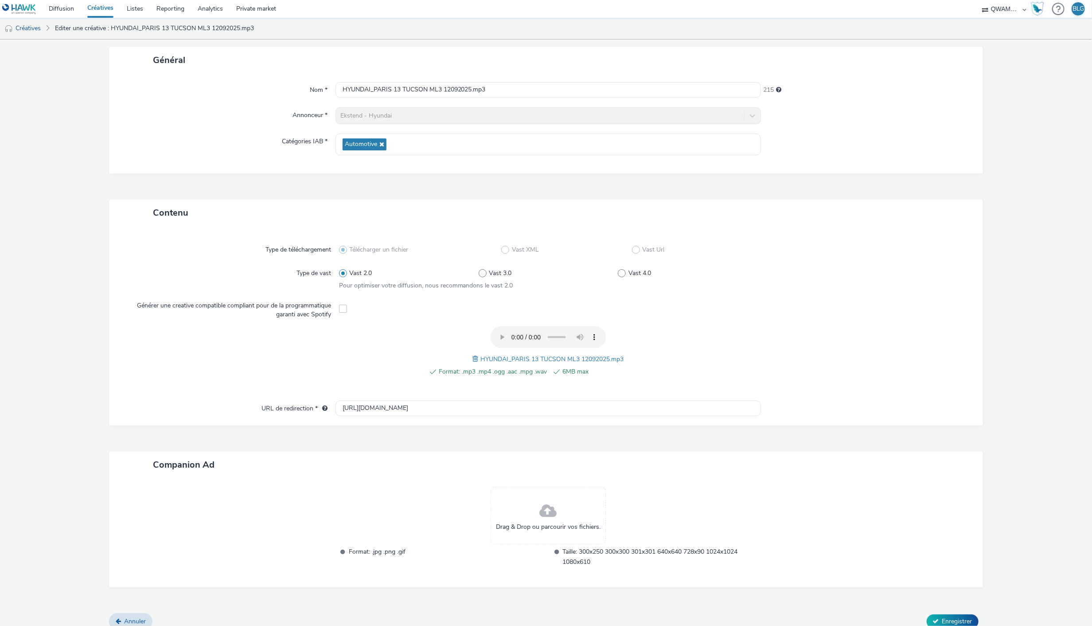
scroll to position [55, 0]
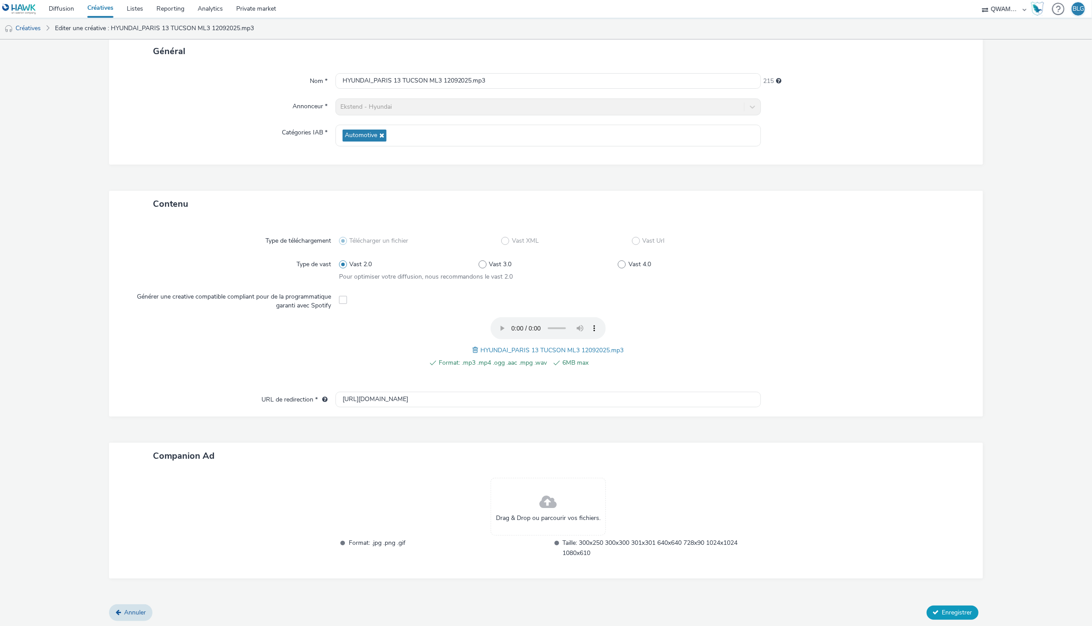
click at [945, 608] on span "Enregistrer" at bounding box center [958, 612] width 30 height 8
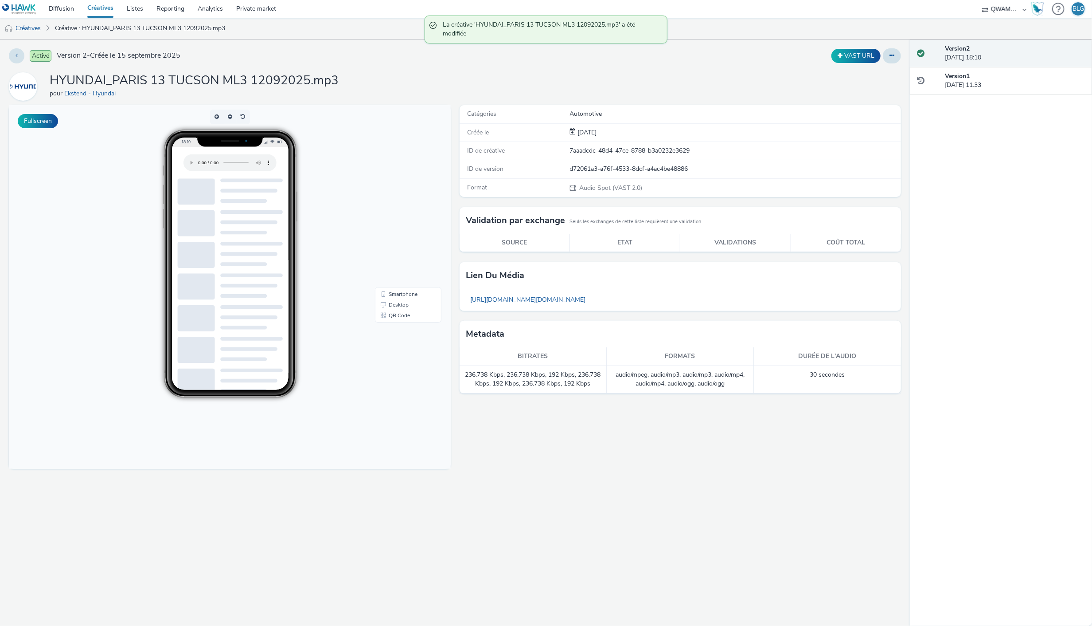
click at [105, 5] on link "Créatives" at bounding box center [100, 9] width 39 height 18
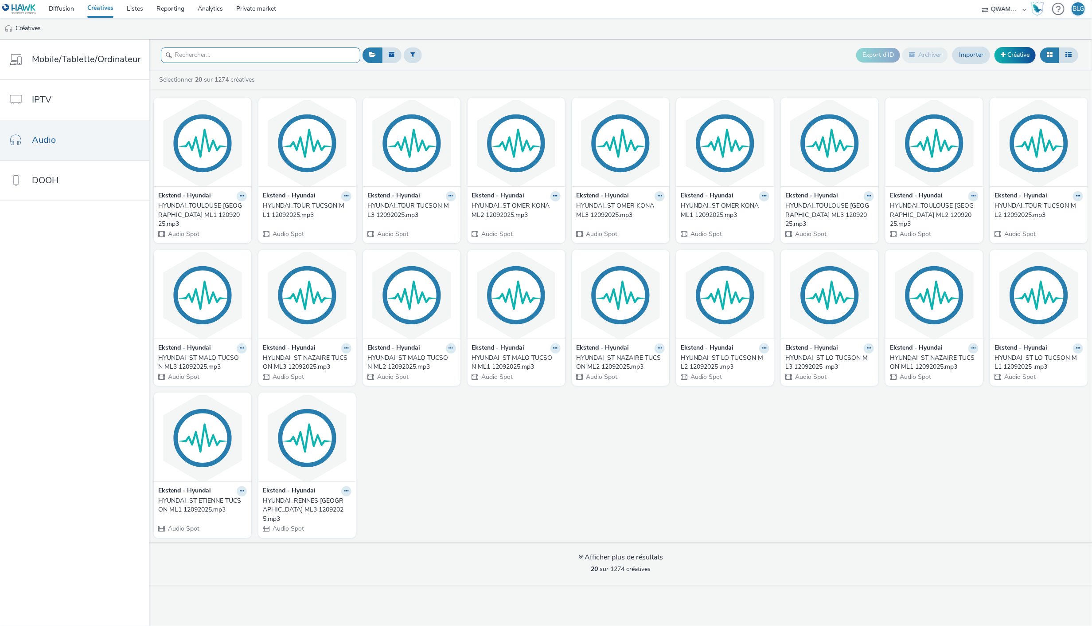
click at [228, 51] on input "text" at bounding box center [260, 55] width 199 height 16
paste input "HYUNDAI_RENNES TUCSON ML1 12092025"
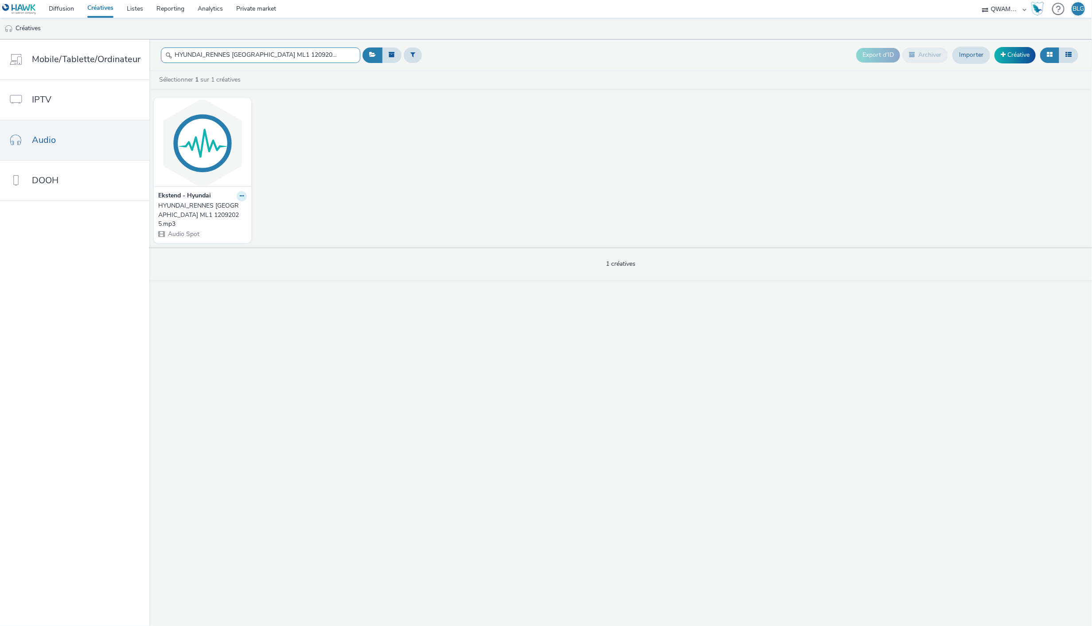
type input "HYUNDAI_RENNES TUCSON ML1 12092025"
click at [240, 198] on icon at bounding box center [242, 195] width 4 height 5
click at [215, 212] on link "Modifier" at bounding box center [213, 212] width 66 height 18
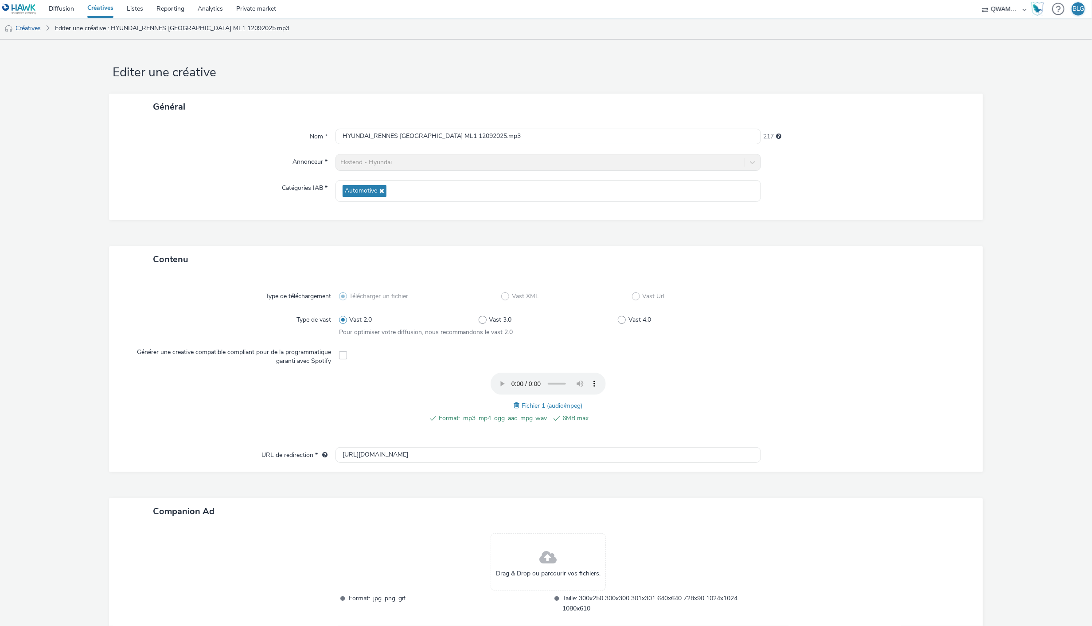
click at [514, 406] on span at bounding box center [518, 405] width 8 height 10
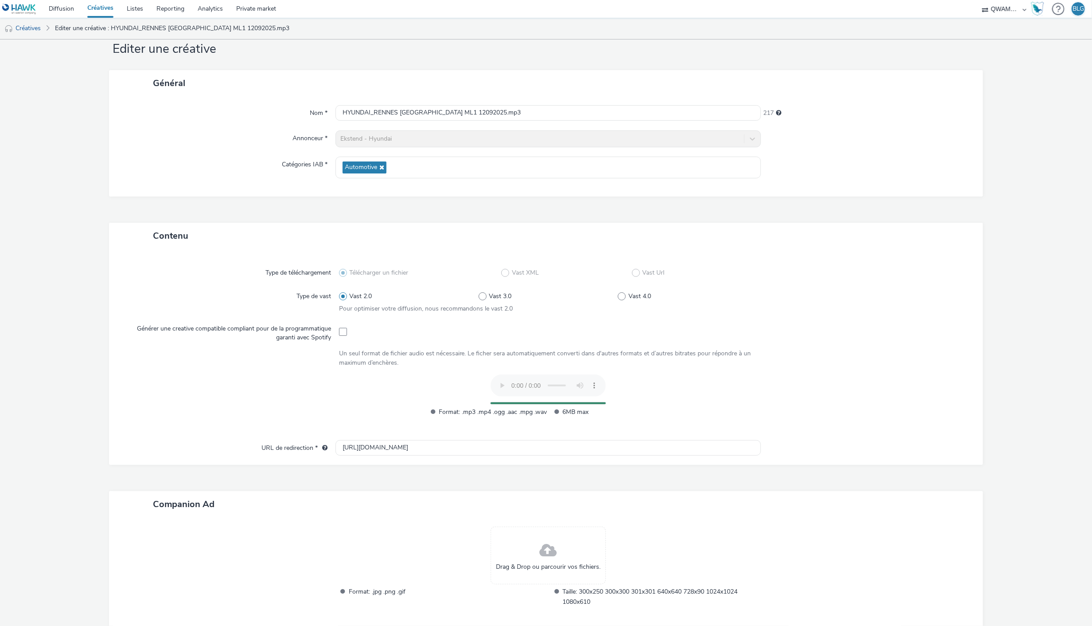
scroll to position [55, 0]
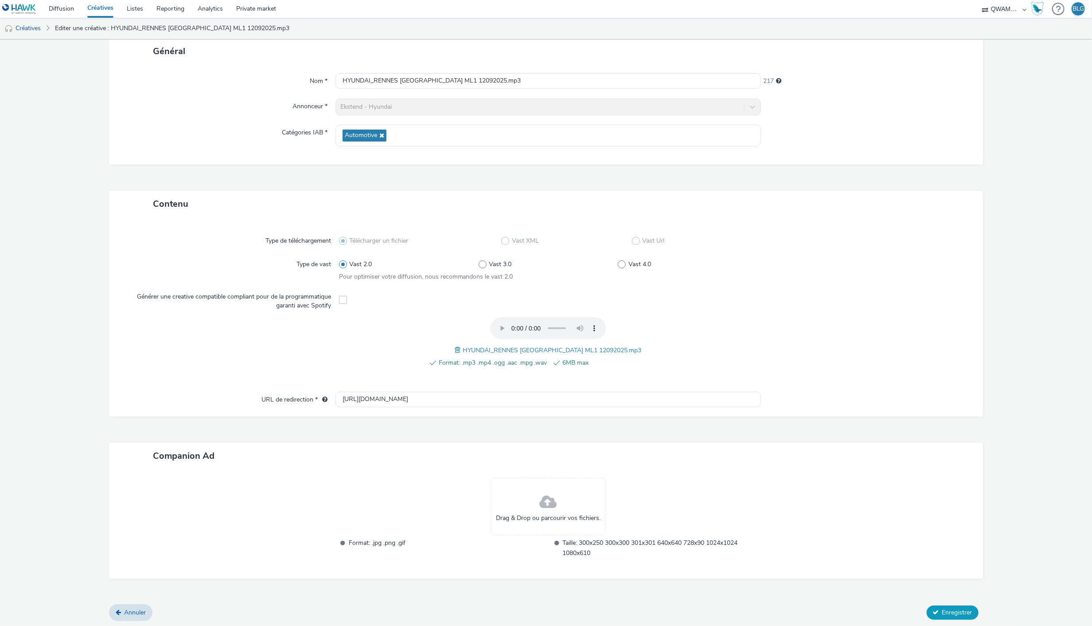
click at [934, 606] on button "Enregistrer" at bounding box center [953, 612] width 52 height 14
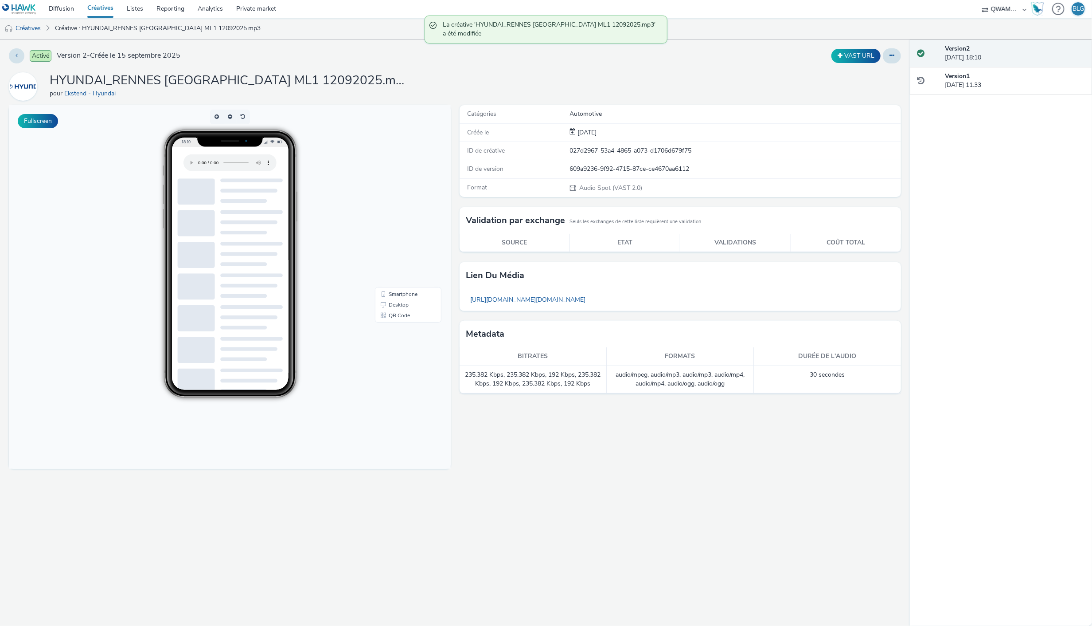
click at [98, 10] on link "Créatives" at bounding box center [100, 9] width 39 height 18
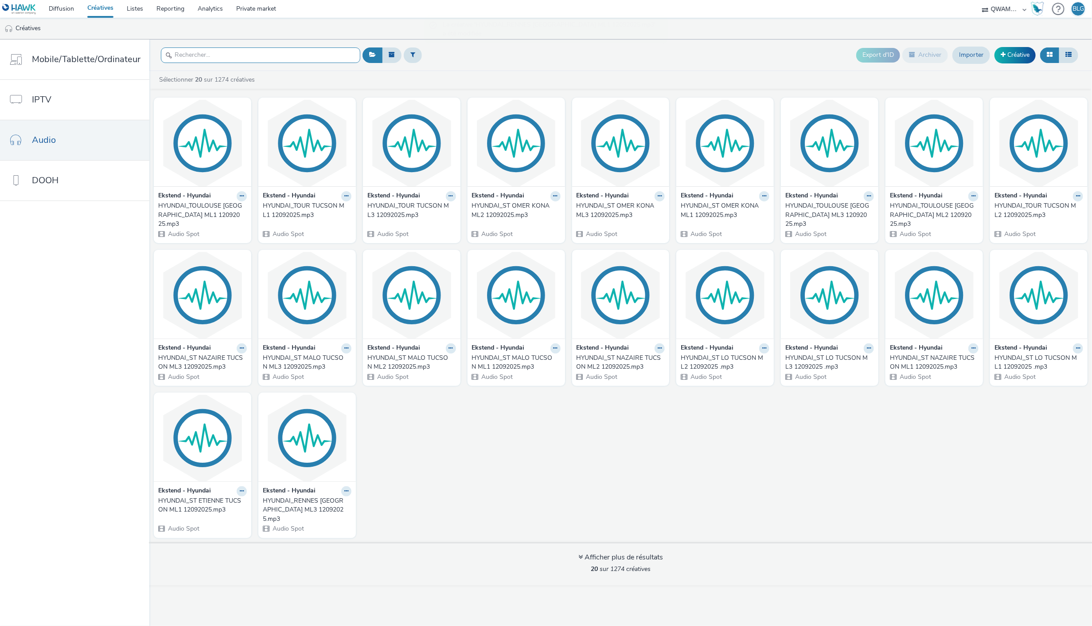
click at [201, 54] on input "text" at bounding box center [260, 55] width 199 height 16
paste input "HYUNDAI_RENNES TUCSON ML2 12092025"
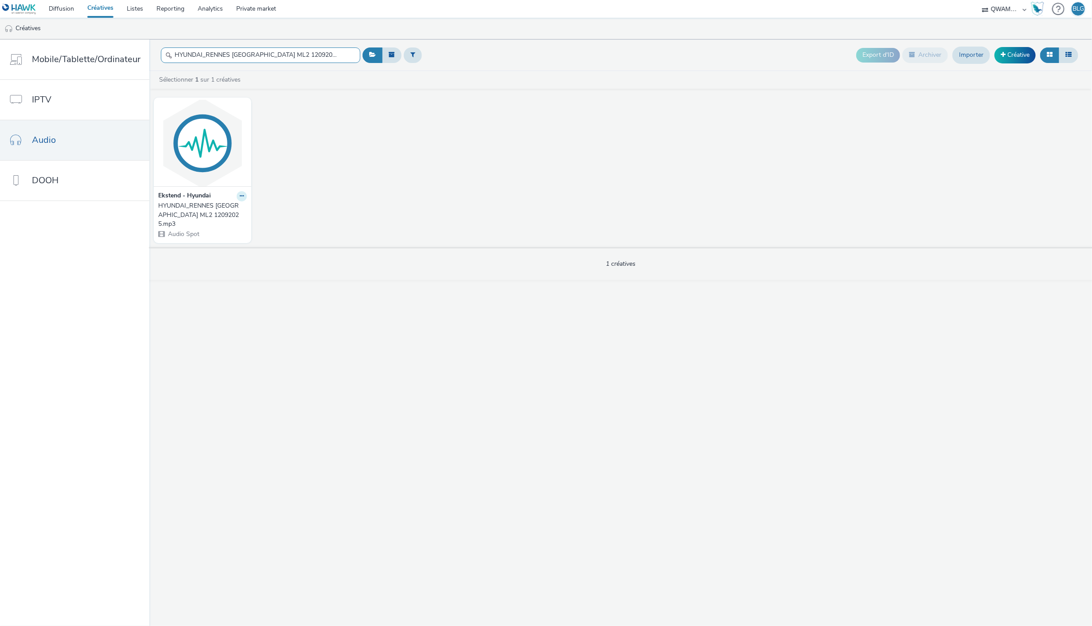
type input "HYUNDAI_RENNES TUCSON ML2 12092025"
click at [240, 196] on icon at bounding box center [242, 195] width 4 height 5
click at [227, 207] on link "Modifier" at bounding box center [213, 212] width 66 height 18
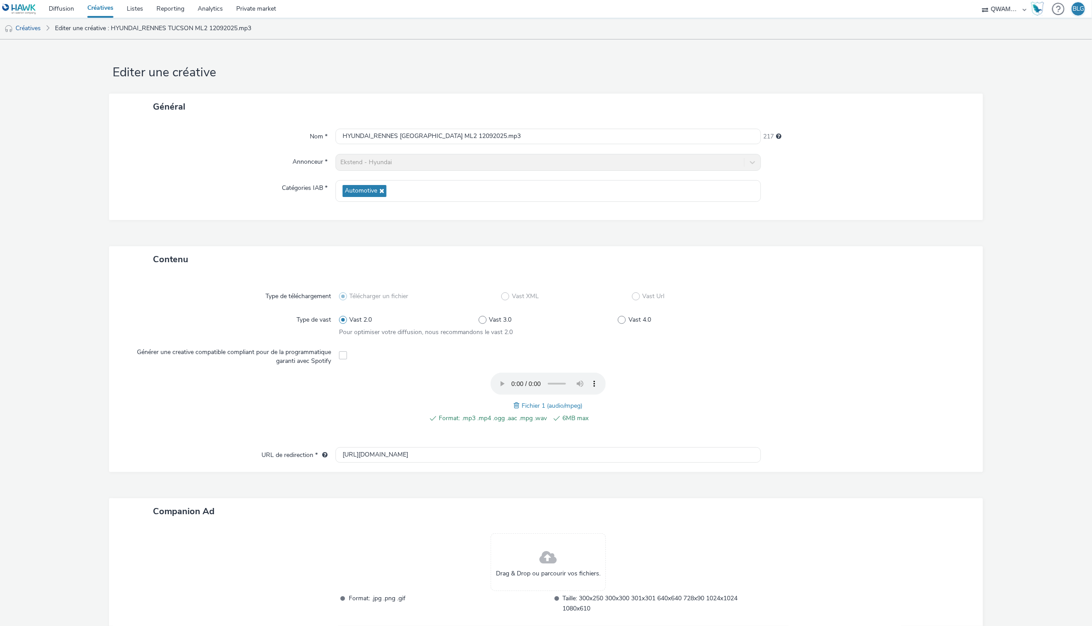
click at [514, 404] on span at bounding box center [518, 405] width 8 height 10
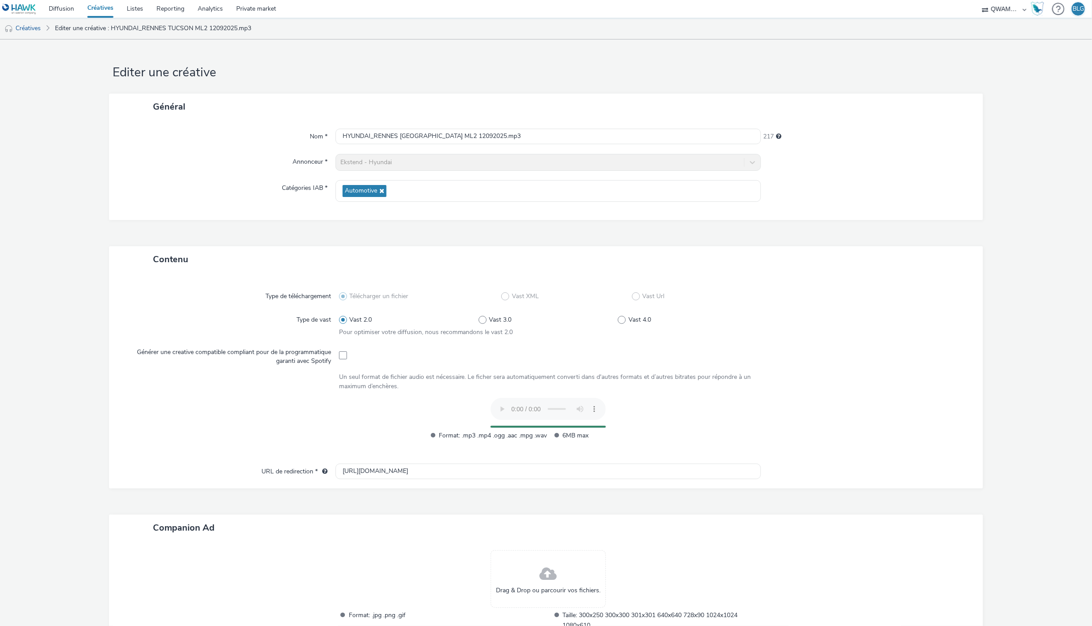
click at [887, 219] on div "Nom * HYUNDAI_RENNES TUCSON ML2 12092025.mp3 217 Annonceur * Ekstend - Hyundai …" at bounding box center [546, 170] width 874 height 100
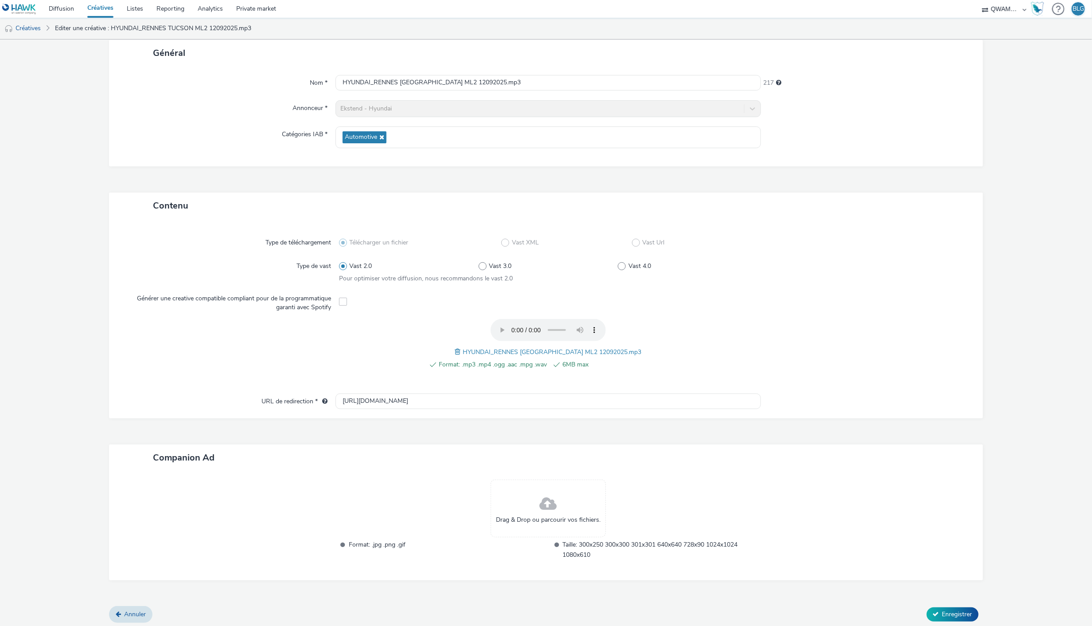
scroll to position [55, 0]
click at [941, 599] on div "Contenu Type de téléchargement Télécharger un fichier Vast XML Vast Url Type de…" at bounding box center [546, 398] width 874 height 414
click at [942, 605] on button "Enregistrer" at bounding box center [953, 612] width 52 height 14
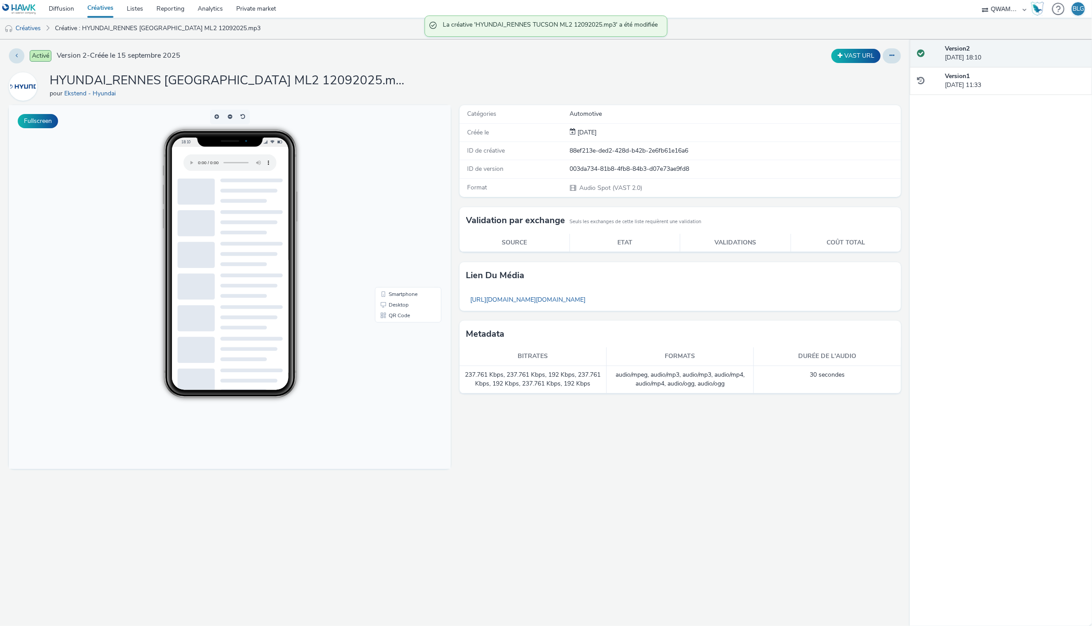
click at [98, 5] on link "Créatives" at bounding box center [100, 9] width 39 height 18
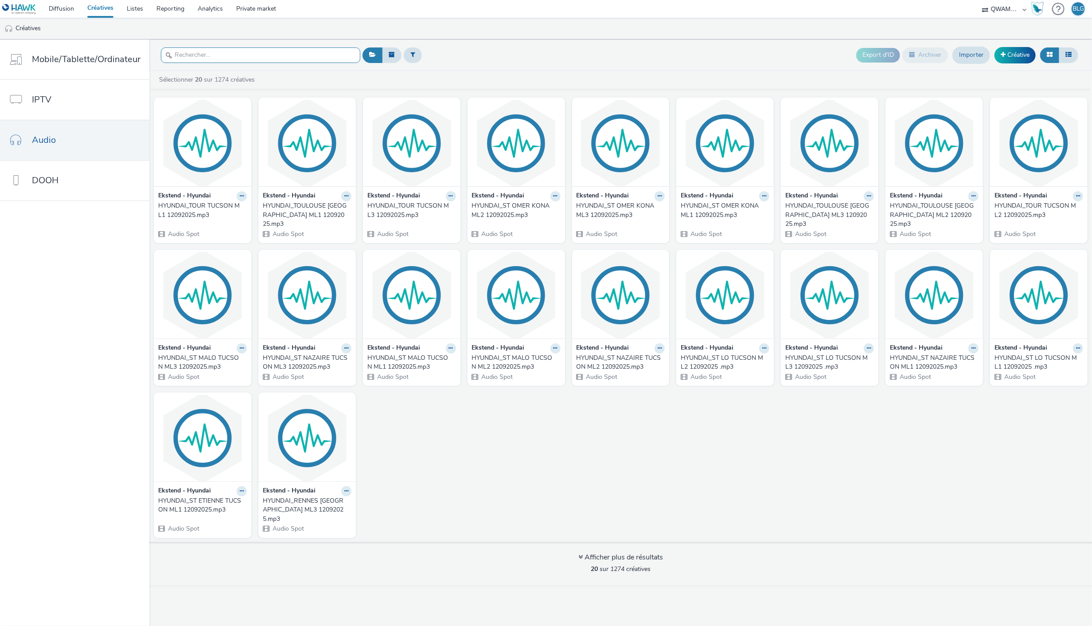
click at [246, 54] on input "text" at bounding box center [260, 55] width 199 height 16
paste input "HYUNDAI_RENNES TUCSON ML3 12092025"
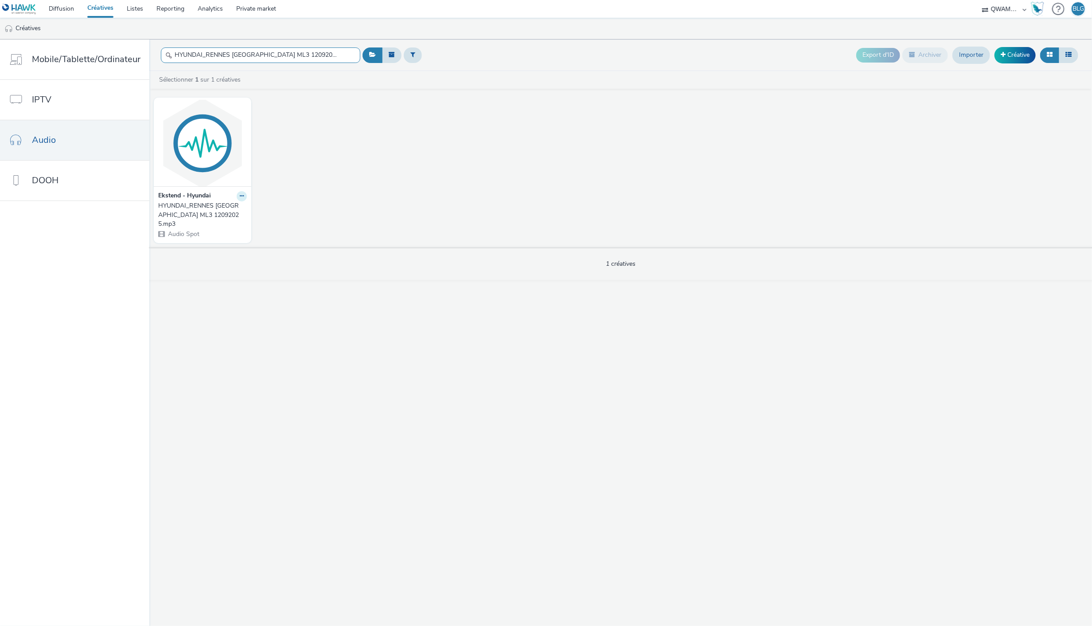
type input "HYUNDAI_RENNES TUCSON ML3 12092025"
click at [240, 196] on icon at bounding box center [242, 195] width 4 height 5
click at [215, 212] on link "Modifier" at bounding box center [213, 212] width 66 height 18
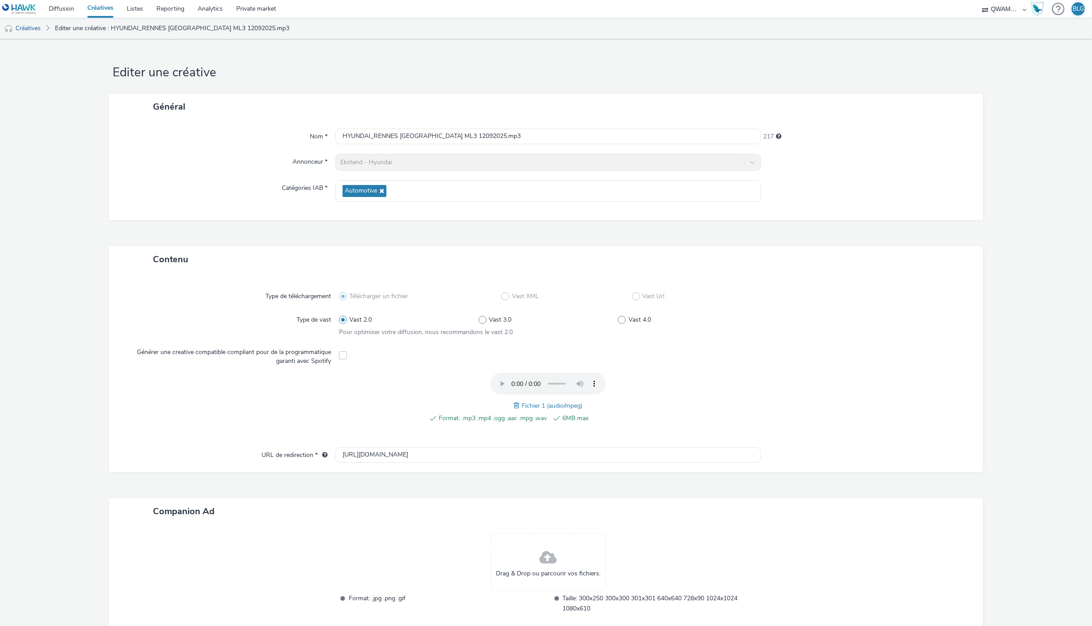
click at [514, 404] on span at bounding box center [518, 405] width 8 height 10
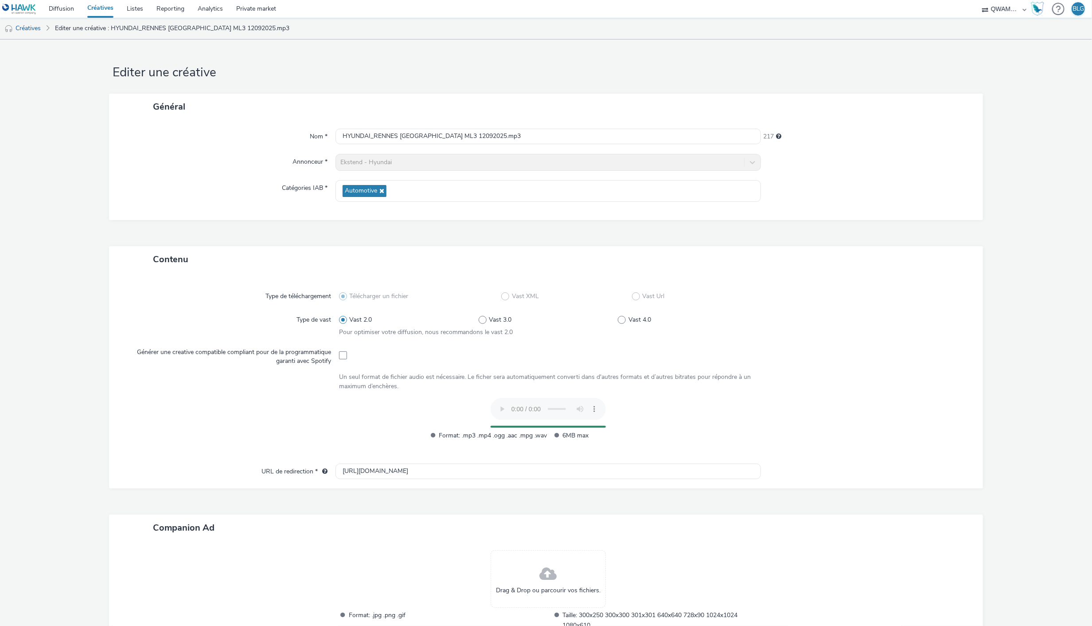
click at [893, 231] on div "Général Nom * HYUNDAI_RENNES TUCSON ML3 12092025.mp3 217 Annonceur * Ekstend - …" at bounding box center [546, 170] width 874 height 153
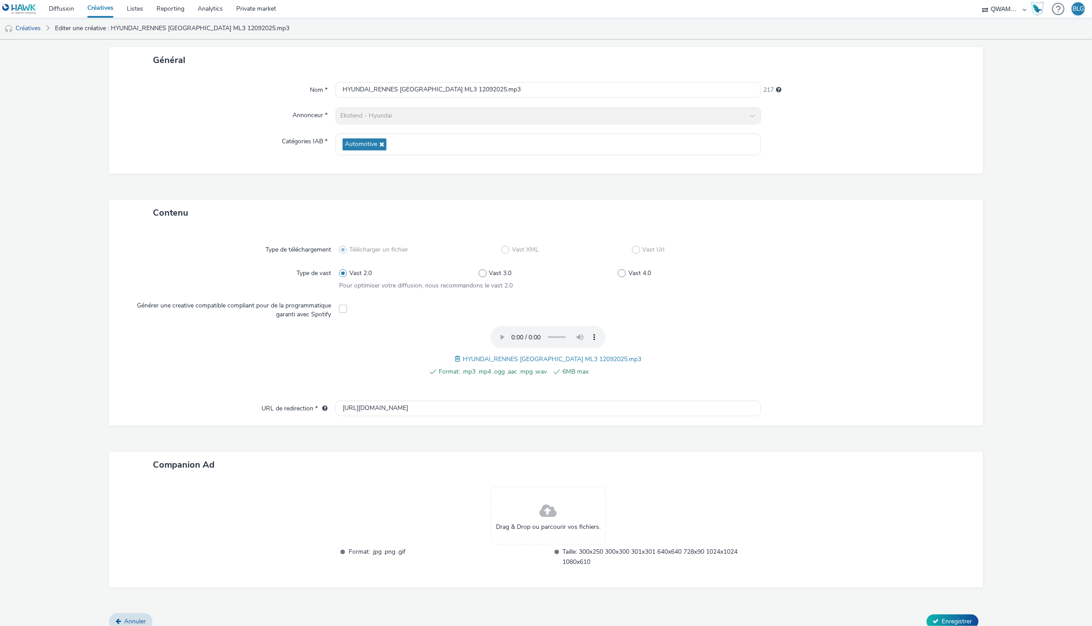
scroll to position [55, 0]
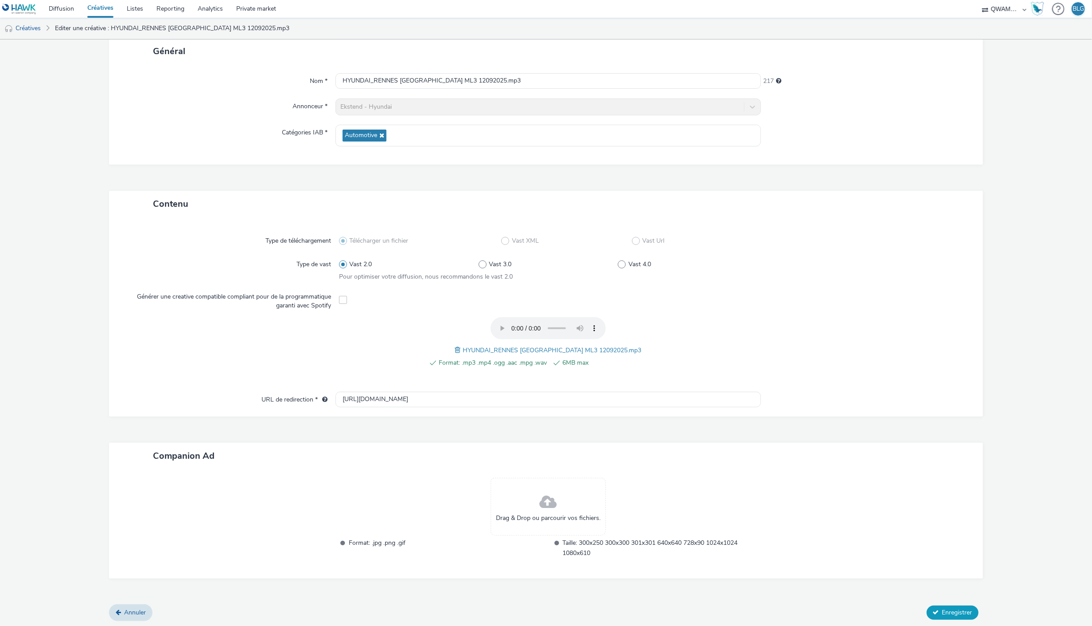
click at [945, 608] on span "Enregistrer" at bounding box center [958, 612] width 30 height 8
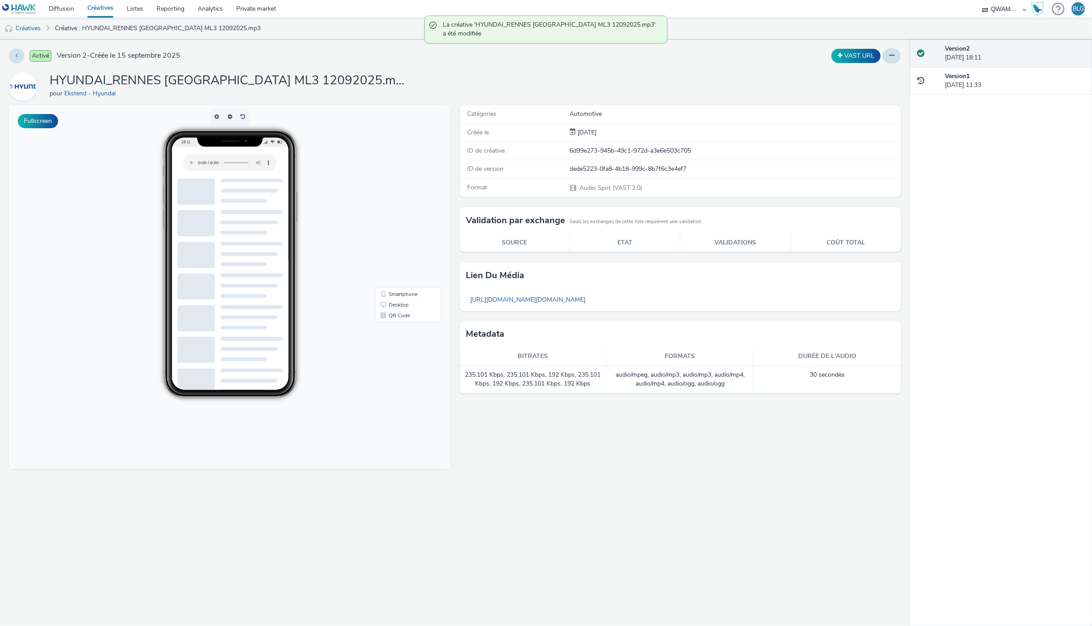
click at [104, 2] on link "Créatives" at bounding box center [100, 9] width 39 height 18
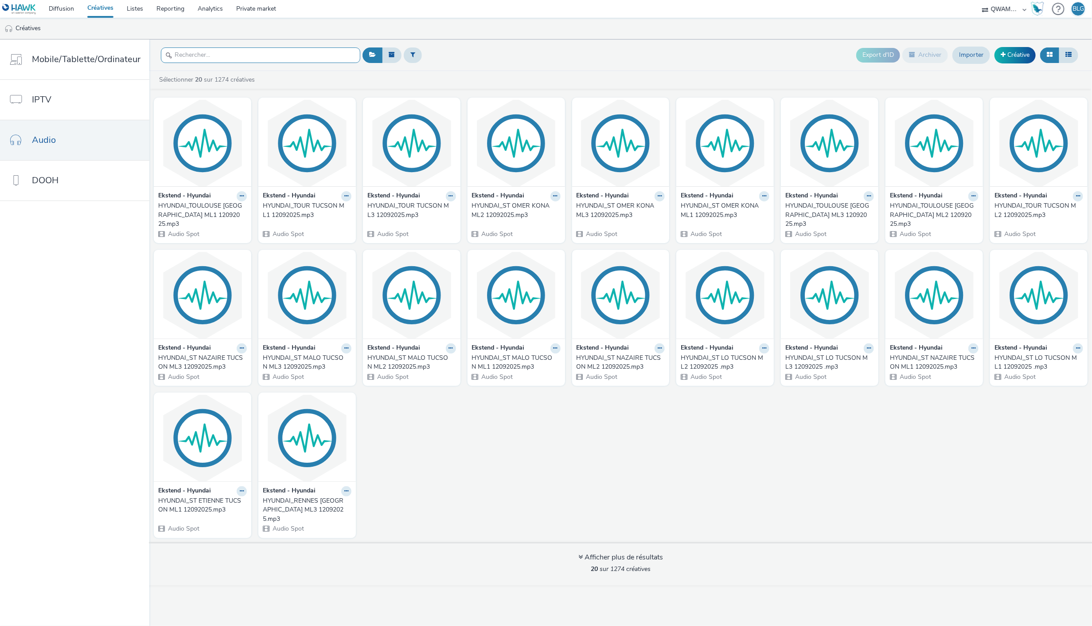
click at [249, 51] on input "text" at bounding box center [260, 55] width 199 height 16
paste input "HYUNDAI_ST ETIENNE TUCSON ML1 12092025"
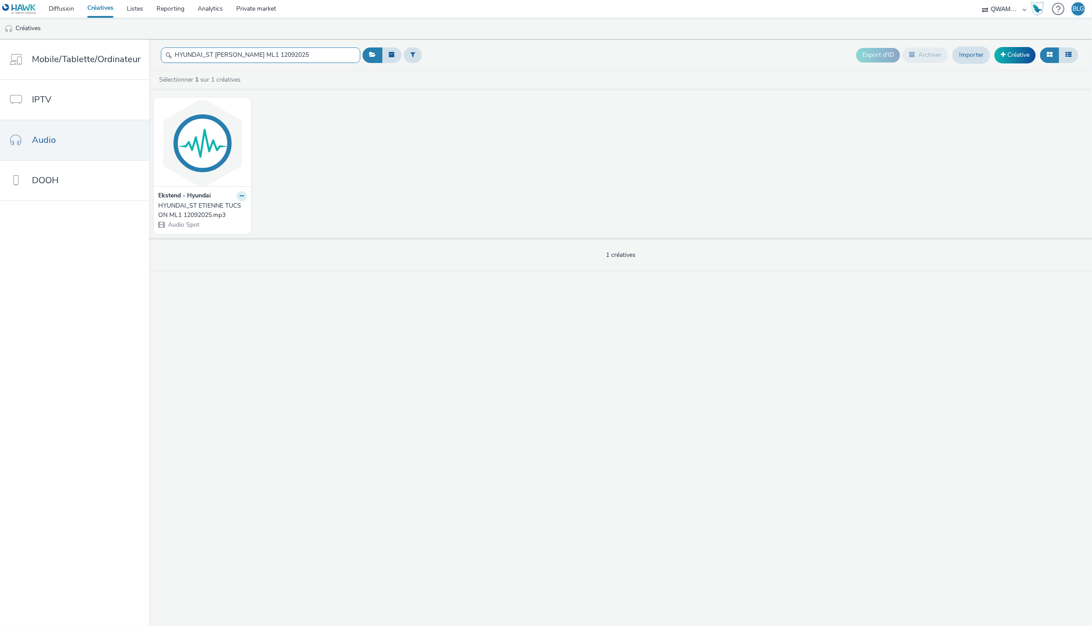
type input "HYUNDAI_ST ETIENNE TUCSON ML1 12092025"
click at [243, 196] on button at bounding box center [242, 196] width 10 height 10
click at [219, 211] on link "Modifier" at bounding box center [213, 212] width 66 height 18
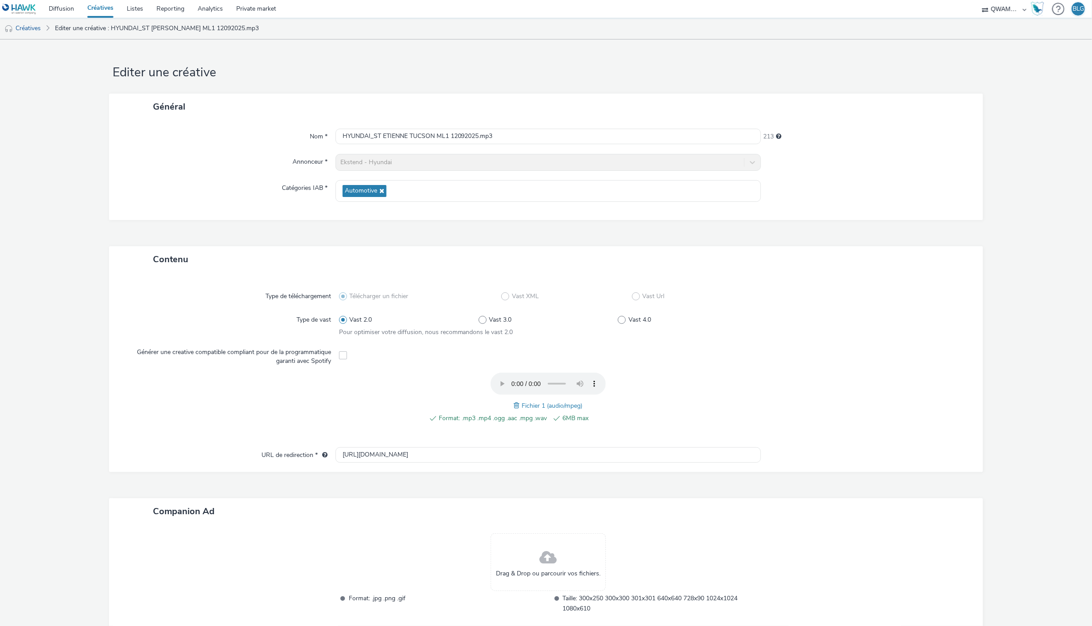
click at [514, 406] on span at bounding box center [518, 405] width 8 height 10
click at [865, 278] on div "Type de téléchargement Télécharger un fichier Vast XML Vast Url Type de vast Va…" at bounding box center [546, 371] width 874 height 199
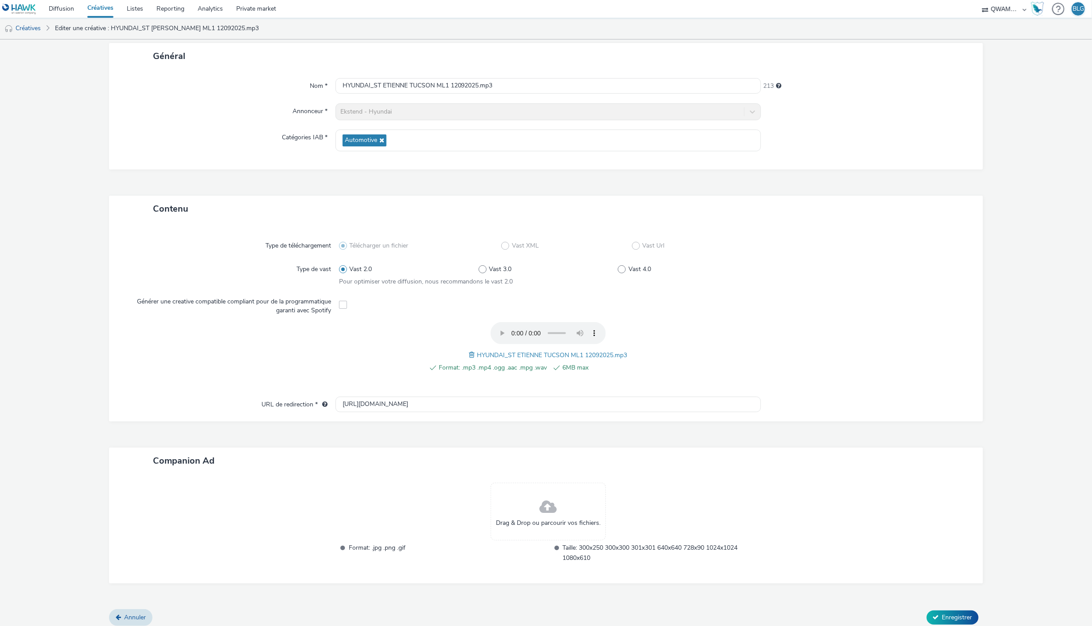
scroll to position [55, 0]
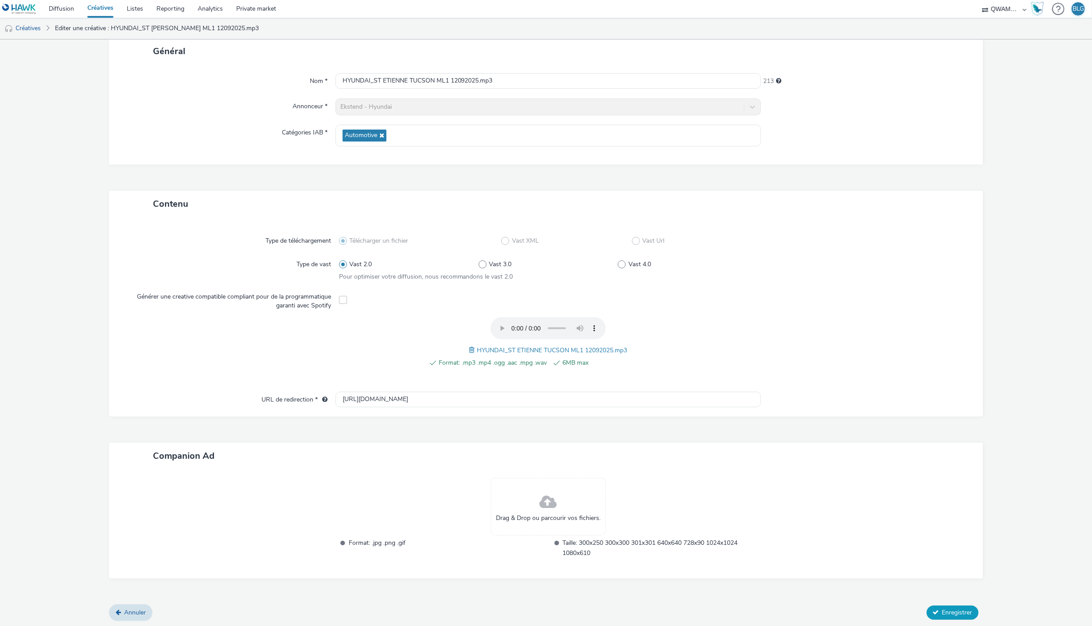
click at [935, 606] on button "Enregistrer" at bounding box center [953, 612] width 52 height 14
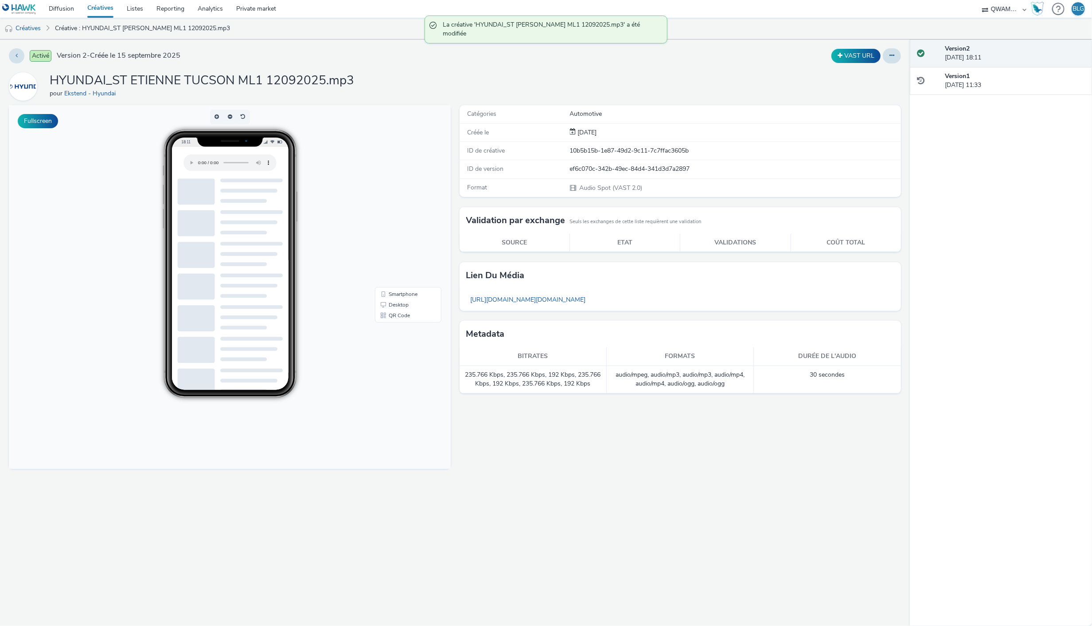
click at [102, 7] on link "Créatives" at bounding box center [100, 9] width 39 height 18
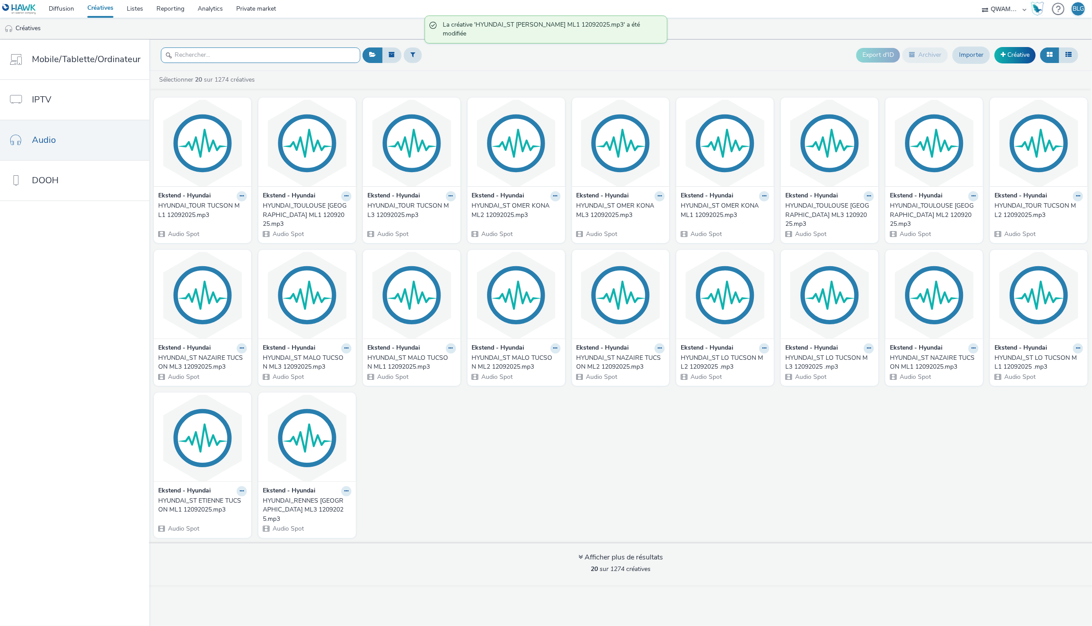
click at [258, 54] on input "text" at bounding box center [260, 55] width 199 height 16
paste input "HYUNDAI_ST ETIENNE TUCSON ML2 12092025"
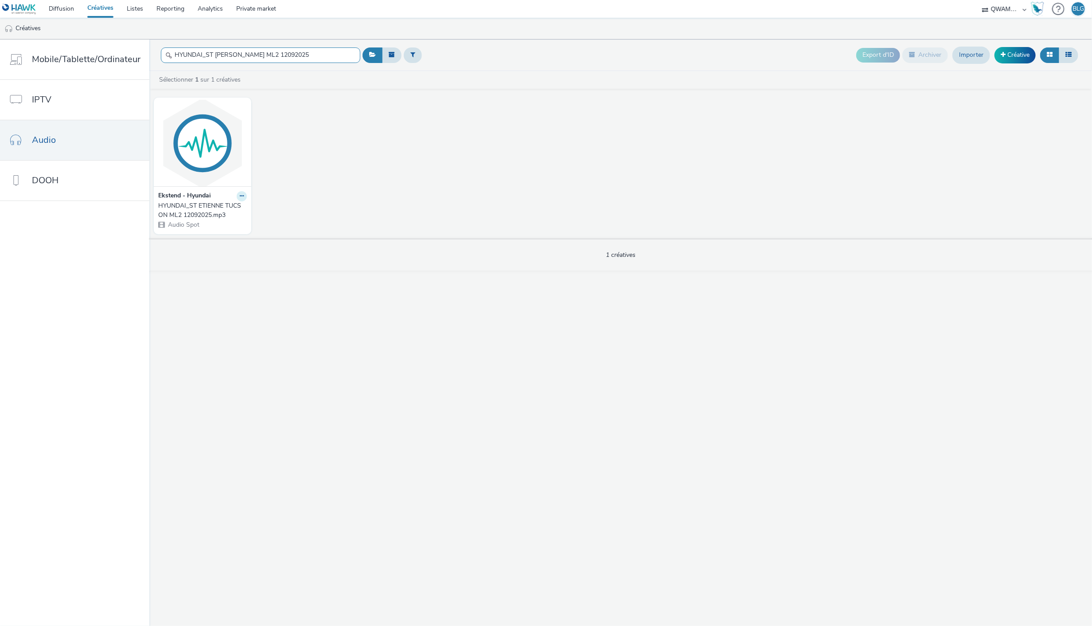
type input "HYUNDAI_ST ETIENNE TUCSON ML2 12092025"
click at [241, 200] on button at bounding box center [242, 196] width 10 height 10
click at [224, 209] on link "Modifier" at bounding box center [213, 212] width 66 height 18
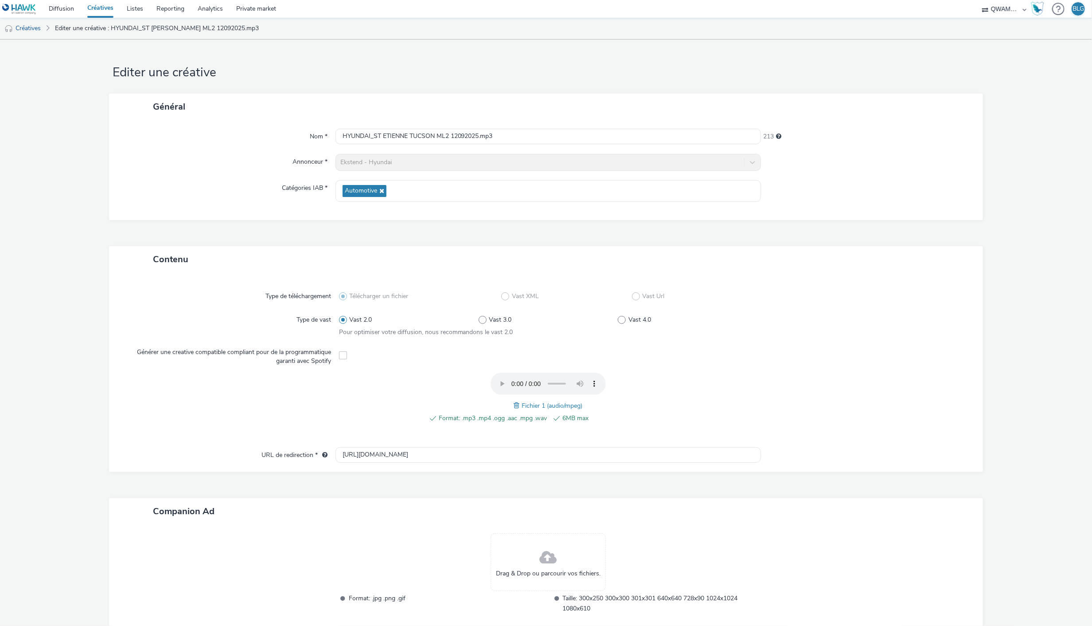
click at [509, 405] on div "Format: .mp3 .mp4 .ogg .aac .mpg .wav 6MB max Fichier 1 (audio/mpeg)" at bounding box center [548, 402] width 419 height 60
click at [514, 407] on span at bounding box center [518, 405] width 8 height 10
click at [817, 427] on div at bounding box center [862, 402] width 209 height 60
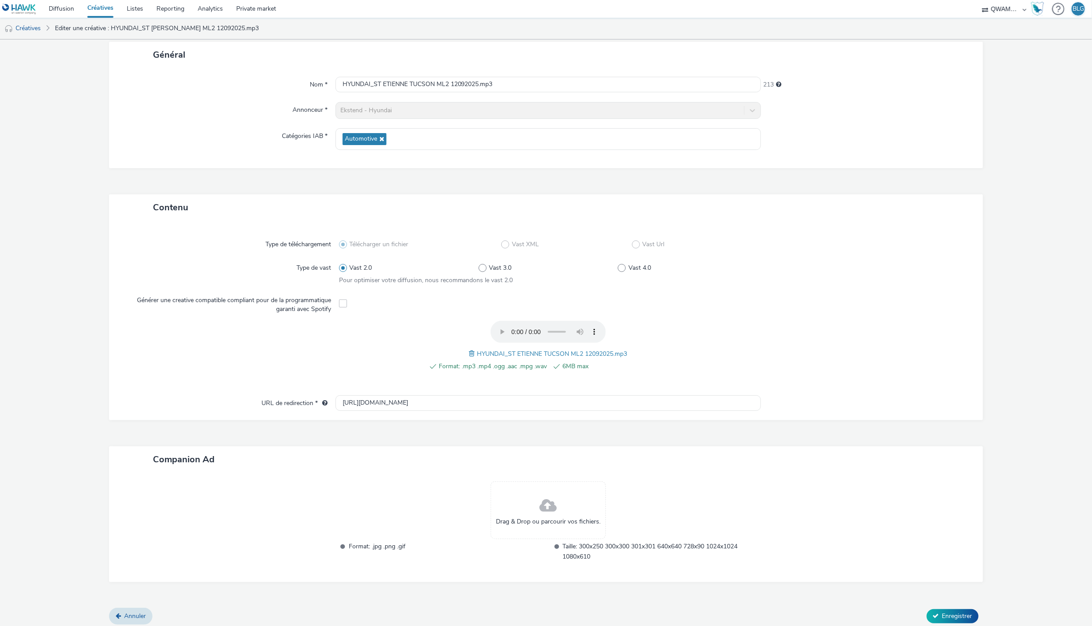
scroll to position [55, 0]
click at [934, 605] on button "Enregistrer" at bounding box center [953, 612] width 52 height 14
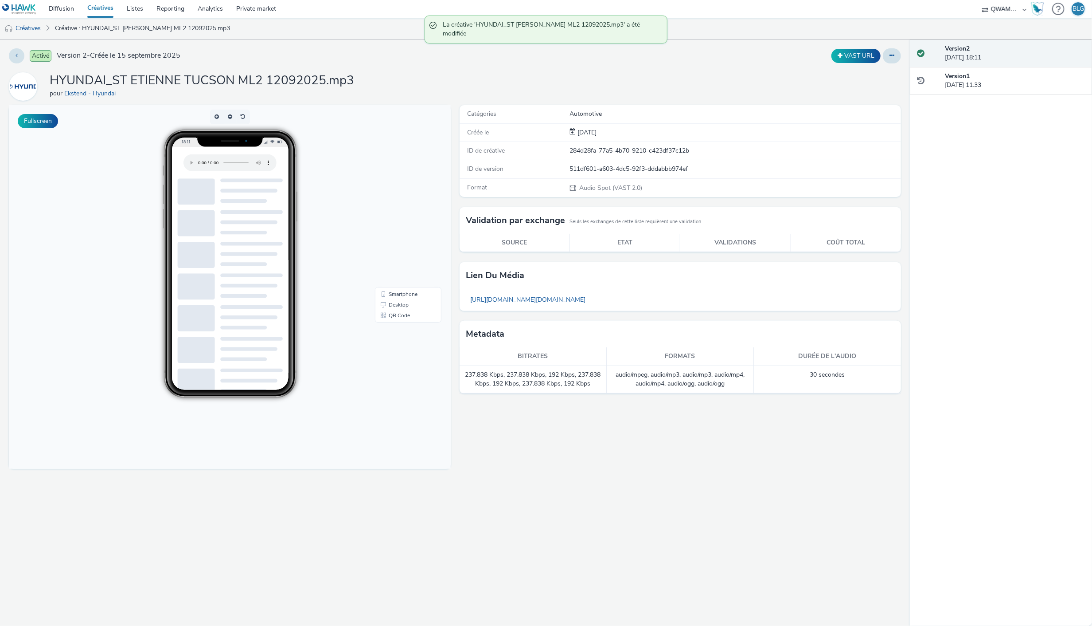
click at [108, 8] on link "Créatives" at bounding box center [100, 9] width 39 height 18
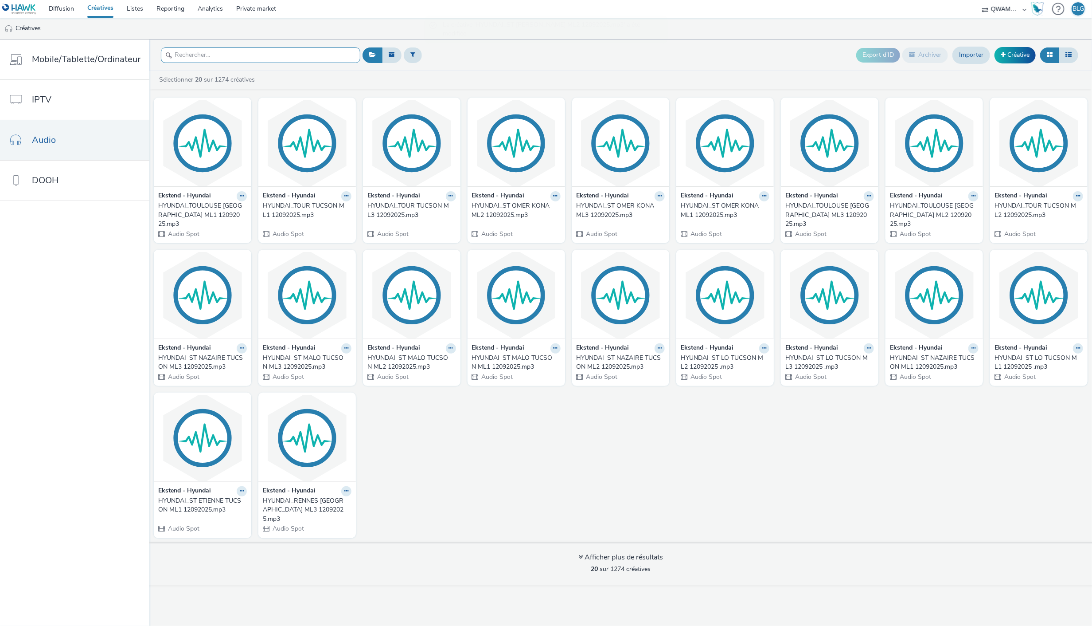
click at [245, 53] on input "text" at bounding box center [260, 55] width 199 height 16
paste input "HYUNDAI_ST ETIENNE TUCSON ML3 12092025"
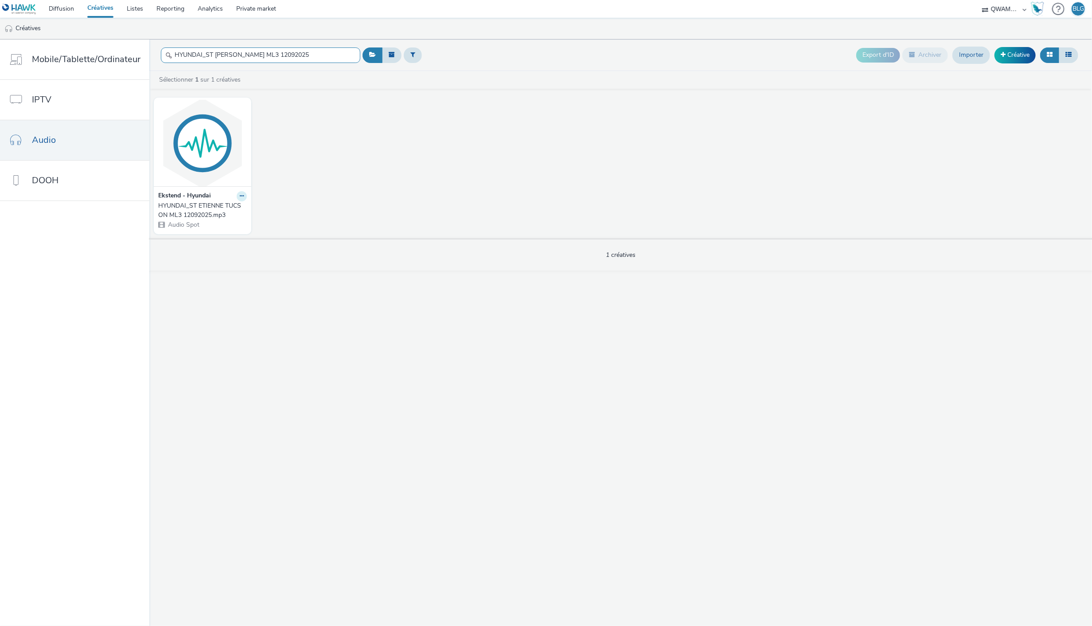
type input "HYUNDAI_ST ETIENNE TUCSON ML3 12092025"
click at [243, 197] on button at bounding box center [242, 196] width 10 height 10
click at [231, 209] on link "Modifier" at bounding box center [213, 212] width 66 height 18
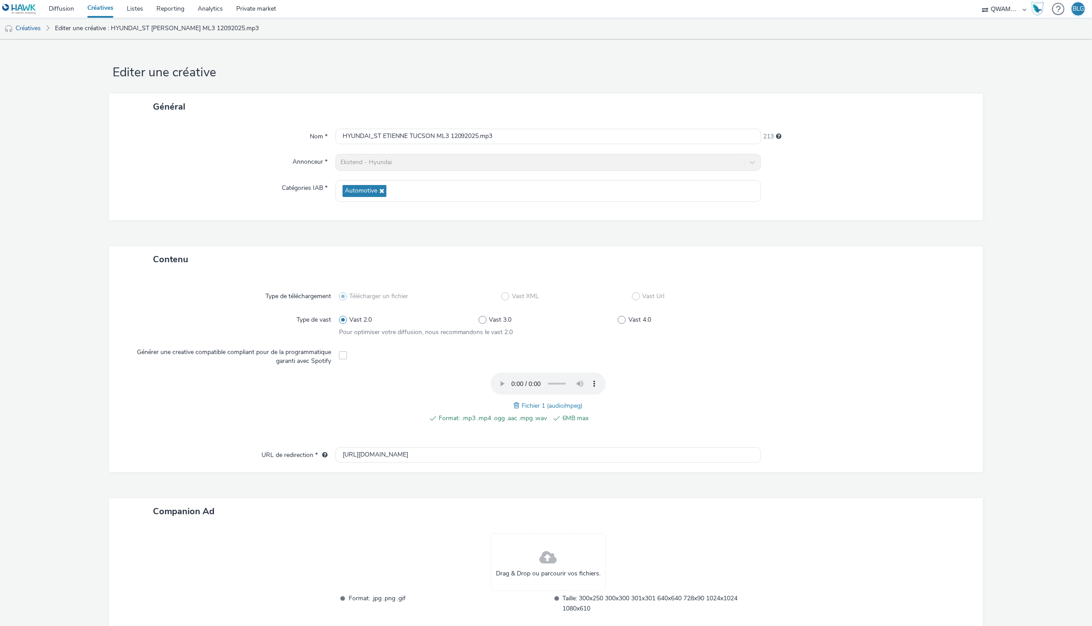
click at [516, 406] on span at bounding box center [518, 405] width 8 height 10
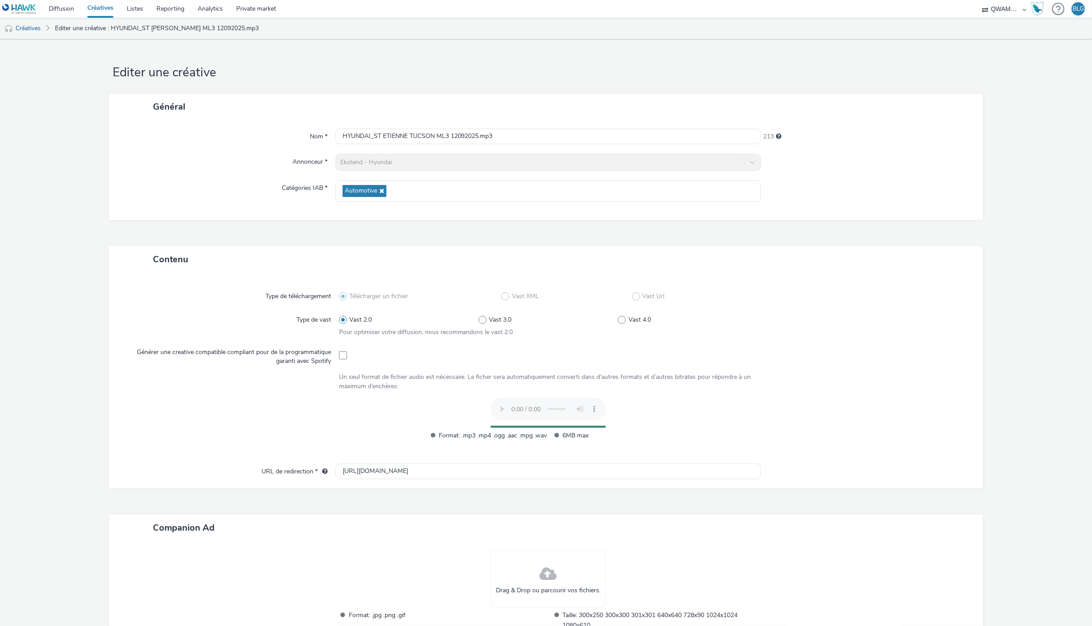
click at [889, 357] on div at bounding box center [862, 355] width 209 height 22
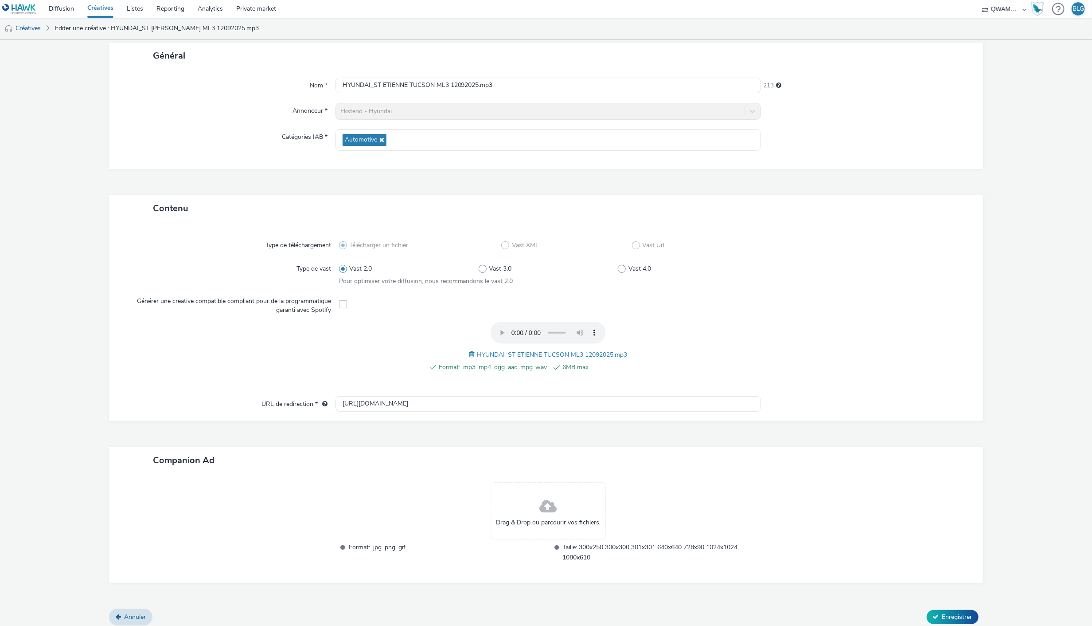
scroll to position [55, 0]
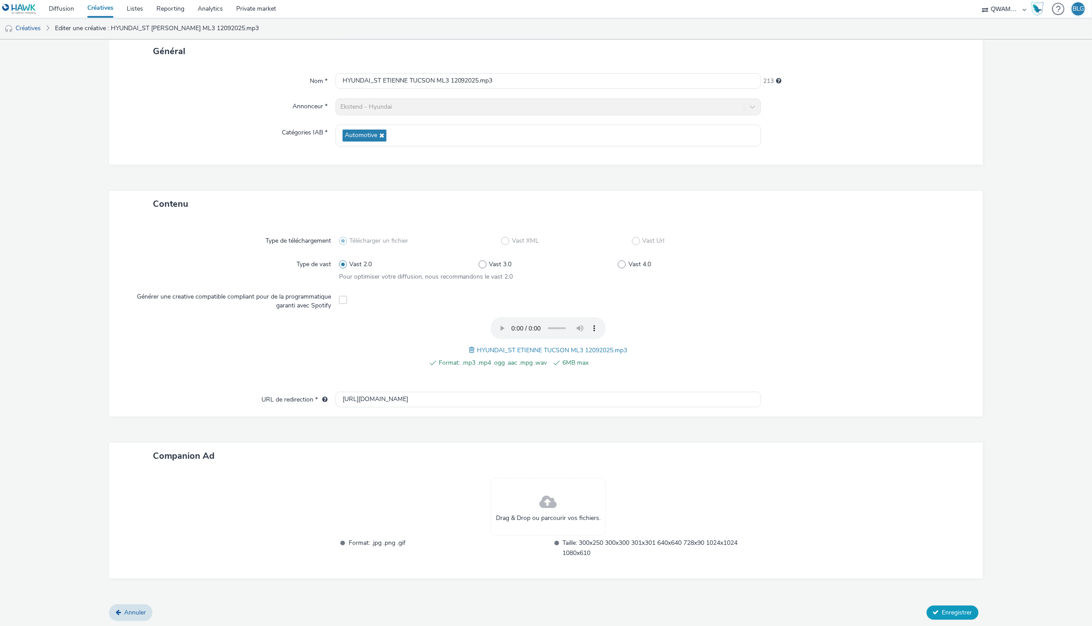
click at [933, 609] on icon at bounding box center [936, 612] width 6 height 6
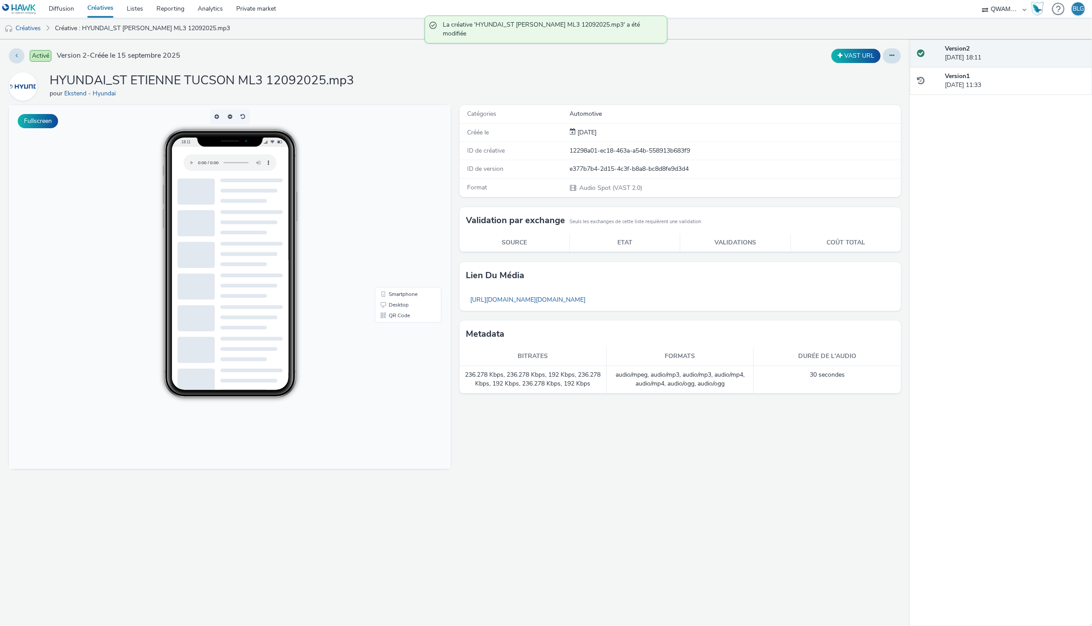
click at [110, 8] on link "Créatives" at bounding box center [100, 9] width 39 height 18
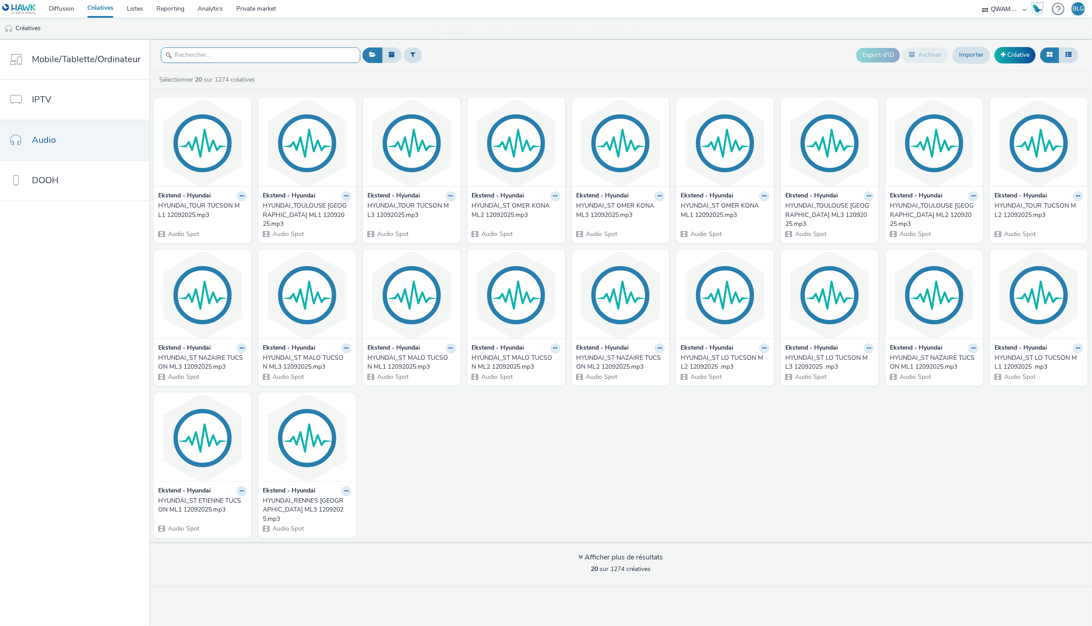
click at [221, 52] on input "text" at bounding box center [260, 55] width 199 height 16
paste input "HYUNDAI_ST LO TUCSON ML1 12092025"
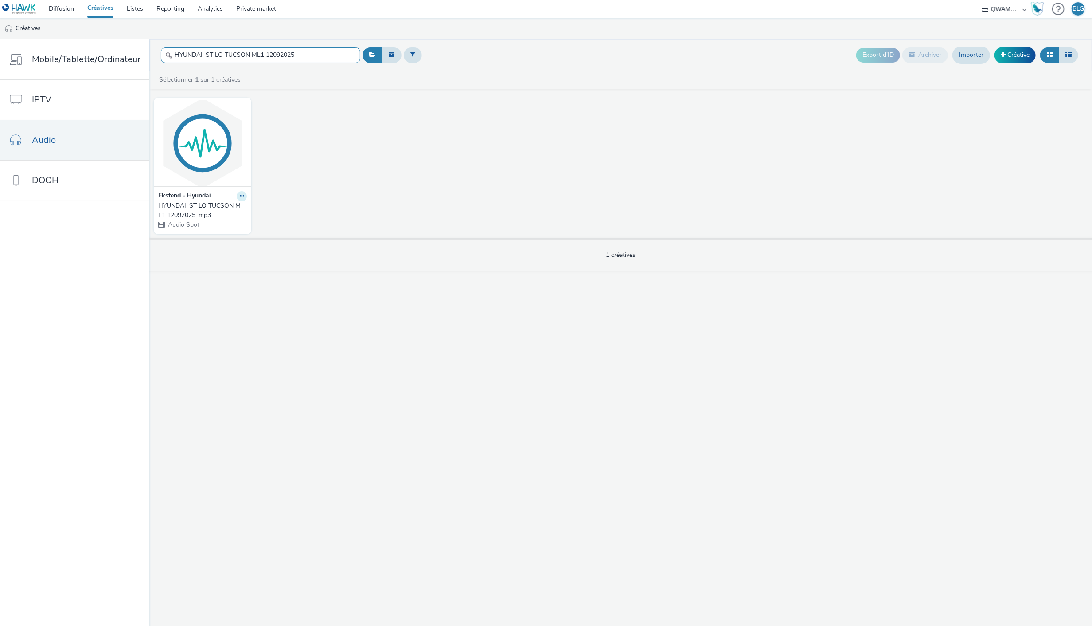
type input "HYUNDAI_ST LO TUCSON ML1 12092025"
click at [240, 196] on icon at bounding box center [242, 195] width 4 height 5
click at [215, 214] on link "Modifier" at bounding box center [213, 212] width 66 height 18
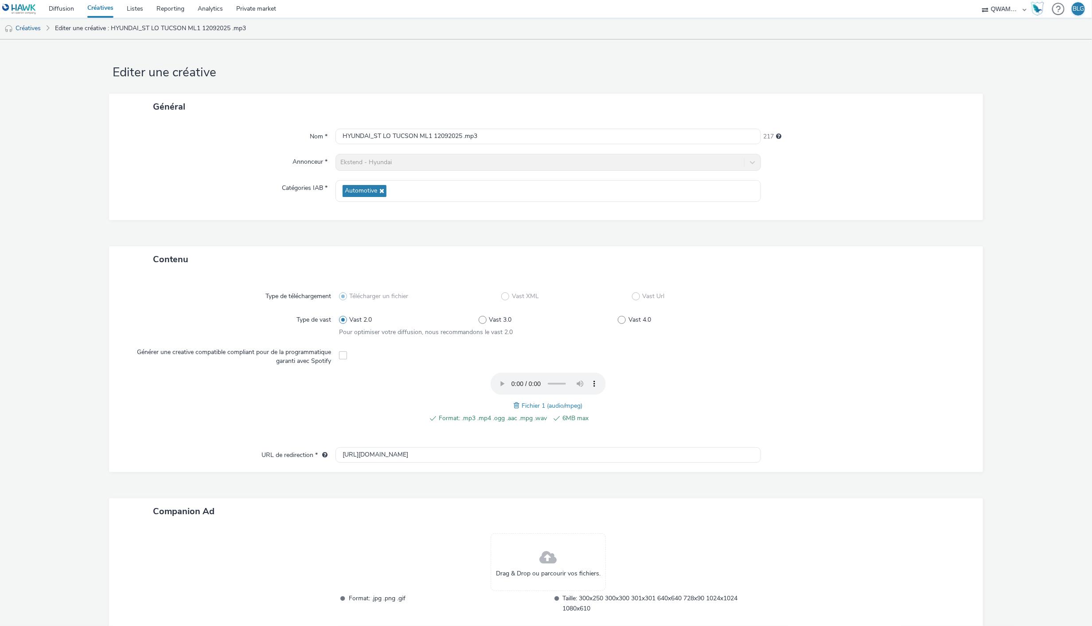
click at [515, 406] on span at bounding box center [518, 405] width 8 height 10
click at [921, 313] on div at bounding box center [862, 324] width 209 height 25
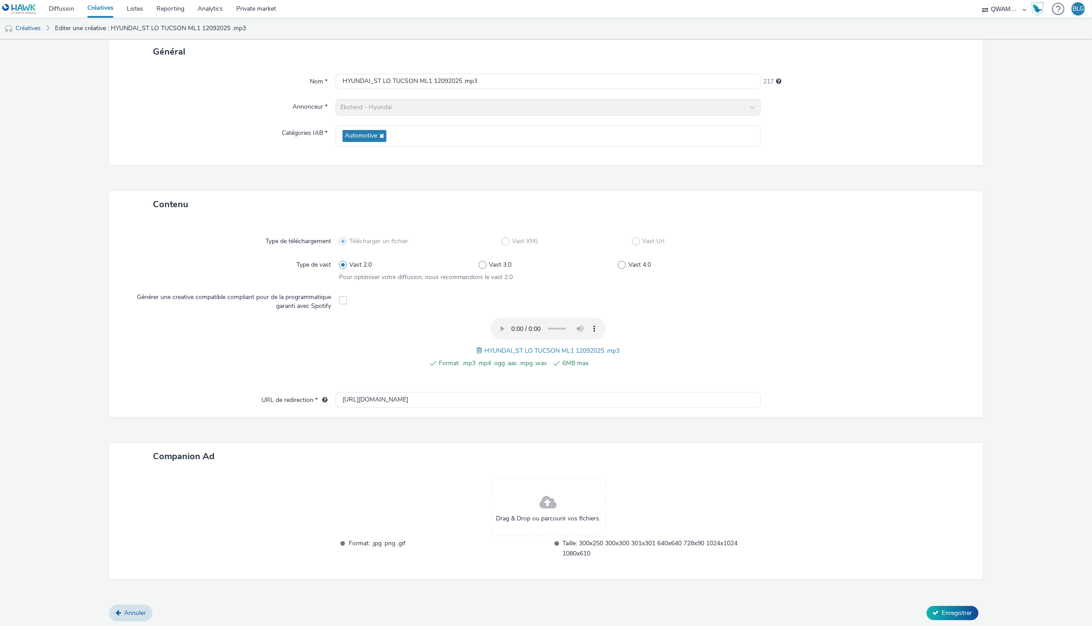
scroll to position [55, 0]
click at [943, 608] on span "Enregistrer" at bounding box center [958, 612] width 30 height 8
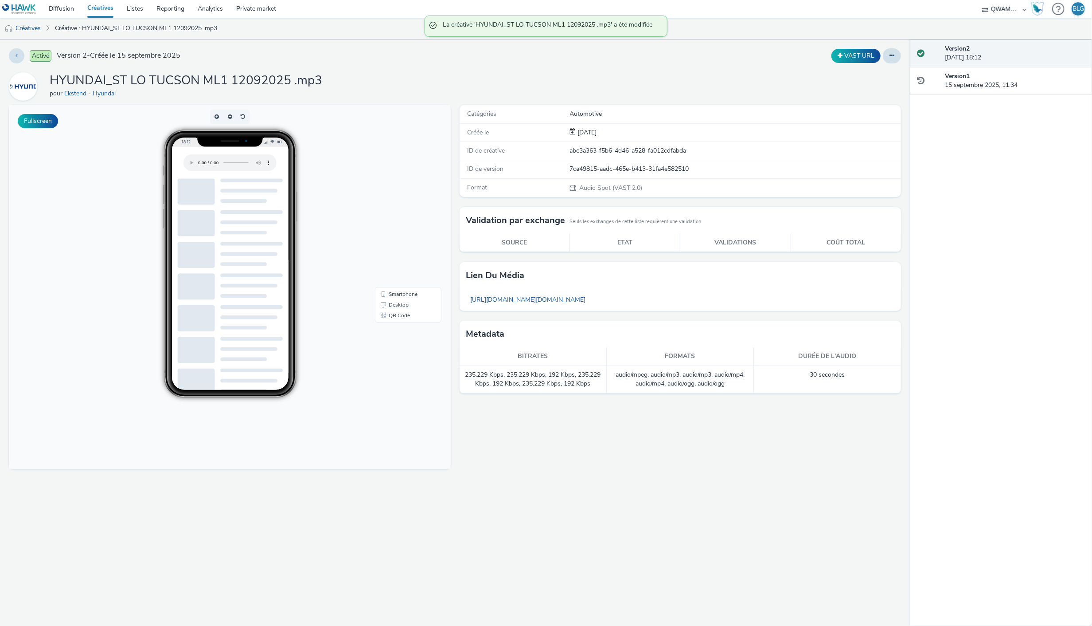
click at [95, 6] on link "Créatives" at bounding box center [100, 9] width 39 height 18
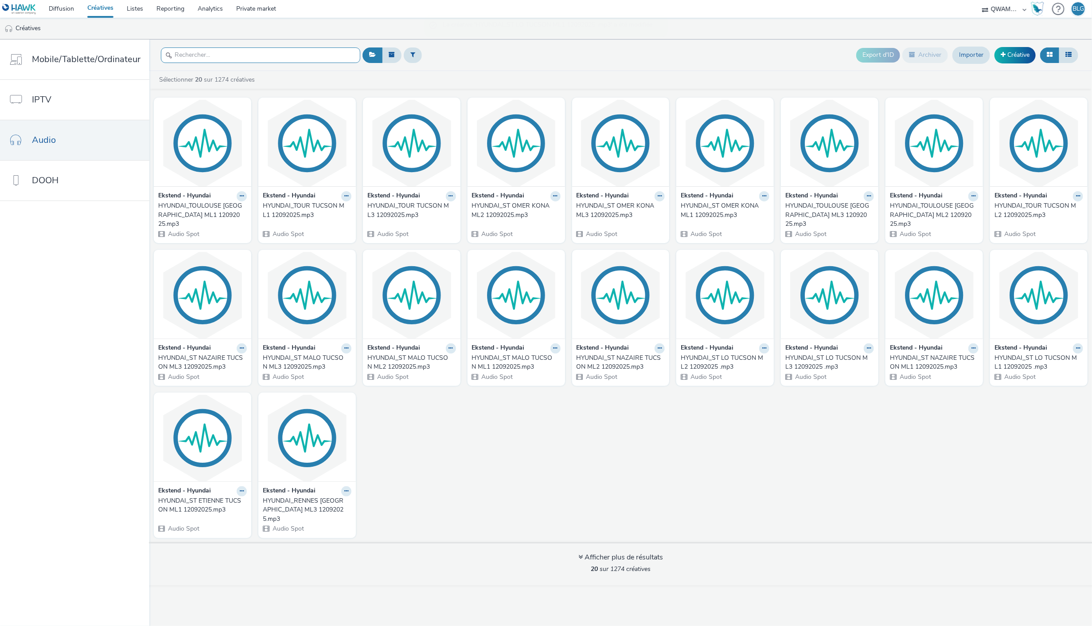
click at [194, 55] on input "text" at bounding box center [260, 55] width 199 height 16
paste input "HYUNDAI_ST LO TUCSON ML2 12092025"
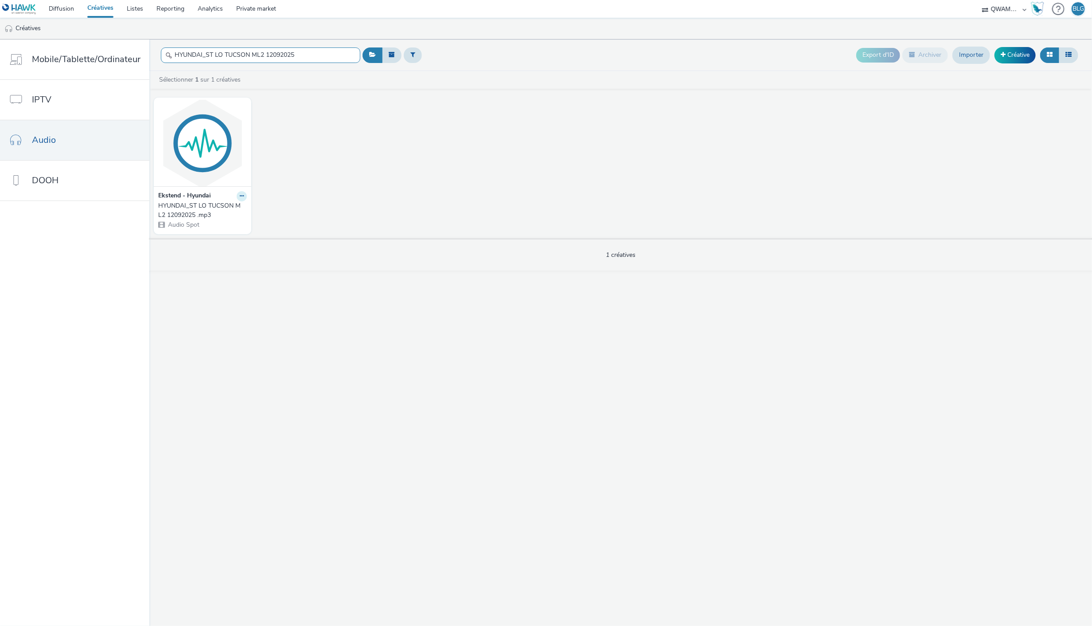
type input "HYUNDAI_ST LO TUCSON ML2 12092025"
drag, startPoint x: 236, startPoint y: 197, endPoint x: 229, endPoint y: 202, distance: 8.6
click at [237, 197] on button at bounding box center [242, 196] width 10 height 10
click at [220, 210] on link "Modifier" at bounding box center [213, 212] width 66 height 18
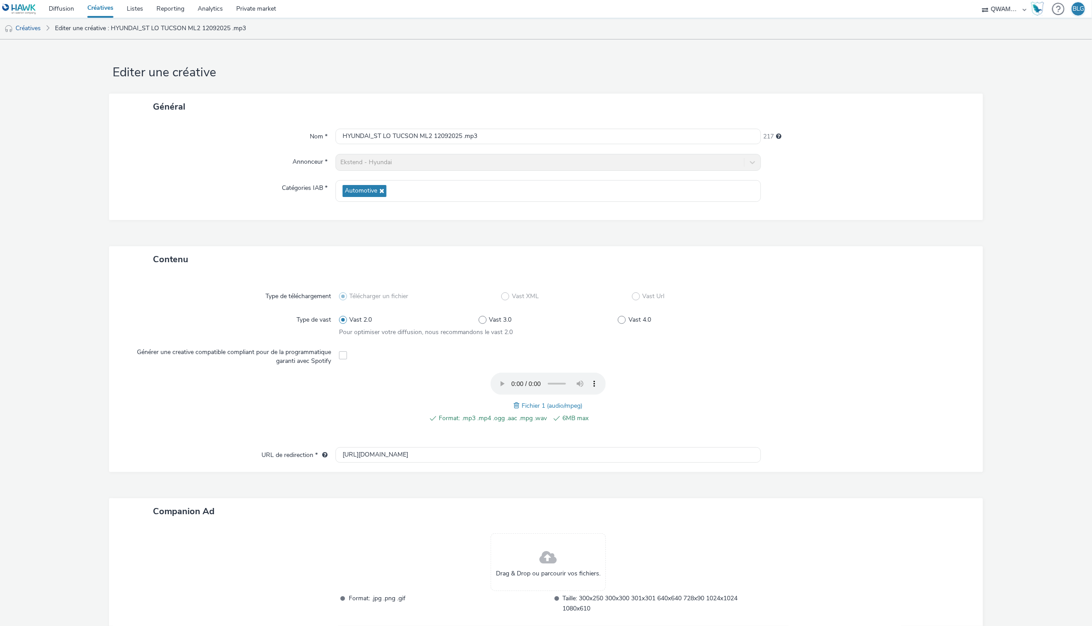
click at [516, 407] on span at bounding box center [518, 405] width 8 height 10
drag, startPoint x: 908, startPoint y: 362, endPoint x: 904, endPoint y: 365, distance: 5.4
click at [908, 362] on div at bounding box center [862, 355] width 209 height 22
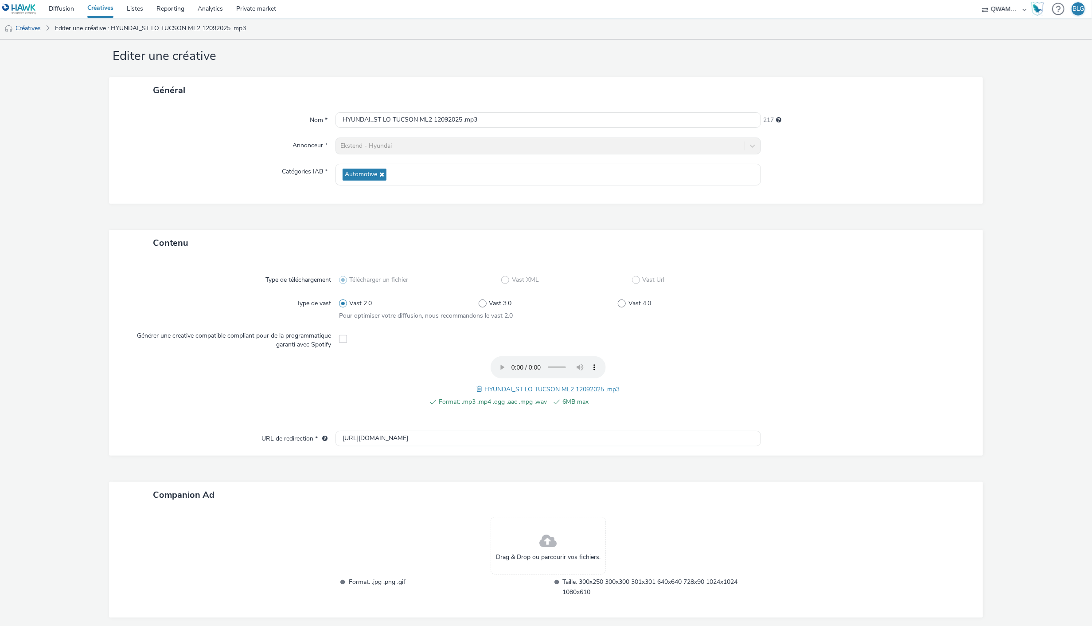
scroll to position [55, 0]
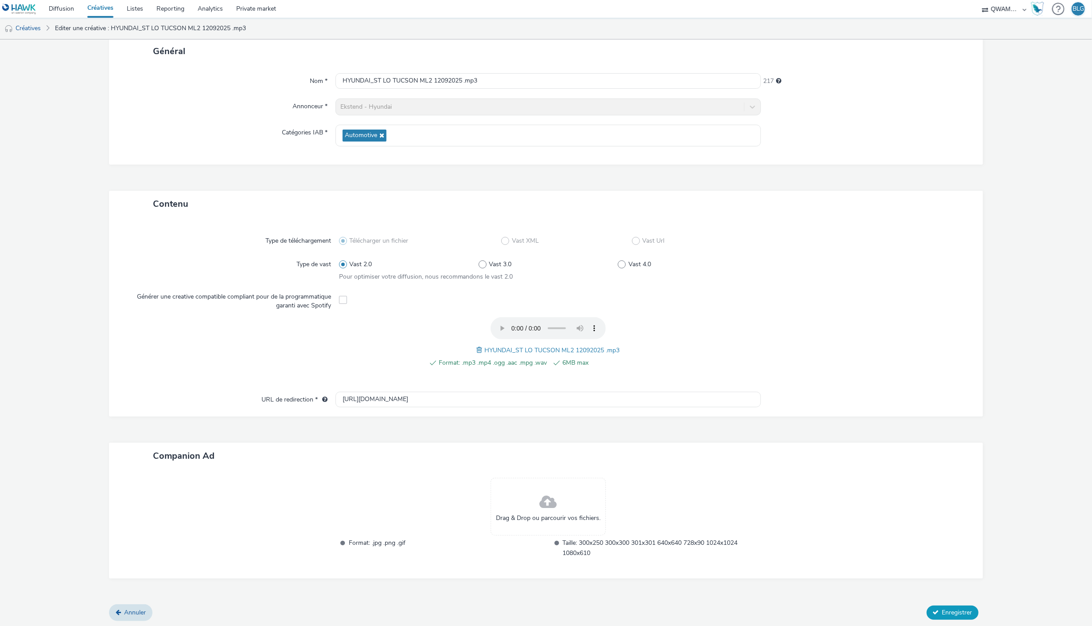
click at [943, 612] on span "Enregistrer" at bounding box center [958, 612] width 30 height 8
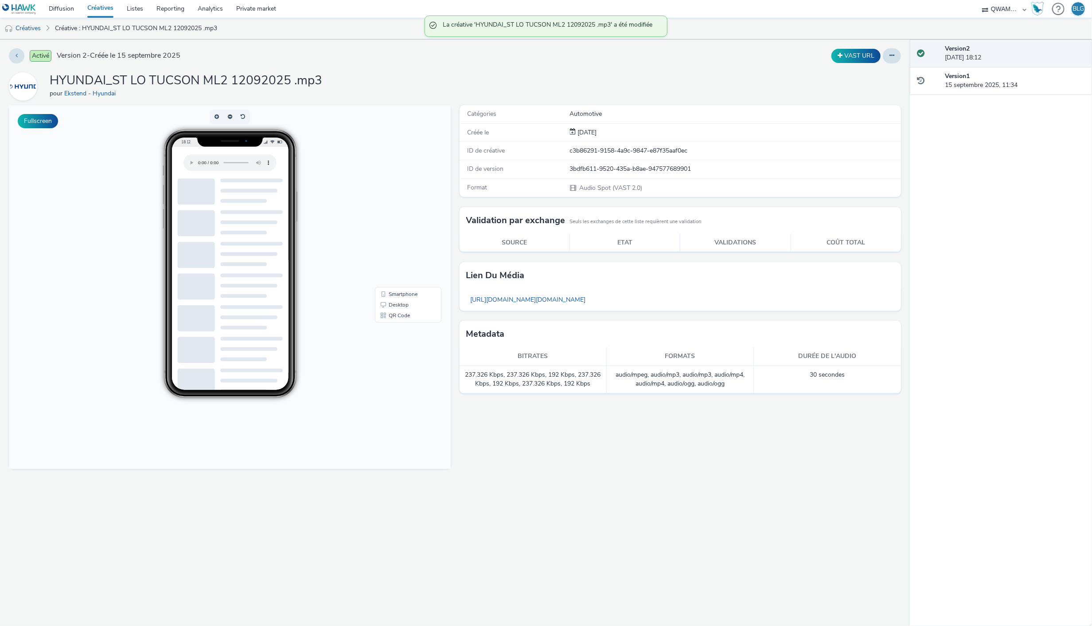
click at [103, 4] on link "Créatives" at bounding box center [100, 9] width 39 height 18
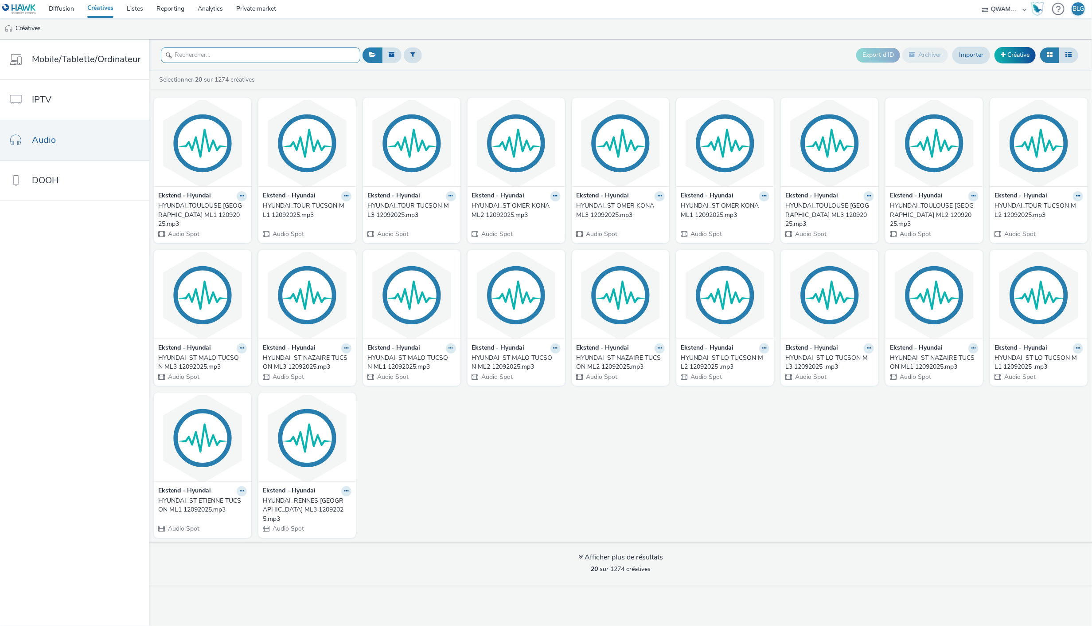
click at [223, 52] on input "text" at bounding box center [260, 55] width 199 height 16
paste input "HYUNDAI_ST LO TUCSON ML3 12092025"
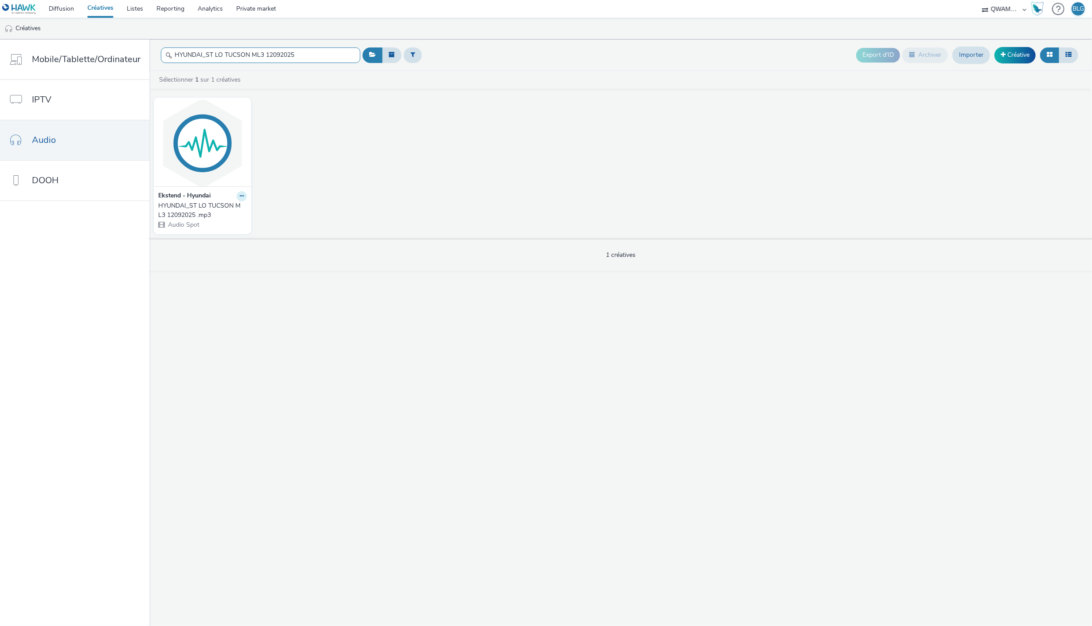
type input "HYUNDAI_ST LO TUCSON ML3 12092025"
click at [237, 196] on button at bounding box center [242, 196] width 10 height 10
click at [229, 205] on link "Modifier" at bounding box center [213, 212] width 66 height 18
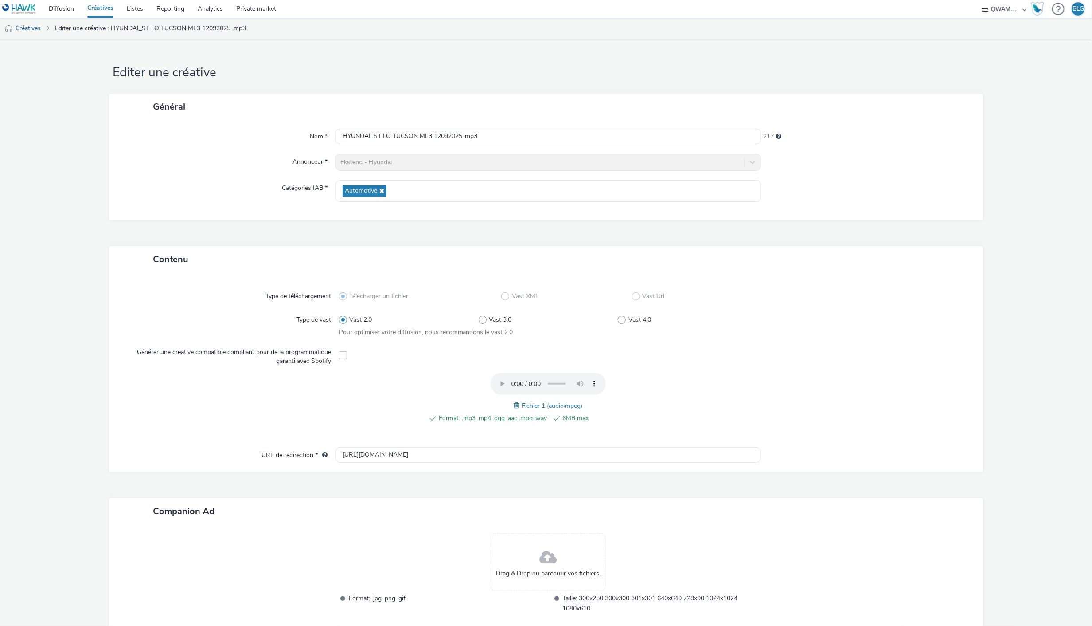
click at [522, 404] on span "Fichier 1 (audio/mpeg)" at bounding box center [552, 405] width 61 height 8
click at [514, 402] on span at bounding box center [518, 405] width 8 height 10
drag, startPoint x: 853, startPoint y: 373, endPoint x: 879, endPoint y: 401, distance: 37.6
click at [853, 373] on div at bounding box center [862, 402] width 209 height 60
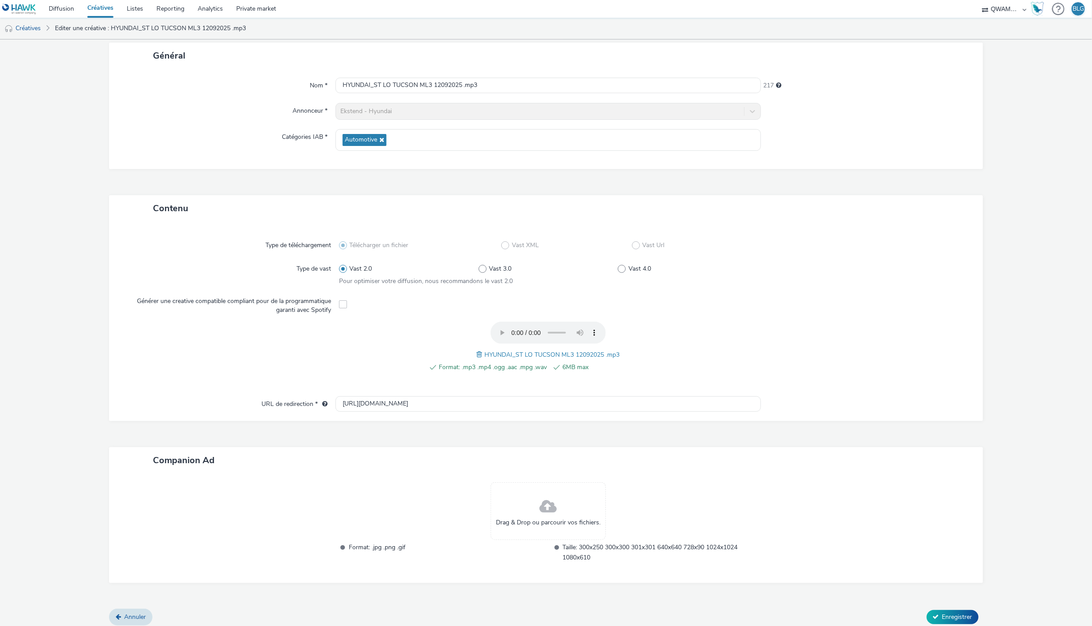
scroll to position [55, 0]
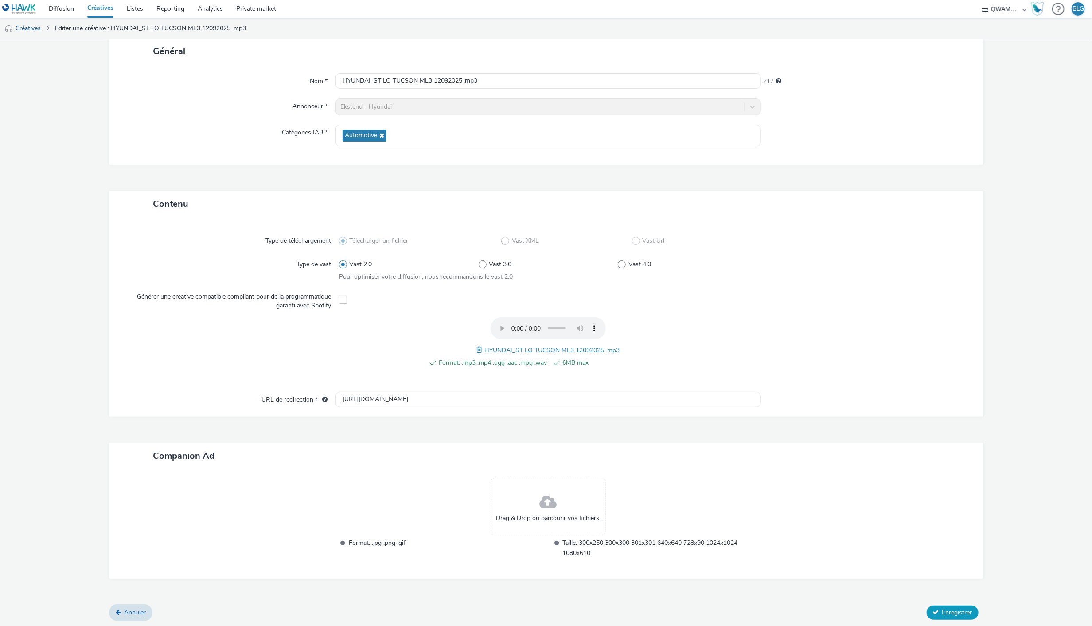
click at [947, 605] on button "Enregistrer" at bounding box center [953, 612] width 52 height 14
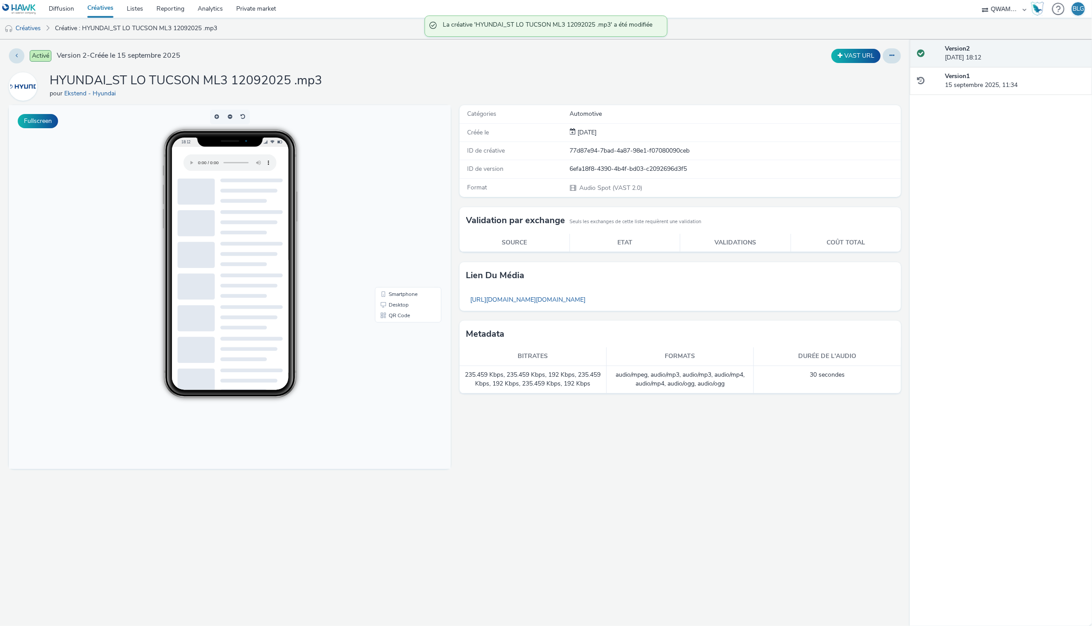
click at [108, 12] on link "Créatives" at bounding box center [100, 9] width 39 height 18
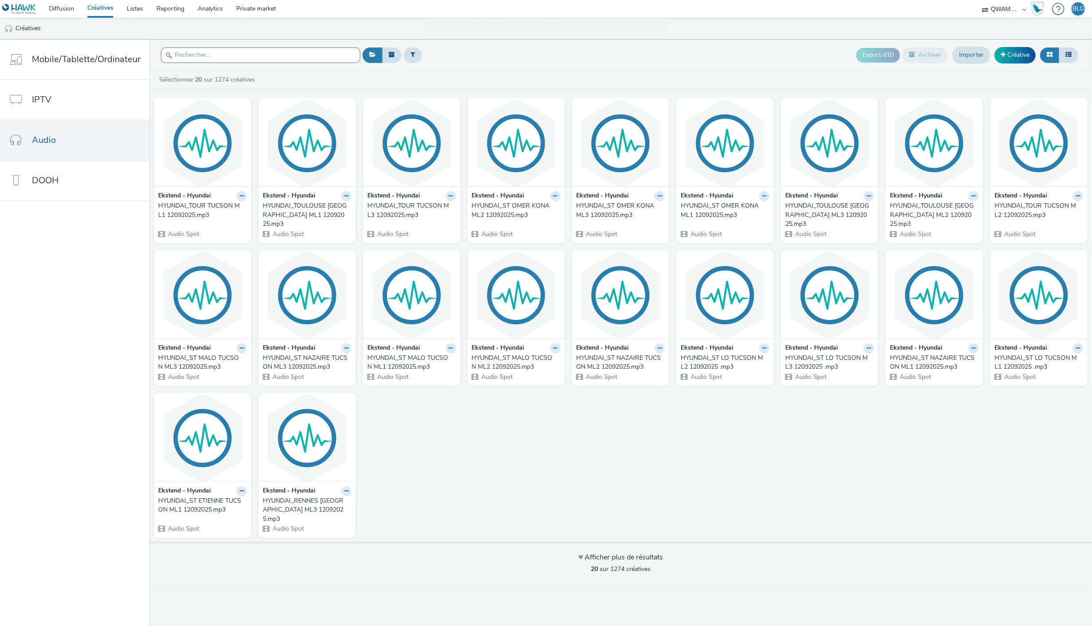
click at [206, 52] on input "text" at bounding box center [260, 55] width 199 height 16
paste input "HYUNDAI_ST MALO TUCSON ML1 12092025"
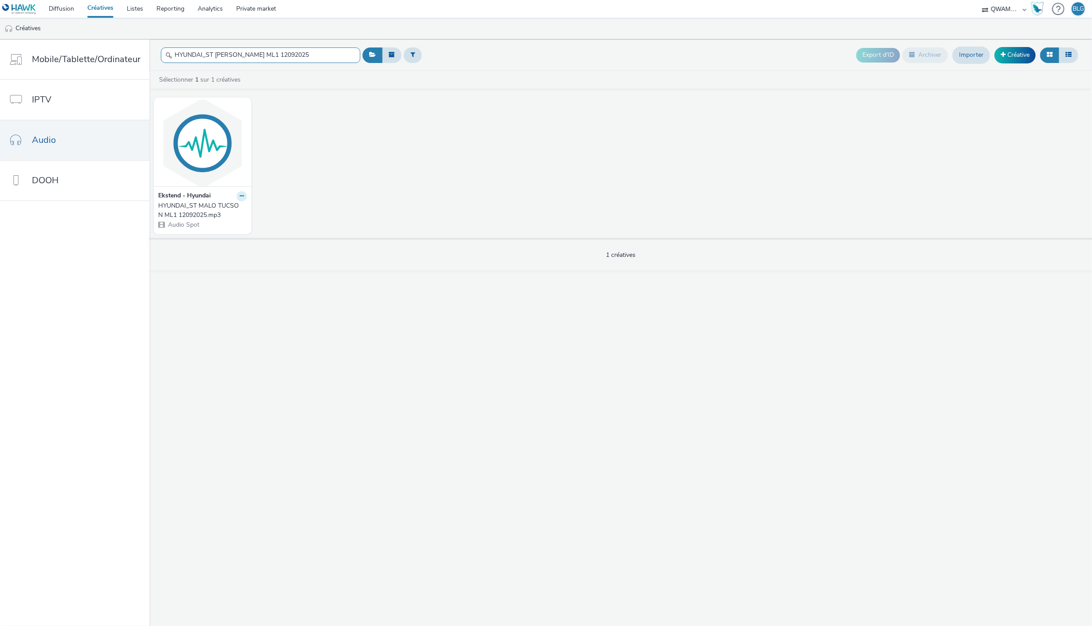
type input "HYUNDAI_ST MALO TUCSON ML1 12092025"
click at [240, 198] on icon at bounding box center [242, 195] width 4 height 5
click at [218, 209] on link "Modifier" at bounding box center [213, 212] width 66 height 18
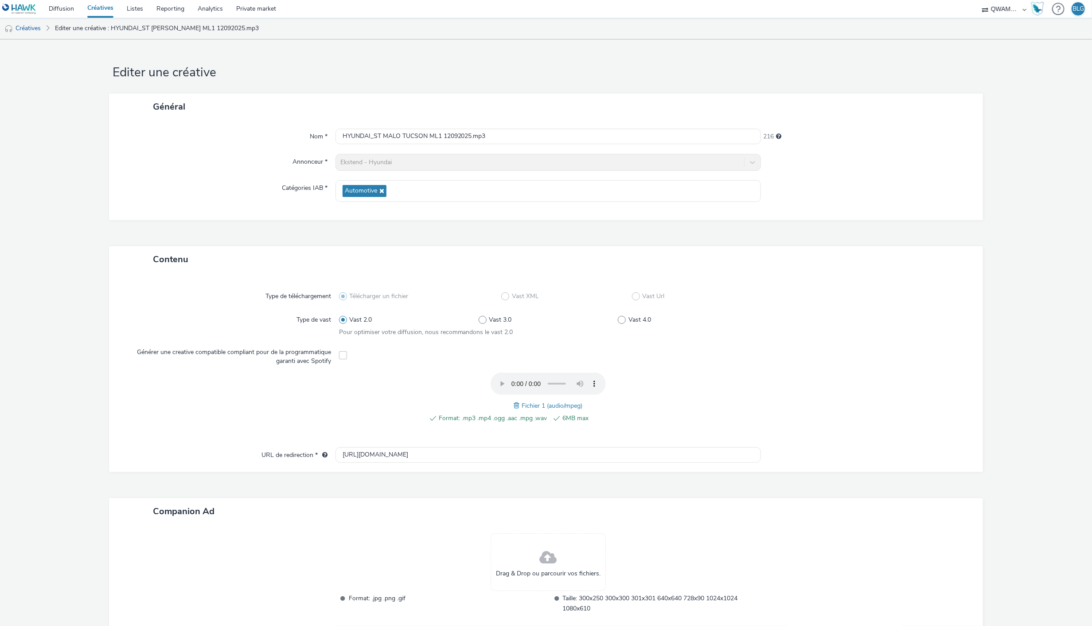
click at [514, 405] on span at bounding box center [518, 405] width 8 height 10
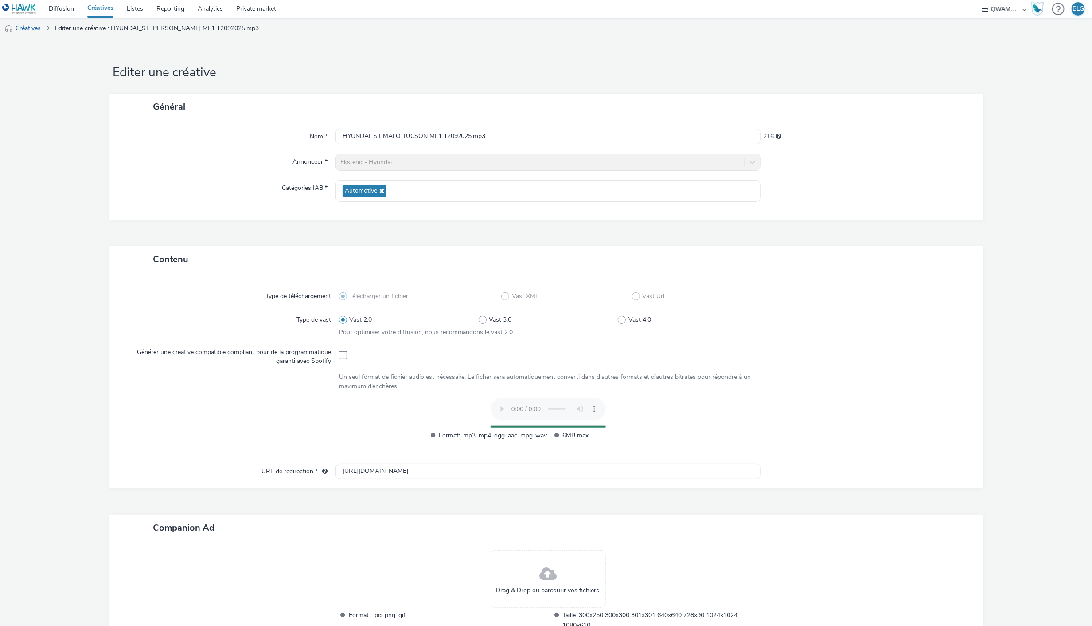
click at [878, 382] on div at bounding box center [862, 381] width 209 height 18
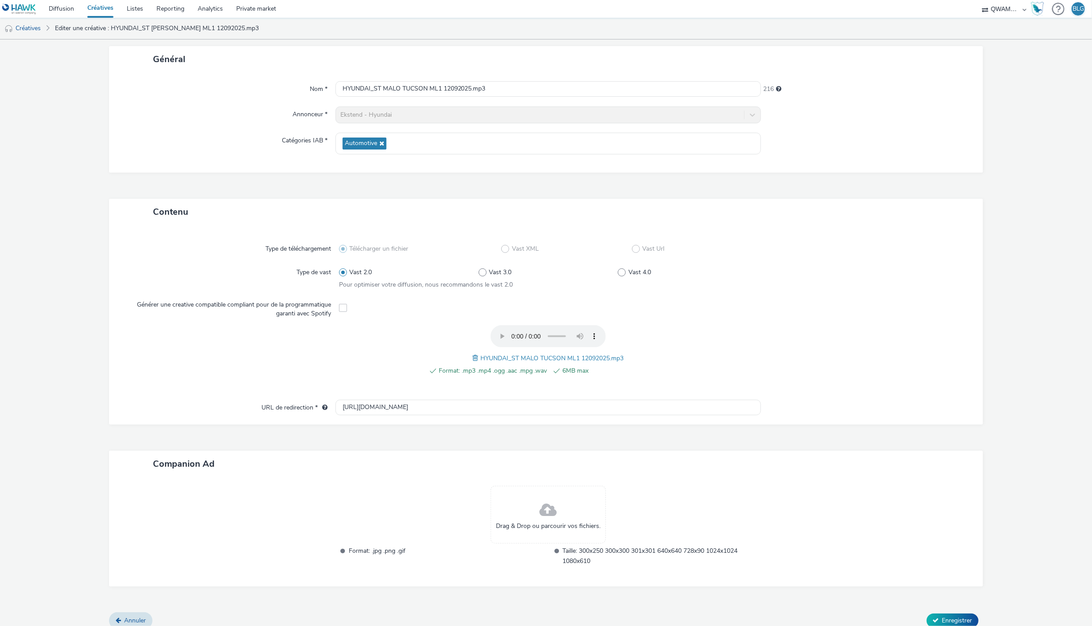
scroll to position [49, 0]
click at [945, 614] on span "Enregistrer" at bounding box center [958, 618] width 30 height 8
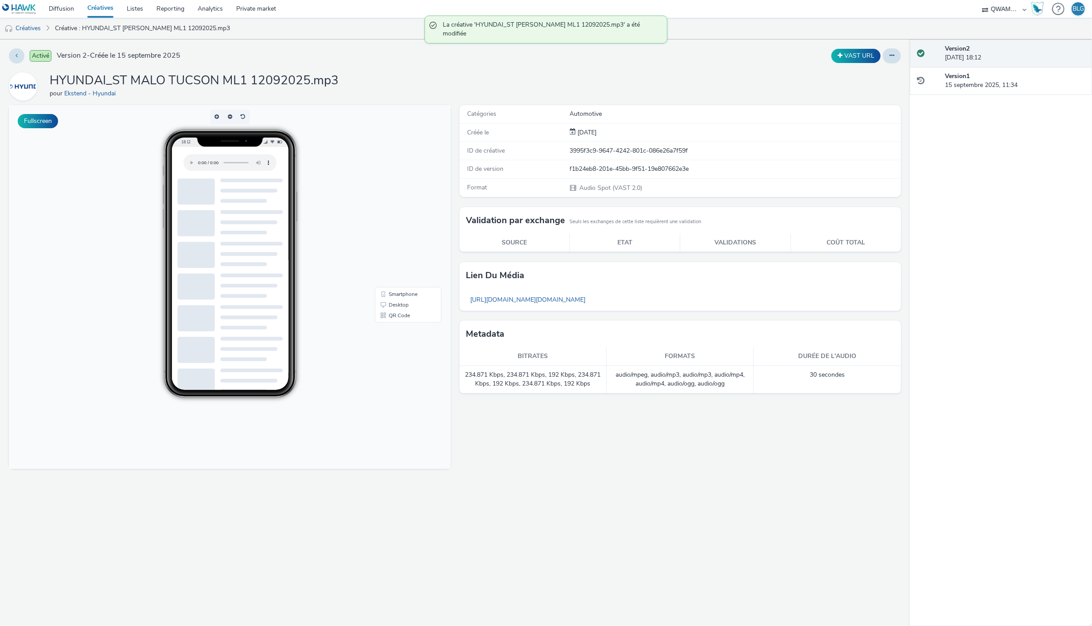
click at [99, 7] on link "Créatives" at bounding box center [100, 9] width 39 height 18
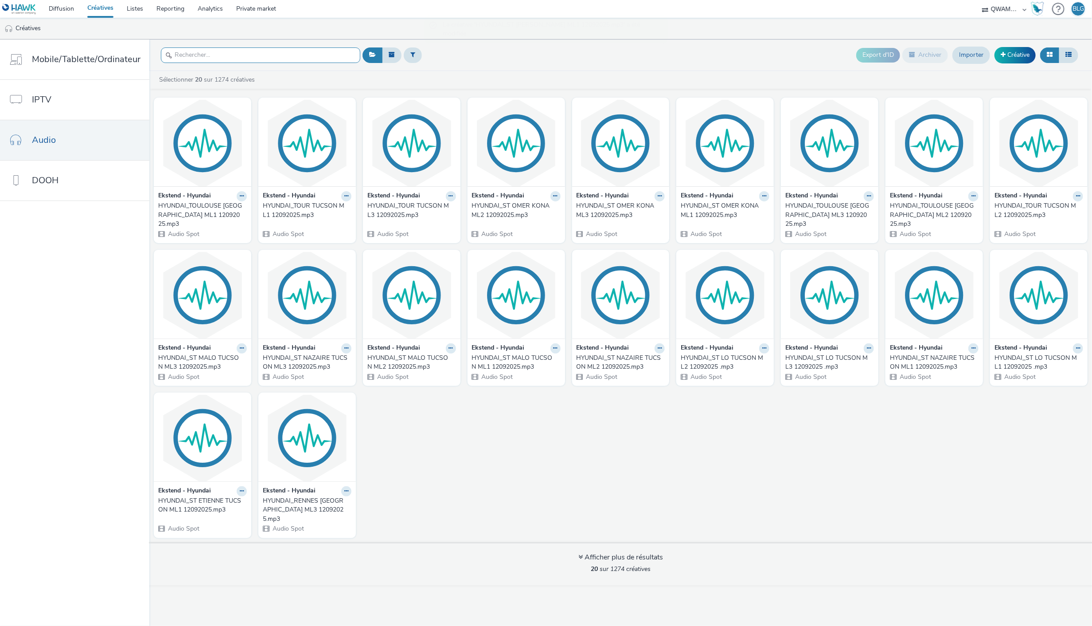
click at [227, 55] on input "text" at bounding box center [260, 55] width 199 height 16
paste input "HYUNDAI_ST MALO TUCSON ML2 12092025"
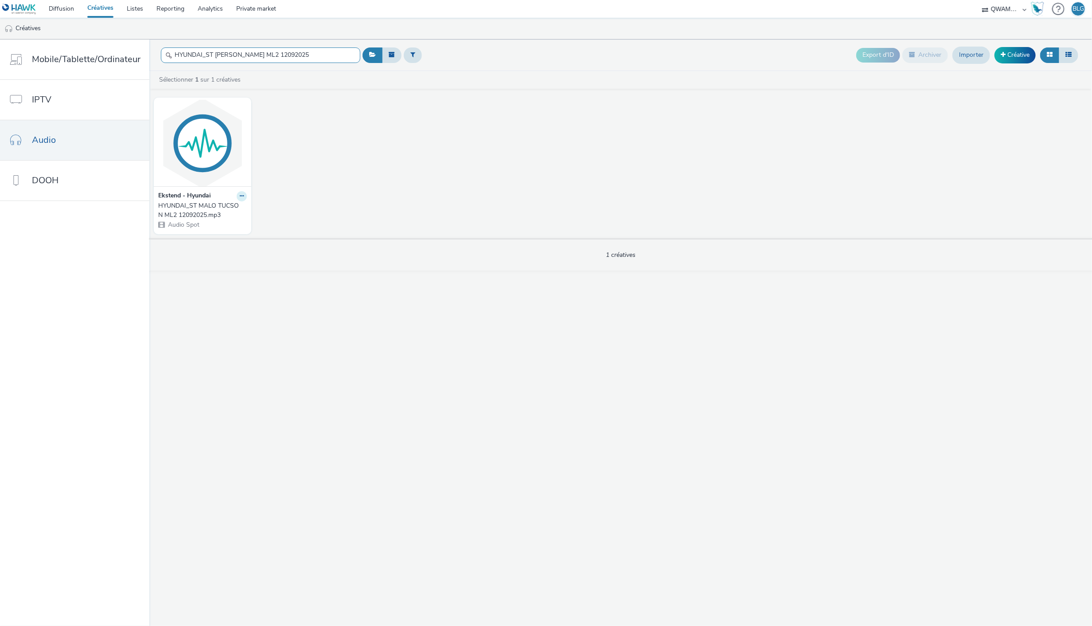
type input "HYUNDAI_ST MALO TUCSON ML2 12092025"
click at [244, 194] on button at bounding box center [242, 196] width 10 height 10
click at [224, 211] on link "Modifier" at bounding box center [213, 212] width 66 height 18
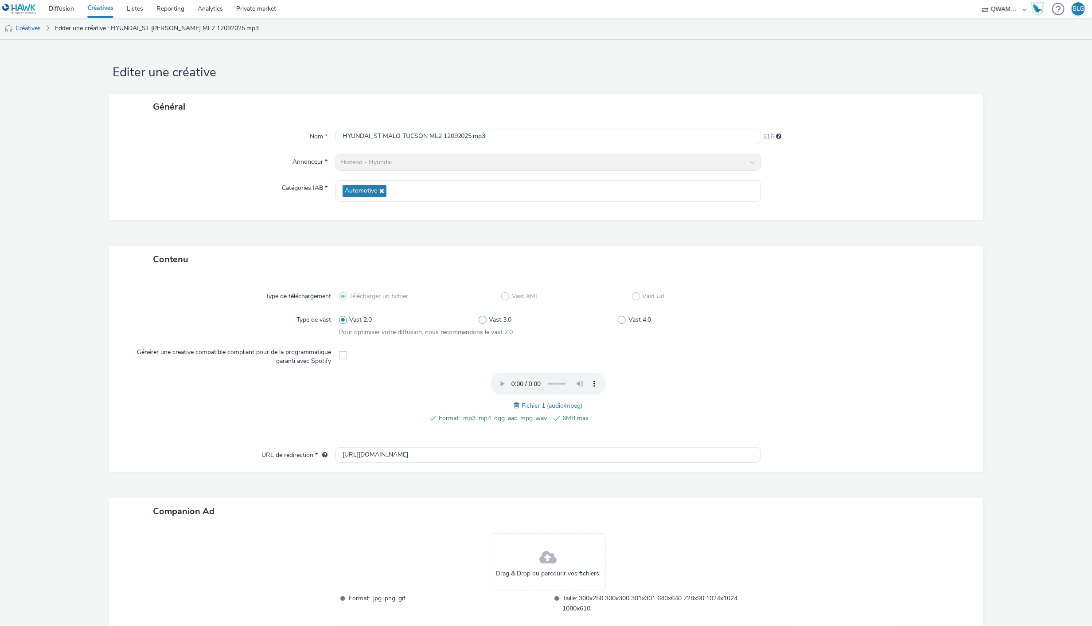
click at [515, 405] on span at bounding box center [518, 405] width 8 height 10
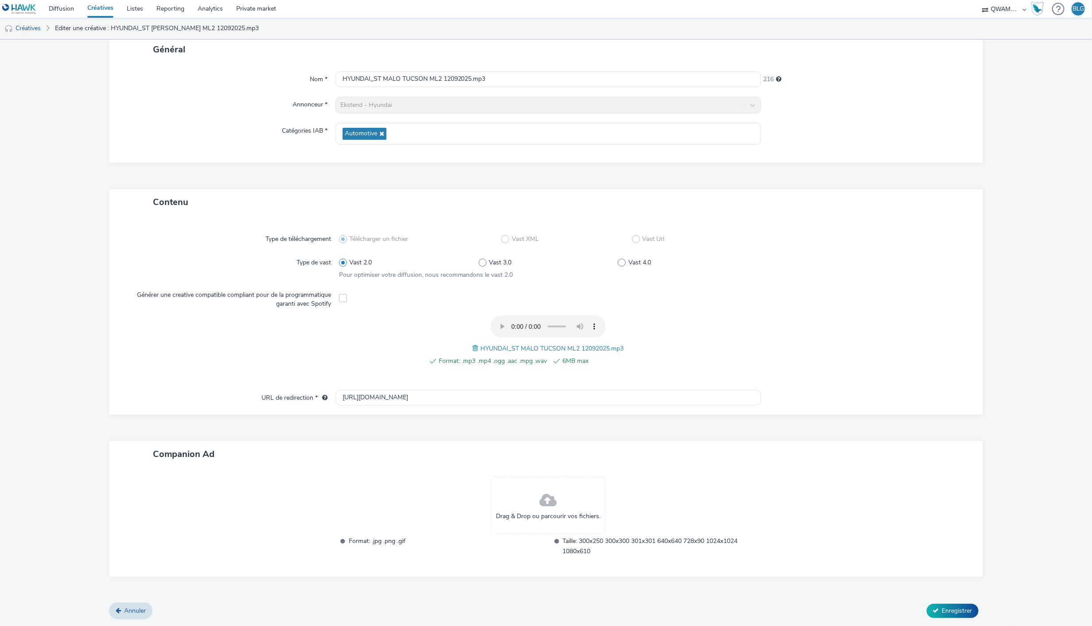
scroll to position [55, 0]
click at [831, 338] on div at bounding box center [862, 347] width 209 height 60
click at [947, 608] on span "Enregistrer" at bounding box center [958, 612] width 30 height 8
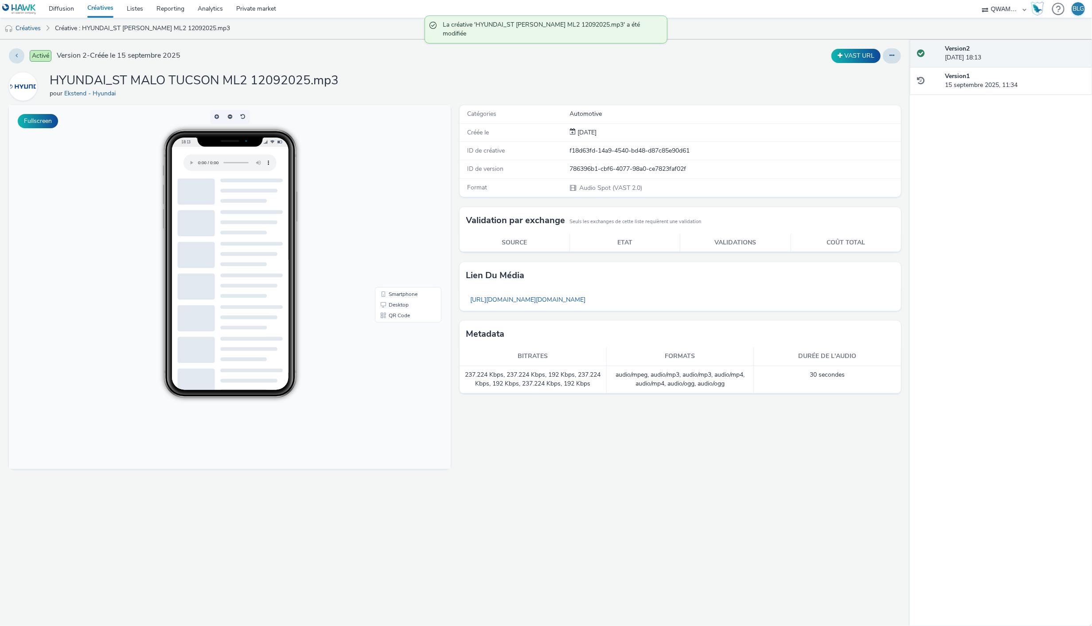
click at [101, 10] on link "Créatives" at bounding box center [100, 9] width 39 height 18
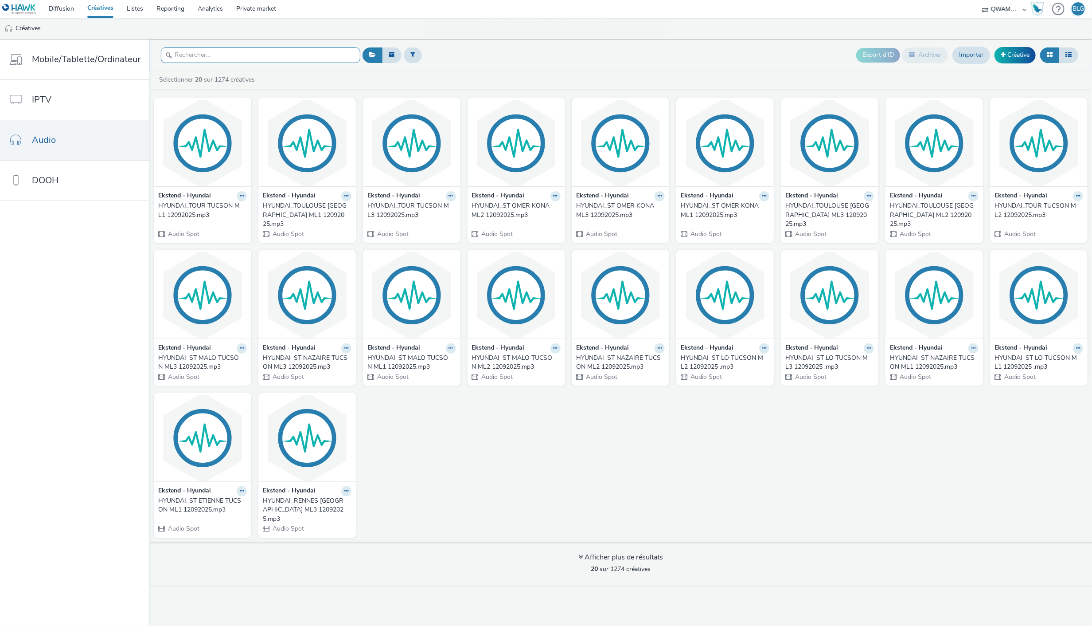
click at [227, 59] on input "text" at bounding box center [260, 55] width 199 height 16
paste input "HYUNDAI_ST MALO TUCSON ML3 12092025"
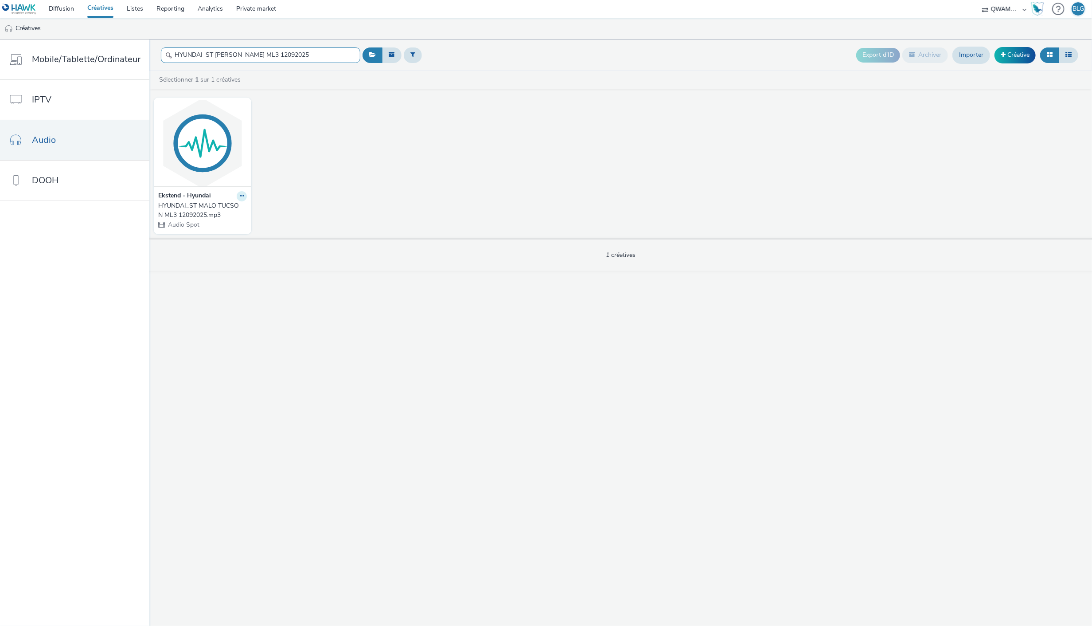
type input "HYUNDAI_ST MALO TUCSON ML3 12092025"
click at [240, 197] on icon at bounding box center [242, 195] width 4 height 5
click at [218, 206] on link "Modifier" at bounding box center [213, 212] width 66 height 18
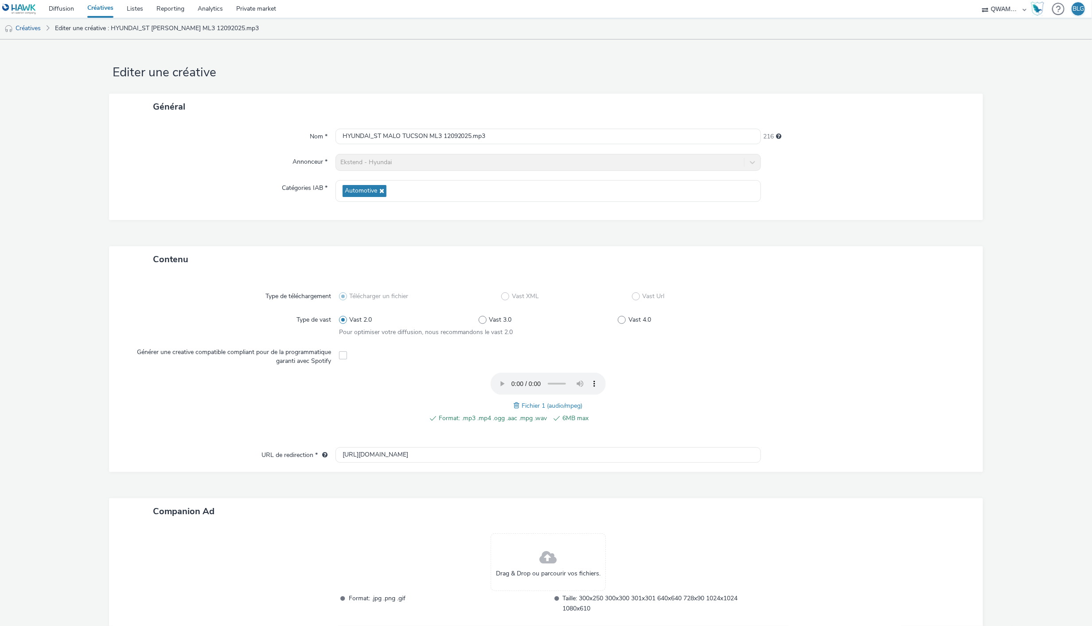
click at [514, 402] on span at bounding box center [518, 405] width 8 height 10
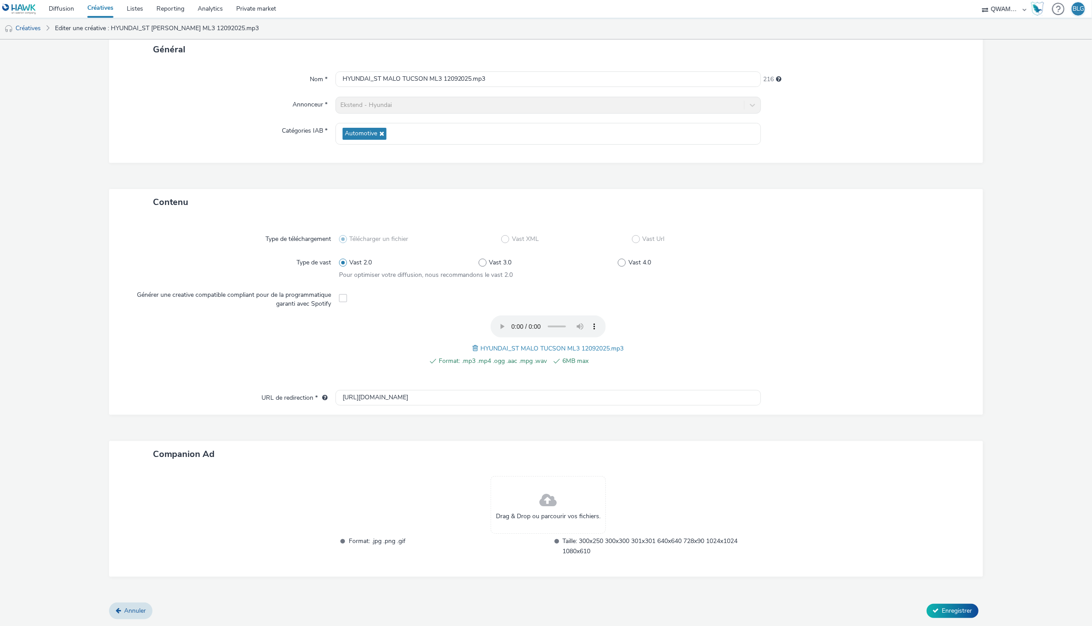
scroll to position [55, 0]
drag, startPoint x: 854, startPoint y: 348, endPoint x: 854, endPoint y: 356, distance: 8.0
click at [854, 348] on div at bounding box center [862, 347] width 209 height 60
click at [938, 605] on button "Enregistrer" at bounding box center [953, 612] width 52 height 14
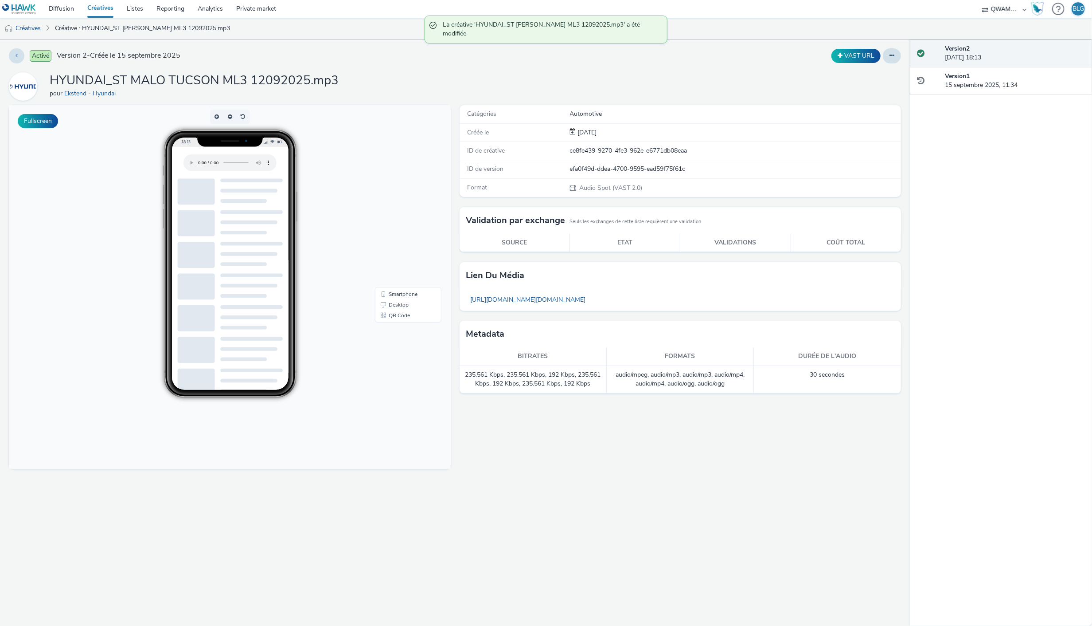
click at [102, 7] on link "Créatives" at bounding box center [100, 9] width 39 height 18
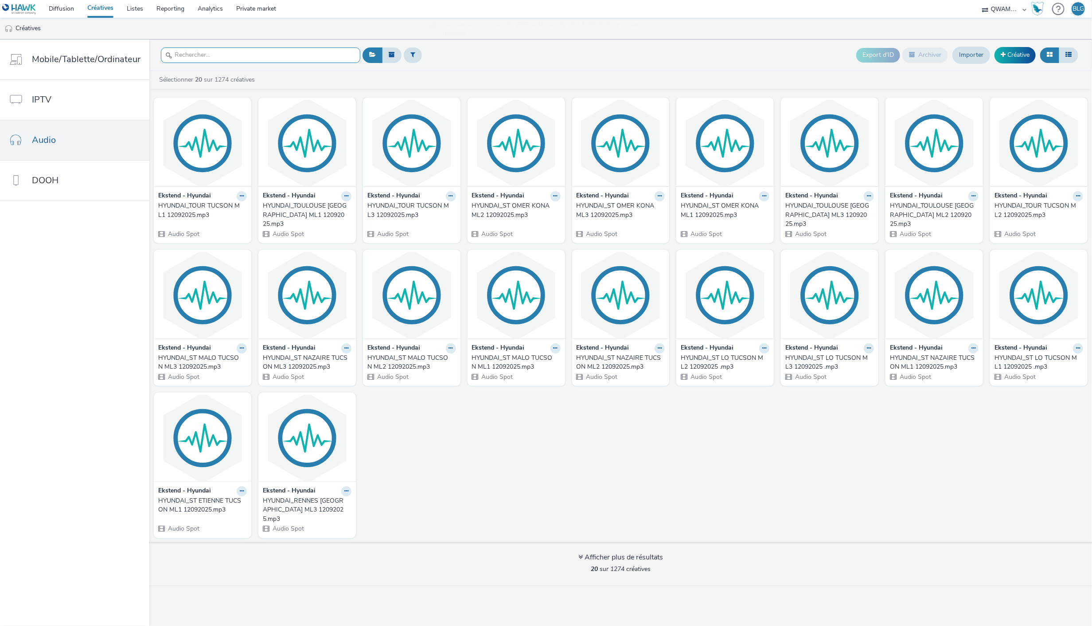
click at [204, 55] on input "text" at bounding box center [260, 55] width 199 height 16
paste input "HYUNDAI_ST NAZAIRE TUCSON ML1 12092025"
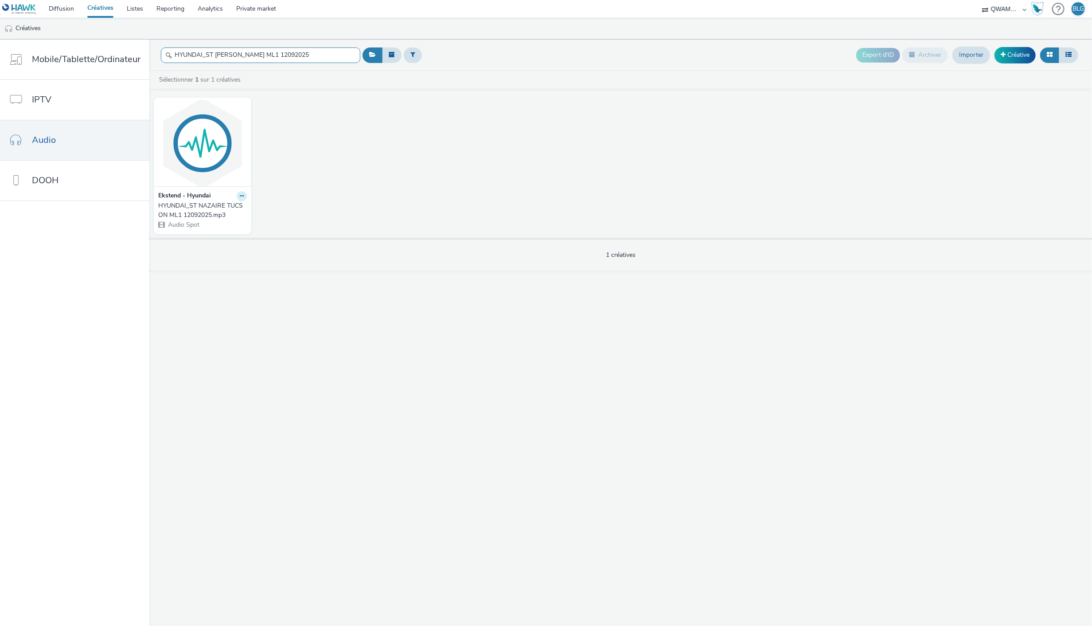
type input "HYUNDAI_ST NAZAIRE TUCSON ML1 12092025"
click at [240, 197] on icon at bounding box center [242, 195] width 4 height 5
click at [223, 210] on link "Modifier" at bounding box center [213, 212] width 66 height 18
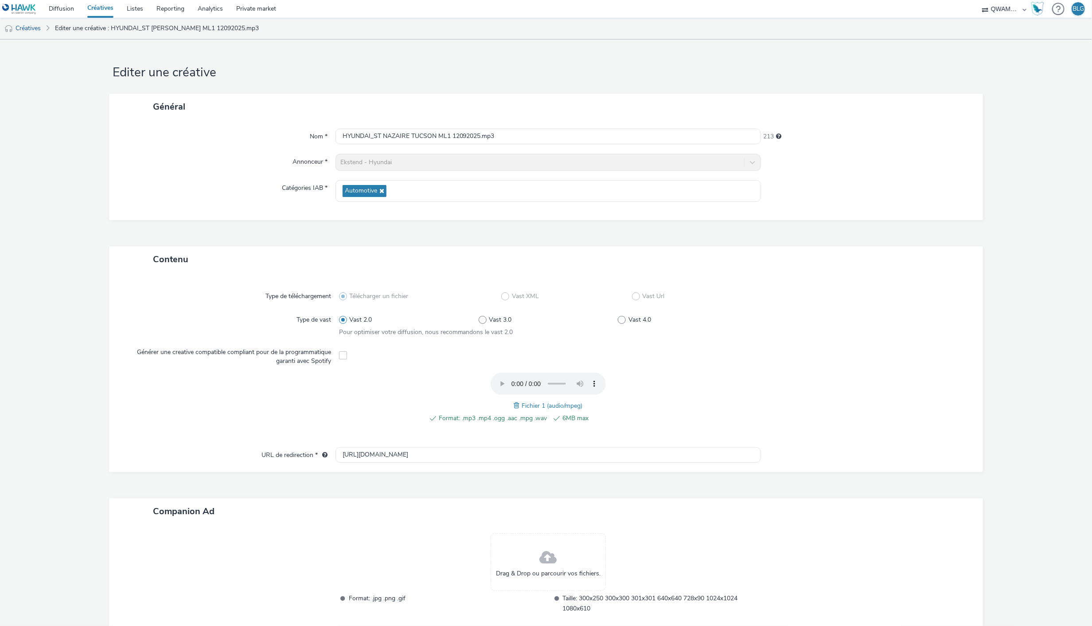
click at [514, 402] on div "Fichier 1 (audio/mpeg)" at bounding box center [548, 405] width 69 height 11
click at [514, 402] on span at bounding box center [518, 405] width 8 height 10
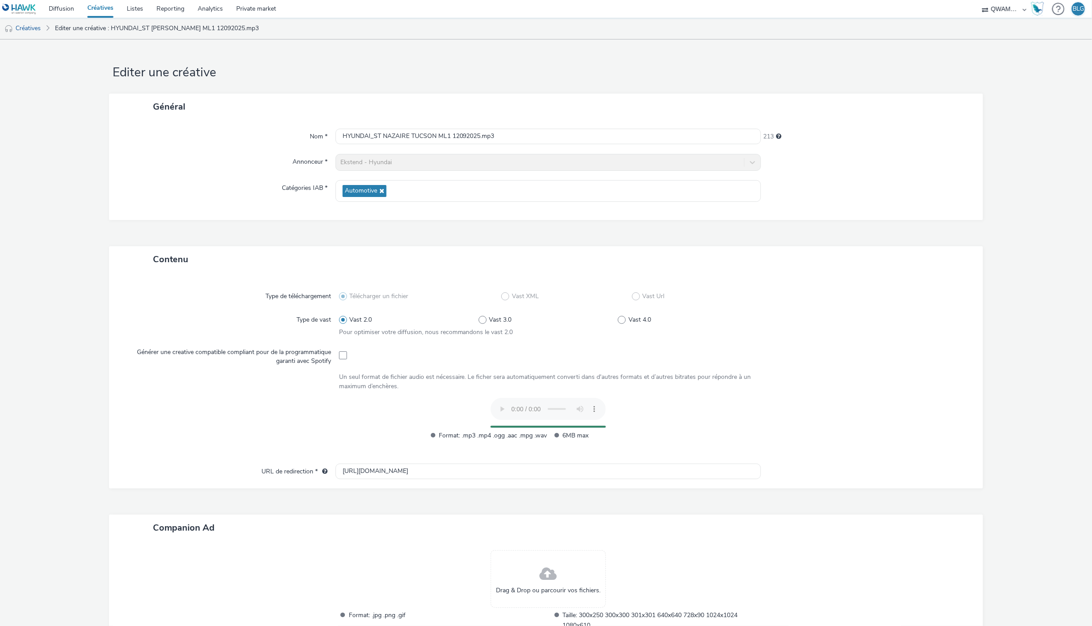
drag, startPoint x: 800, startPoint y: 360, endPoint x: 805, endPoint y: 356, distance: 5.8
click at [801, 358] on div at bounding box center [862, 355] width 209 height 22
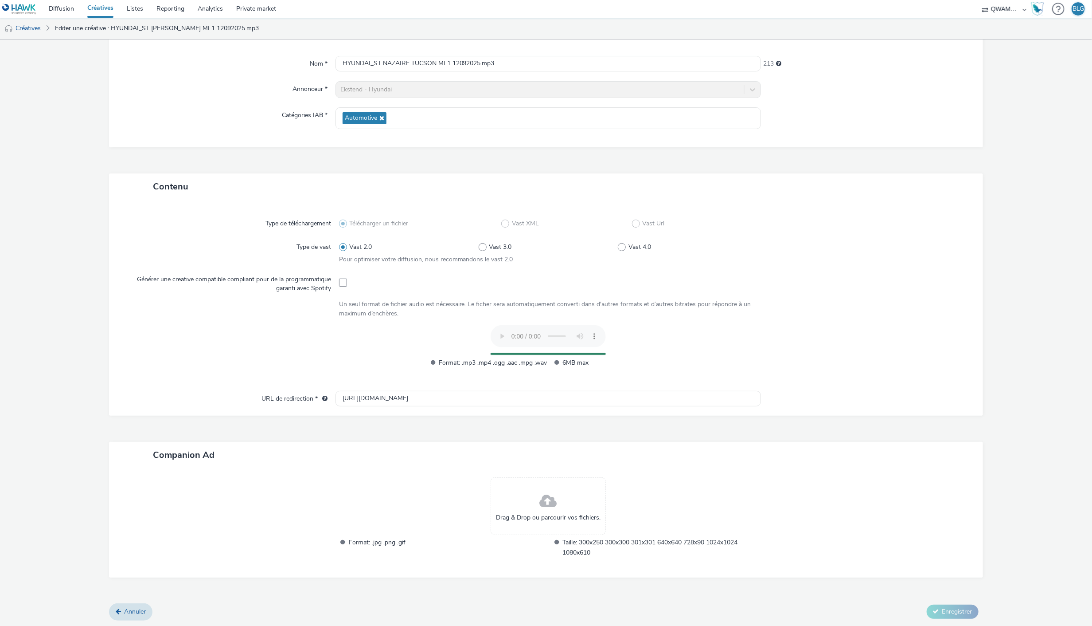
scroll to position [55, 0]
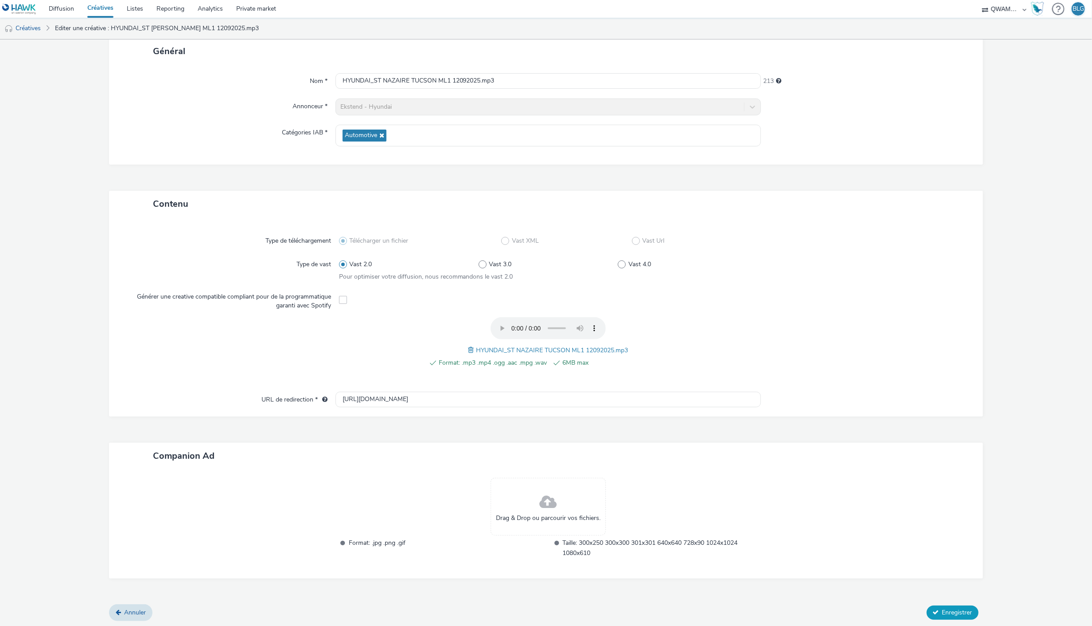
click at [943, 608] on span "Enregistrer" at bounding box center [958, 612] width 30 height 8
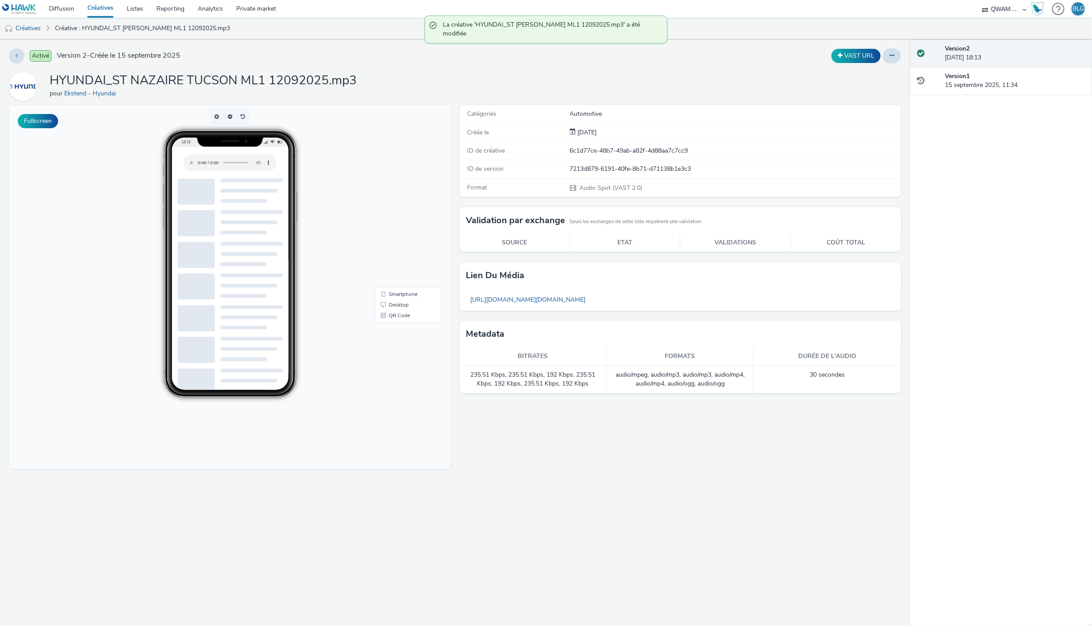
click at [105, 9] on link "Créatives" at bounding box center [100, 9] width 39 height 18
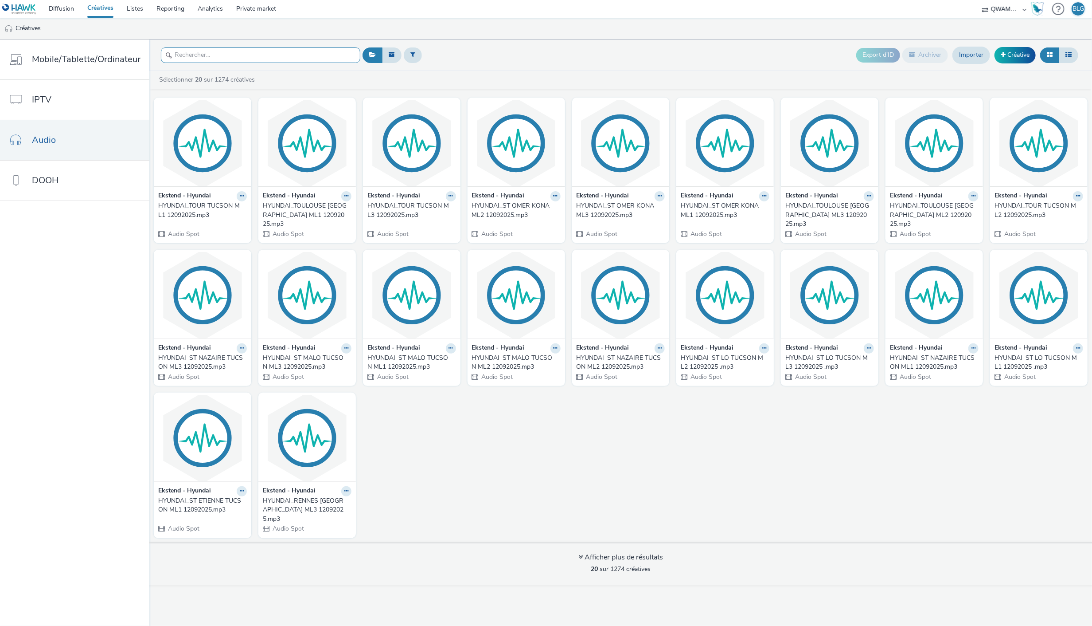
click at [202, 54] on input "text" at bounding box center [260, 55] width 199 height 16
paste input "HYUNDAI_ST NAZAIRE TUCSON ML2 12092025"
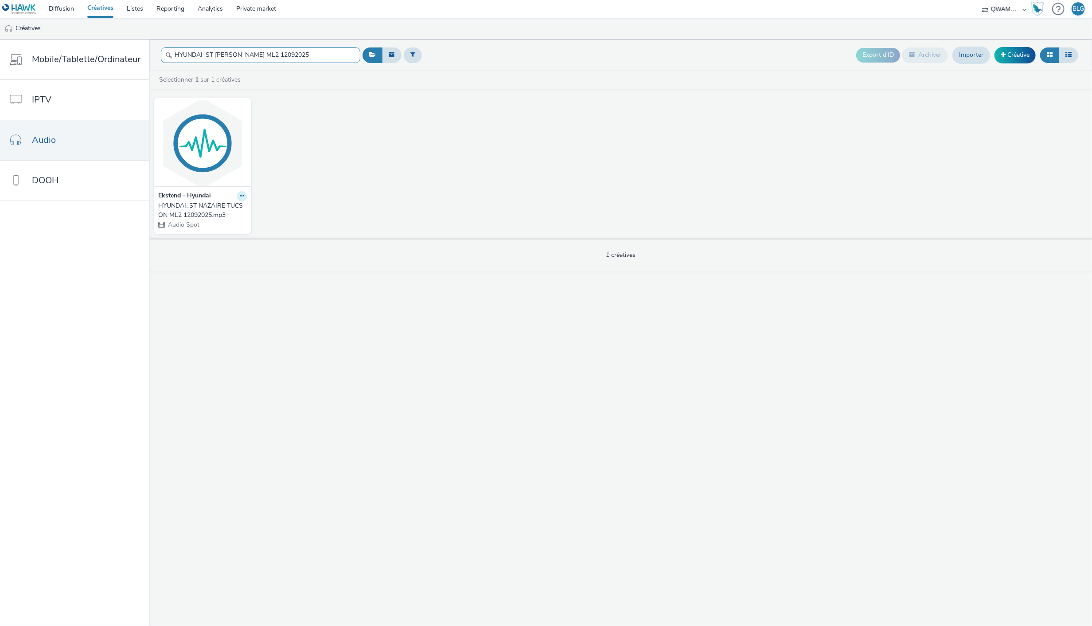
type input "HYUNDAI_ST NAZAIRE TUCSON ML2 12092025"
click at [240, 199] on icon at bounding box center [242, 195] width 4 height 5
click at [222, 209] on link "Modifier" at bounding box center [213, 212] width 66 height 18
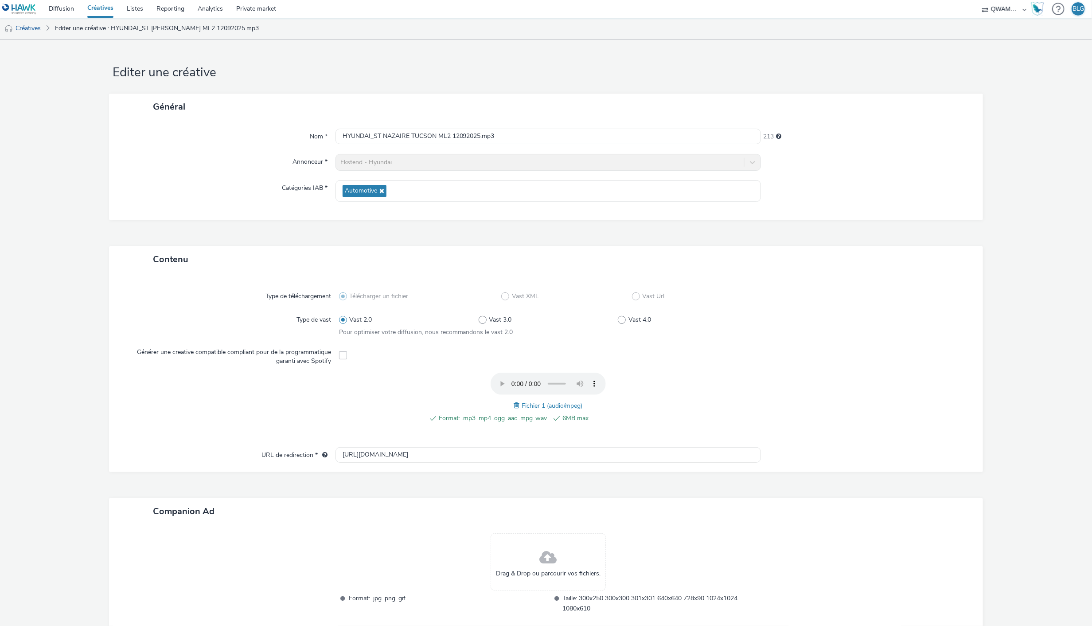
click at [515, 404] on span at bounding box center [518, 405] width 8 height 10
click at [893, 363] on div at bounding box center [862, 355] width 209 height 22
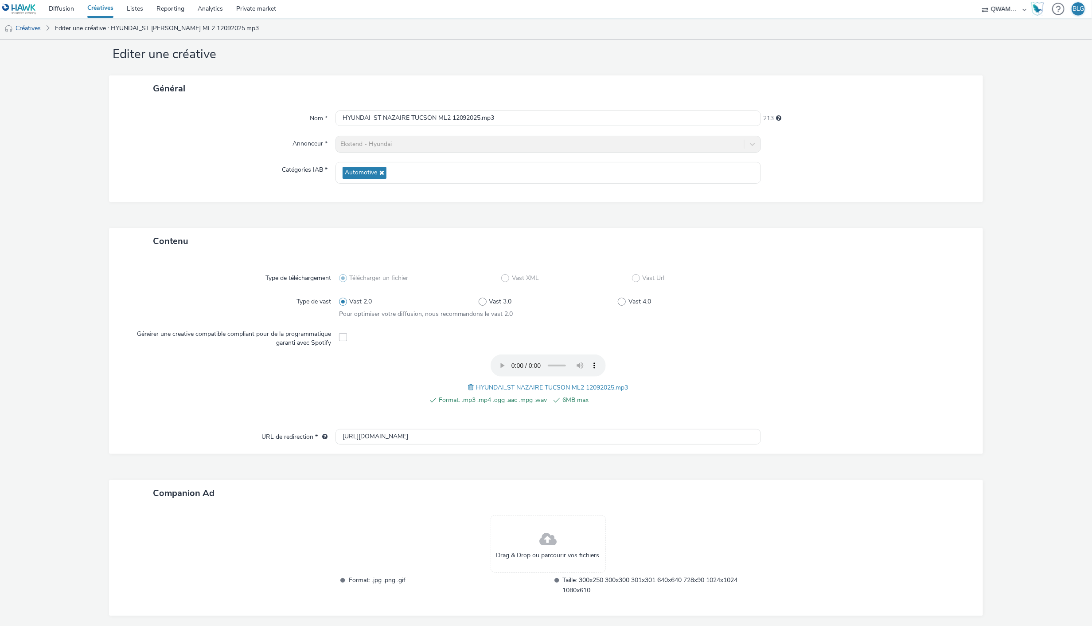
scroll to position [55, 0]
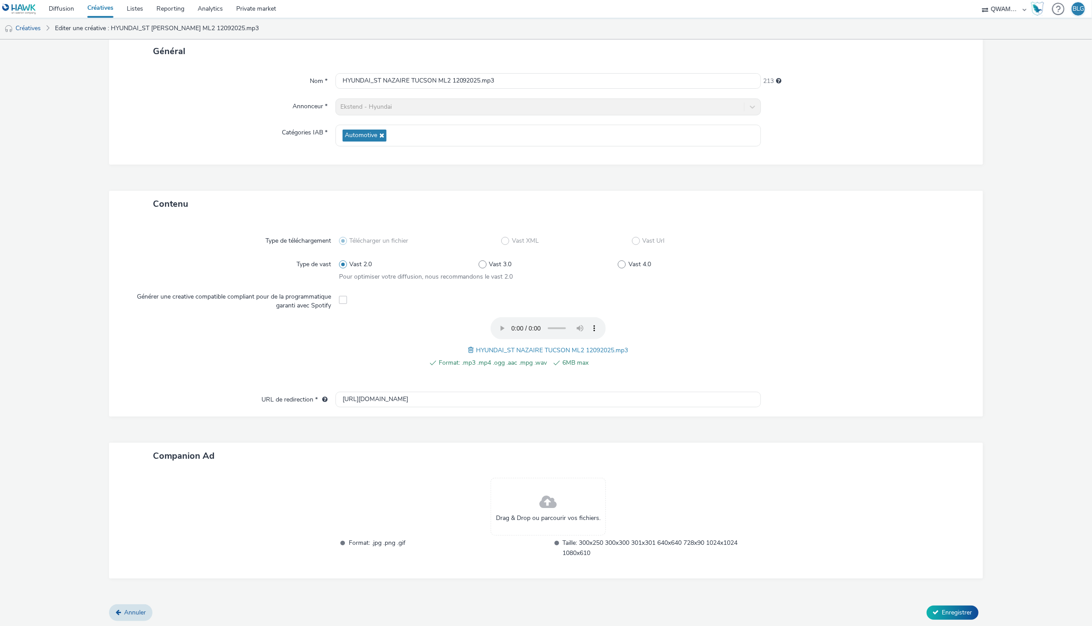
click at [958, 604] on div "Annuler Enregistrer" at bounding box center [546, 612] width 874 height 16
click at [957, 605] on button "Enregistrer" at bounding box center [953, 612] width 52 height 14
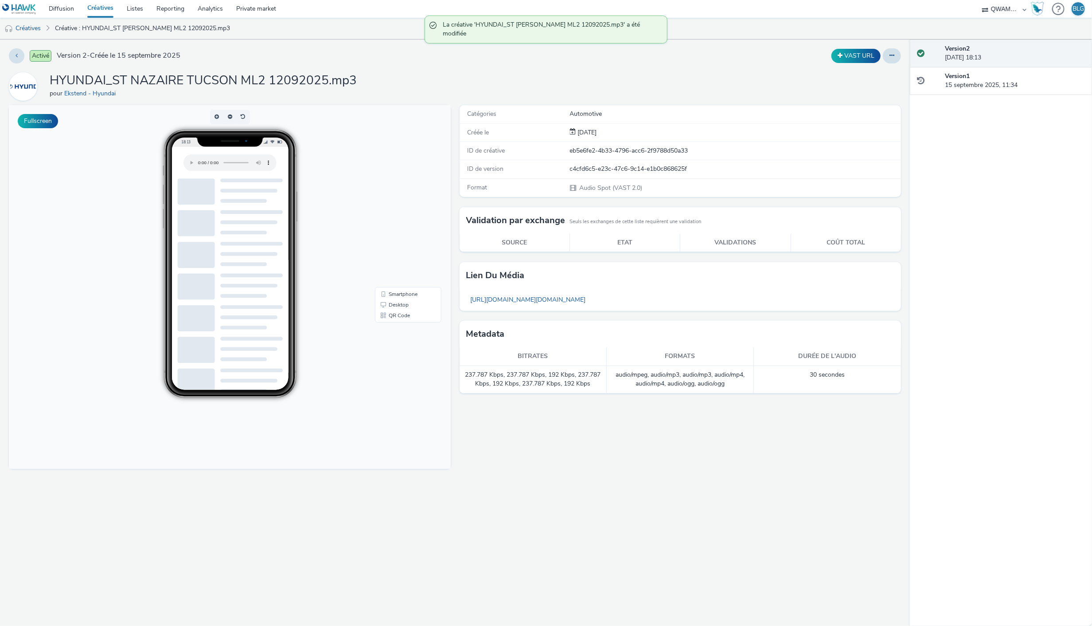
click at [94, 7] on link "Créatives" at bounding box center [100, 9] width 39 height 18
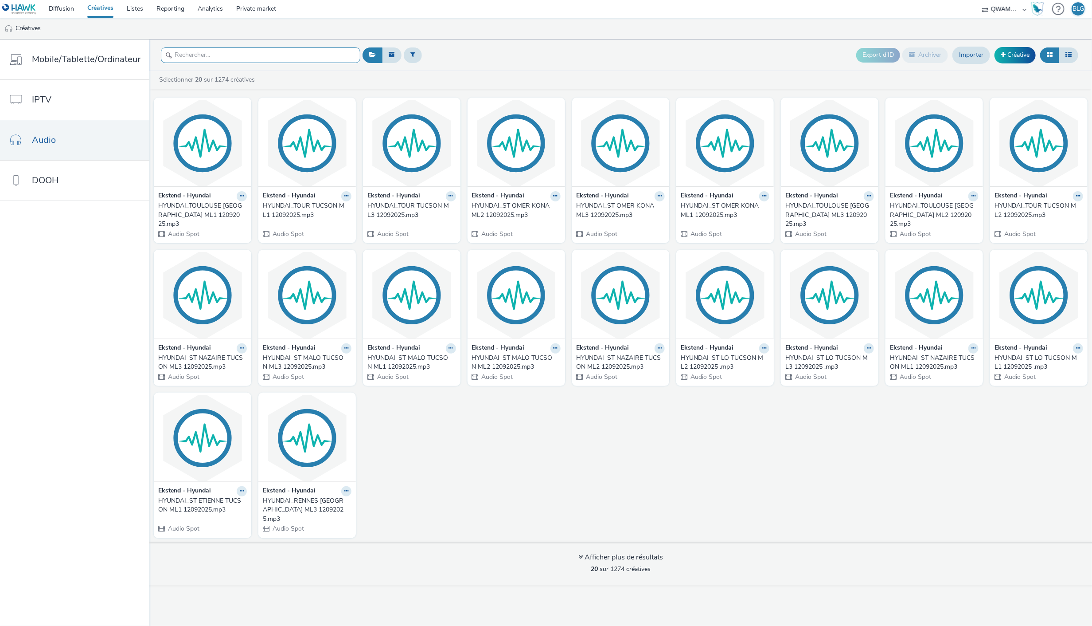
click at [237, 55] on input "text" at bounding box center [260, 55] width 199 height 16
paste input "HYUNDAI_ST NAZAIRE TUCSON ML3 12092025"
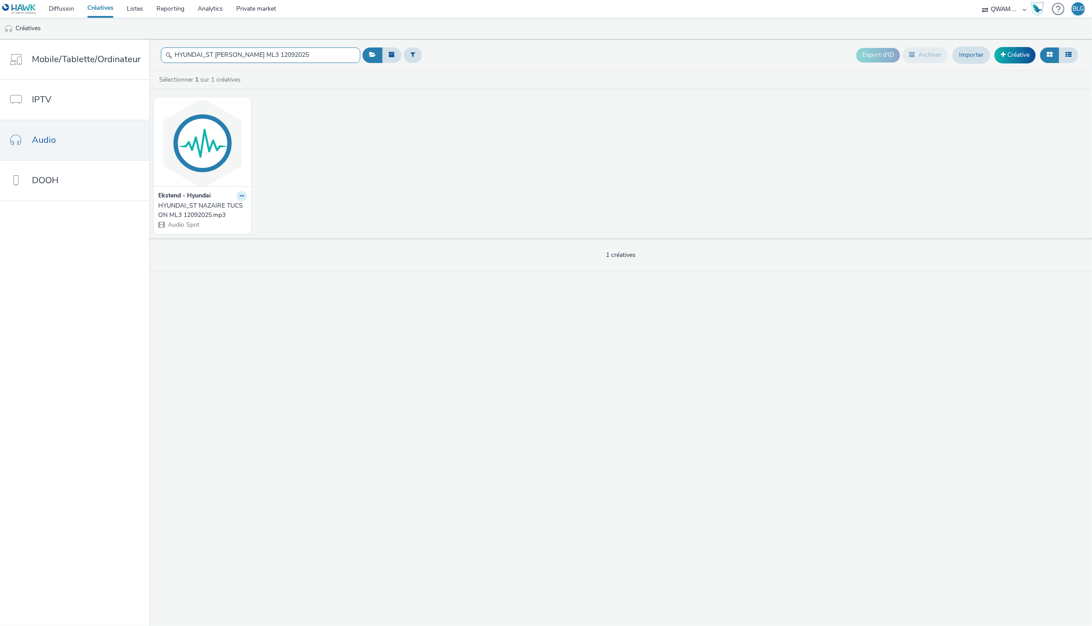
type input "HYUNDAI_ST NAZAIRE TUCSON ML3 12092025"
click at [240, 194] on icon at bounding box center [242, 195] width 4 height 5
click at [218, 212] on link "Modifier" at bounding box center [213, 212] width 66 height 18
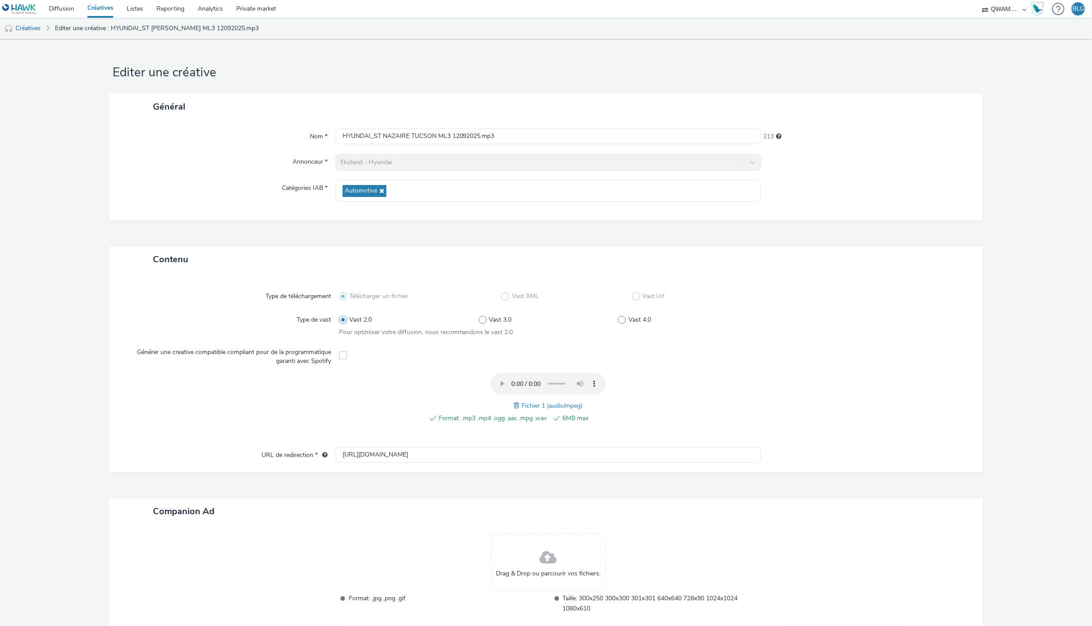
click at [514, 403] on span at bounding box center [518, 405] width 8 height 10
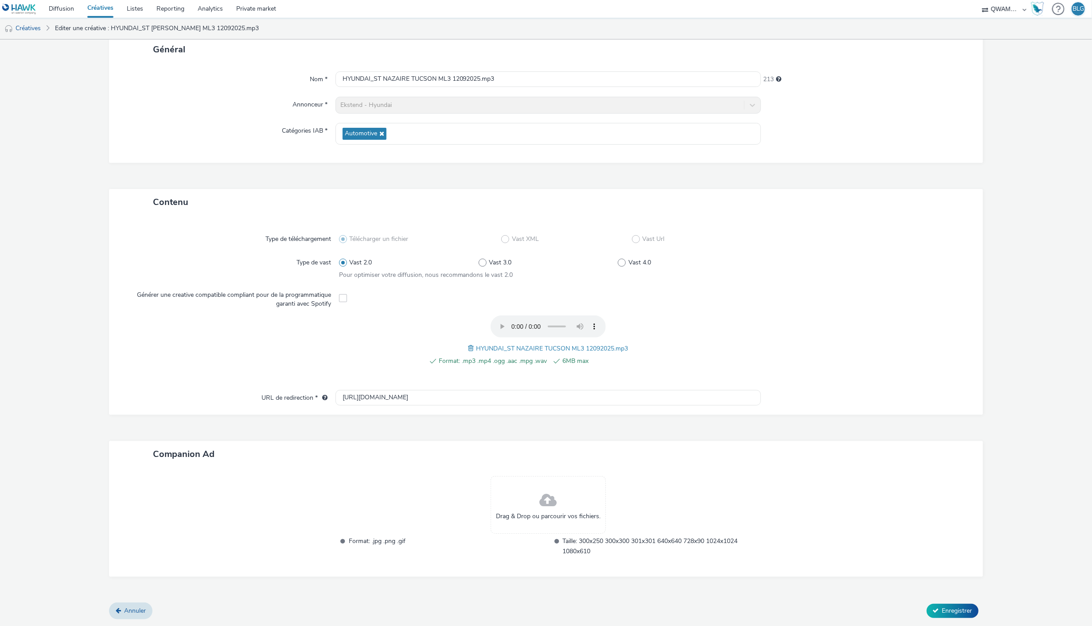
scroll to position [55, 0]
drag, startPoint x: 847, startPoint y: 418, endPoint x: 938, endPoint y: 477, distance: 108.8
click at [849, 417] on div "Contenu Type de téléchargement Télécharger un fichier Vast XML Vast Url Type de…" at bounding box center [546, 398] width 874 height 414
click at [947, 608] on span "Enregistrer" at bounding box center [958, 612] width 30 height 8
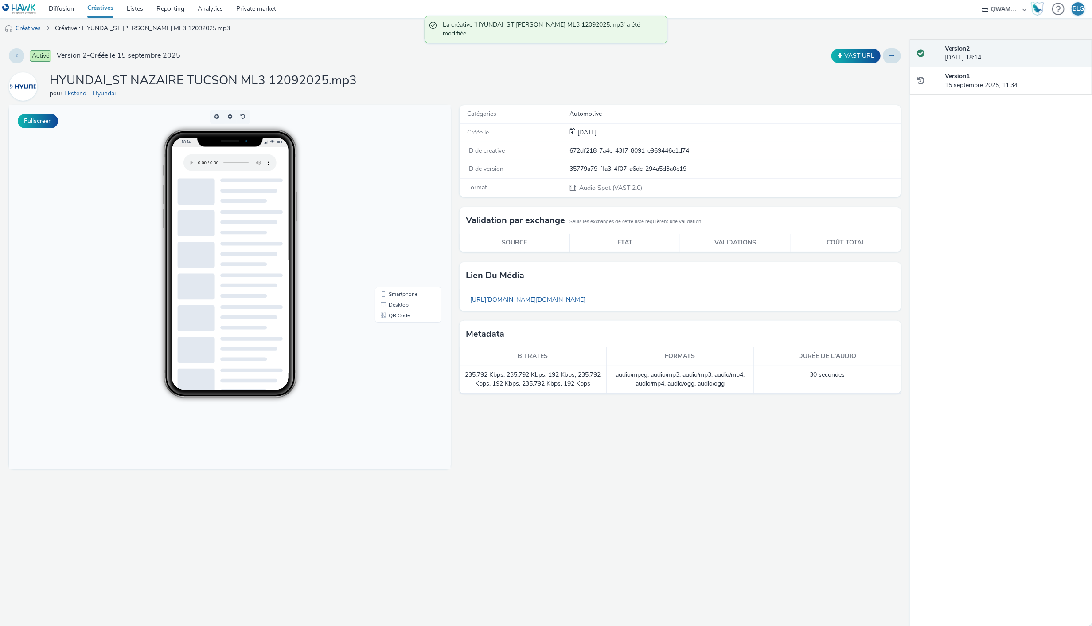
click at [99, 12] on link "Créatives" at bounding box center [100, 9] width 39 height 18
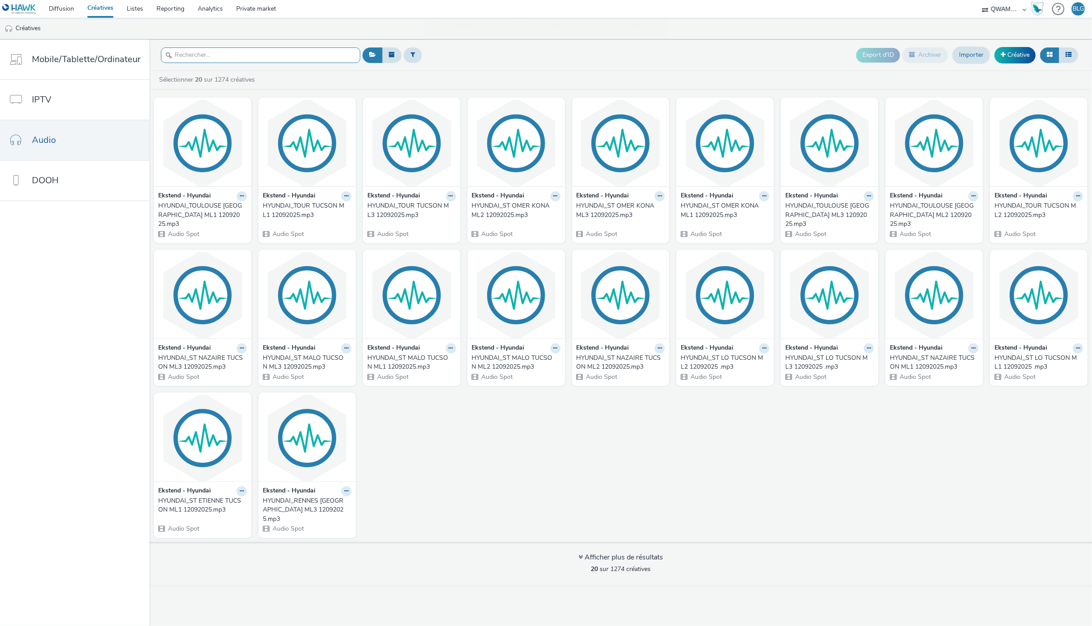
click at [216, 50] on input "text" at bounding box center [260, 55] width 199 height 16
paste input "HYUNDAI_ST OMER KONA ML1 12092025"
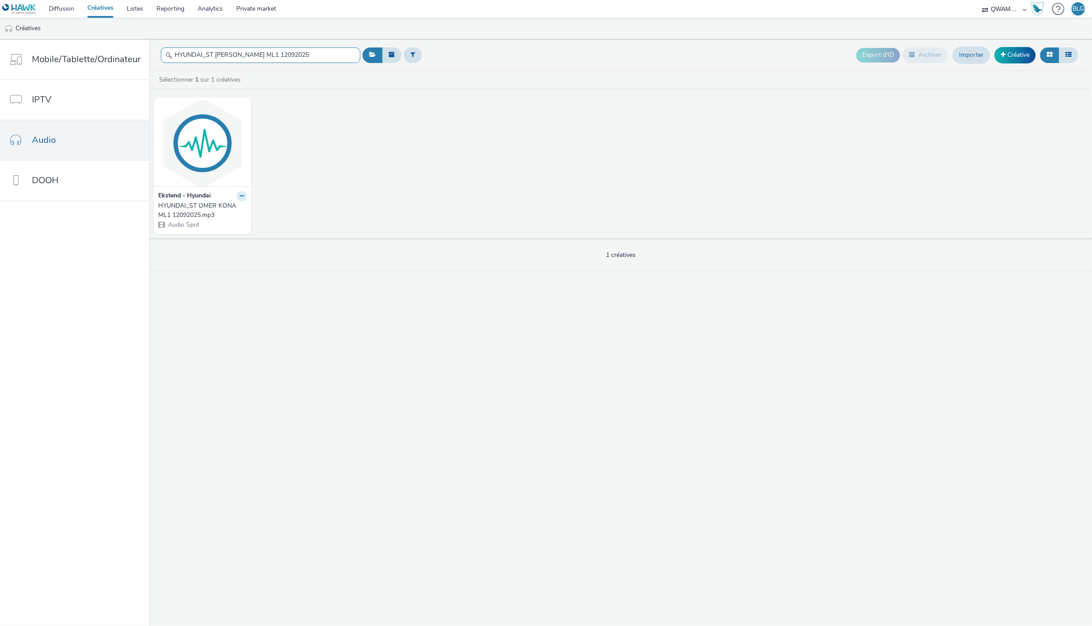
type input "HYUNDAI_ST OMER KONA ML1 12092025"
click at [240, 197] on icon at bounding box center [242, 195] width 4 height 5
drag, startPoint x: 232, startPoint y: 202, endPoint x: 216, endPoint y: 212, distance: 18.7
click at [216, 212] on link "Modifier" at bounding box center [213, 212] width 66 height 18
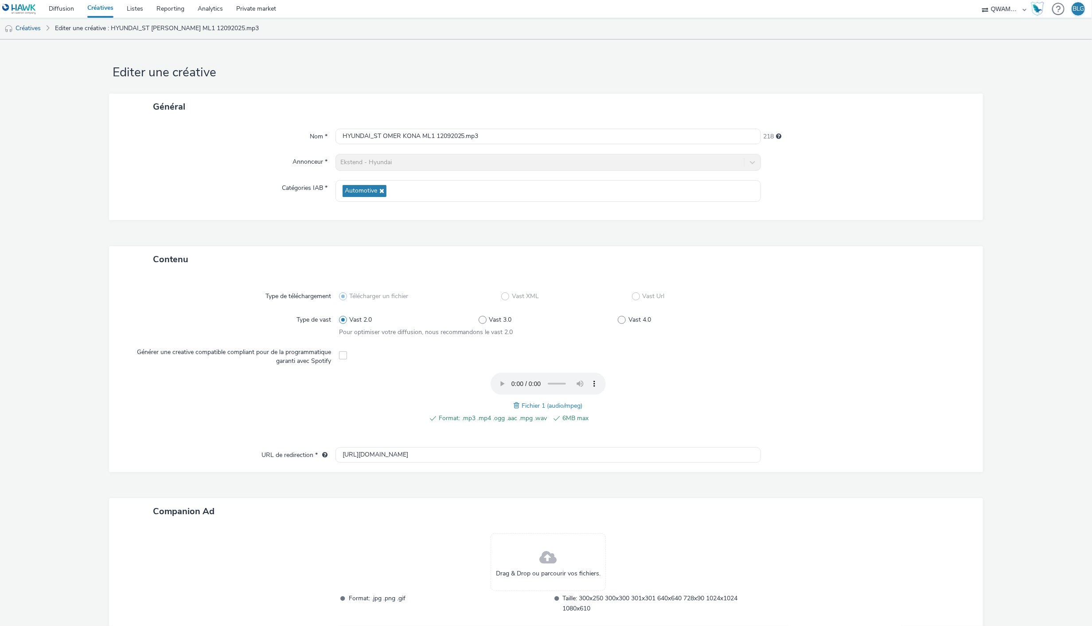
click at [514, 404] on span at bounding box center [518, 405] width 8 height 10
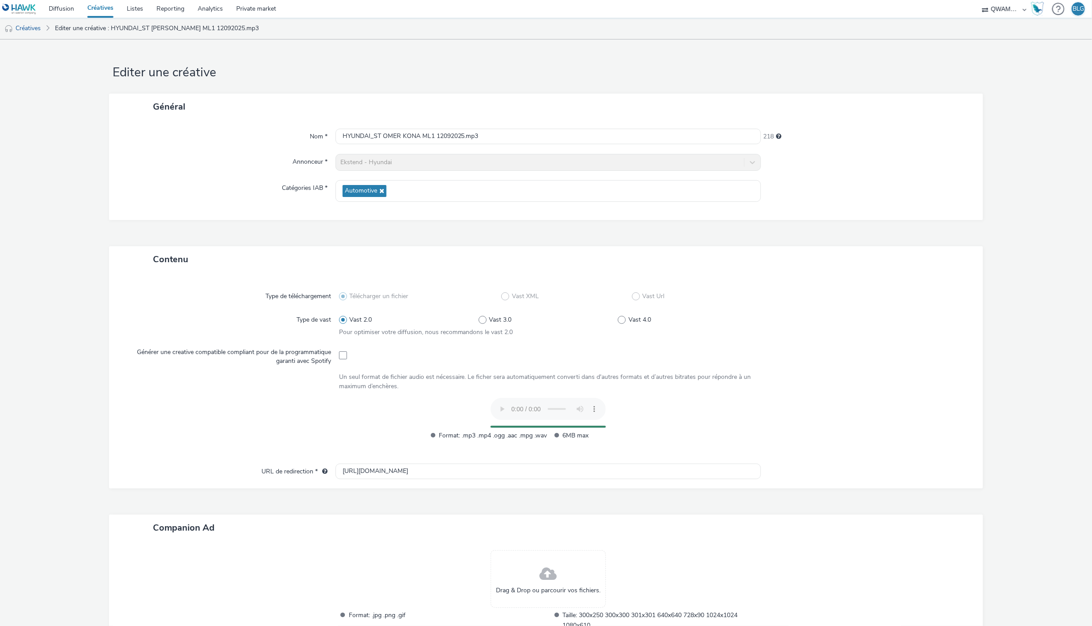
click at [875, 411] on div at bounding box center [862, 423] width 209 height 51
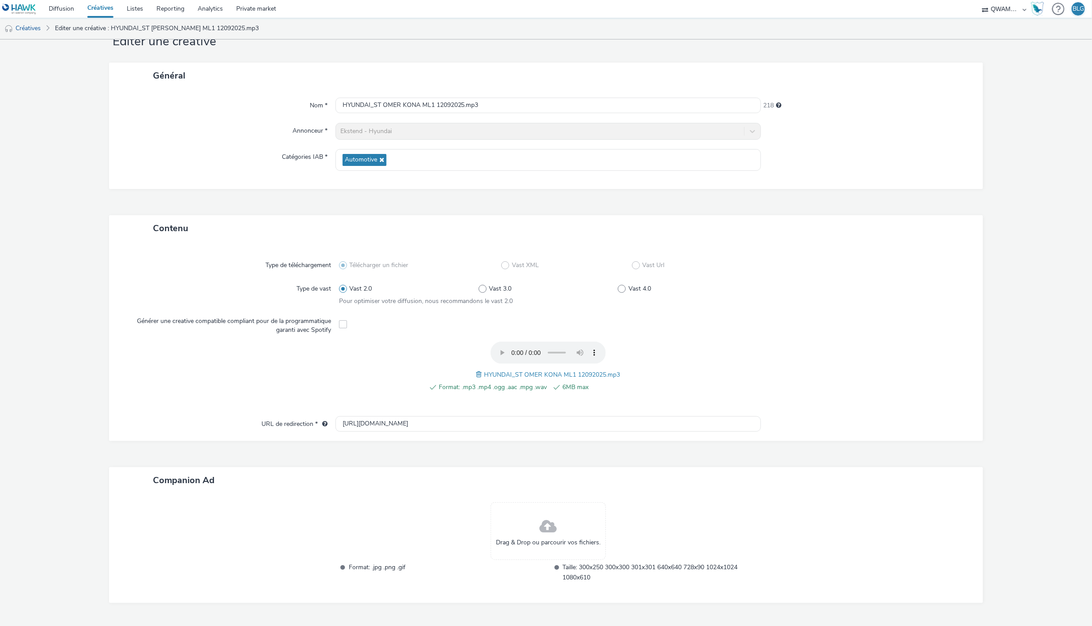
scroll to position [55, 0]
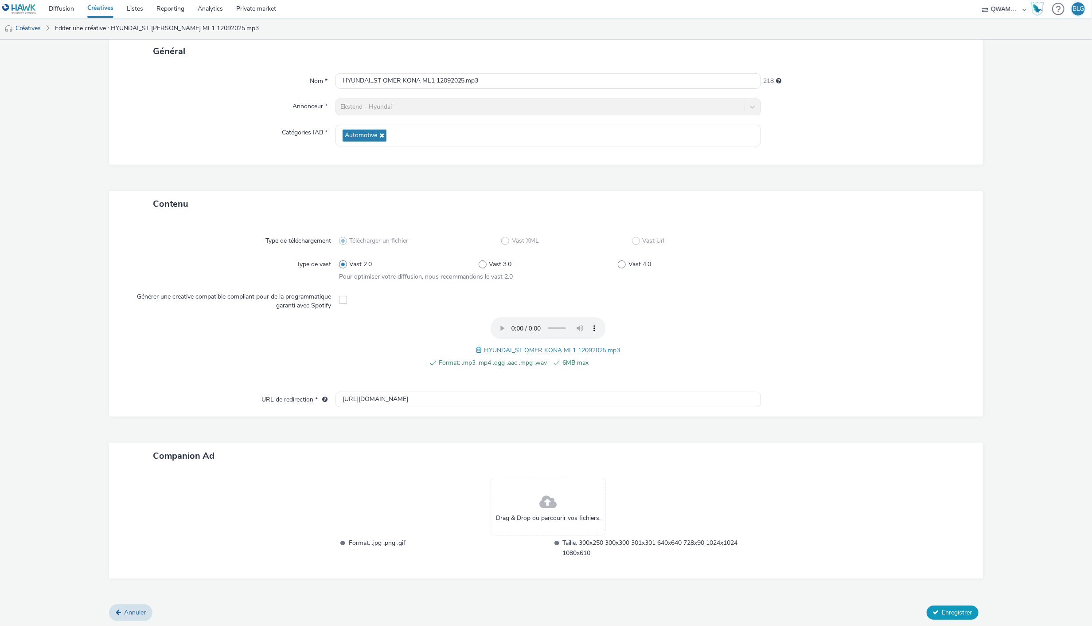
click at [939, 605] on button "Enregistrer" at bounding box center [953, 612] width 52 height 14
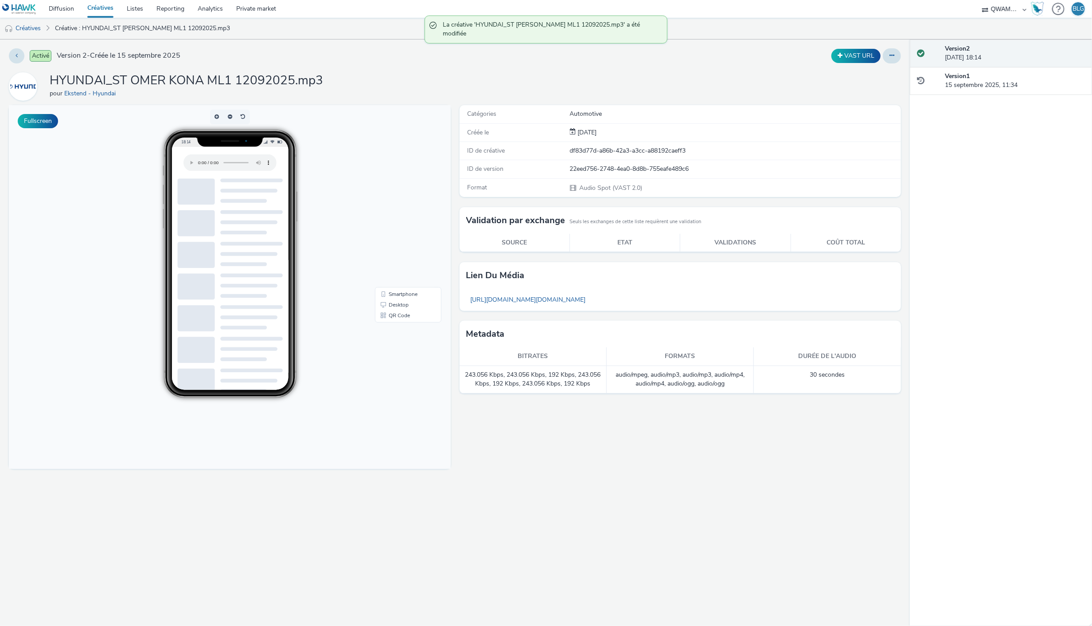
click at [103, 8] on link "Créatives" at bounding box center [100, 9] width 39 height 18
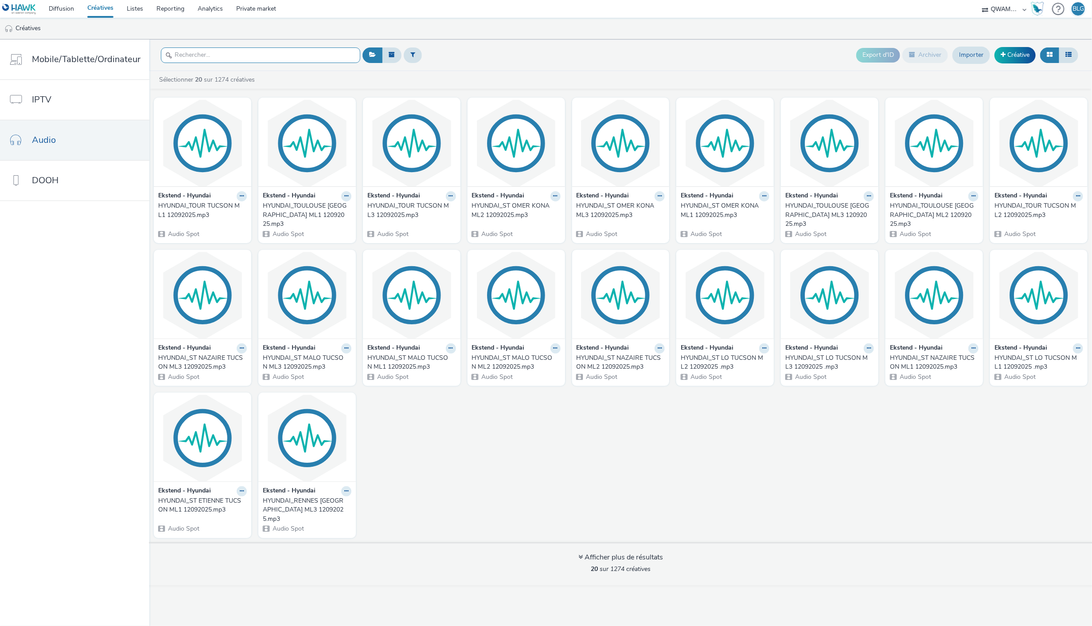
click at [206, 57] on input "text" at bounding box center [260, 55] width 199 height 16
paste input "HYUNDAI_ST OMER KONA ML2 12092025"
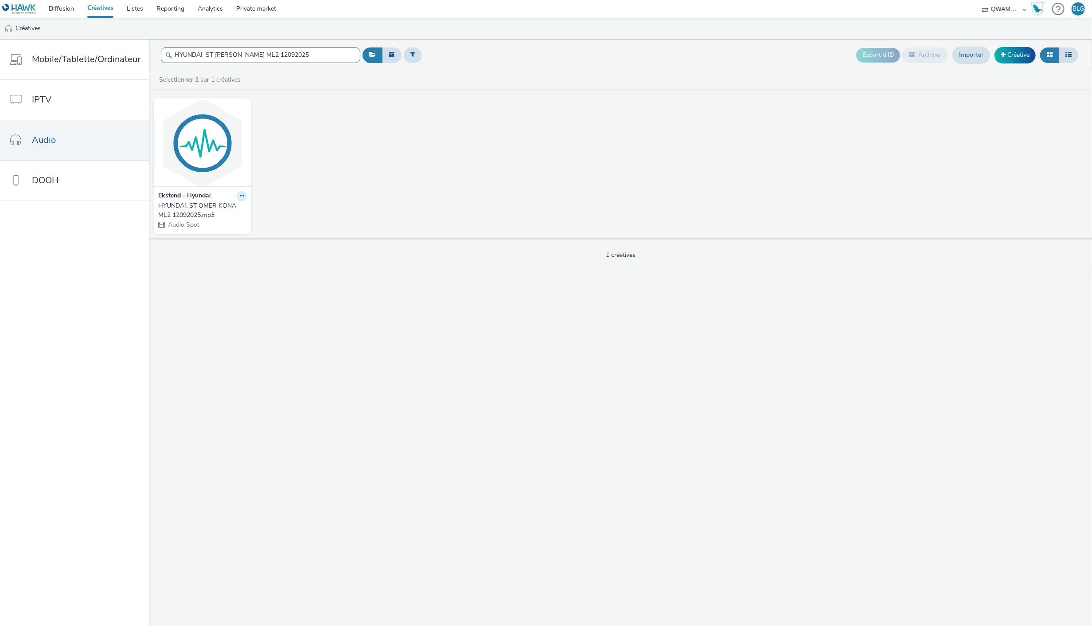
type input "HYUNDAI_ST OMER KONA ML2 12092025"
click at [241, 197] on icon at bounding box center [242, 195] width 4 height 5
click at [223, 209] on link "Modifier" at bounding box center [213, 212] width 66 height 18
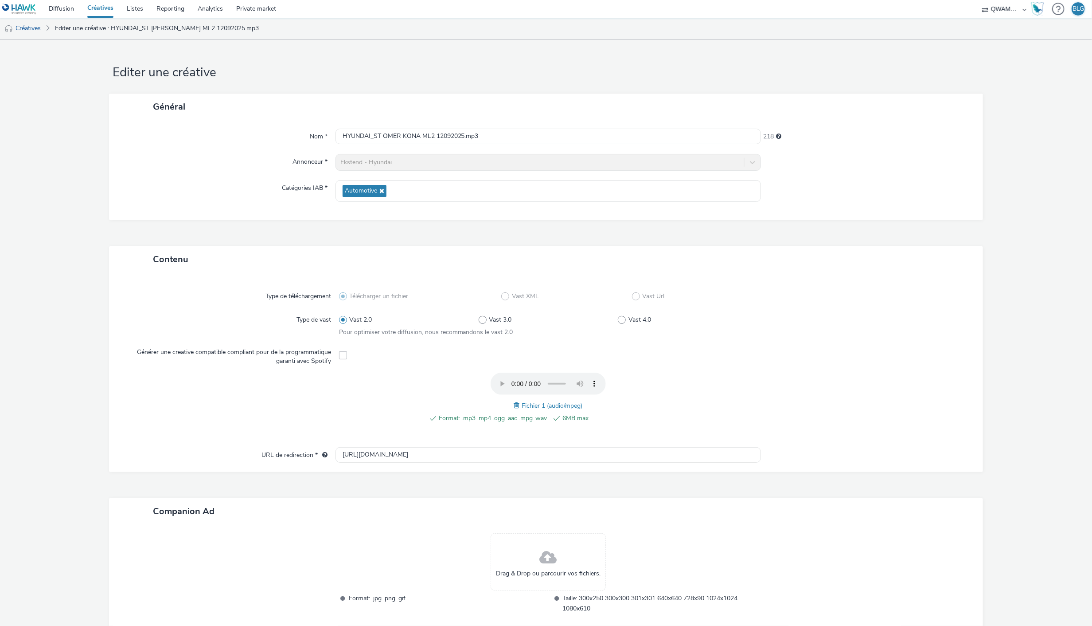
click at [515, 404] on span at bounding box center [518, 405] width 8 height 10
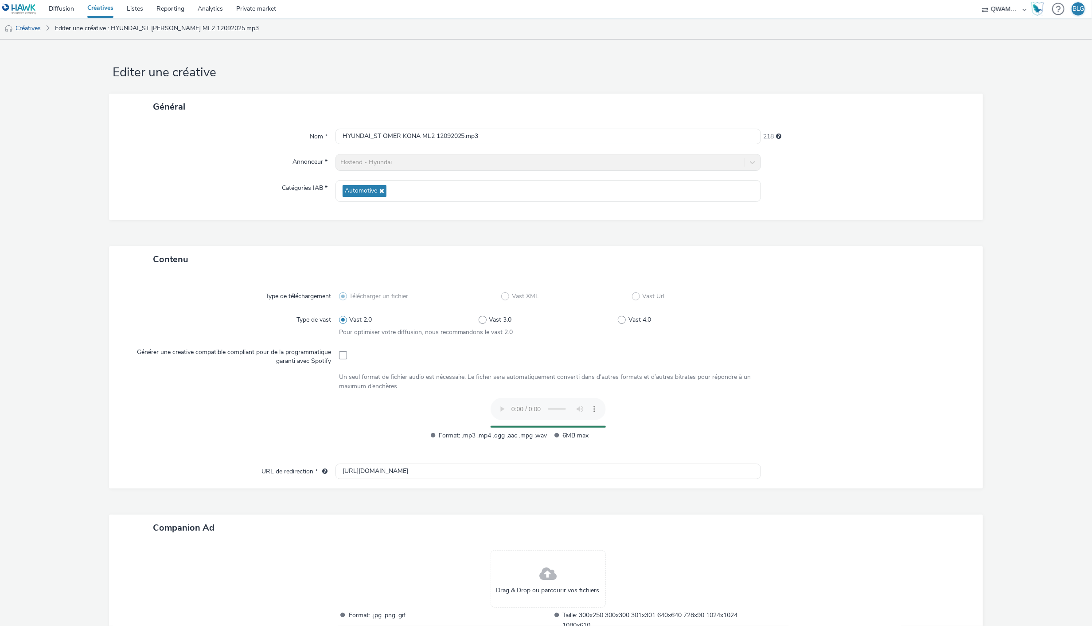
click at [867, 378] on div at bounding box center [862, 381] width 209 height 18
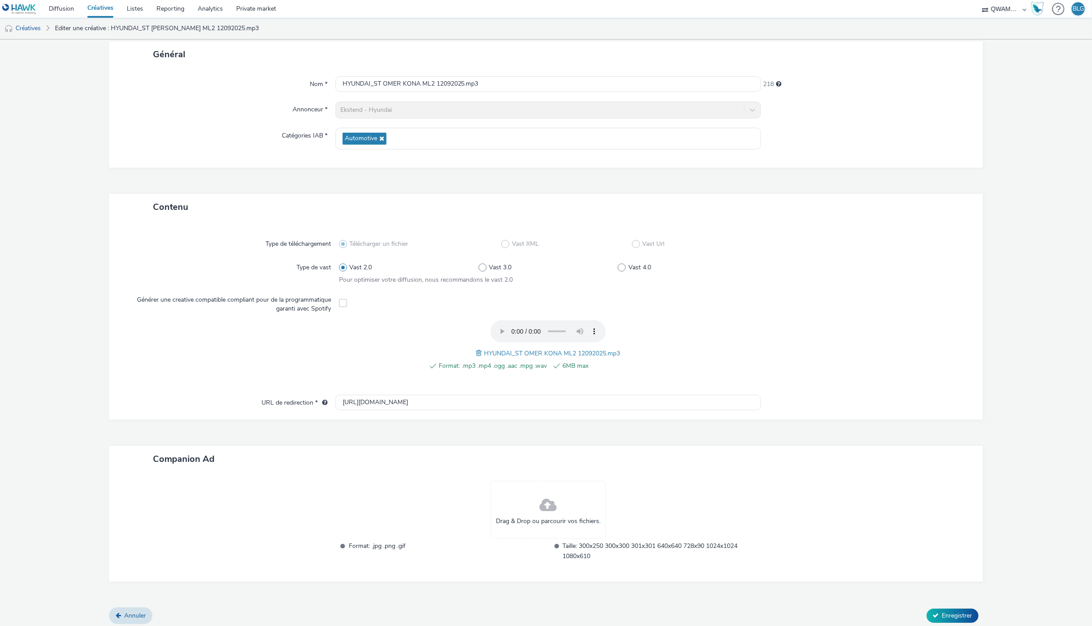
scroll to position [55, 0]
click at [968, 608] on button "Enregistrer" at bounding box center [953, 612] width 52 height 14
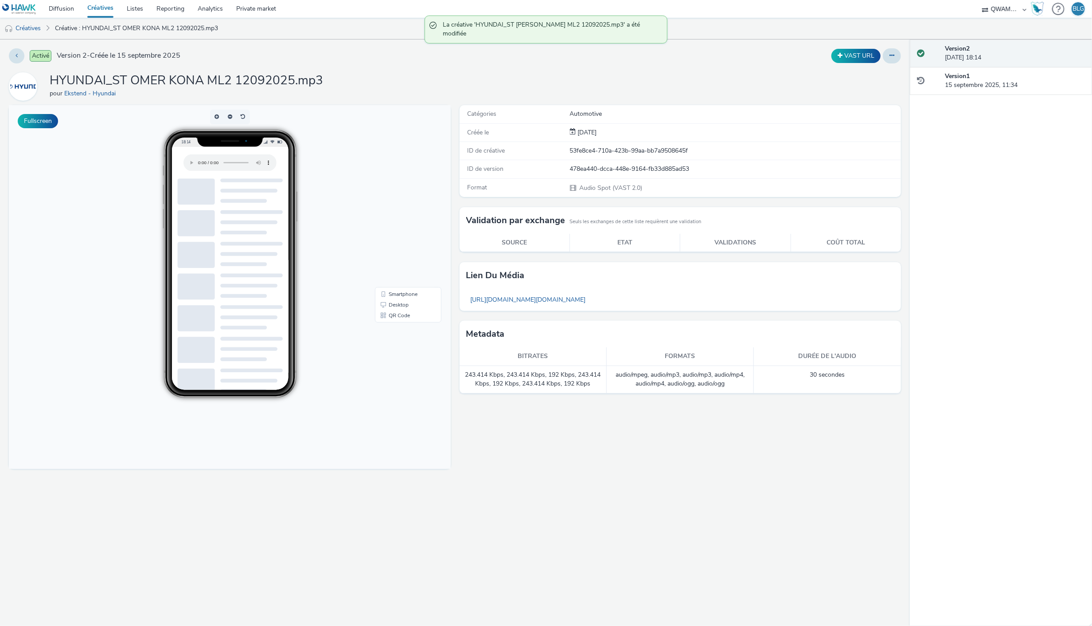
click at [100, 13] on link "Créatives" at bounding box center [100, 9] width 39 height 18
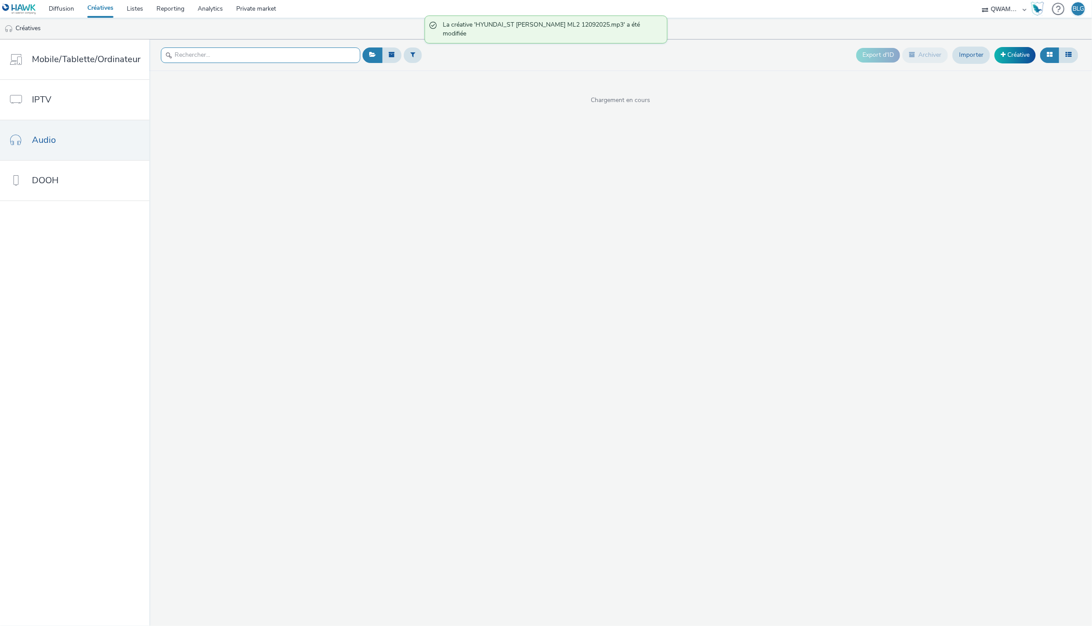
click at [193, 58] on input "text" at bounding box center [260, 55] width 199 height 16
paste input "HYUNDAI_ST [PERSON_NAME] ML3 12092025"
type input "HYUNDAI_ST [PERSON_NAME] ML3 12092025"
click at [241, 56] on input "text" at bounding box center [260, 55] width 199 height 16
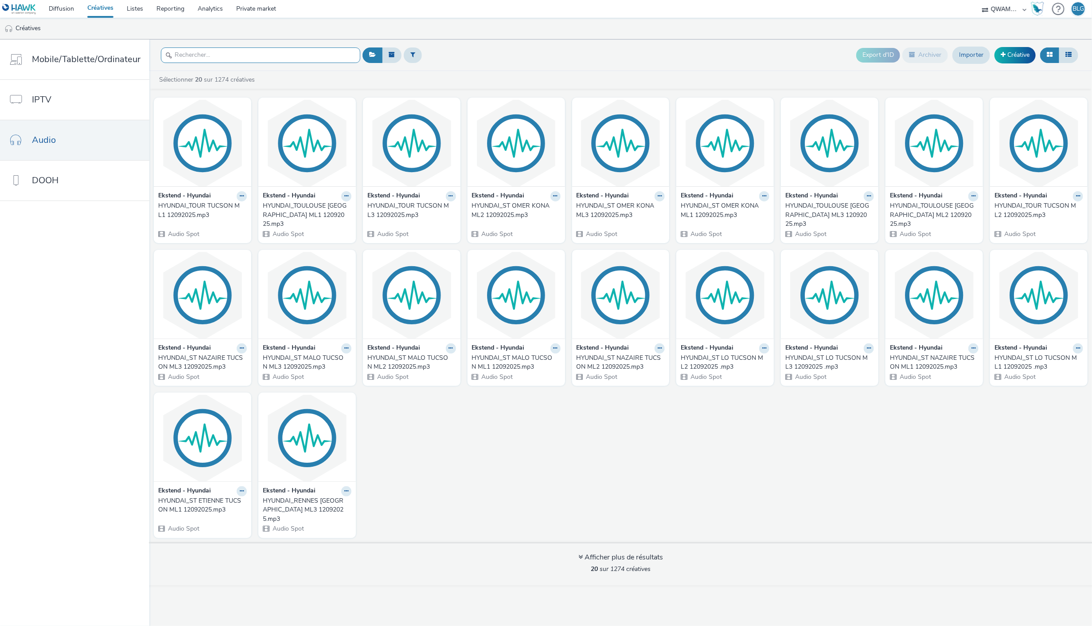
click at [241, 56] on input "text" at bounding box center [260, 55] width 199 height 16
paste input "HYUNDAI_ST [PERSON_NAME] ML3 12092025"
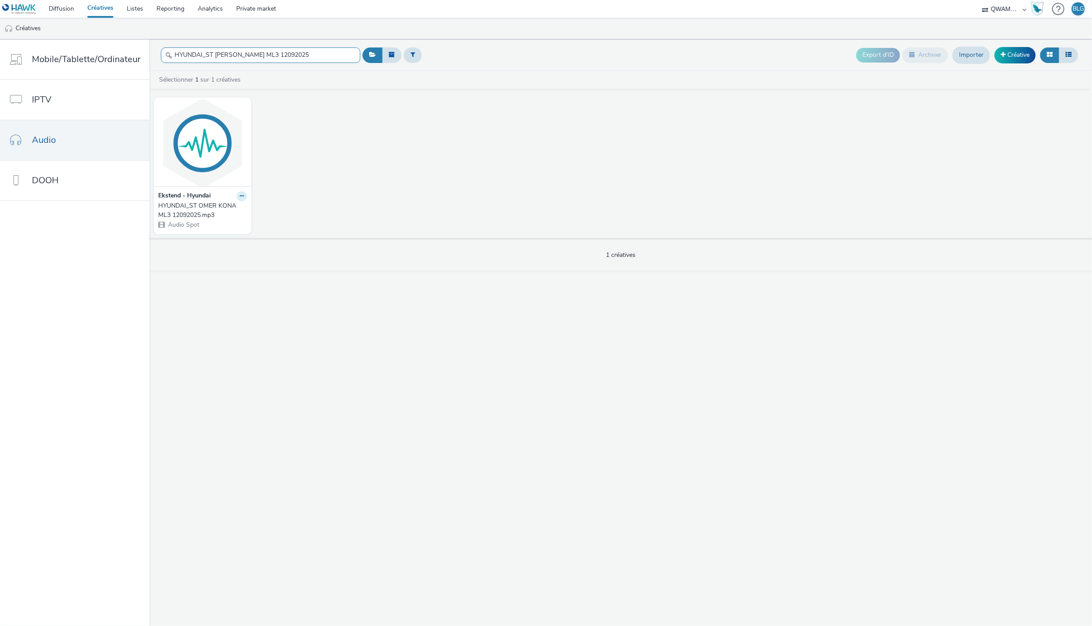
type input "HYUNDAI_ST [PERSON_NAME] ML3 12092025"
click at [240, 196] on icon at bounding box center [242, 195] width 4 height 5
click at [217, 207] on link "Modifier" at bounding box center [213, 212] width 66 height 18
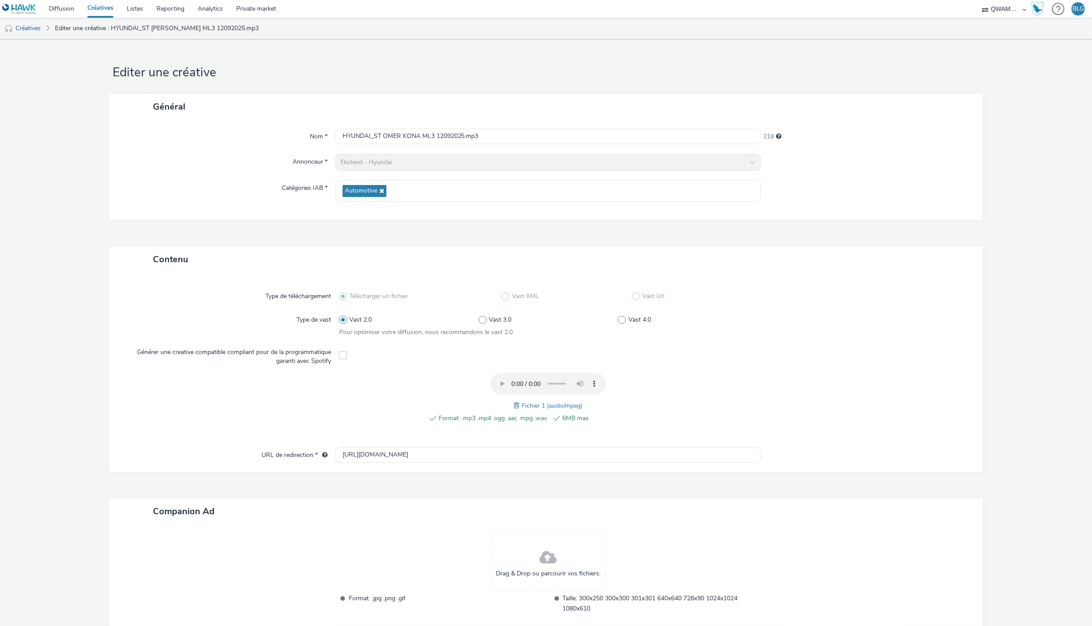
click at [514, 404] on span at bounding box center [518, 405] width 8 height 10
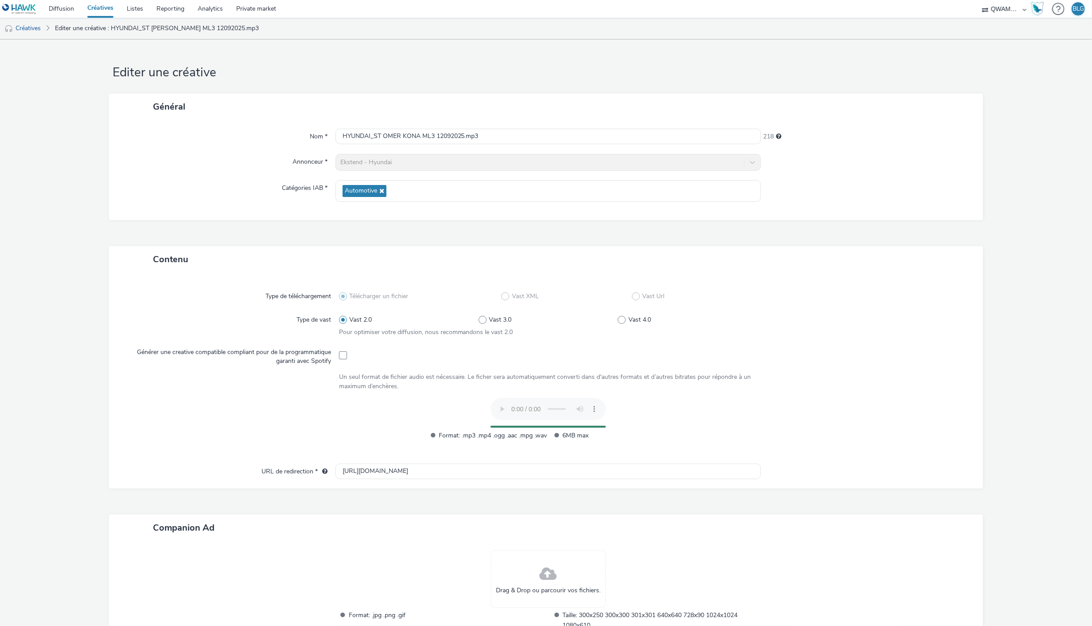
click at [886, 395] on div "Type de téléchargement Télécharger un fichier Vast XML Vast Url Type de vast Va…" at bounding box center [546, 372] width 856 height 182
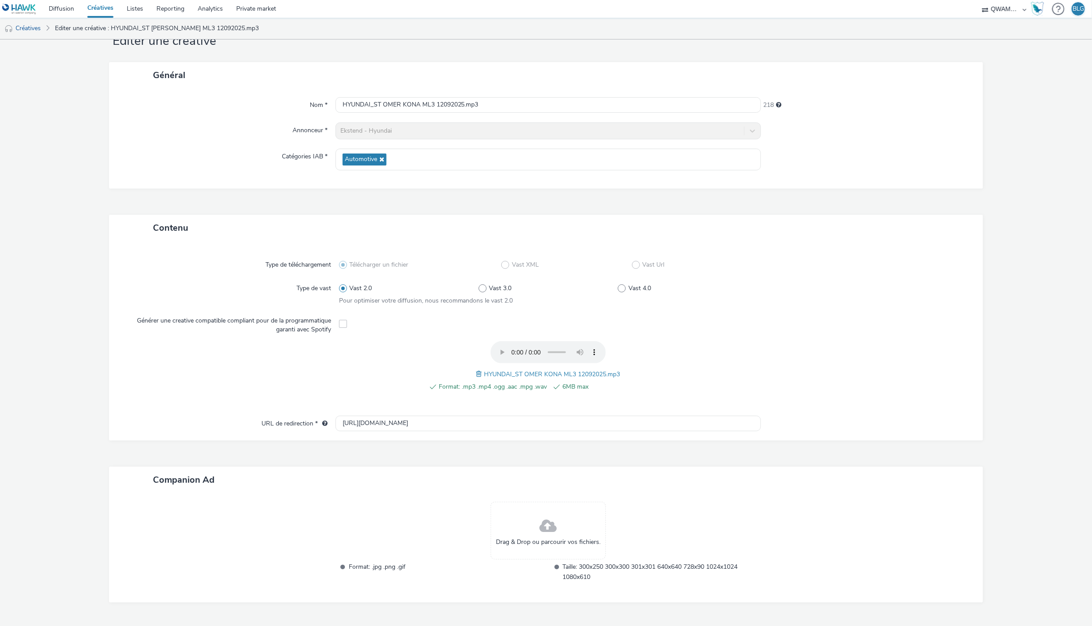
scroll to position [55, 0]
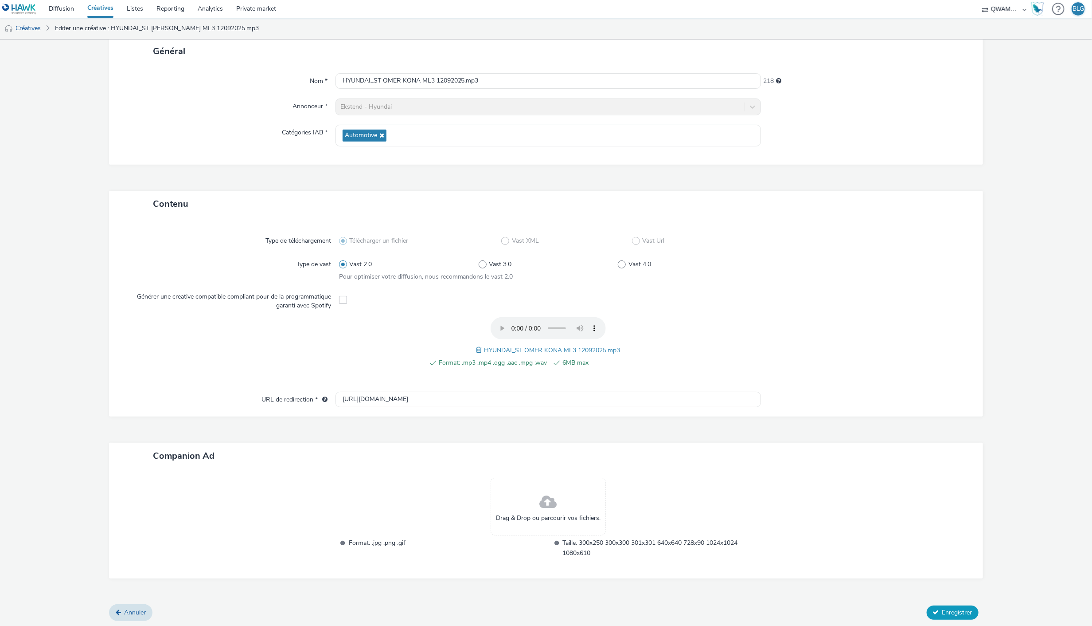
click at [943, 608] on span "Enregistrer" at bounding box center [958, 612] width 30 height 8
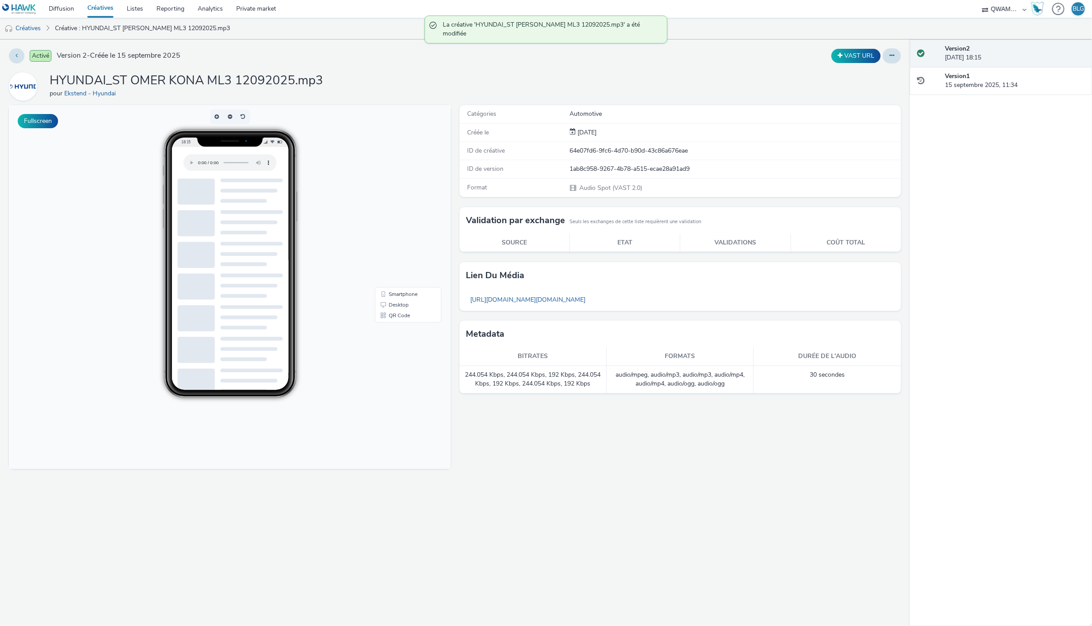
click at [101, 12] on link "Créatives" at bounding box center [100, 9] width 39 height 18
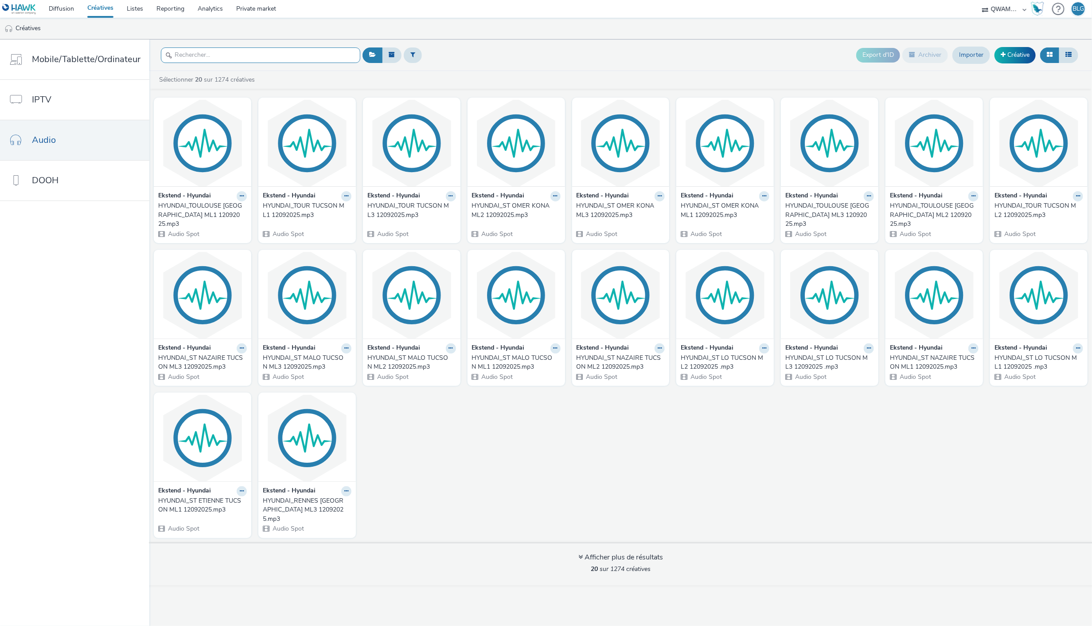
click at [240, 59] on input "text" at bounding box center [260, 55] width 199 height 16
paste input "HYUNDAI_TOULOUSE NORD TUCSON ML1 12092025"
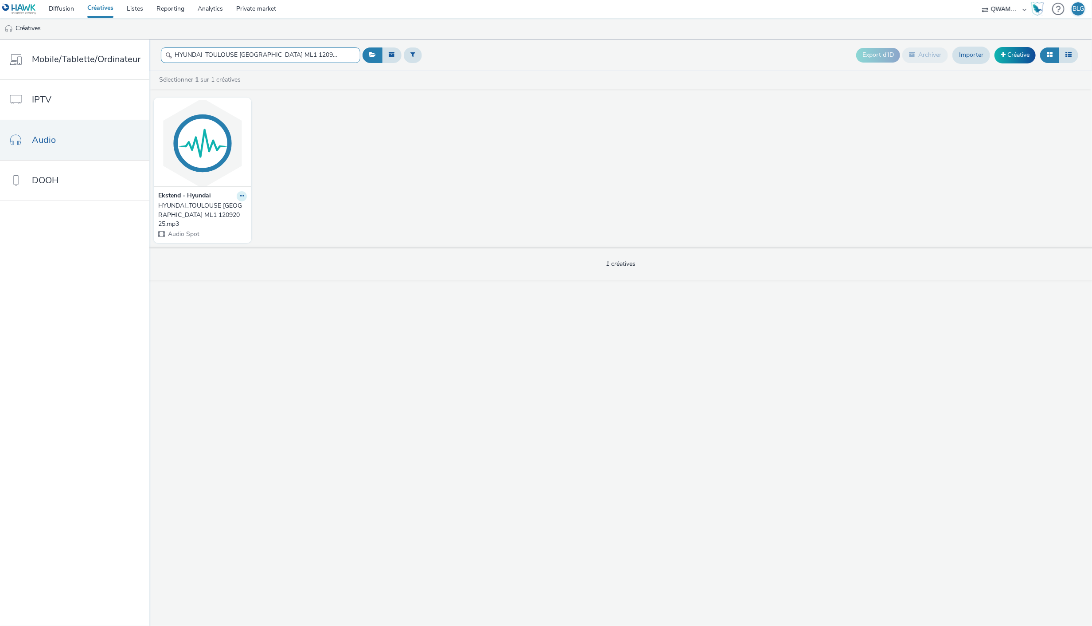
type input "HYUNDAI_TOULOUSE NORD TUCSON ML1 12092025"
click at [240, 198] on icon at bounding box center [242, 195] width 4 height 5
click at [222, 211] on link "Modifier" at bounding box center [213, 212] width 66 height 18
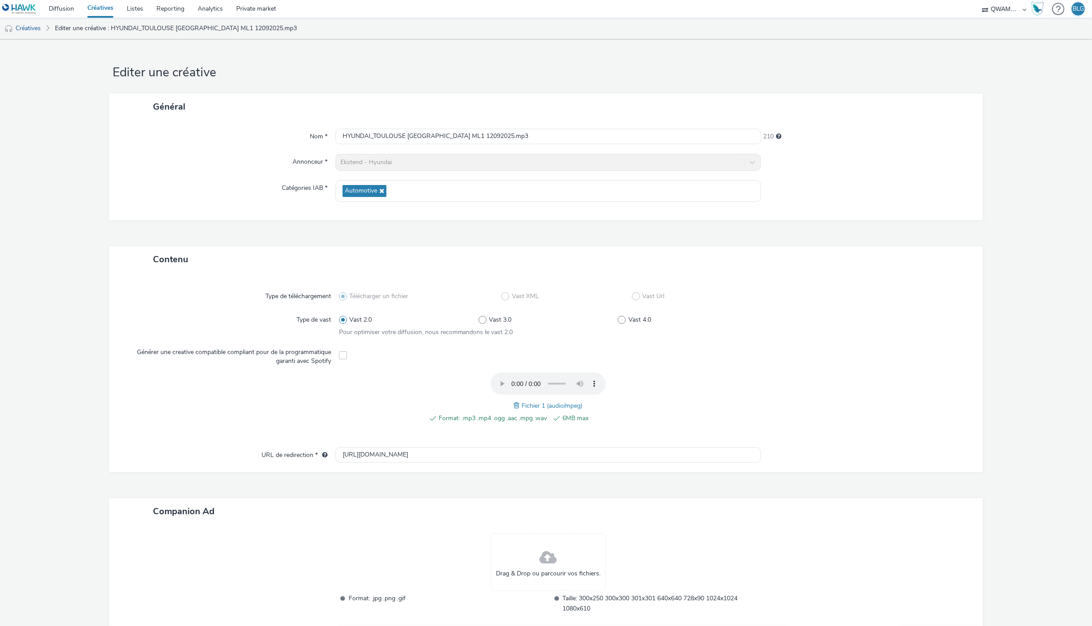
click at [514, 400] on span at bounding box center [518, 405] width 8 height 10
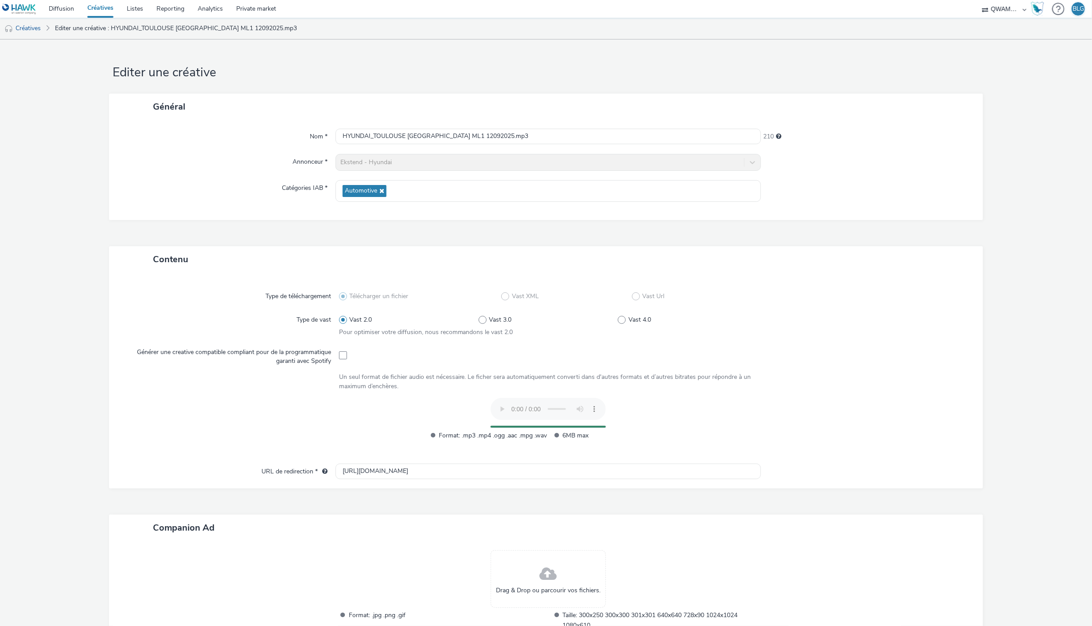
click at [853, 424] on div at bounding box center [862, 423] width 209 height 51
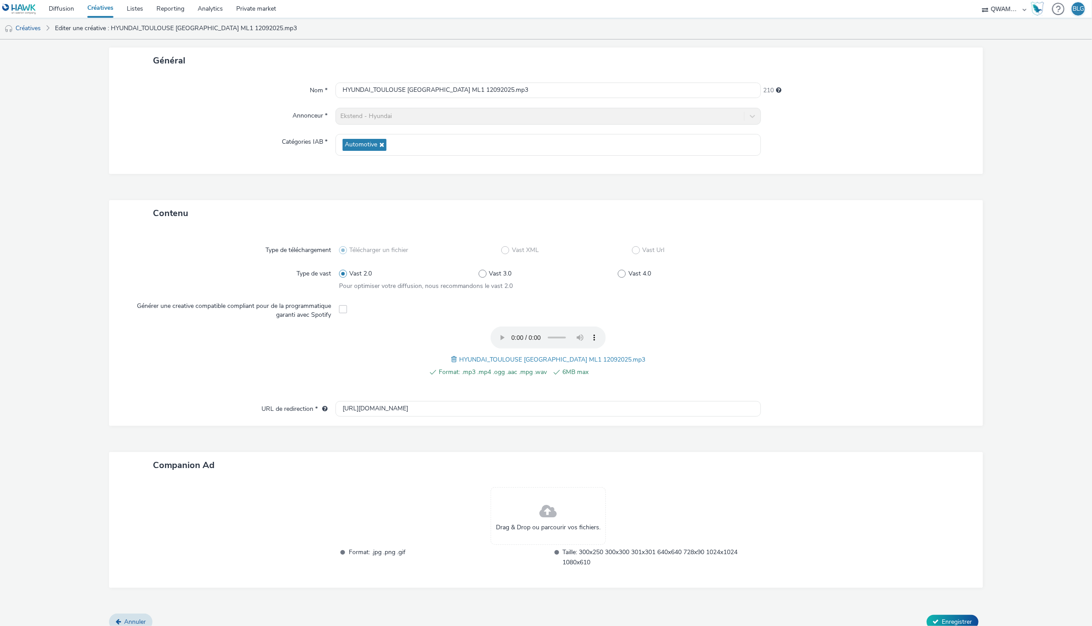
scroll to position [55, 0]
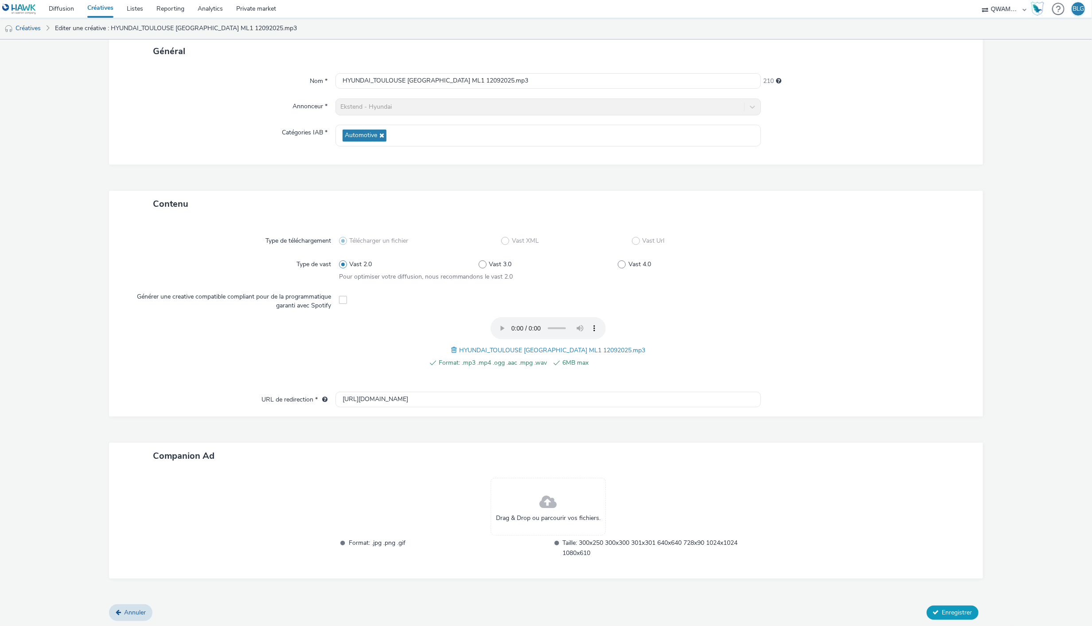
click at [943, 608] on span "Enregistrer" at bounding box center [958, 612] width 30 height 8
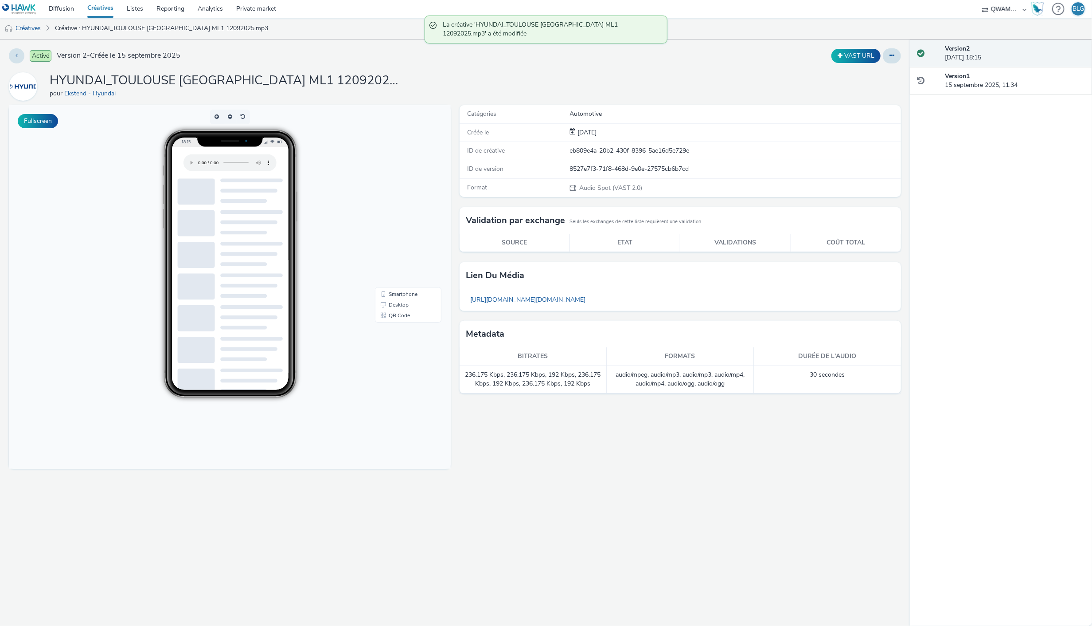
click at [96, 8] on link "Créatives" at bounding box center [100, 9] width 39 height 18
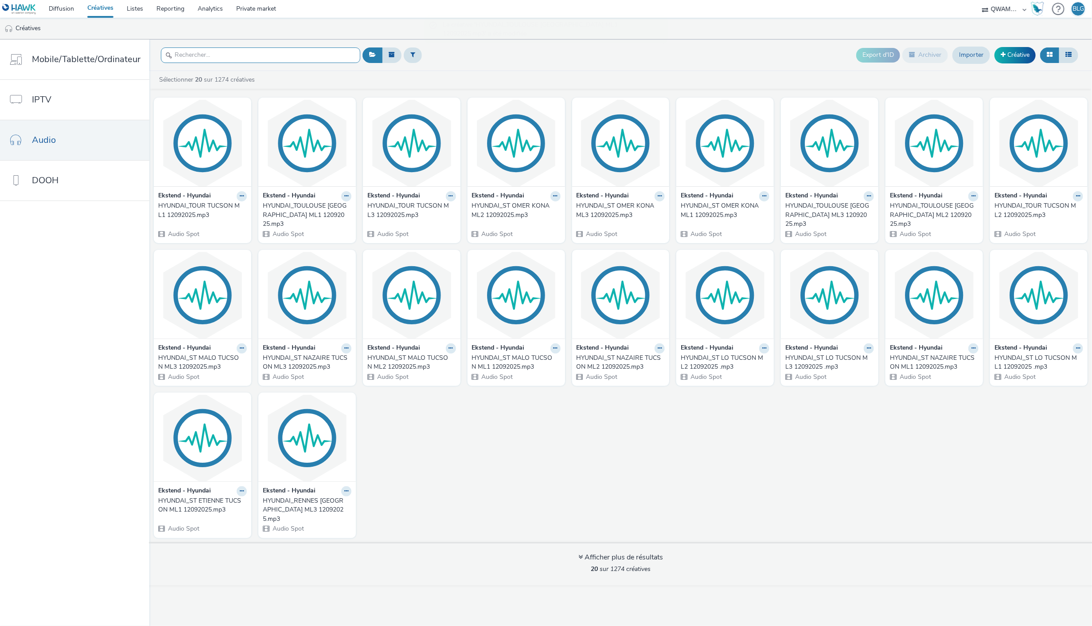
click at [206, 51] on input "text" at bounding box center [260, 55] width 199 height 16
paste input "HYUNDAI_TOULOUSE NORD TUCSON ML2 12092025"
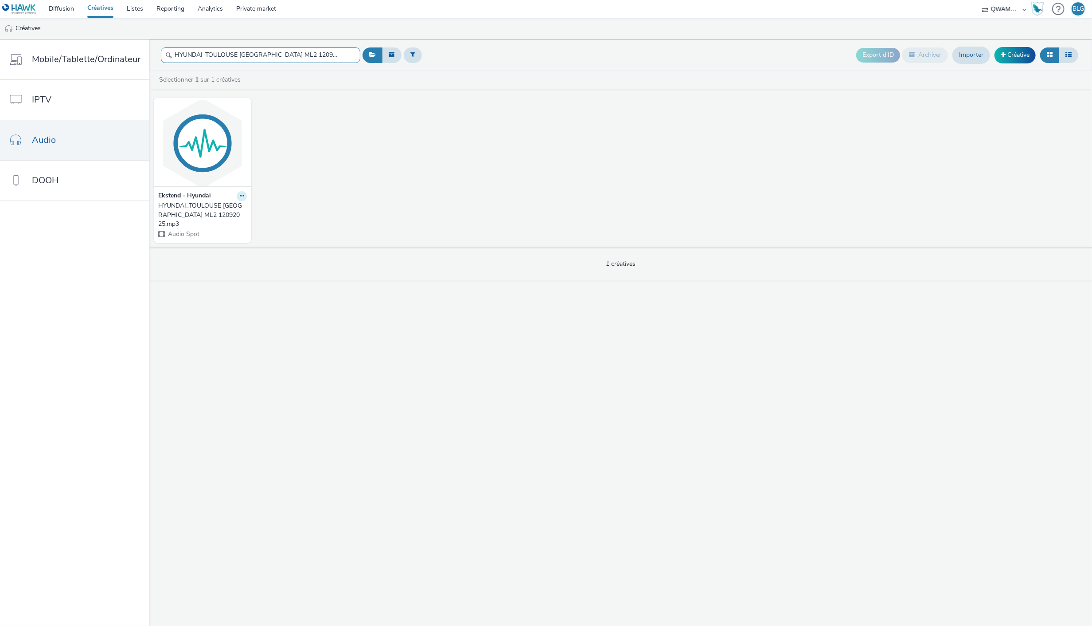
type input "HYUNDAI_TOULOUSE NORD TUCSON ML2 12092025"
click at [239, 192] on button at bounding box center [242, 196] width 10 height 10
click at [215, 211] on link "Modifier" at bounding box center [213, 212] width 66 height 18
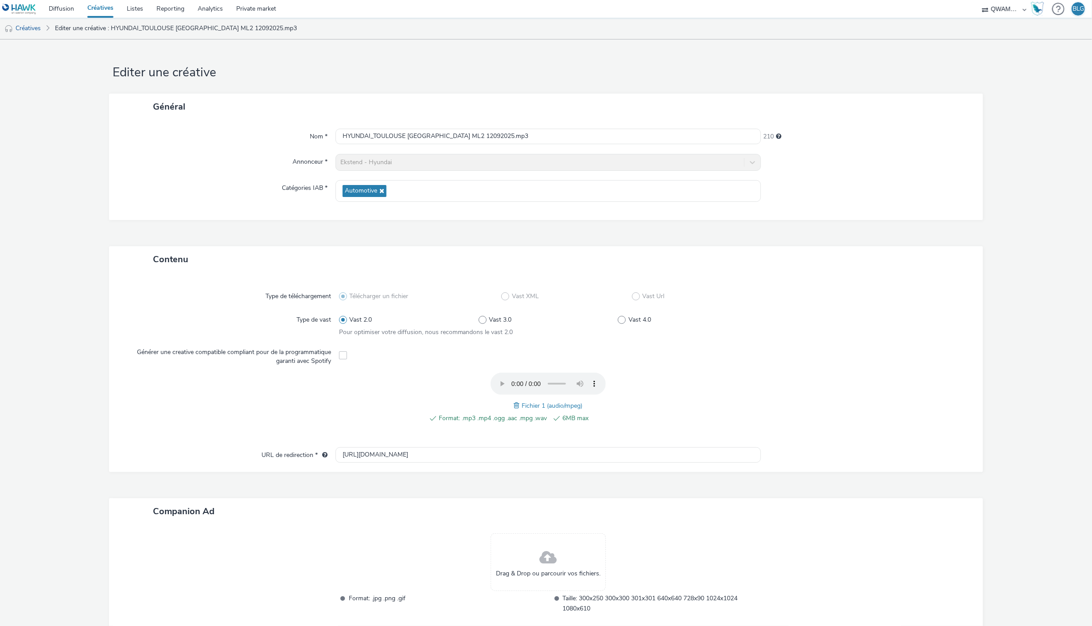
click at [514, 403] on span at bounding box center [518, 405] width 8 height 10
click at [794, 390] on div at bounding box center [862, 402] width 209 height 60
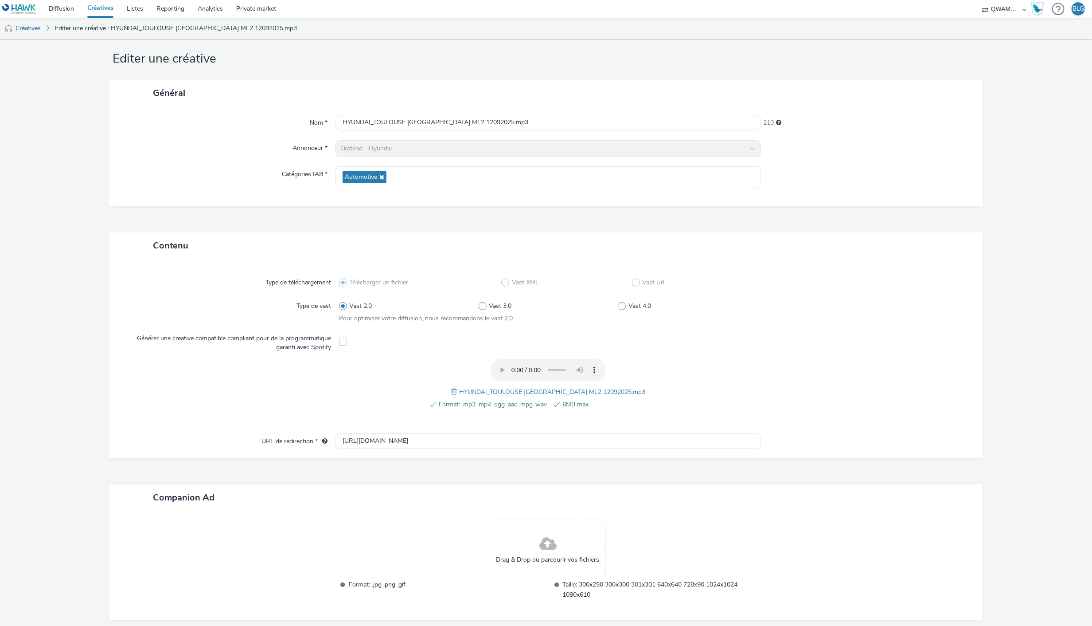
scroll to position [55, 0]
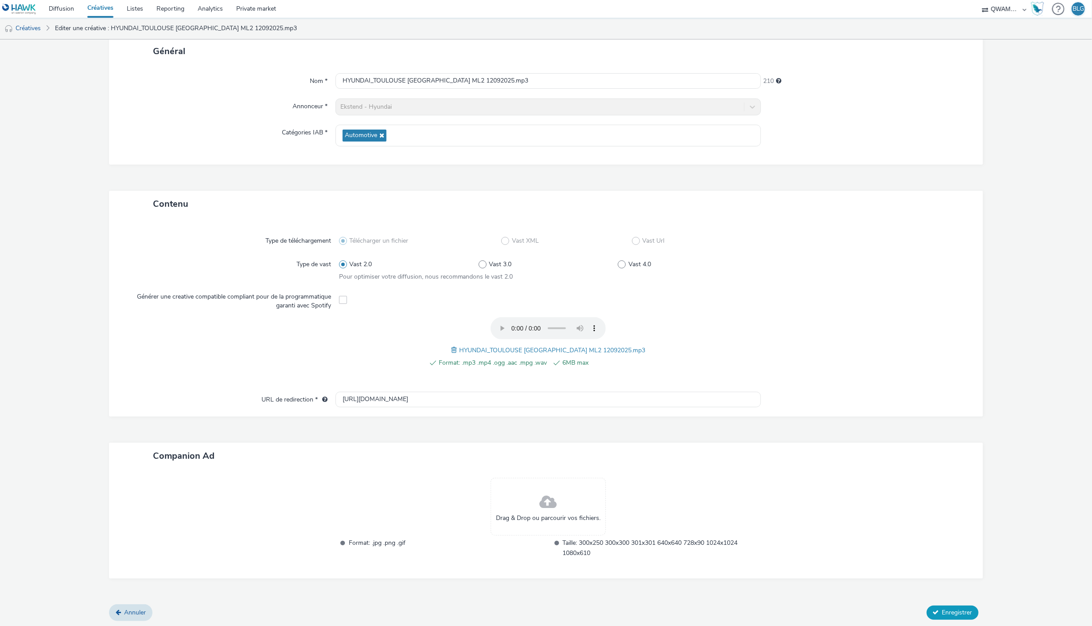
click at [951, 611] on span "Enregistrer" at bounding box center [958, 612] width 30 height 8
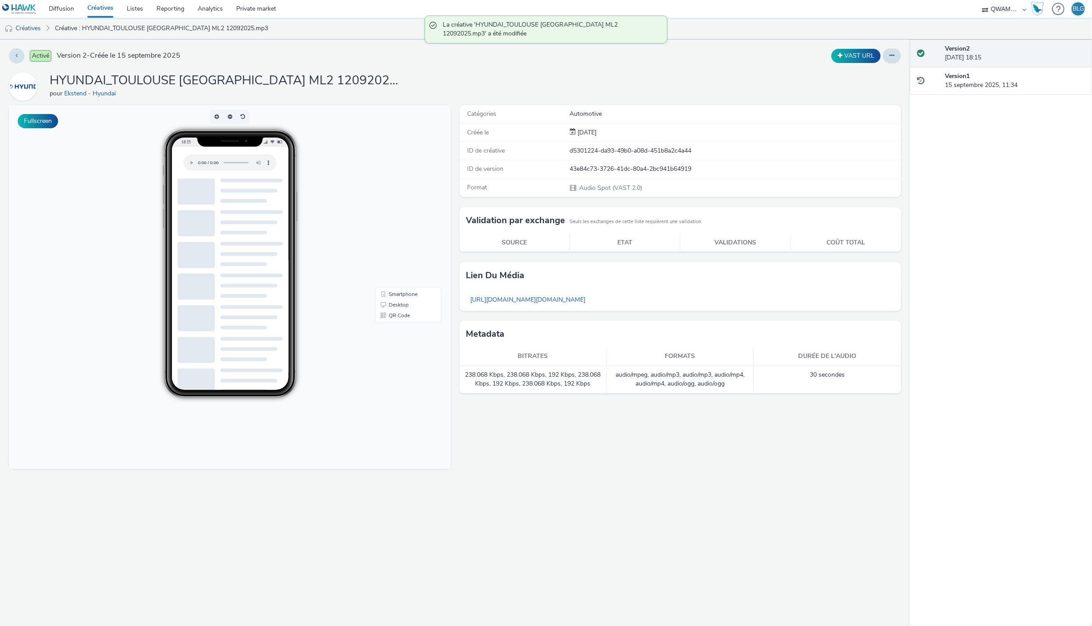
click at [100, 9] on link "Créatives" at bounding box center [100, 9] width 39 height 18
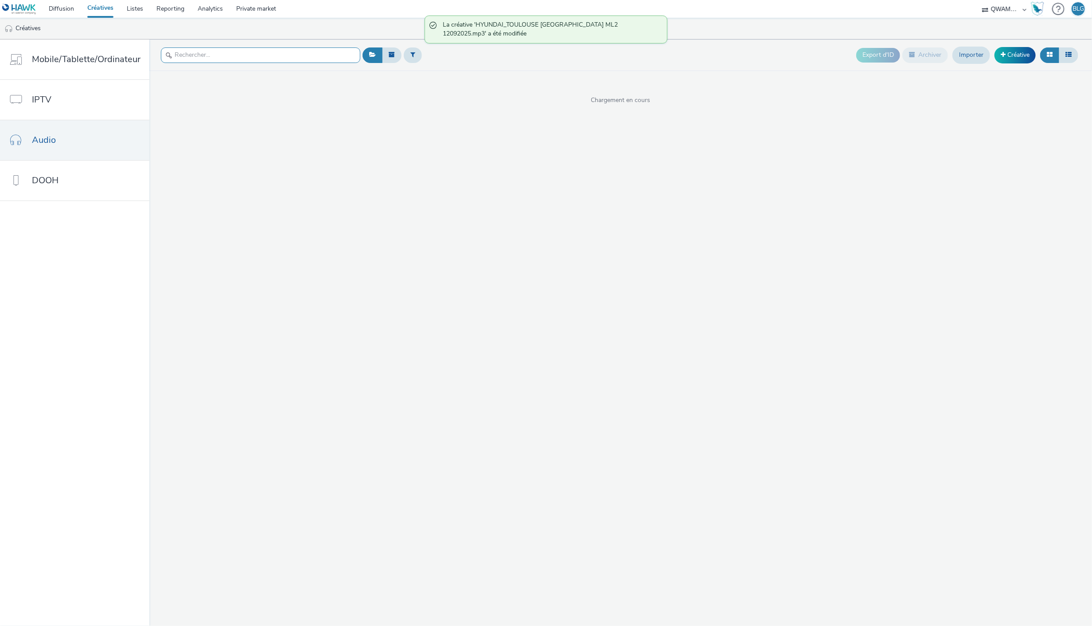
click at [223, 58] on input "text" at bounding box center [260, 55] width 199 height 16
paste input "HYUNDAI_TOULOUSE [GEOGRAPHIC_DATA] ML3 12092025"
type input "HYUNDAI_TOULOUSE [GEOGRAPHIC_DATA] ML3 12092025"
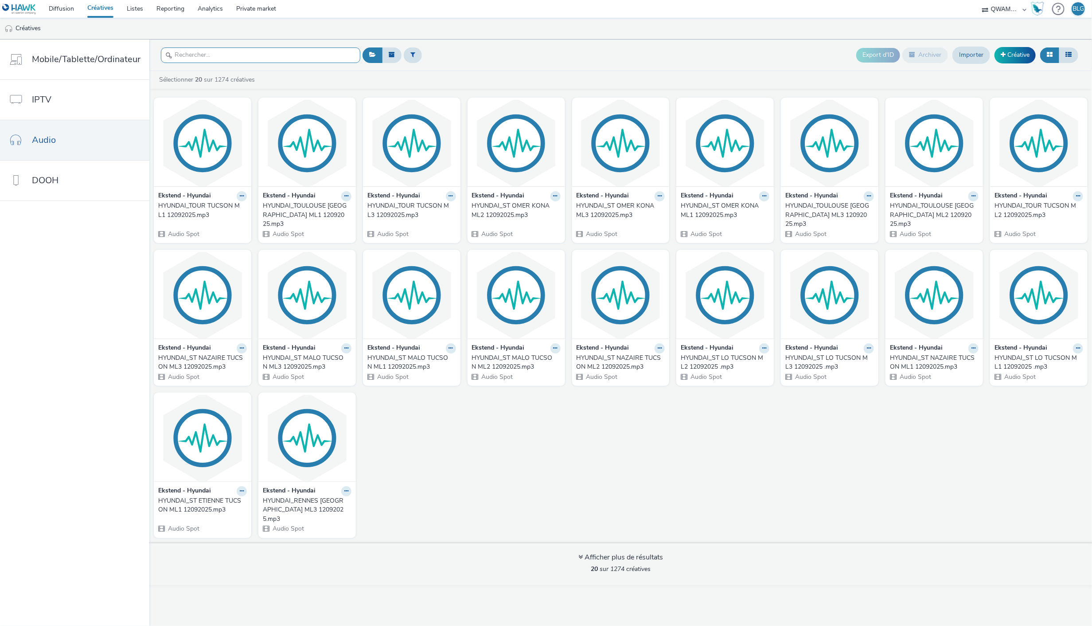
click at [202, 50] on input "text" at bounding box center [260, 55] width 199 height 16
paste input "HYUNDAI_TOULOUSE [GEOGRAPHIC_DATA] ML3 12092025"
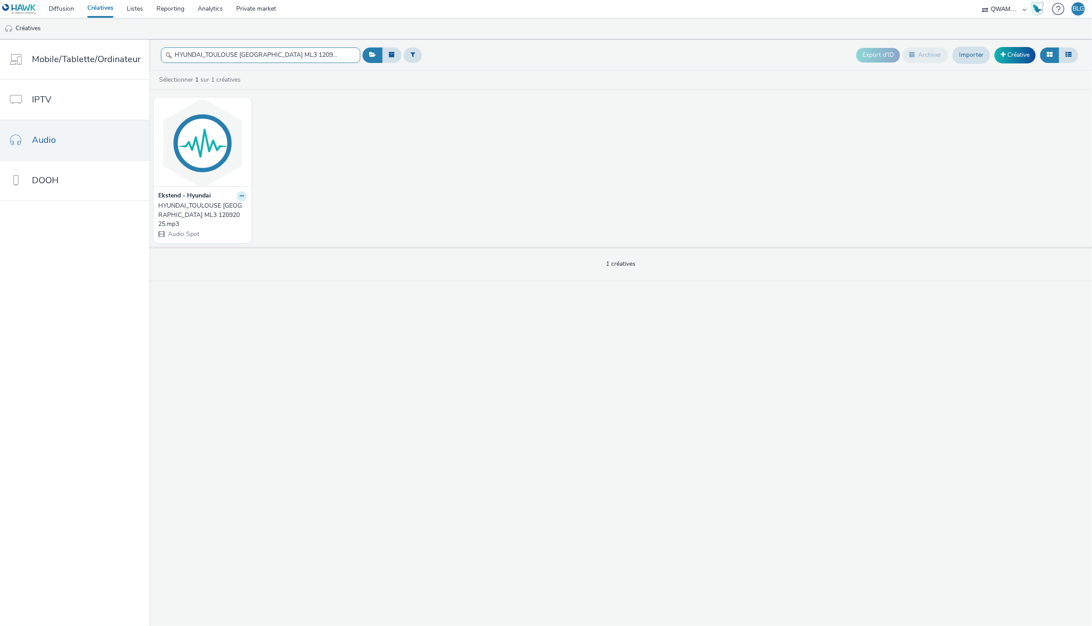
type input "HYUNDAI_TOULOUSE [GEOGRAPHIC_DATA] ML3 12092025"
click at [240, 198] on icon at bounding box center [242, 195] width 4 height 5
click at [217, 210] on link "Modifier" at bounding box center [213, 212] width 66 height 18
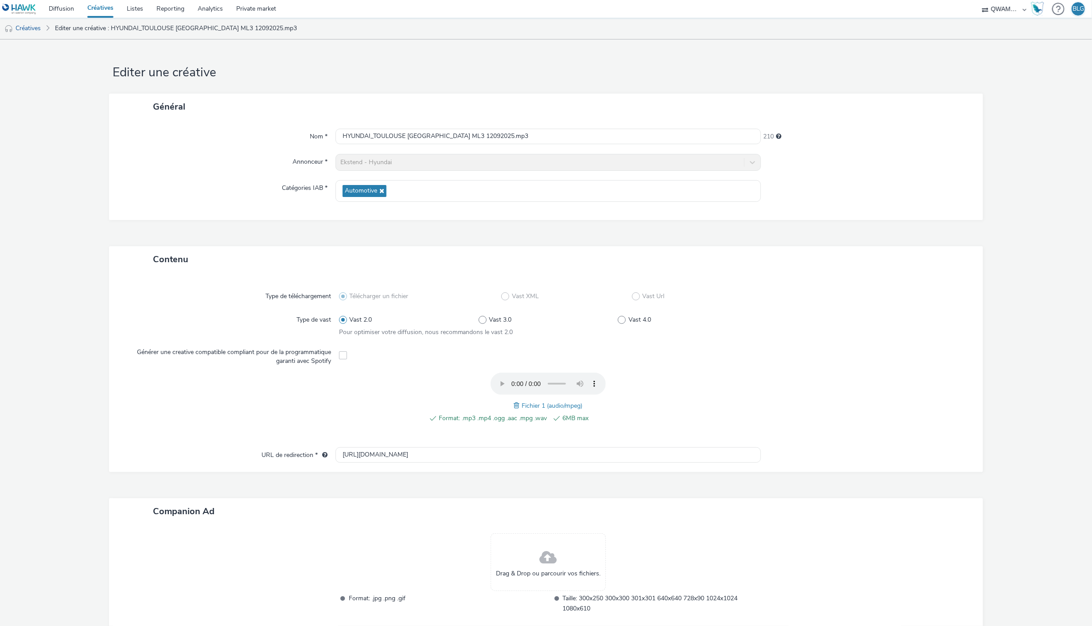
click at [515, 403] on span at bounding box center [518, 405] width 8 height 10
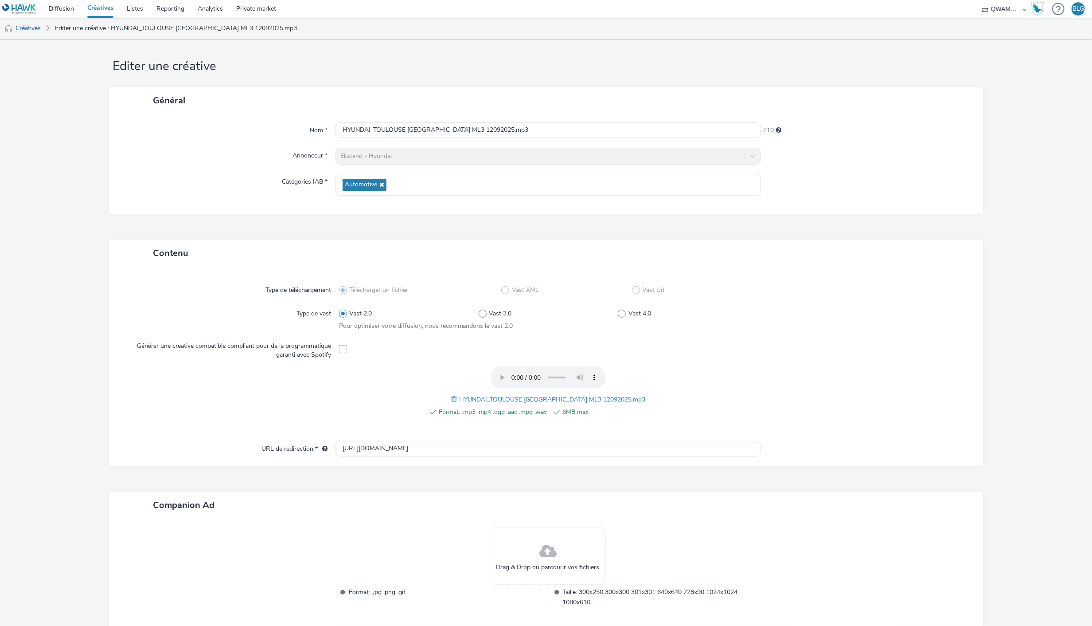
scroll to position [55, 0]
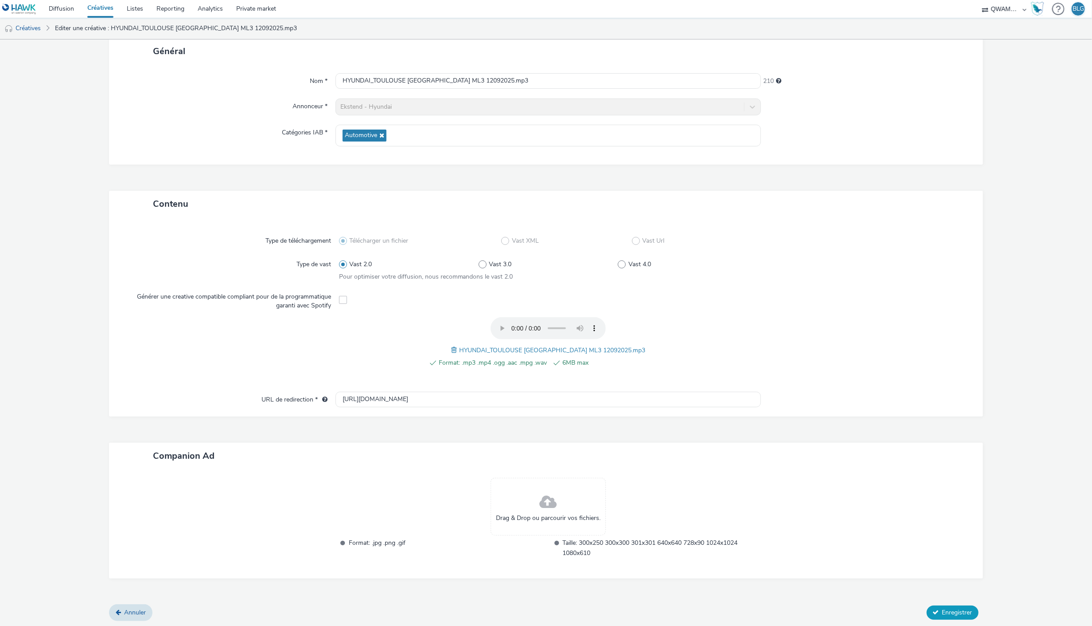
click at [934, 606] on button "Enregistrer" at bounding box center [953, 612] width 52 height 14
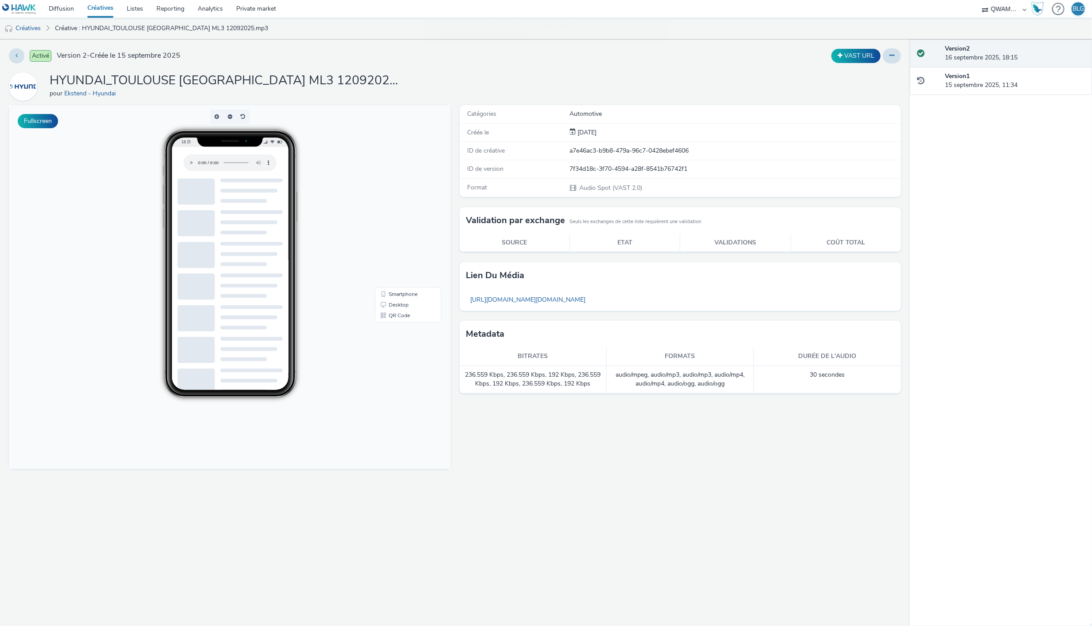
click at [100, 12] on link "Créatives" at bounding box center [100, 9] width 39 height 18
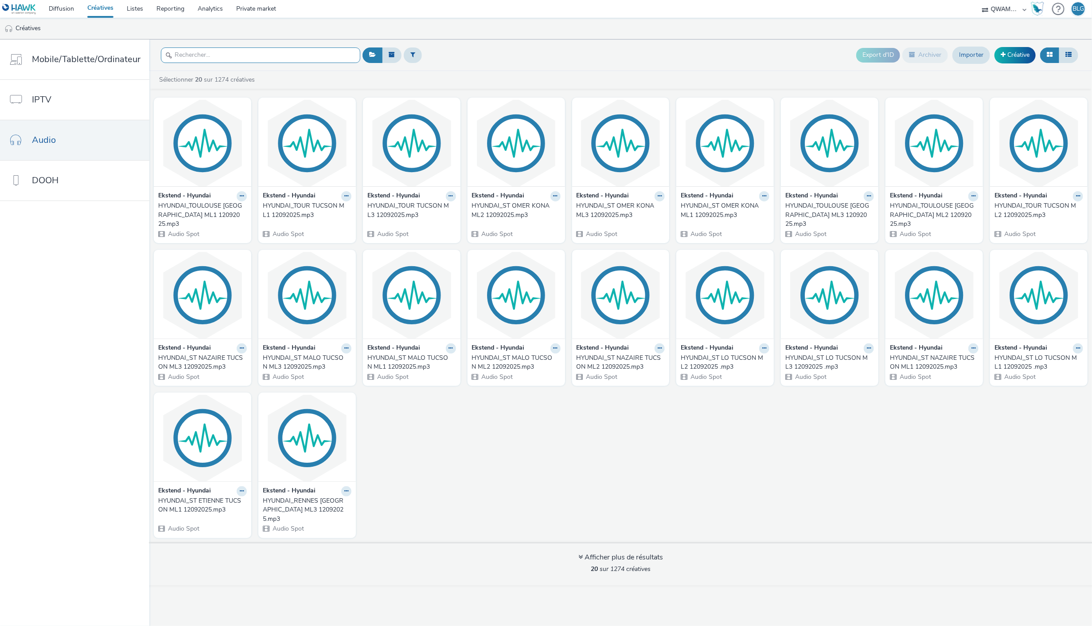
click at [246, 59] on input "text" at bounding box center [260, 55] width 199 height 16
paste input "HYUNDAI_TOUR TUCSON ML1 12092025"
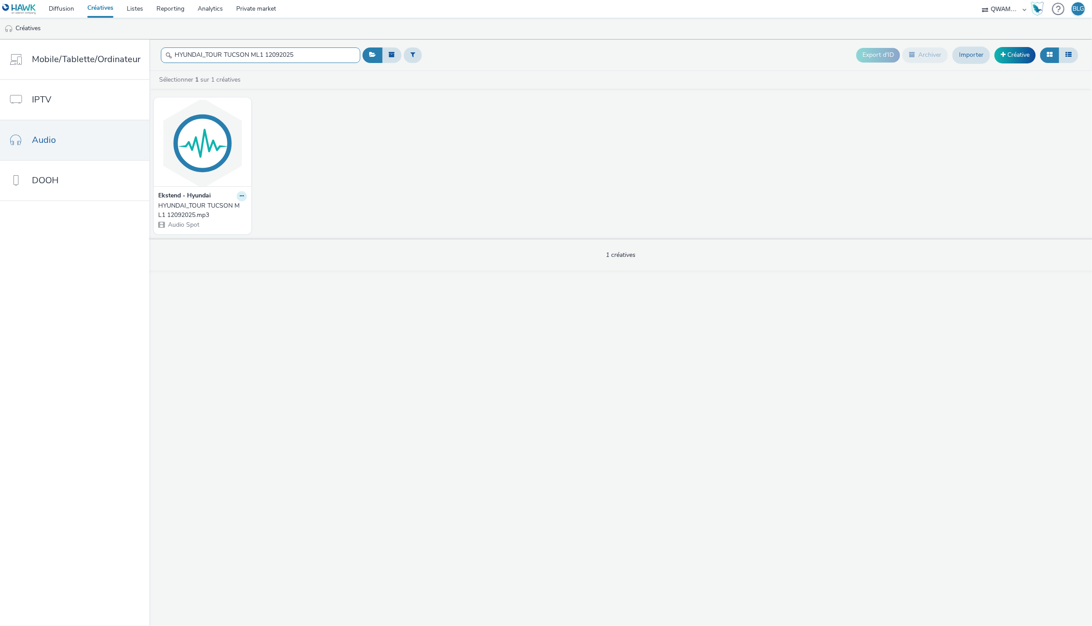
type input "HYUNDAI_TOUR TUCSON ML1 12092025"
click at [240, 198] on icon at bounding box center [242, 195] width 4 height 5
click at [218, 211] on link "Modifier" at bounding box center [213, 212] width 66 height 18
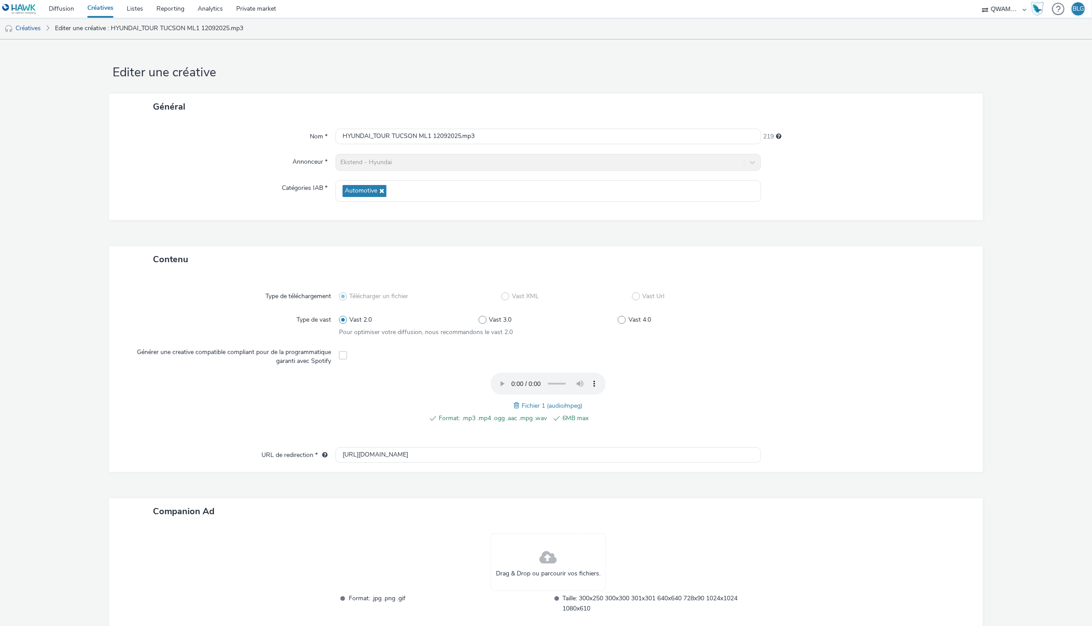
click at [514, 408] on span at bounding box center [518, 405] width 8 height 10
click at [880, 420] on div at bounding box center [862, 402] width 209 height 60
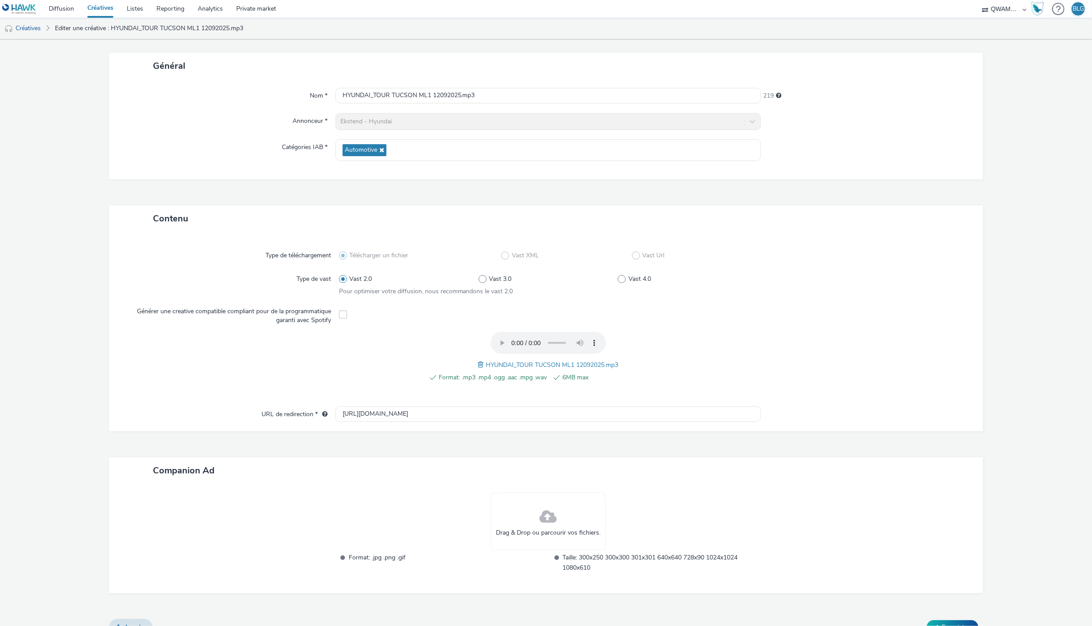
scroll to position [55, 0]
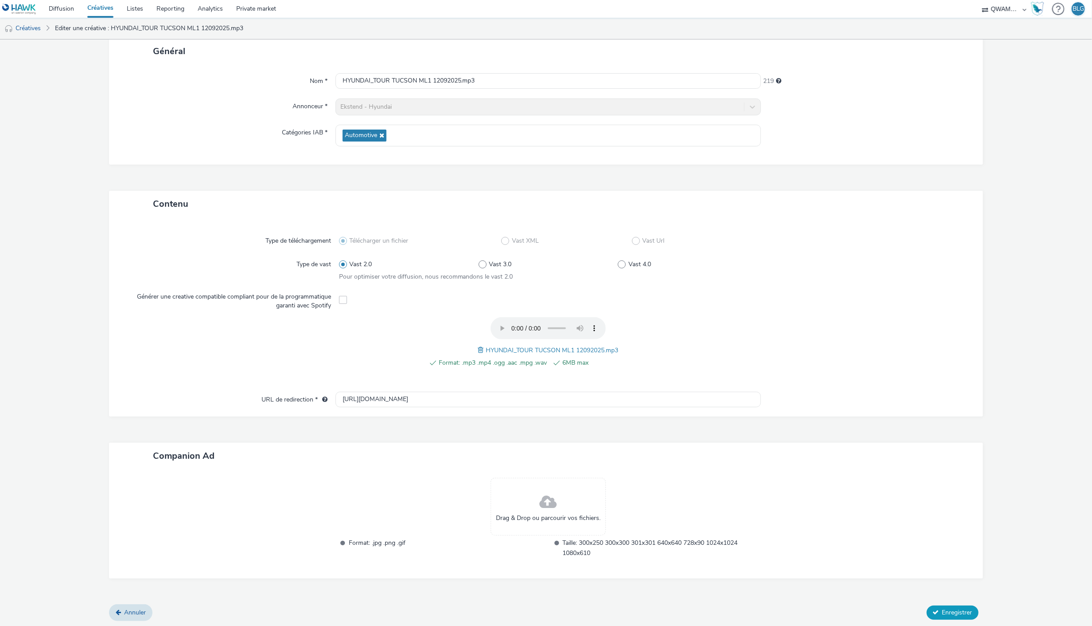
click at [943, 608] on span "Enregistrer" at bounding box center [958, 612] width 30 height 8
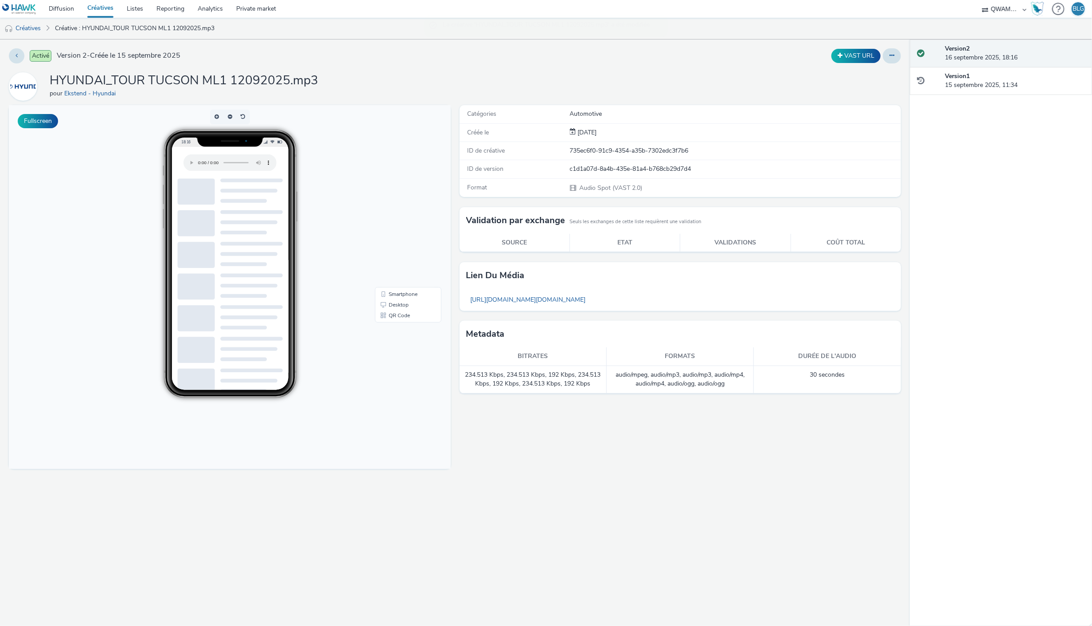
click at [94, 11] on link "Créatives" at bounding box center [100, 9] width 39 height 18
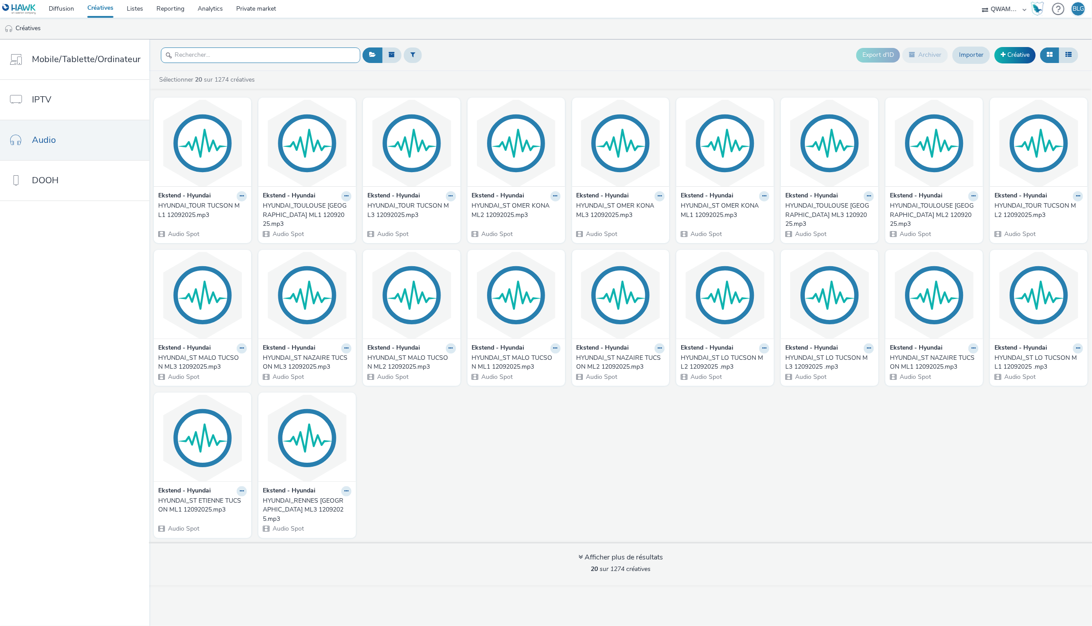
click at [210, 56] on input "text" at bounding box center [260, 55] width 199 height 16
paste input "HYUNDAI_TOUR TUCSON ML2 12092025"
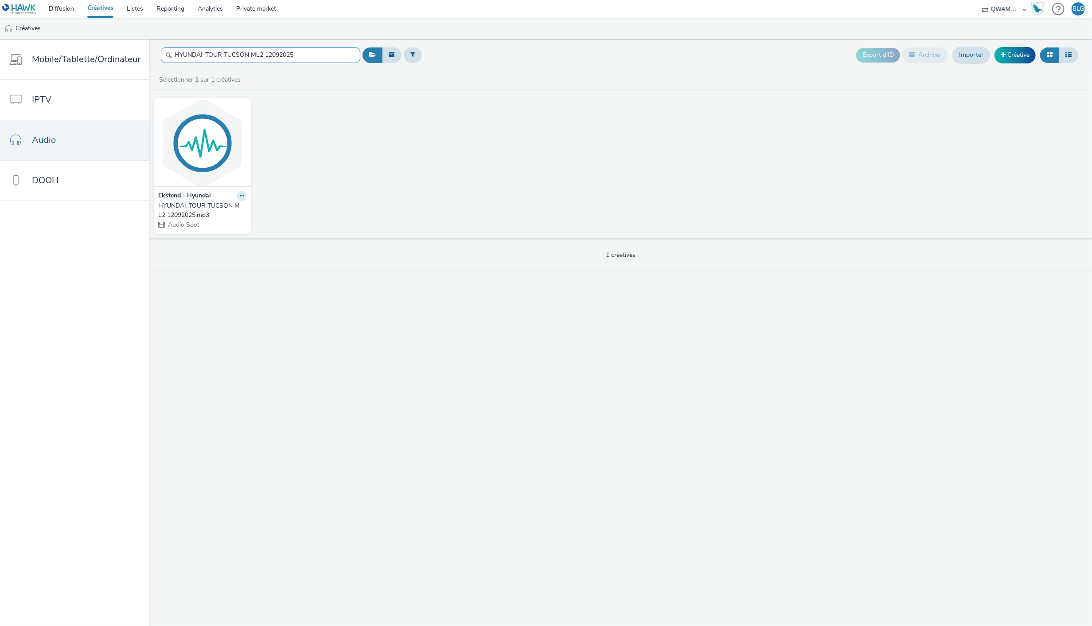
type input "HYUNDAI_TOUR TUCSON ML2 12092025"
click at [240, 194] on icon at bounding box center [242, 195] width 4 height 5
click at [229, 209] on link "Modifier" at bounding box center [213, 212] width 66 height 18
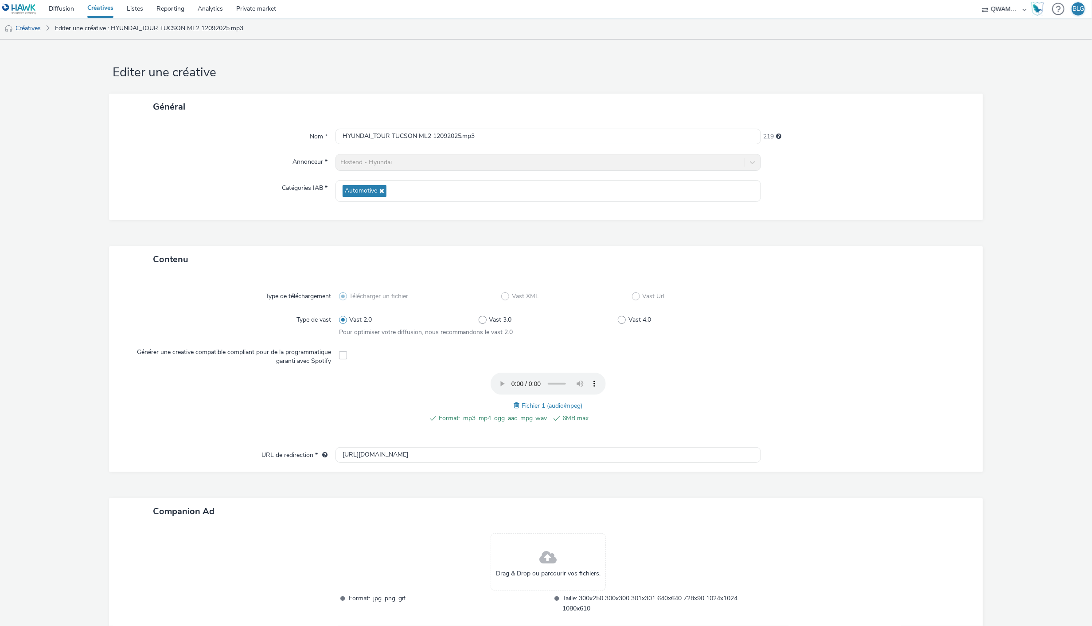
click at [515, 402] on span at bounding box center [518, 405] width 8 height 10
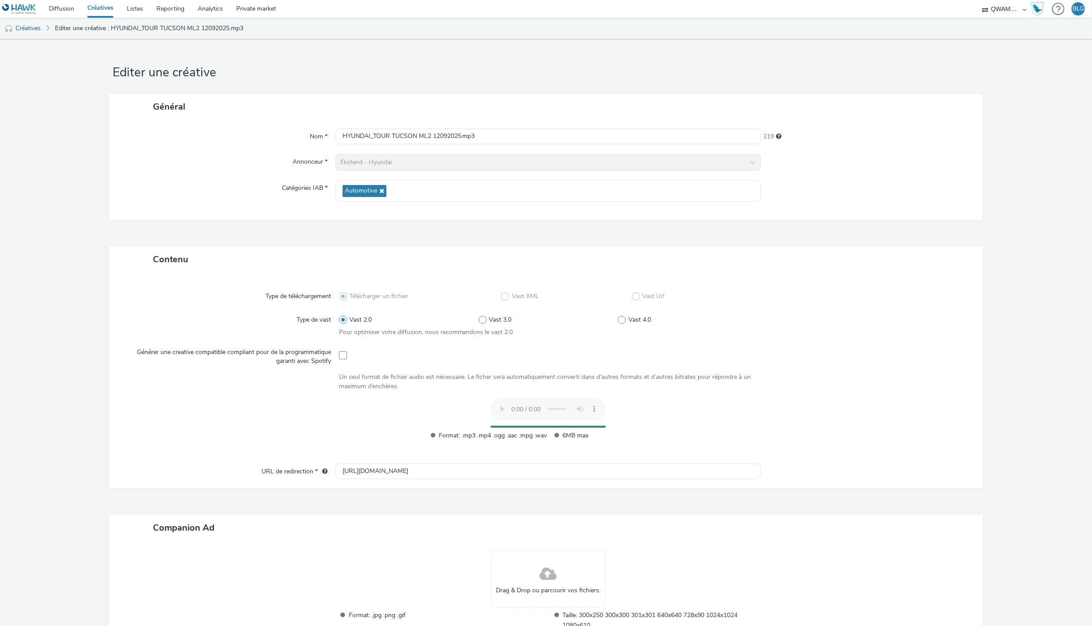
click at [880, 403] on div at bounding box center [862, 423] width 209 height 51
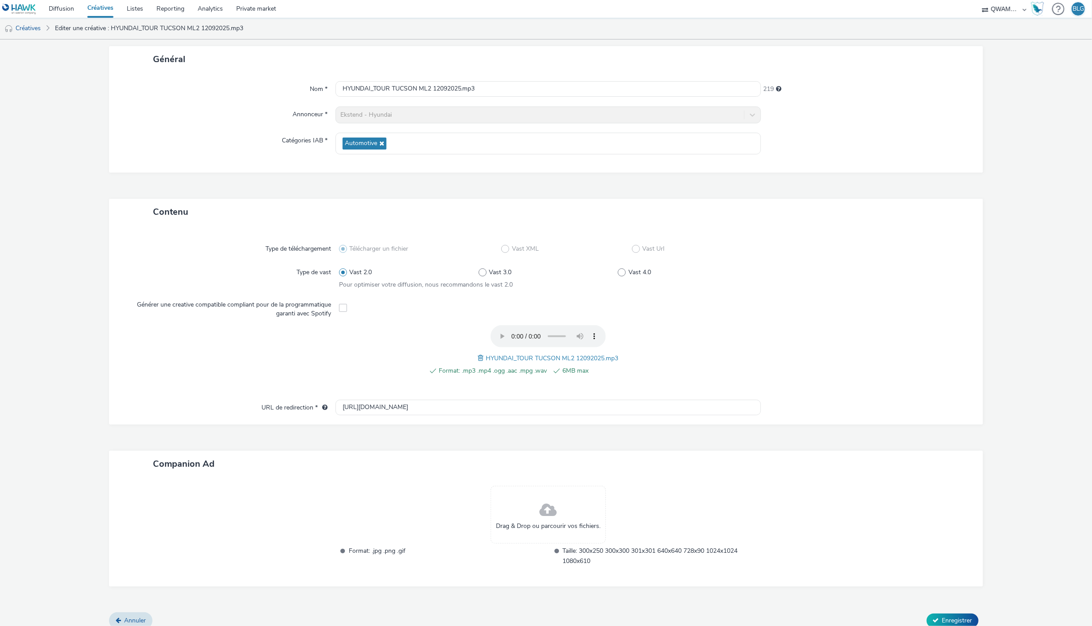
scroll to position [55, 0]
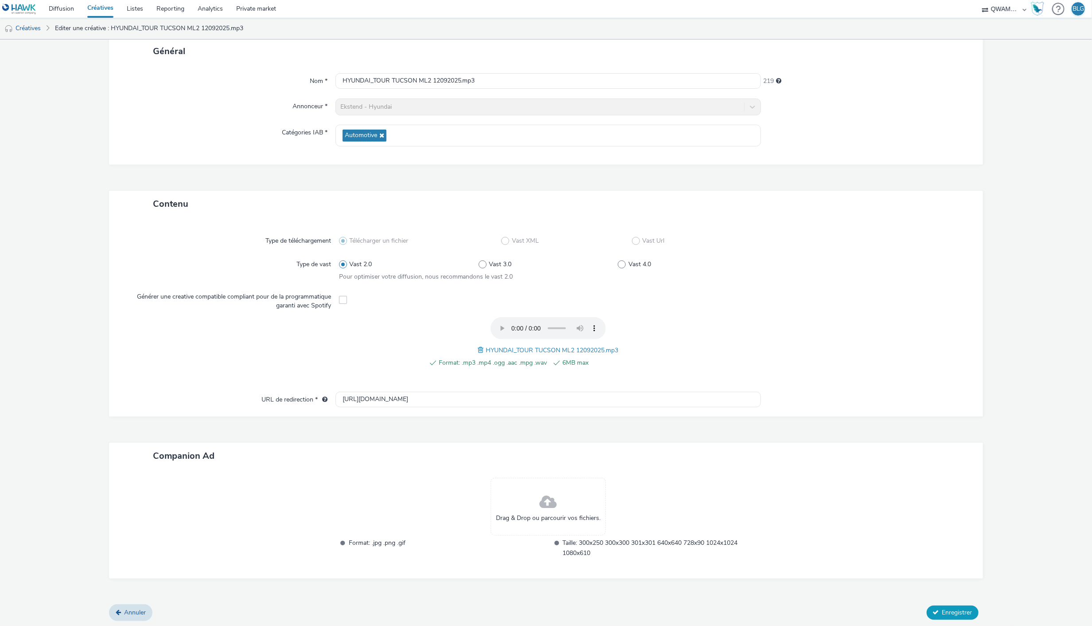
click at [965, 605] on button "Enregistrer" at bounding box center [953, 612] width 52 height 14
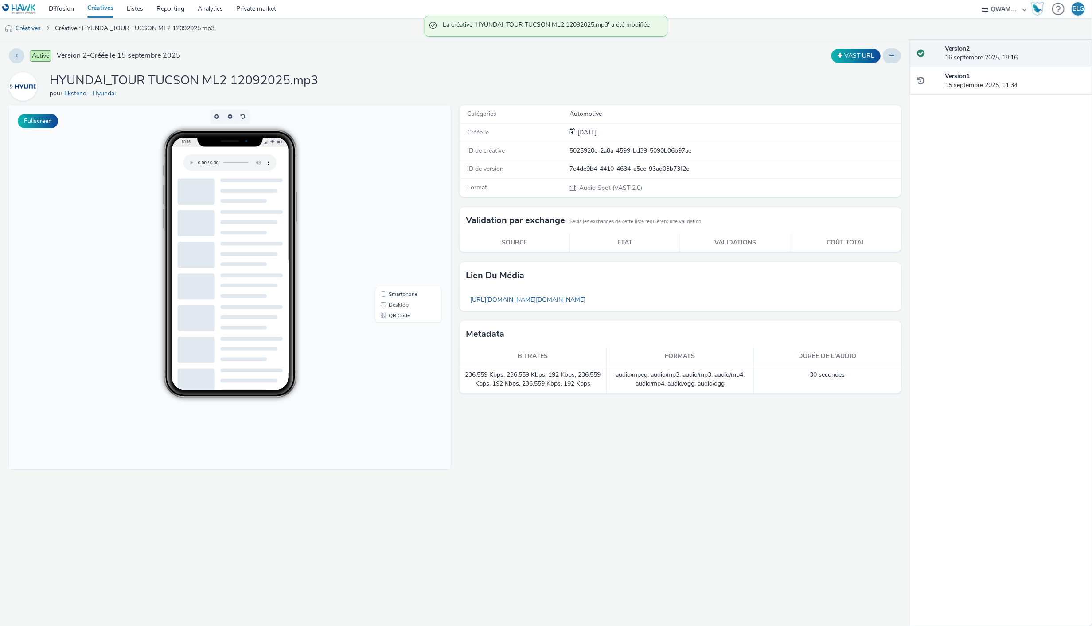
click at [98, 3] on link "Créatives" at bounding box center [100, 9] width 39 height 18
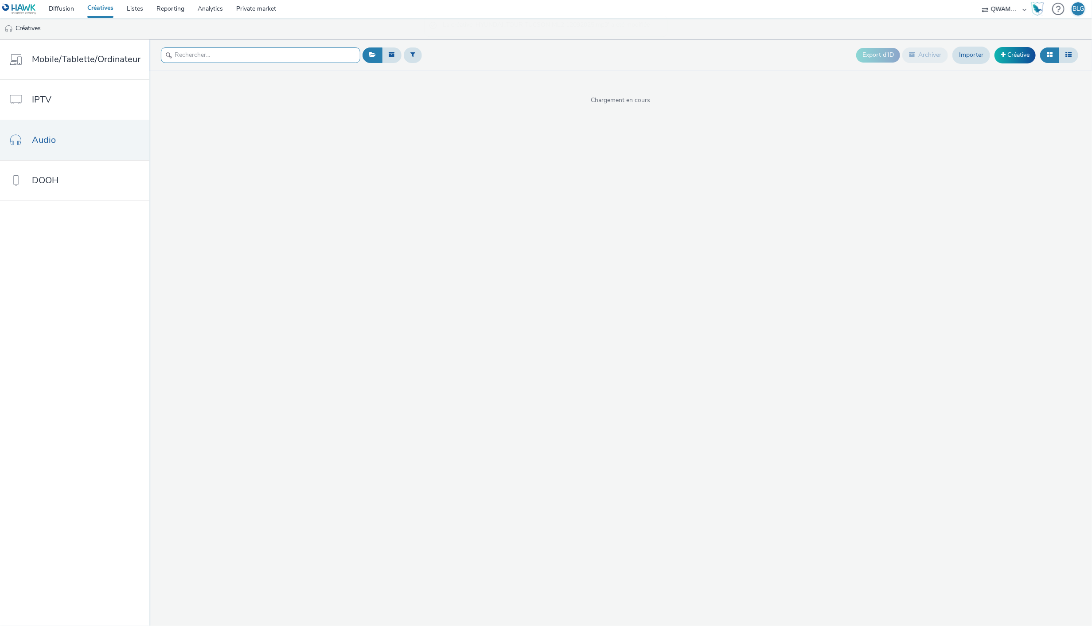
click at [202, 54] on input "text" at bounding box center [260, 55] width 199 height 16
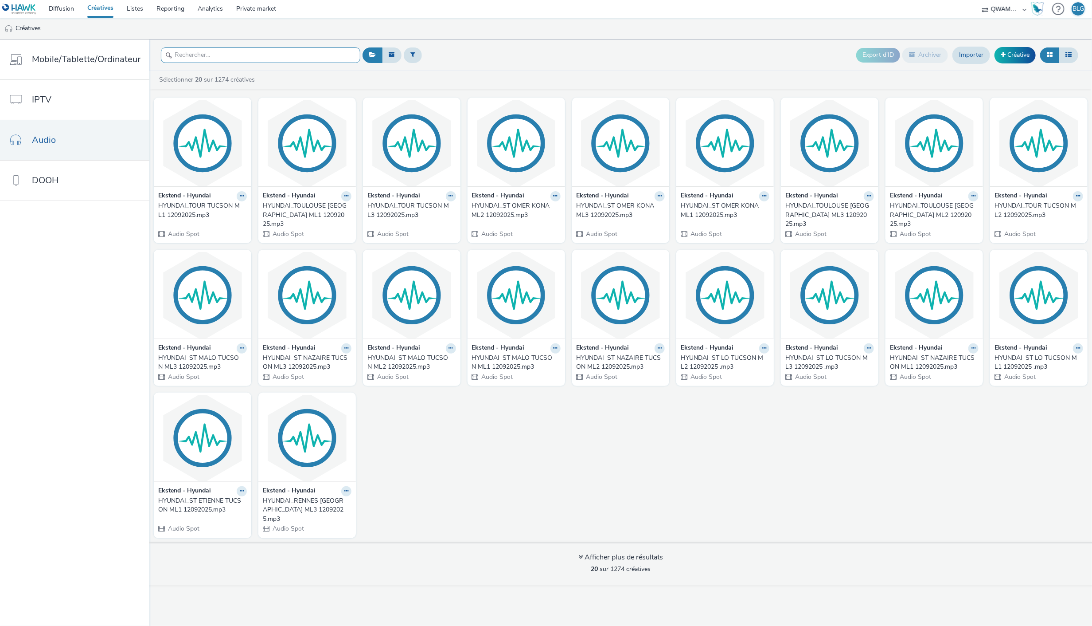
paste input "HYUNDAI_TOUR TUCSON ML3 12092025"
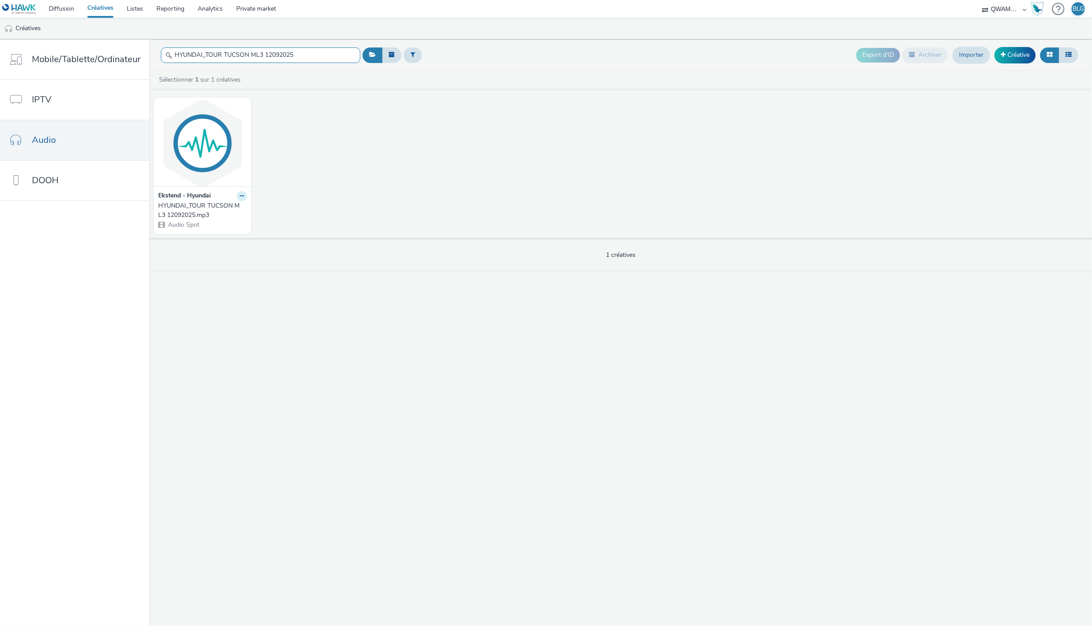
type input "HYUNDAI_TOUR TUCSON ML3 12092025"
click at [240, 195] on icon at bounding box center [242, 195] width 4 height 5
click at [215, 205] on link "Modifier" at bounding box center [213, 212] width 66 height 18
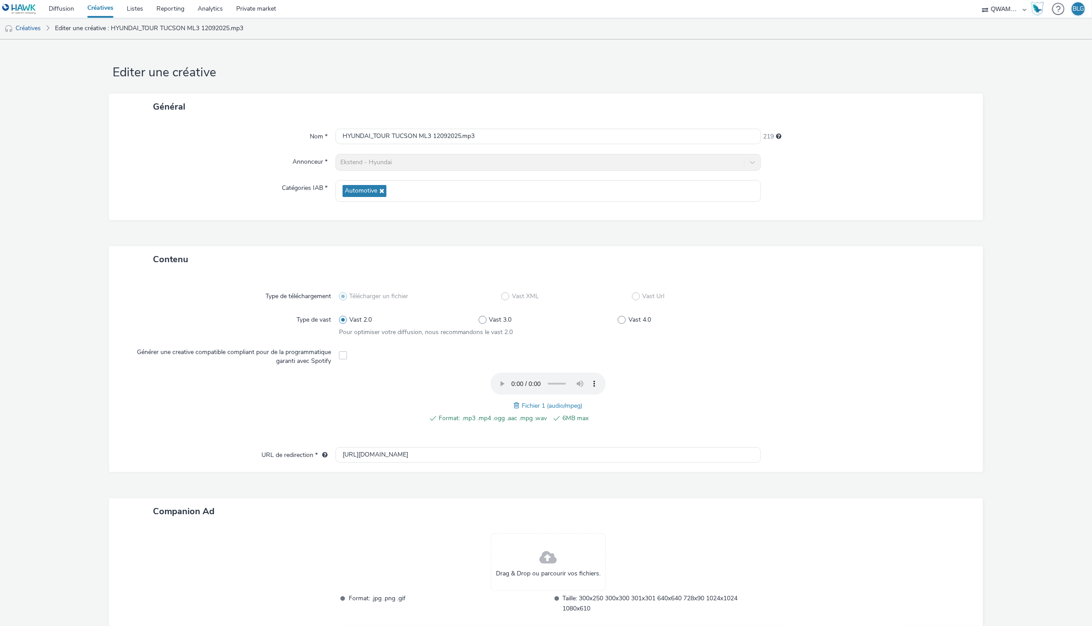
click at [514, 402] on span at bounding box center [518, 405] width 8 height 10
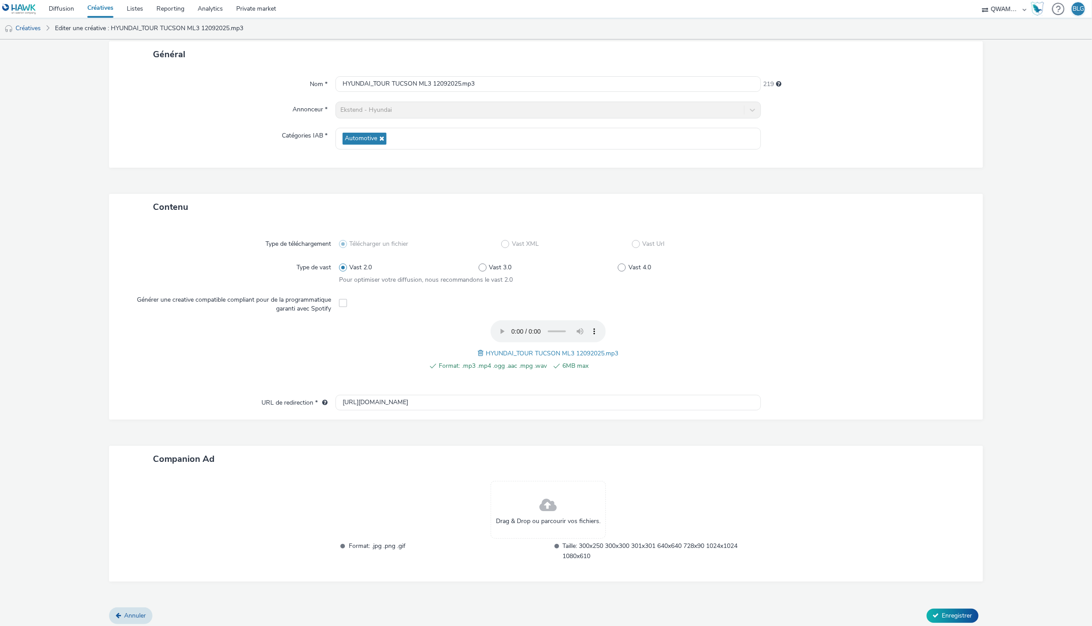
scroll to position [55, 0]
click at [947, 604] on div "Annuler Enregistrer" at bounding box center [546, 612] width 874 height 16
click at [947, 608] on span "Enregistrer" at bounding box center [958, 612] width 30 height 8
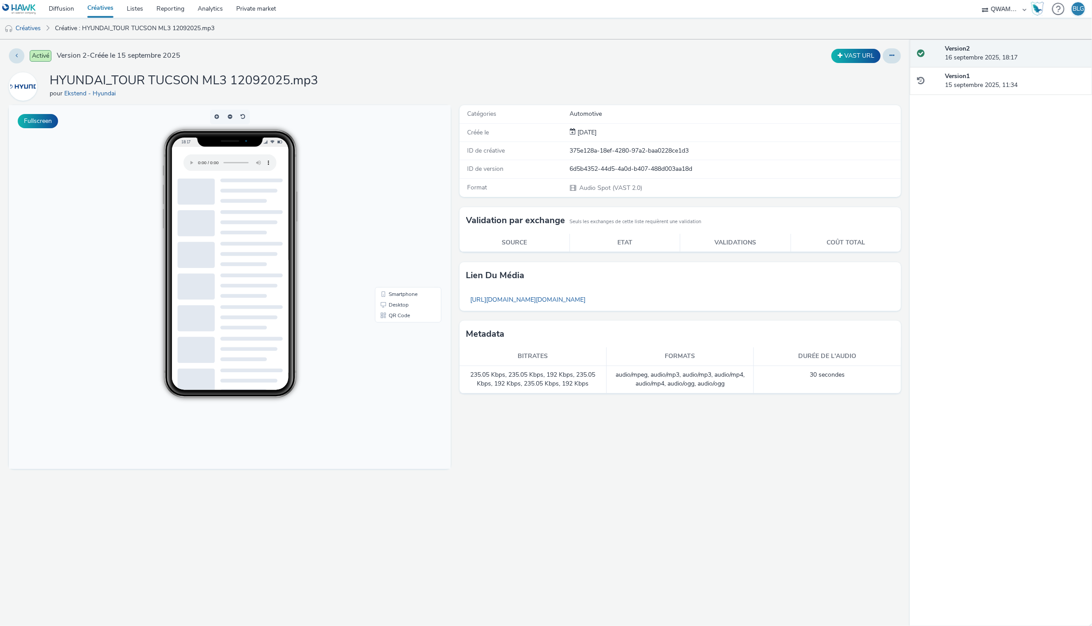
click at [106, 6] on link "Créatives" at bounding box center [100, 9] width 39 height 18
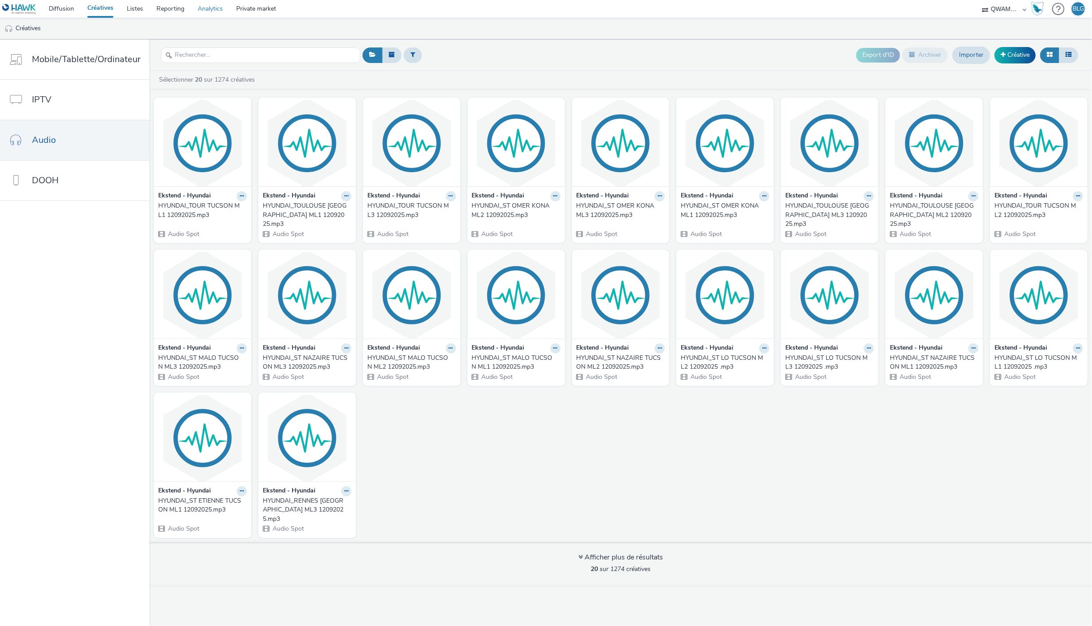
click at [203, 3] on link "Analytics" at bounding box center [210, 9] width 39 height 18
